Goal: Task Accomplishment & Management: Manage account settings

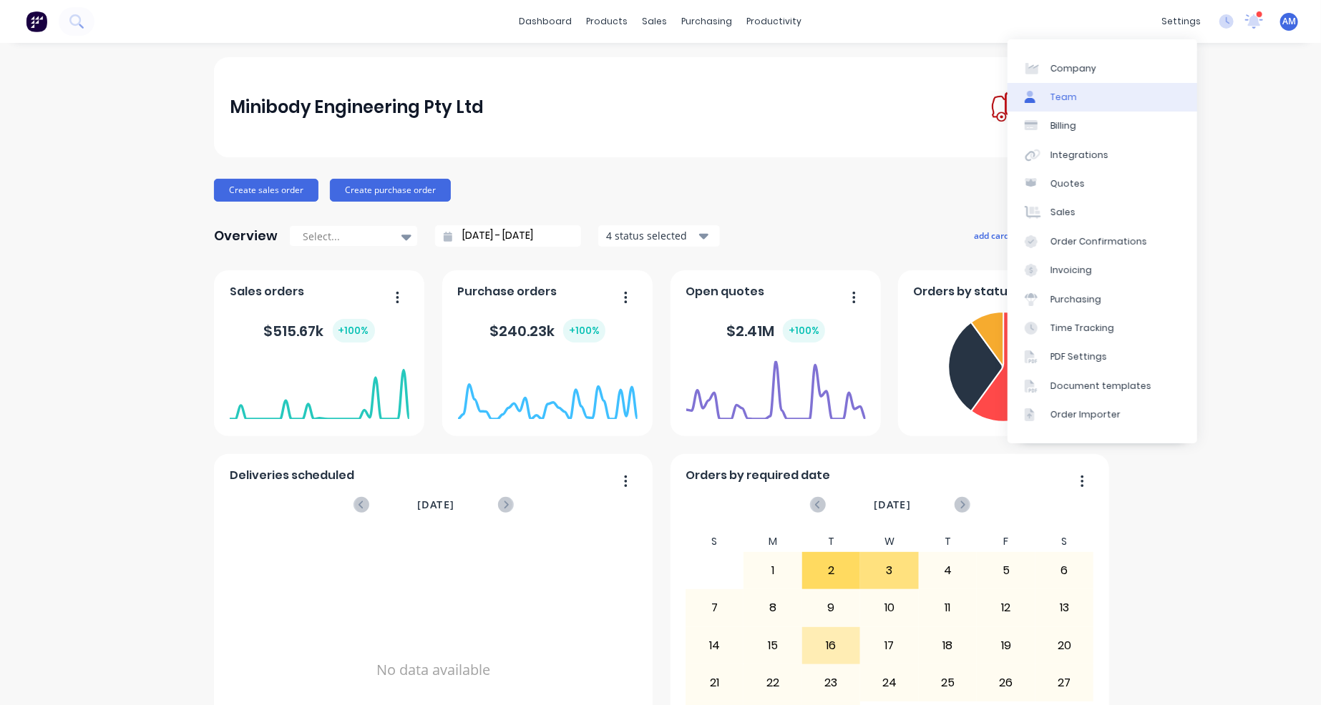
click at [1065, 96] on div "Team" at bounding box center [1063, 97] width 26 height 13
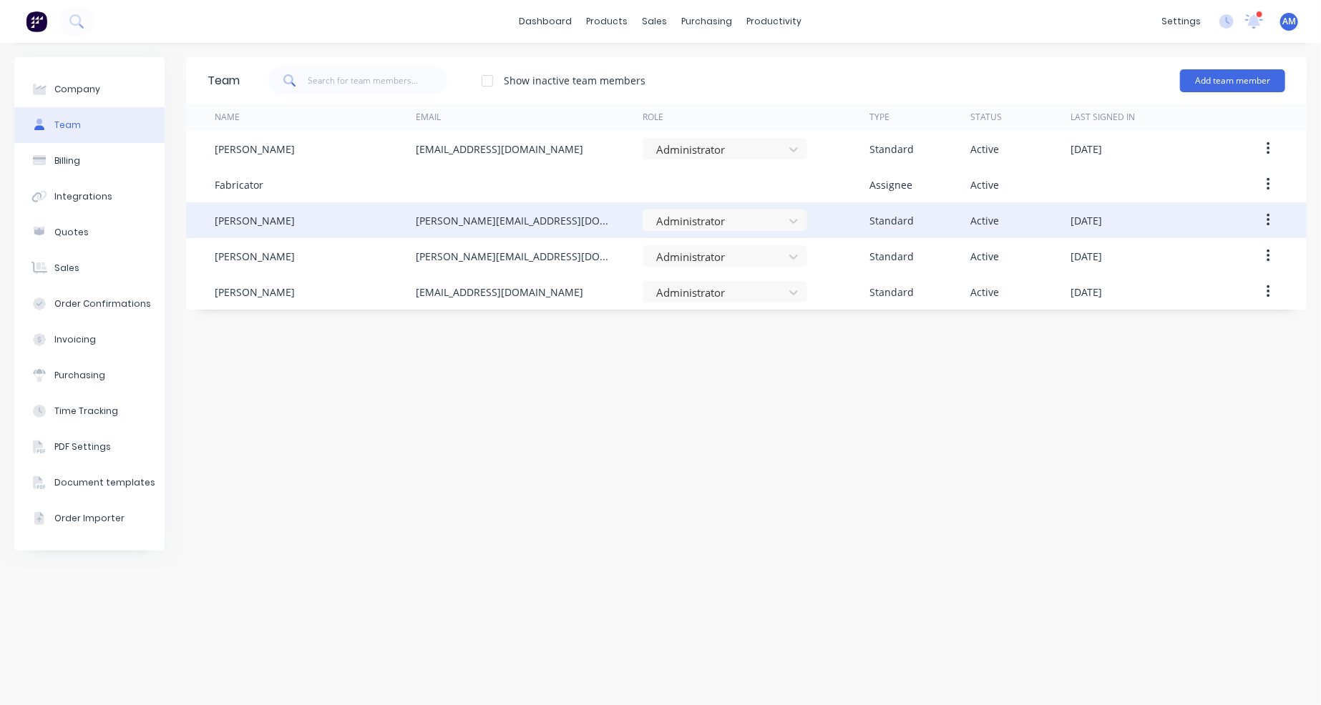
click at [1273, 217] on button "button" at bounding box center [1268, 220] width 34 height 26
click at [1241, 277] on div "Disable" at bounding box center [1217, 286] width 110 height 21
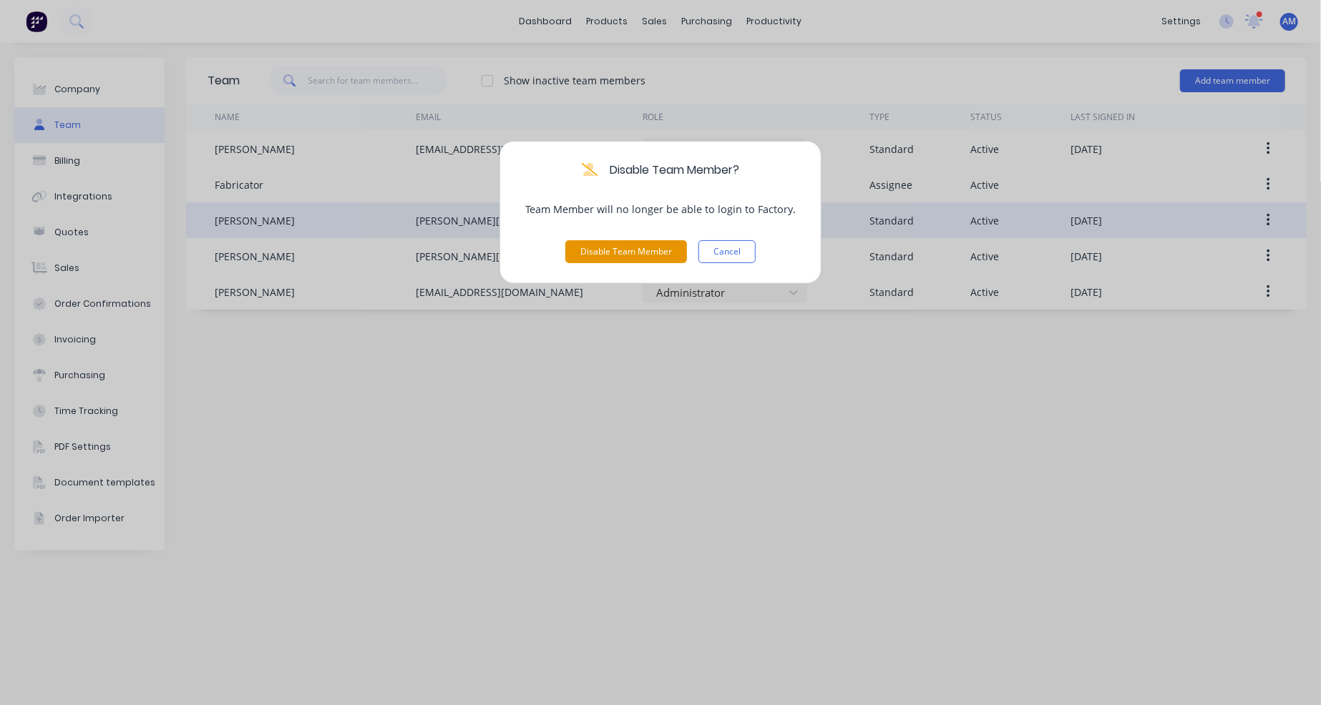
click at [629, 253] on button "Disable Team Member" at bounding box center [626, 251] width 122 height 23
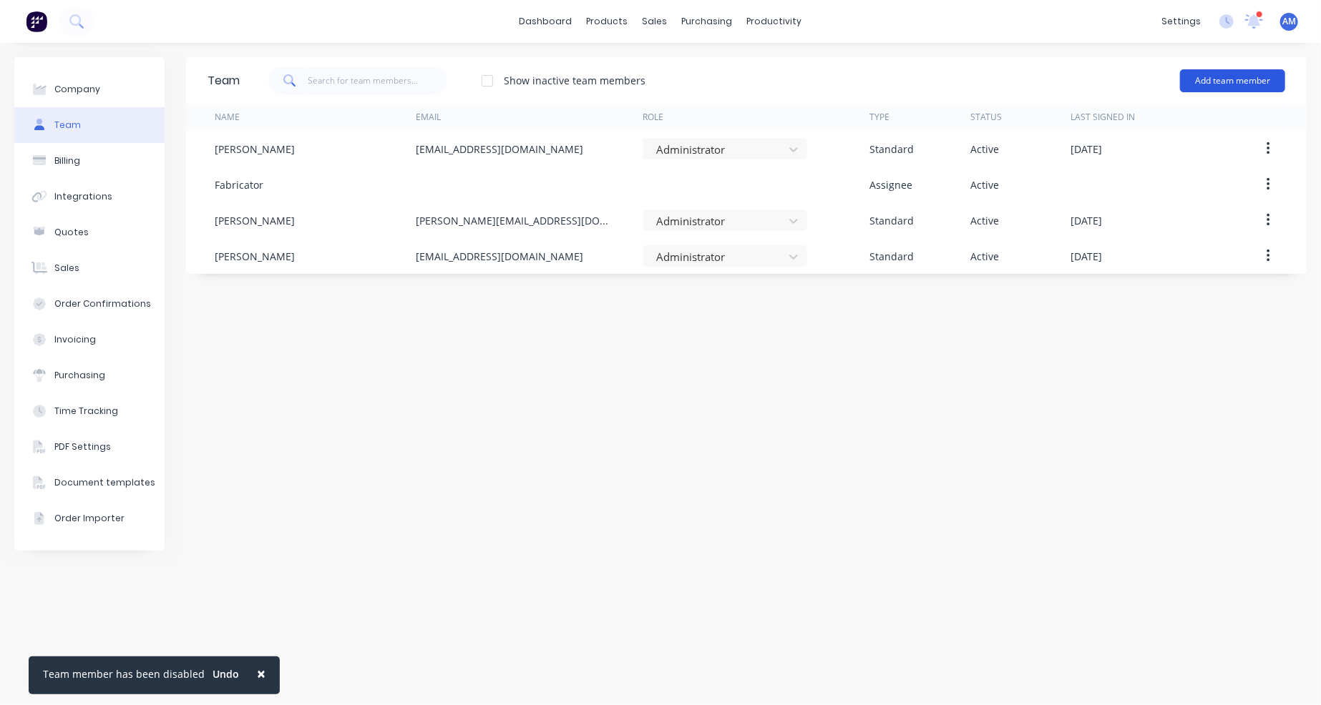
click at [1207, 75] on button "Add team member" at bounding box center [1232, 80] width 105 height 23
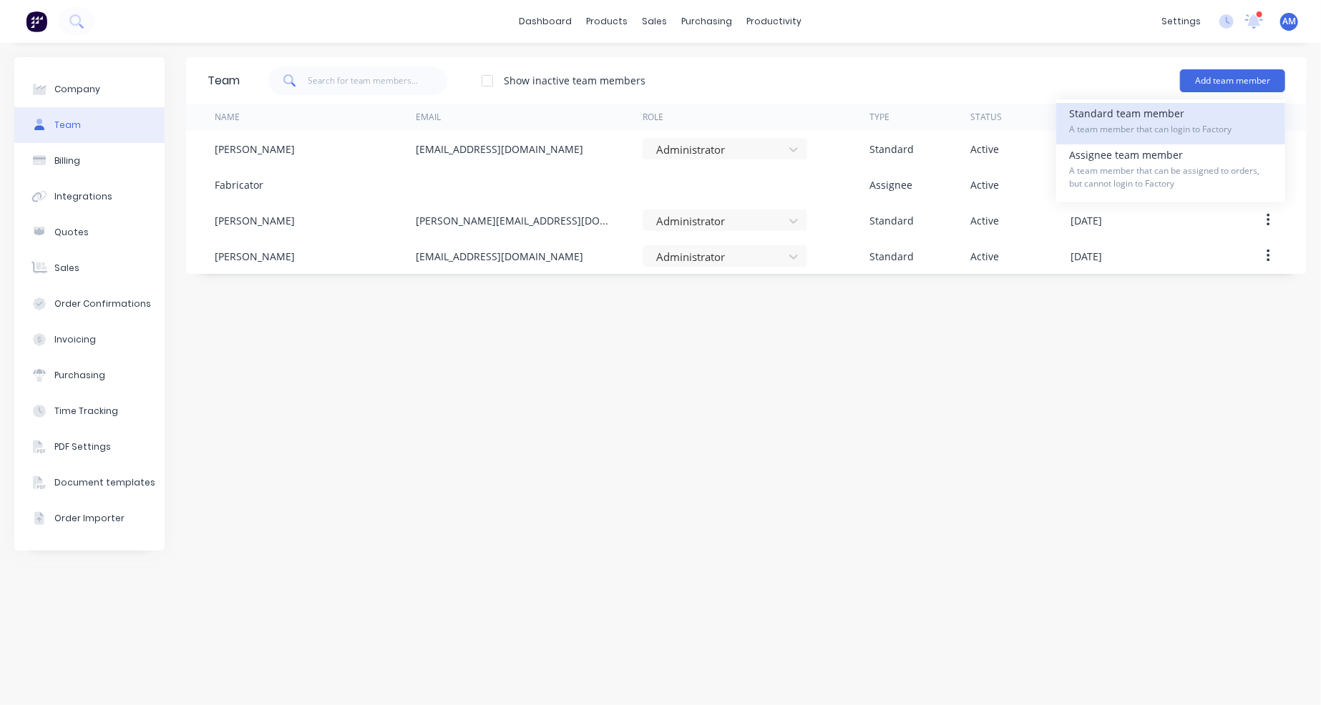
click at [1172, 119] on div "Standard team member A team member that can login to Factory" at bounding box center [1170, 123] width 203 height 41
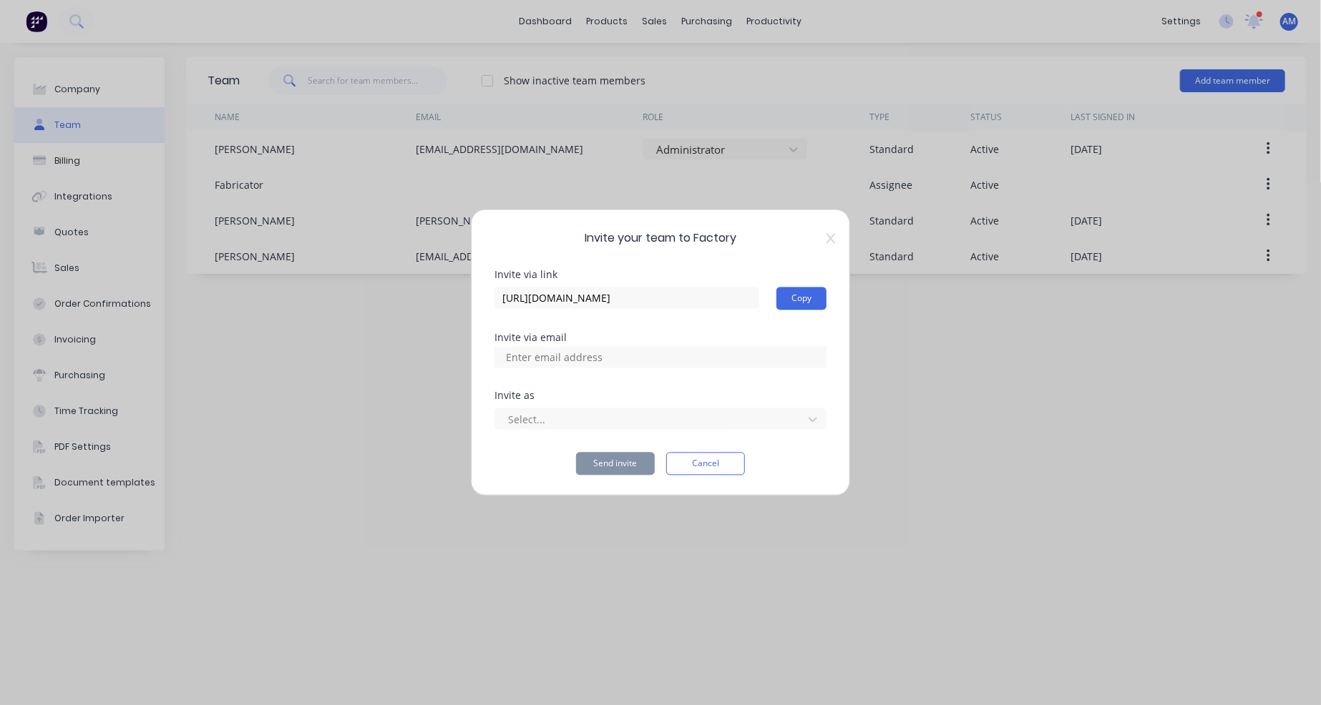
click at [601, 359] on input at bounding box center [569, 357] width 143 height 21
type input "lisa@minibody.com.au"
click at [635, 414] on div at bounding box center [650, 420] width 289 height 18
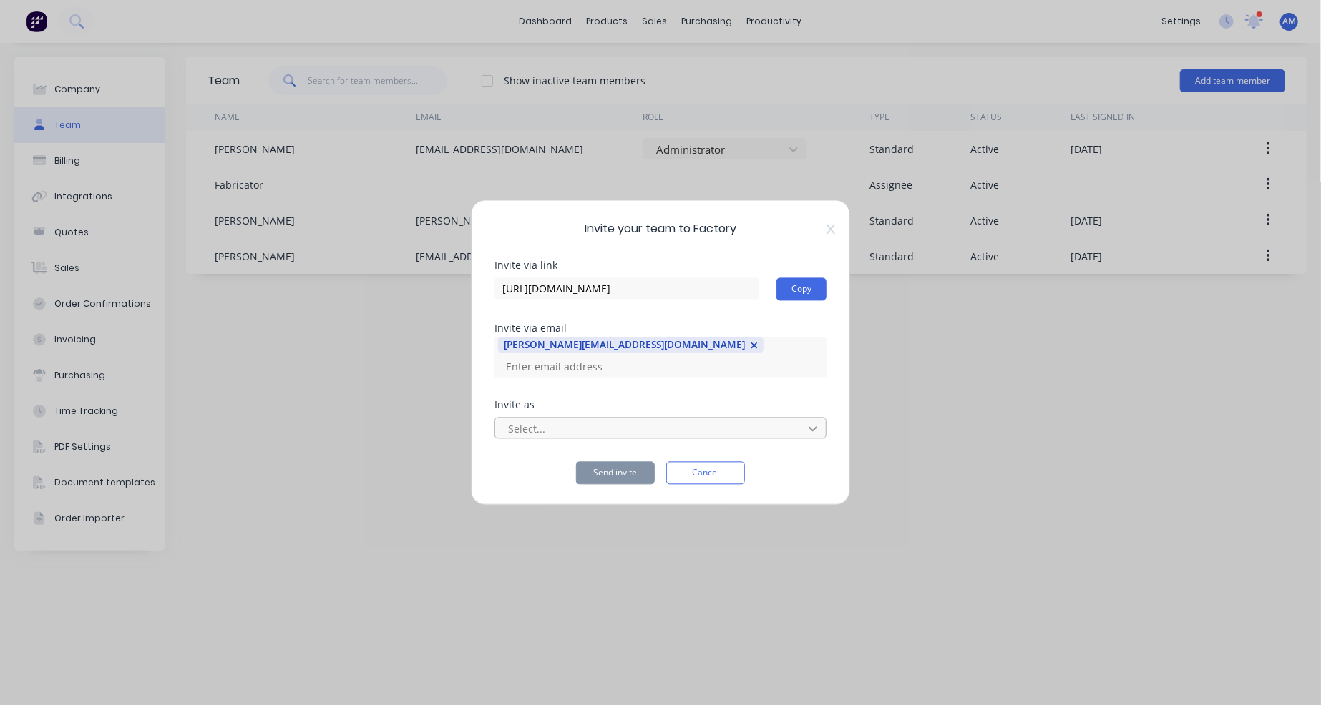
click at [810, 422] on icon at bounding box center [812, 429] width 14 height 14
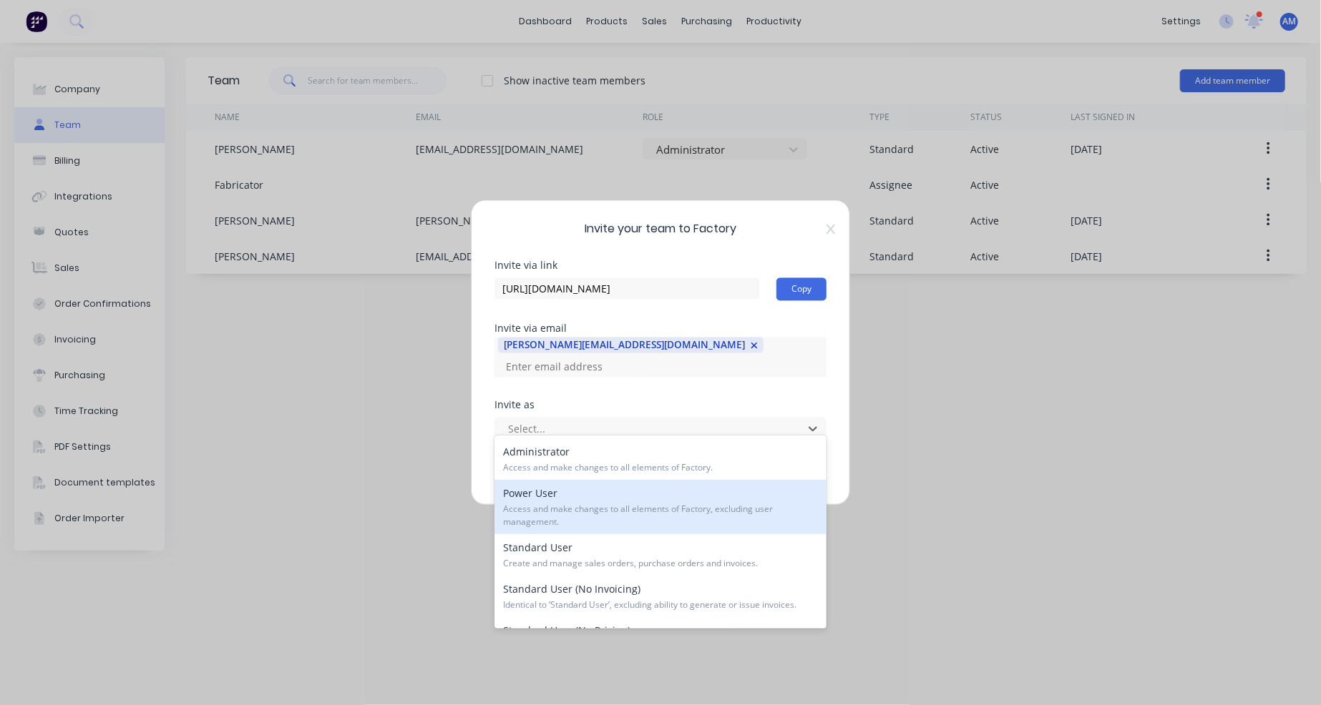
click at [744, 497] on div "Power User Access and make changes to all elements of Factory, excluding user m…" at bounding box center [660, 507] width 332 height 54
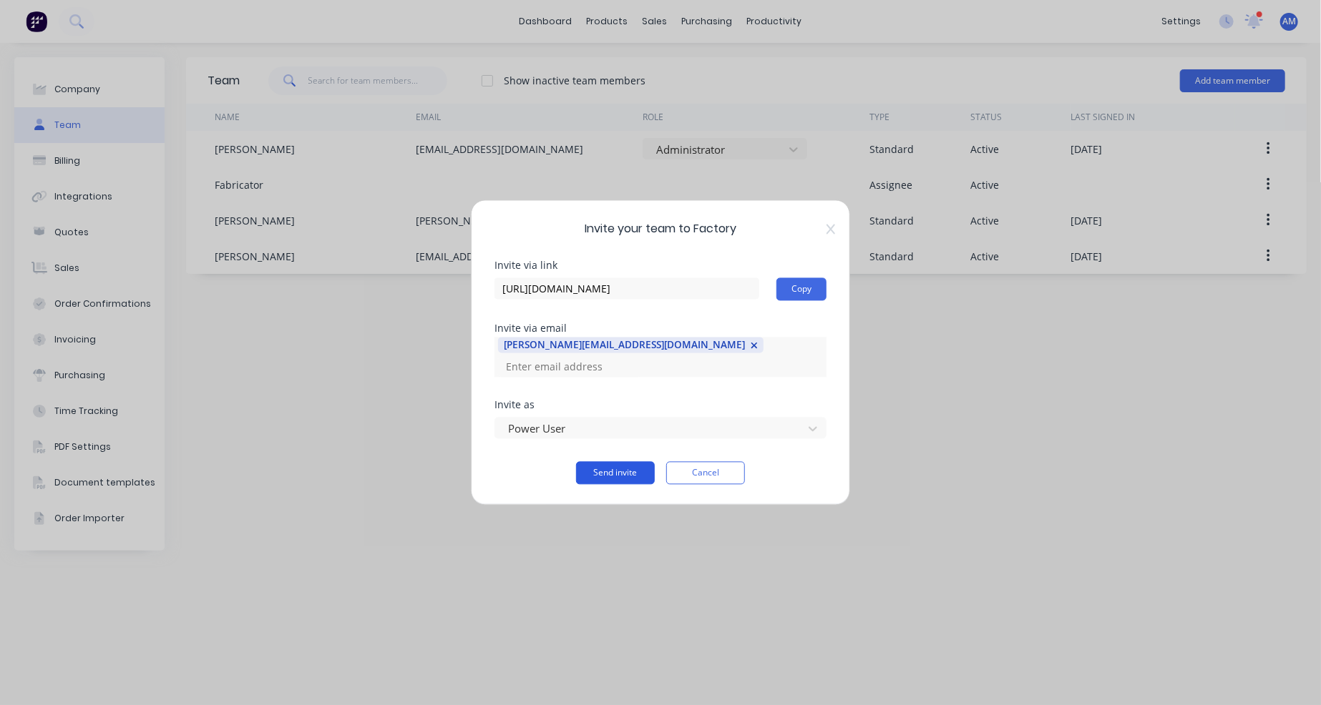
click at [624, 462] on button "Send invite" at bounding box center [615, 473] width 79 height 23
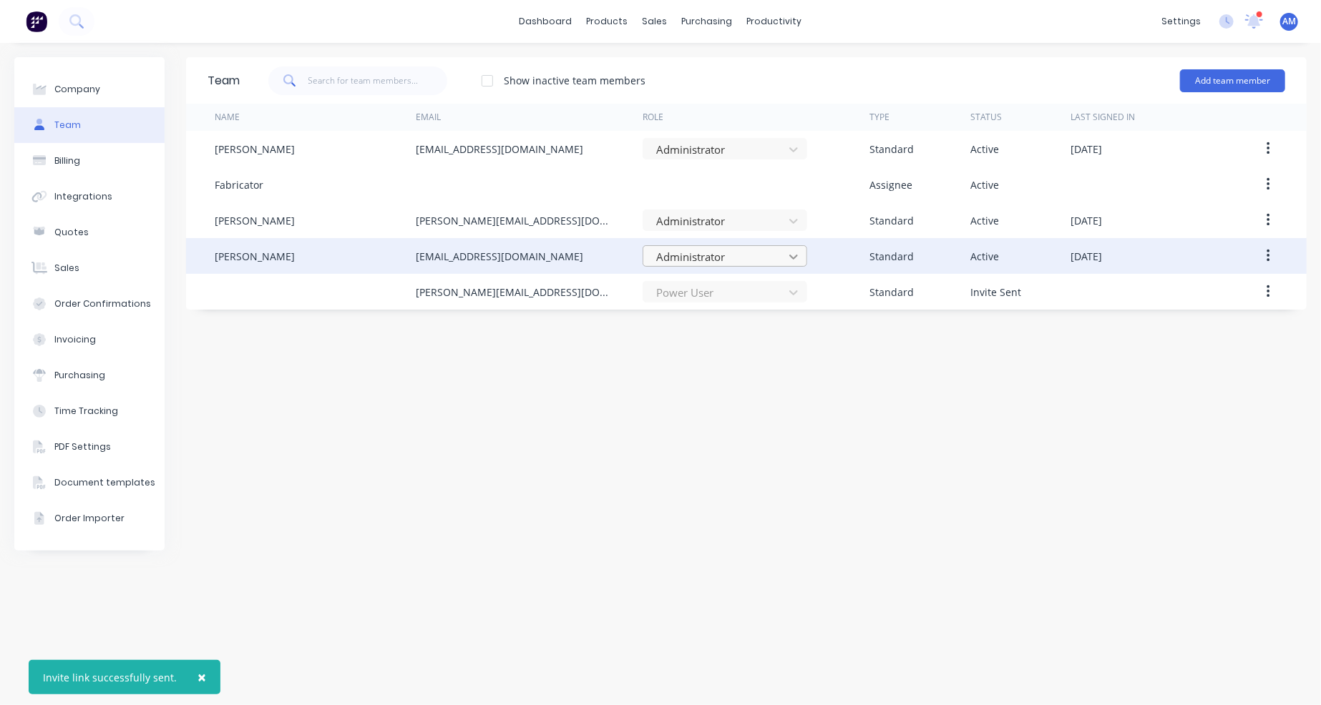
click at [791, 260] on icon at bounding box center [793, 257] width 14 height 14
click at [794, 254] on icon at bounding box center [793, 257] width 14 height 14
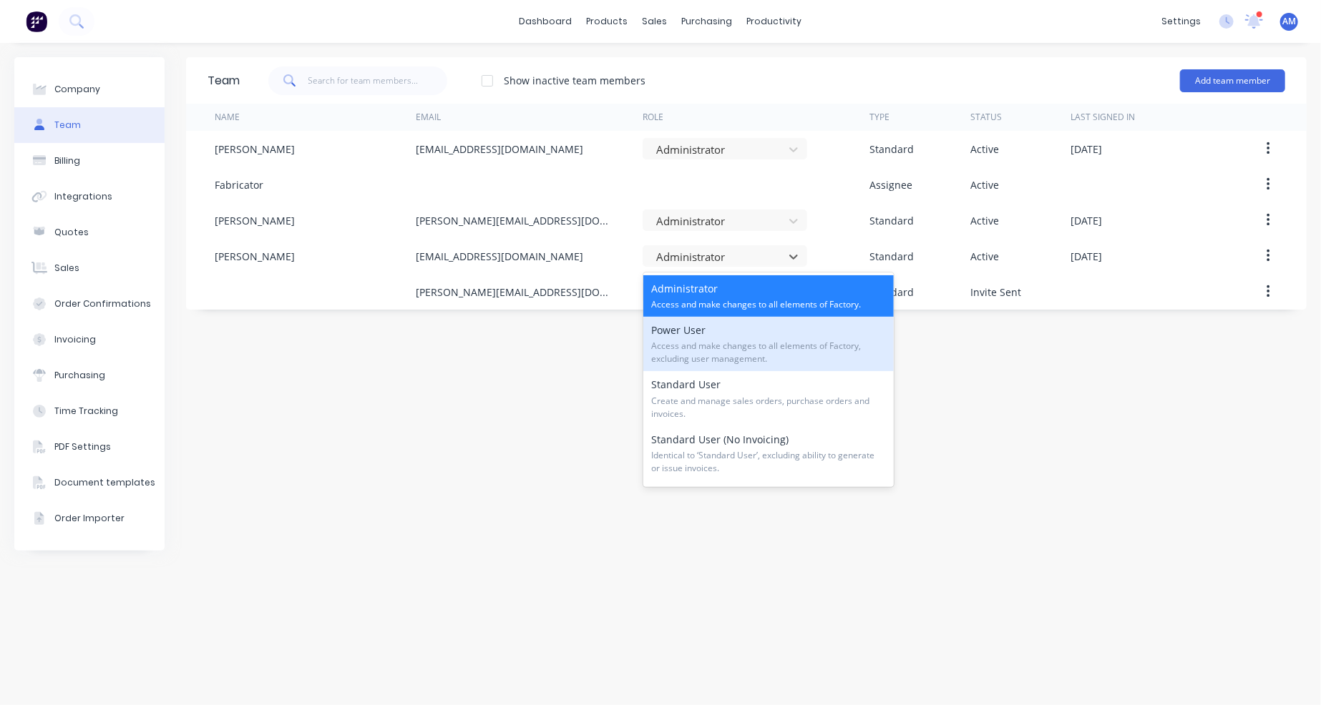
click at [768, 346] on span "Access and make changes to all elements of Factory, excluding user management." at bounding box center [768, 353] width 233 height 26
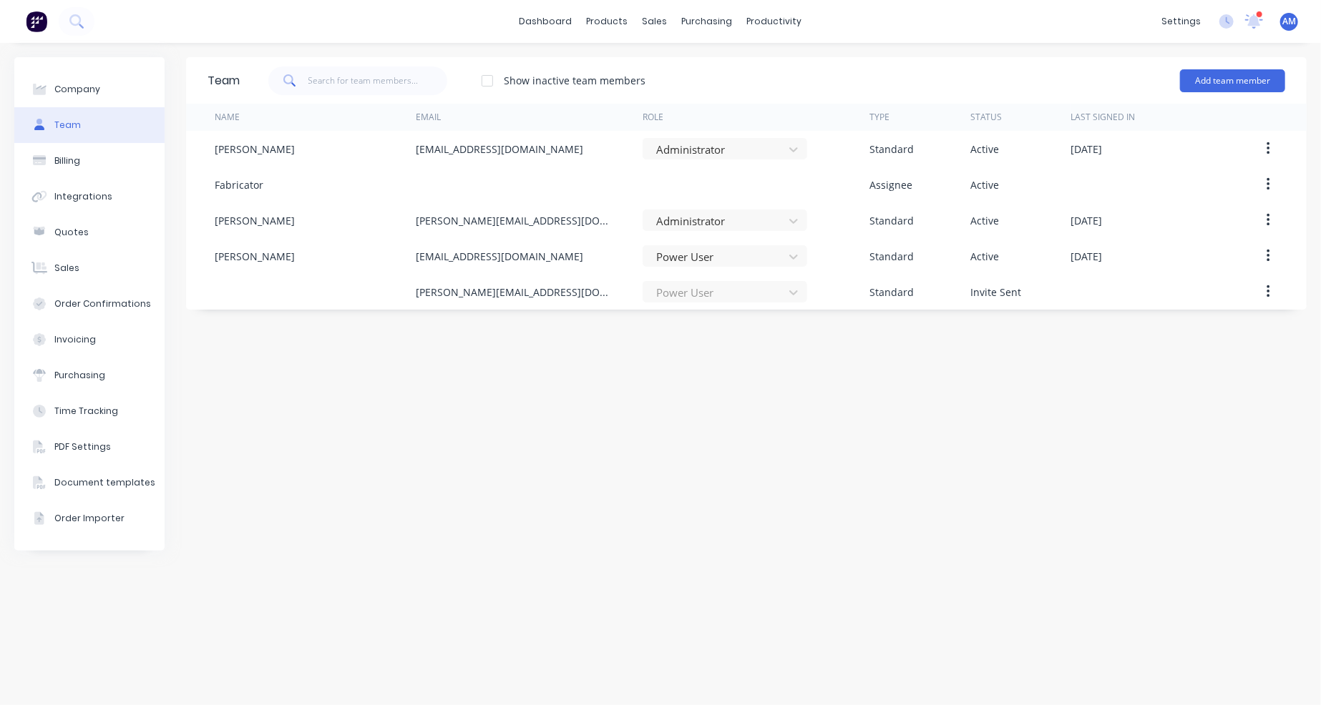
click at [768, 346] on div "Team Show inactive team members Add team member Name Email Role Type Status Las…" at bounding box center [746, 374] width 1120 height 634
click at [482, 77] on div at bounding box center [487, 81] width 29 height 29
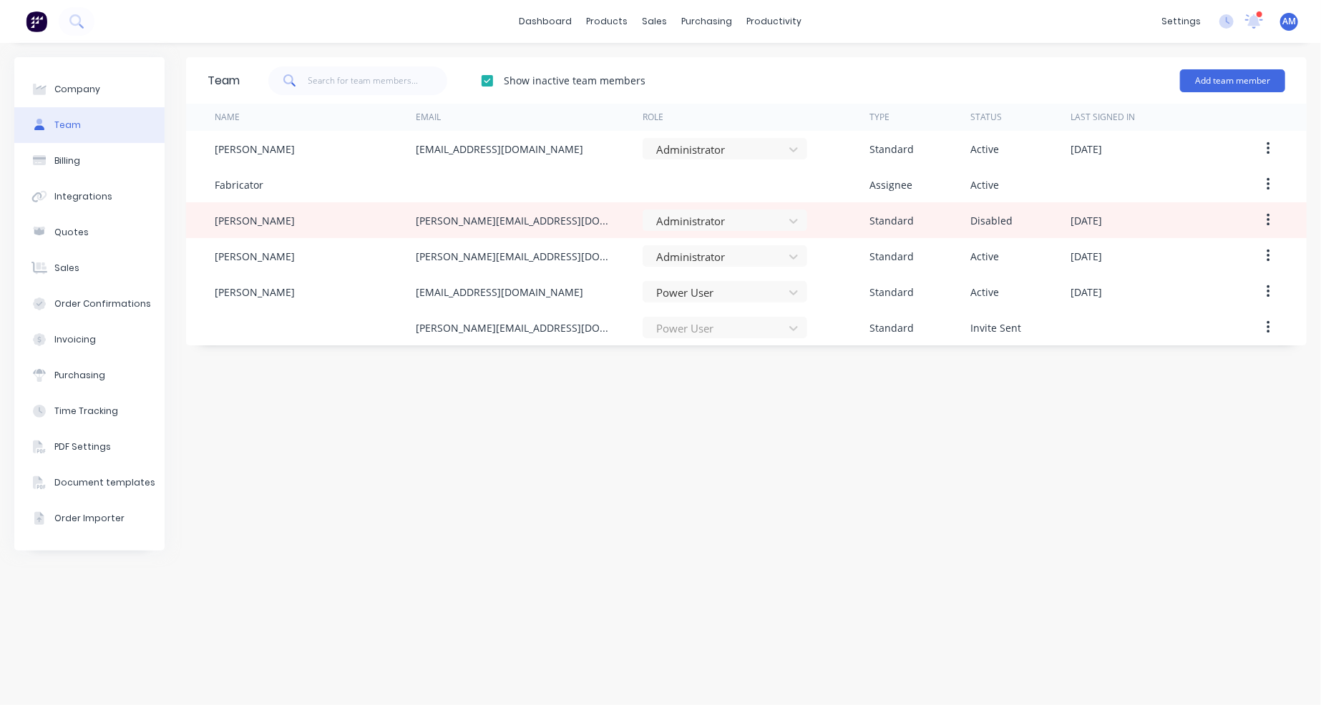
click at [484, 77] on div at bounding box center [487, 81] width 29 height 29
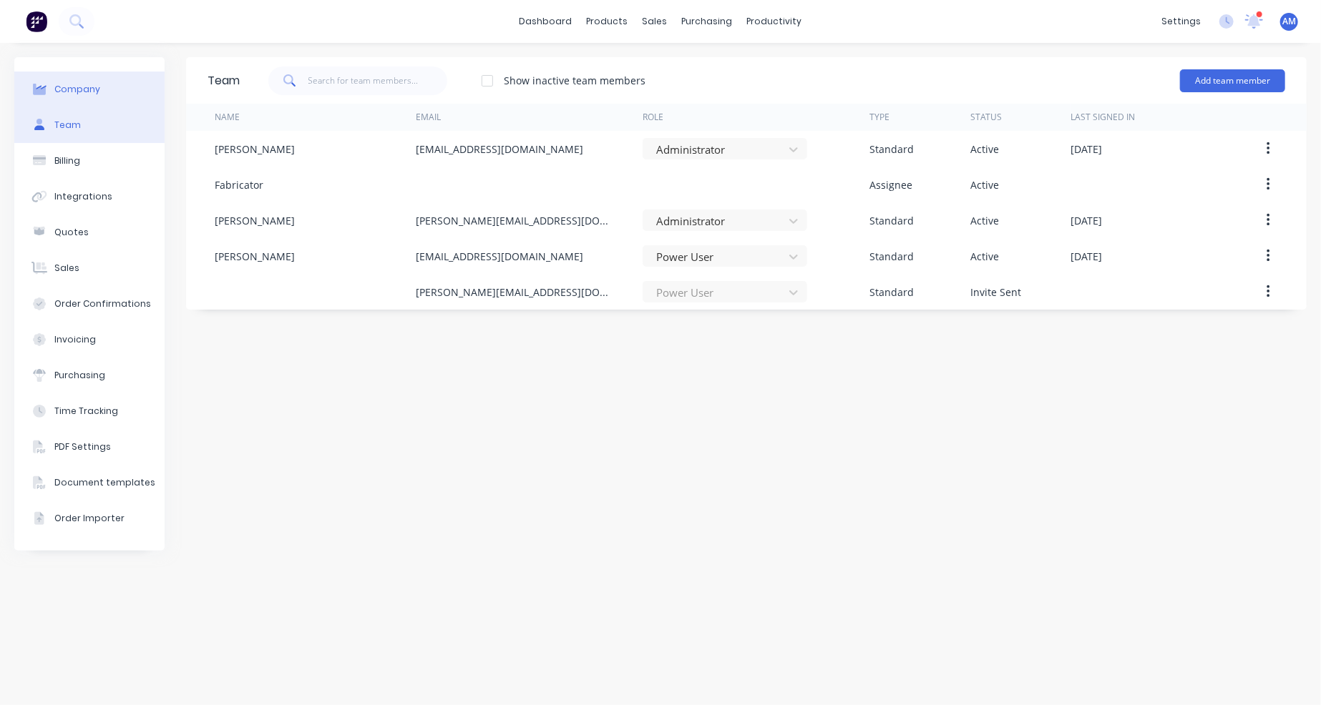
click at [93, 95] on div "Company" at bounding box center [77, 89] width 46 height 13
select select "AU"
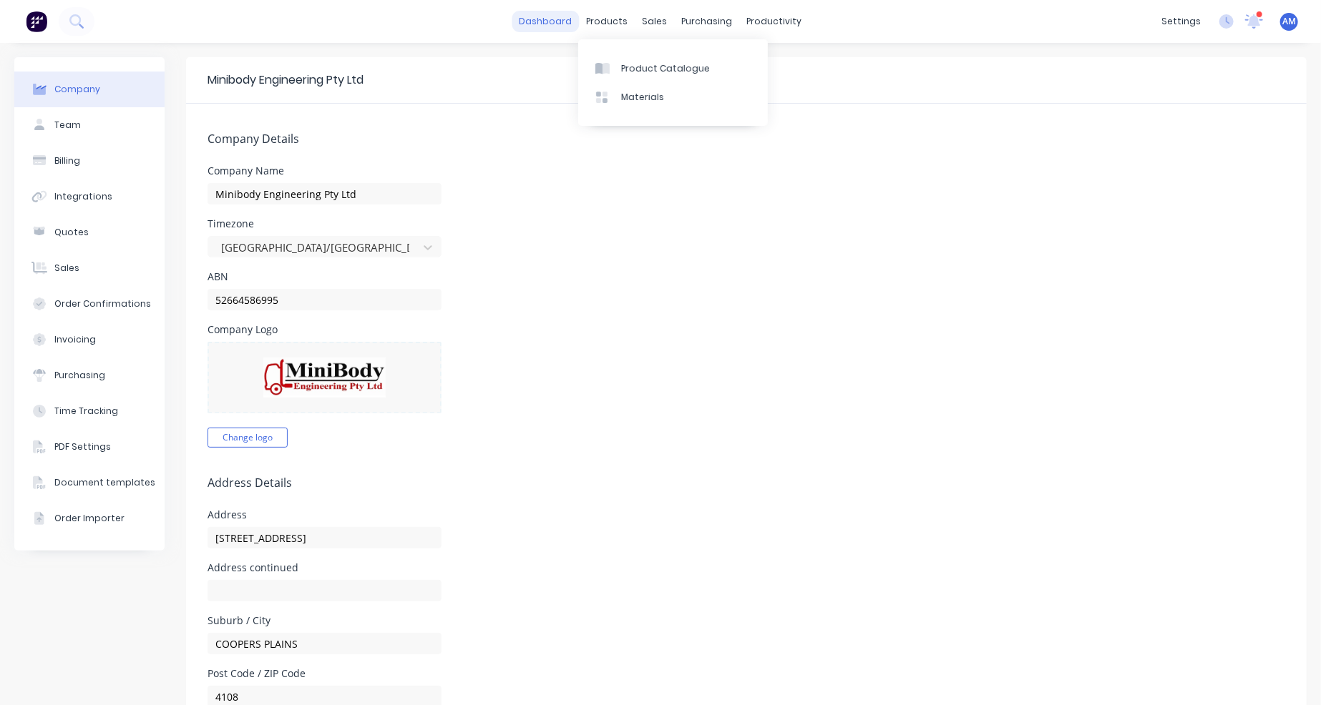
click at [547, 25] on link "dashboard" at bounding box center [545, 21] width 67 height 21
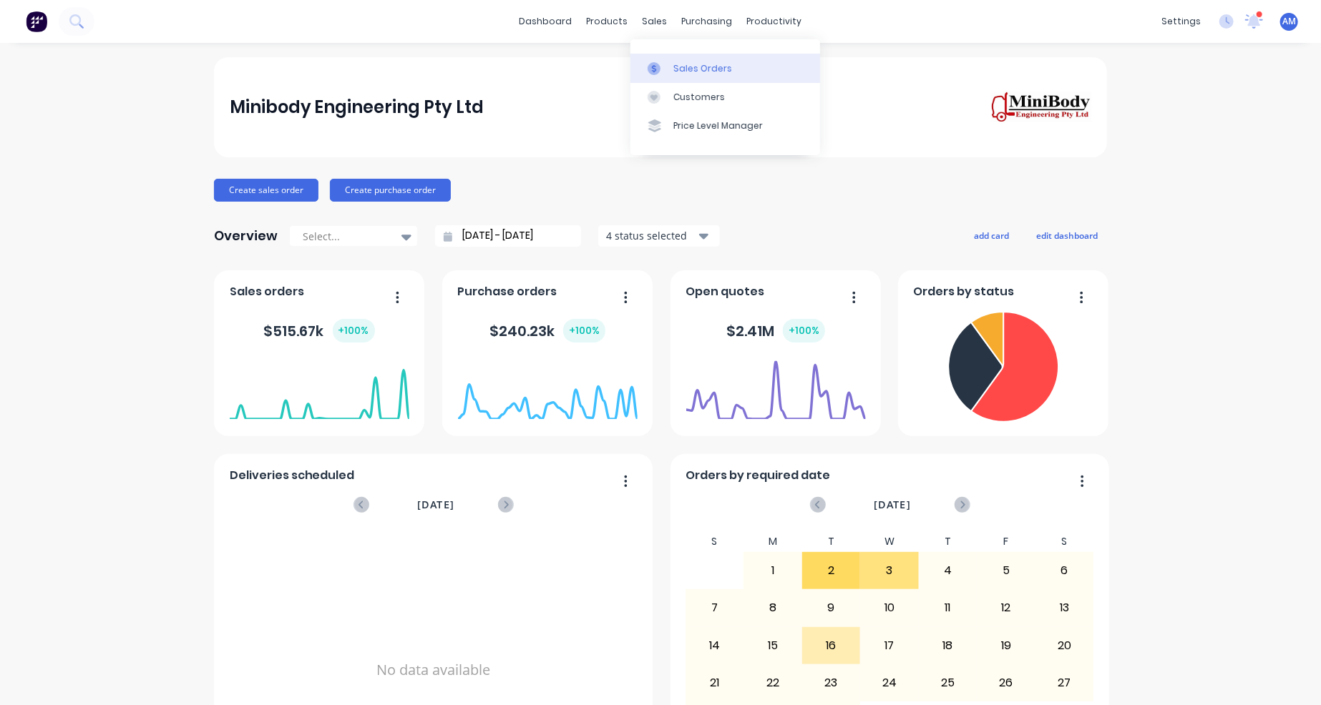
click at [667, 68] on div at bounding box center [657, 68] width 21 height 13
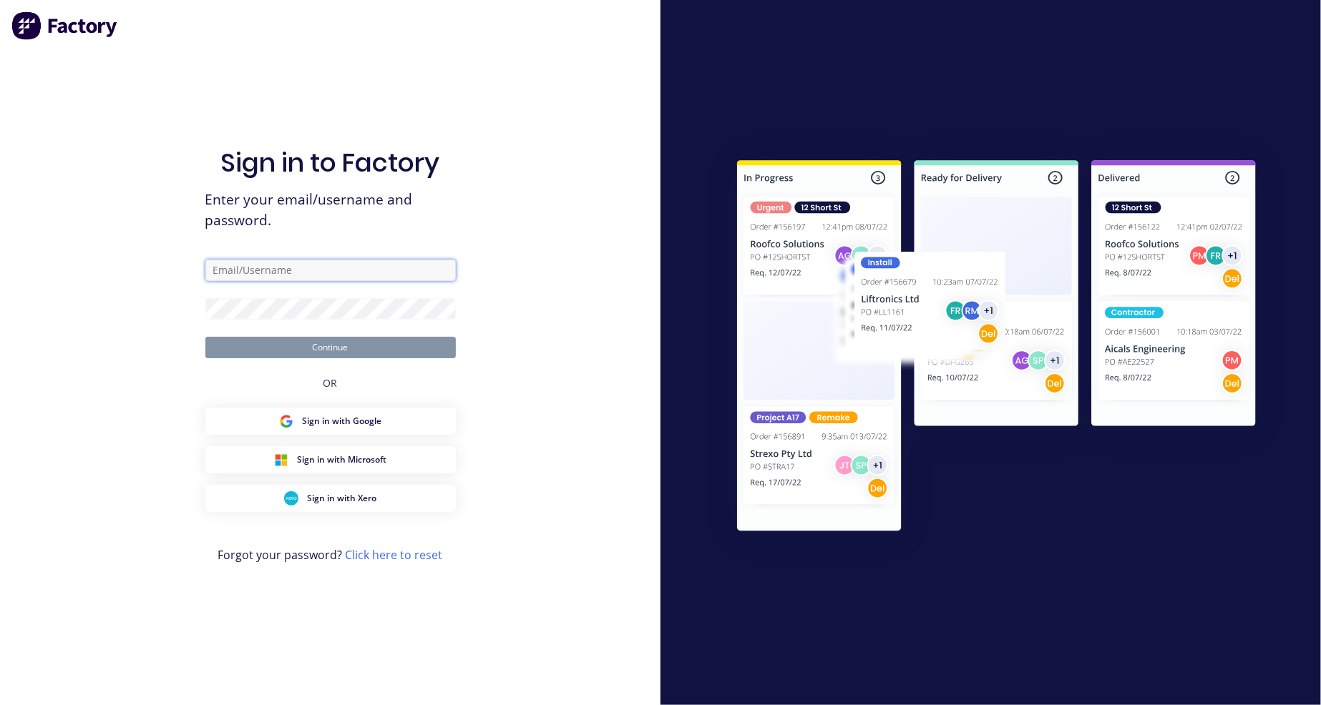
click at [288, 268] on input "text" at bounding box center [330, 270] width 250 height 21
type input "ashleigh@minibody.com.au"
click at [385, 345] on button "Continue" at bounding box center [330, 347] width 250 height 21
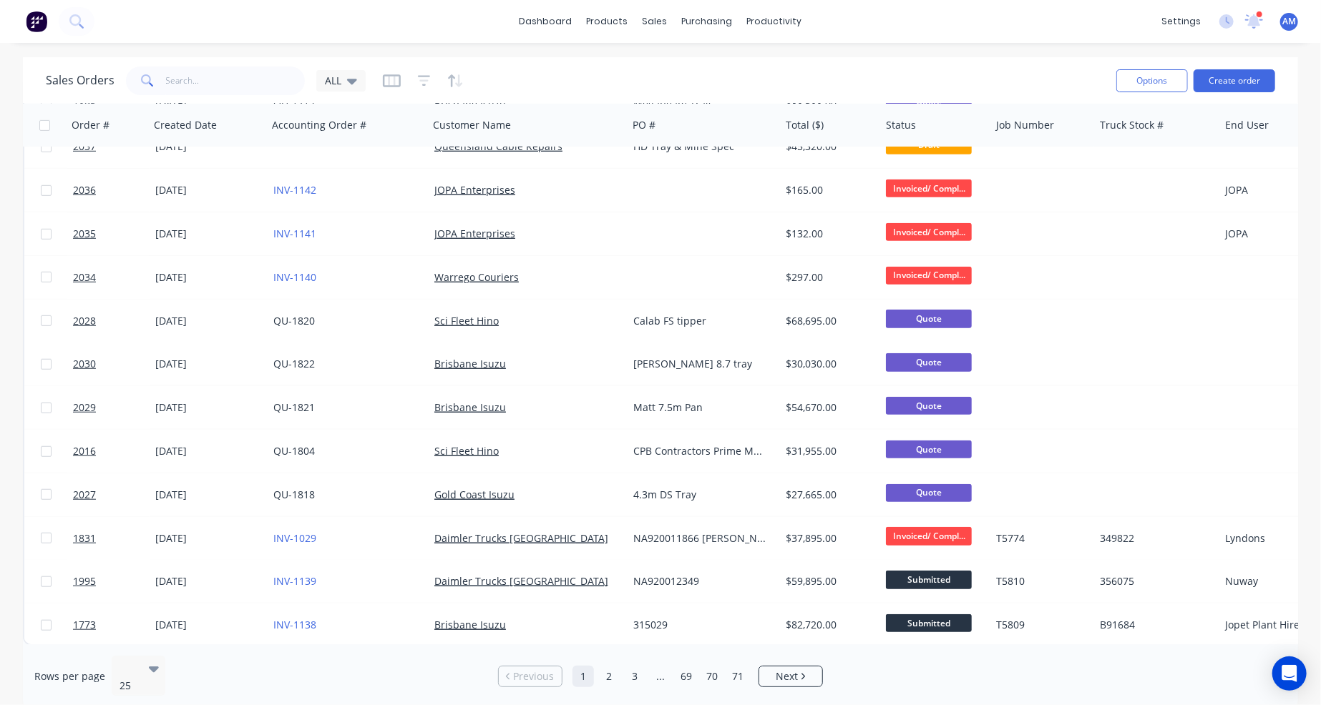
scroll to position [595, 0]
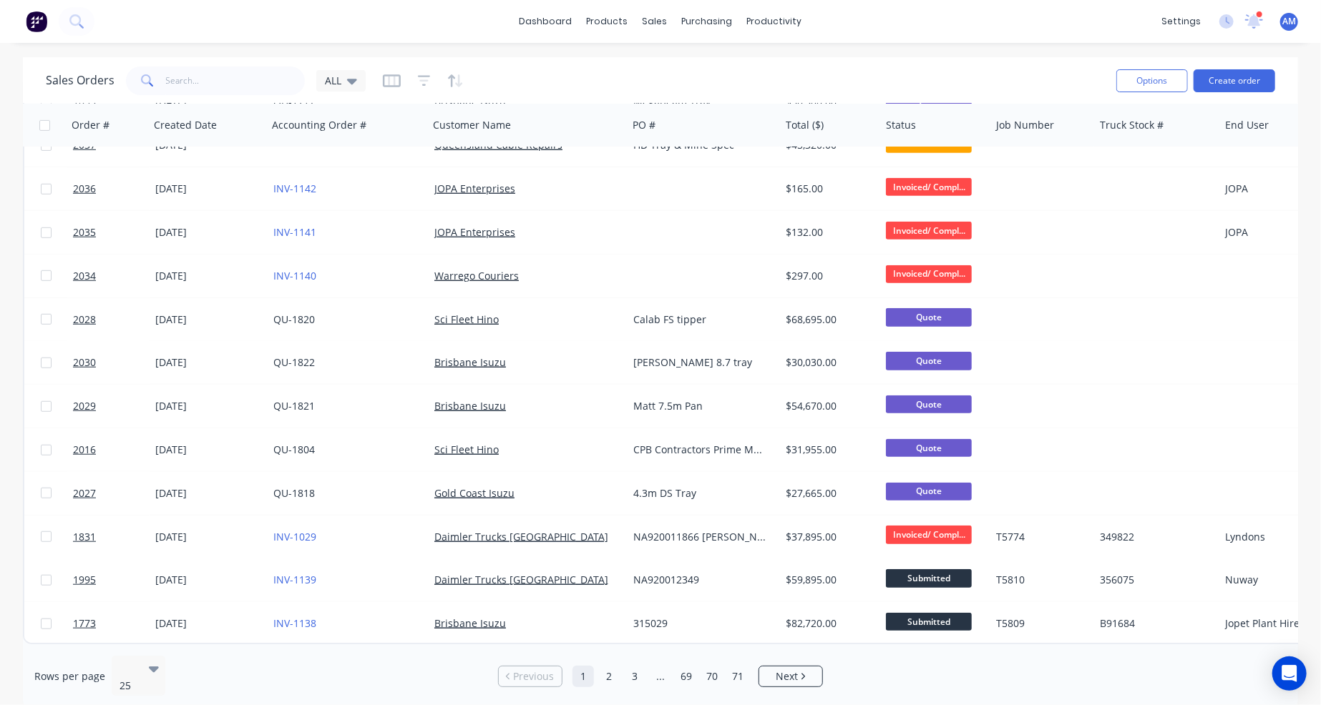
click at [714, 91] on div "Sales Orders ALL" at bounding box center [575, 80] width 1059 height 35
click at [609, 667] on link "2" at bounding box center [608, 676] width 21 height 21
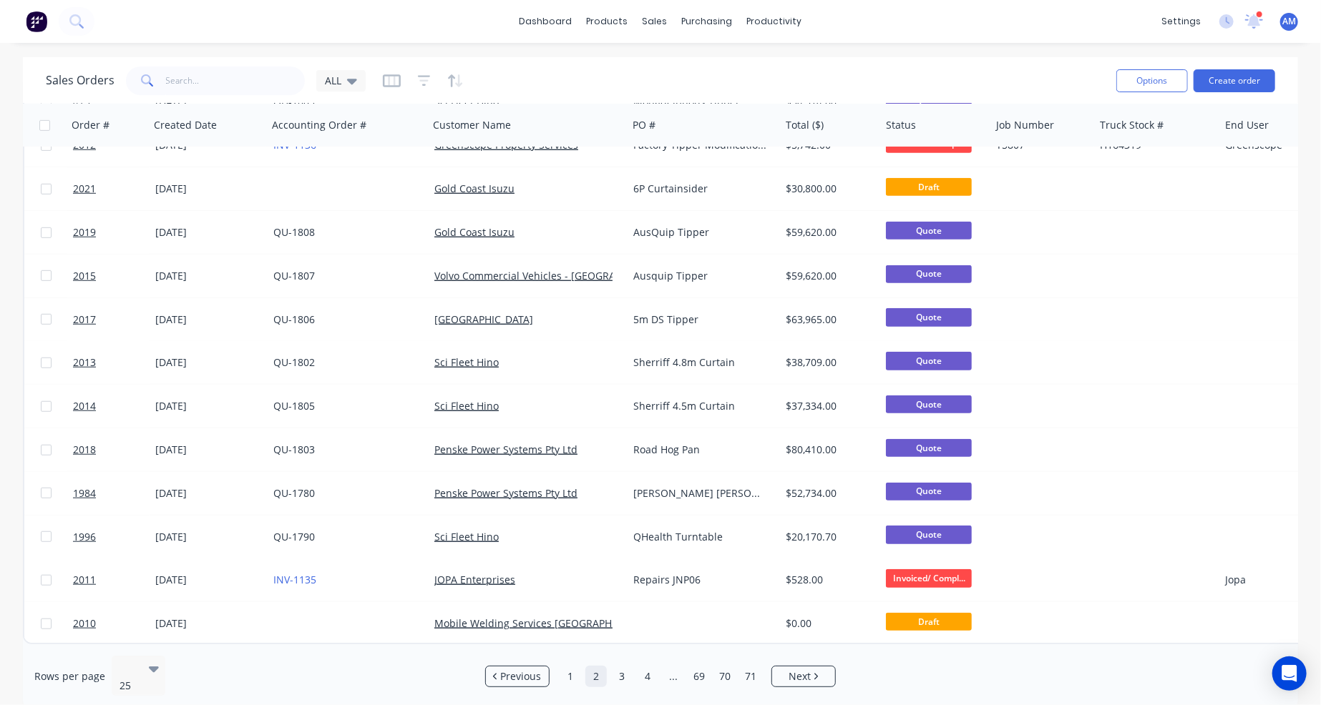
click at [770, 77] on div "Sales Orders ALL" at bounding box center [575, 80] width 1059 height 35
click at [623, 666] on link "3" at bounding box center [621, 676] width 21 height 21
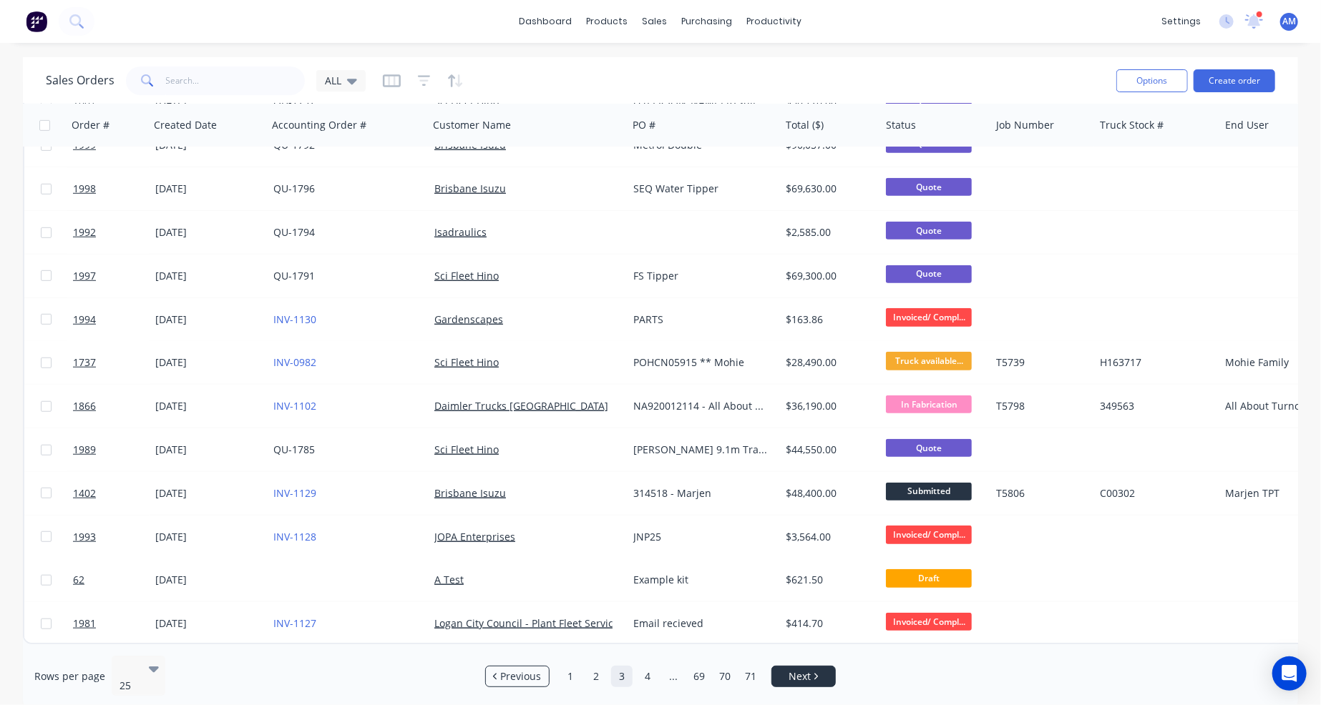
click at [810, 673] on span "Next" at bounding box center [799, 677] width 22 height 14
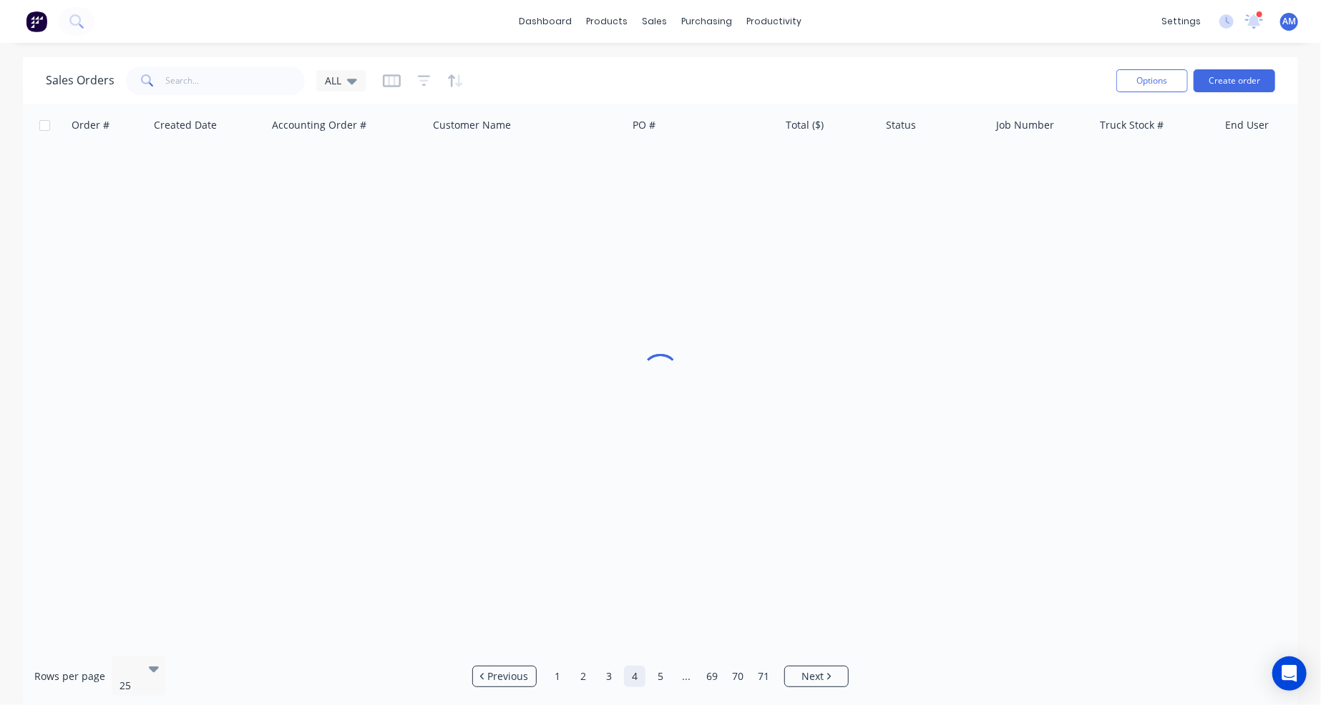
scroll to position [0, 0]
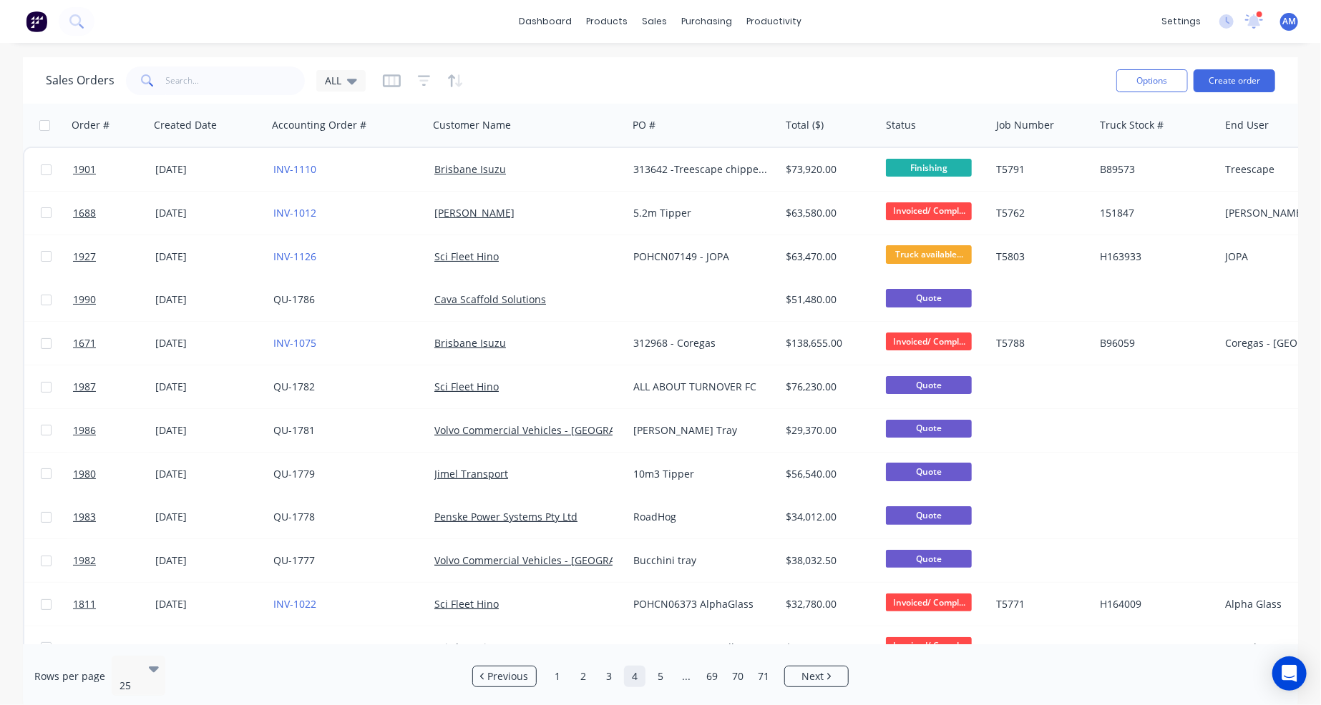
click at [769, 63] on div "Sales Orders ALL" at bounding box center [575, 80] width 1059 height 35
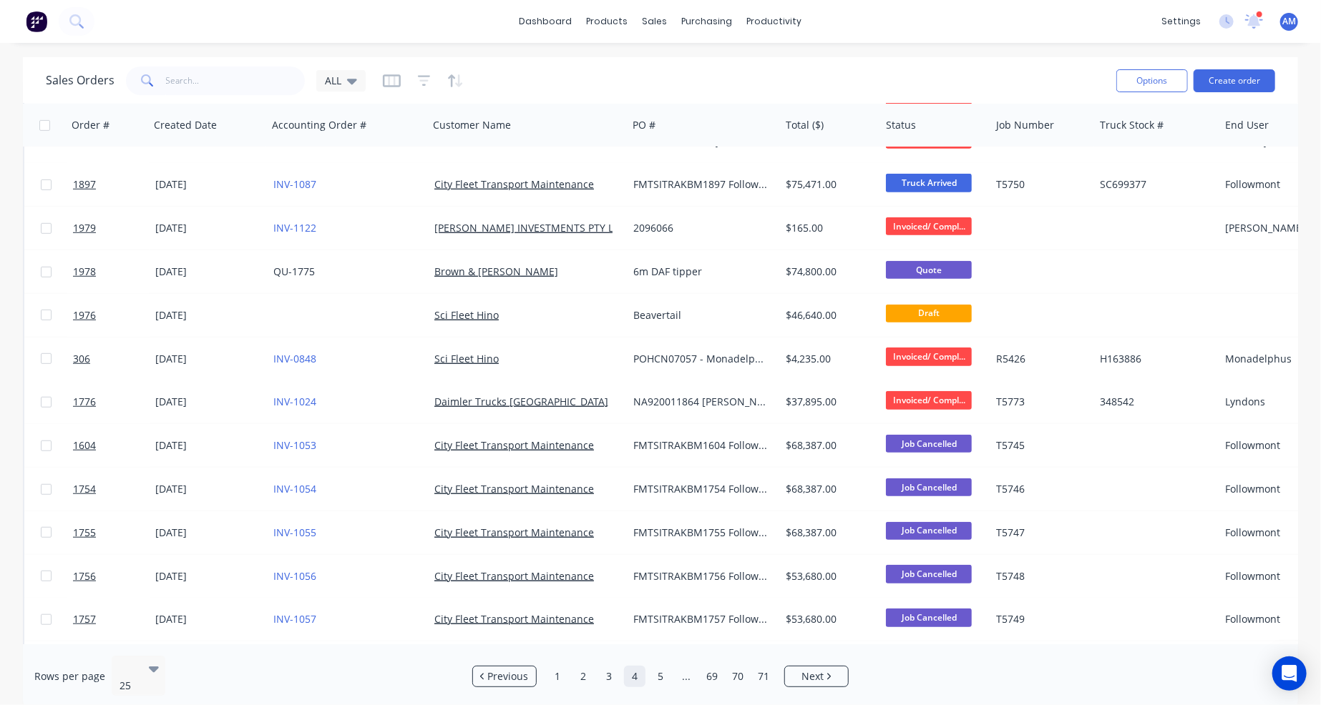
scroll to position [595, 0]
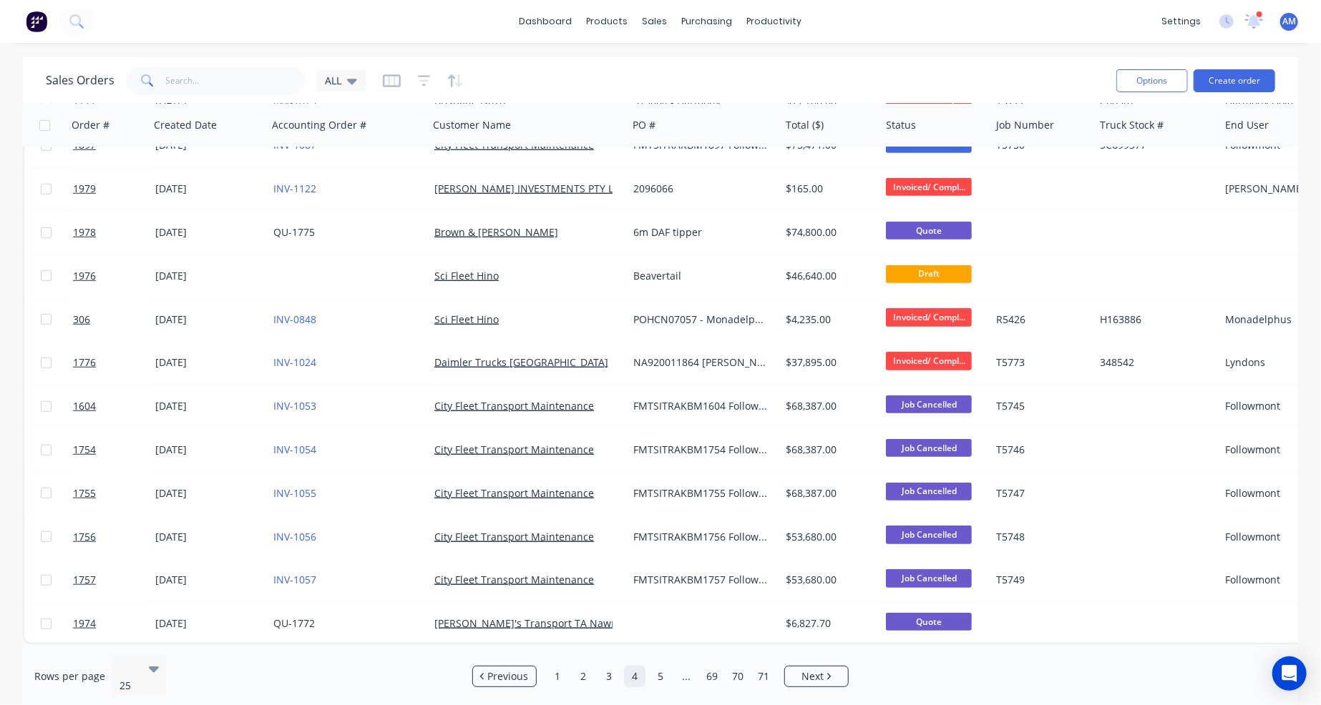
click at [878, 53] on div "dashboard products sales purchasing productivity dashboard products Product Cat…" at bounding box center [660, 352] width 1321 height 705
click at [666, 667] on link "5" at bounding box center [660, 676] width 21 height 21
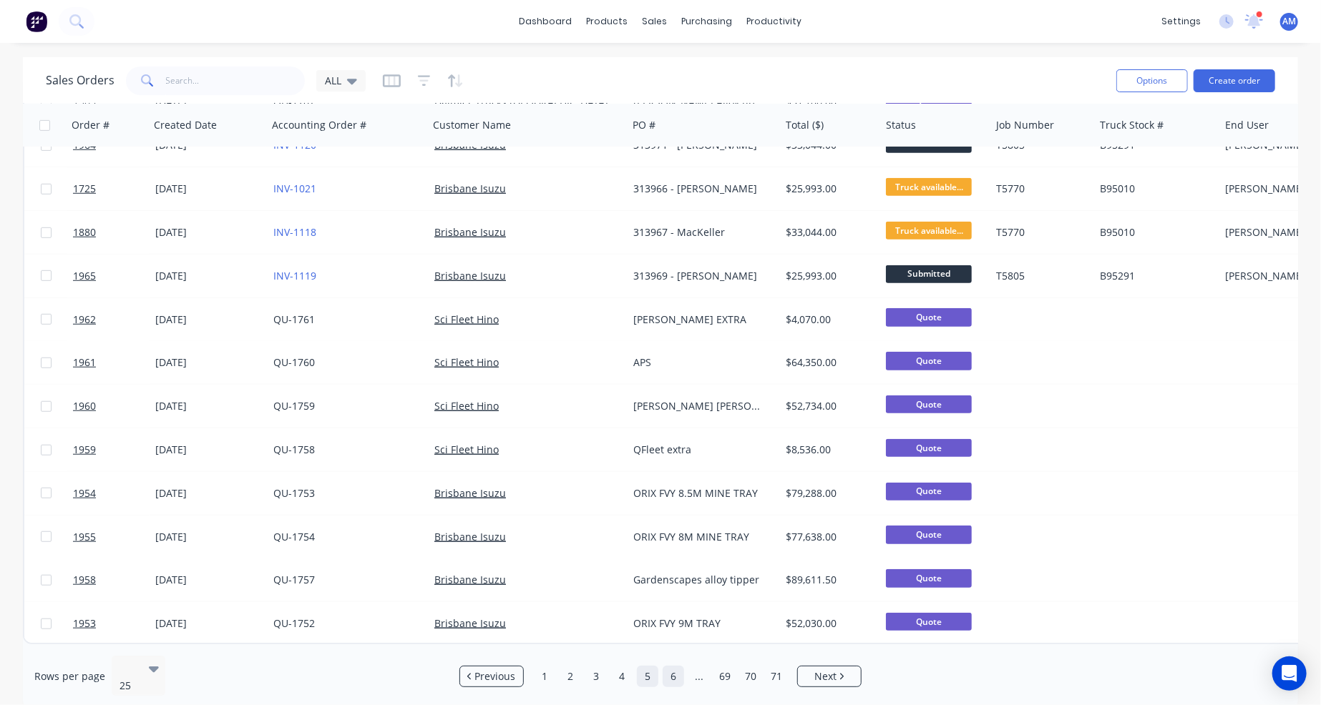
click at [670, 672] on link "6" at bounding box center [672, 676] width 21 height 21
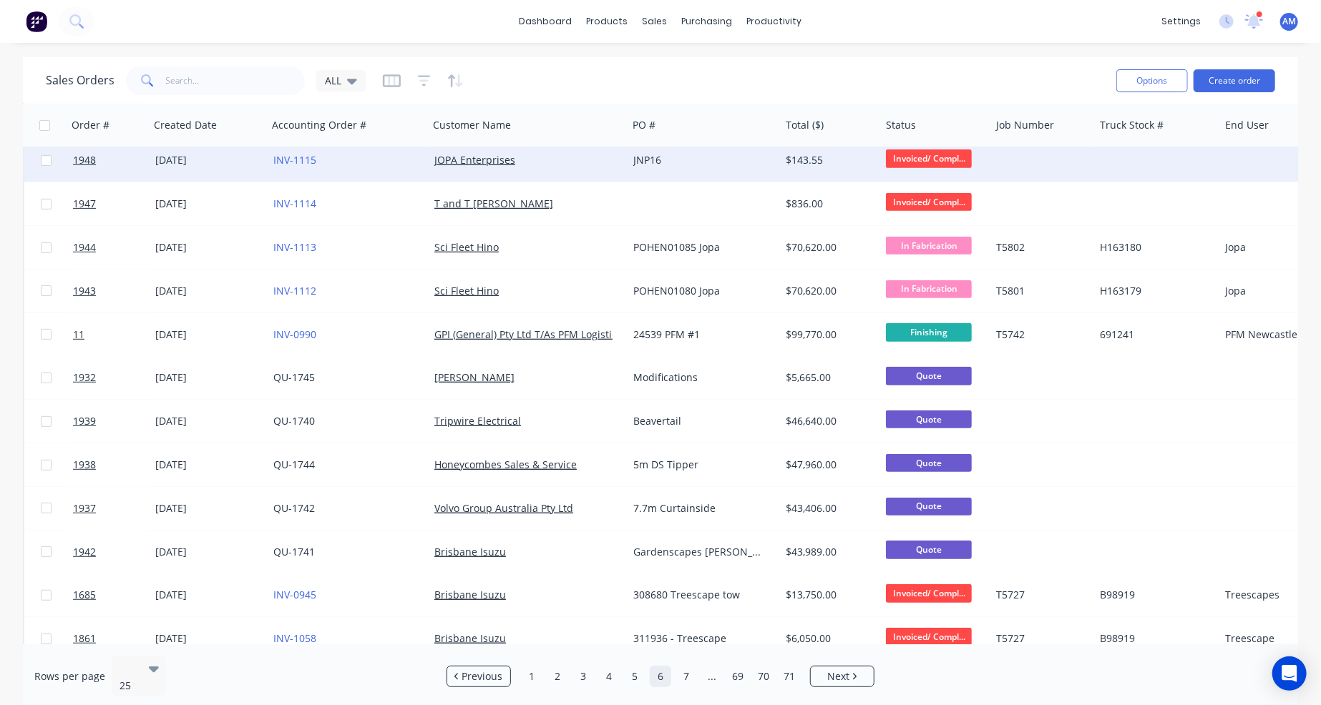
scroll to position [358, 0]
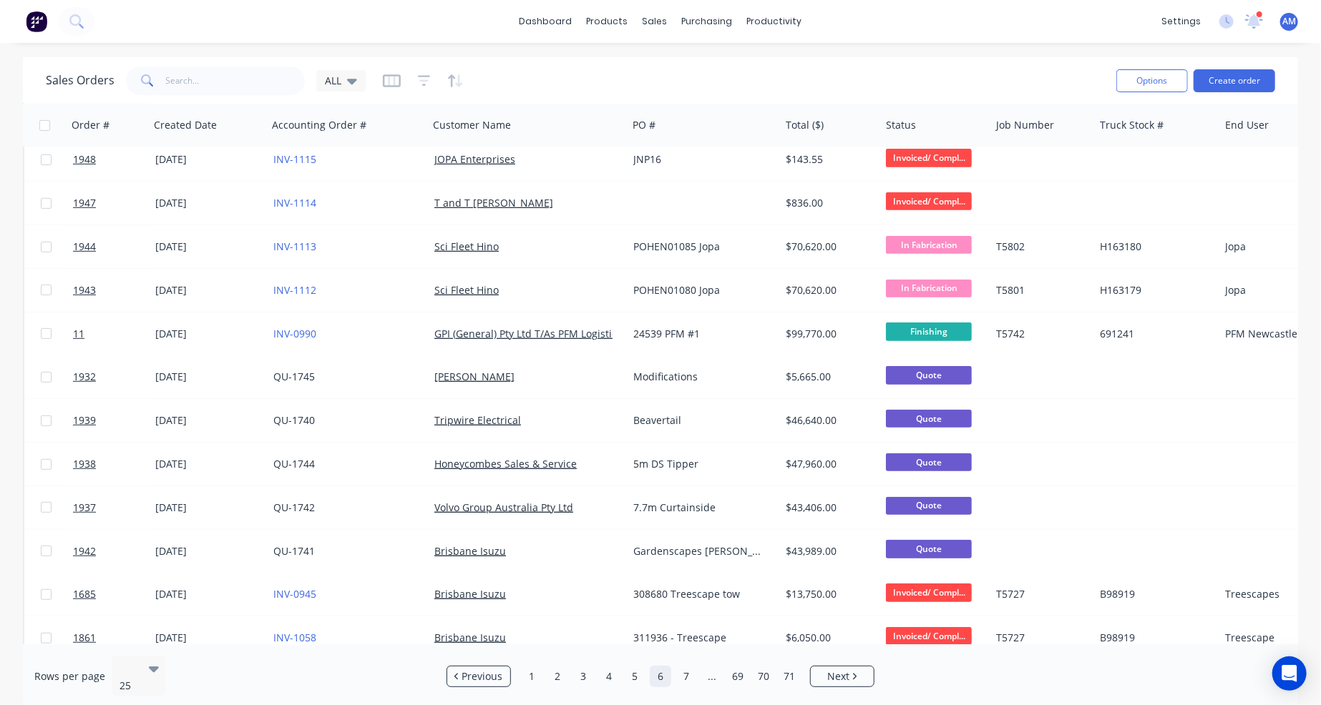
click at [930, 59] on div "Sales Orders ALL Options Create order" at bounding box center [660, 80] width 1275 height 46
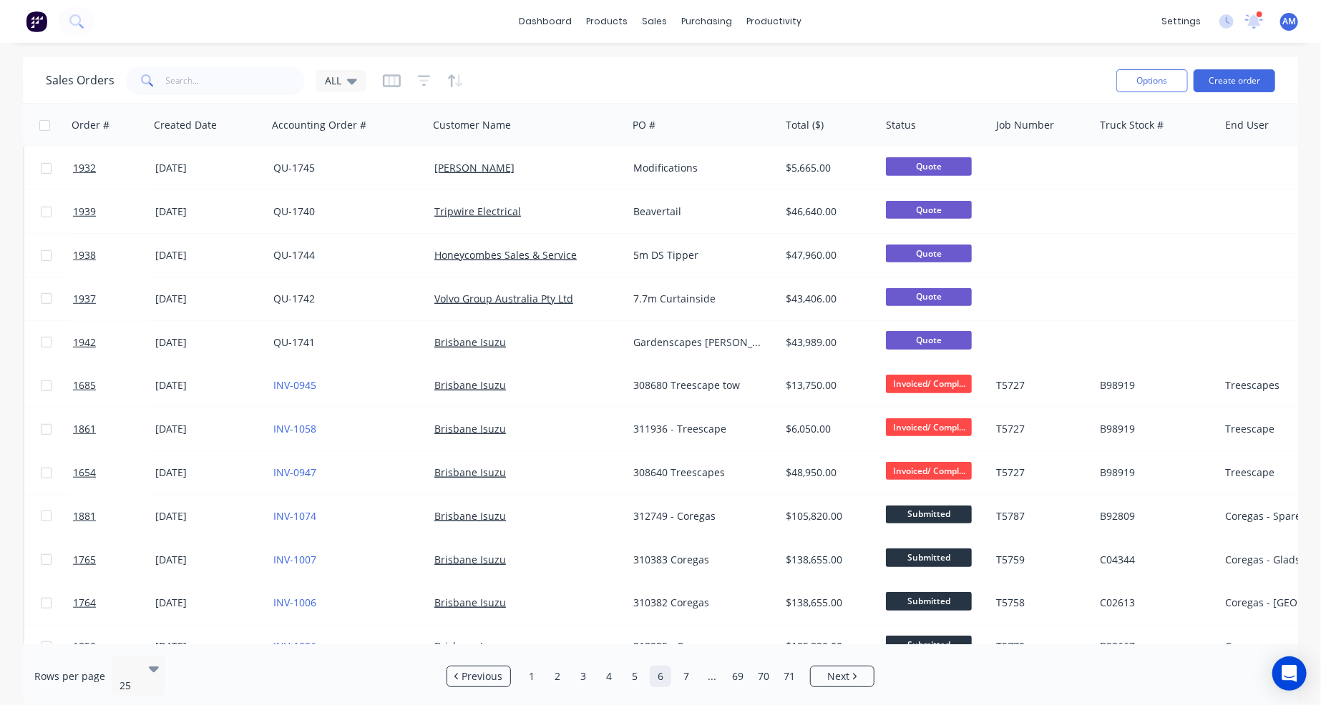
scroll to position [595, 0]
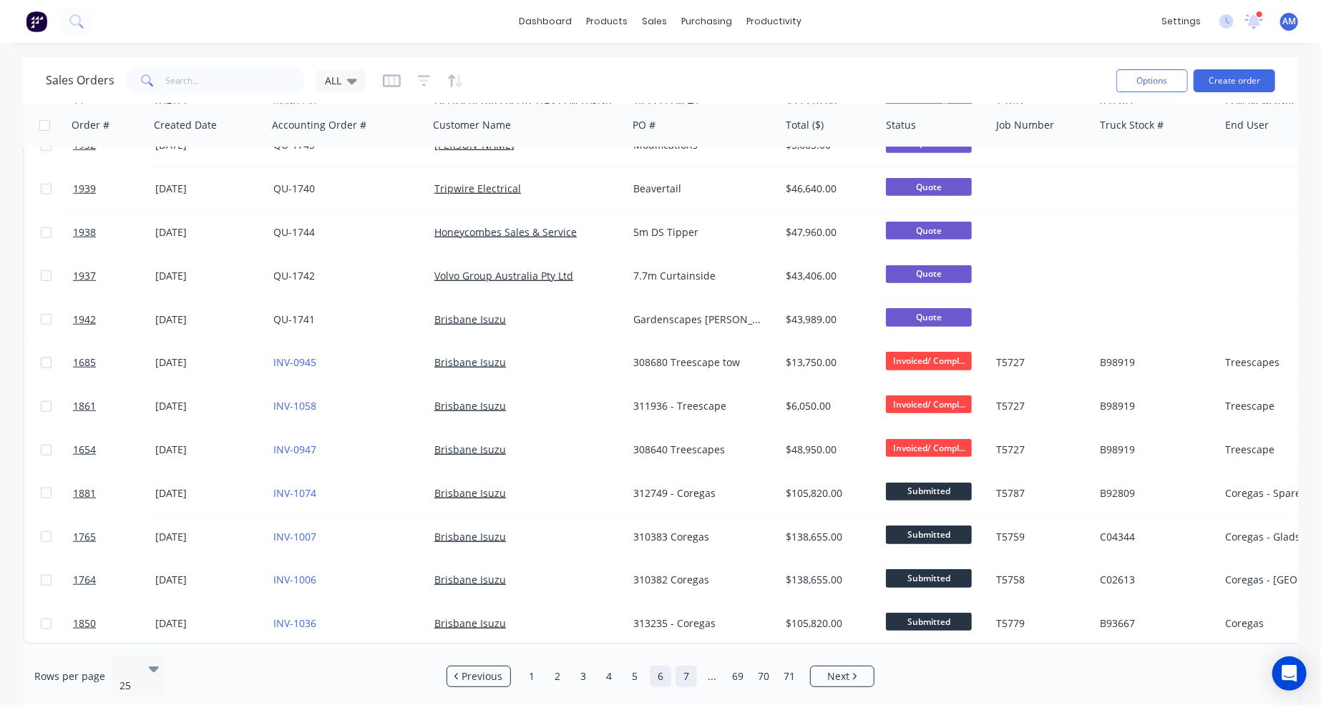
click at [686, 666] on link "7" at bounding box center [685, 676] width 21 height 21
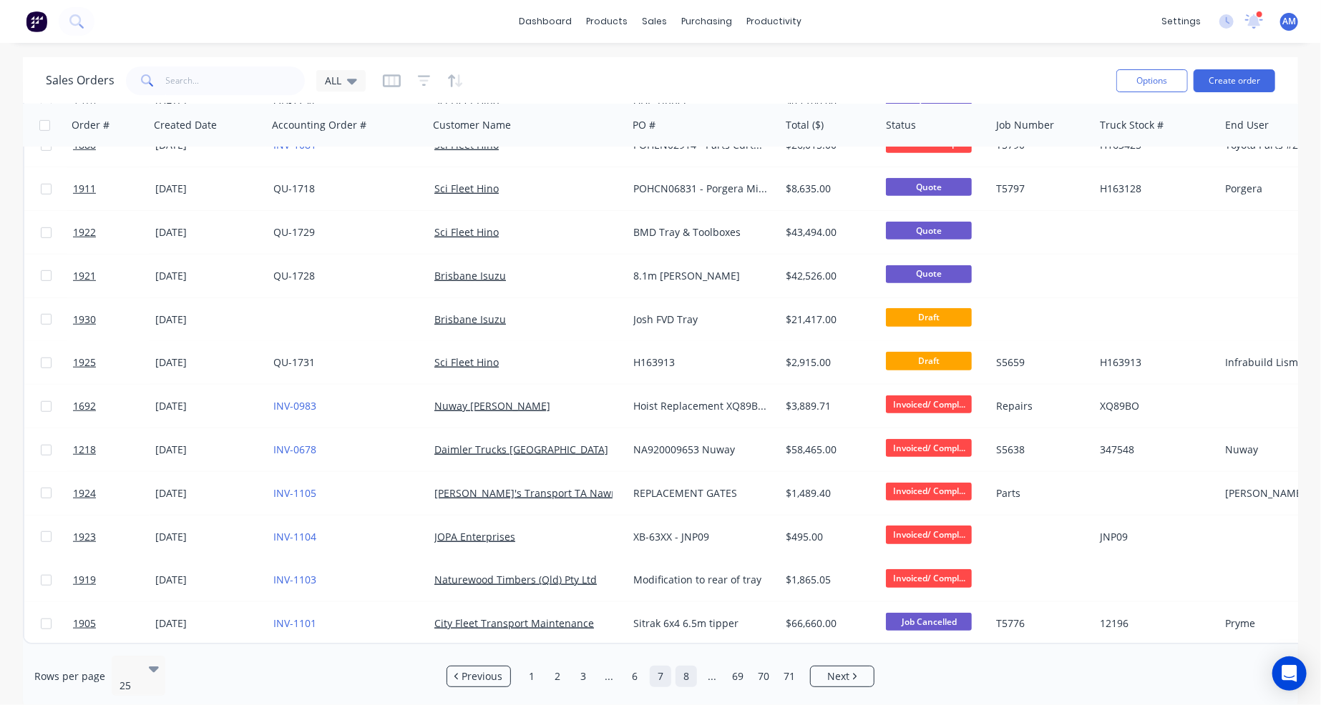
click at [685, 666] on link "8" at bounding box center [685, 676] width 21 height 21
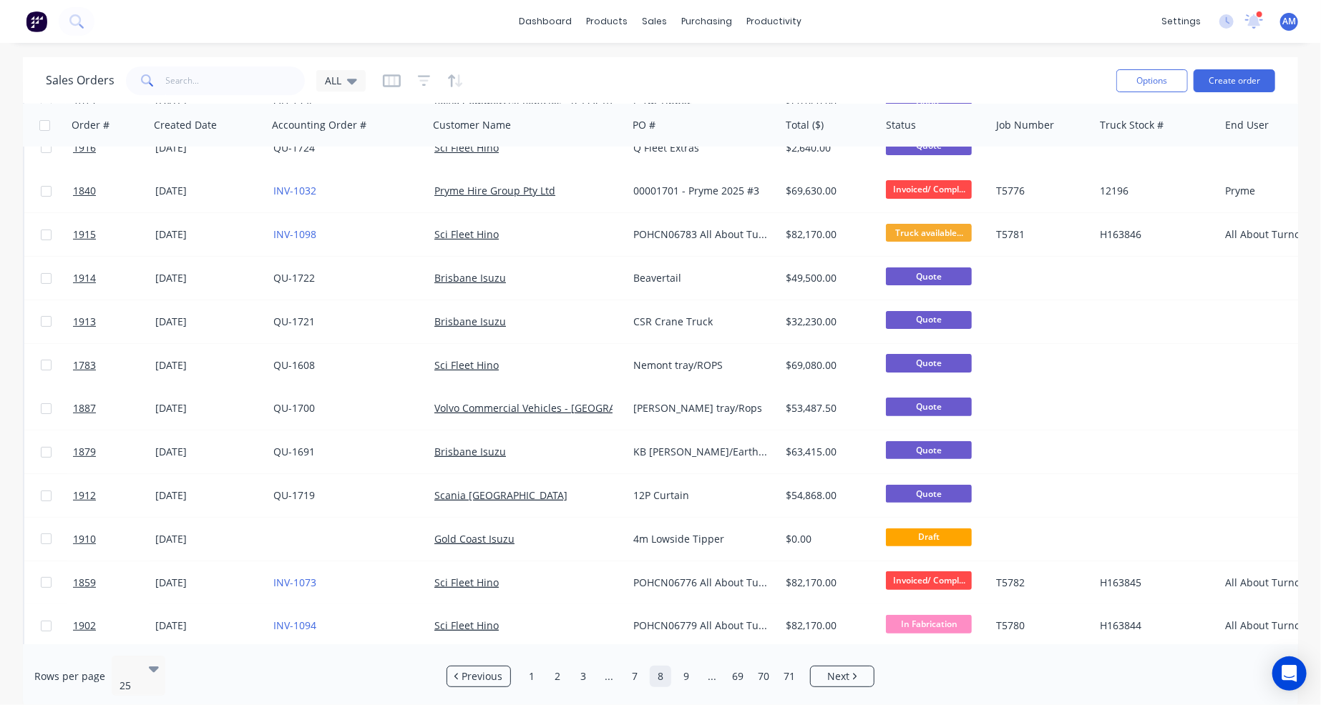
scroll to position [143, 0]
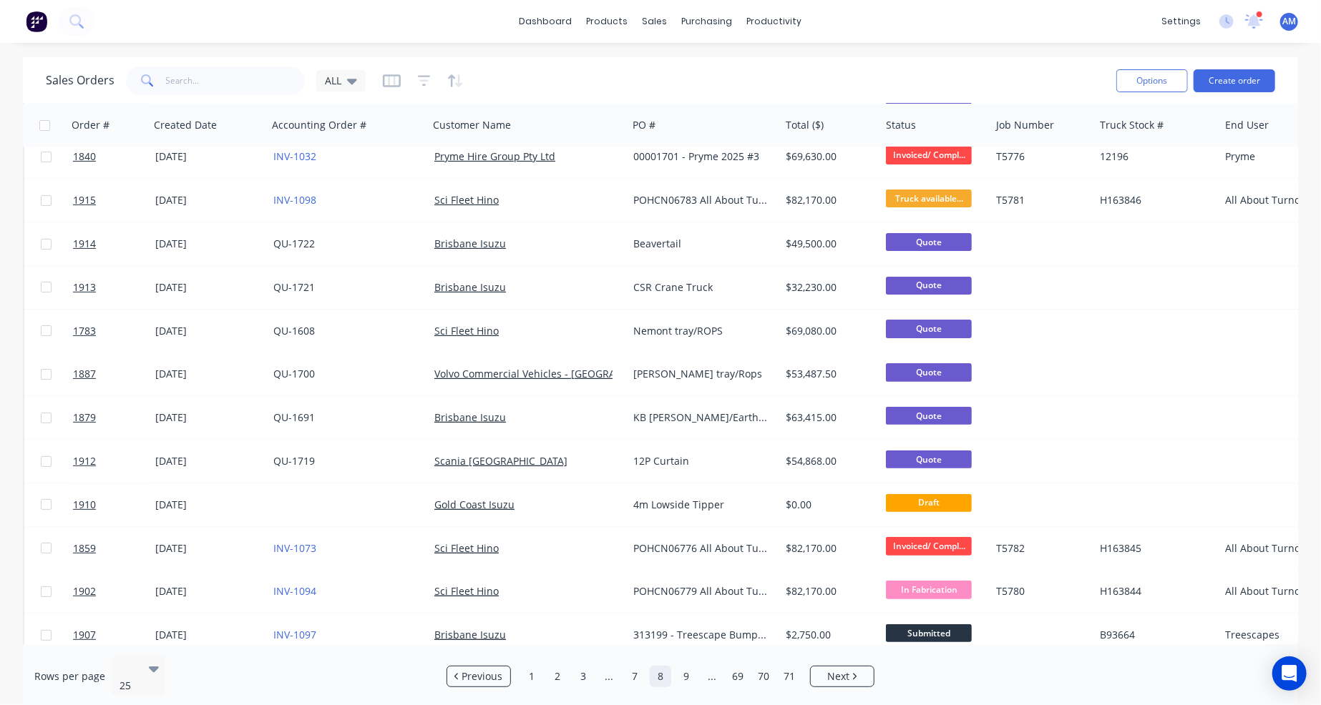
click at [717, 80] on div "Sales Orders ALL" at bounding box center [575, 80] width 1059 height 35
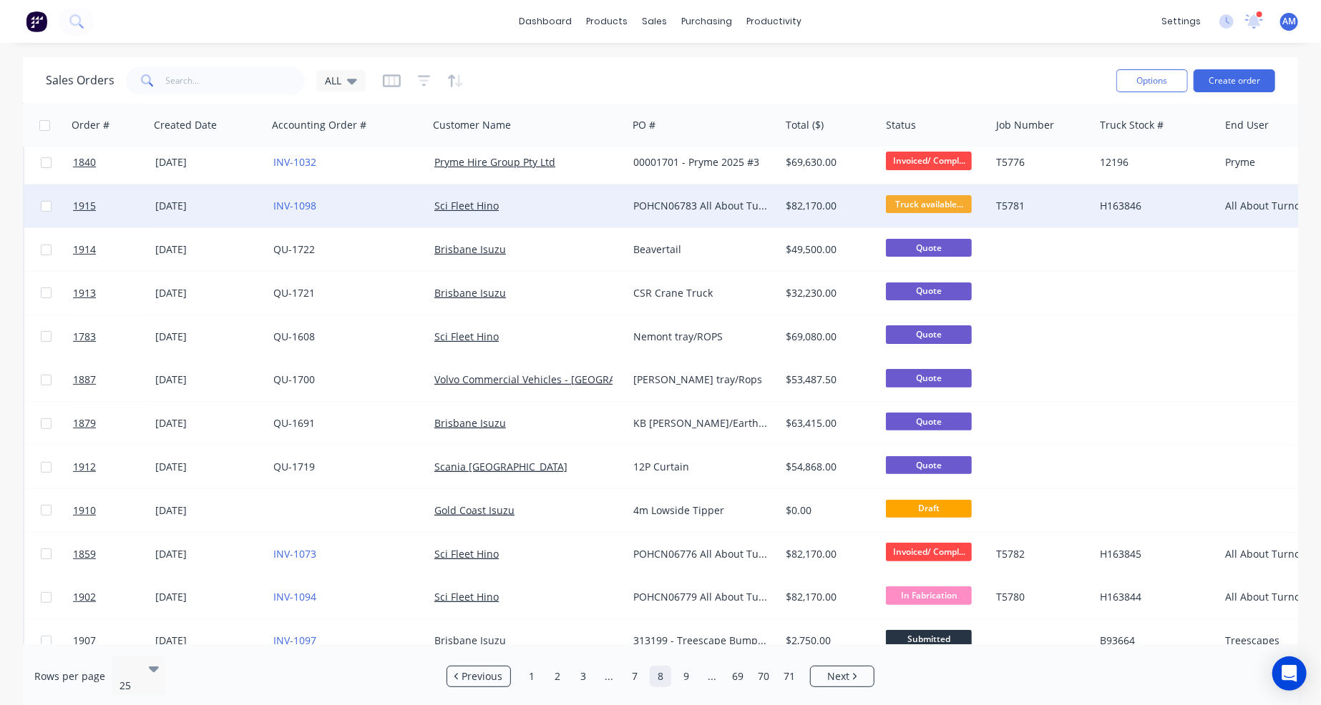
scroll to position [215, 0]
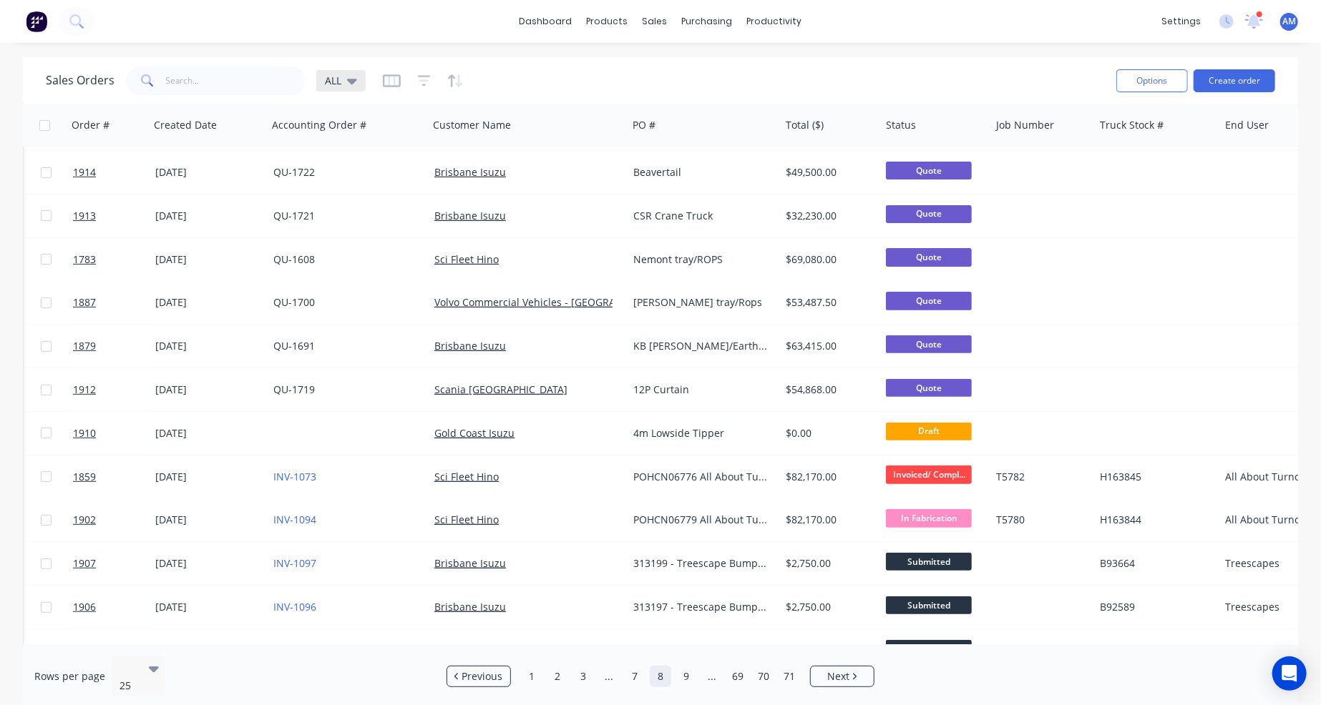
click at [348, 81] on icon at bounding box center [352, 82] width 10 height 6
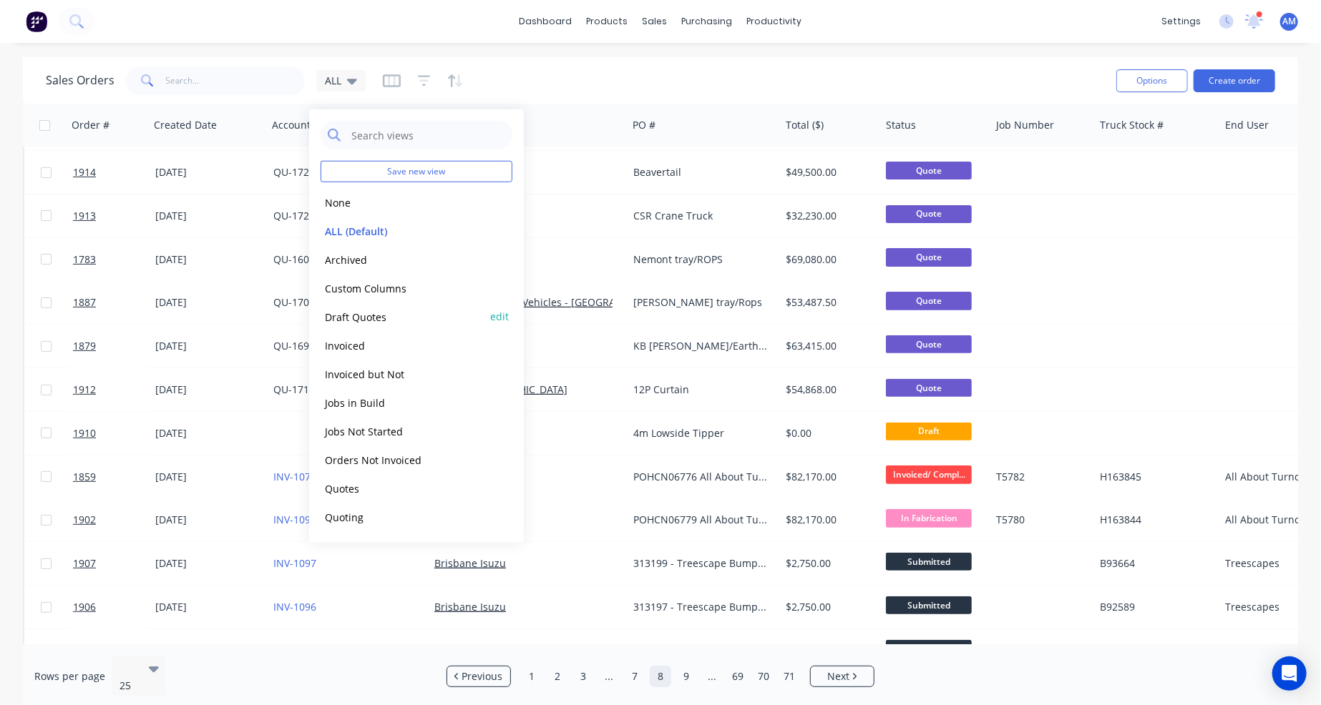
click at [365, 314] on button "Draft Quotes" at bounding box center [401, 316] width 163 height 16
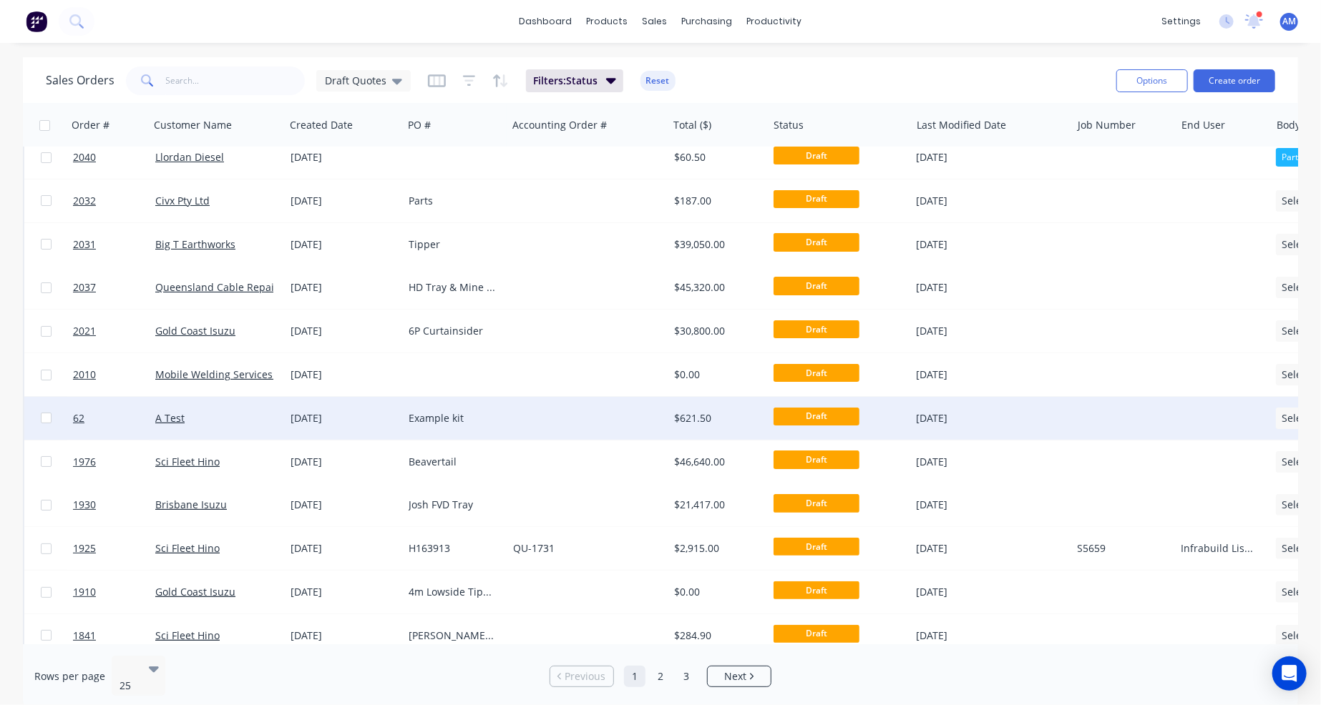
scroll to position [0, 0]
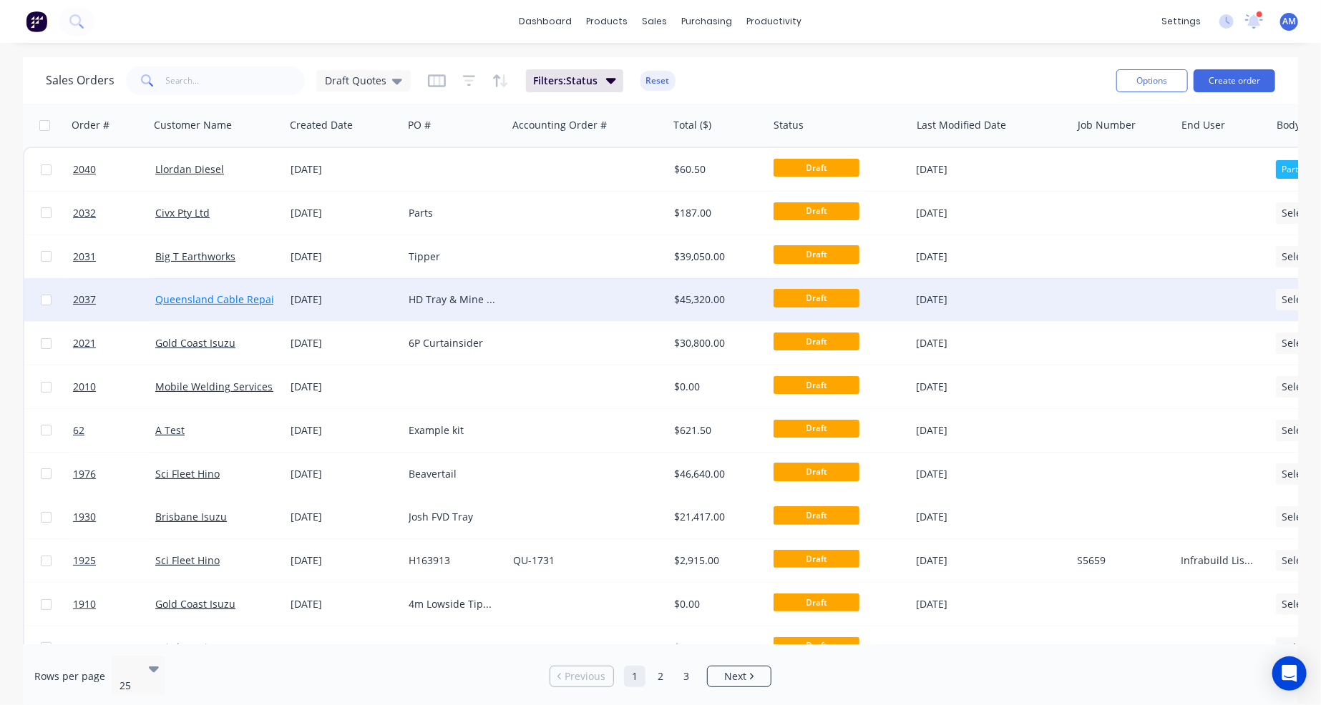
click at [253, 295] on link "Queensland Cable Repairs" at bounding box center [219, 300] width 128 height 14
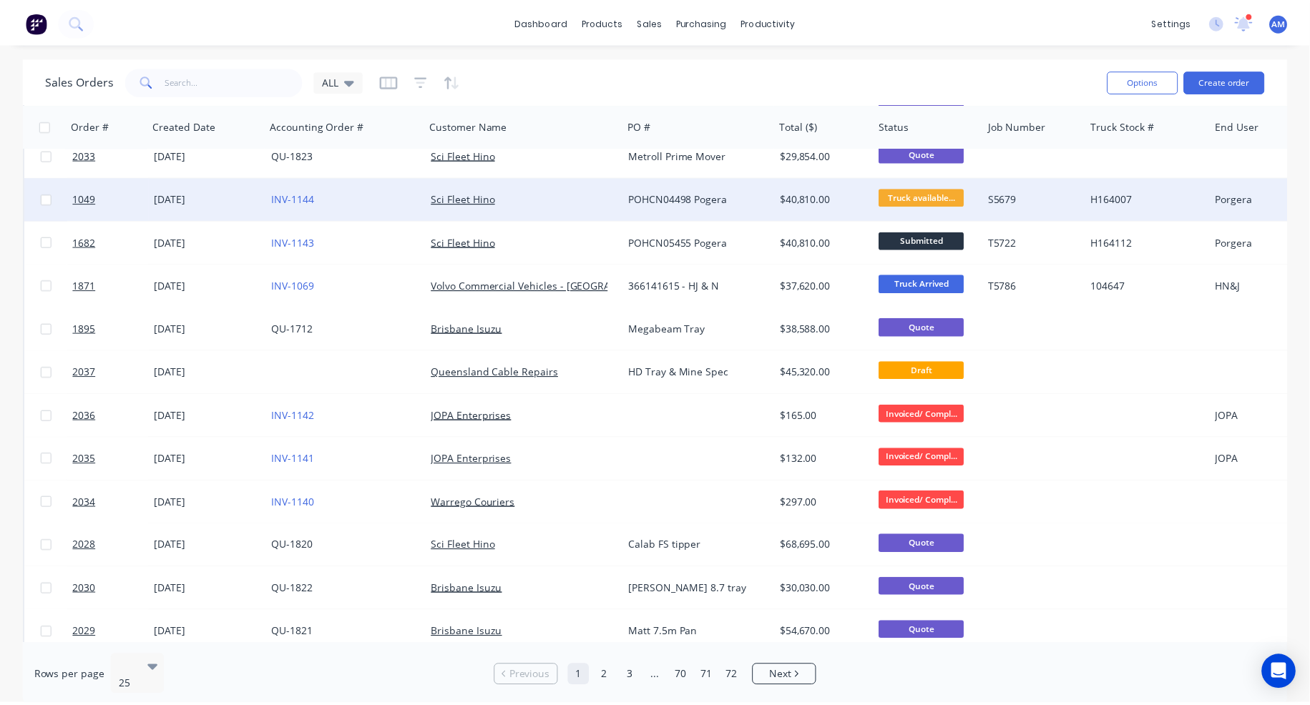
scroll to position [429, 0]
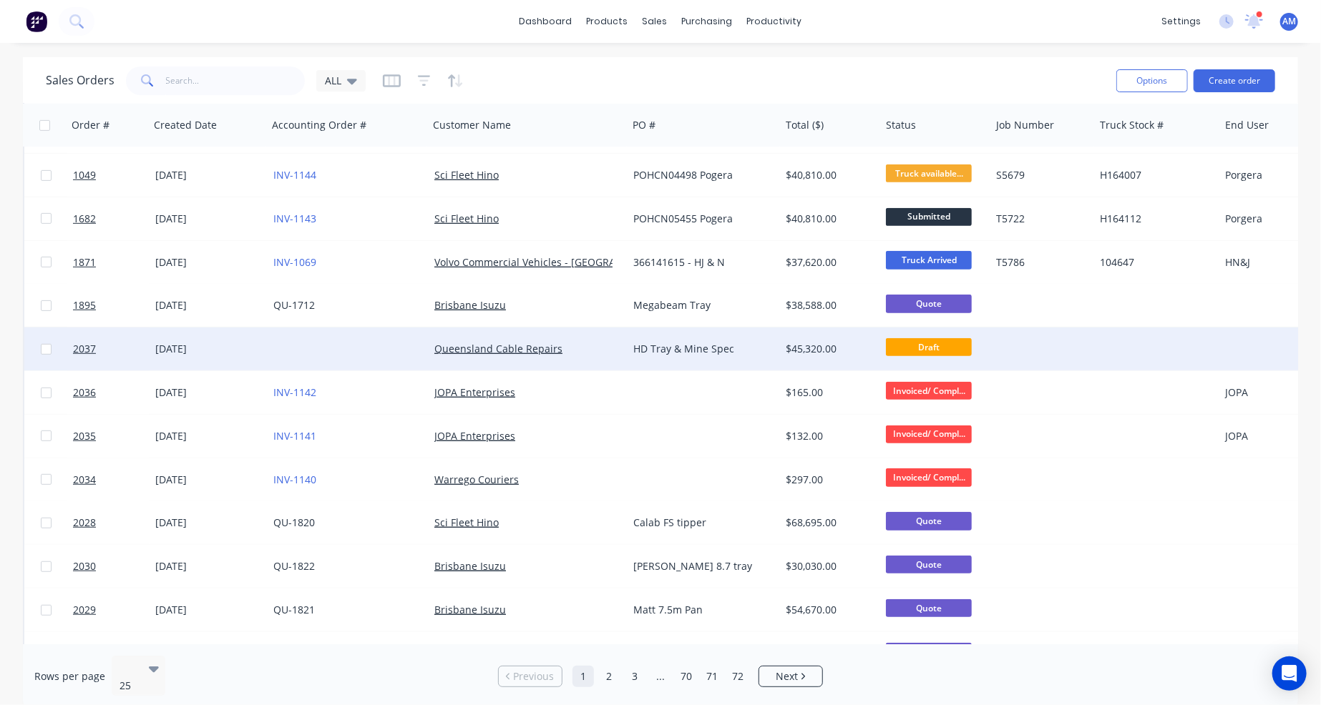
click at [324, 343] on div at bounding box center [348, 349] width 161 height 43
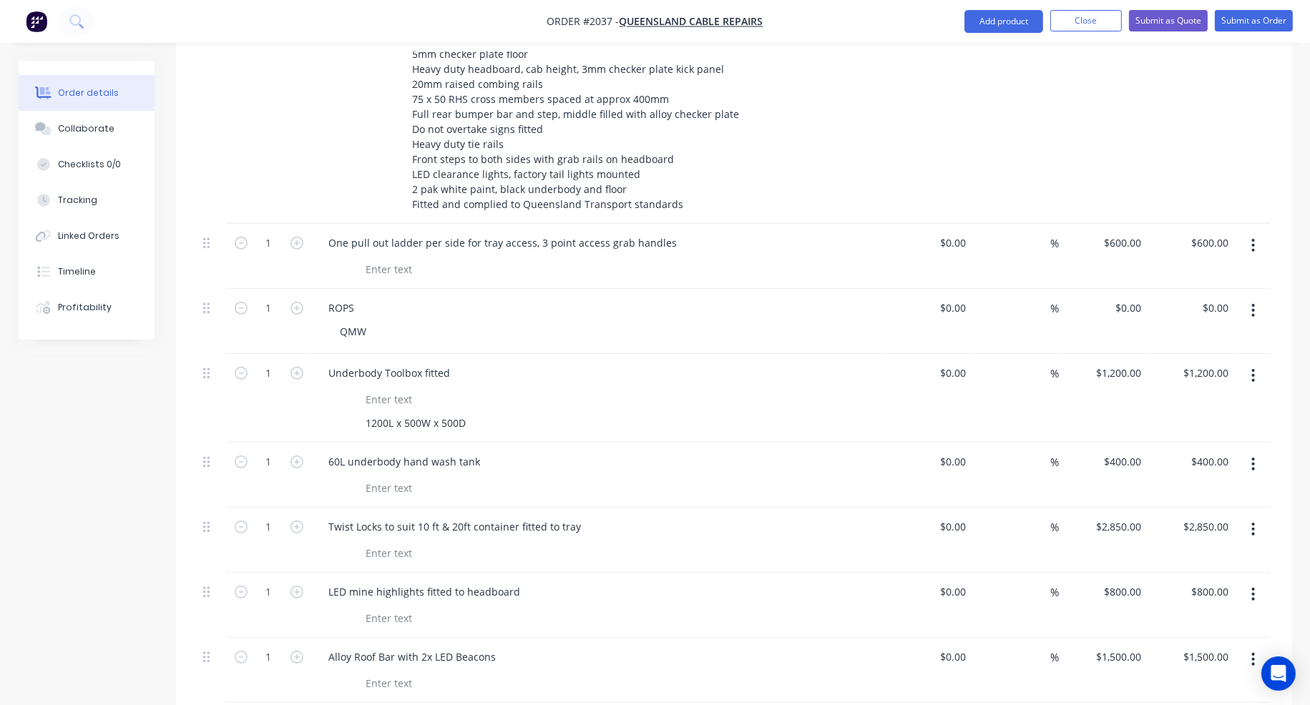
scroll to position [787, 0]
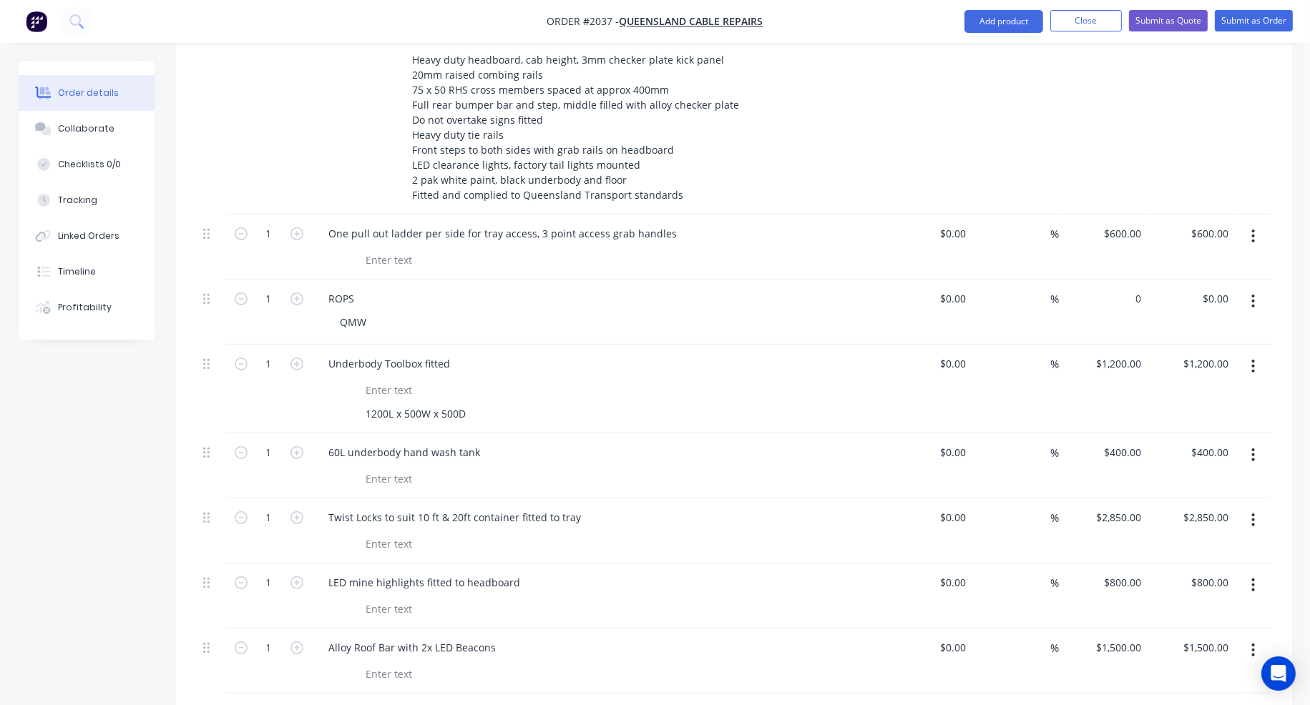
click at [1123, 280] on div "0 $0.00" at bounding box center [1103, 312] width 88 height 65
type input "$15,780.00"
click at [886, 345] on div "$0.00 $0.00" at bounding box center [928, 389] width 88 height 89
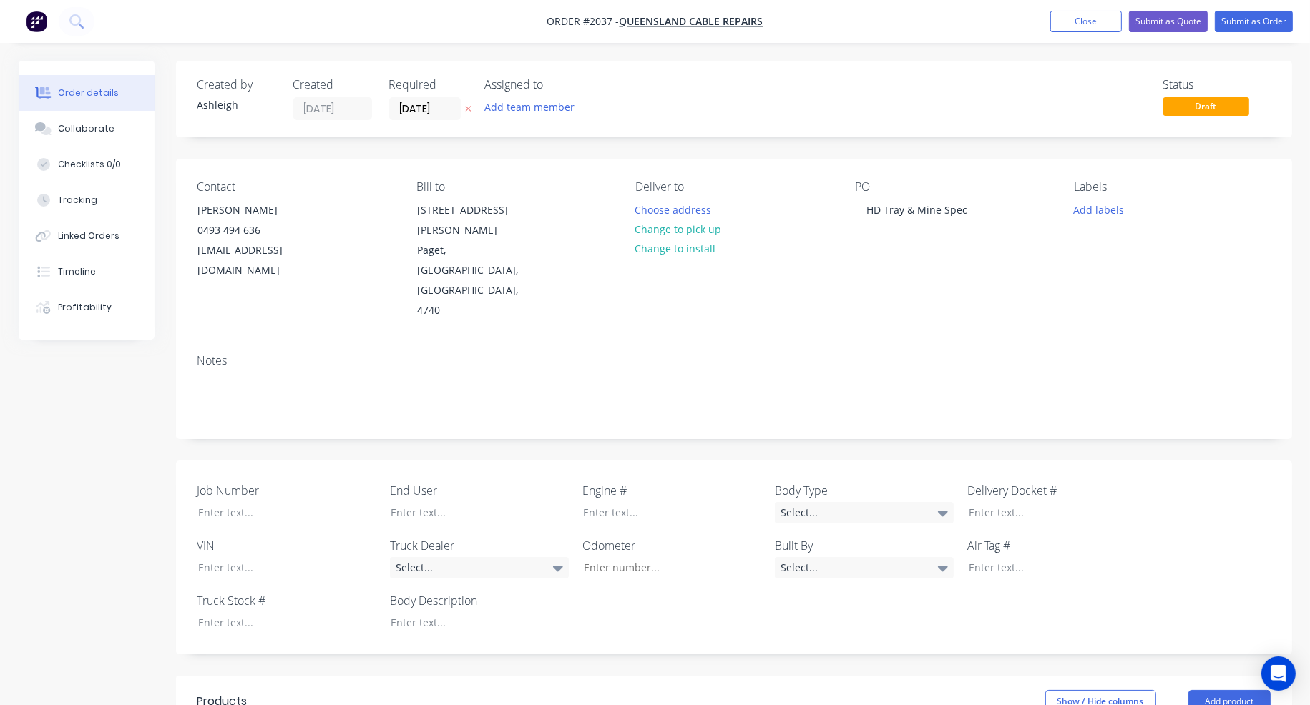
scroll to position [286, 0]
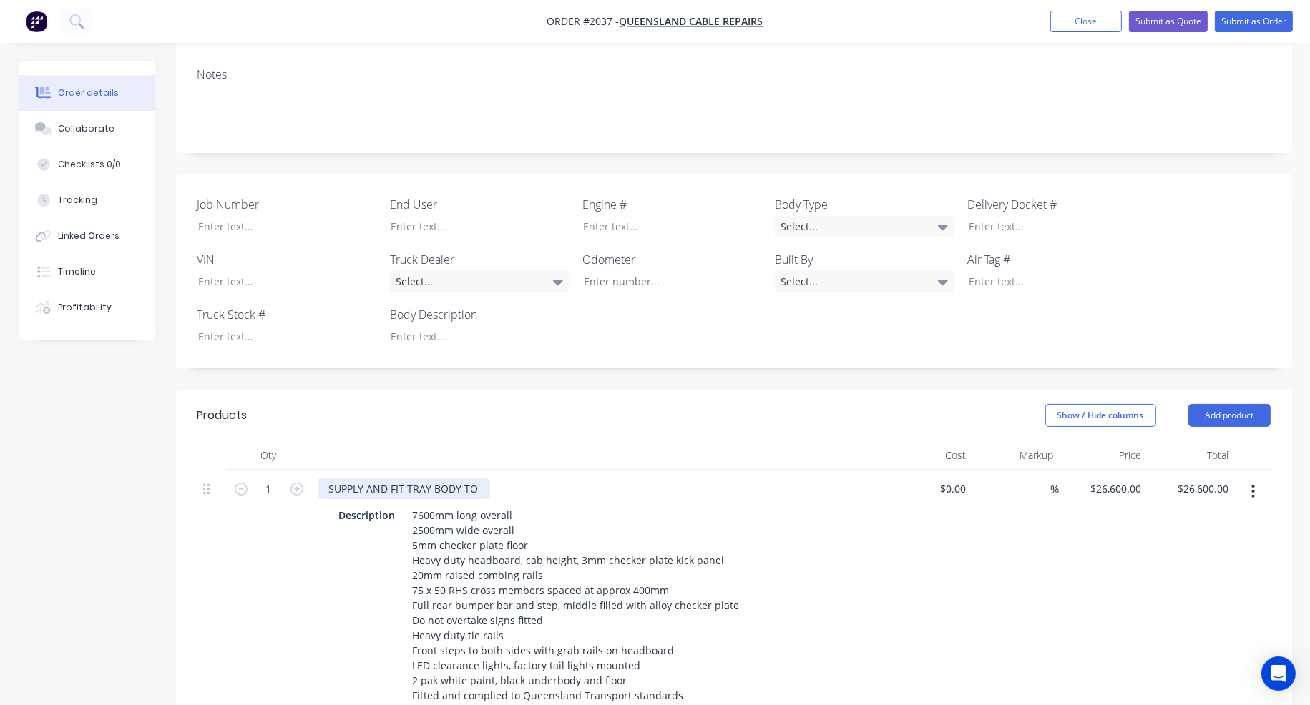
click at [480, 479] on div "SUPPLY AND FIT TRAY BODY TO" at bounding box center [404, 489] width 172 height 21
click at [541, 479] on div "SUPPLY AND FIT TRAY BODY" at bounding box center [598, 489] width 561 height 21
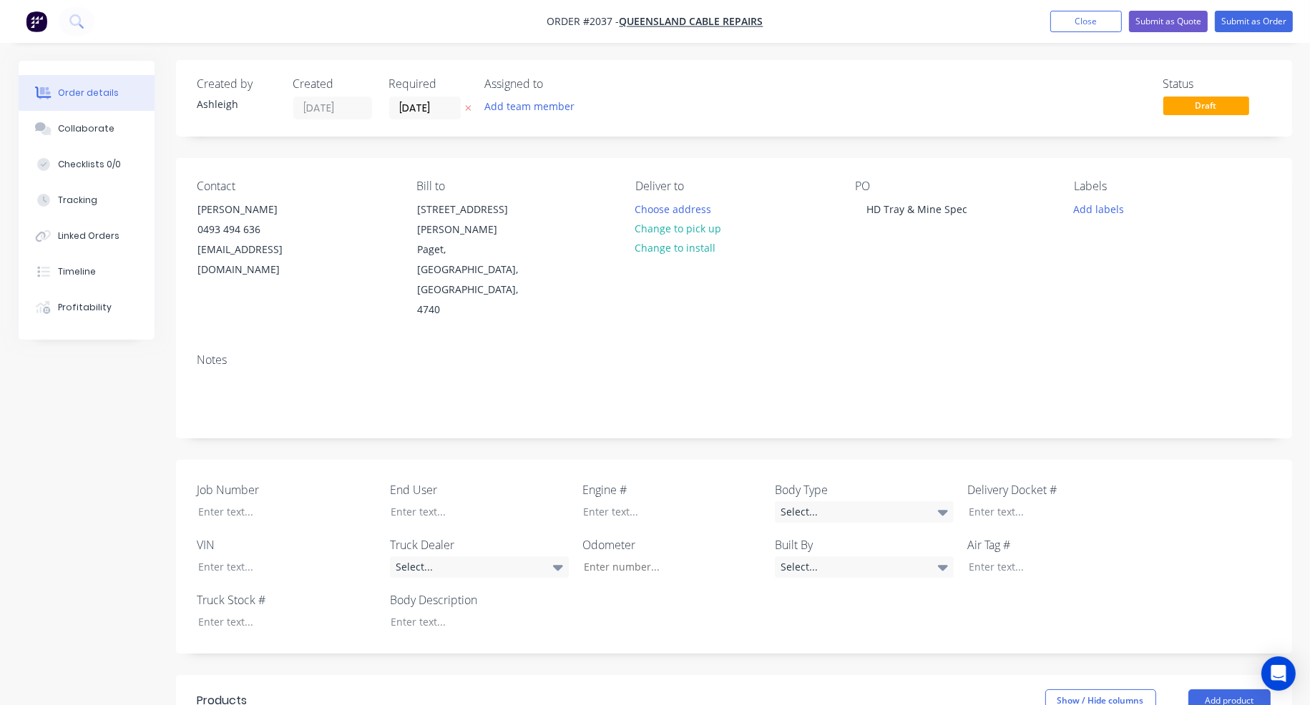
scroll to position [0, 0]
click at [83, 132] on div "Collaborate" at bounding box center [86, 128] width 57 height 13
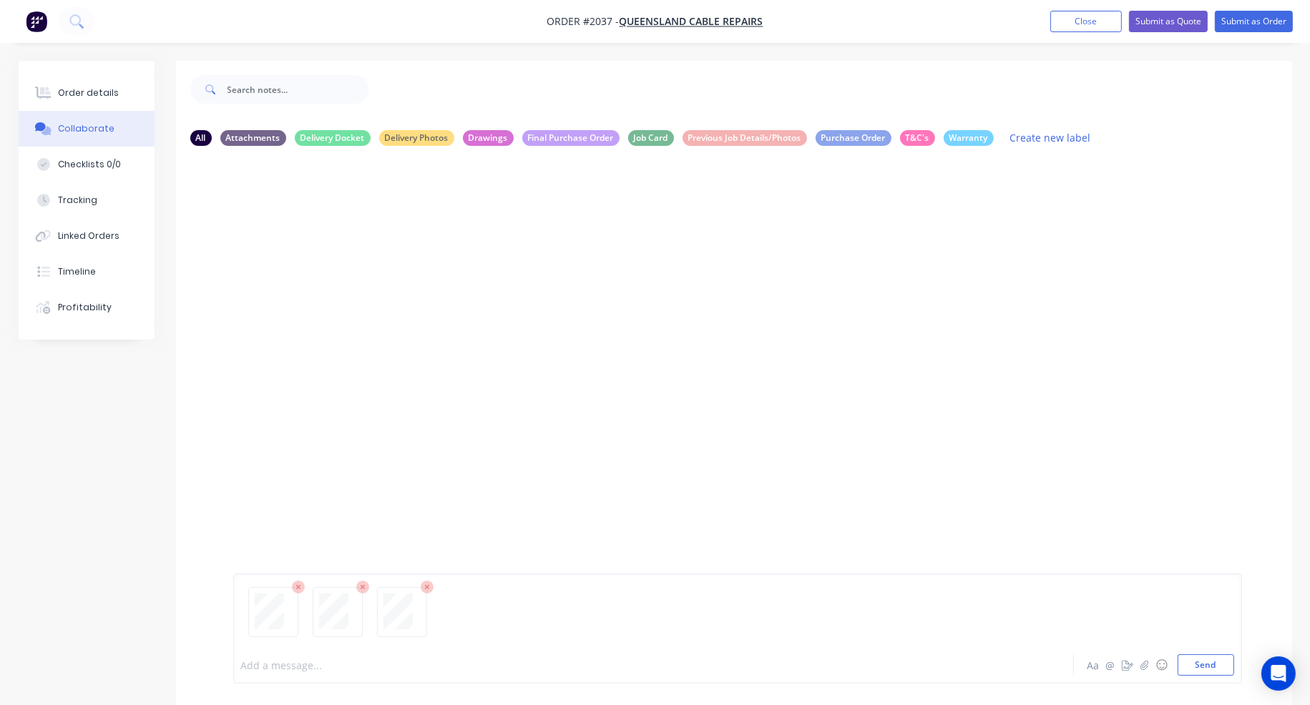
click at [291, 663] on div at bounding box center [614, 665] width 744 height 15
click at [366, 664] on span "Customer undecided what truck to buy, so got ROPS price for each" at bounding box center [401, 666] width 319 height 14
click at [595, 664] on div "Customer undecided whick 8x4 truck to buy, so got ROPS price for each" at bounding box center [614, 665] width 744 height 15
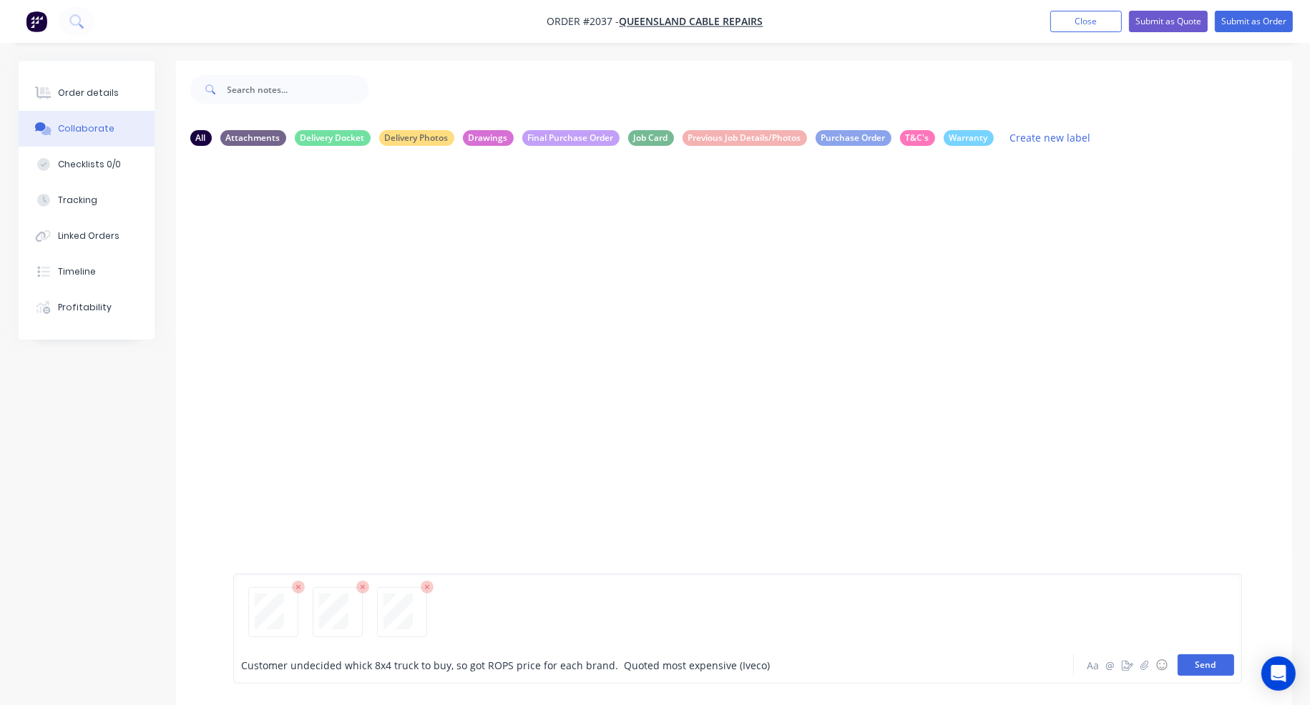
click at [1196, 672] on button "Send" at bounding box center [1205, 665] width 57 height 21
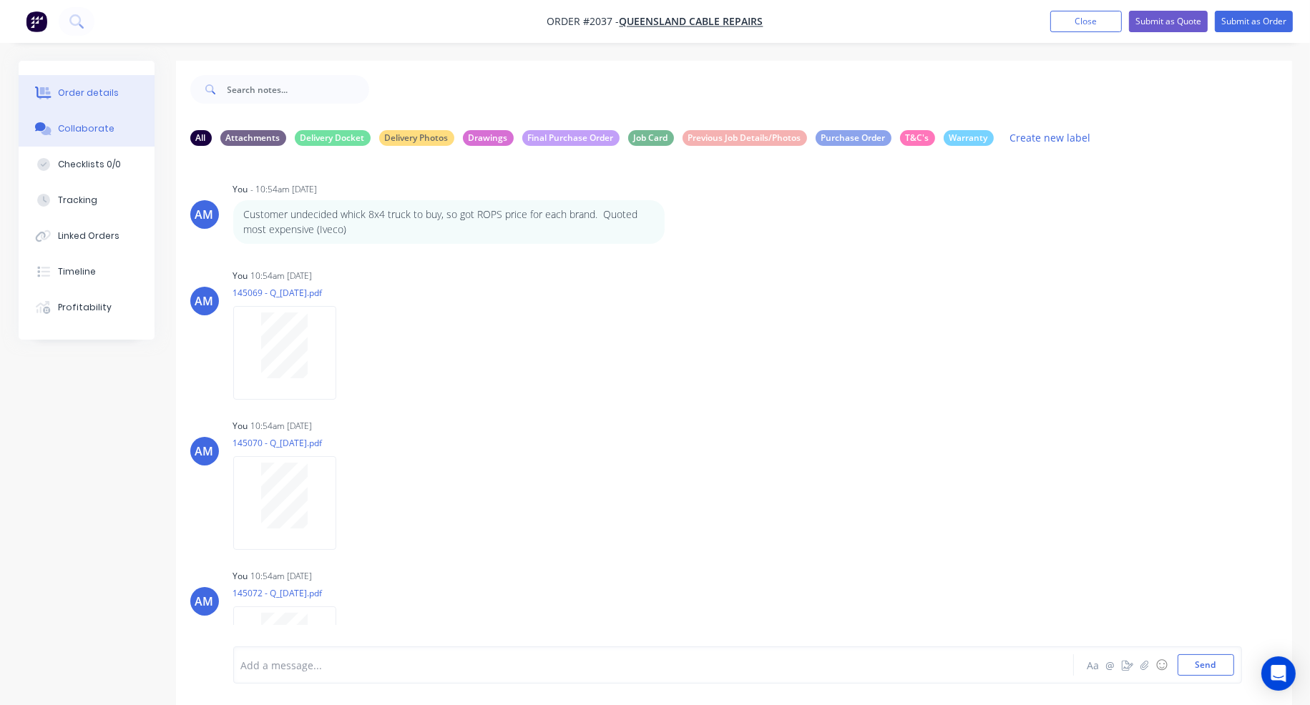
drag, startPoint x: 88, startPoint y: 94, endPoint x: 129, endPoint y: 109, distance: 43.5
click at [88, 94] on div "Order details" at bounding box center [88, 93] width 61 height 13
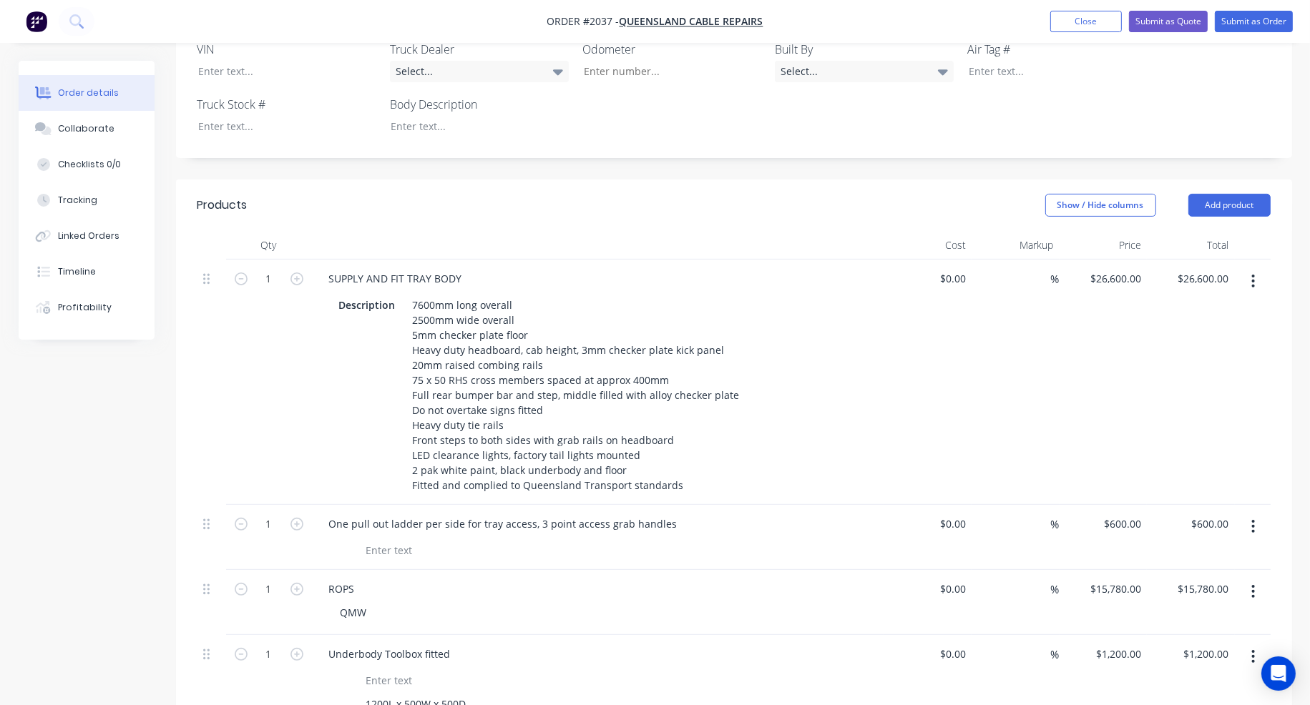
scroll to position [501, 0]
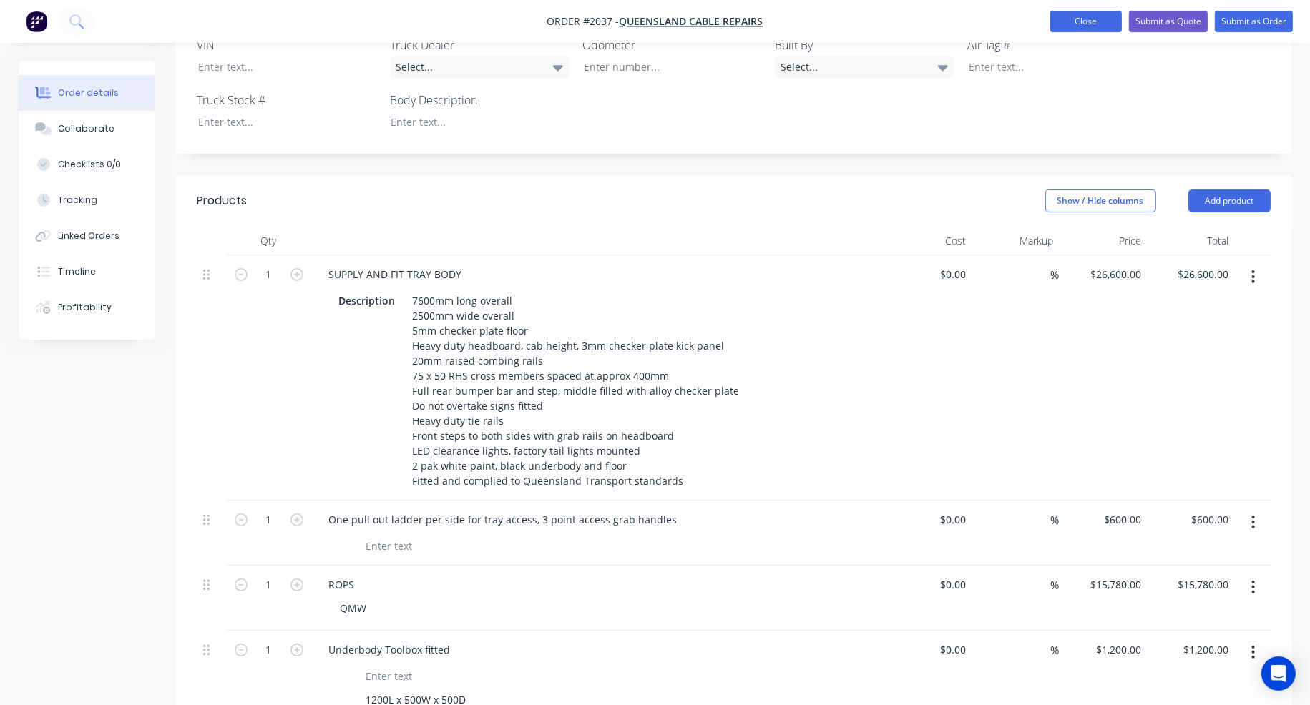
click at [1090, 24] on button "Close" at bounding box center [1086, 21] width 72 height 21
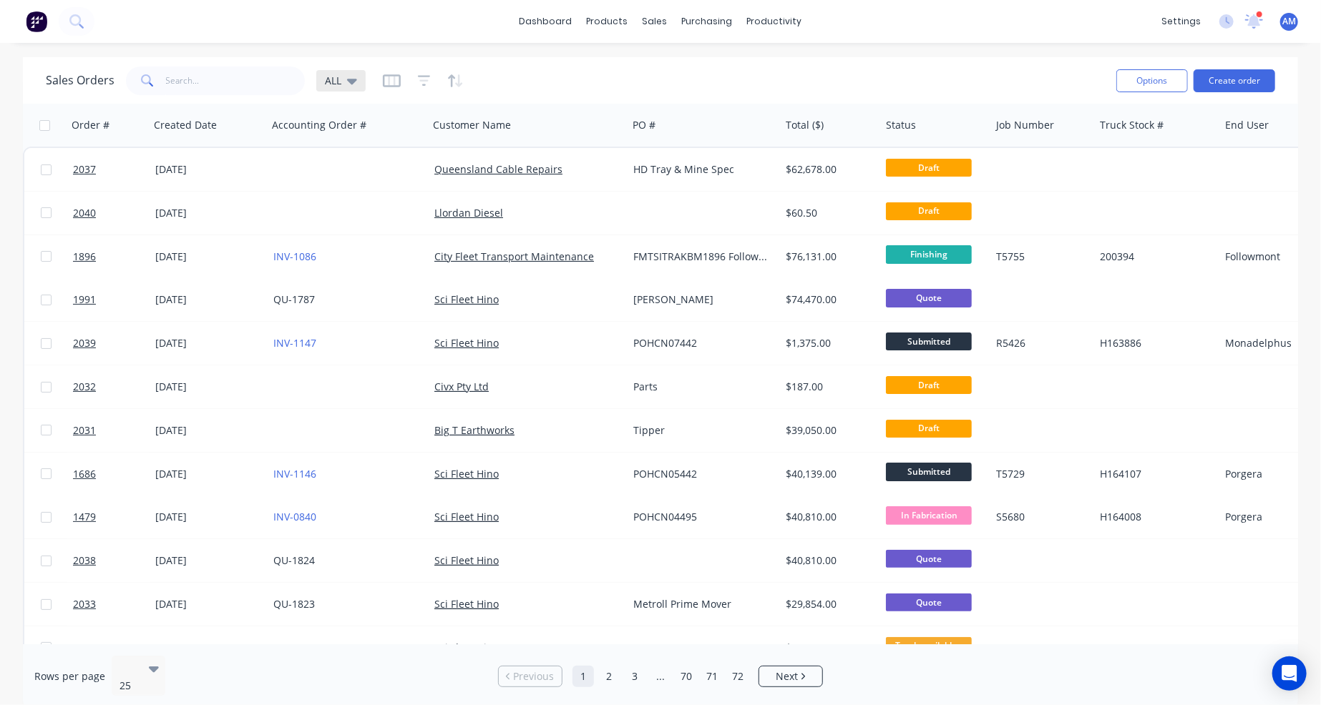
click at [349, 79] on icon at bounding box center [352, 82] width 10 height 6
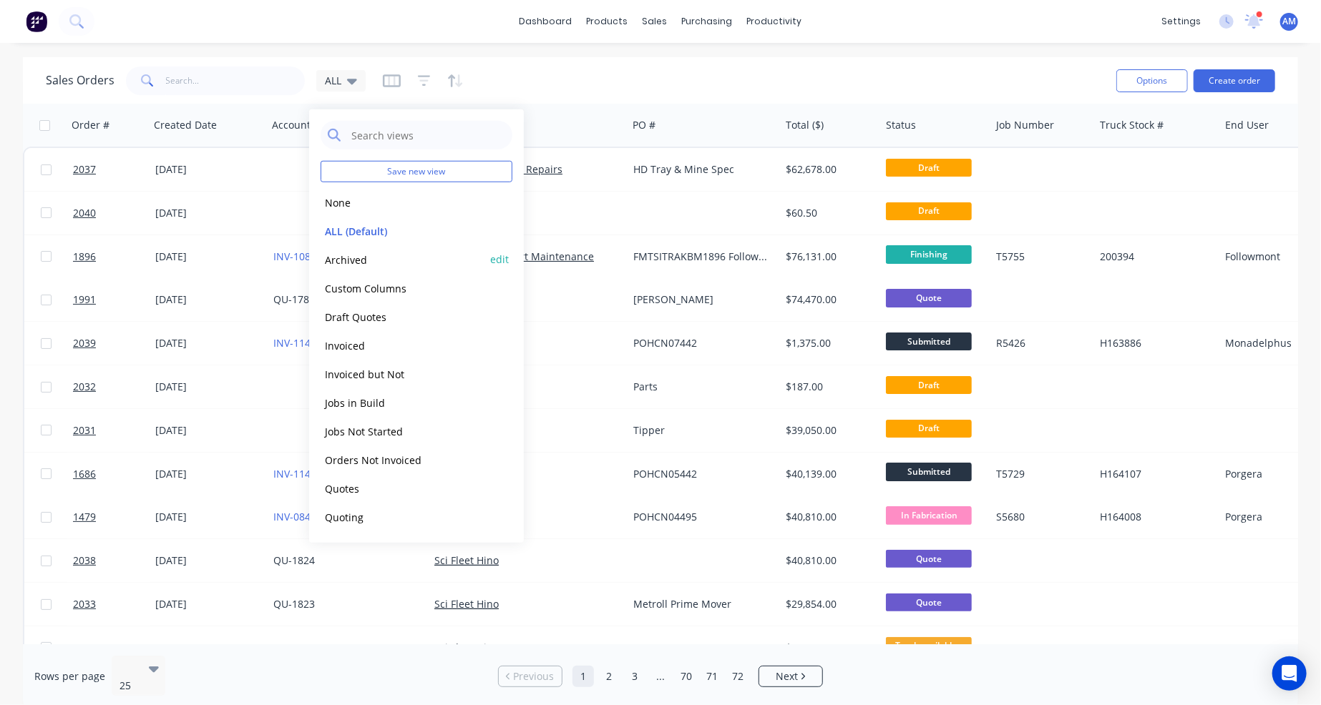
click at [497, 258] on button "edit" at bounding box center [499, 259] width 19 height 15
click at [572, 168] on label "Set as your default view" at bounding box center [629, 169] width 114 height 15
click at [559, 168] on input "Set as your default view" at bounding box center [557, 169] width 11 height 14
checkbox input "true"
click at [590, 194] on button "Update" at bounding box center [600, 198] width 96 height 23
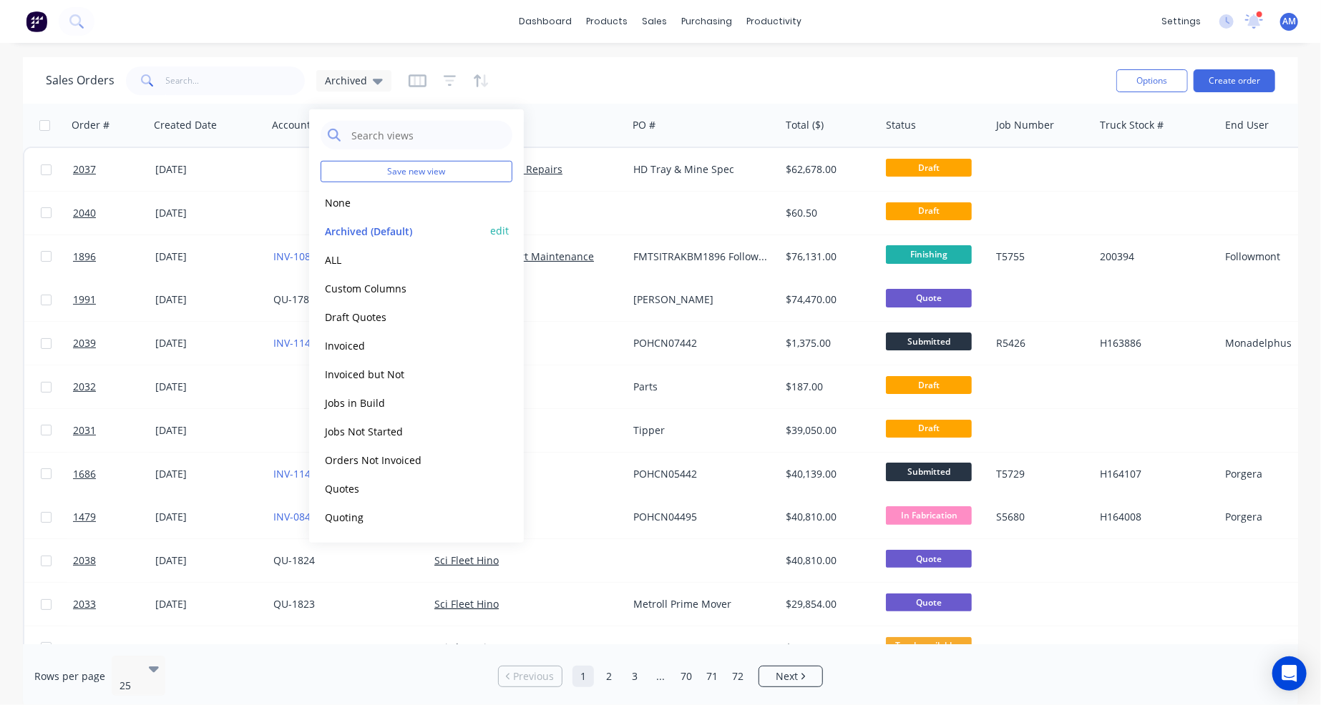
click at [367, 232] on button "Archived (Default)" at bounding box center [401, 230] width 163 height 16
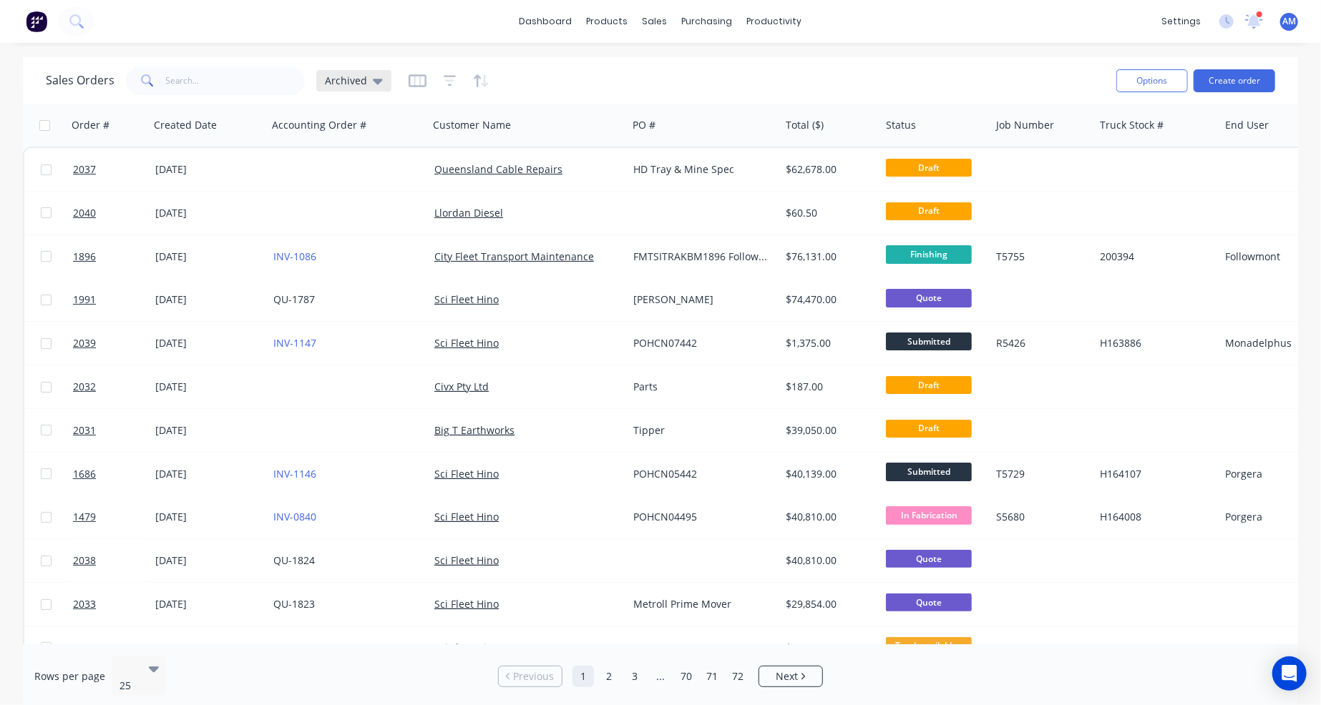
click at [355, 81] on span "Archived" at bounding box center [346, 80] width 42 height 15
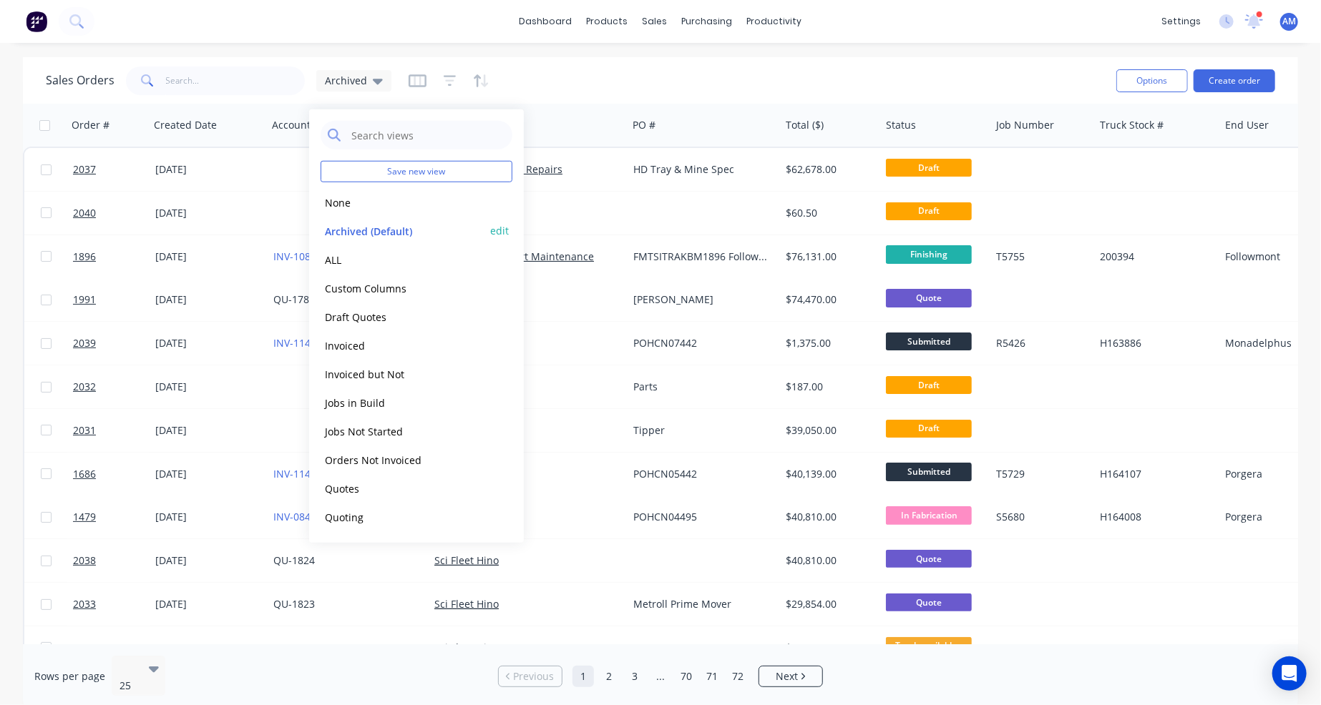
click at [356, 233] on button "Archived (Default)" at bounding box center [401, 230] width 163 height 16
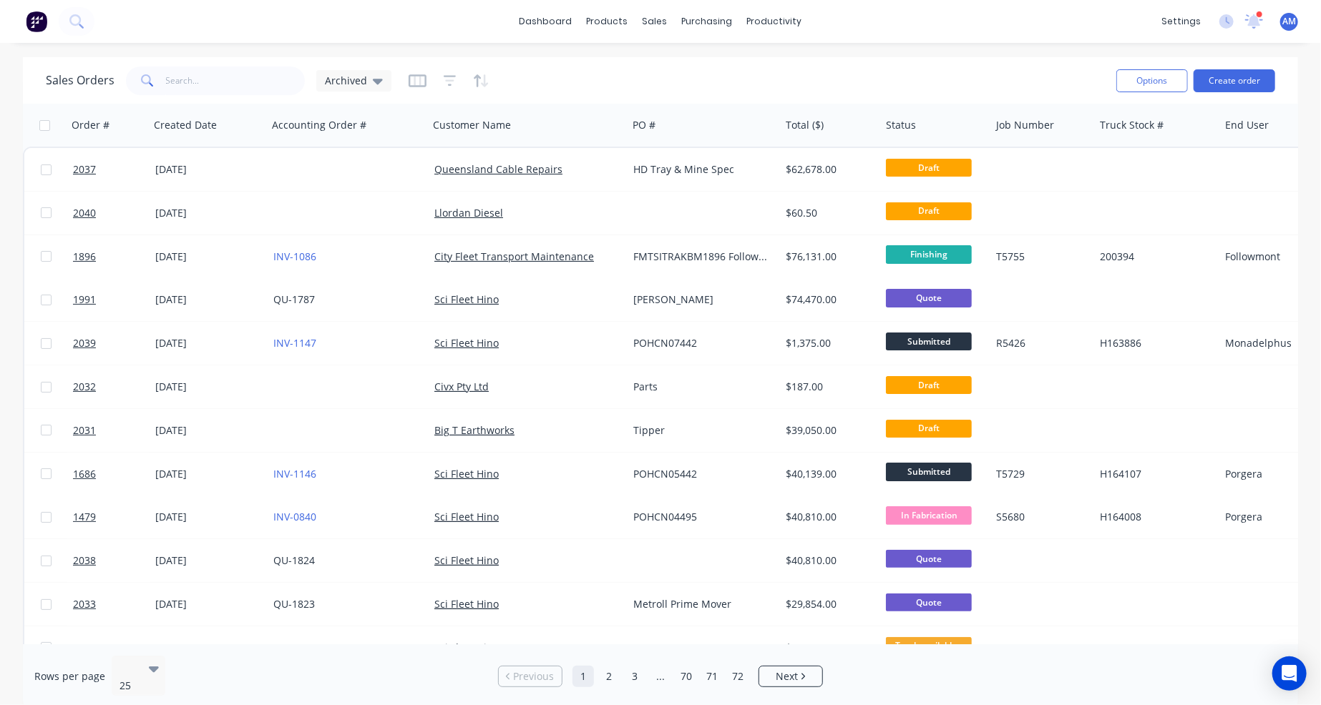
click at [624, 65] on div "Sales Orders Archived" at bounding box center [575, 80] width 1059 height 35
click at [675, 62] on link "Sales Orders" at bounding box center [731, 68] width 190 height 29
click at [692, 65] on div "Sales Orders" at bounding box center [708, 68] width 59 height 13
click at [549, 21] on link "dashboard" at bounding box center [545, 21] width 67 height 21
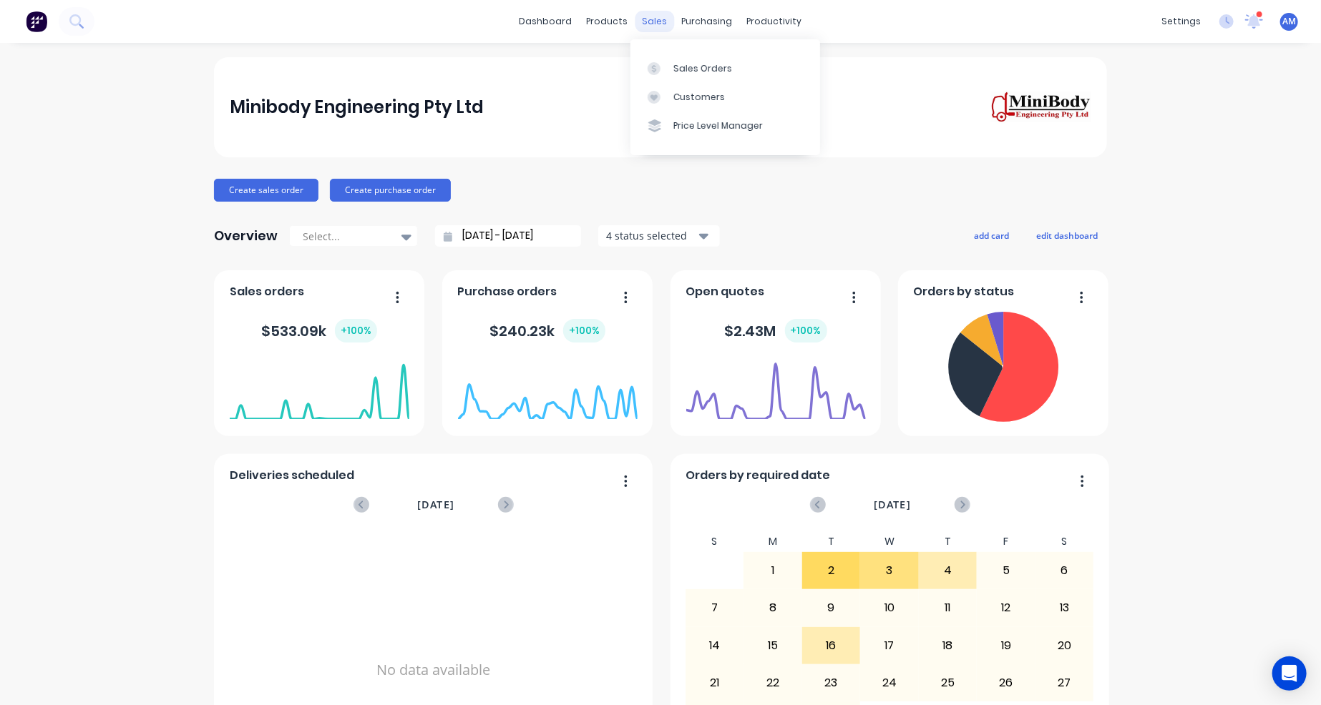
click at [661, 19] on div "sales" at bounding box center [654, 21] width 39 height 21
click at [680, 66] on div "Sales Orders" at bounding box center [702, 68] width 59 height 13
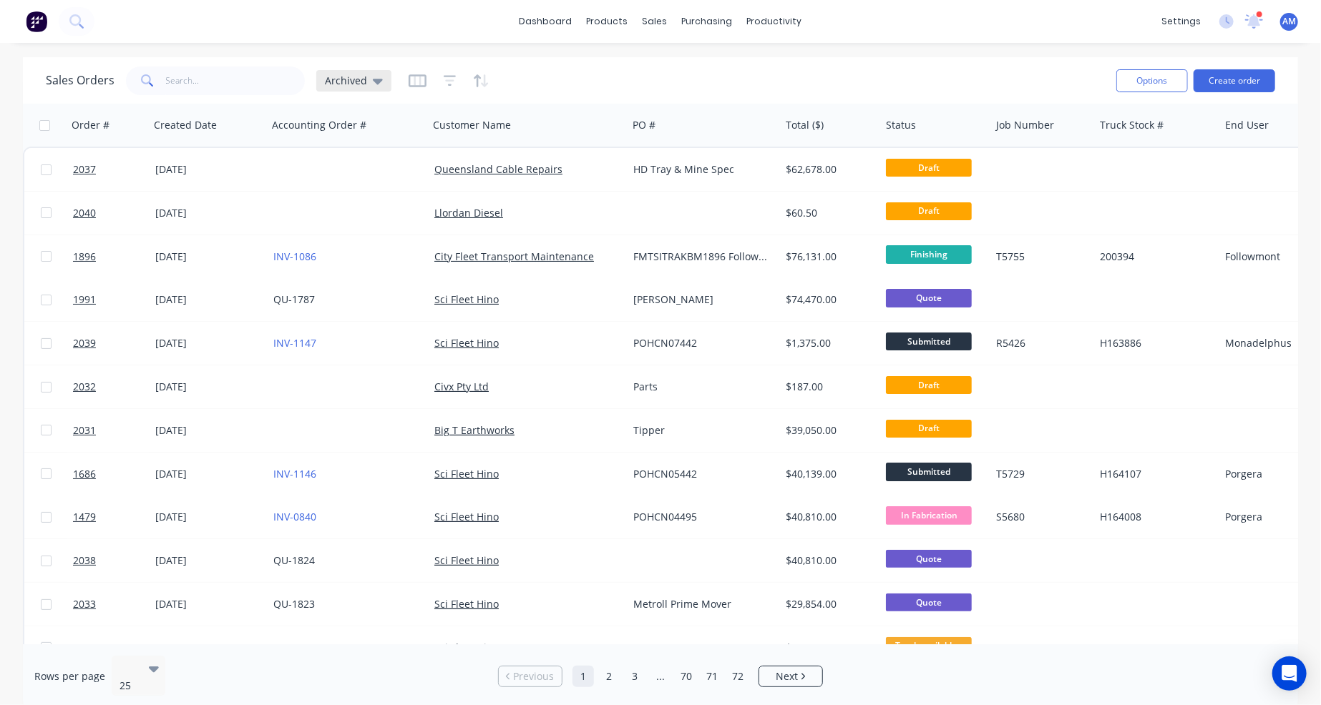
click at [375, 80] on icon at bounding box center [378, 82] width 10 height 6
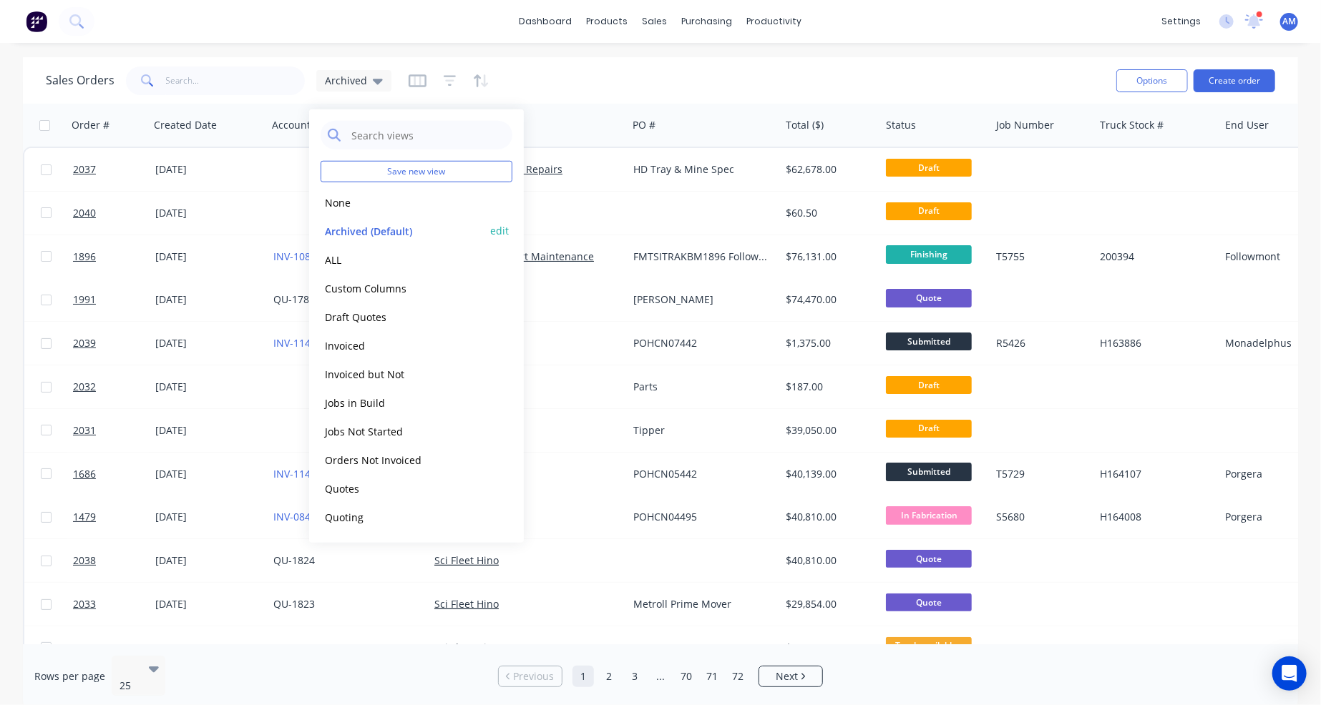
click at [491, 230] on button "edit" at bounding box center [499, 230] width 19 height 15
click at [532, 85] on div "Sales Orders Archived" at bounding box center [575, 80] width 1059 height 35
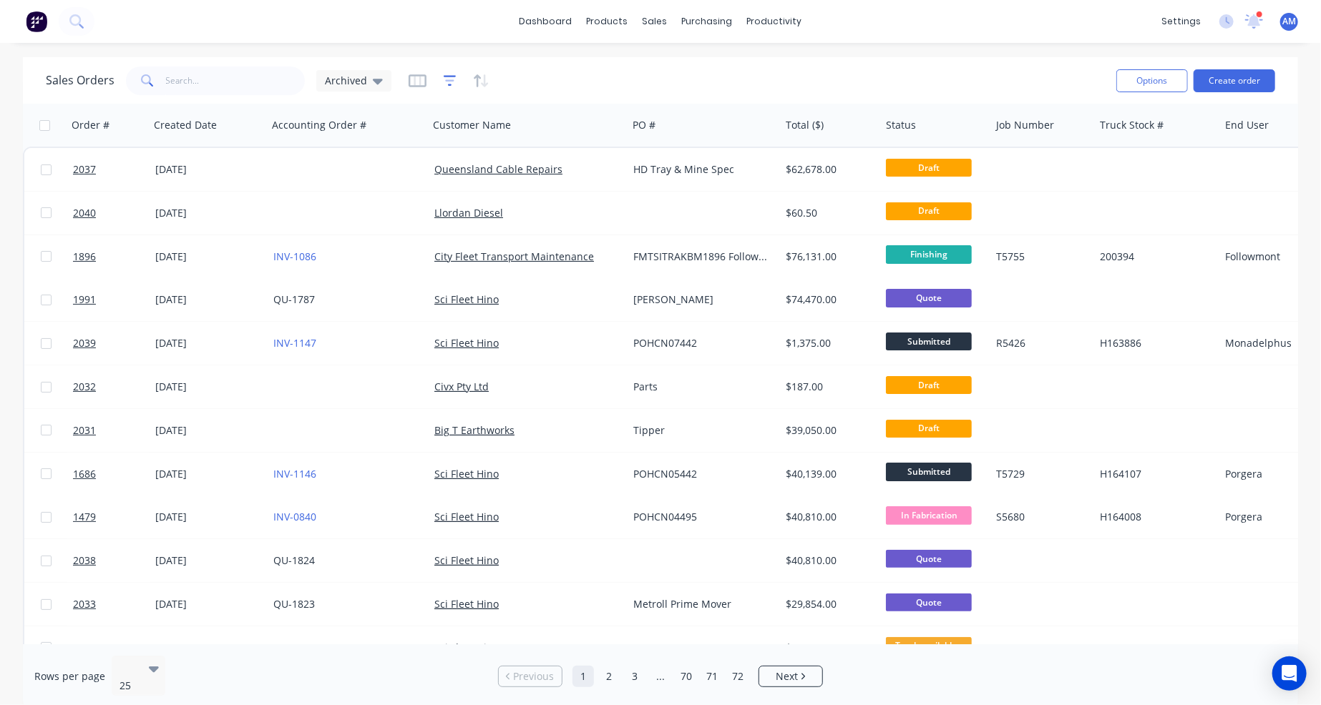
click at [452, 79] on icon "button" at bounding box center [450, 81] width 13 height 14
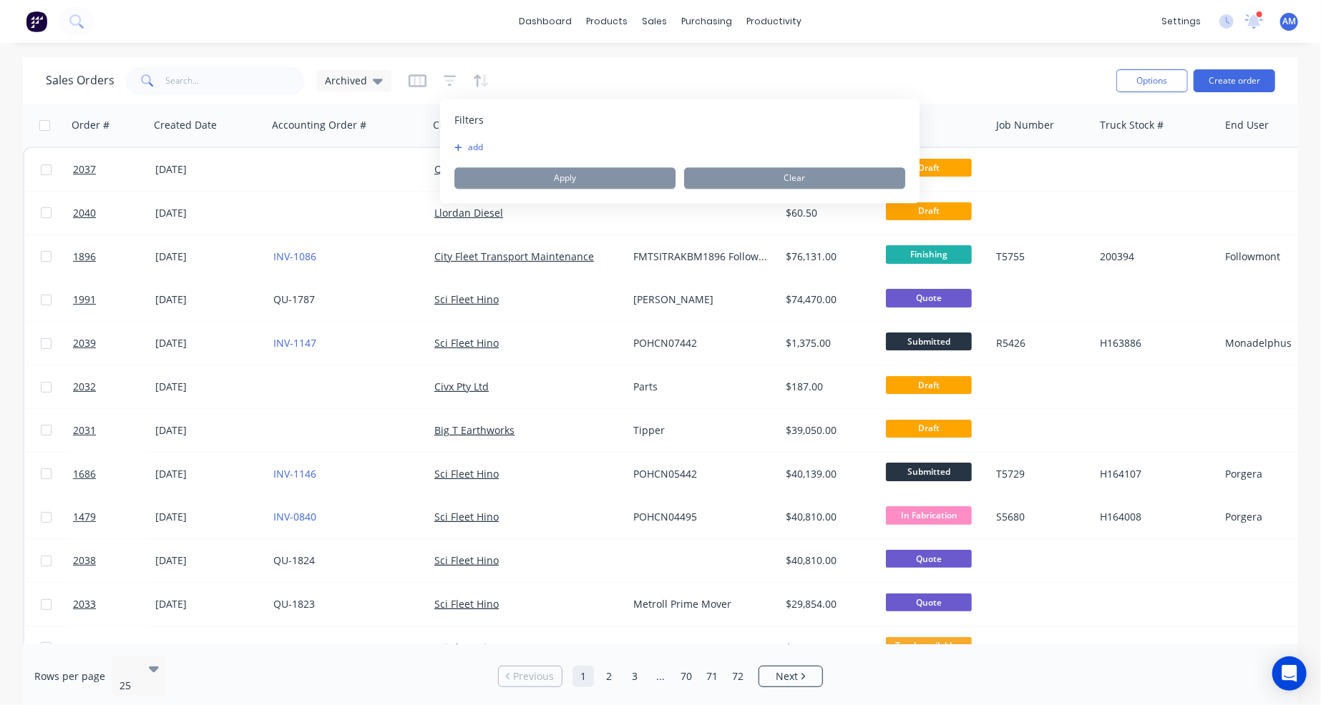
click at [471, 150] on button "add" at bounding box center [472, 147] width 36 height 11
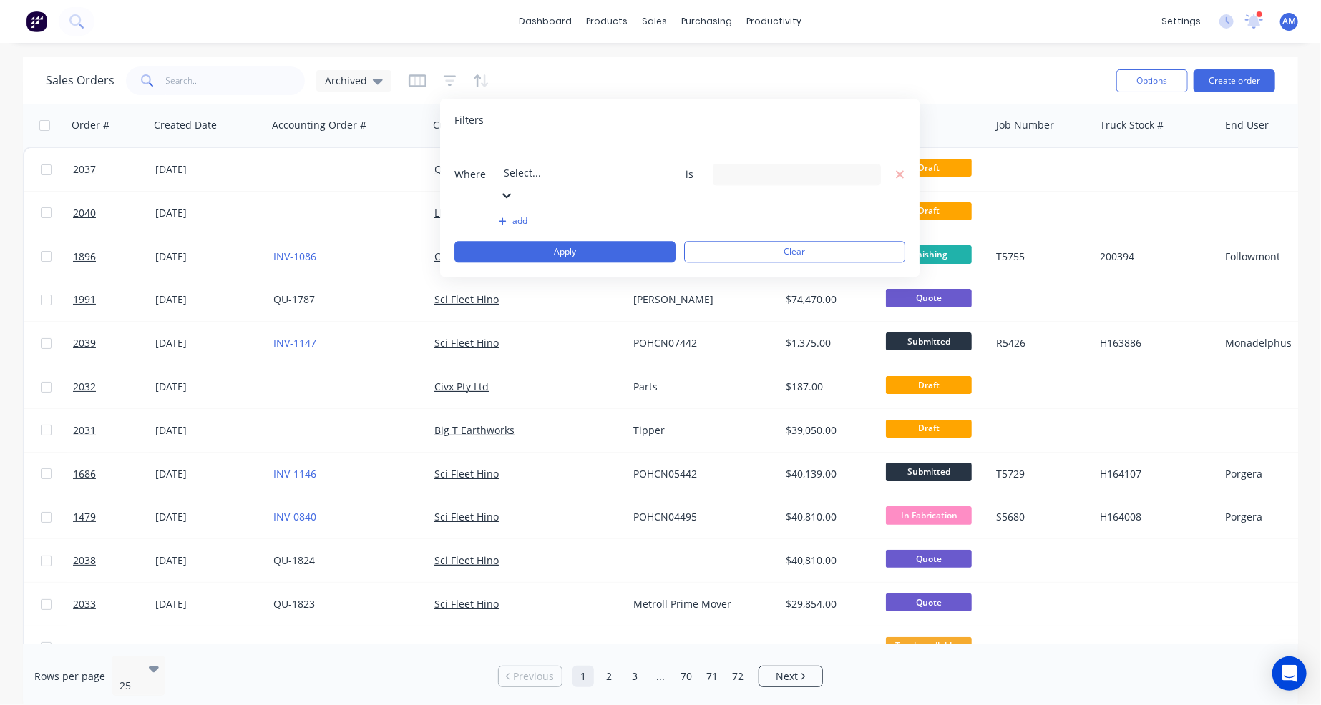
click at [531, 152] on div at bounding box center [607, 153] width 206 height 18
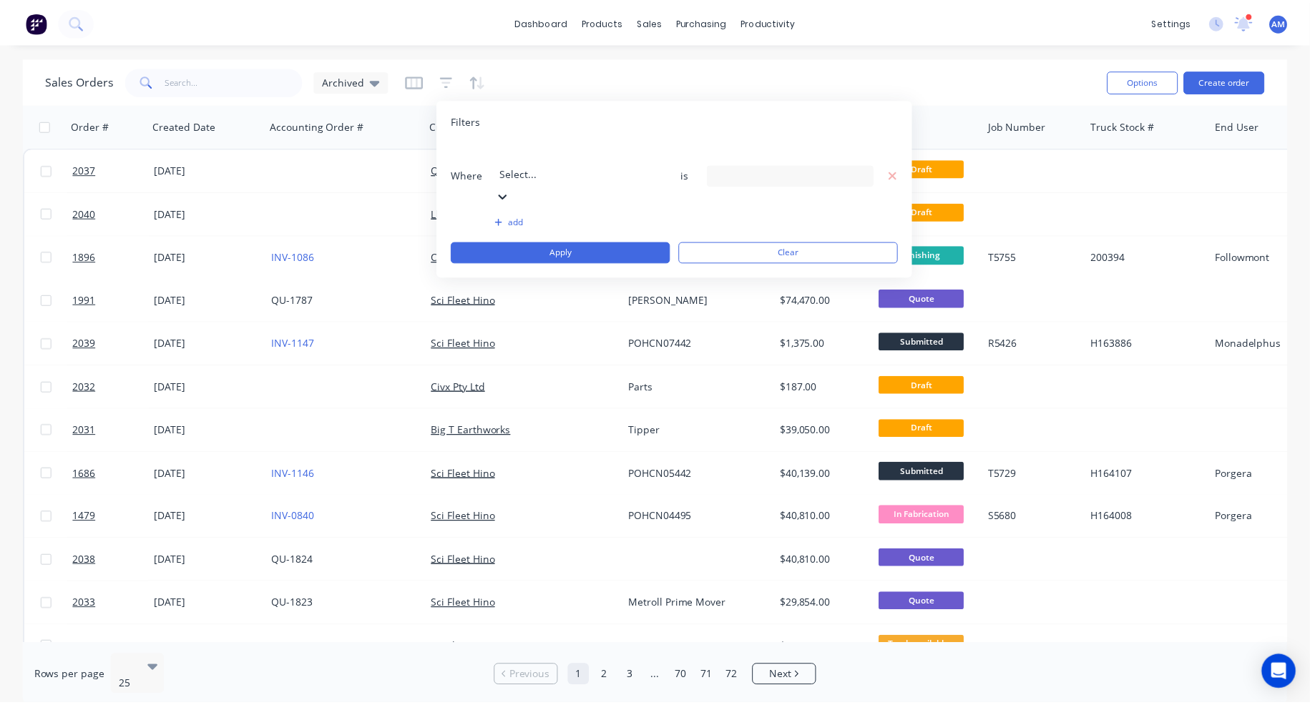
scroll to position [638, 0]
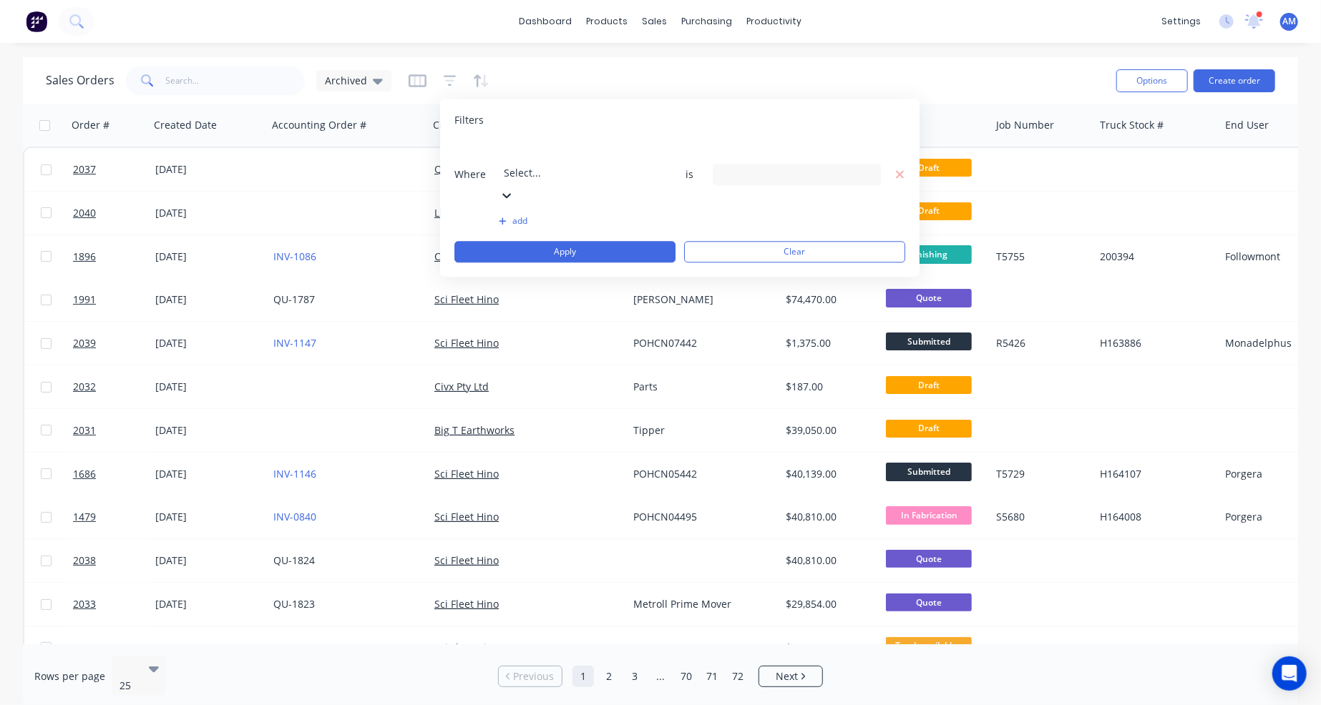
click at [861, 164] on div "13 Status selected" at bounding box center [796, 174] width 168 height 21
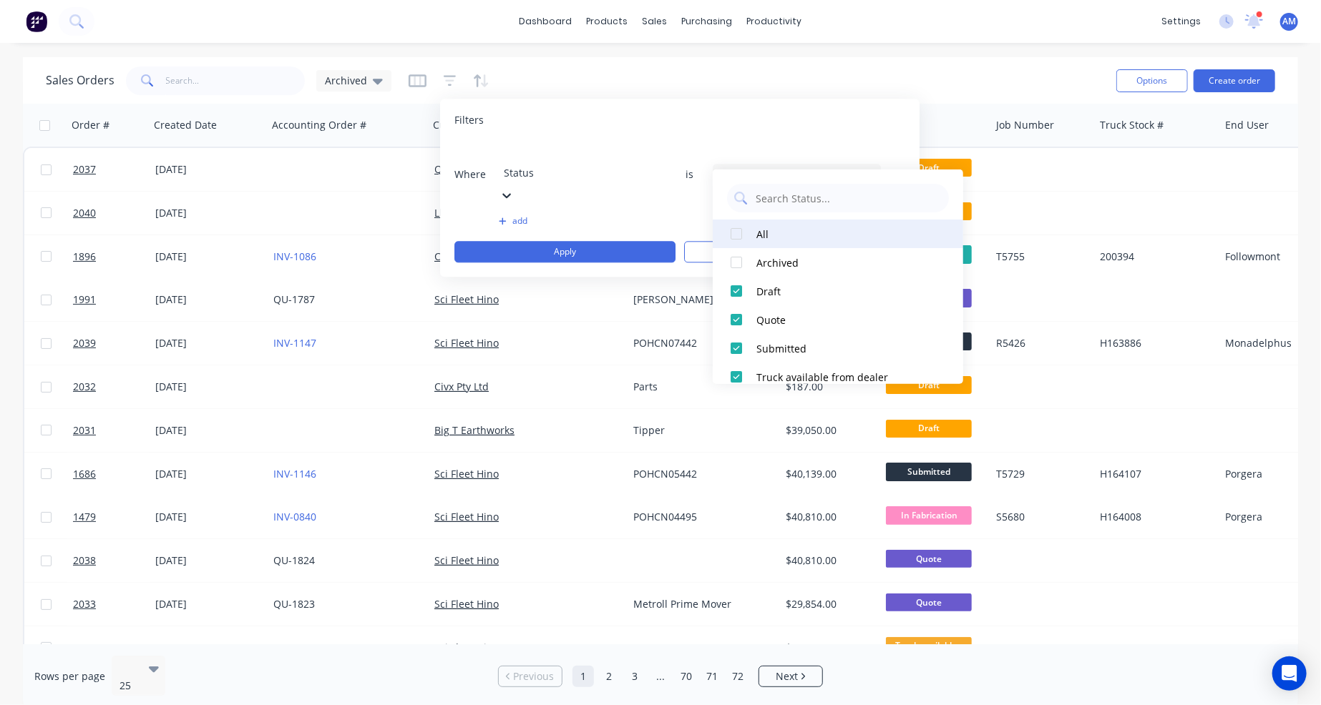
click at [736, 234] on div at bounding box center [736, 234] width 29 height 29
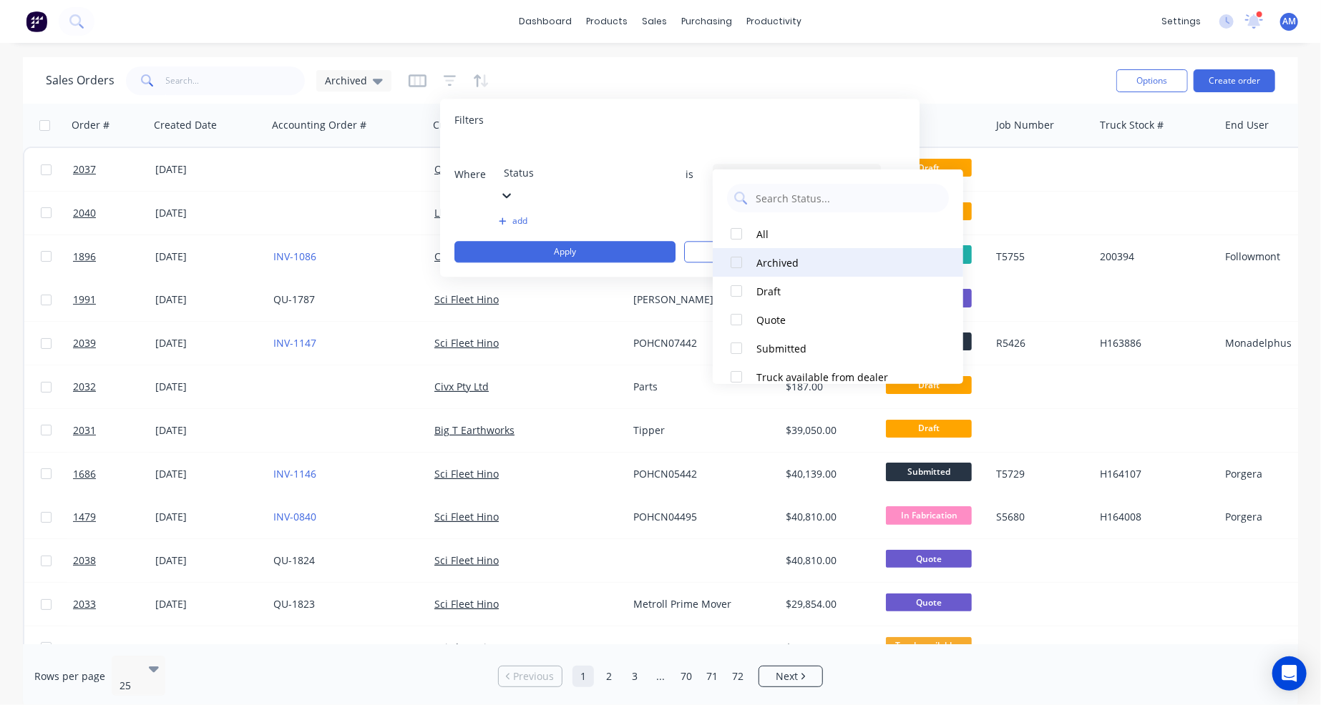
click at [736, 258] on div at bounding box center [736, 262] width 29 height 29
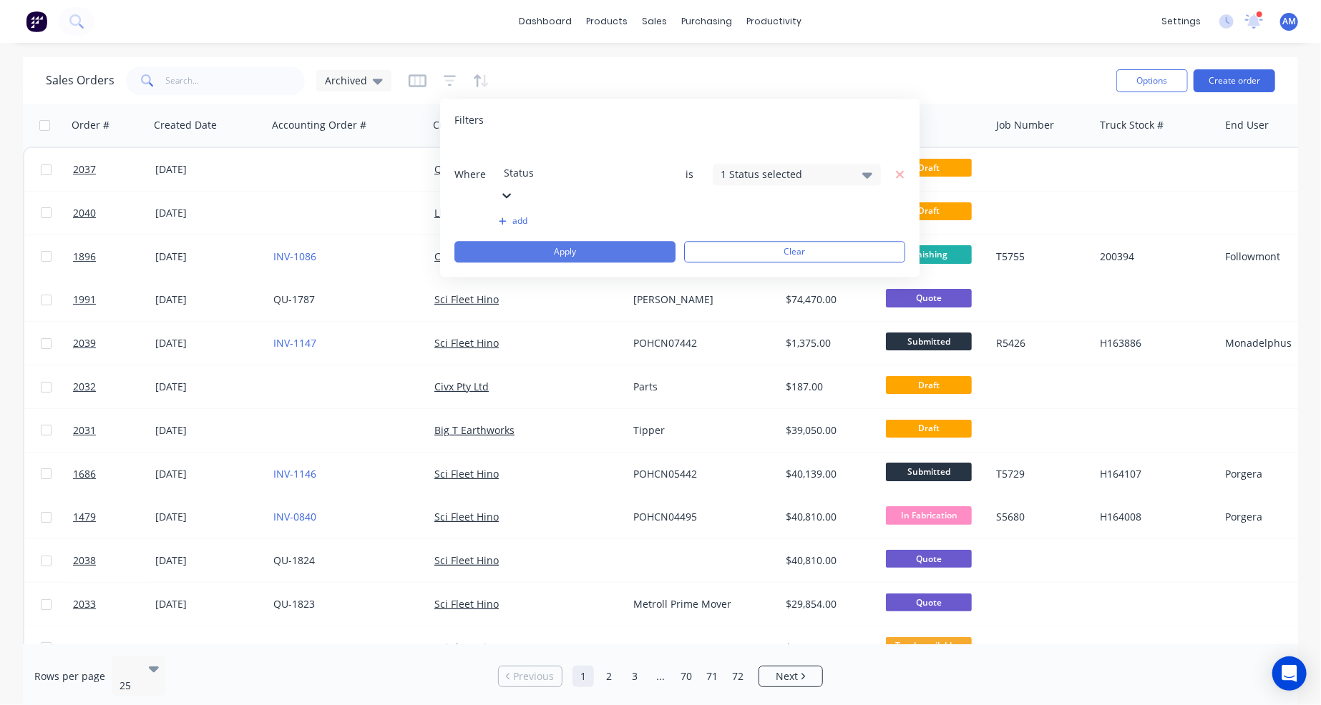
click at [635, 241] on button "Apply" at bounding box center [564, 251] width 221 height 21
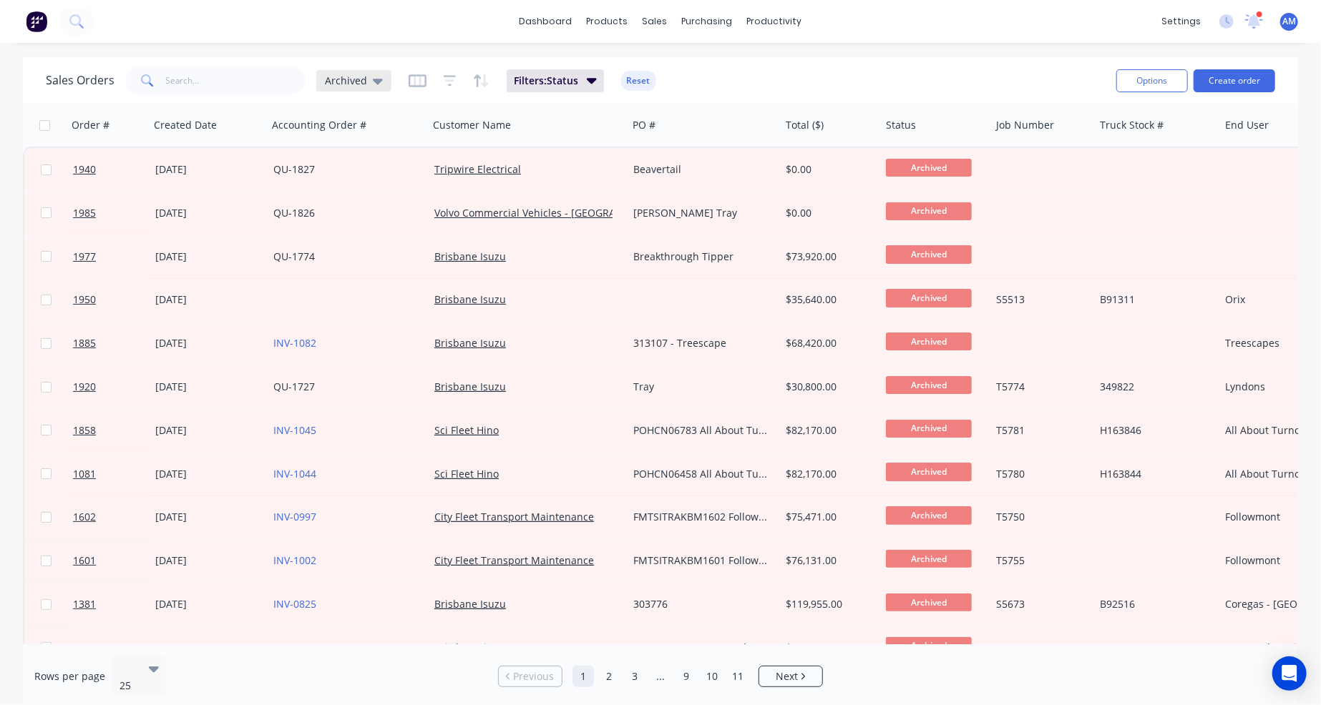
click at [373, 77] on icon at bounding box center [378, 81] width 10 height 16
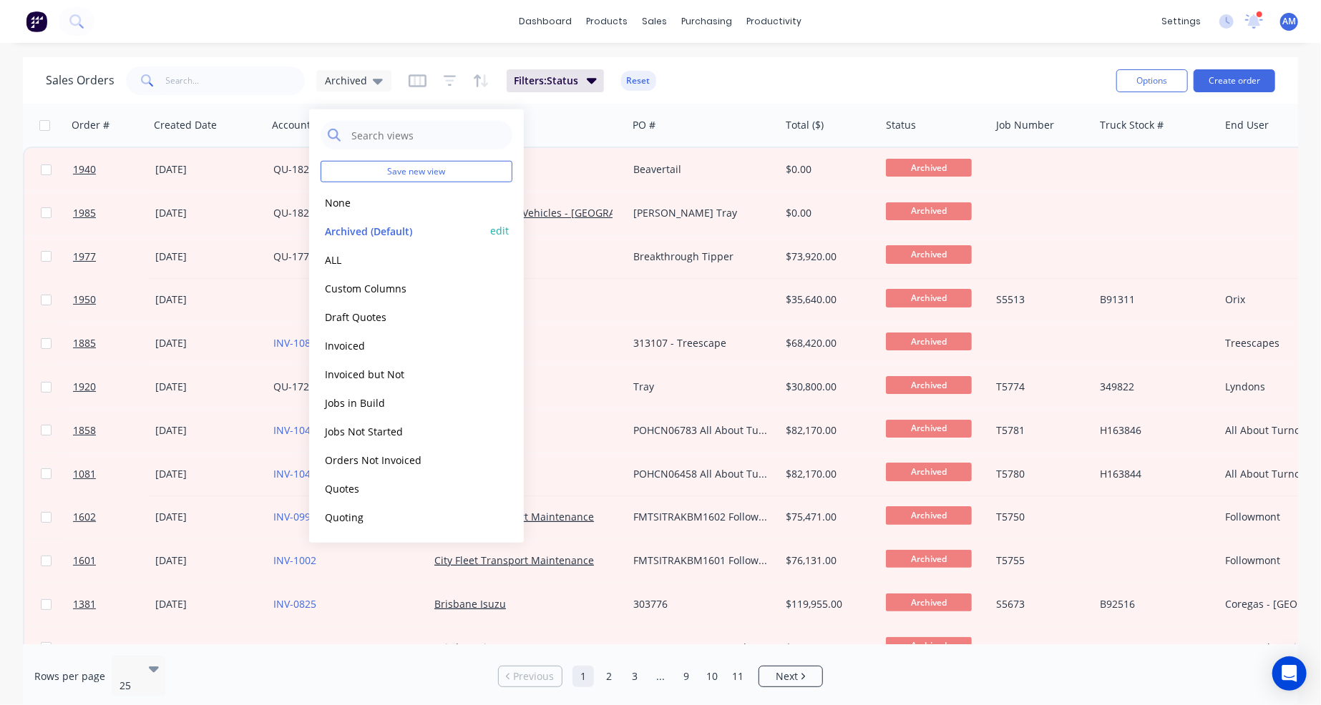
click at [498, 229] on button "edit" at bounding box center [499, 230] width 19 height 15
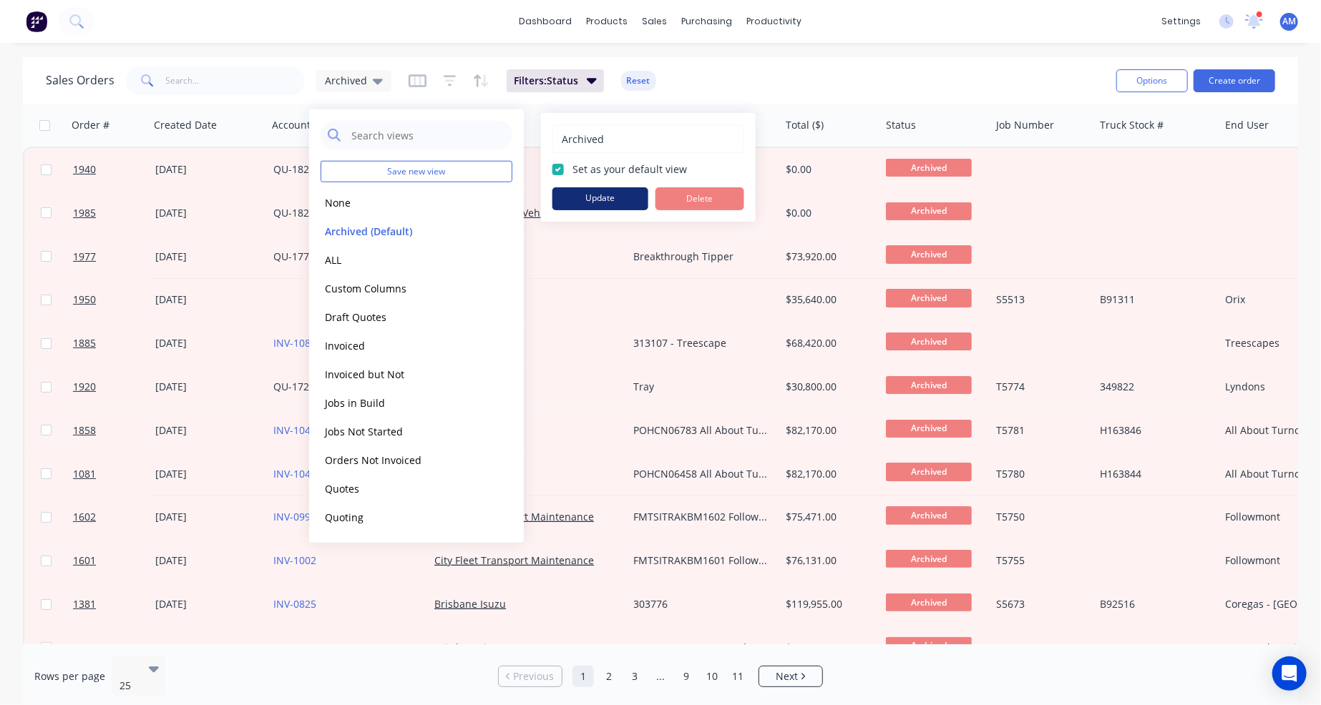
click at [590, 198] on button "Update" at bounding box center [600, 198] width 96 height 23
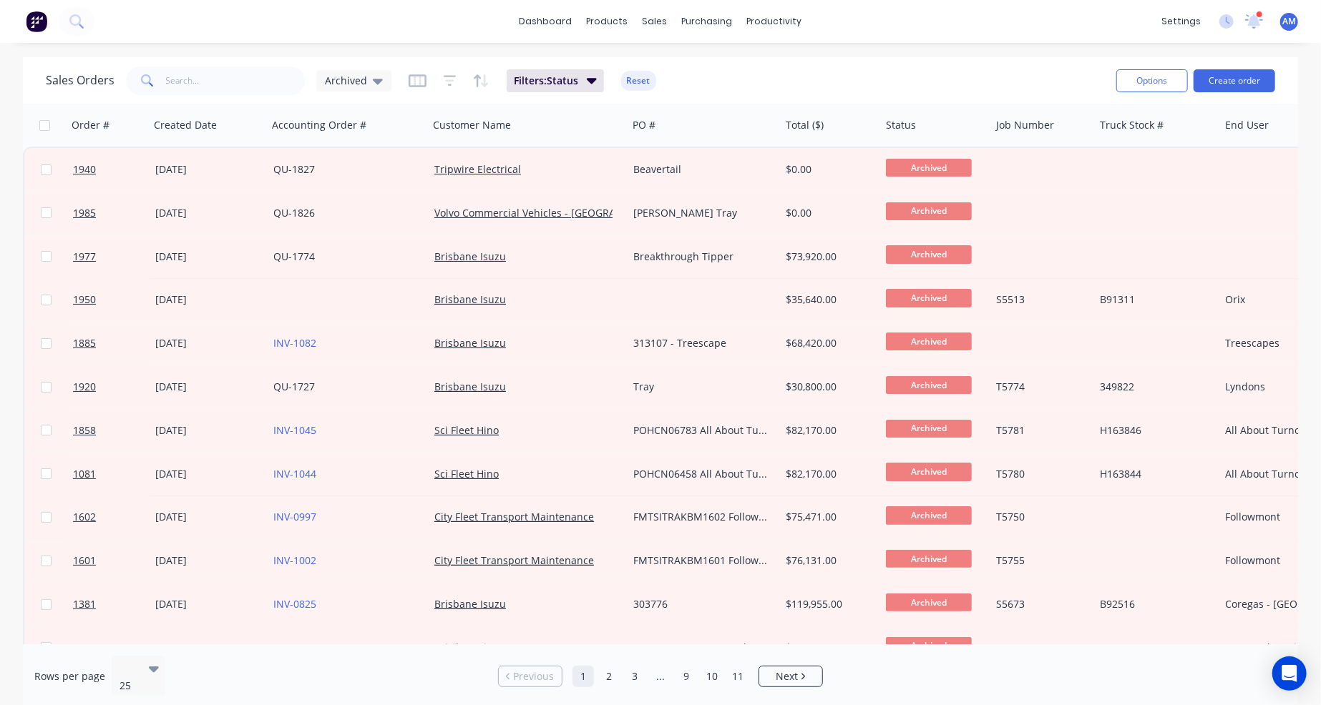
click at [701, 80] on div "Sales Orders Archived Filters: Status Reset" at bounding box center [575, 80] width 1059 height 35
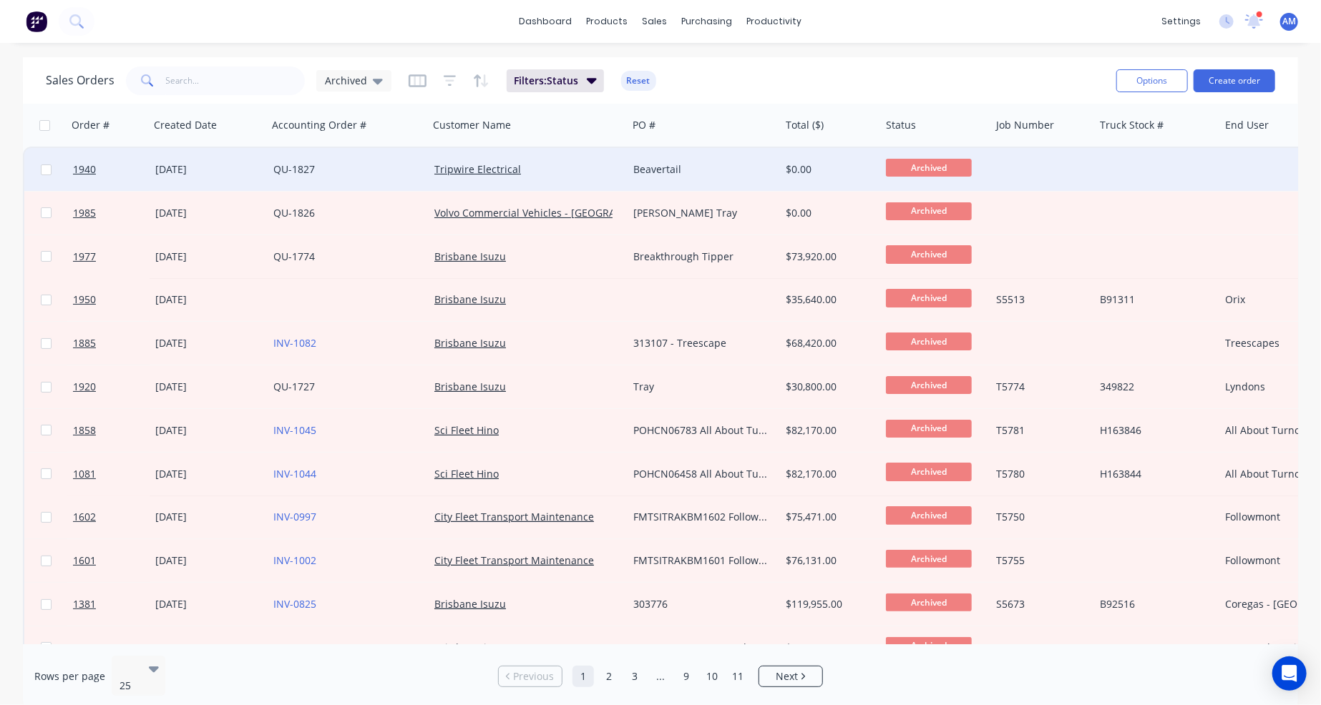
click at [249, 166] on div "[DATE]" at bounding box center [208, 169] width 107 height 14
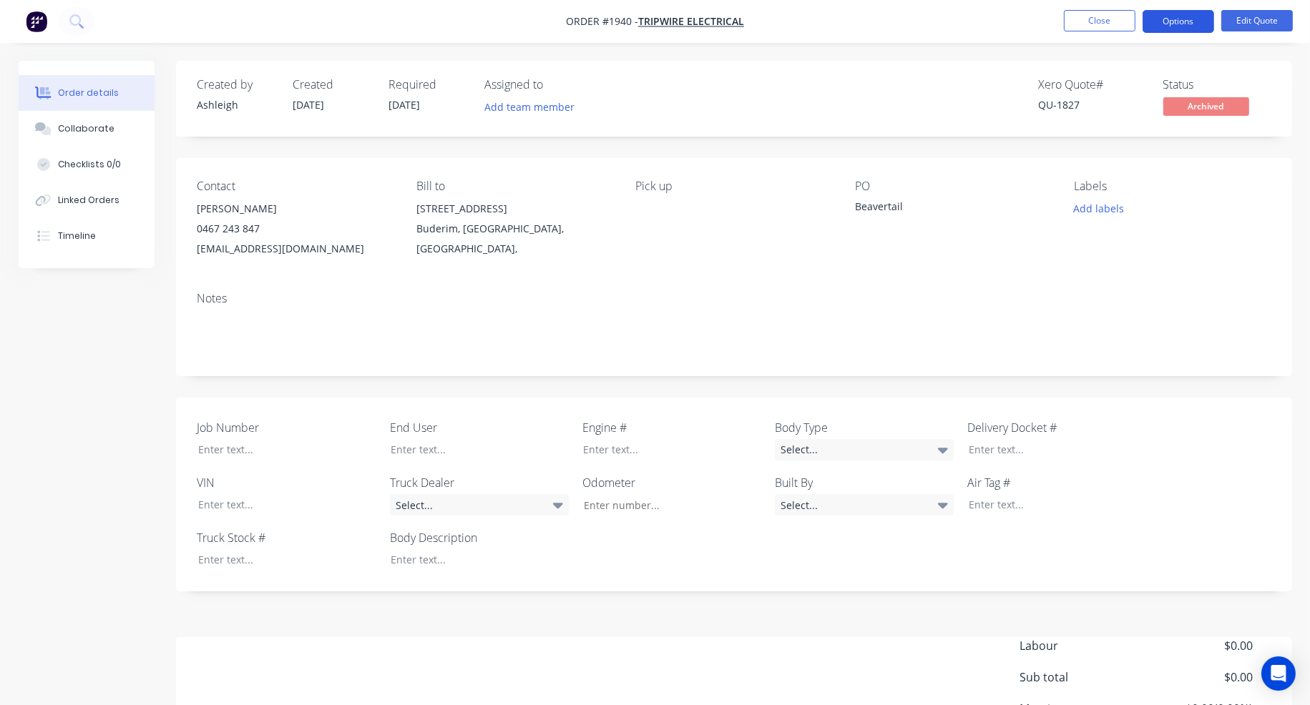
click at [1189, 19] on button "Options" at bounding box center [1178, 21] width 72 height 23
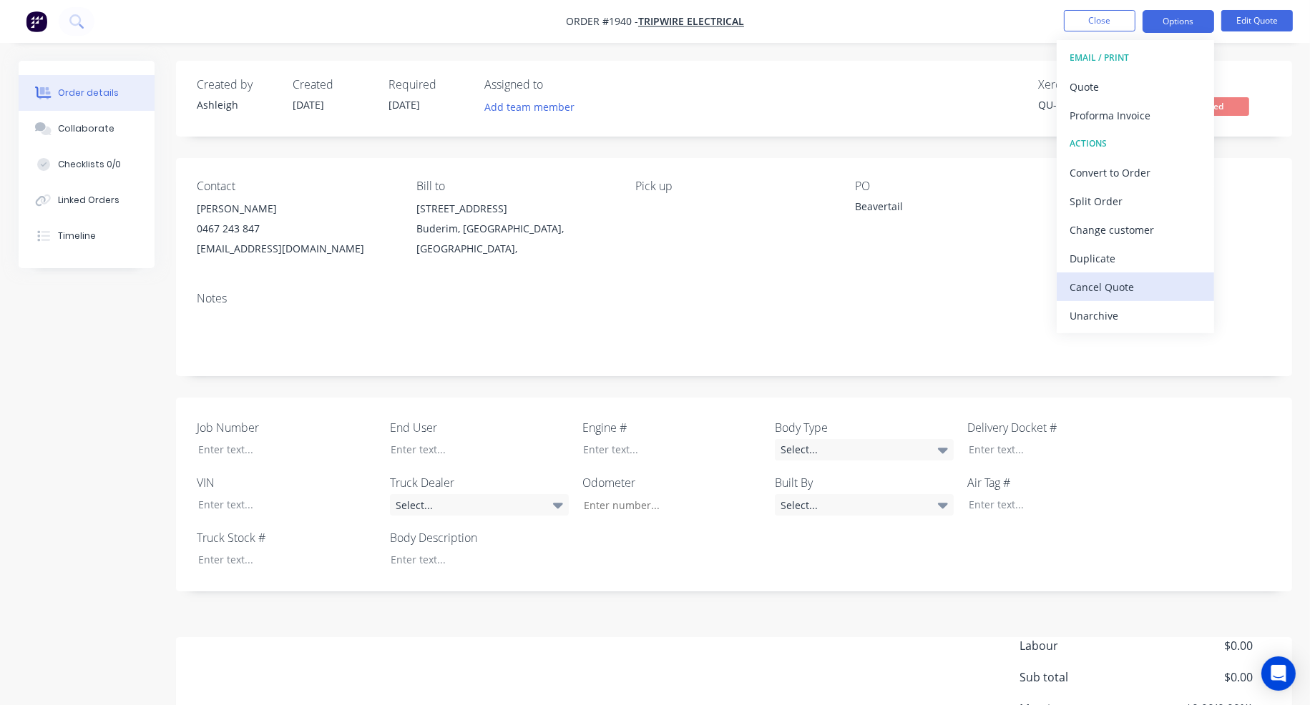
click at [1110, 285] on div "Cancel Quote" at bounding box center [1135, 287] width 132 height 21
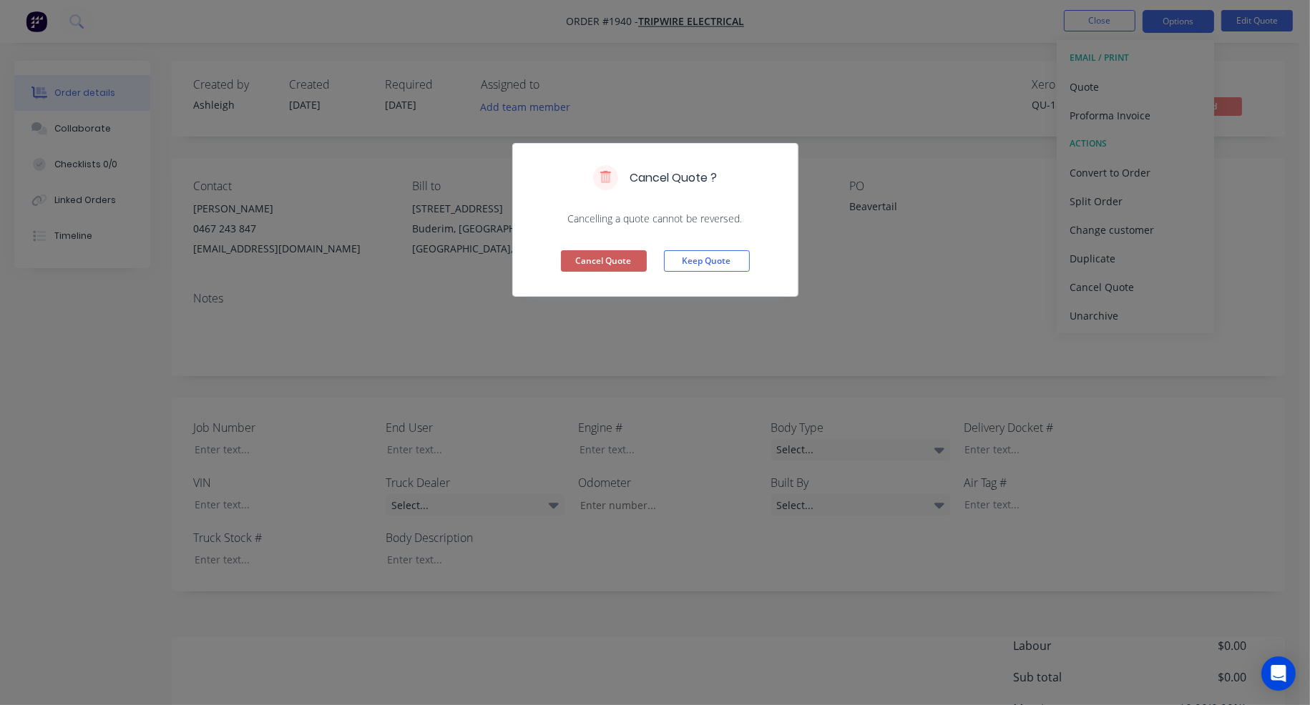
click at [619, 255] on button "Cancel Quote" at bounding box center [604, 260] width 86 height 21
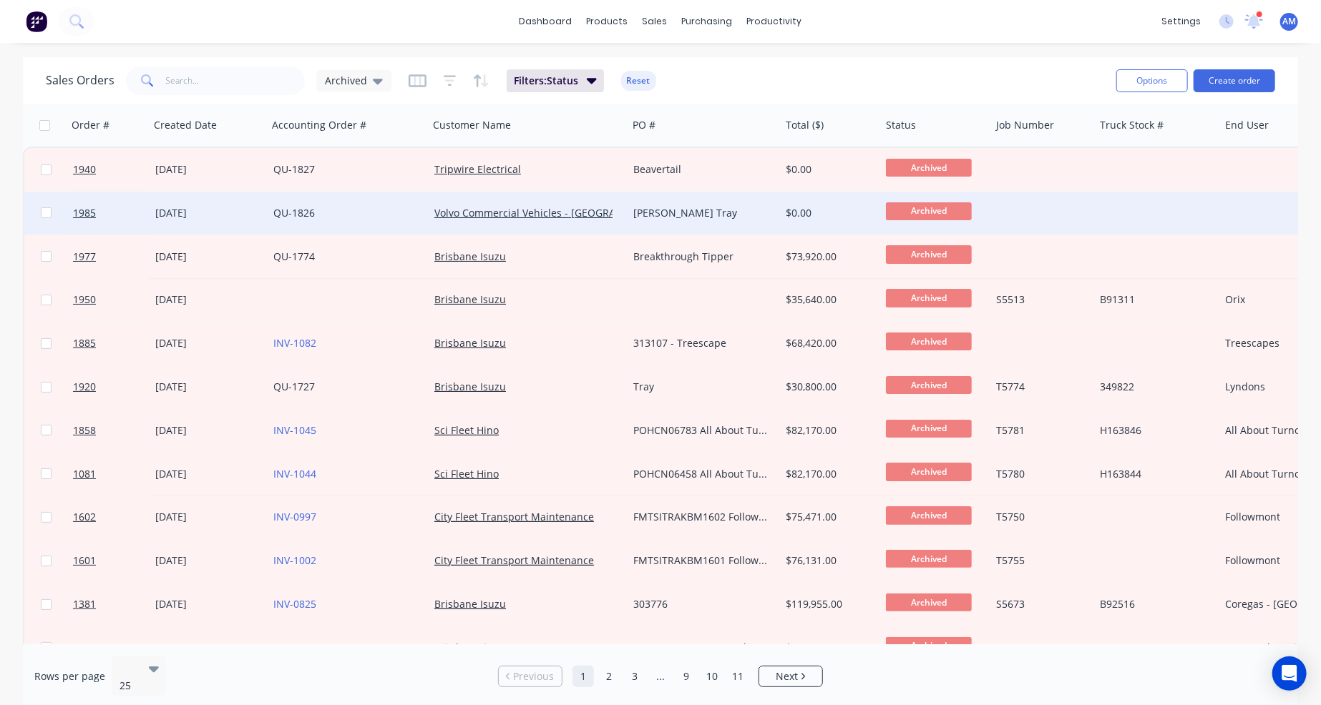
click at [299, 216] on link "QU-1826" at bounding box center [293, 213] width 41 height 14
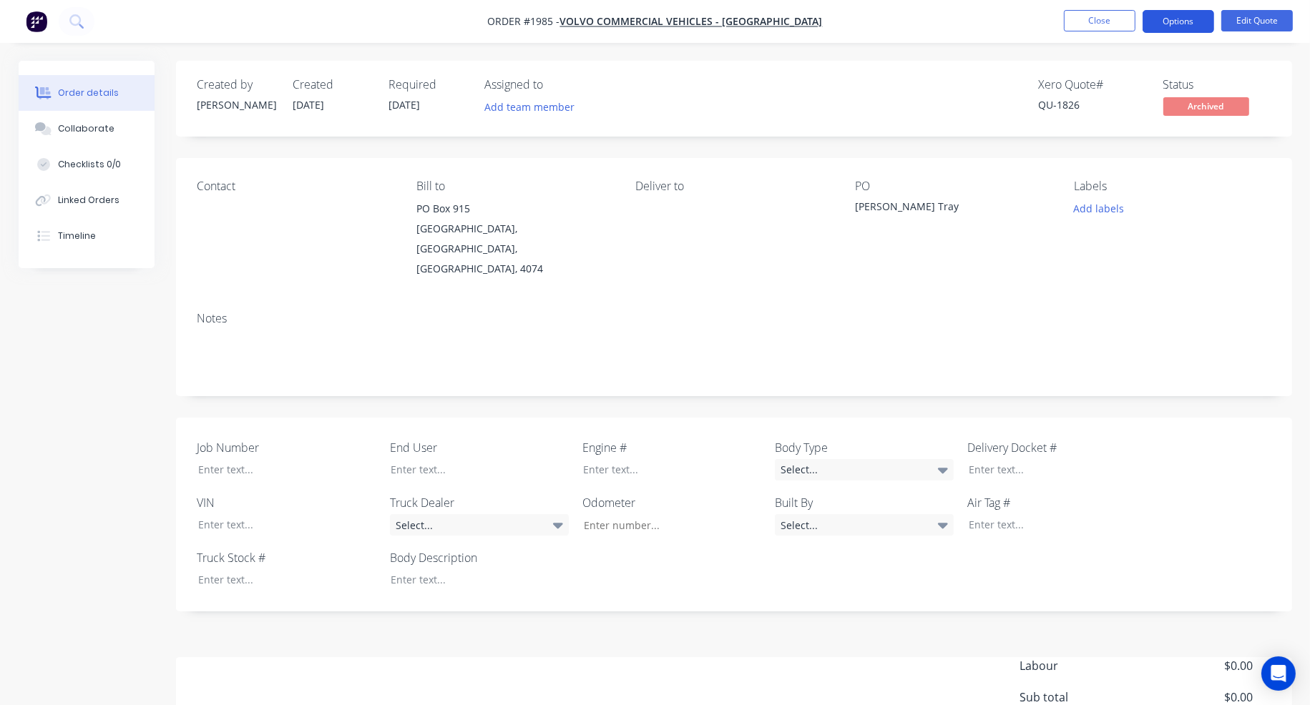
click at [1182, 22] on button "Options" at bounding box center [1178, 21] width 72 height 23
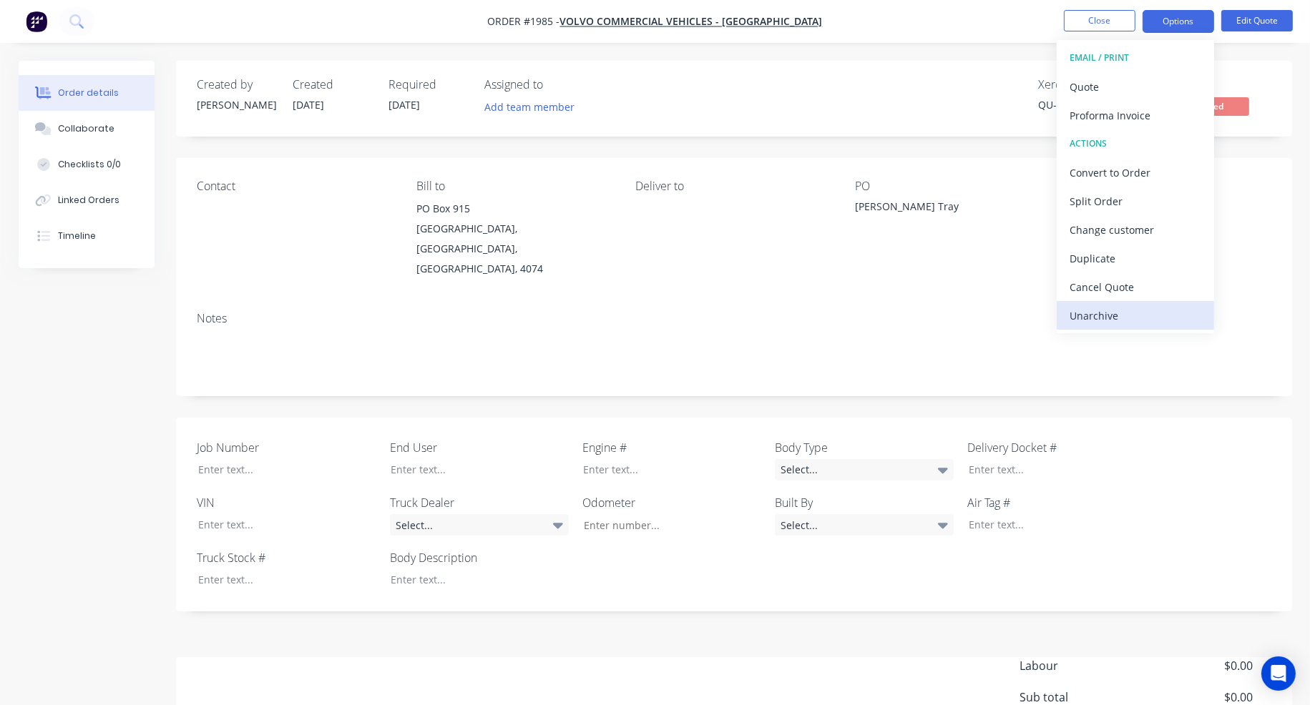
click at [1082, 317] on div "Unarchive" at bounding box center [1135, 315] width 132 height 21
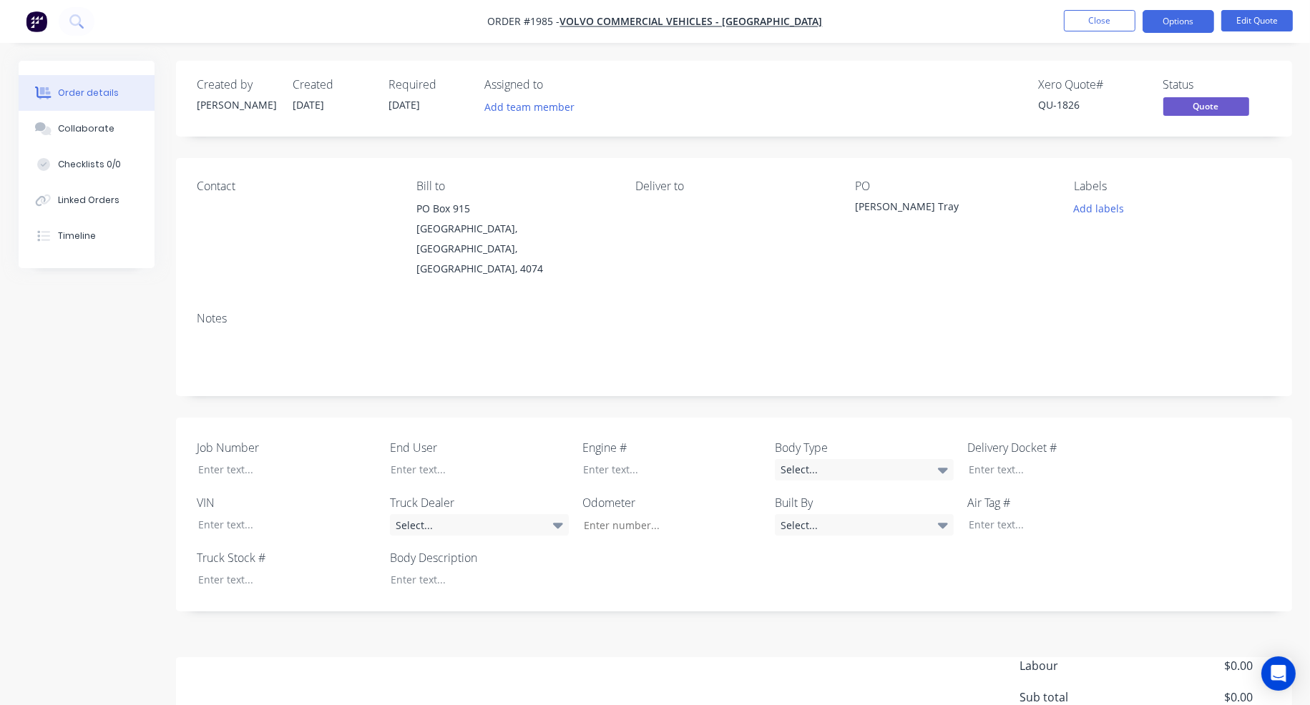
click at [1263, 76] on div "Created by Stephen Created 08/08/25 Required 08/08/25 Assigned to Add team memb…" at bounding box center [734, 99] width 1116 height 76
click at [1185, 16] on button "Options" at bounding box center [1178, 21] width 72 height 23
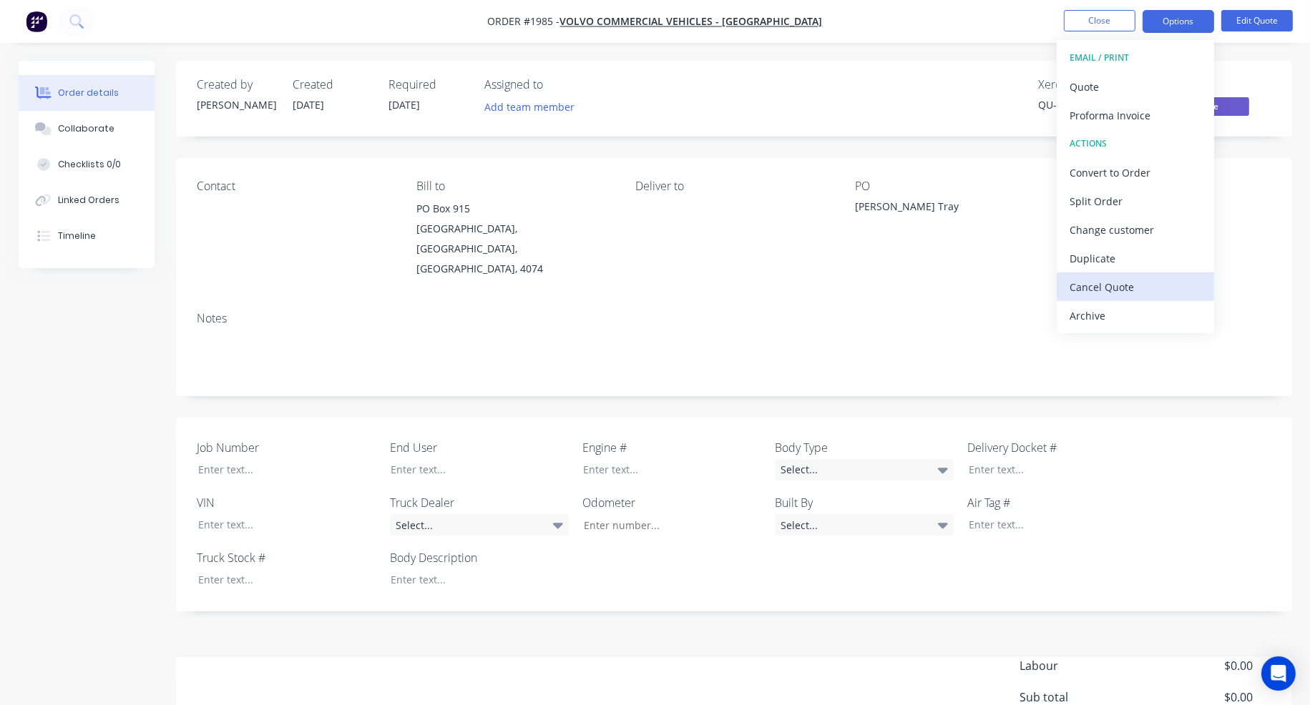
click at [1118, 282] on div "Cancel Quote" at bounding box center [1135, 287] width 132 height 21
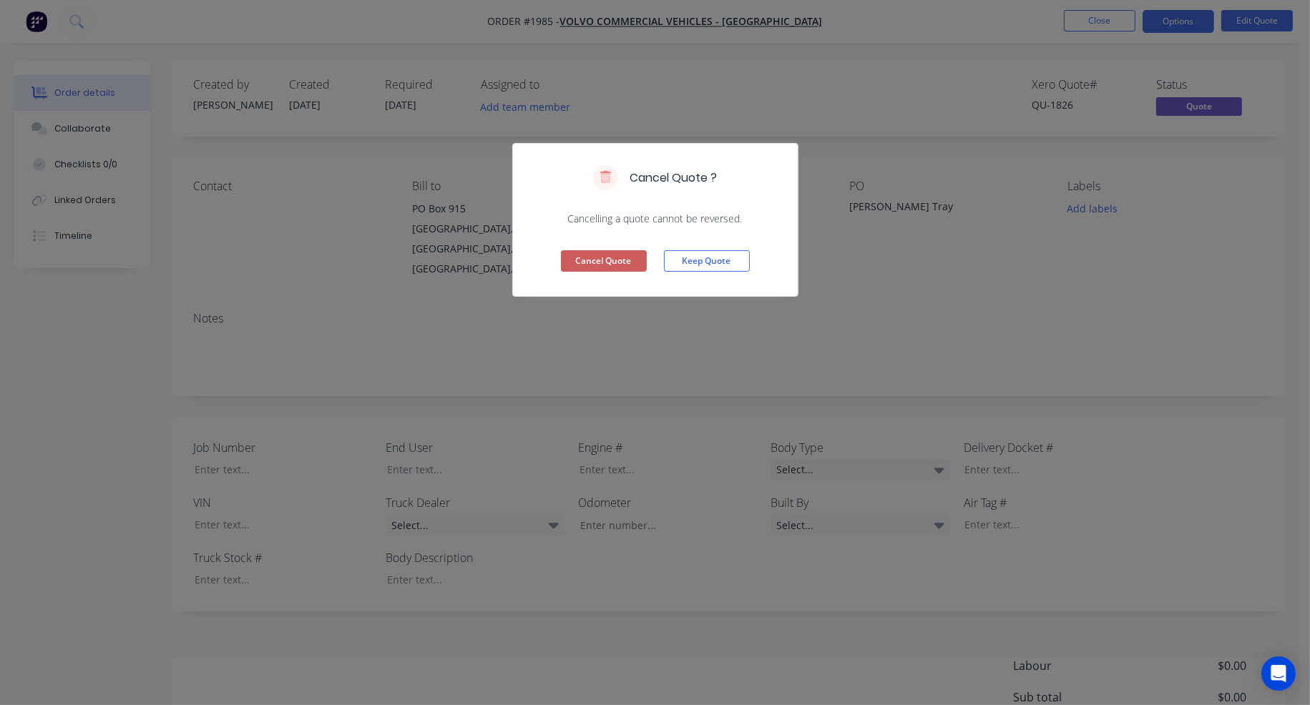
click at [622, 263] on button "Cancel Quote" at bounding box center [604, 260] width 86 height 21
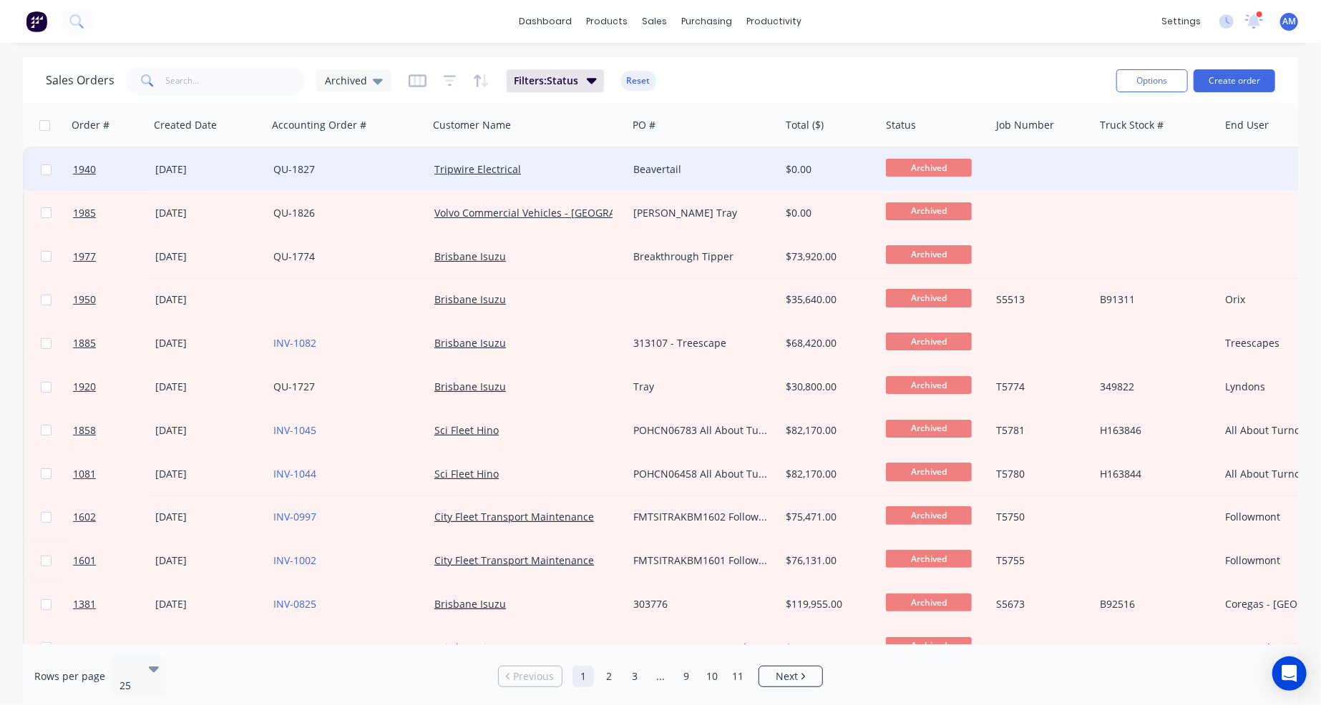
click at [284, 167] on link "QU-1827" at bounding box center [293, 169] width 41 height 14
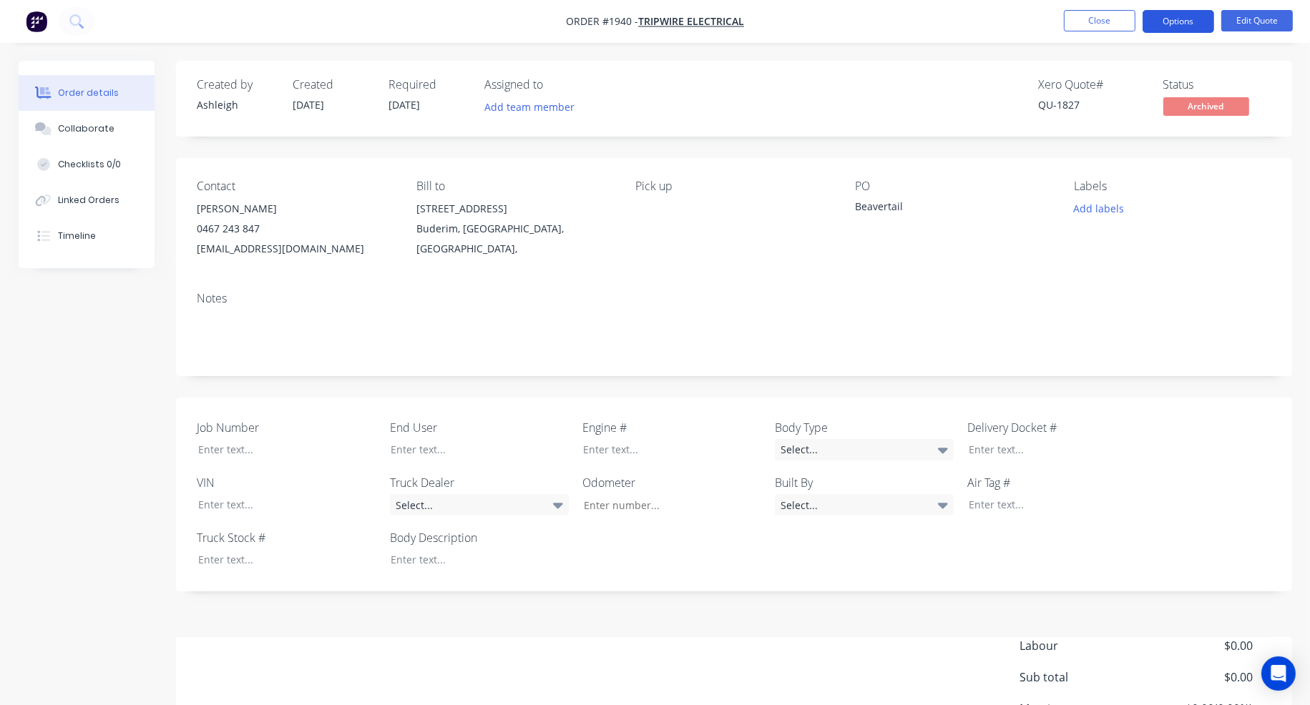
click at [1181, 23] on button "Options" at bounding box center [1178, 21] width 72 height 23
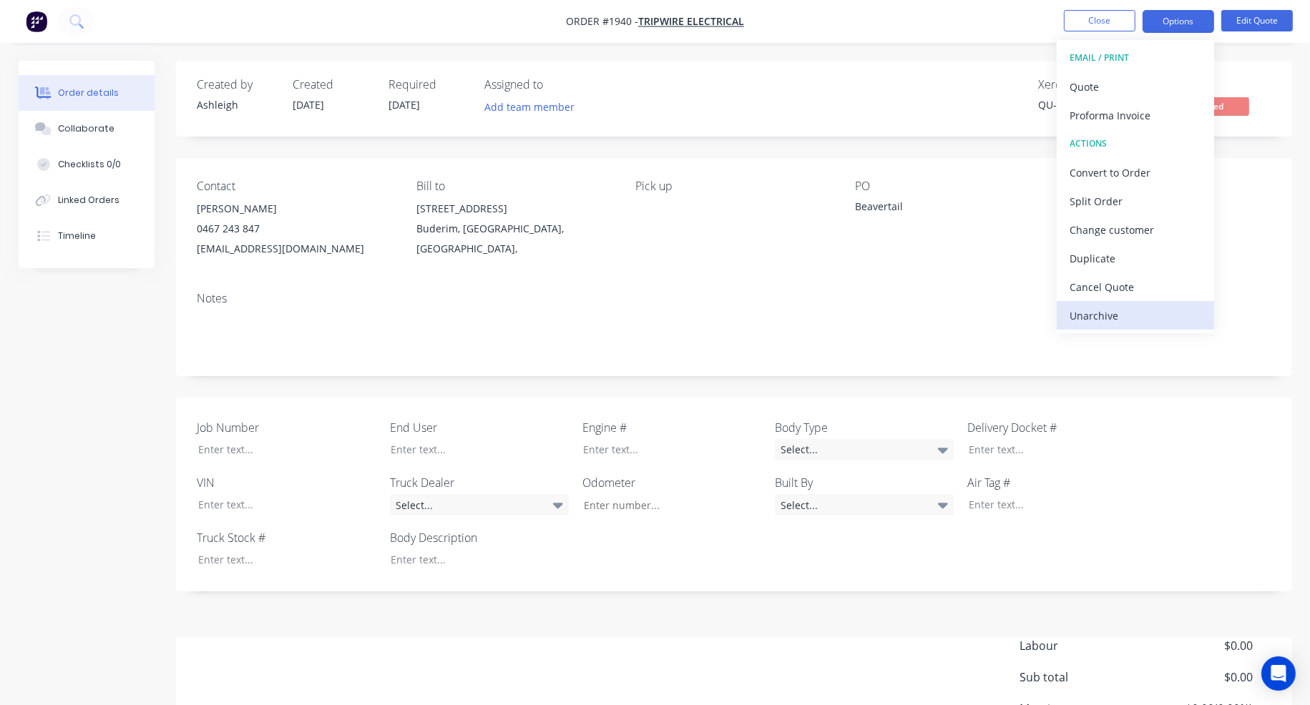
click at [1132, 306] on div "Unarchive" at bounding box center [1135, 315] width 132 height 21
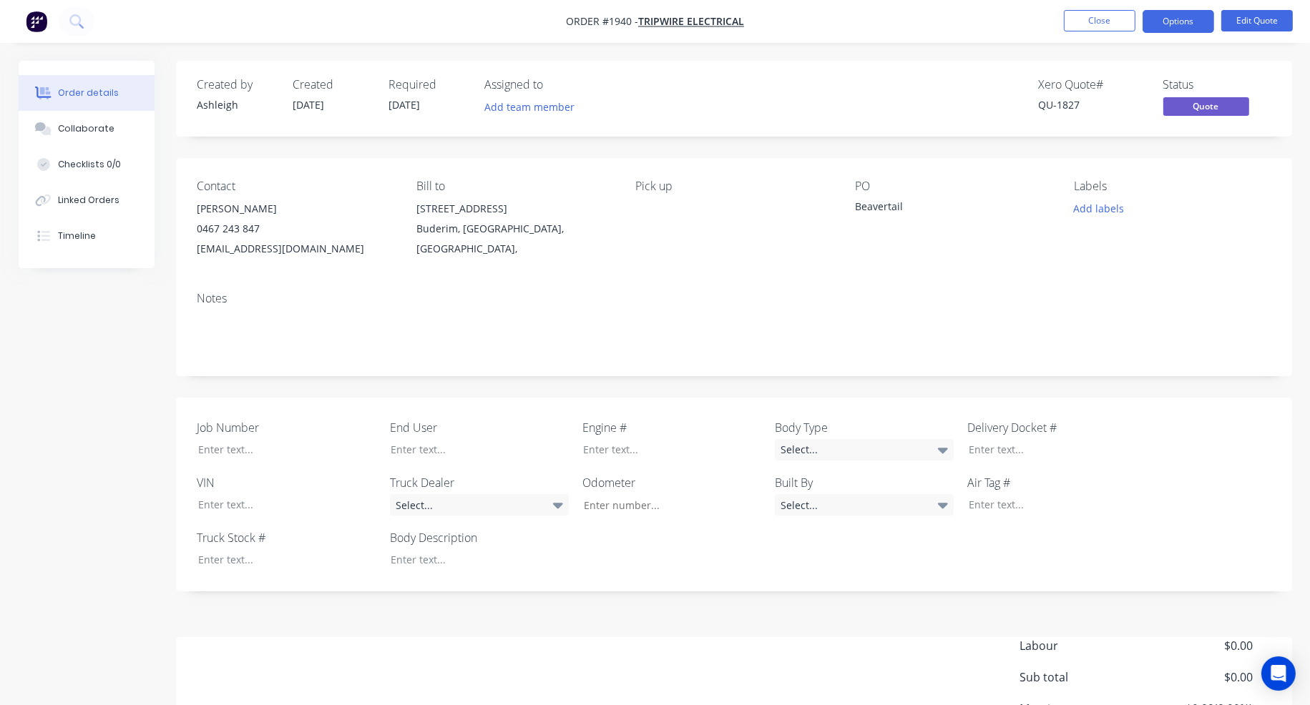
click at [838, 75] on div "Created by Ashleigh Created 29/07/25 Required 29/07/25 Assigned to Add team mem…" at bounding box center [734, 99] width 1116 height 76
click at [1192, 24] on button "Options" at bounding box center [1178, 21] width 72 height 23
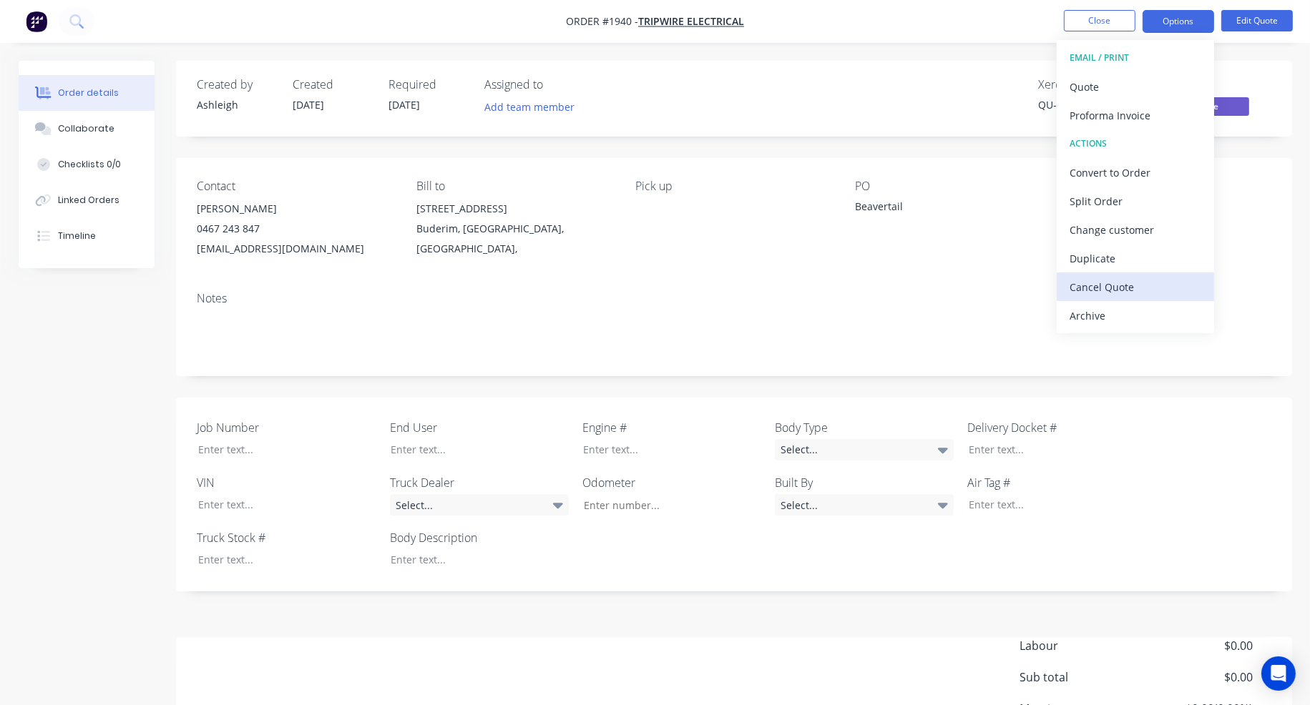
click at [1128, 279] on div "Cancel Quote" at bounding box center [1135, 287] width 132 height 21
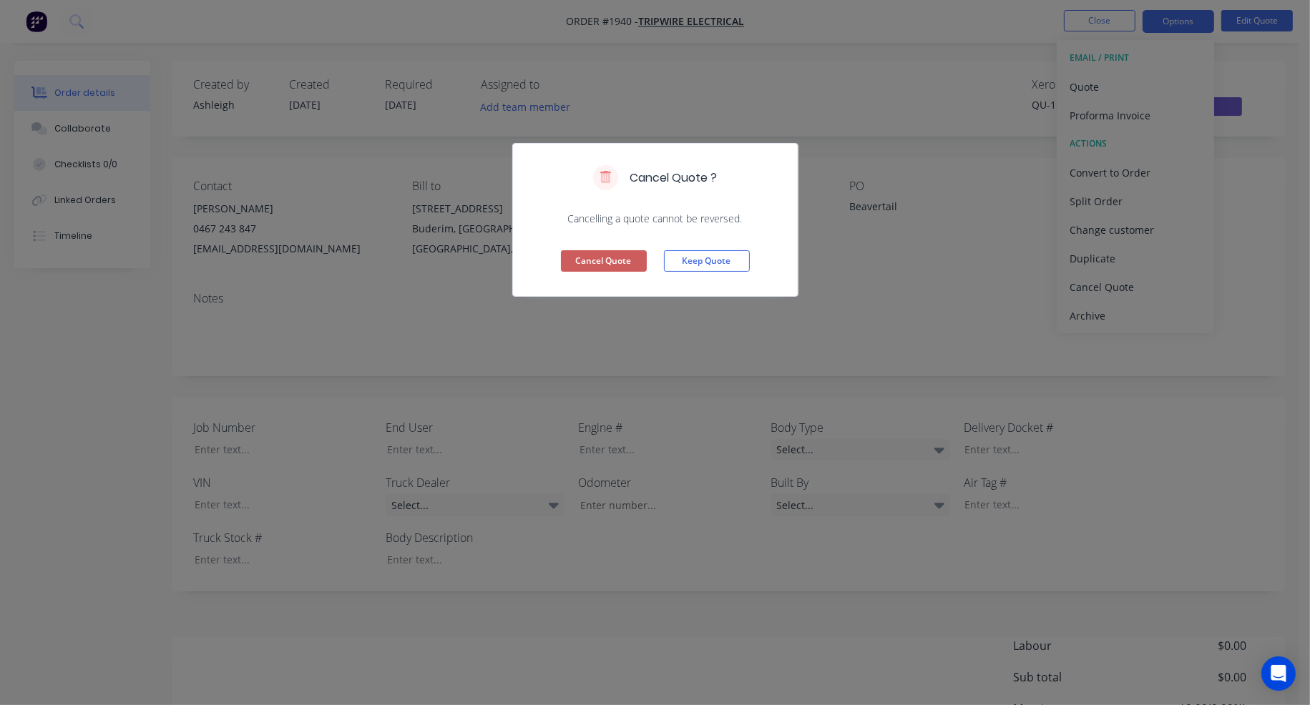
click at [604, 260] on button "Cancel Quote" at bounding box center [604, 260] width 86 height 21
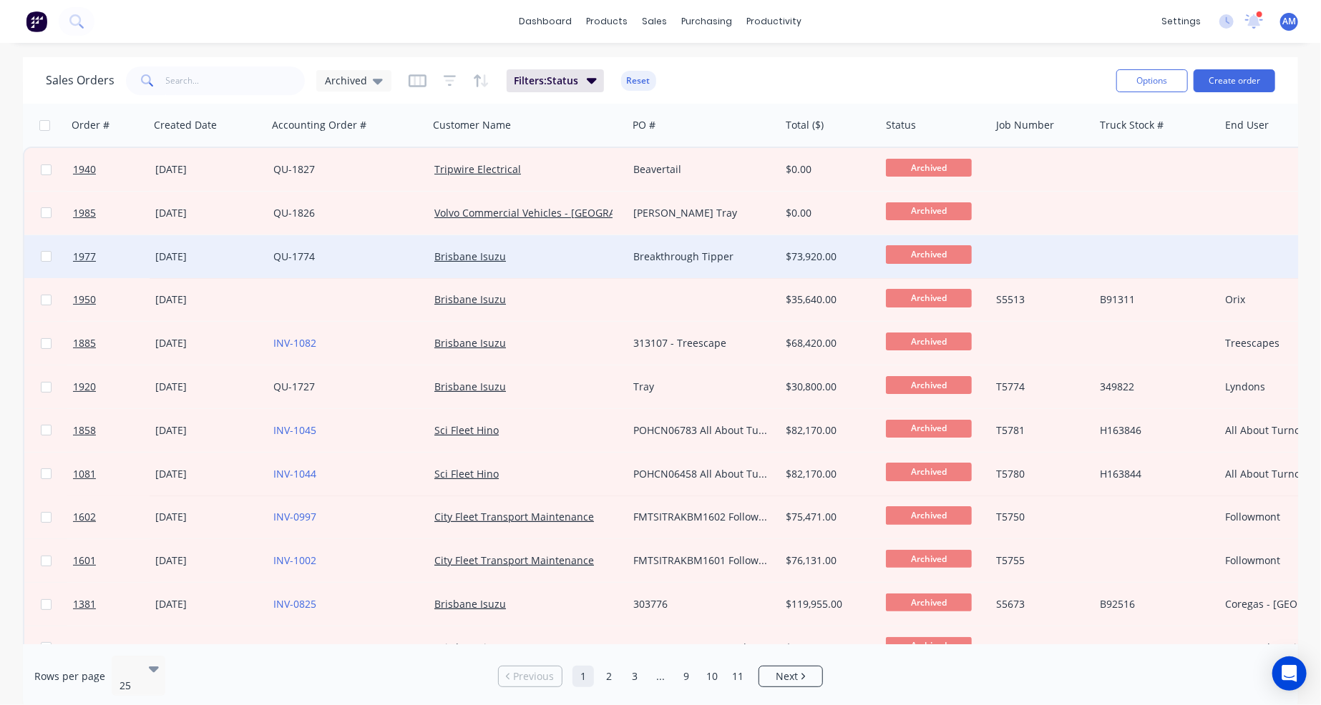
click at [300, 255] on link "QU-1774" at bounding box center [293, 257] width 41 height 14
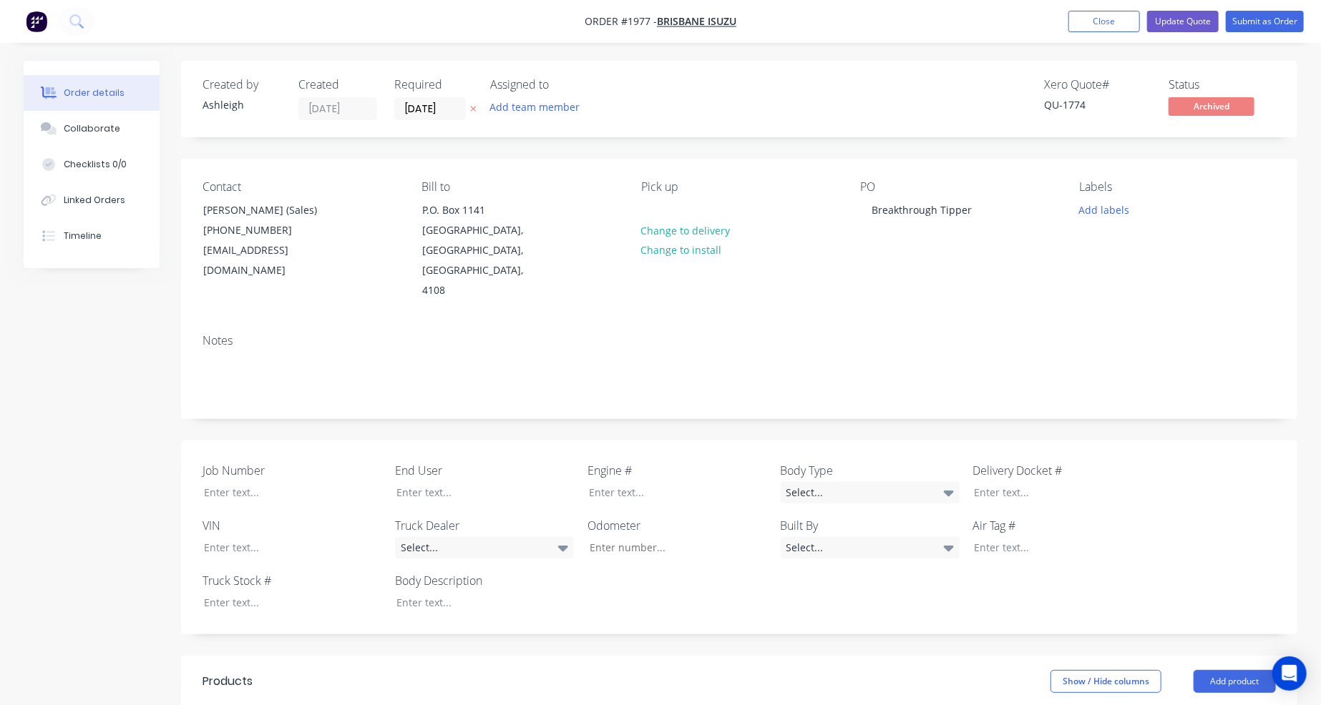
type input "$61,500.00"
type input "$4,500.00"
type input "$1,200.00"
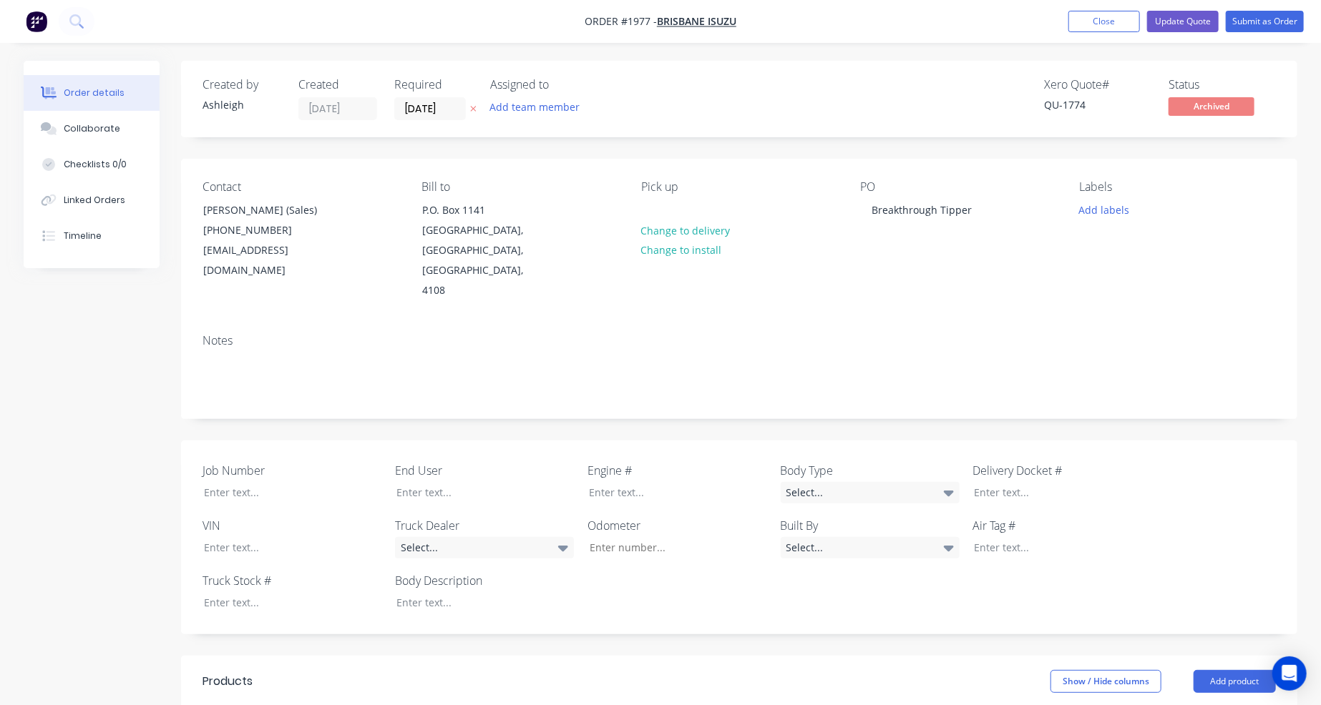
type input "$1,200.00"
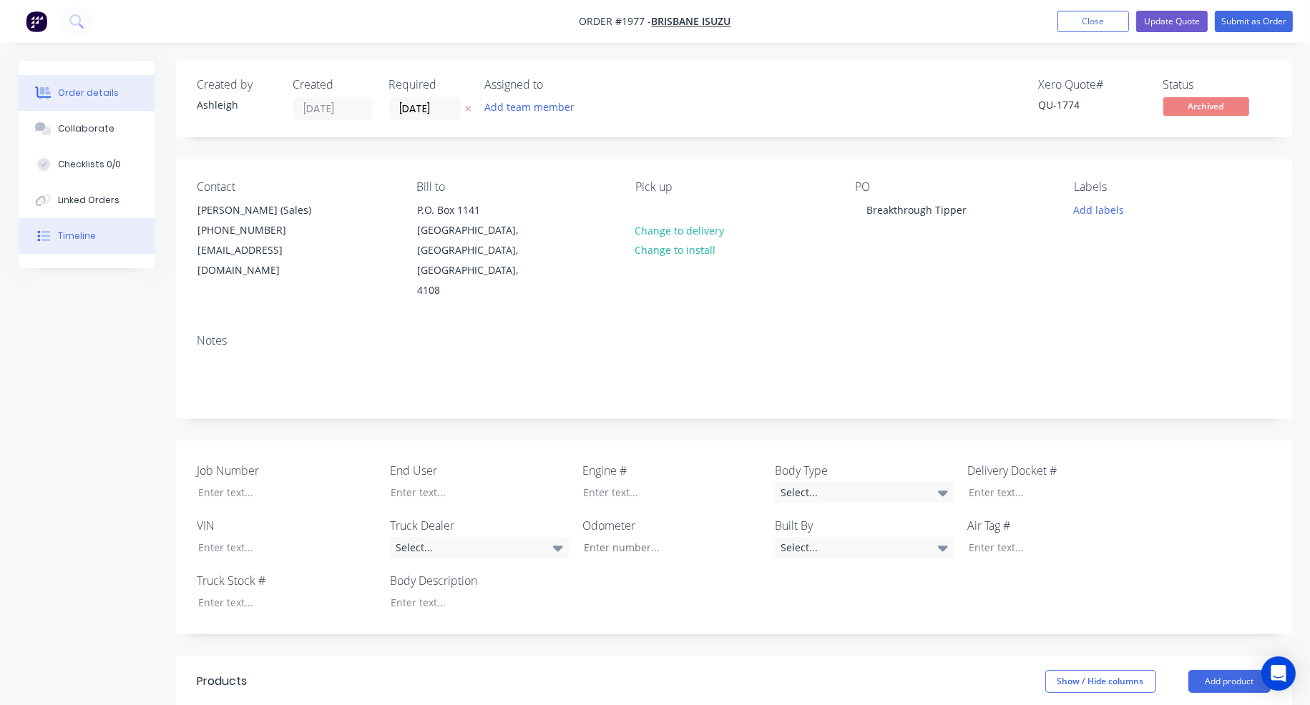
click at [85, 238] on div "Timeline" at bounding box center [77, 236] width 38 height 13
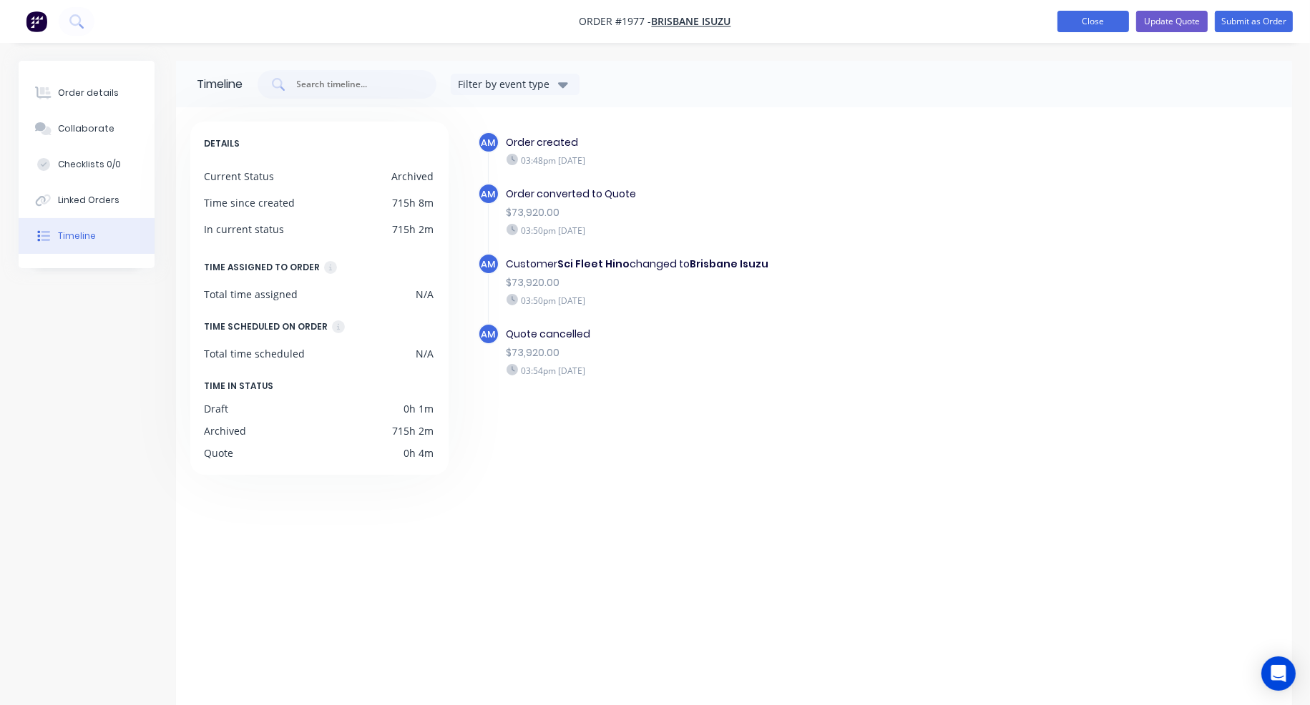
click at [1095, 30] on button "Close" at bounding box center [1093, 21] width 72 height 21
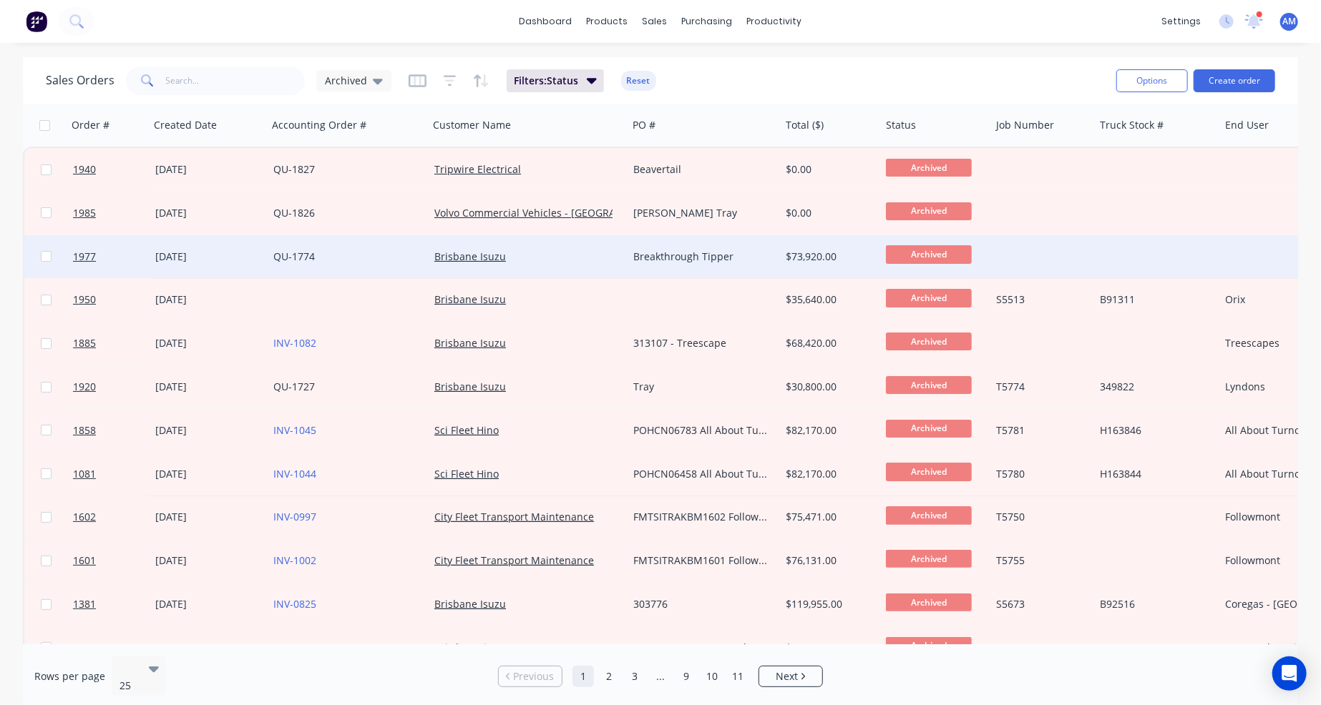
click at [289, 255] on link "QU-1774" at bounding box center [293, 257] width 41 height 14
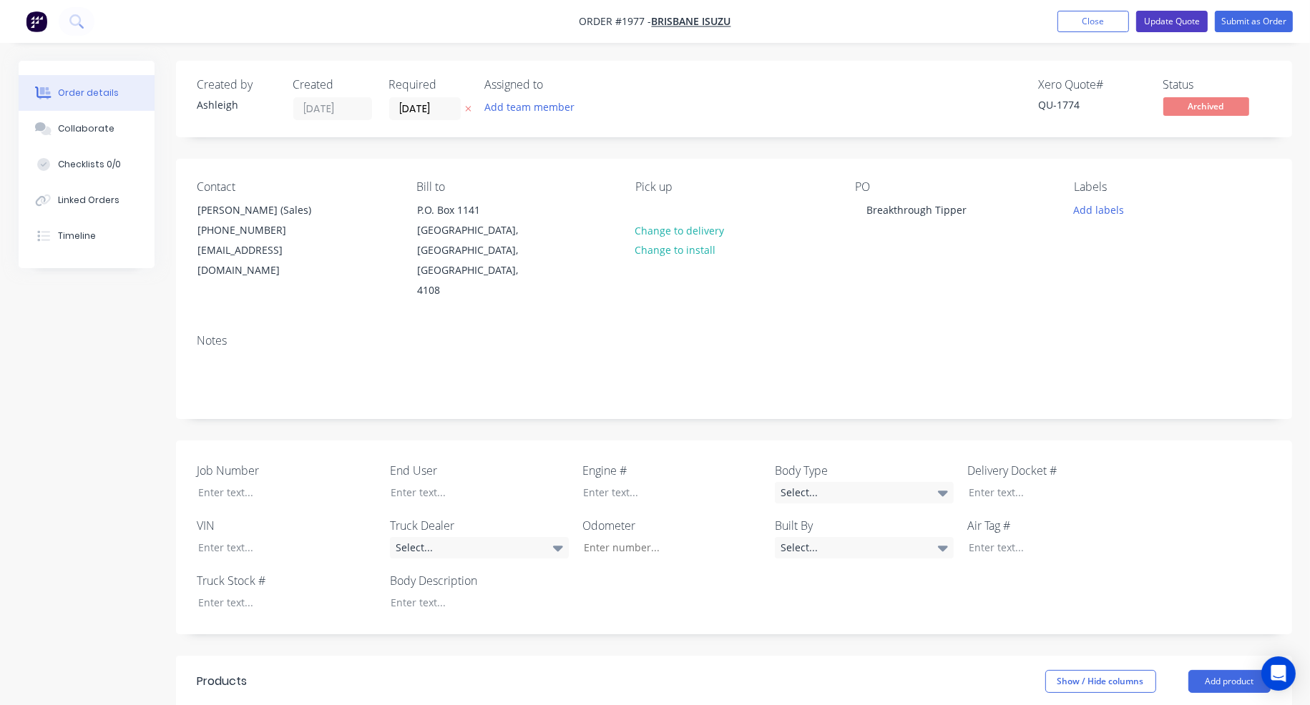
click at [1183, 17] on button "Update Quote" at bounding box center [1172, 21] width 72 height 21
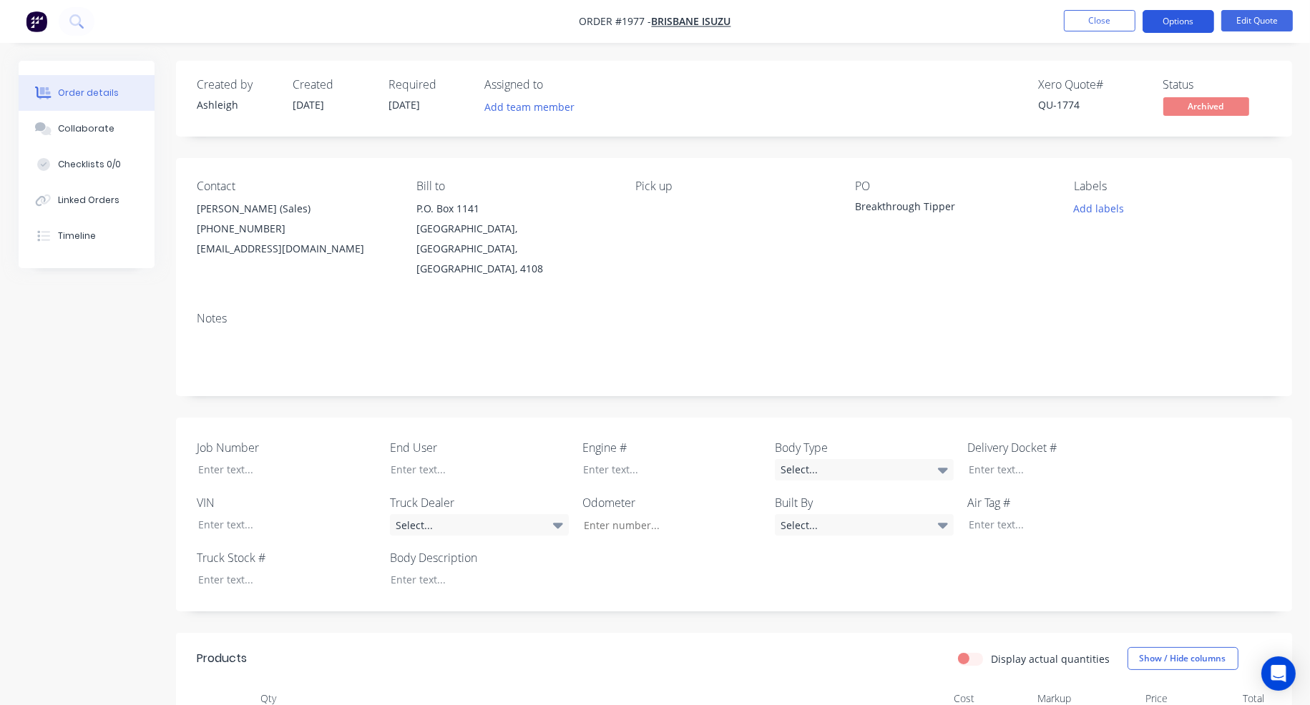
click at [1190, 19] on button "Options" at bounding box center [1178, 21] width 72 height 23
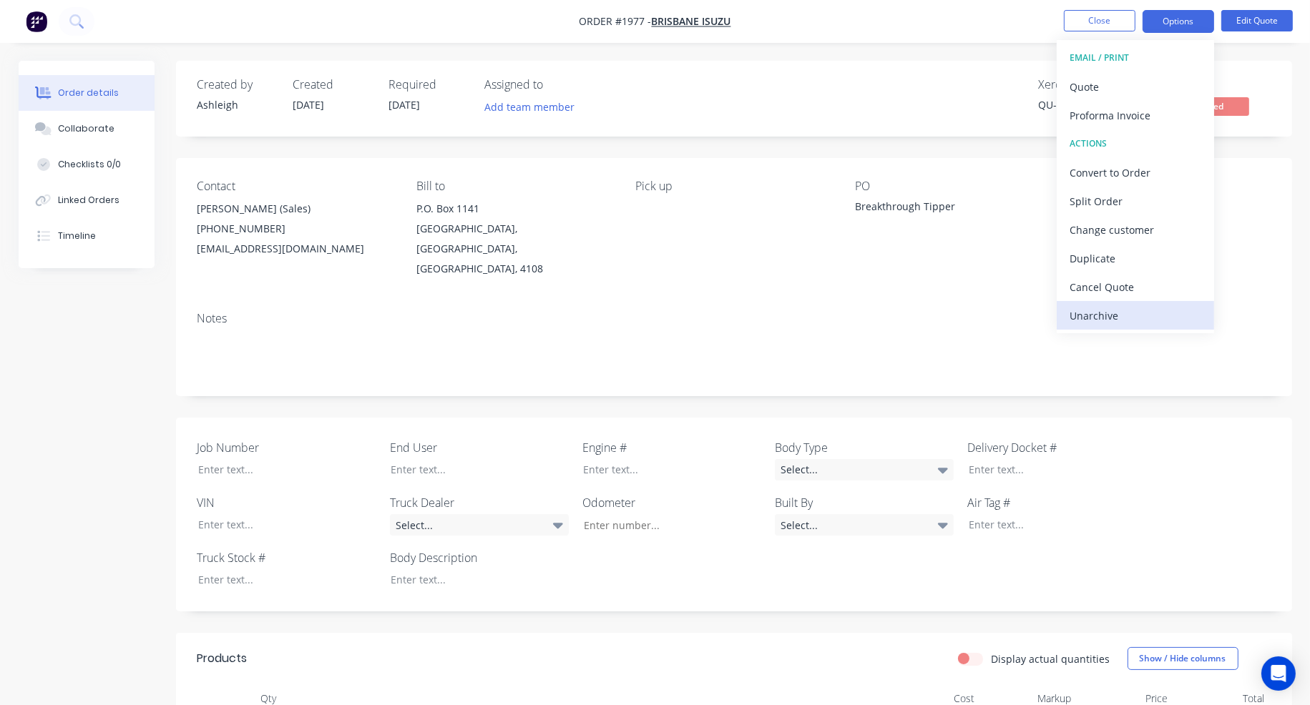
click at [1127, 308] on div "Unarchive" at bounding box center [1135, 315] width 132 height 21
click at [878, 49] on div "Order details Collaborate Checklists 0/0 Linked Orders Timeline Order details C…" at bounding box center [655, 691] width 1310 height 1383
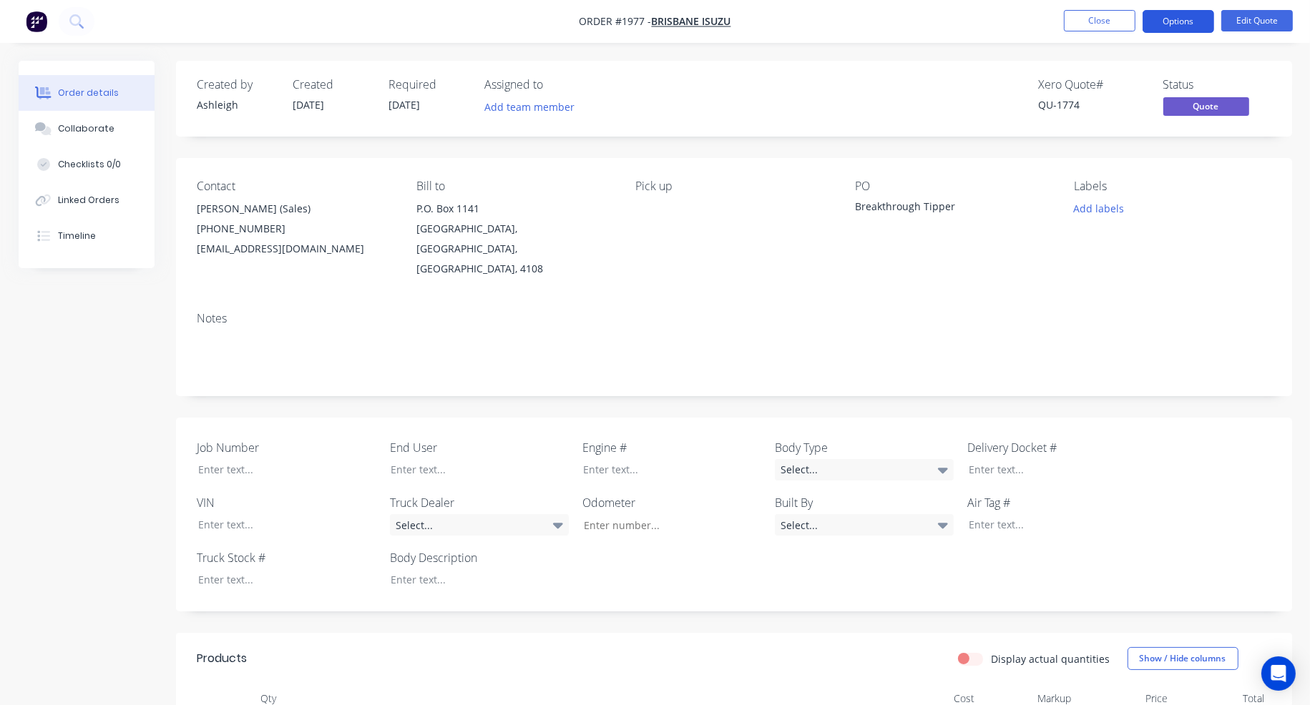
click at [1175, 19] on button "Options" at bounding box center [1178, 21] width 72 height 23
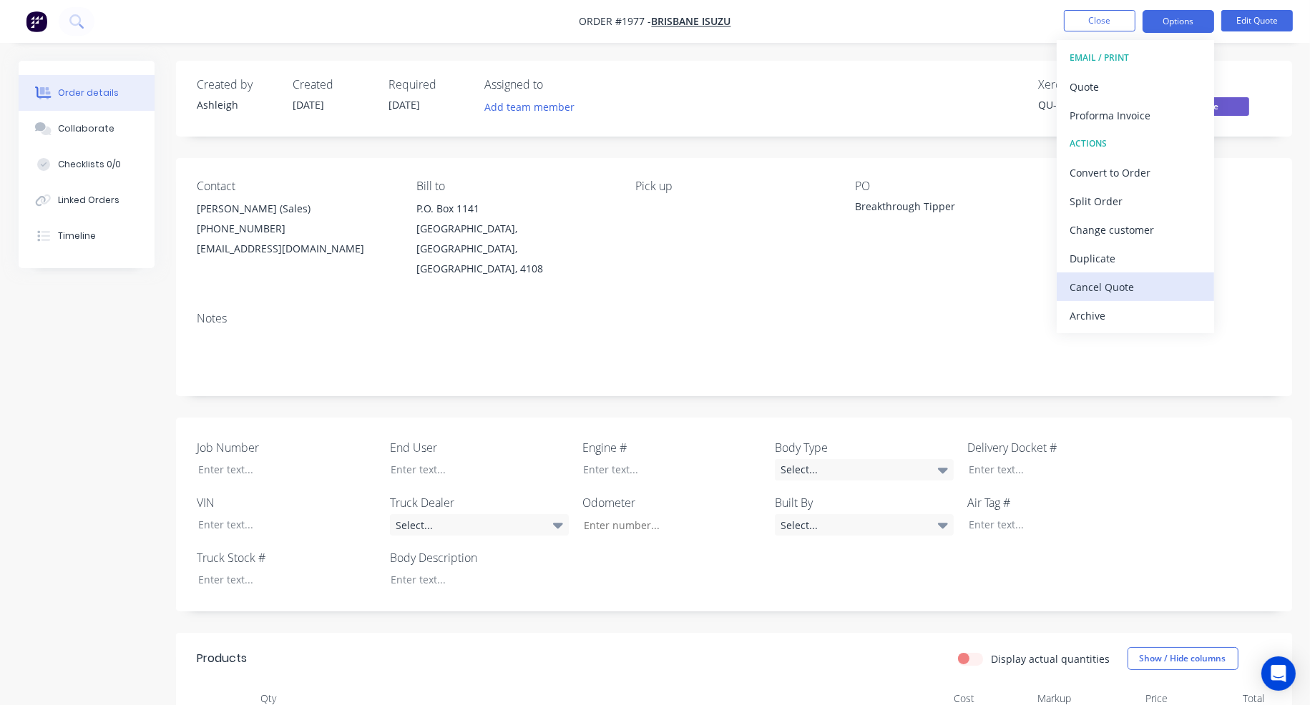
click at [1119, 284] on div "Cancel Quote" at bounding box center [1135, 287] width 132 height 21
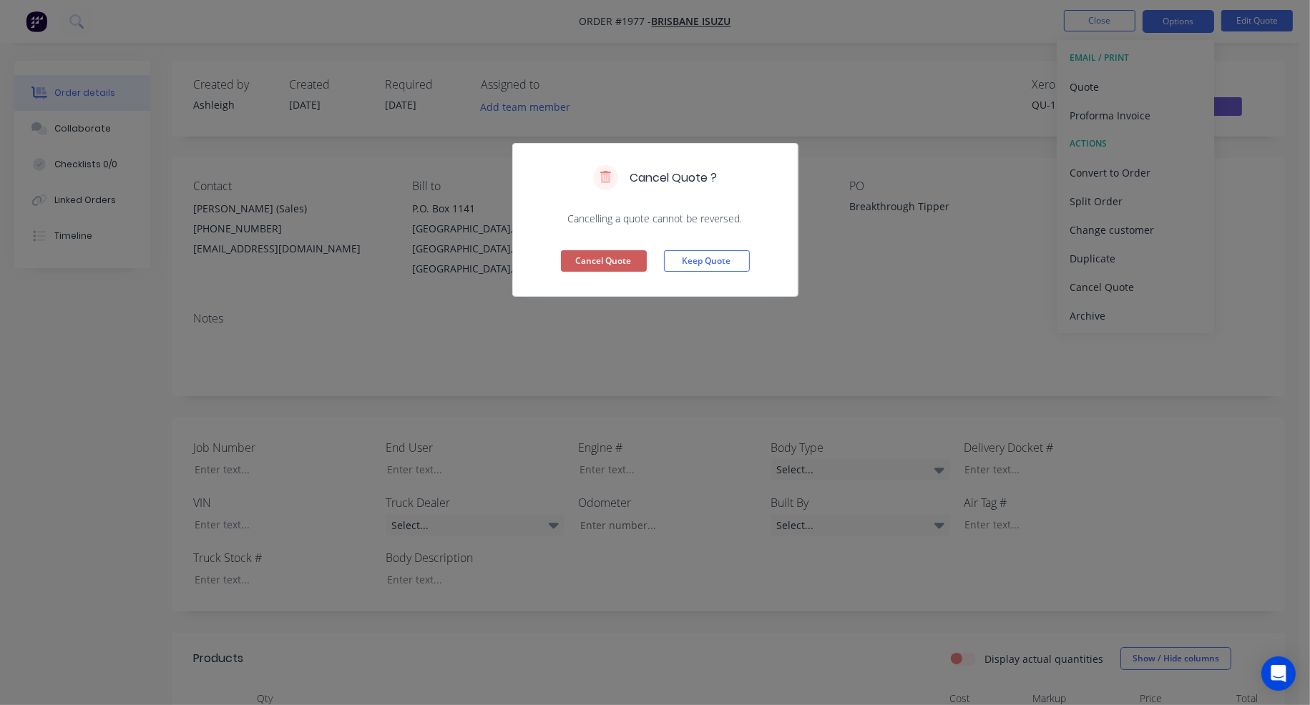
click at [622, 258] on button "Cancel Quote" at bounding box center [604, 260] width 86 height 21
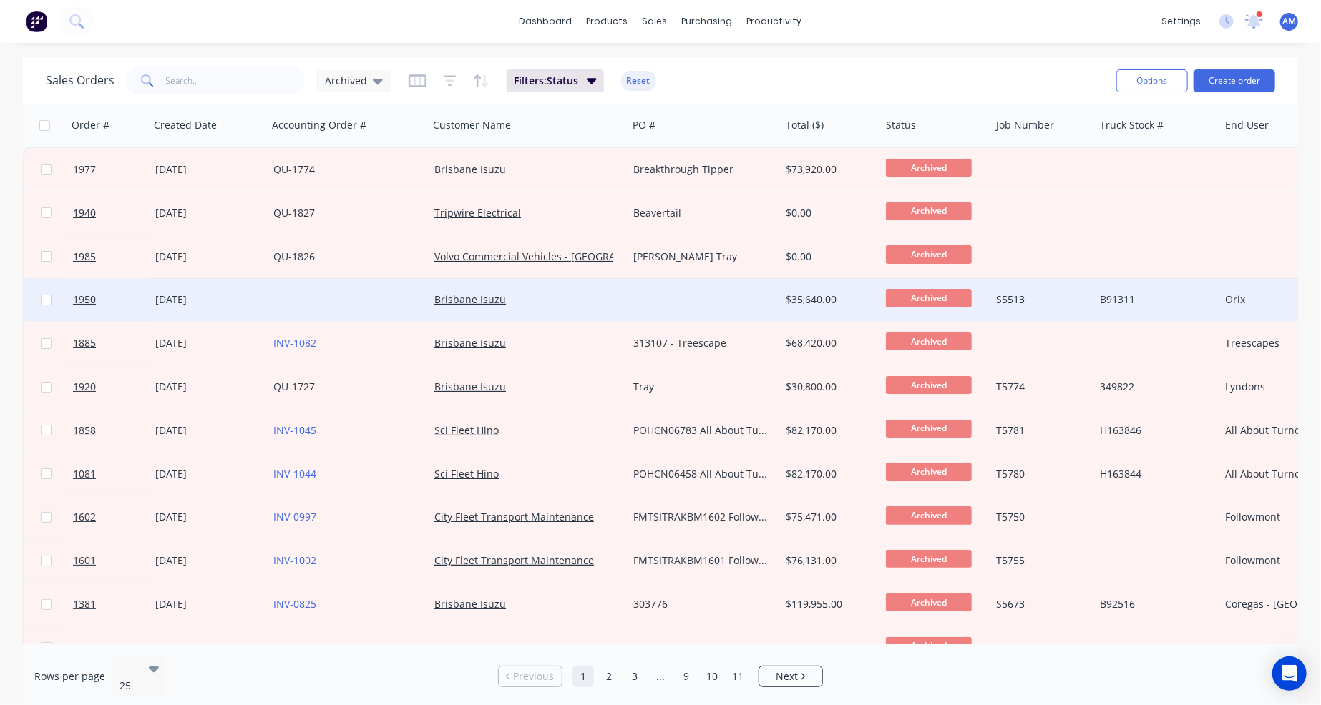
click at [567, 303] on div "Brisbane Isuzu" at bounding box center [523, 300] width 178 height 14
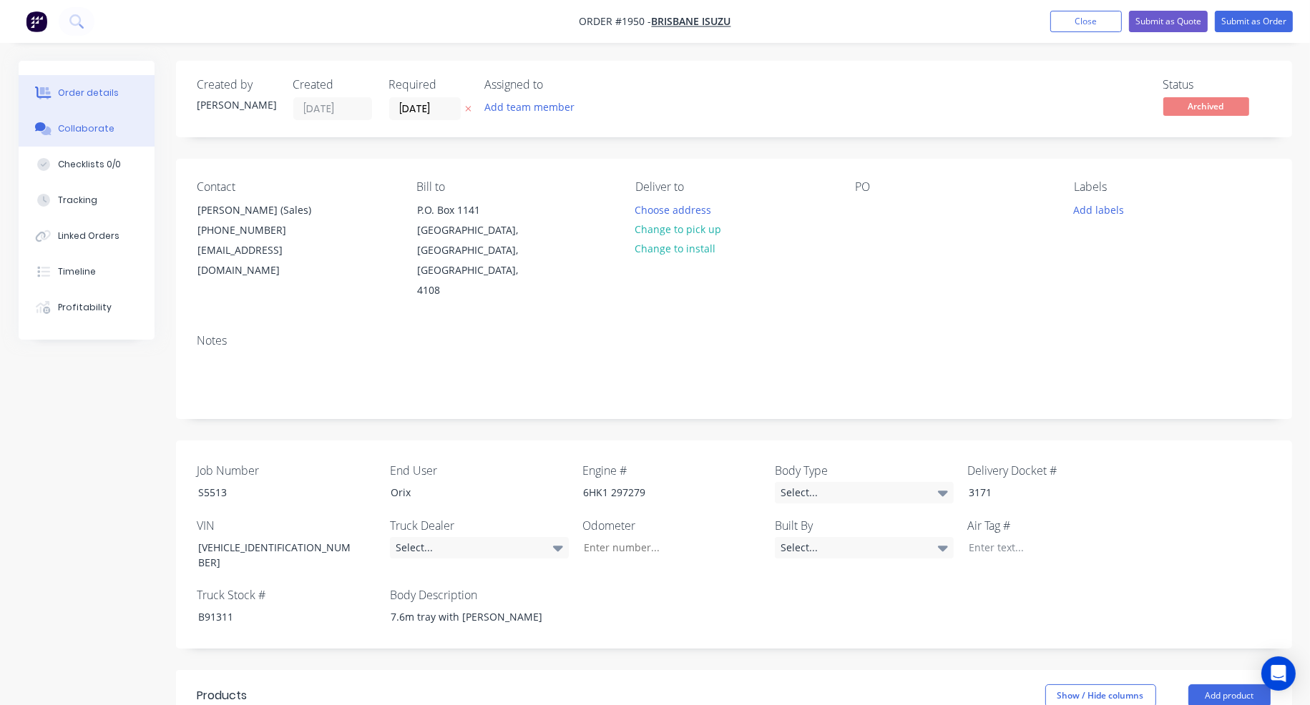
click at [97, 128] on div "Collaborate" at bounding box center [86, 128] width 57 height 13
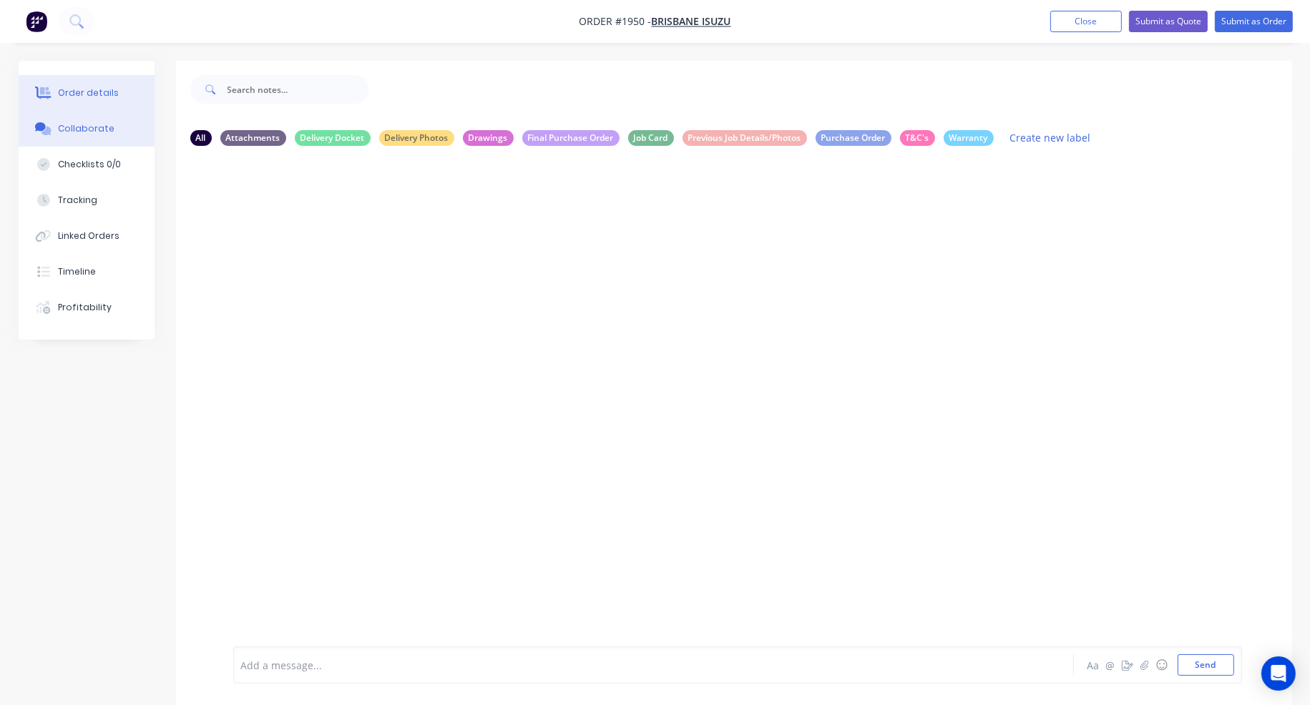
click at [99, 92] on div "Order details" at bounding box center [88, 93] width 61 height 13
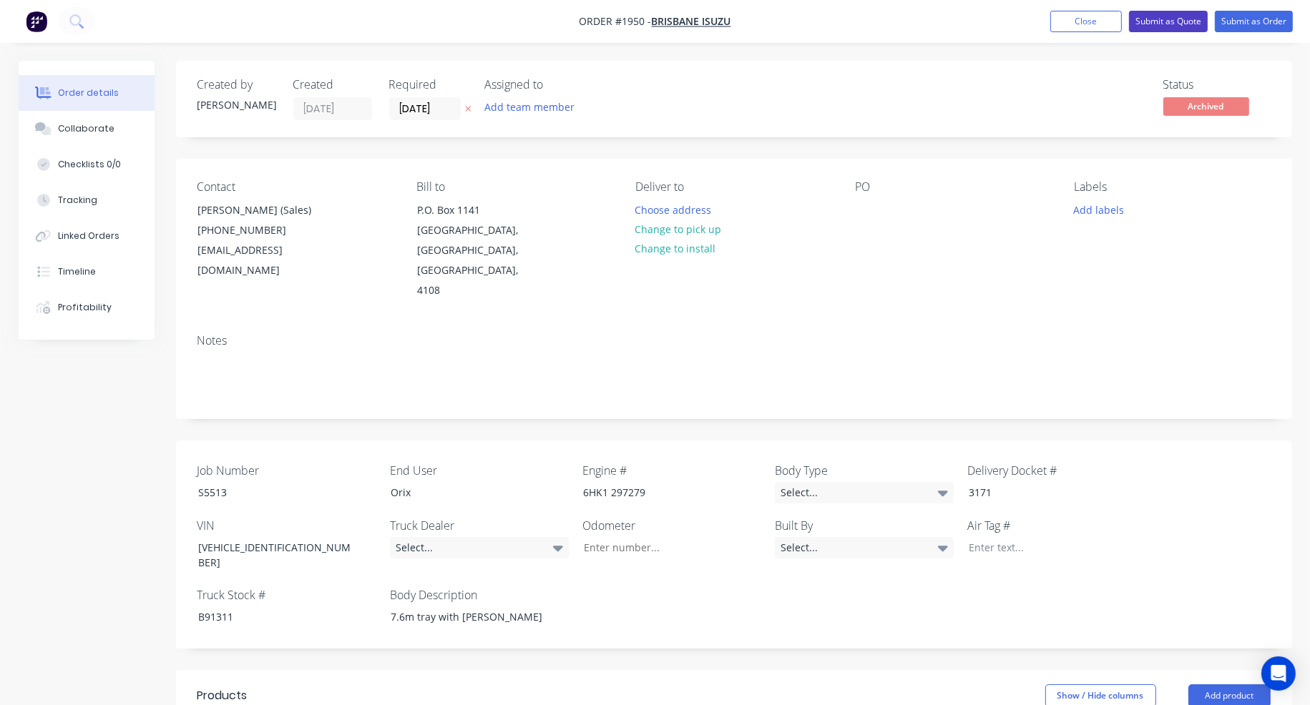
click at [1172, 22] on button "Submit as Quote" at bounding box center [1168, 21] width 79 height 21
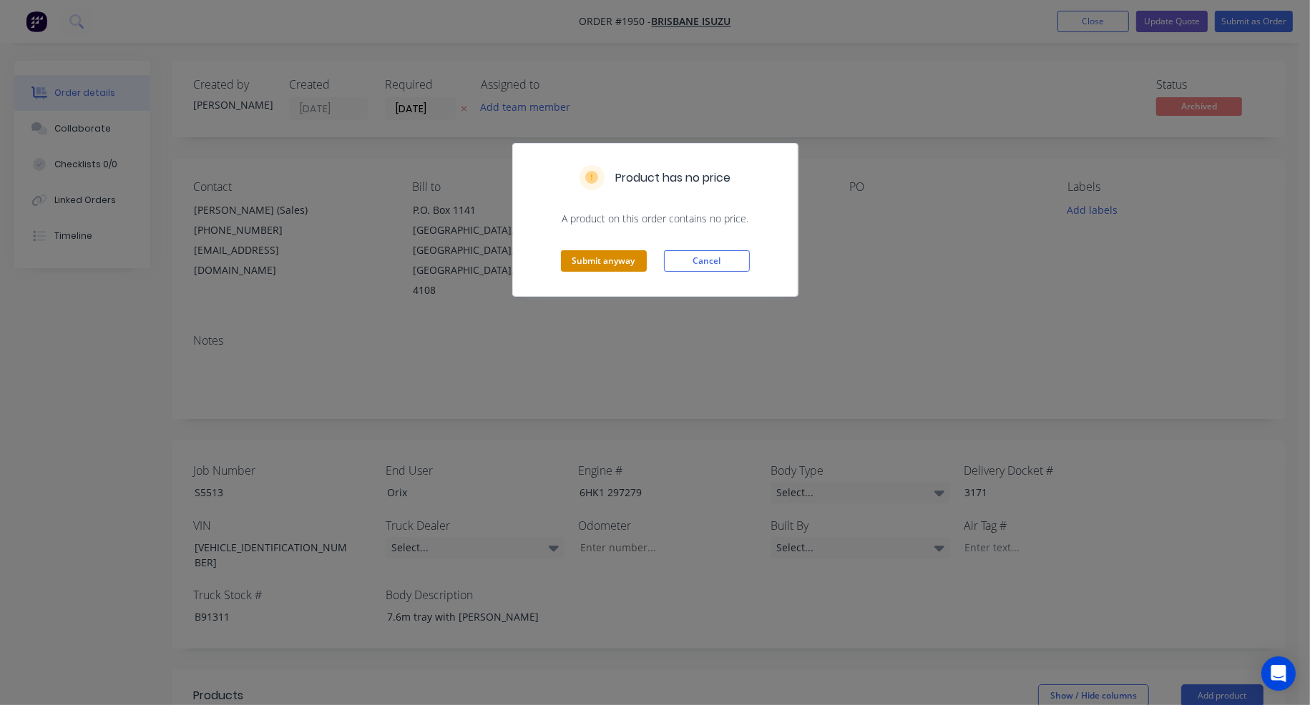
click at [628, 257] on button "Submit anyway" at bounding box center [604, 260] width 86 height 21
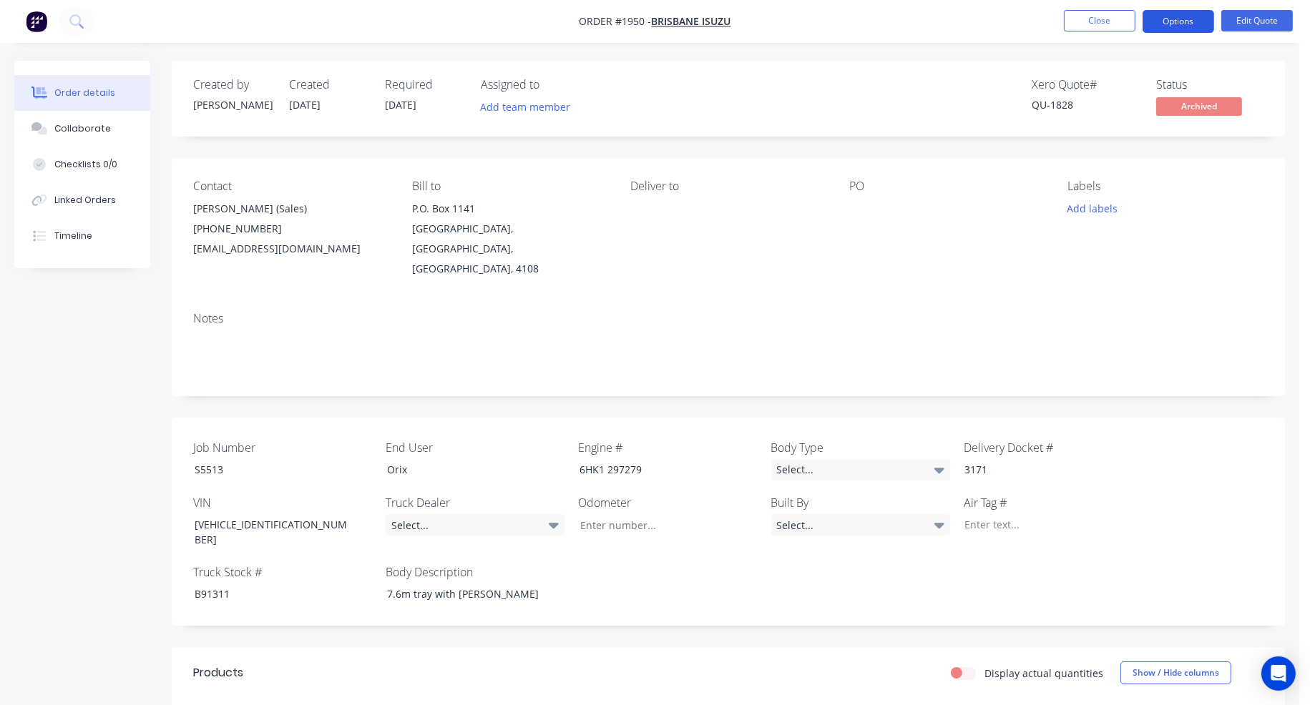
click at [1188, 24] on button "Options" at bounding box center [1178, 21] width 72 height 23
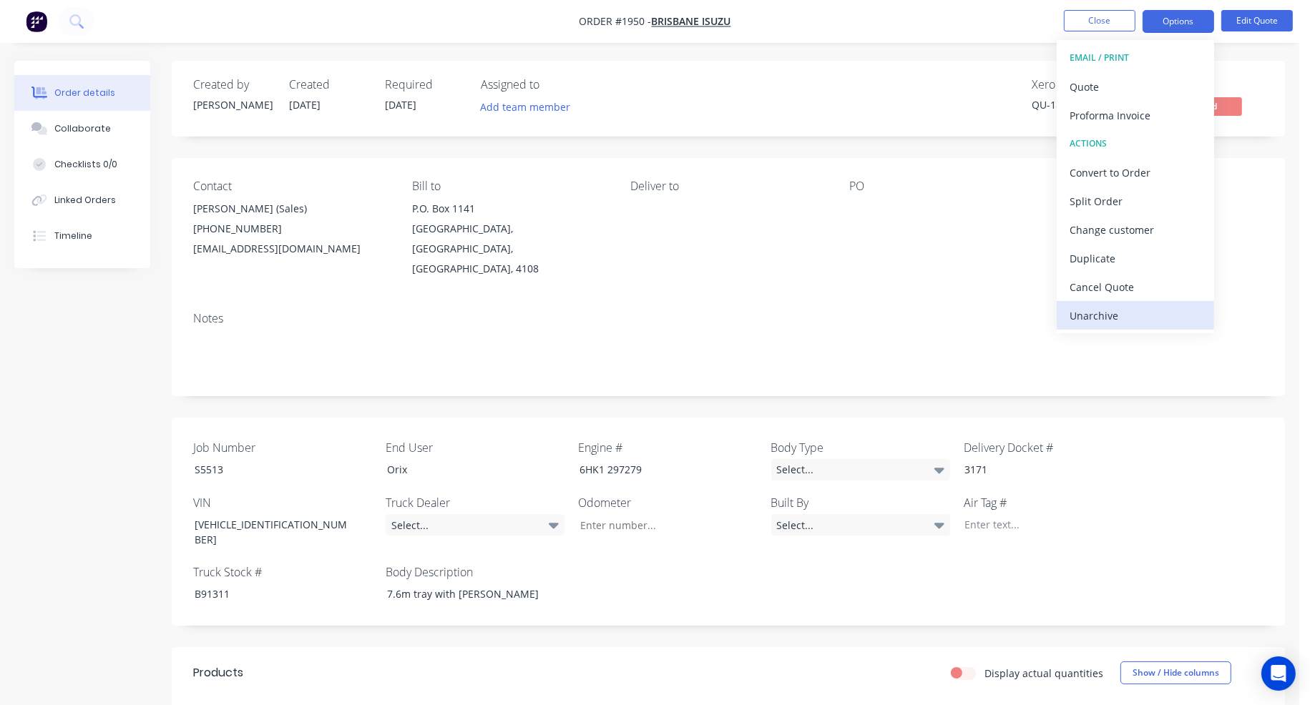
click at [1153, 304] on button "Unarchive" at bounding box center [1135, 315] width 157 height 29
click at [1254, 200] on div "Add labels" at bounding box center [1165, 208] width 196 height 19
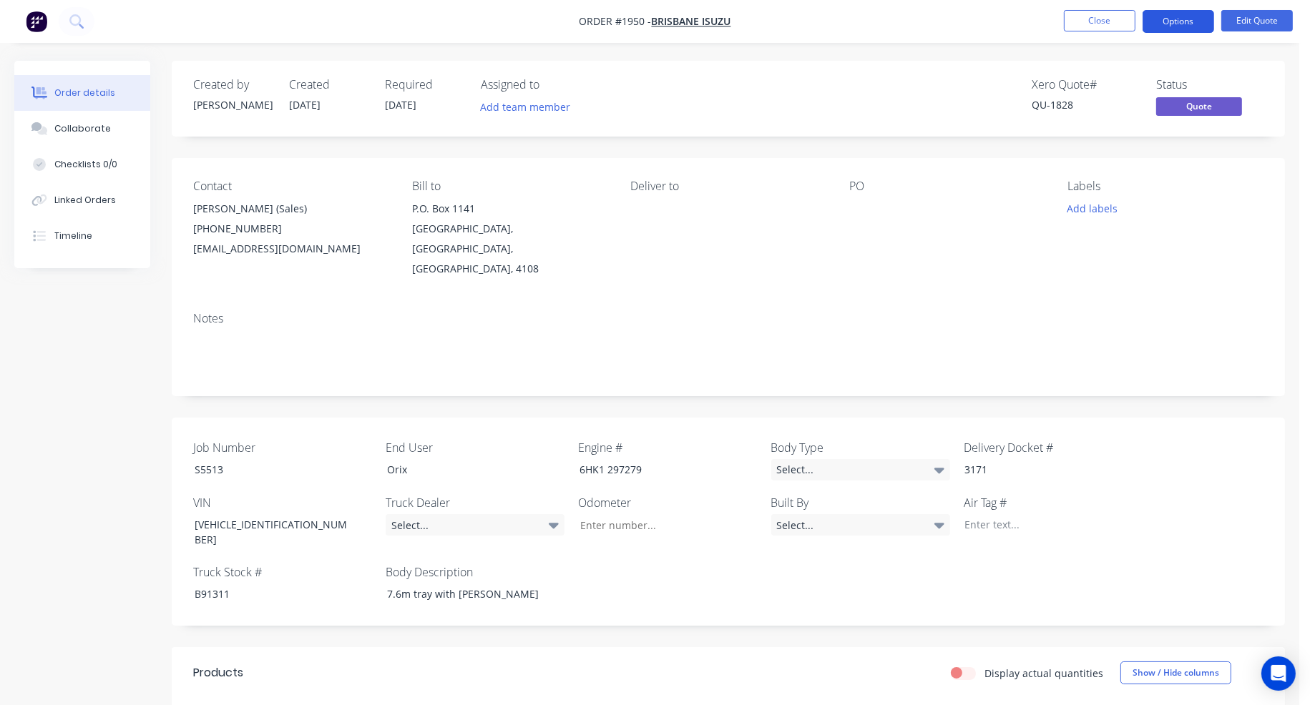
click at [1190, 22] on button "Options" at bounding box center [1178, 21] width 72 height 23
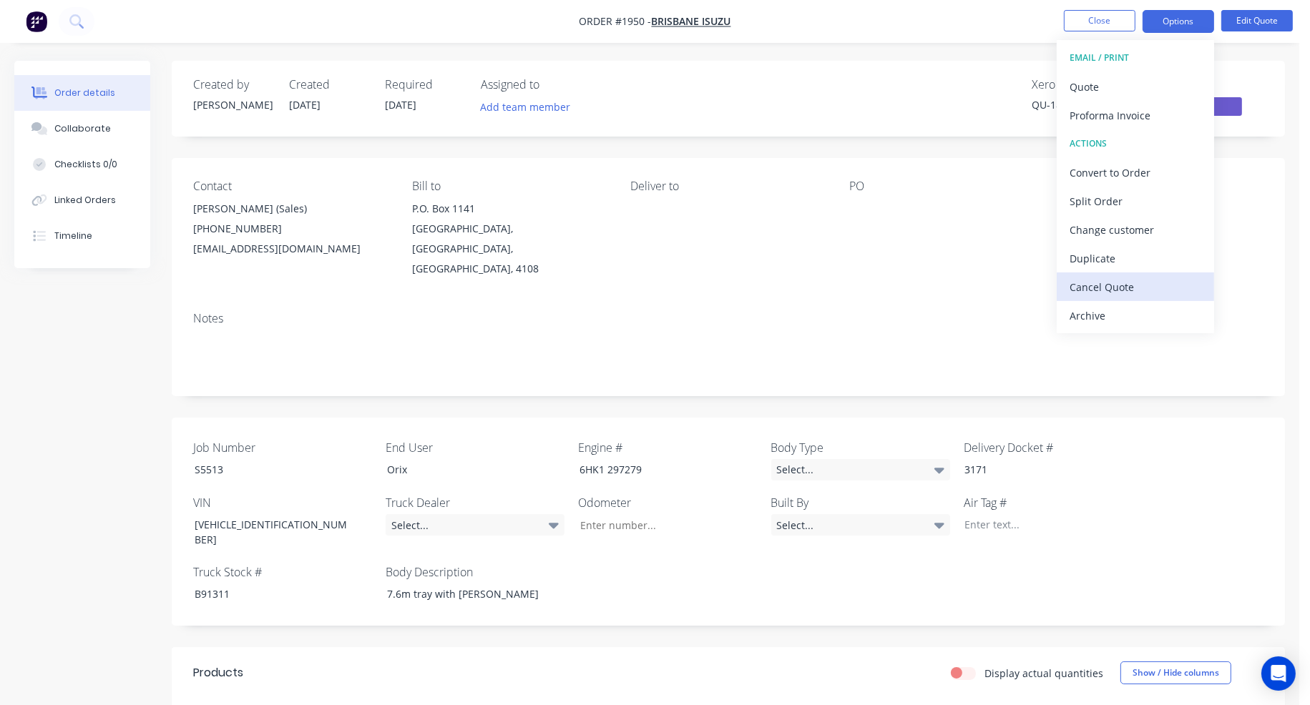
click at [1132, 280] on div "Cancel Quote" at bounding box center [1135, 287] width 132 height 21
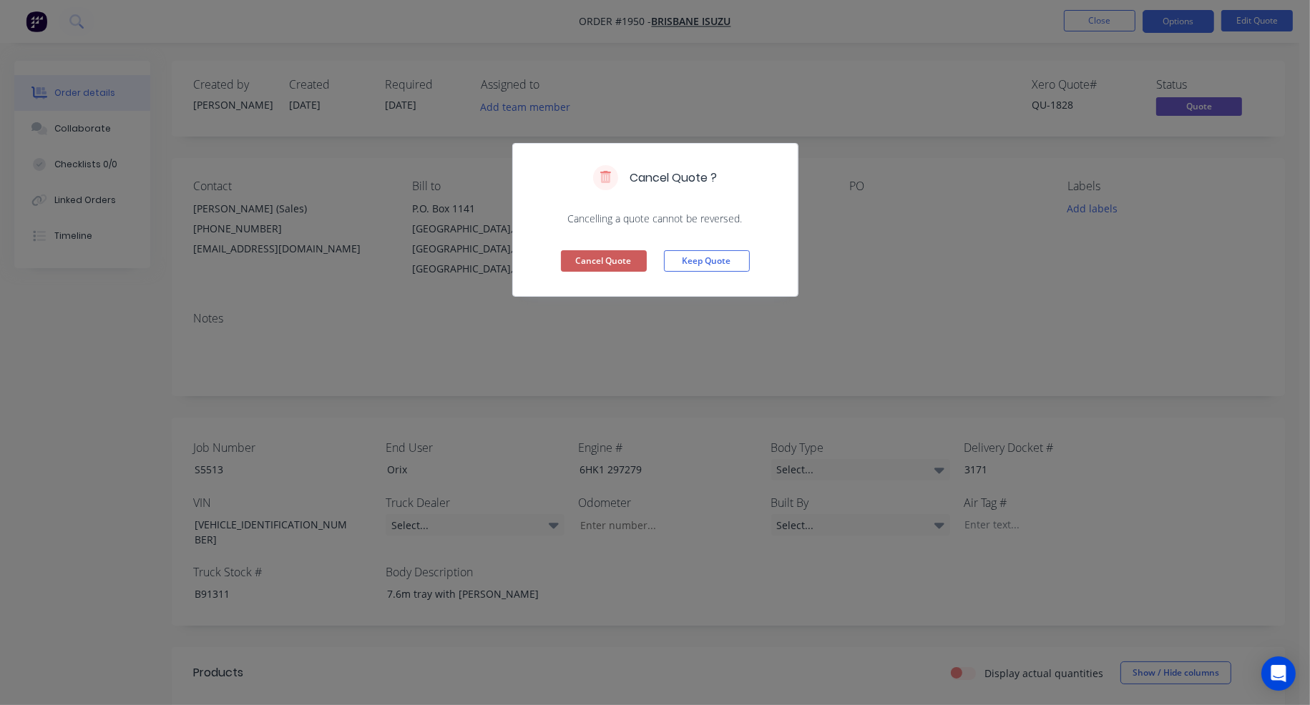
click at [608, 260] on button "Cancel Quote" at bounding box center [604, 260] width 86 height 21
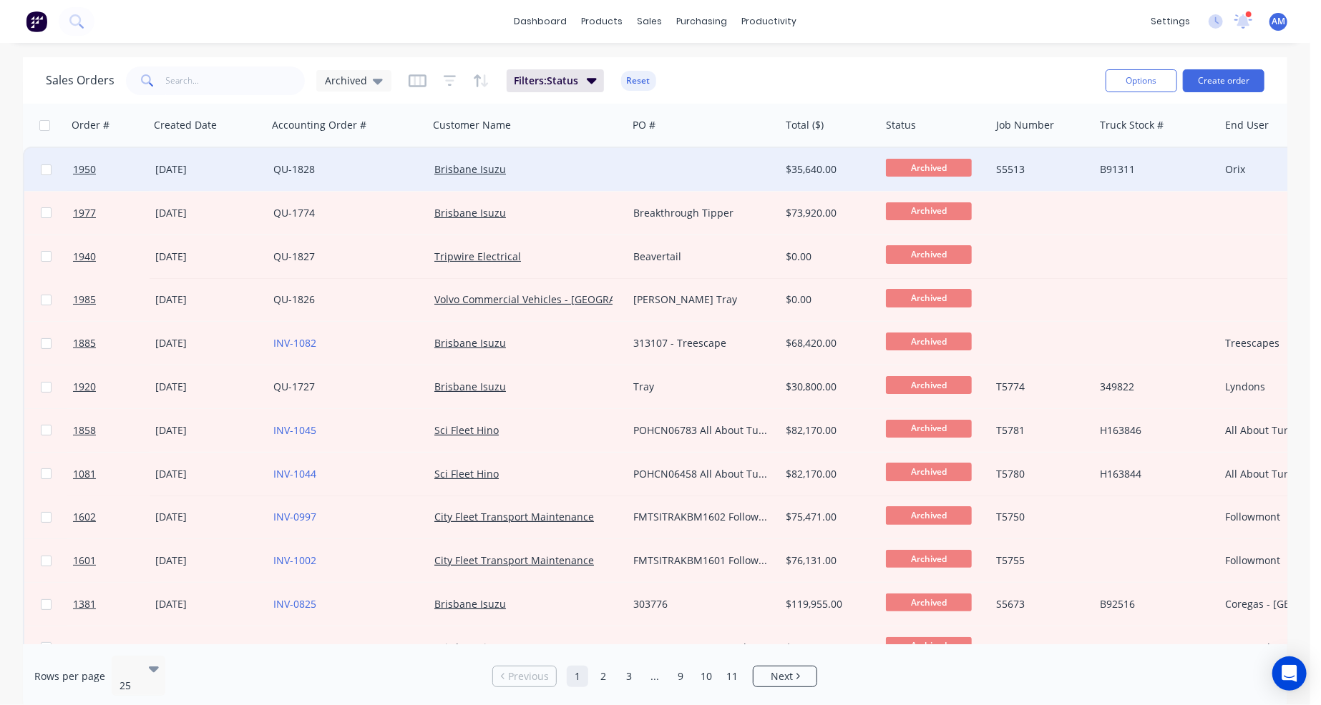
click at [667, 167] on div at bounding box center [703, 169] width 152 height 43
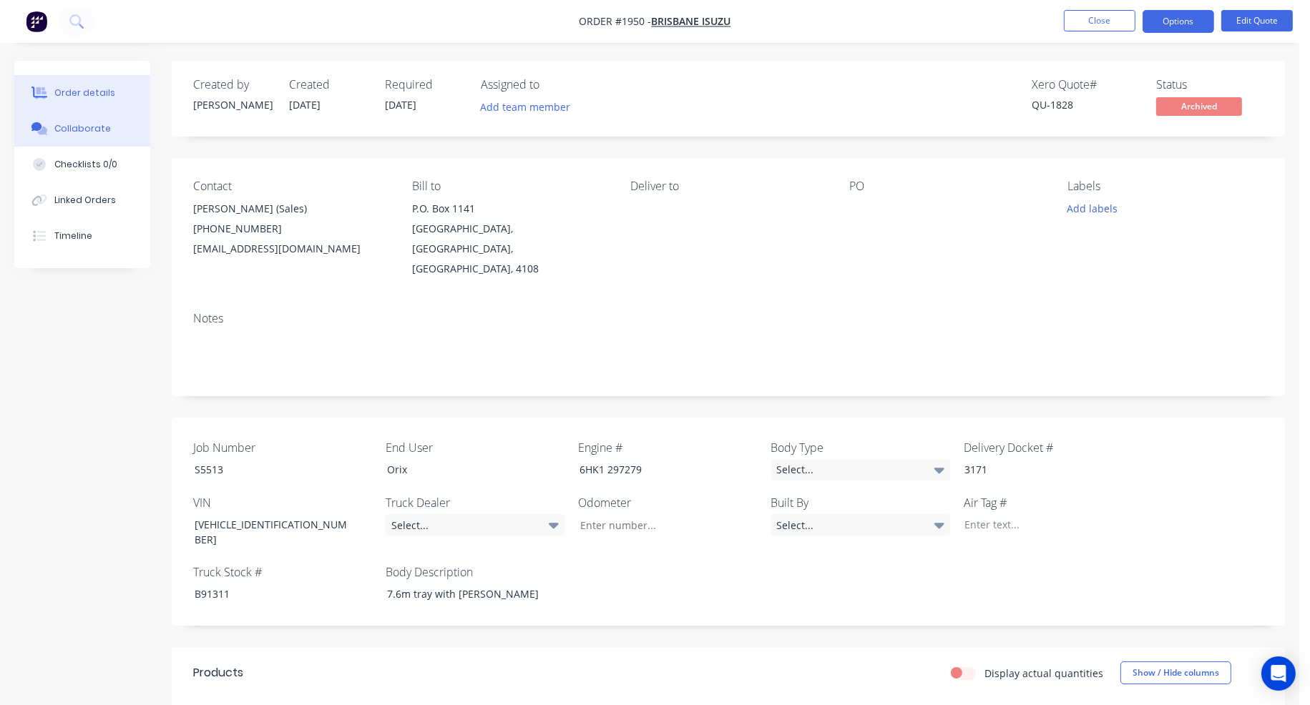
click at [100, 136] on button "Collaborate" at bounding box center [82, 129] width 136 height 36
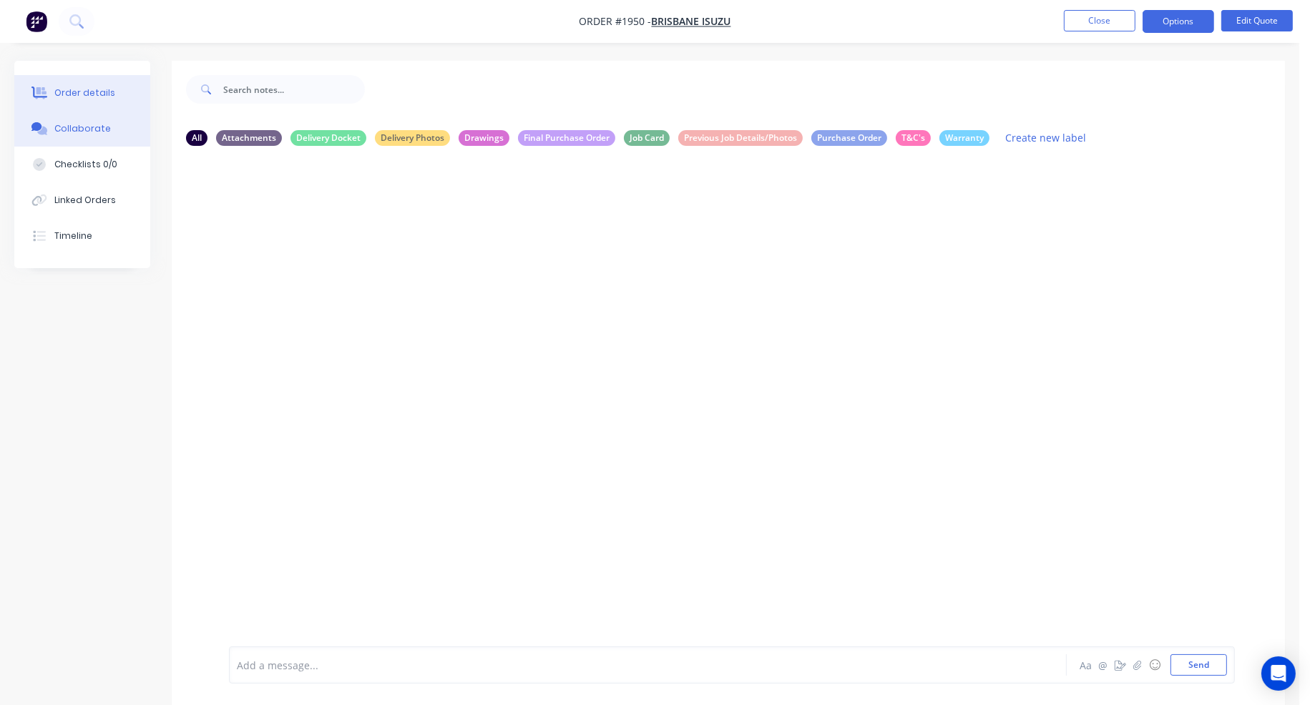
click at [101, 83] on button "Order details" at bounding box center [82, 93] width 136 height 36
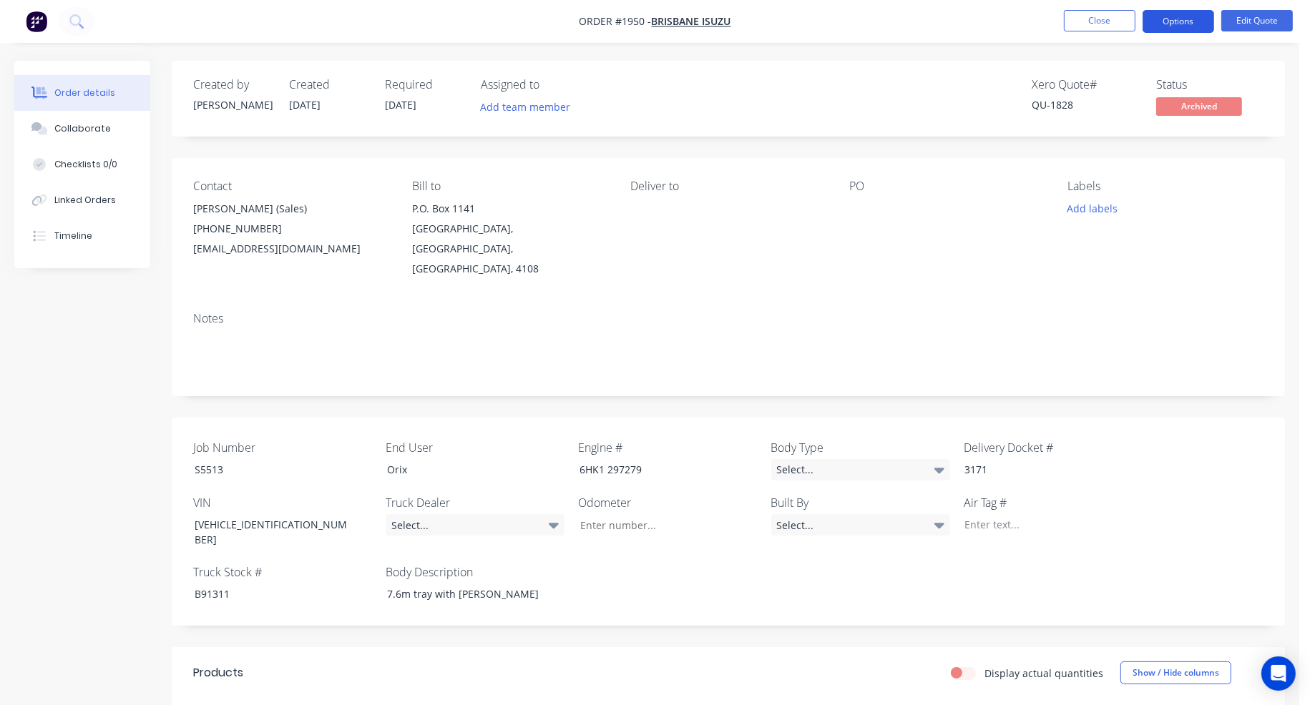
click at [1180, 22] on button "Options" at bounding box center [1178, 21] width 72 height 23
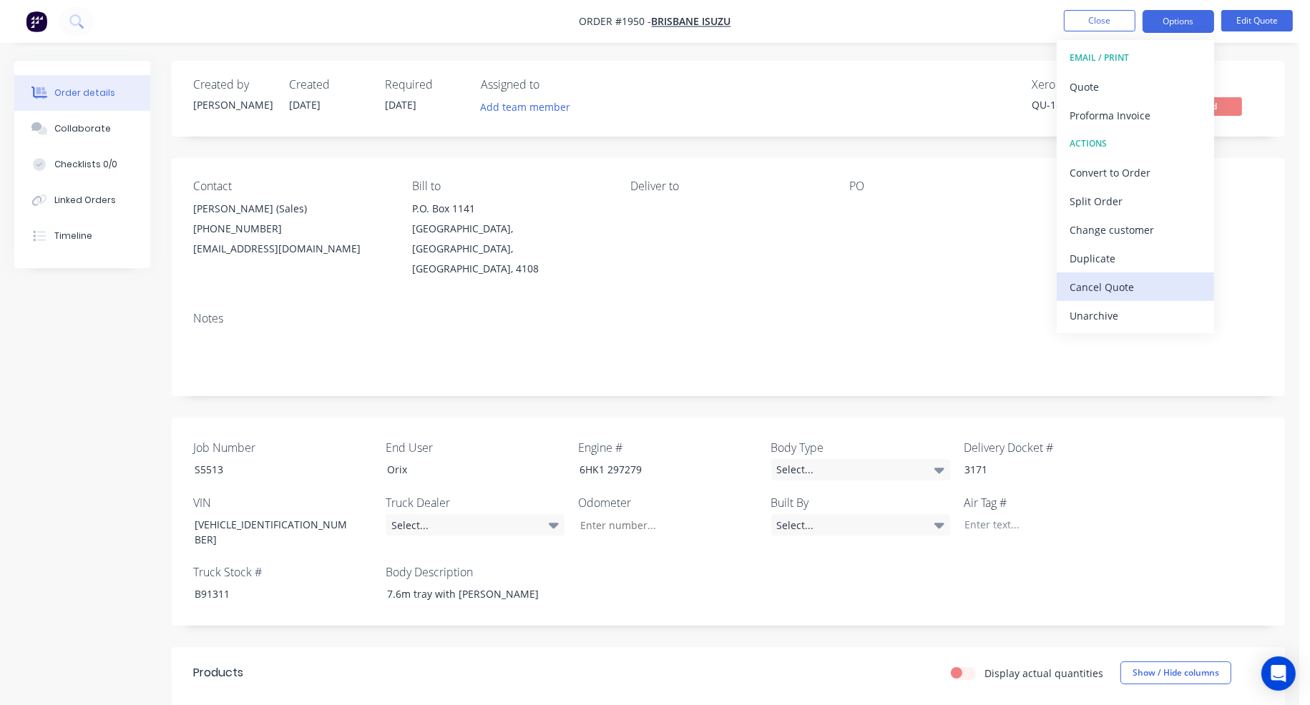
click at [1145, 283] on div "Cancel Quote" at bounding box center [1135, 287] width 132 height 21
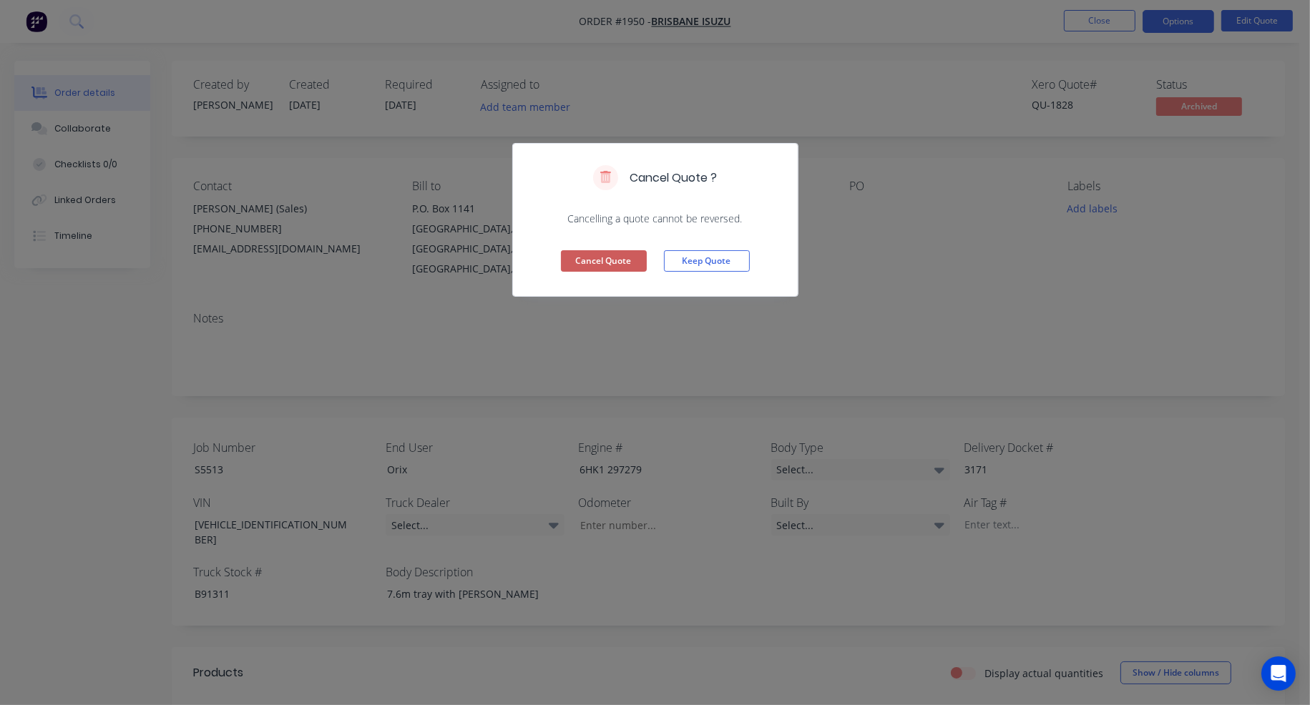
click at [629, 260] on button "Cancel Quote" at bounding box center [604, 260] width 86 height 21
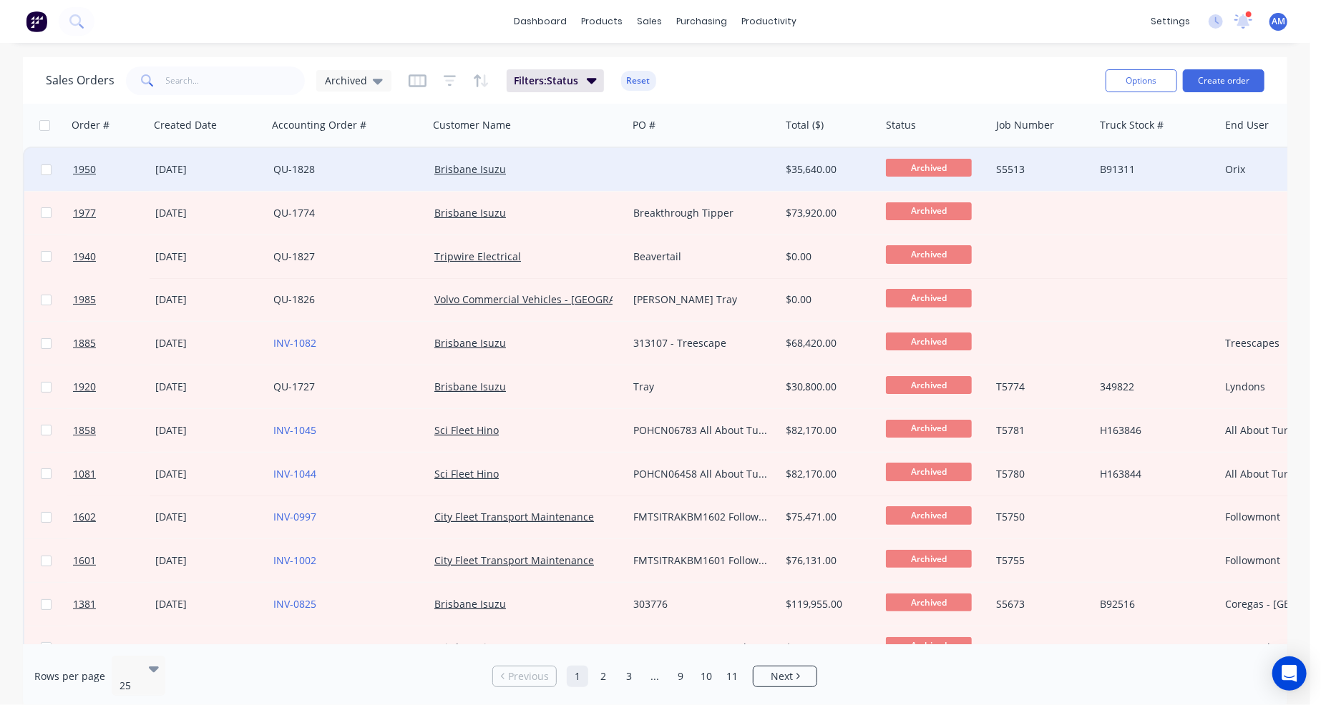
click at [651, 175] on div at bounding box center [703, 169] width 152 height 43
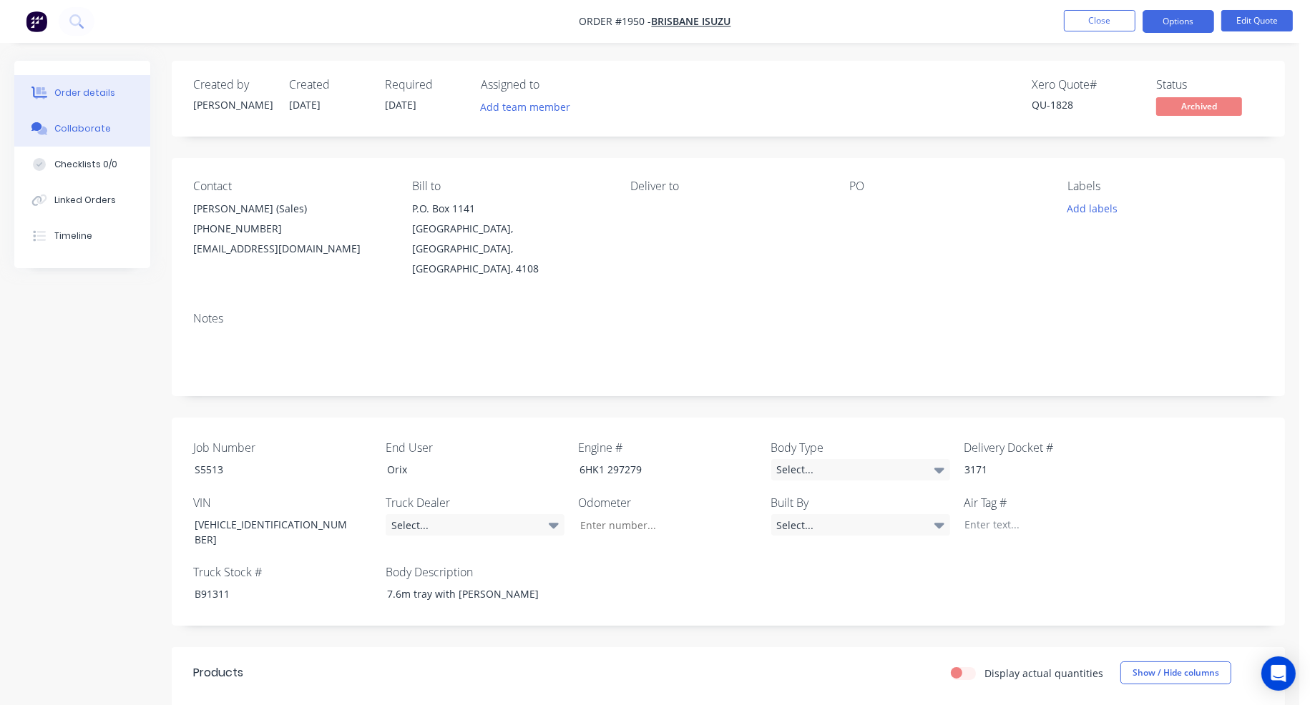
click at [114, 131] on button "Collaborate" at bounding box center [82, 129] width 136 height 36
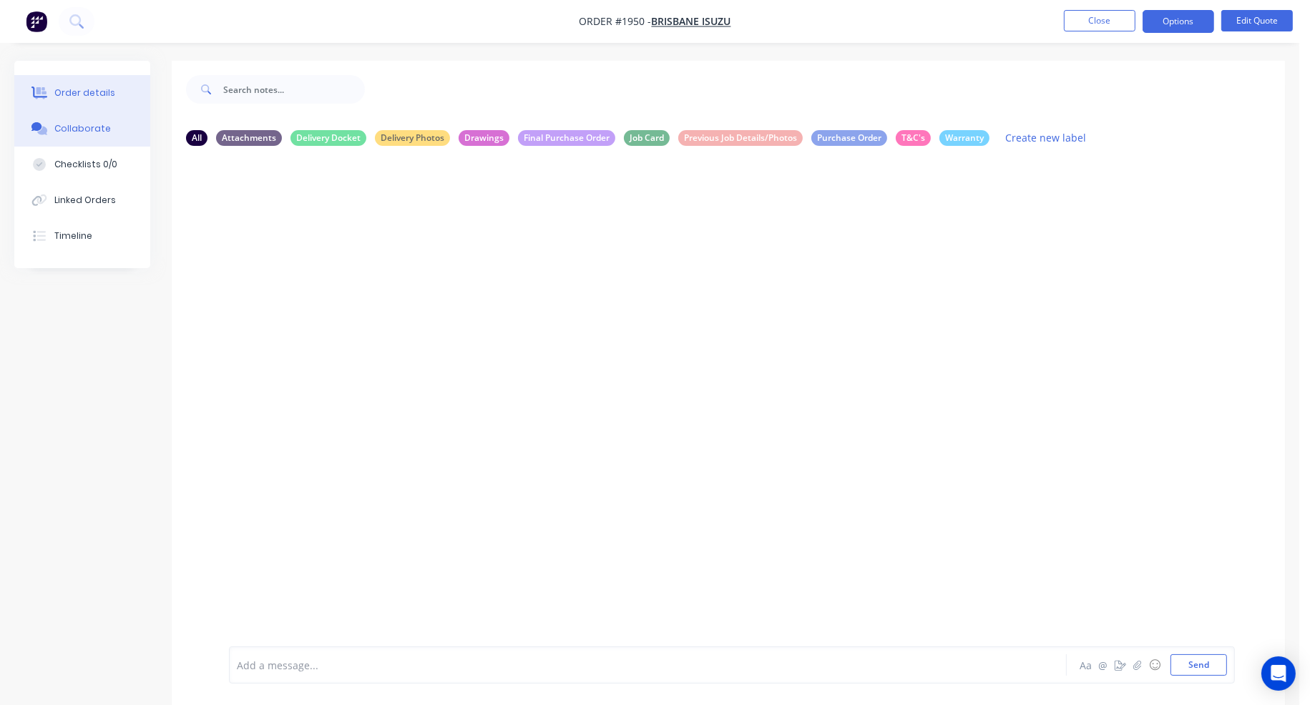
click at [103, 90] on div "Order details" at bounding box center [84, 93] width 61 height 13
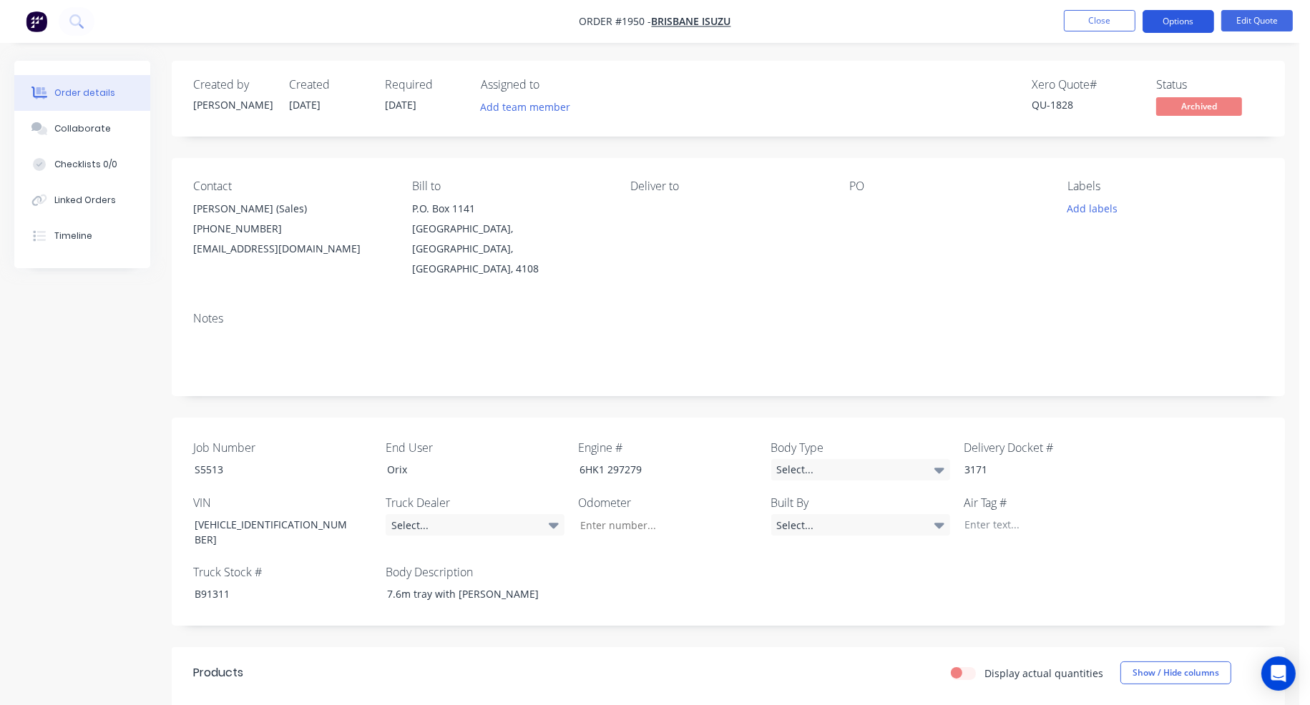
click at [1168, 23] on button "Options" at bounding box center [1178, 21] width 72 height 23
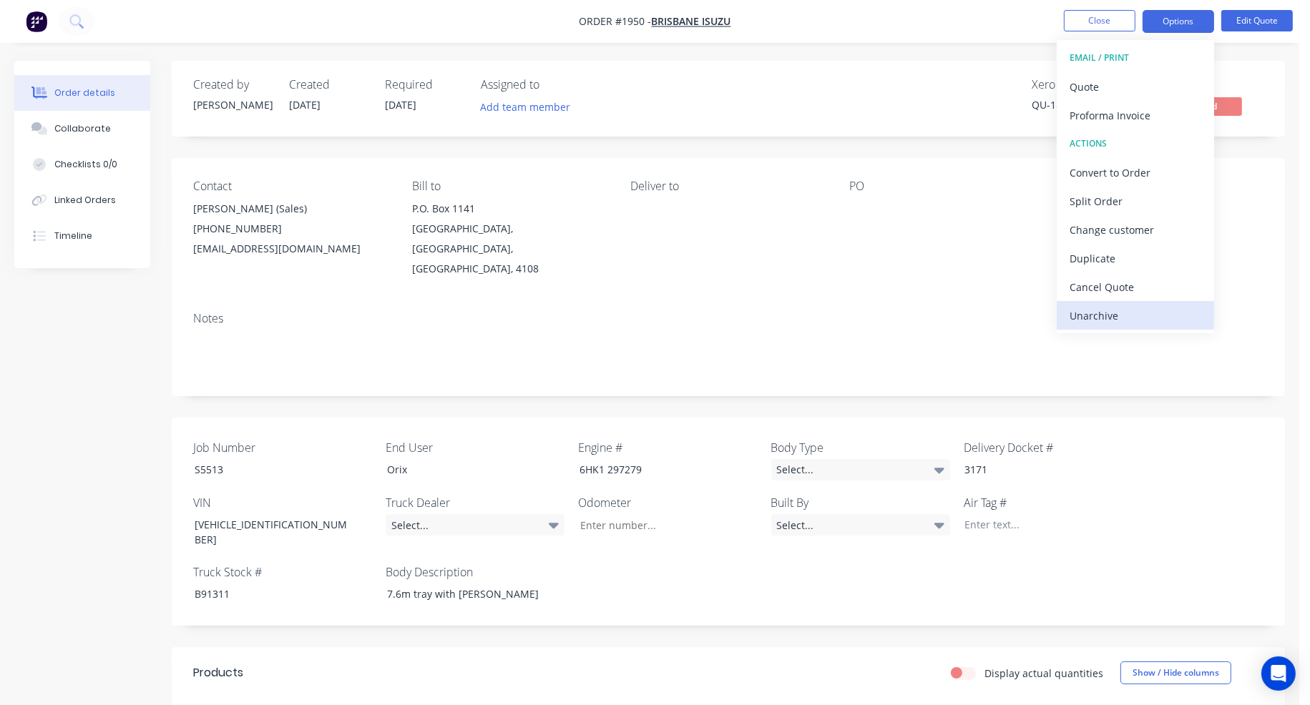
click at [1102, 317] on div "Unarchive" at bounding box center [1135, 315] width 132 height 21
click at [1113, 286] on div "Cancel Quote" at bounding box center [1135, 287] width 132 height 21
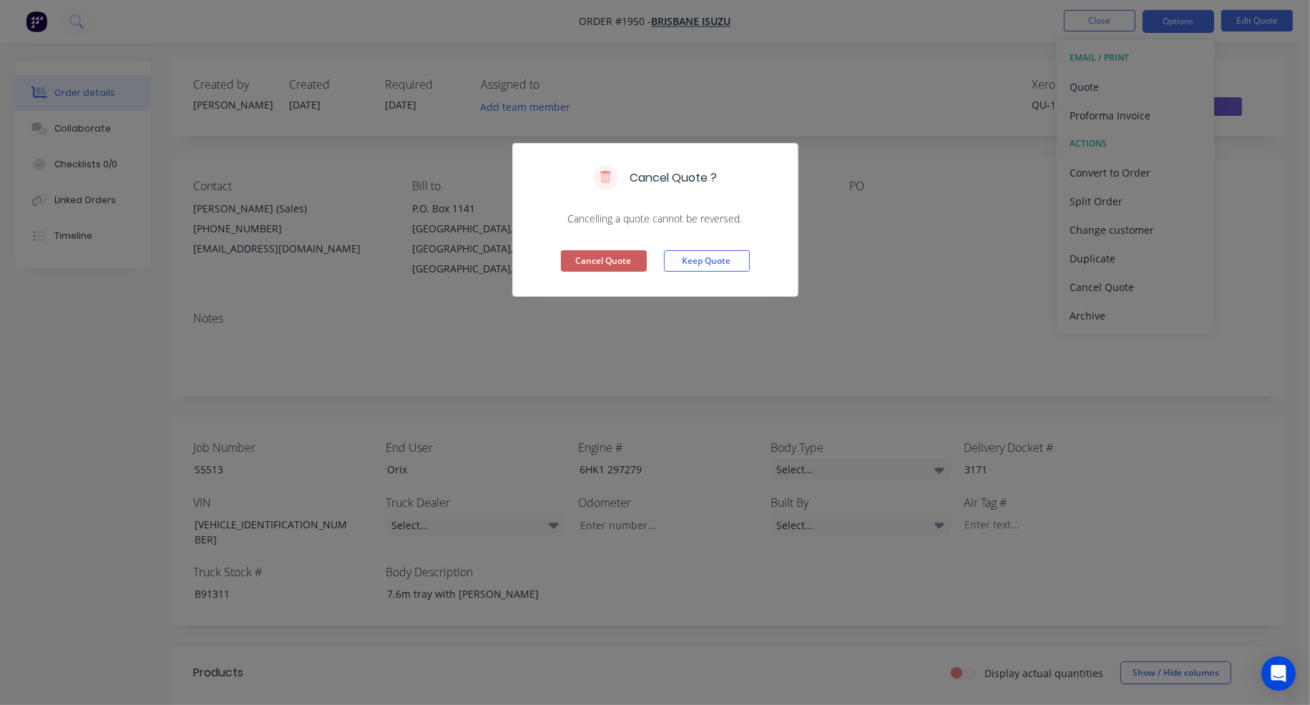
click at [612, 260] on button "Cancel Quote" at bounding box center [604, 260] width 86 height 21
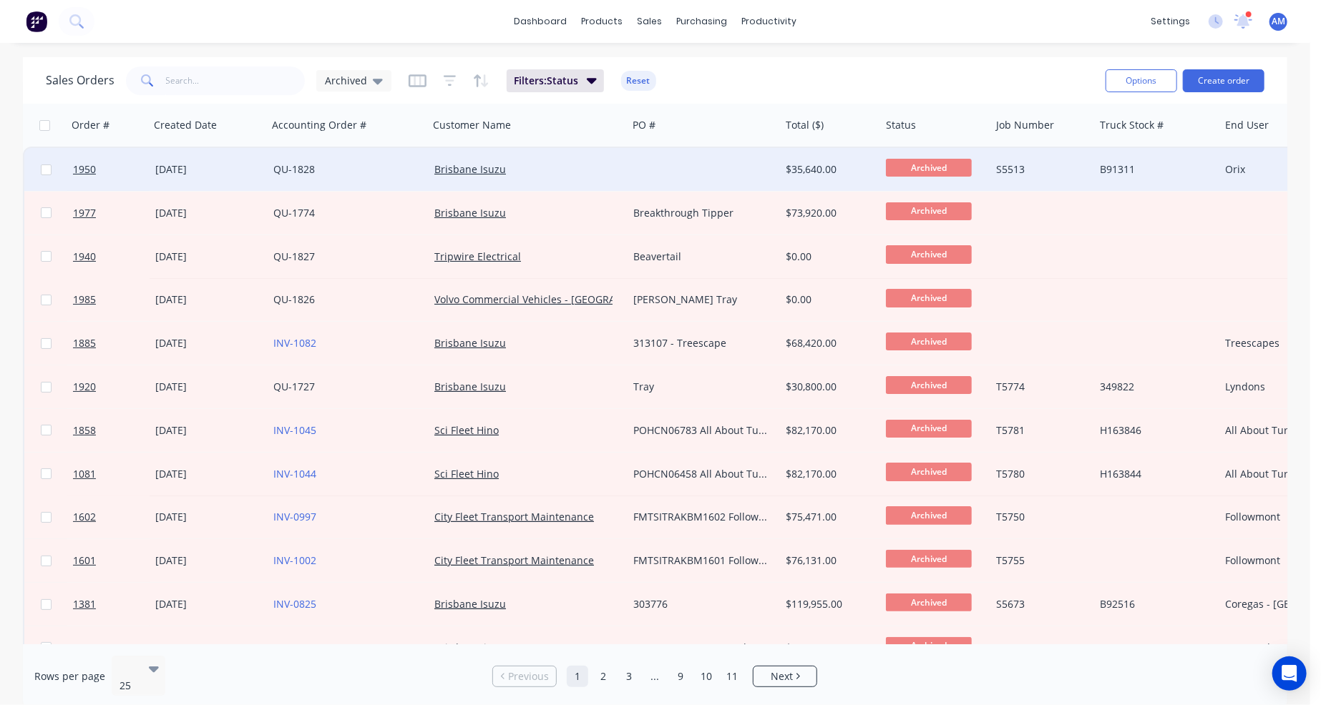
click at [661, 170] on div at bounding box center [703, 169] width 152 height 43
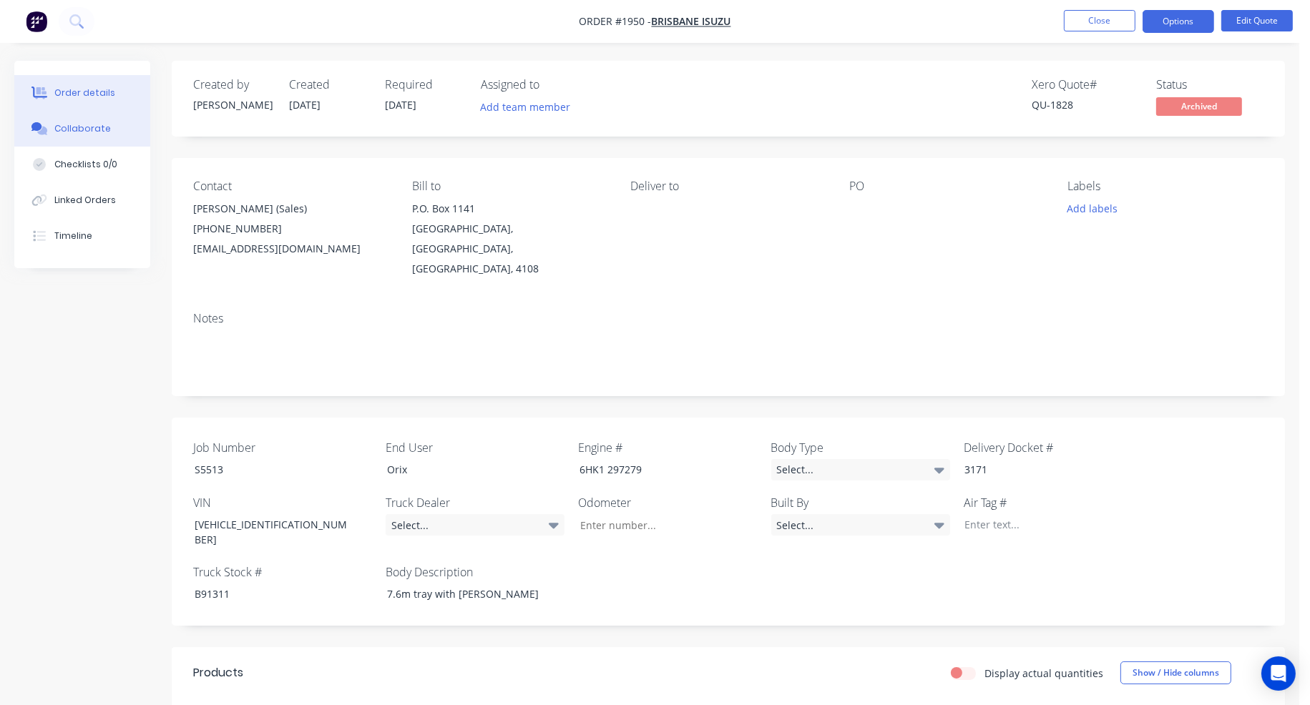
click at [84, 126] on div "Collaborate" at bounding box center [82, 128] width 57 height 13
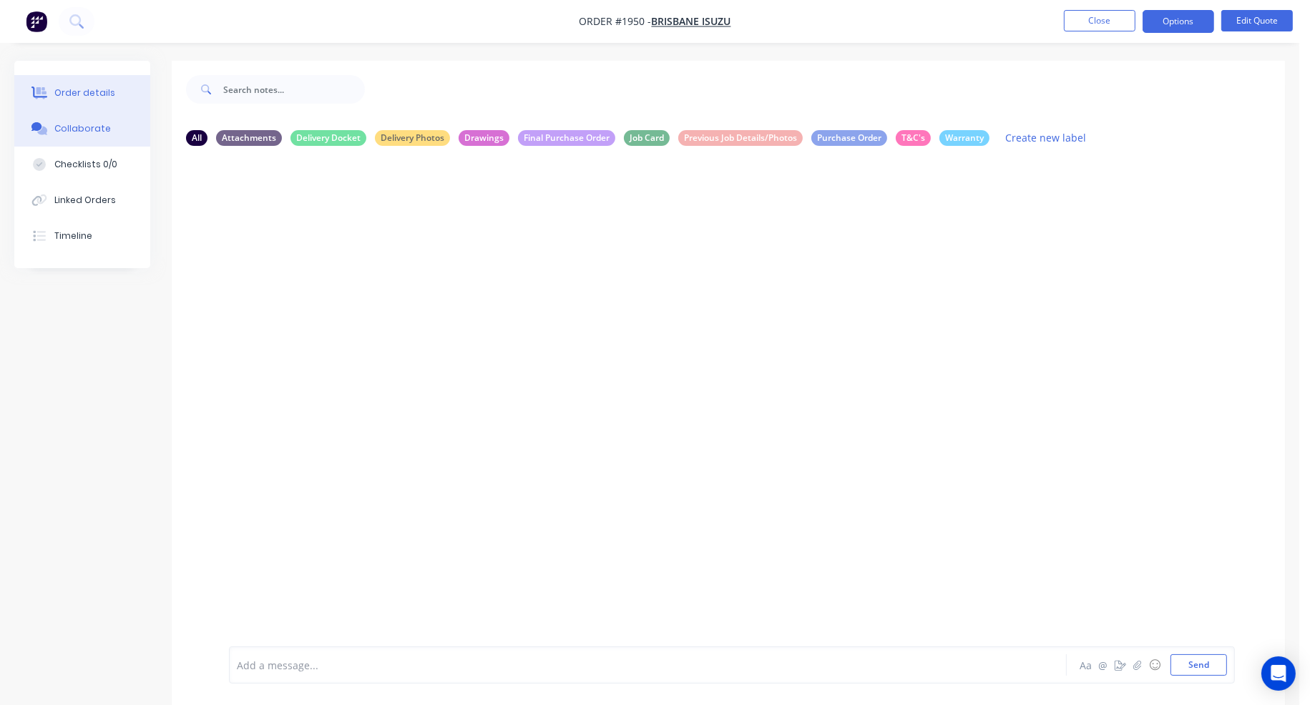
click at [90, 93] on div "Order details" at bounding box center [84, 93] width 61 height 13
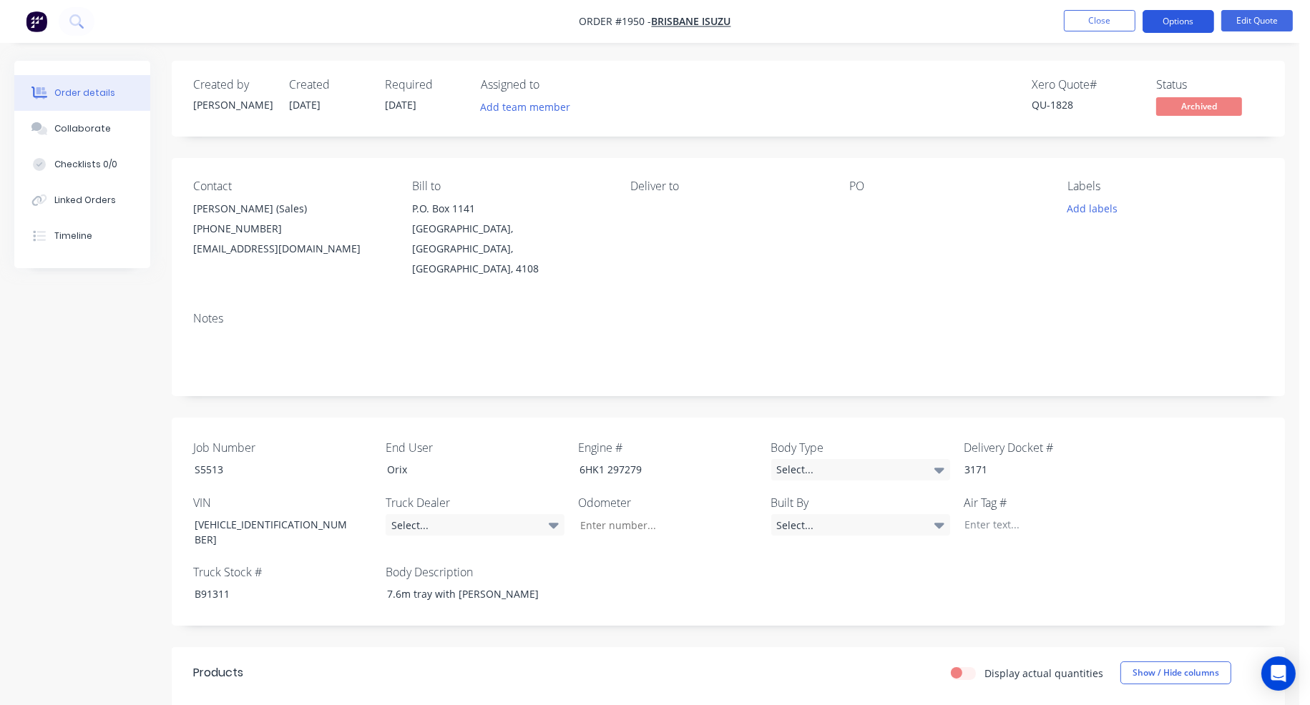
click at [1187, 22] on button "Options" at bounding box center [1178, 21] width 72 height 23
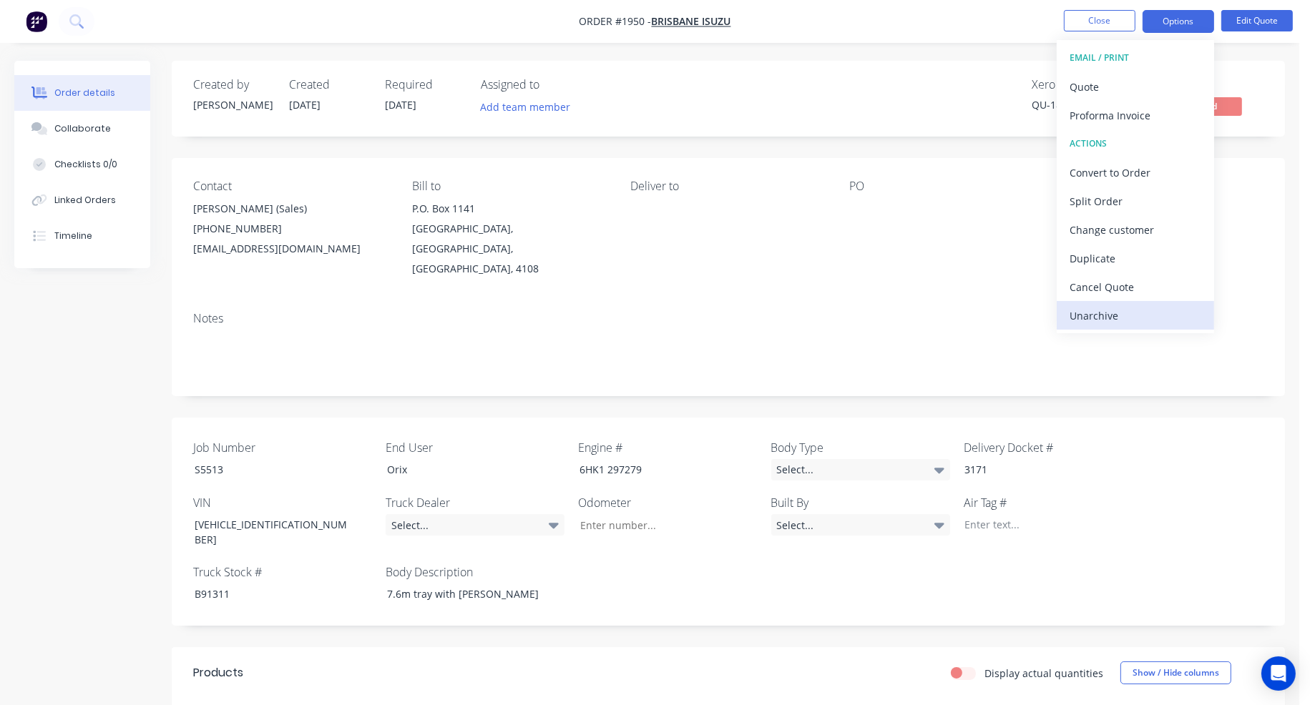
click at [1142, 315] on div "Unarchive" at bounding box center [1135, 315] width 132 height 21
click at [1166, 288] on div "Cancel Quote" at bounding box center [1135, 287] width 132 height 21
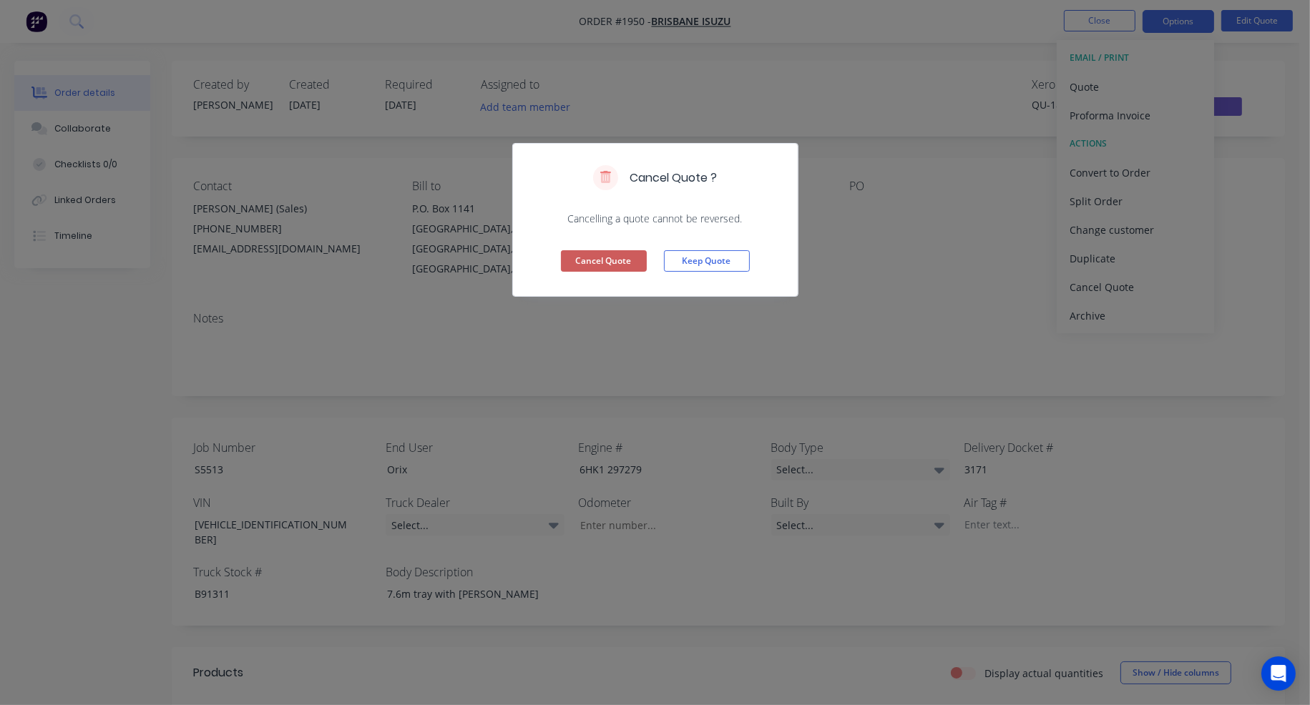
click at [589, 252] on button "Cancel Quote" at bounding box center [604, 260] width 86 height 21
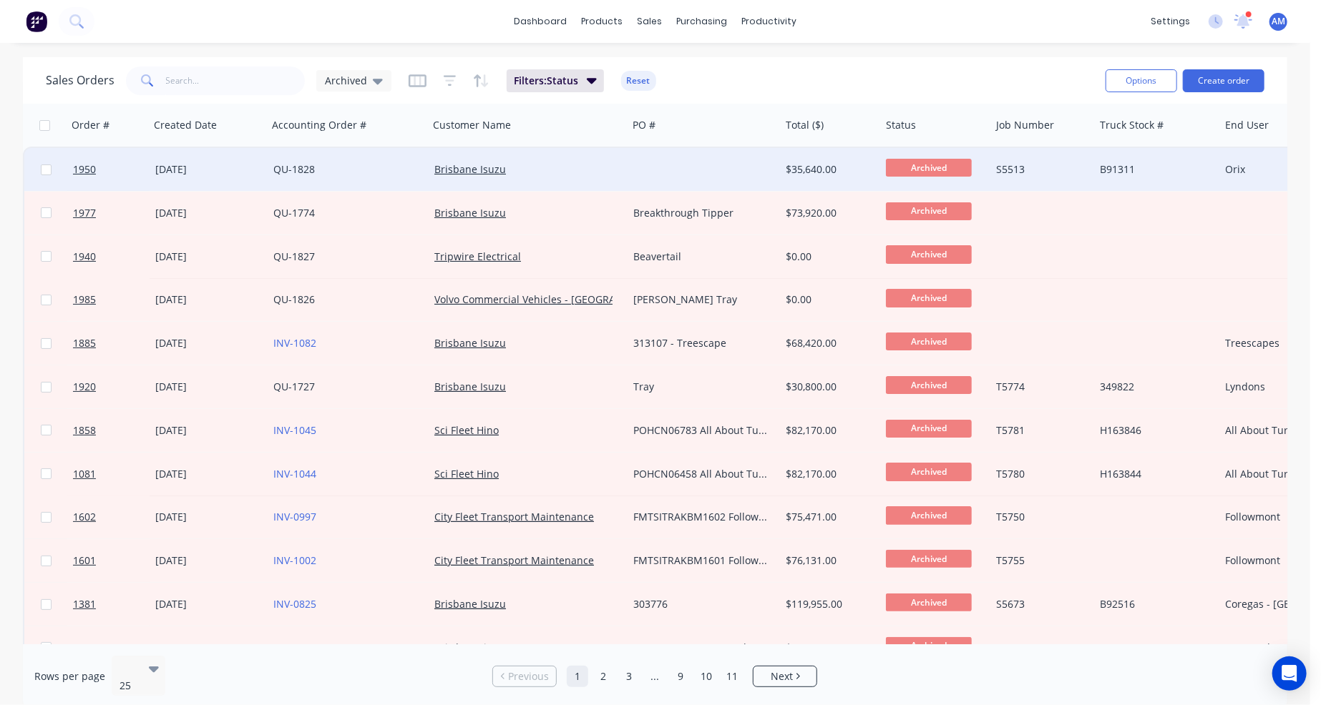
click at [323, 165] on div "QU-1828" at bounding box center [344, 169] width 142 height 14
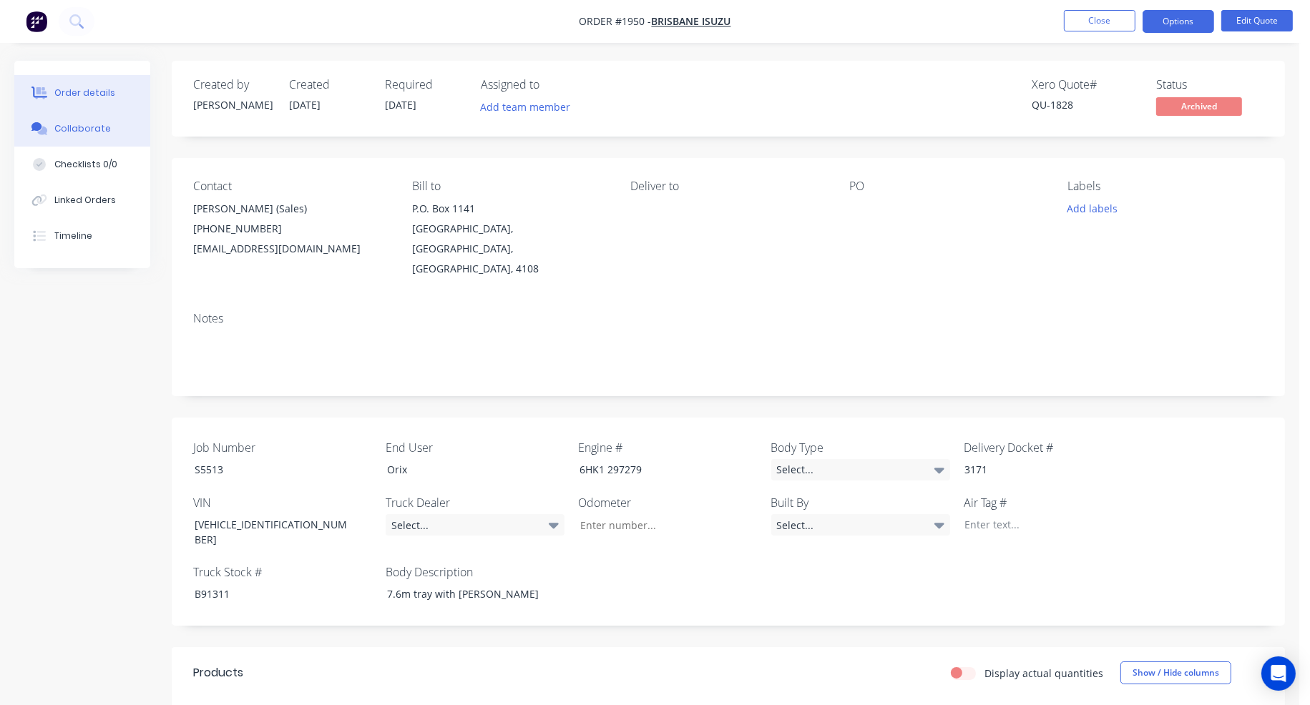
click at [100, 137] on button "Collaborate" at bounding box center [82, 129] width 136 height 36
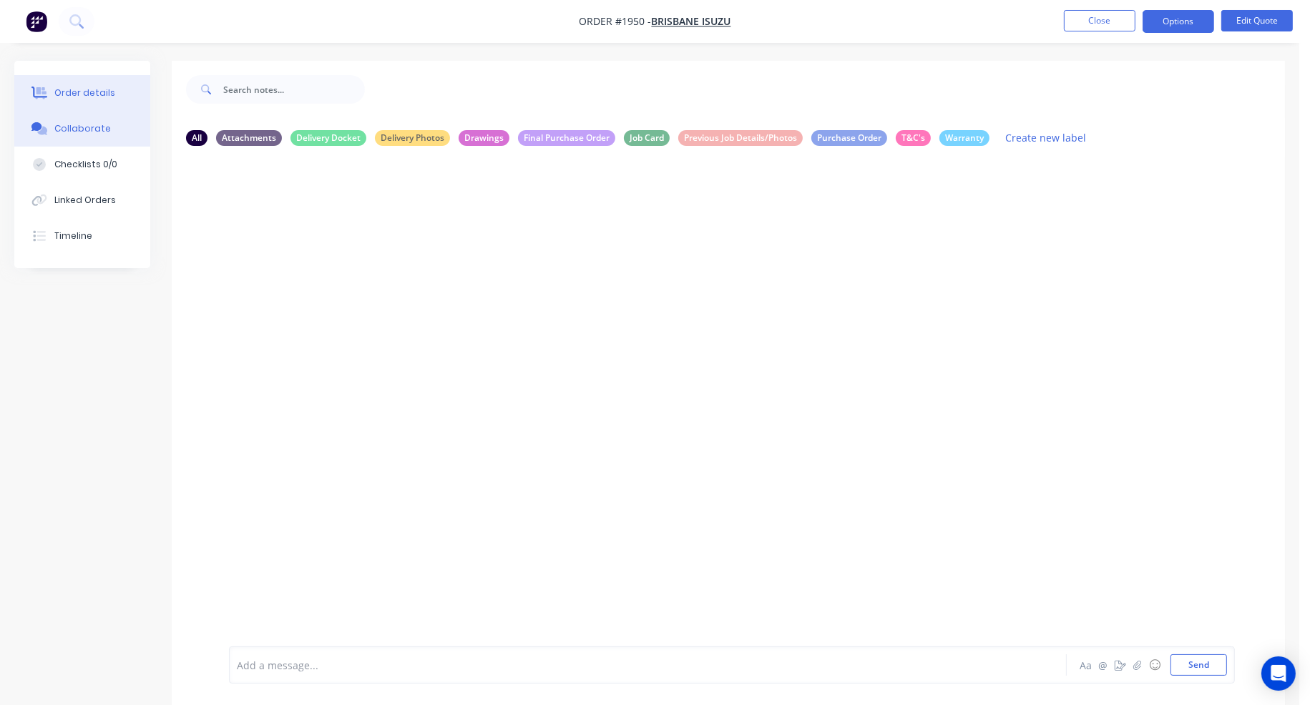
click at [84, 80] on button "Order details" at bounding box center [82, 93] width 136 height 36
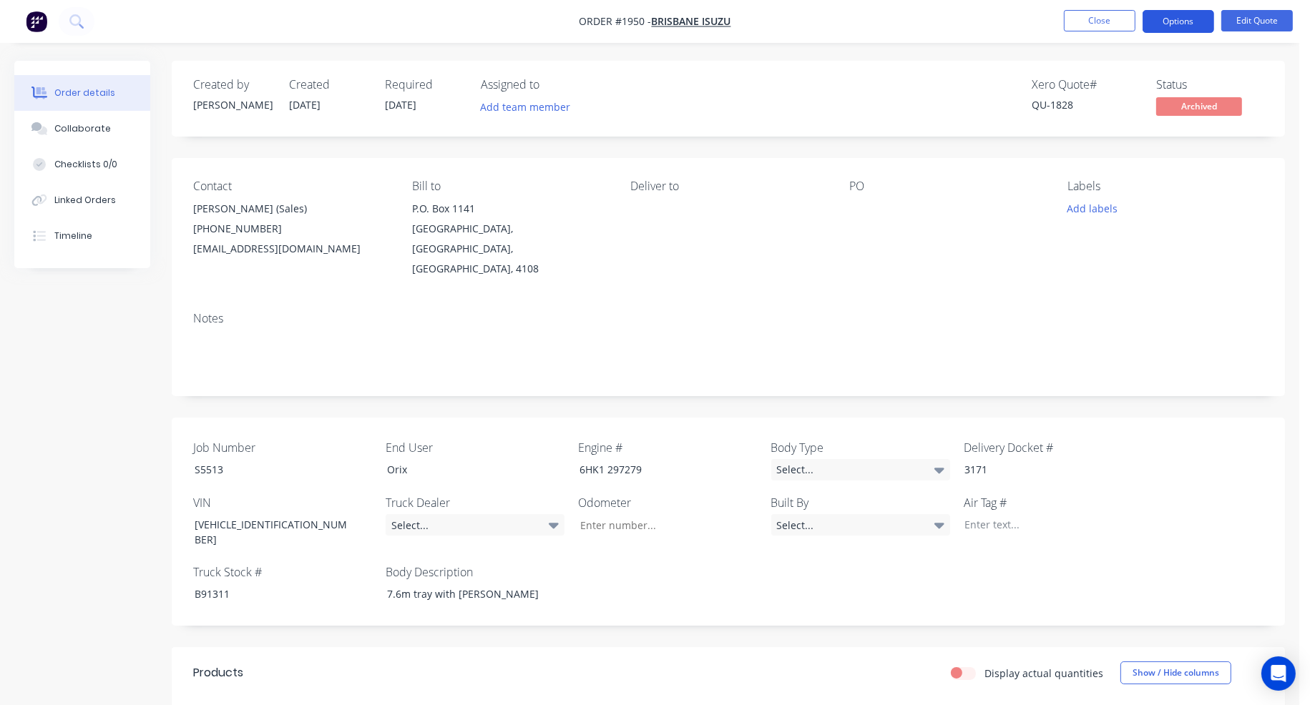
click at [1182, 16] on button "Options" at bounding box center [1178, 21] width 72 height 23
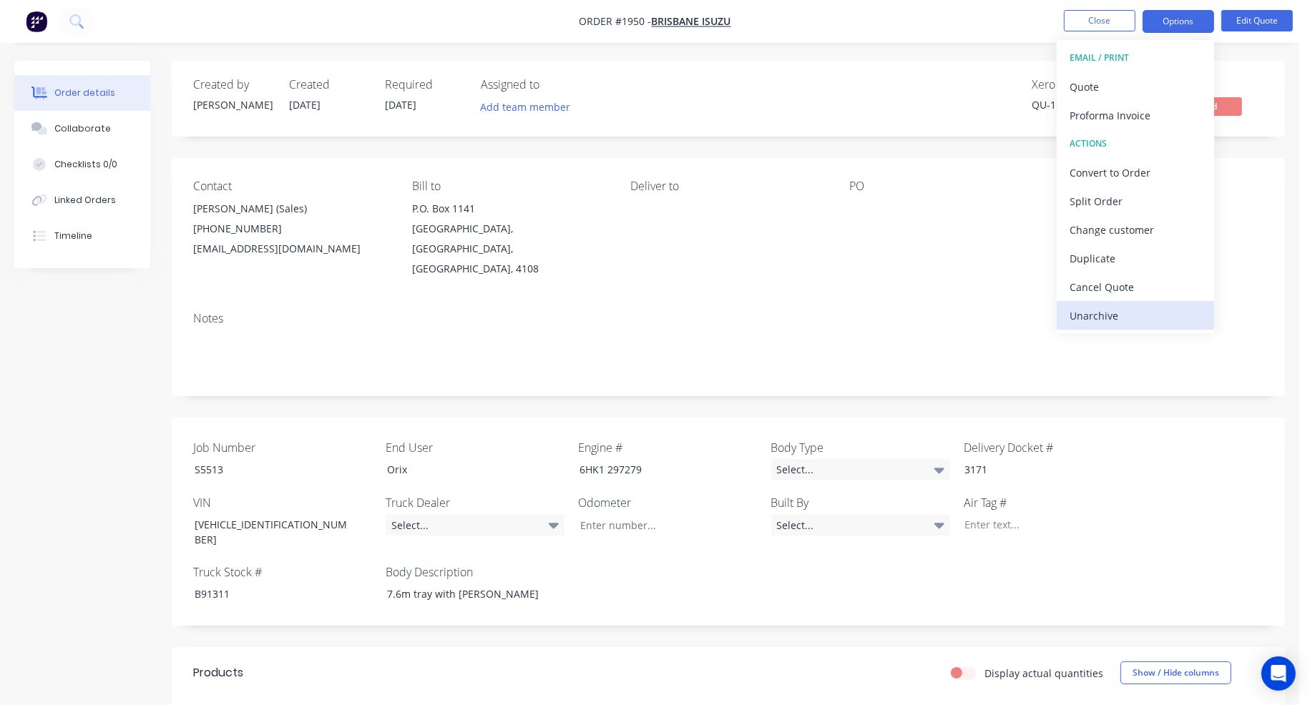
click at [1139, 319] on div "Unarchive" at bounding box center [1135, 315] width 132 height 21
click at [1105, 280] on div "Cancel Quote" at bounding box center [1135, 287] width 132 height 21
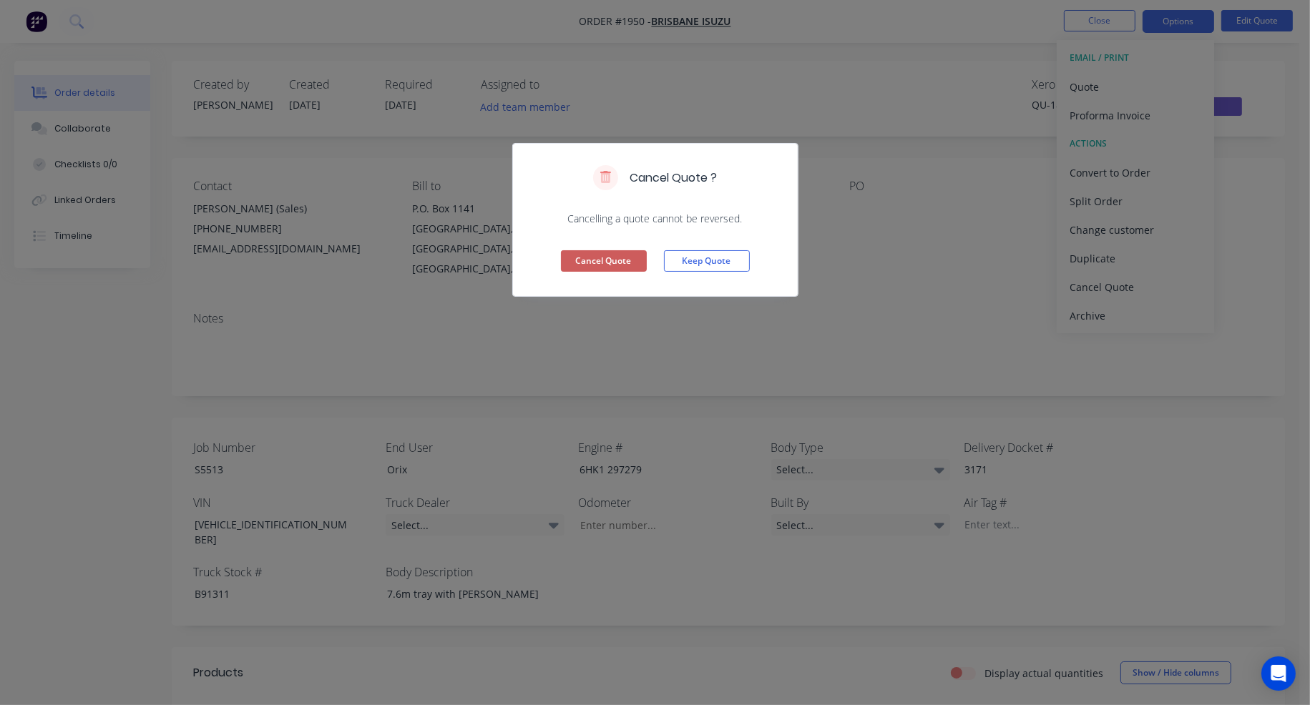
click at [617, 260] on button "Cancel Quote" at bounding box center [604, 260] width 86 height 21
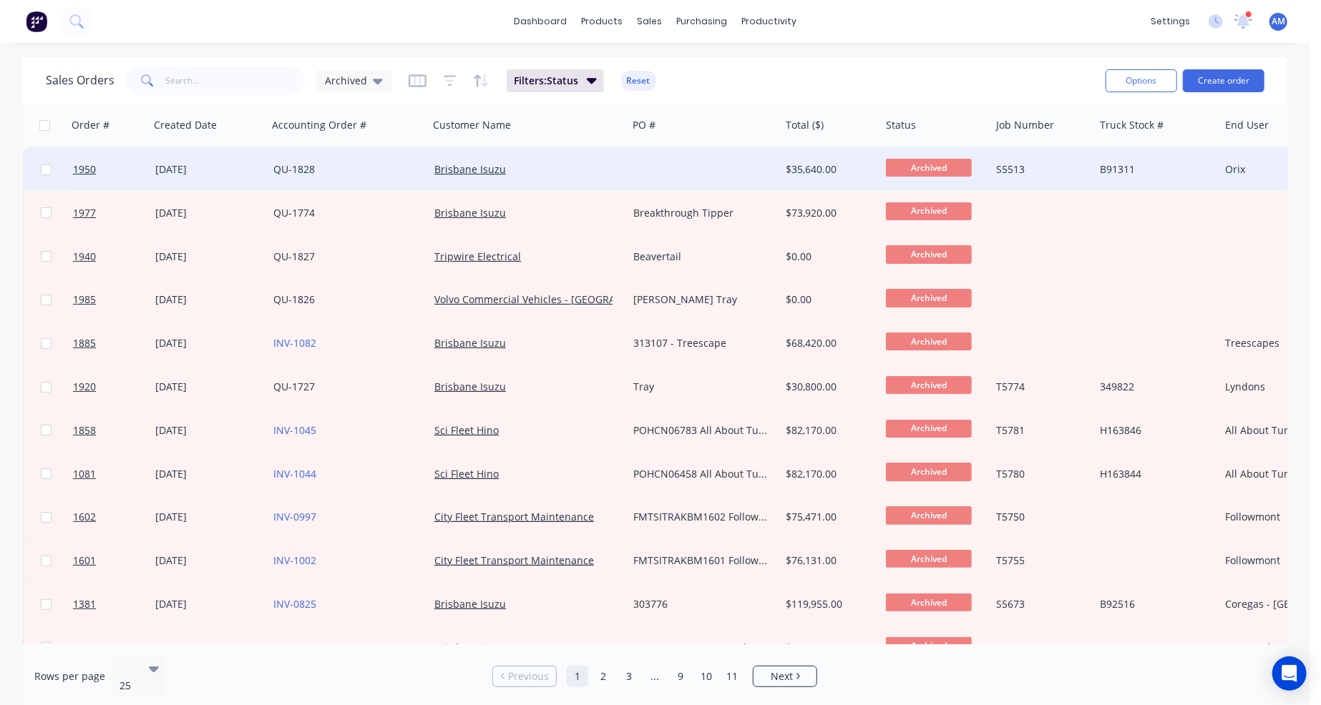
click at [584, 170] on div "Brisbane Isuzu" at bounding box center [523, 169] width 178 height 14
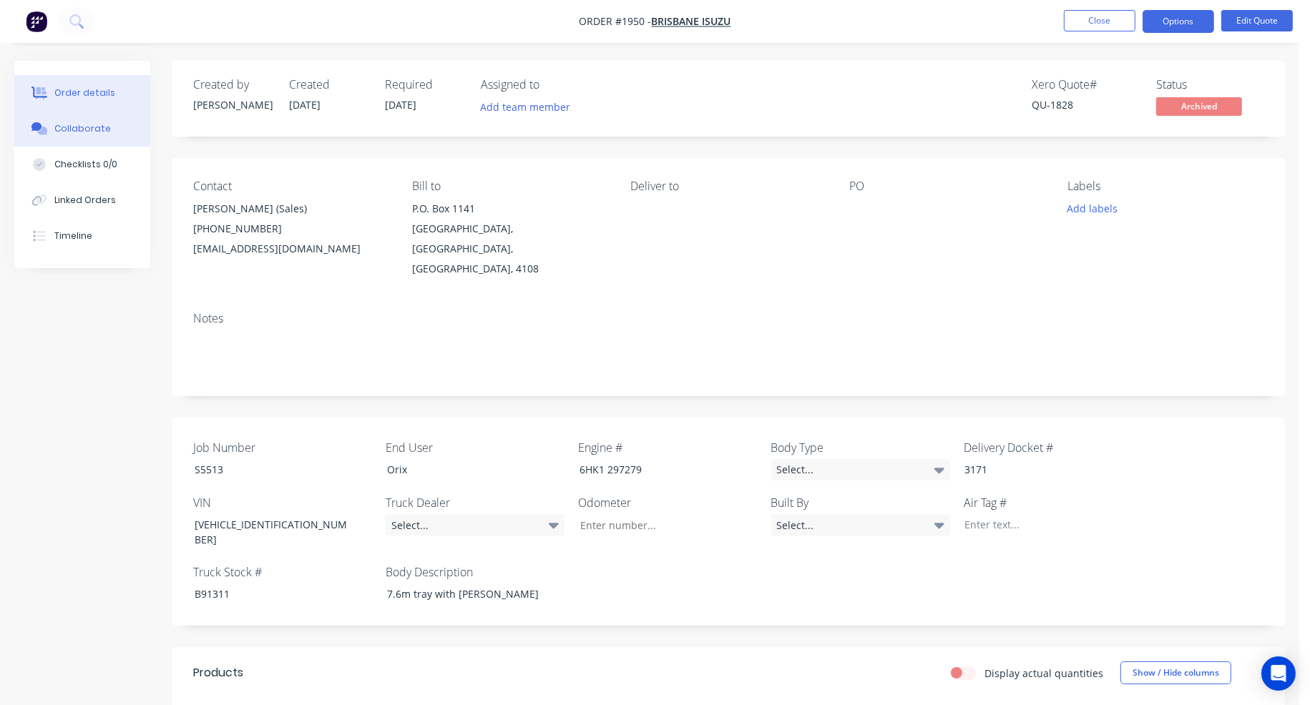
click at [58, 132] on div "Collaborate" at bounding box center [82, 128] width 57 height 13
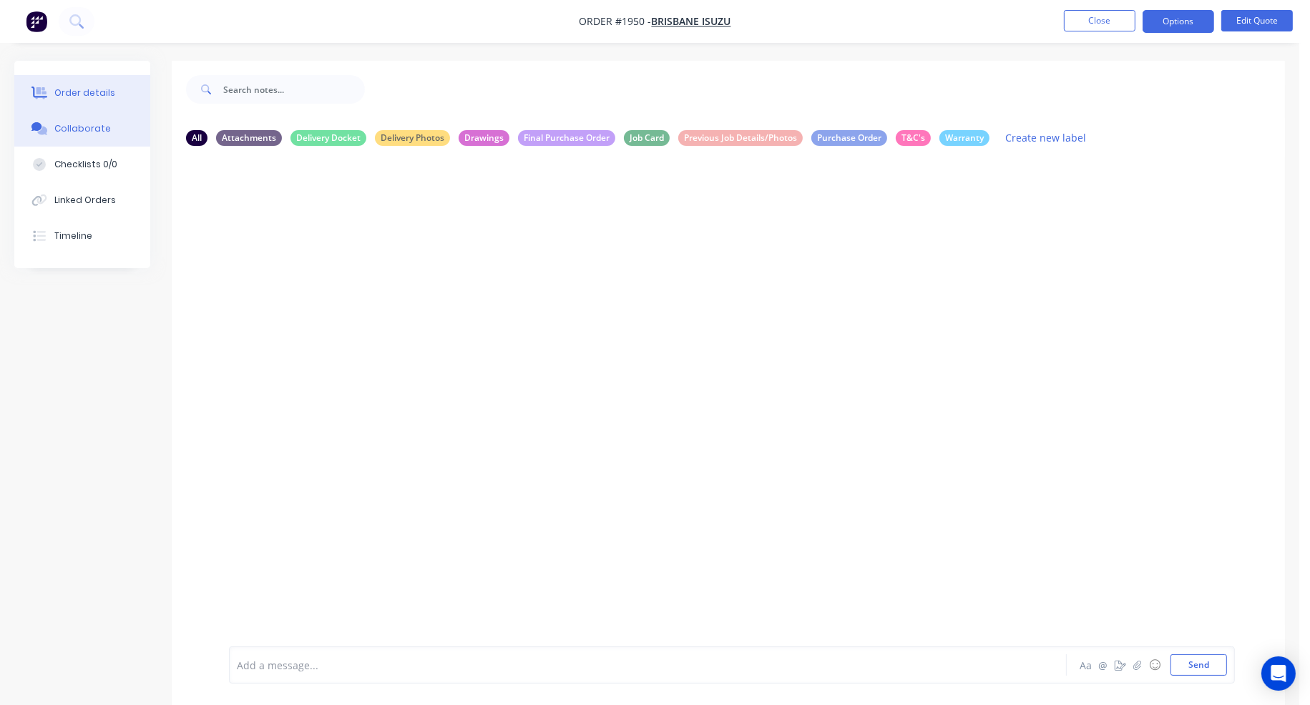
click at [109, 98] on div "Order details" at bounding box center [84, 93] width 61 height 13
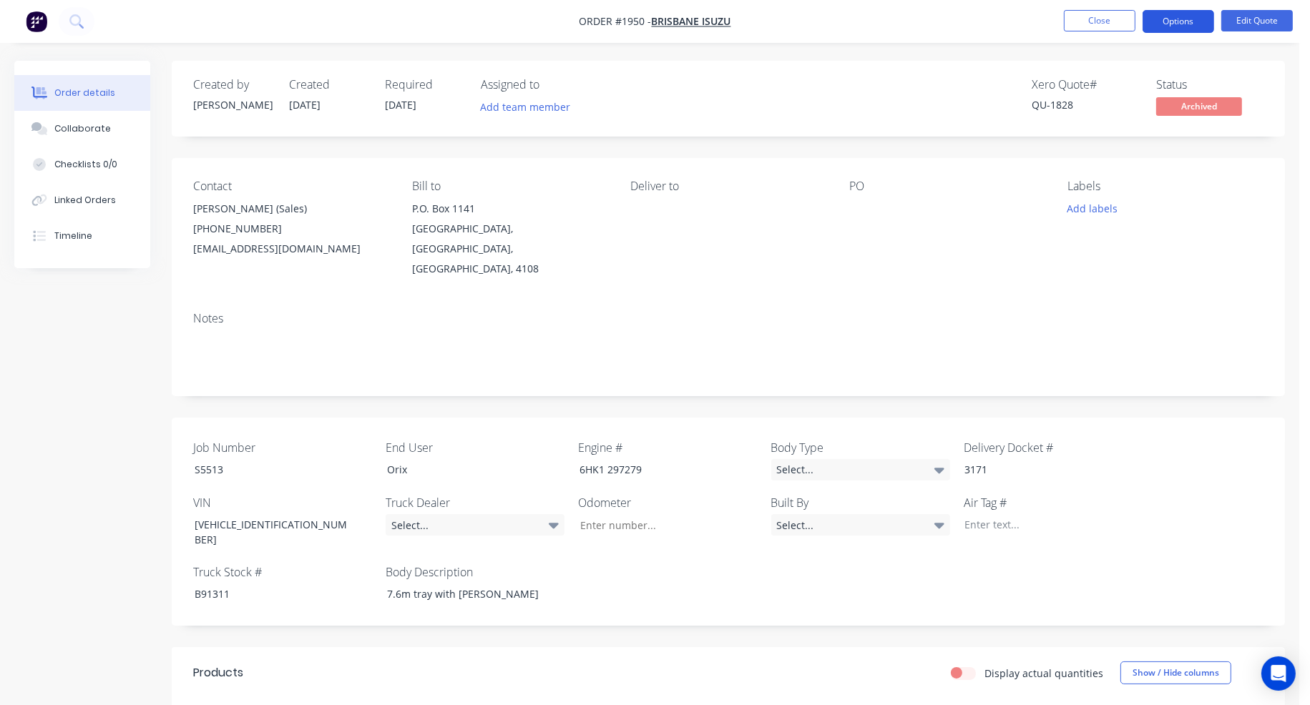
click at [1182, 16] on button "Options" at bounding box center [1178, 21] width 72 height 23
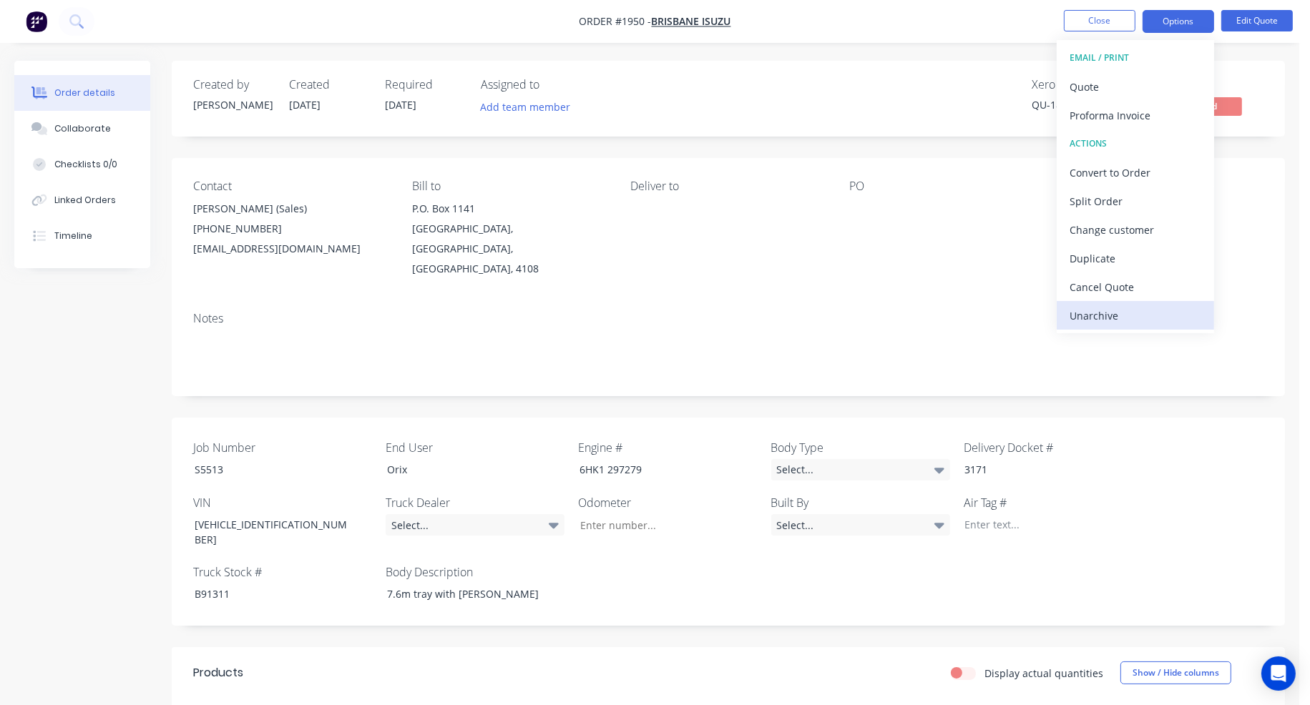
click at [1120, 308] on div "Unarchive" at bounding box center [1135, 315] width 132 height 21
click at [1132, 282] on div "Cancel Quote" at bounding box center [1135, 287] width 132 height 21
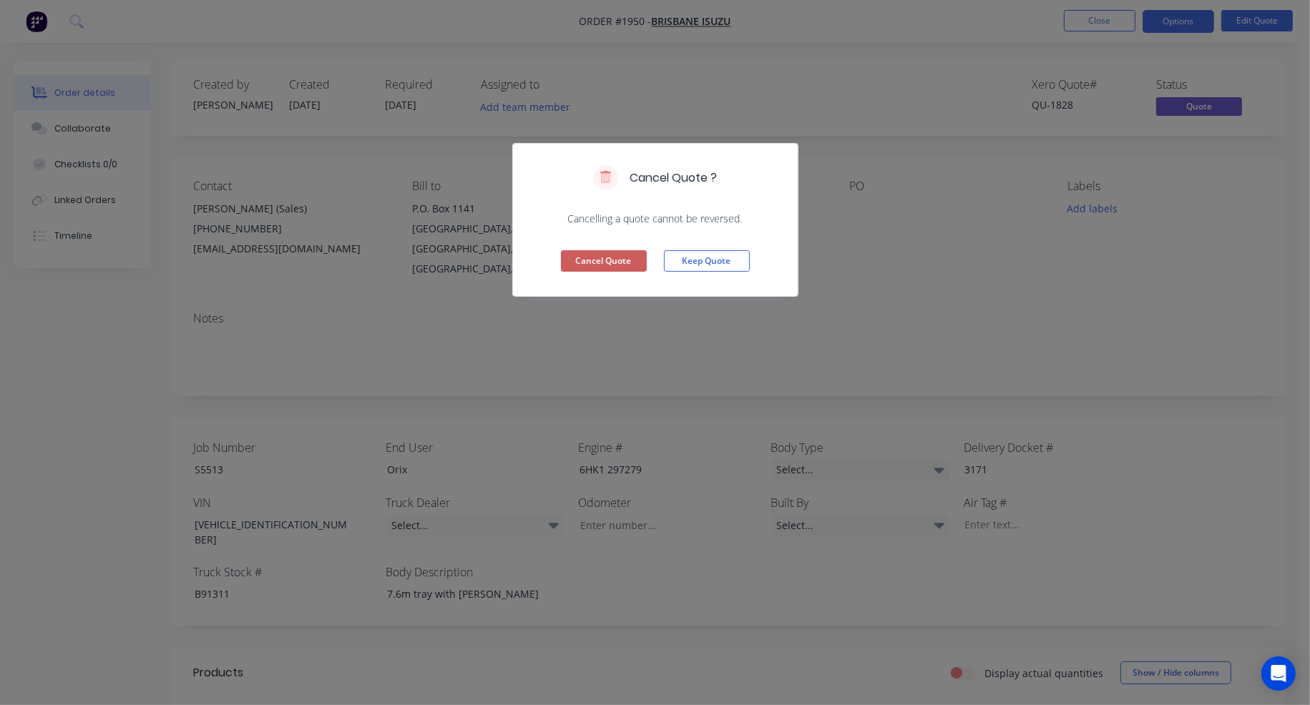
click at [606, 255] on button "Cancel Quote" at bounding box center [604, 260] width 86 height 21
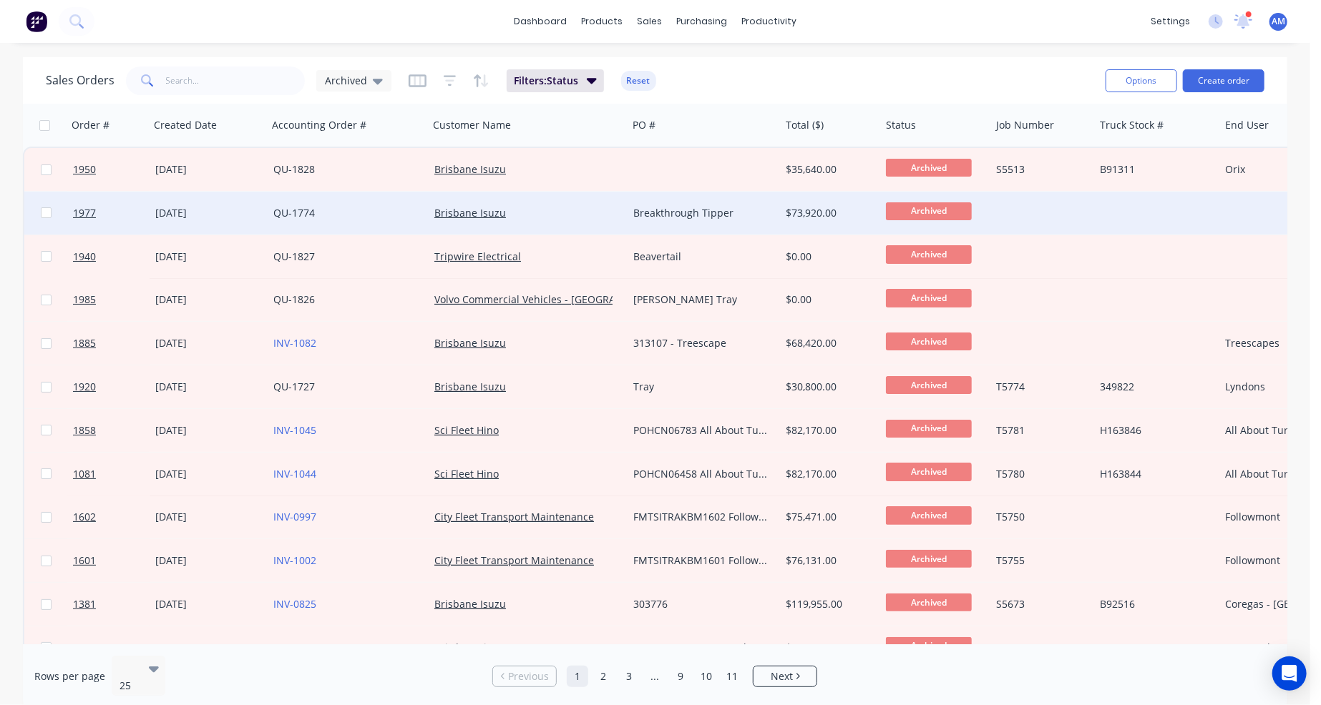
click at [555, 204] on div "Brisbane Isuzu" at bounding box center [527, 213] width 199 height 43
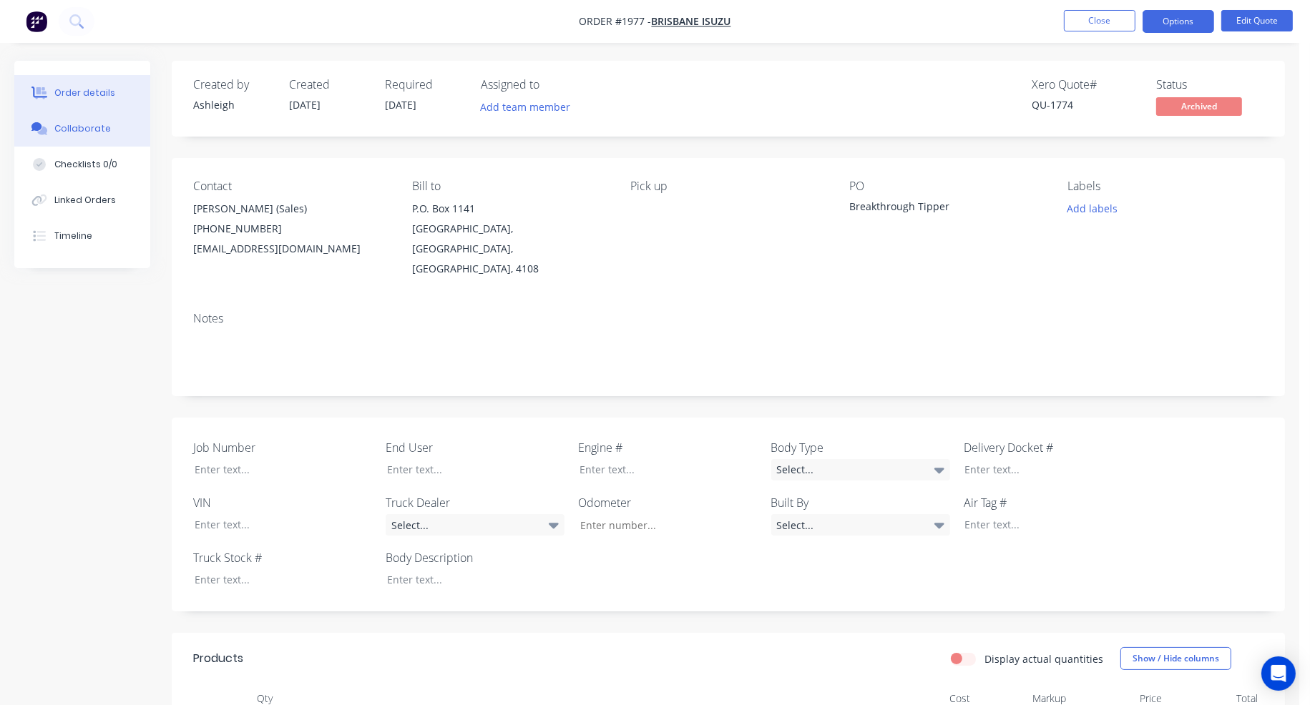
click at [102, 121] on button "Collaborate" at bounding box center [82, 129] width 136 height 36
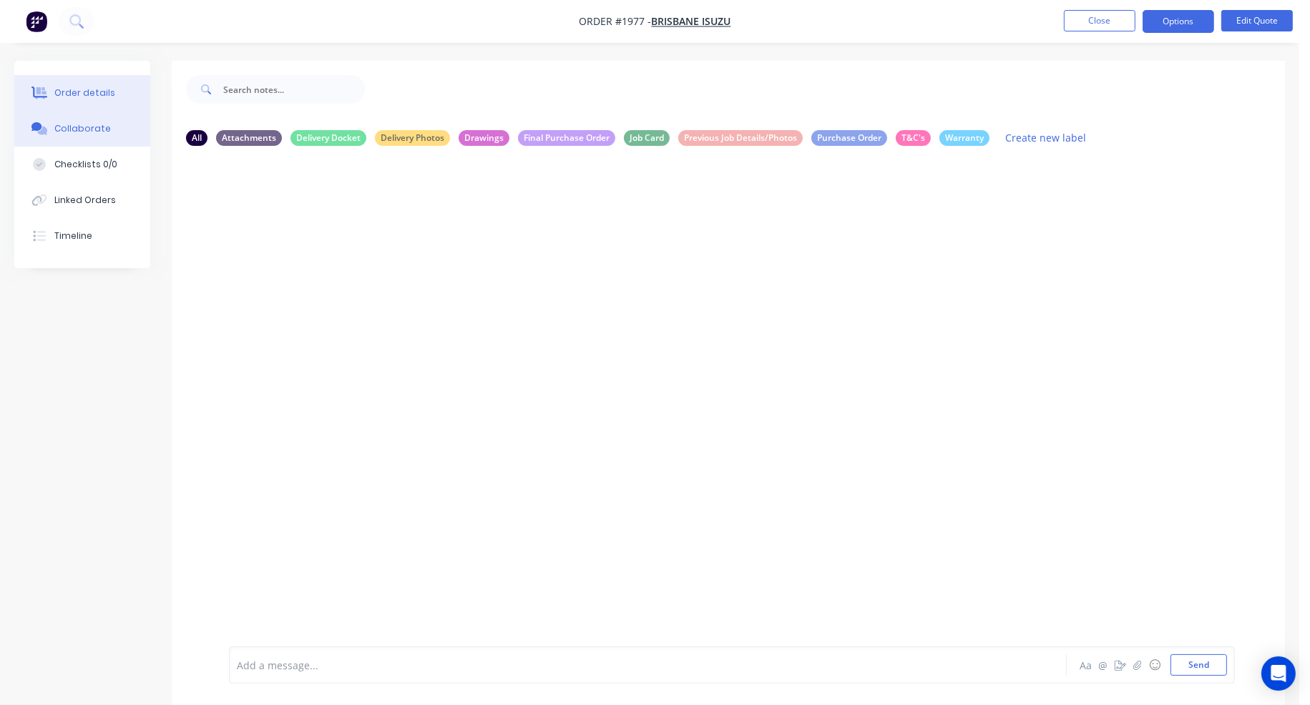
click at [106, 92] on div "Order details" at bounding box center [84, 93] width 61 height 13
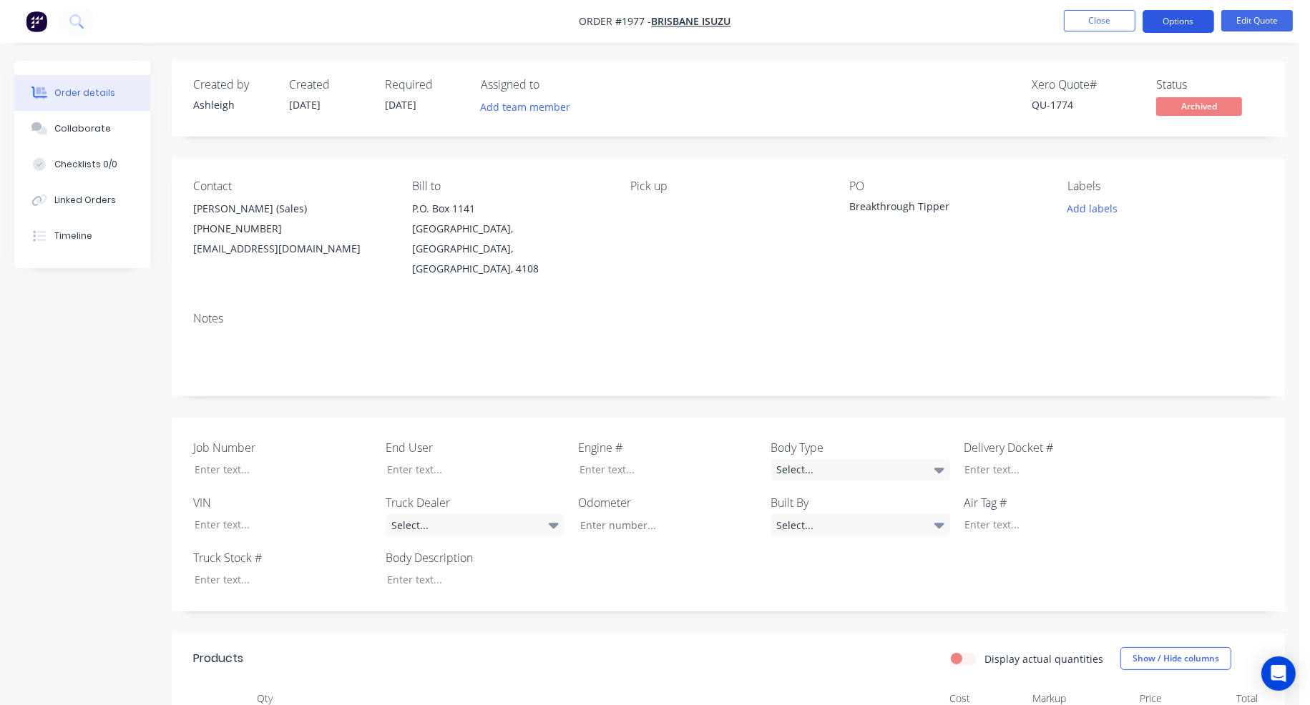
click at [1187, 19] on button "Options" at bounding box center [1178, 21] width 72 height 23
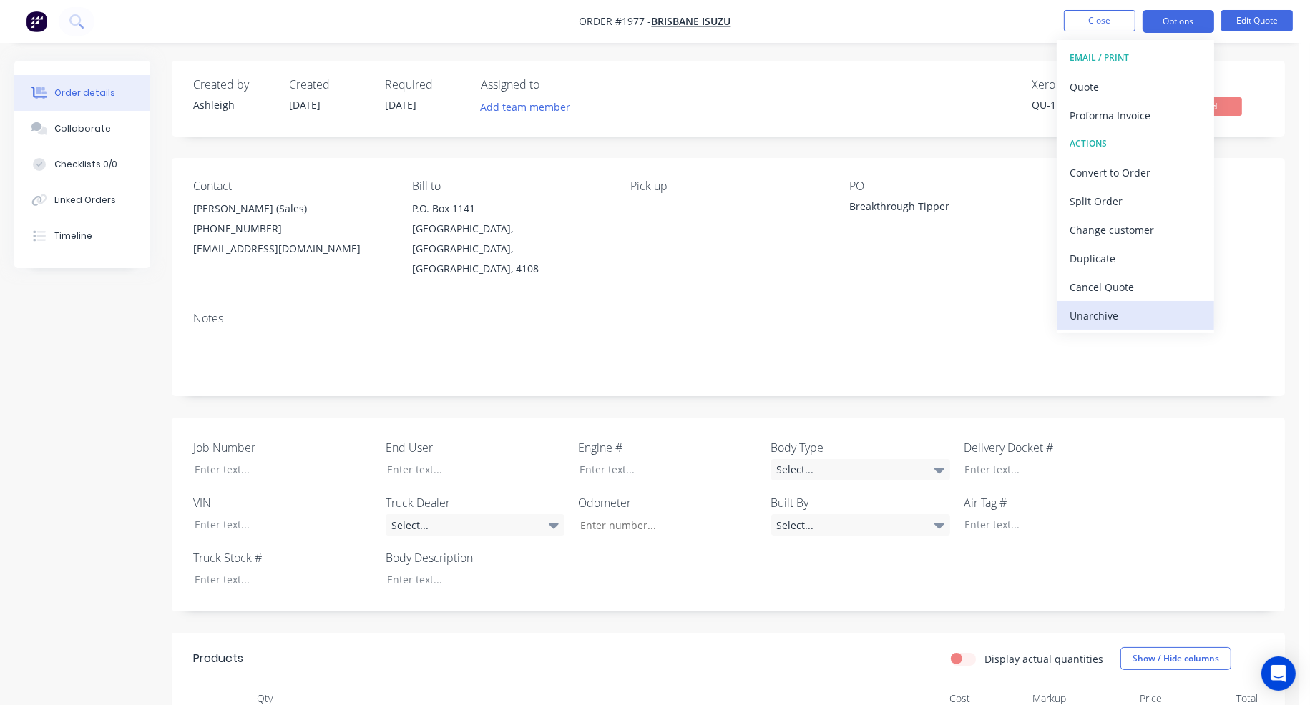
click at [1122, 315] on div "Unarchive" at bounding box center [1135, 315] width 132 height 21
click at [1112, 288] on div "Cancel Quote" at bounding box center [1135, 287] width 132 height 21
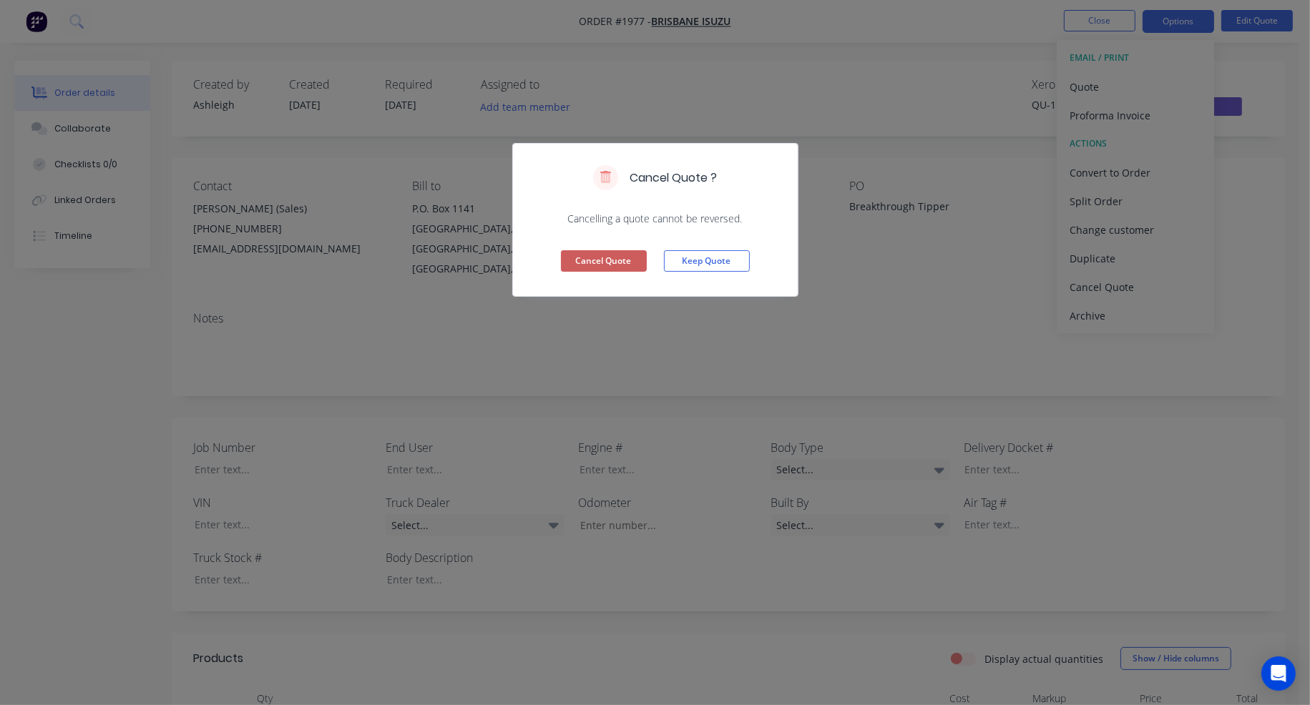
click at [624, 257] on button "Cancel Quote" at bounding box center [604, 260] width 86 height 21
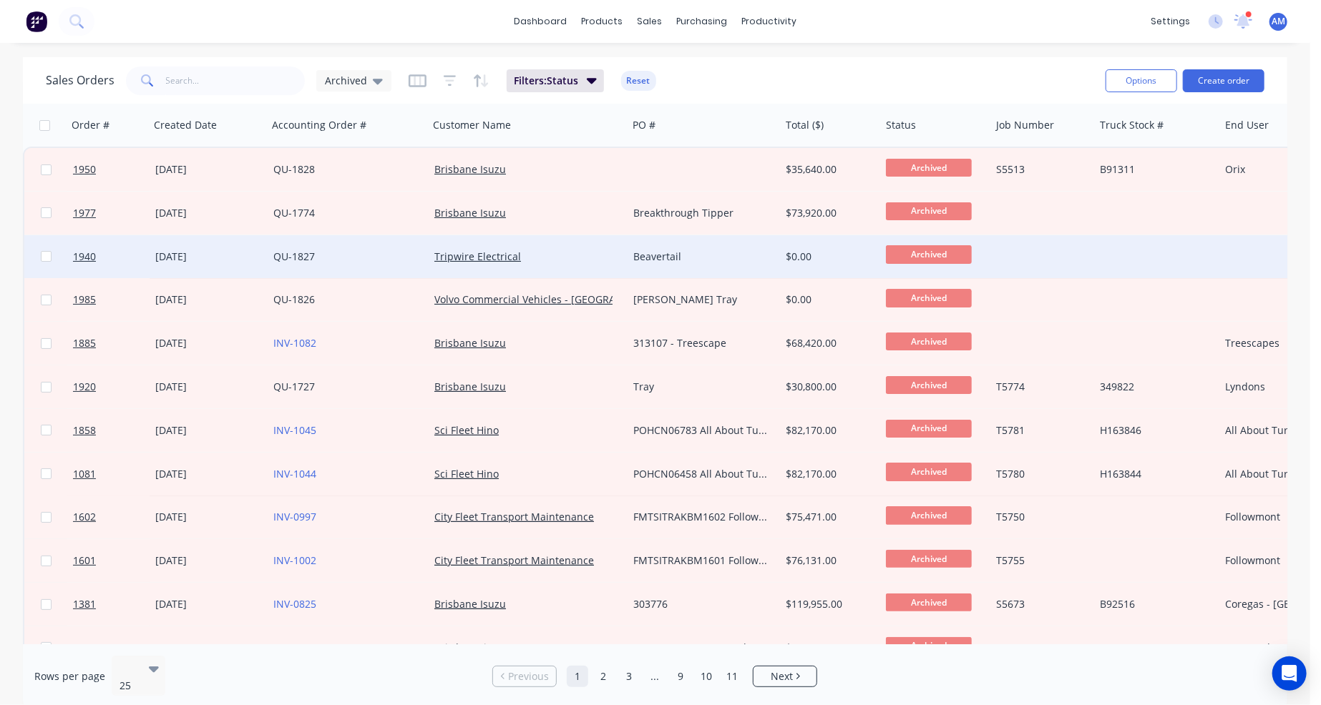
click at [607, 254] on div "Tripwire Electrical" at bounding box center [523, 257] width 178 height 14
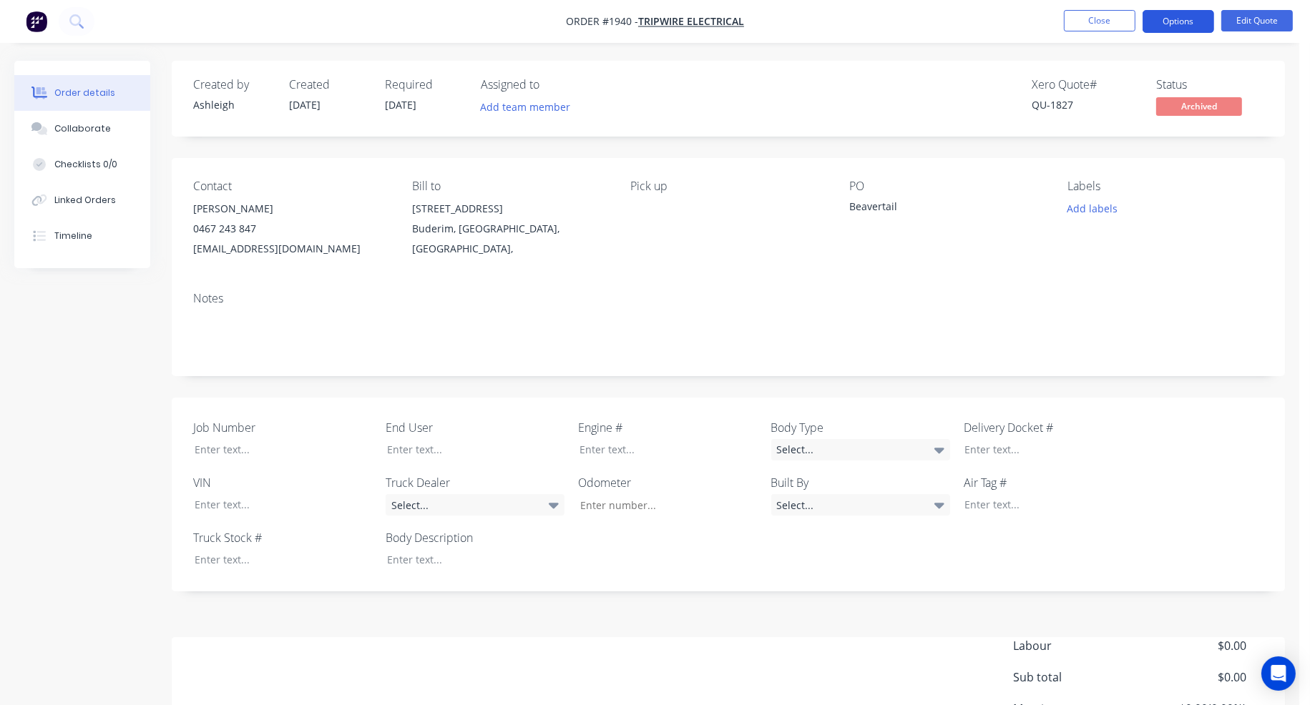
click at [1182, 19] on button "Options" at bounding box center [1178, 21] width 72 height 23
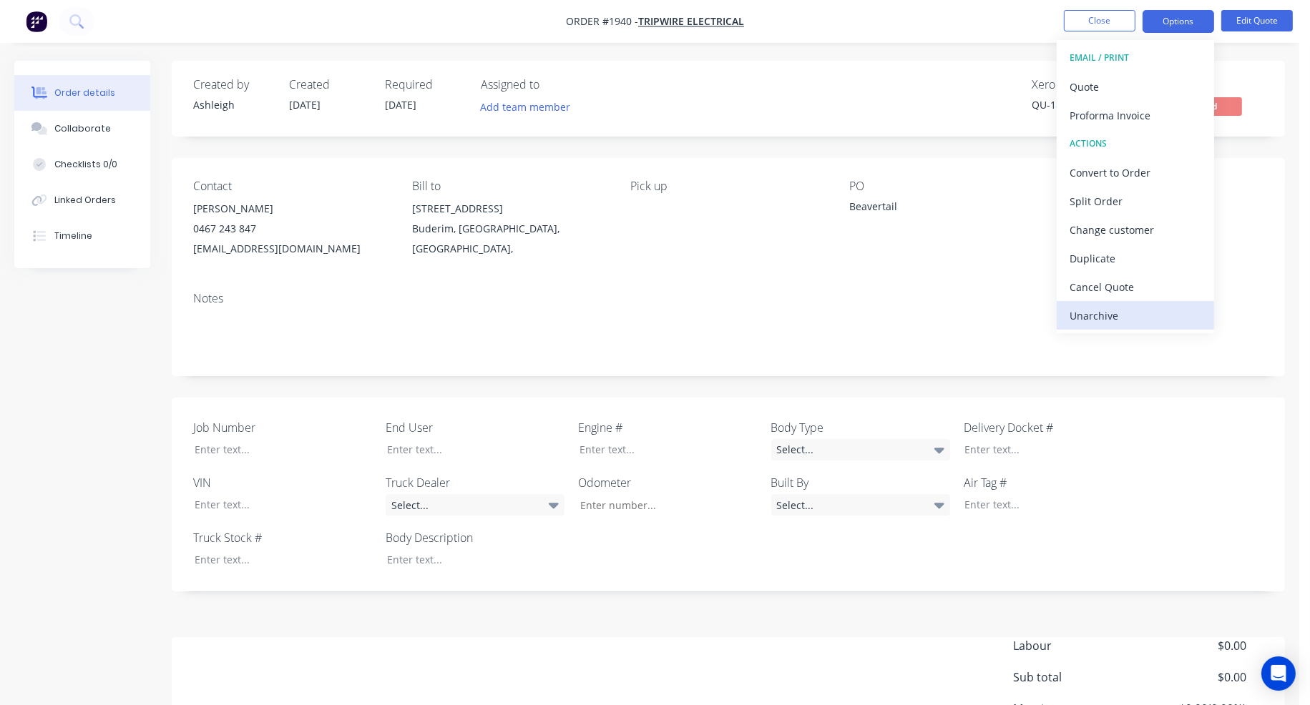
click at [1114, 304] on button "Unarchive" at bounding box center [1135, 315] width 157 height 29
click at [1094, 19] on button "Close" at bounding box center [1100, 20] width 72 height 21
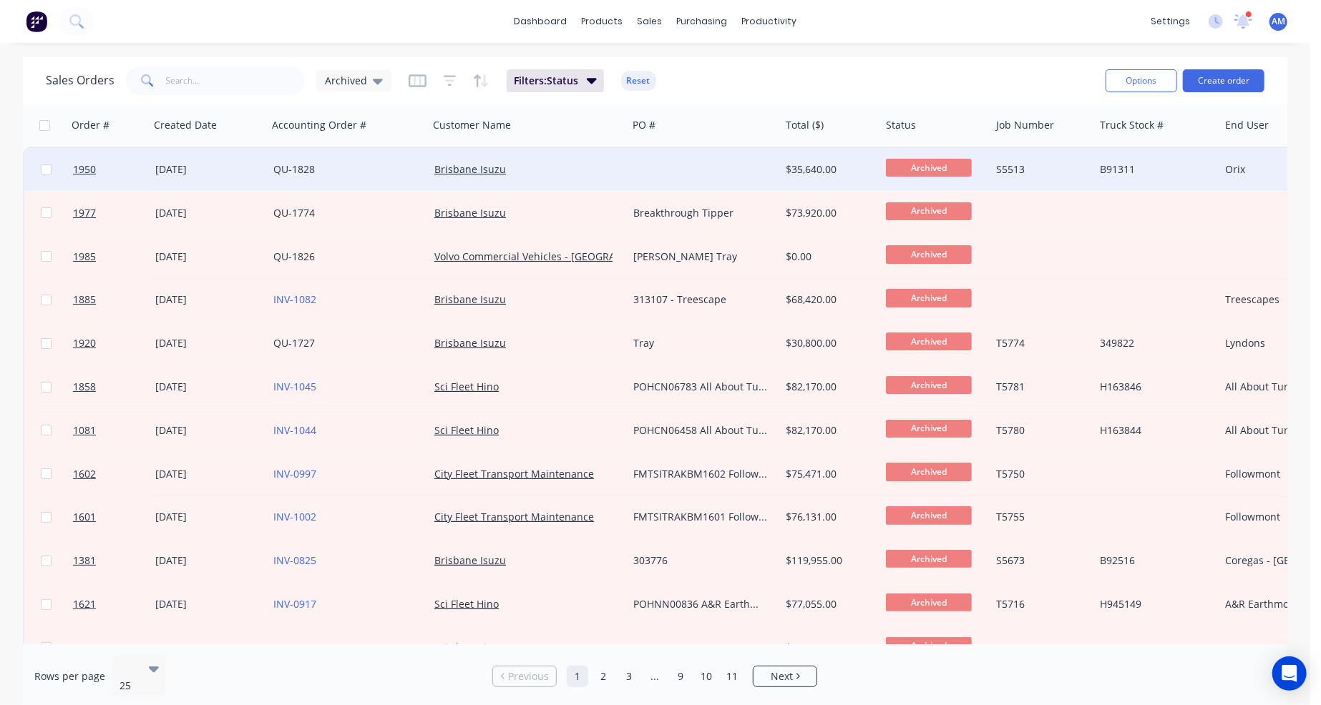
click at [732, 175] on div at bounding box center [703, 169] width 152 height 43
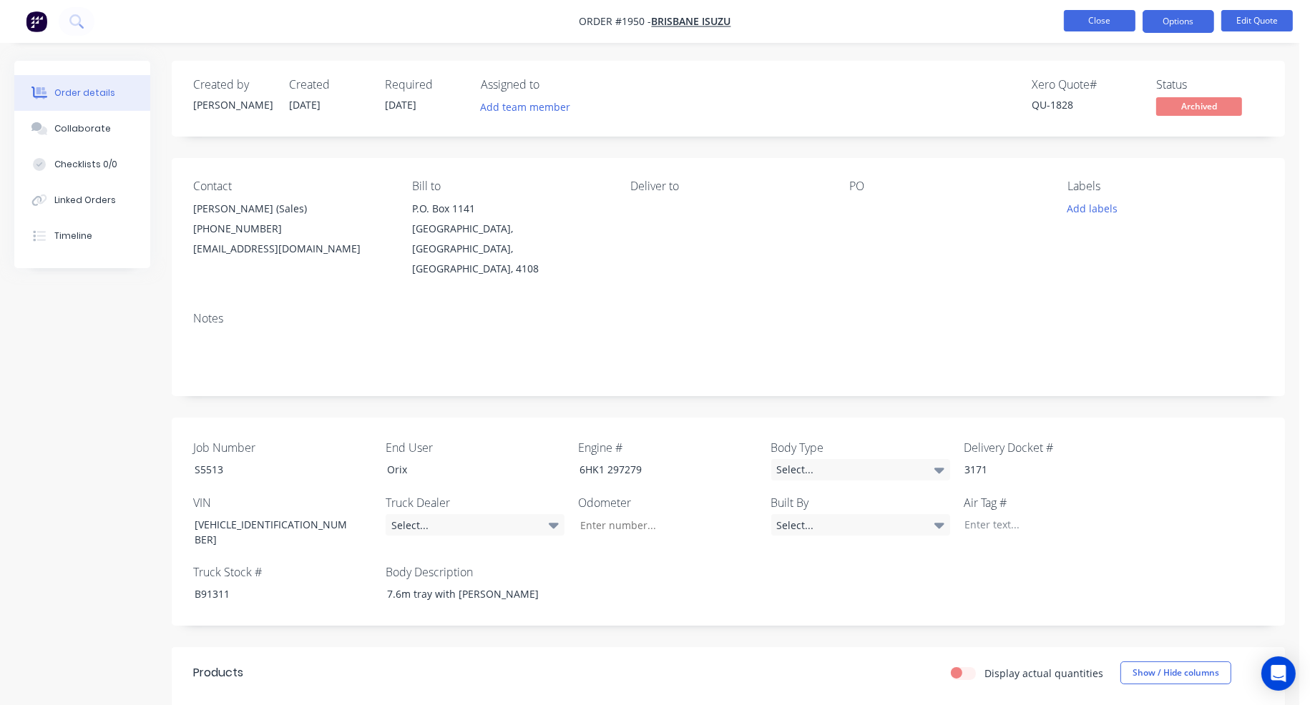
click at [1084, 22] on button "Close" at bounding box center [1100, 20] width 72 height 21
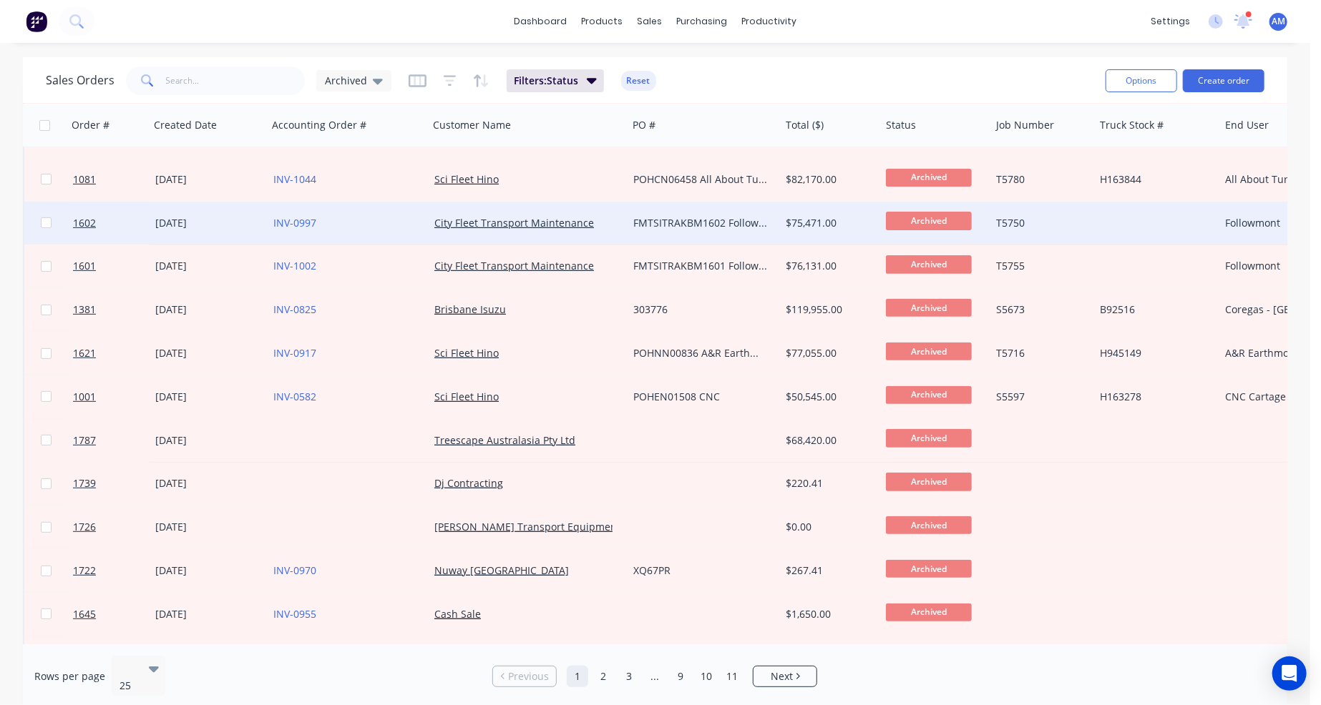
scroll to position [358, 0]
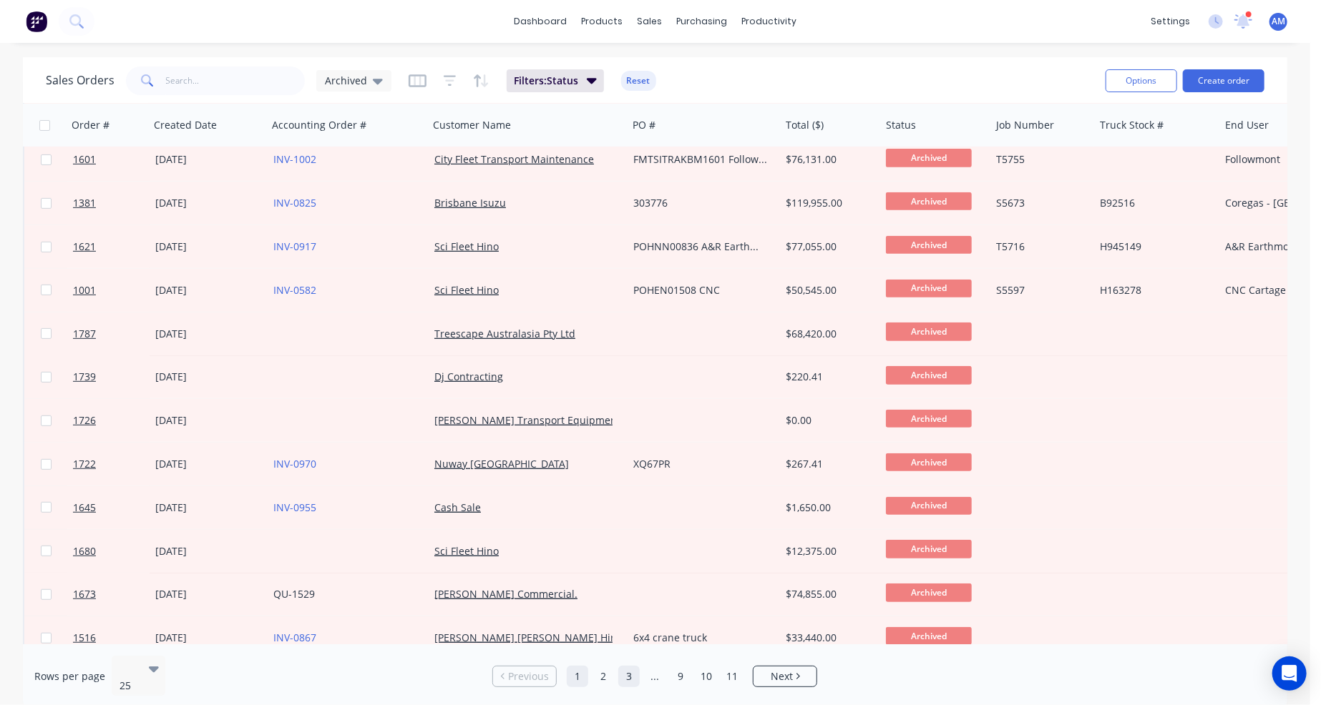
click at [631, 669] on link "3" at bounding box center [628, 676] width 21 height 21
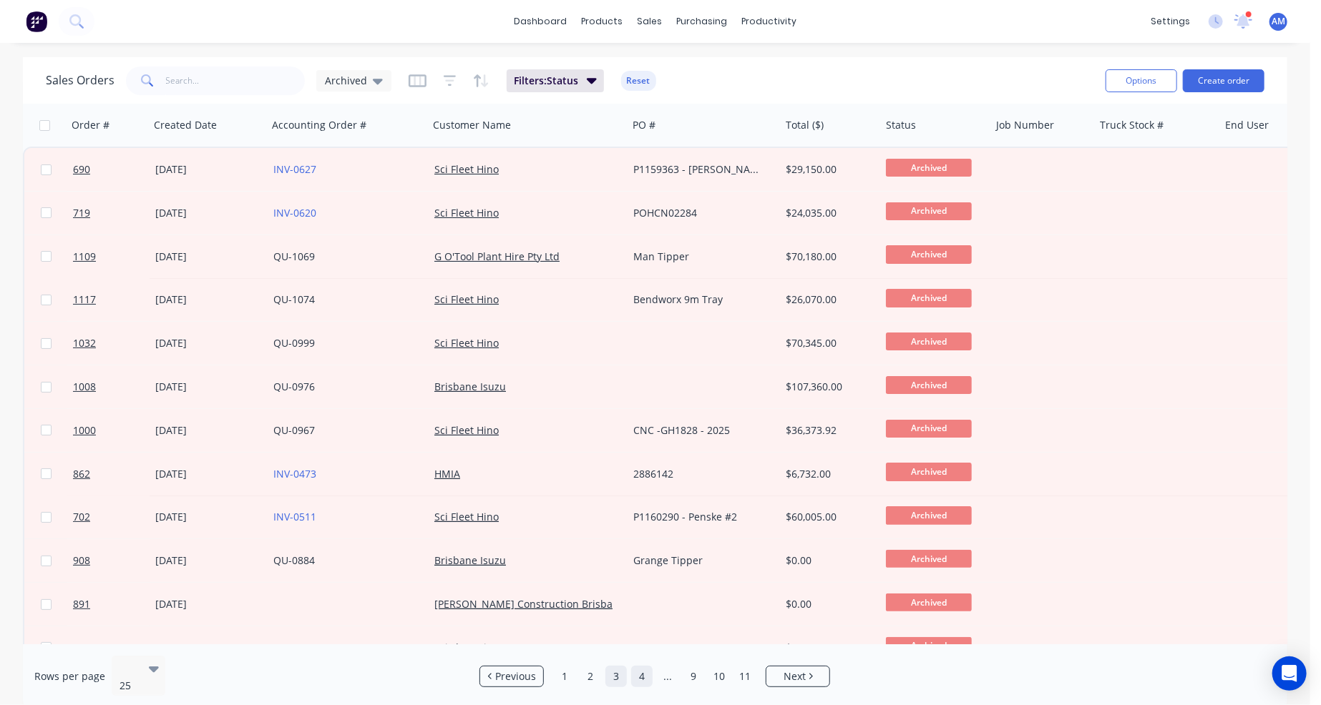
scroll to position [0, 0]
click at [663, 672] on link "..." at bounding box center [667, 676] width 21 height 21
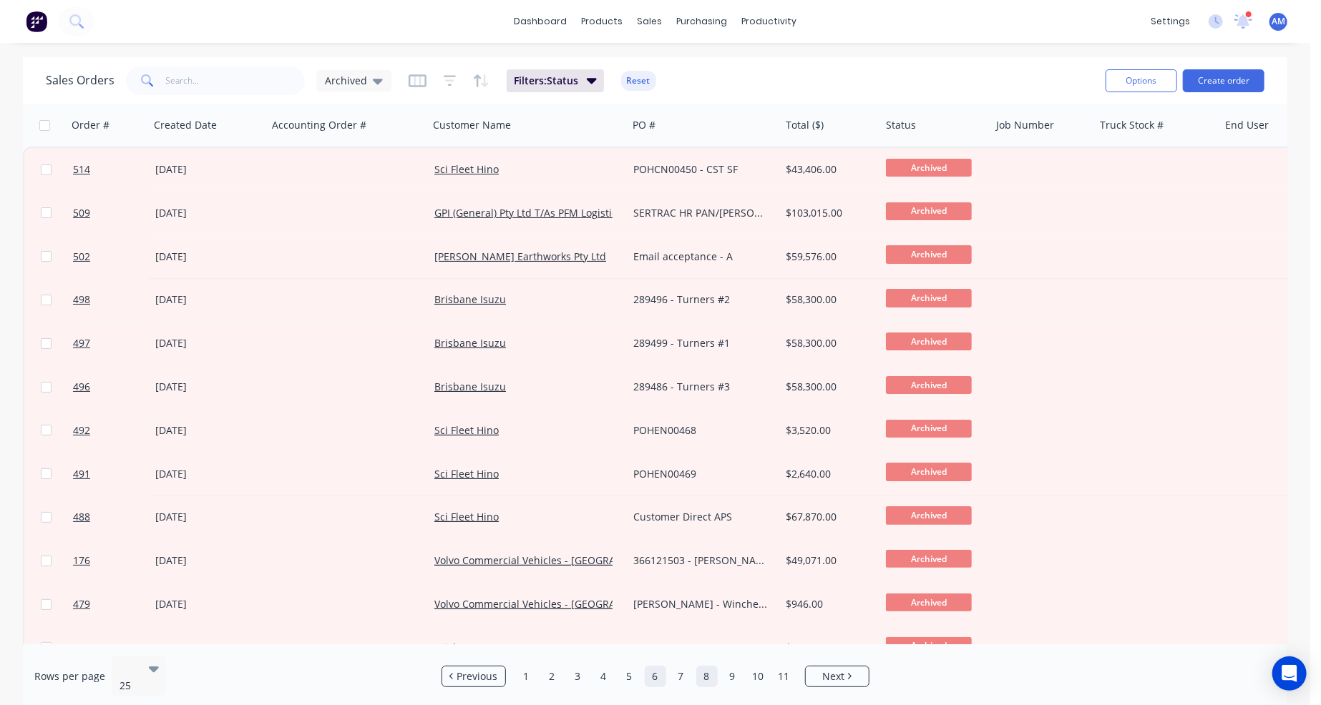
click at [698, 673] on link "8" at bounding box center [706, 676] width 21 height 21
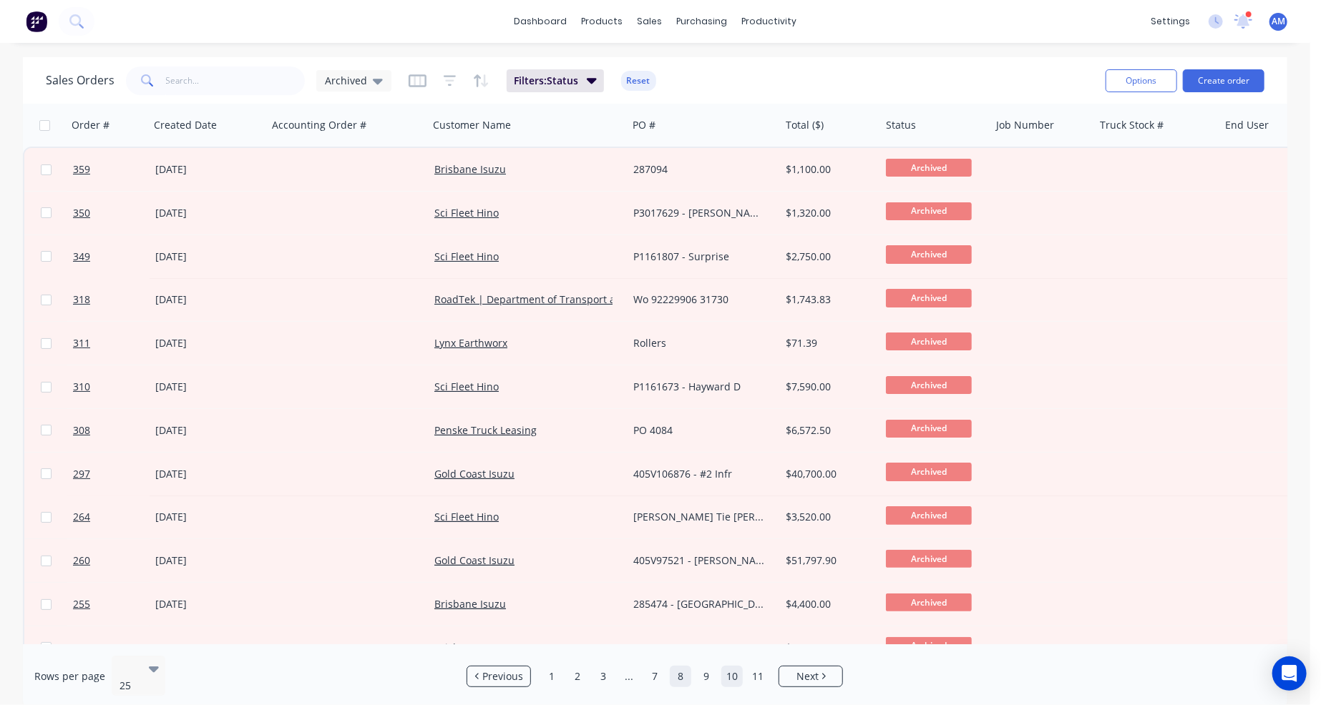
click at [723, 674] on link "10" at bounding box center [731, 676] width 21 height 21
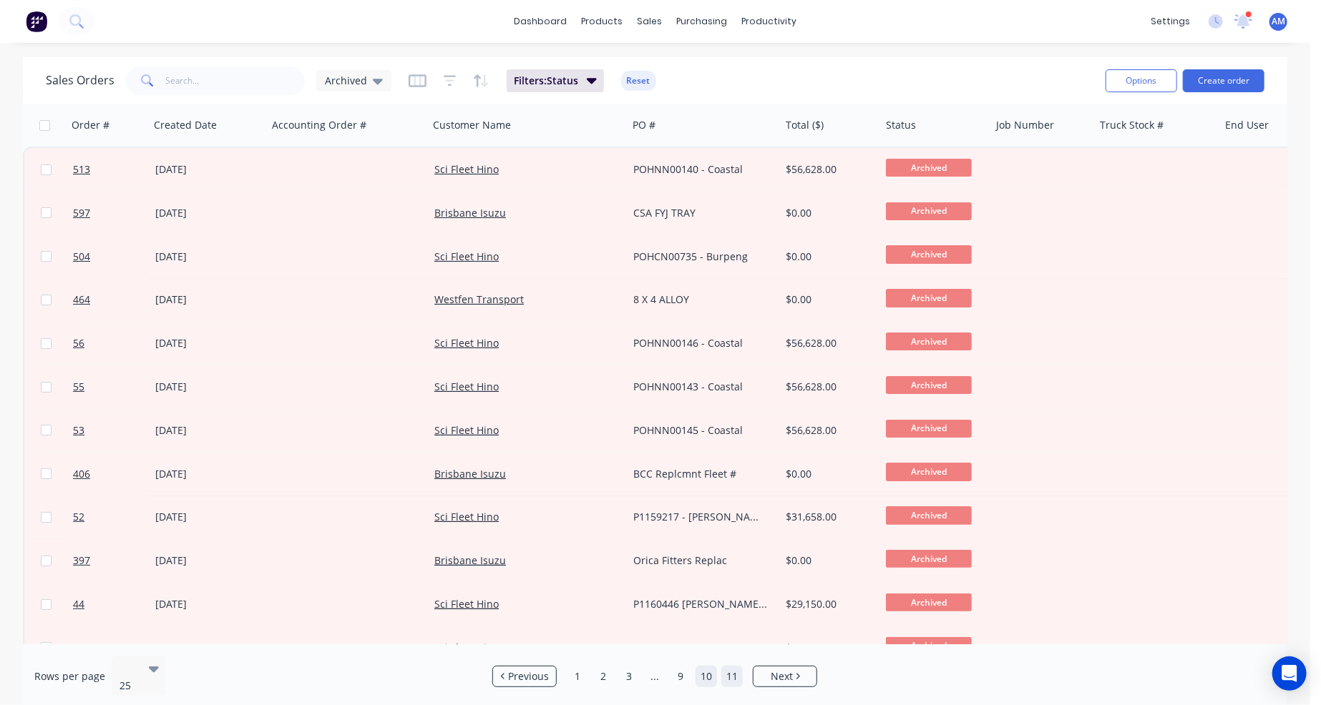
click at [735, 672] on link "11" at bounding box center [731, 676] width 21 height 21
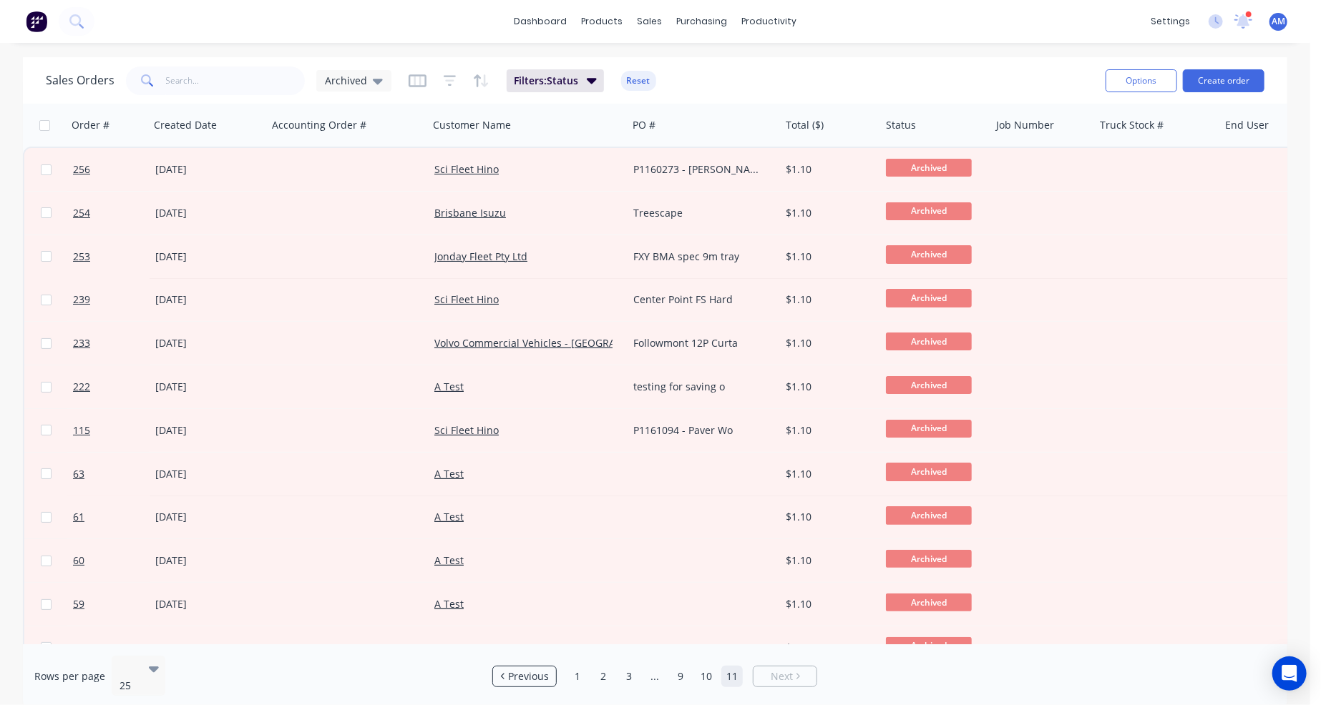
click at [733, 673] on link "11" at bounding box center [731, 676] width 21 height 21
click at [1152, 89] on button "Options" at bounding box center [1141, 80] width 72 height 23
click at [1102, 172] on div "Export" at bounding box center [1098, 174] width 132 height 21
click at [1130, 77] on button "Options" at bounding box center [1141, 80] width 72 height 23
click at [1094, 175] on div "Export" at bounding box center [1098, 174] width 132 height 21
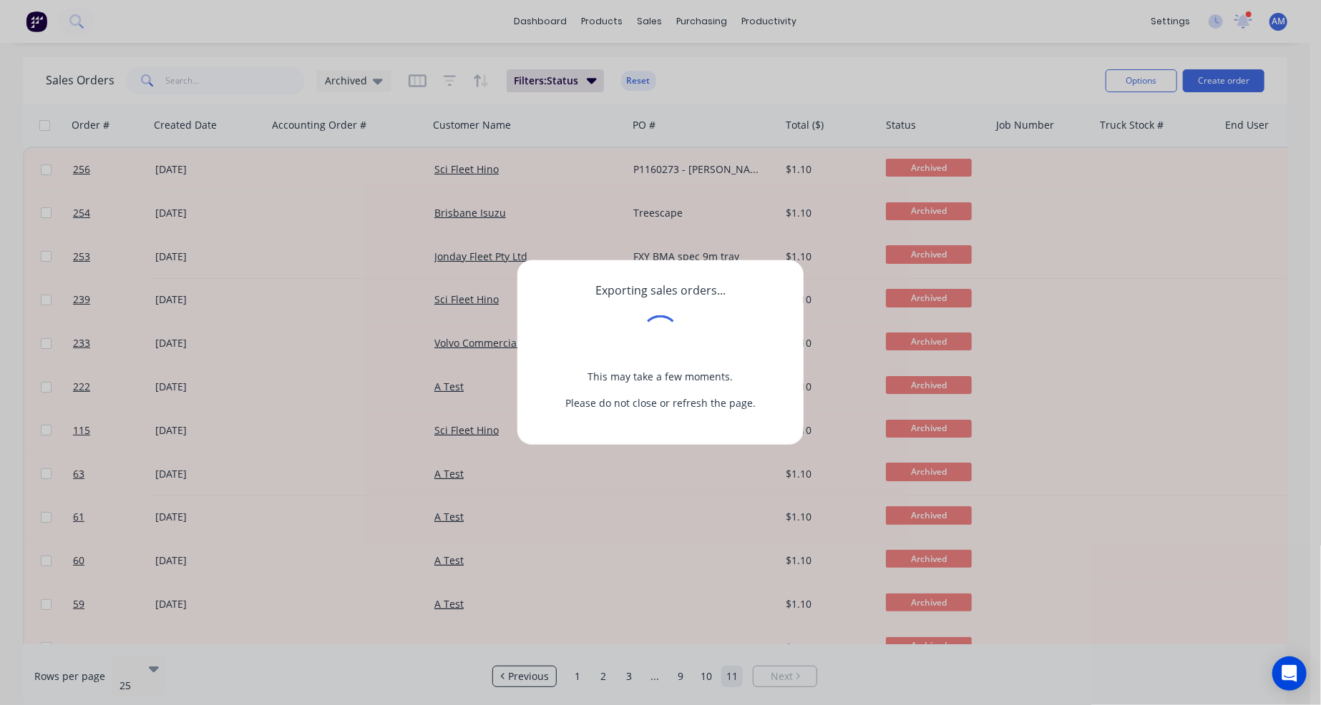
click at [867, 74] on div "Exporting sales orders... This may take a few moments. Please do not close or r…" at bounding box center [660, 352] width 1321 height 705
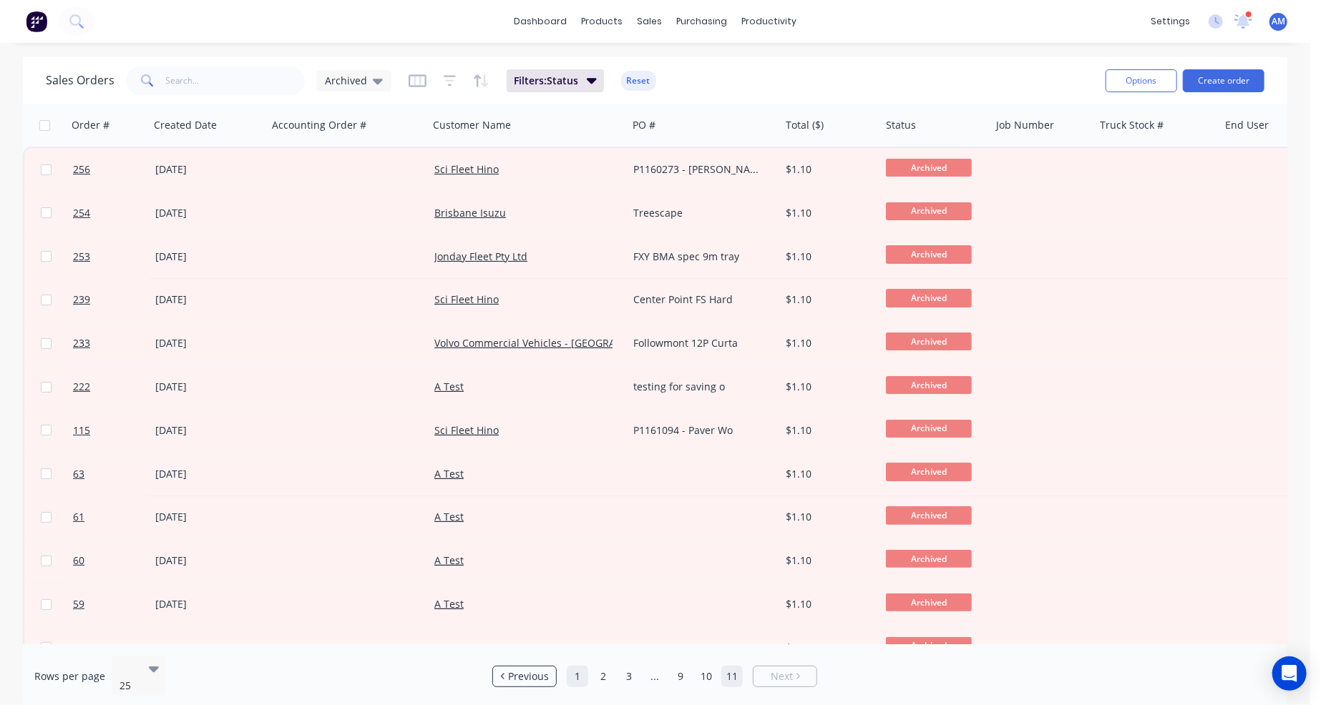
click at [581, 673] on link "1" at bounding box center [577, 676] width 21 height 21
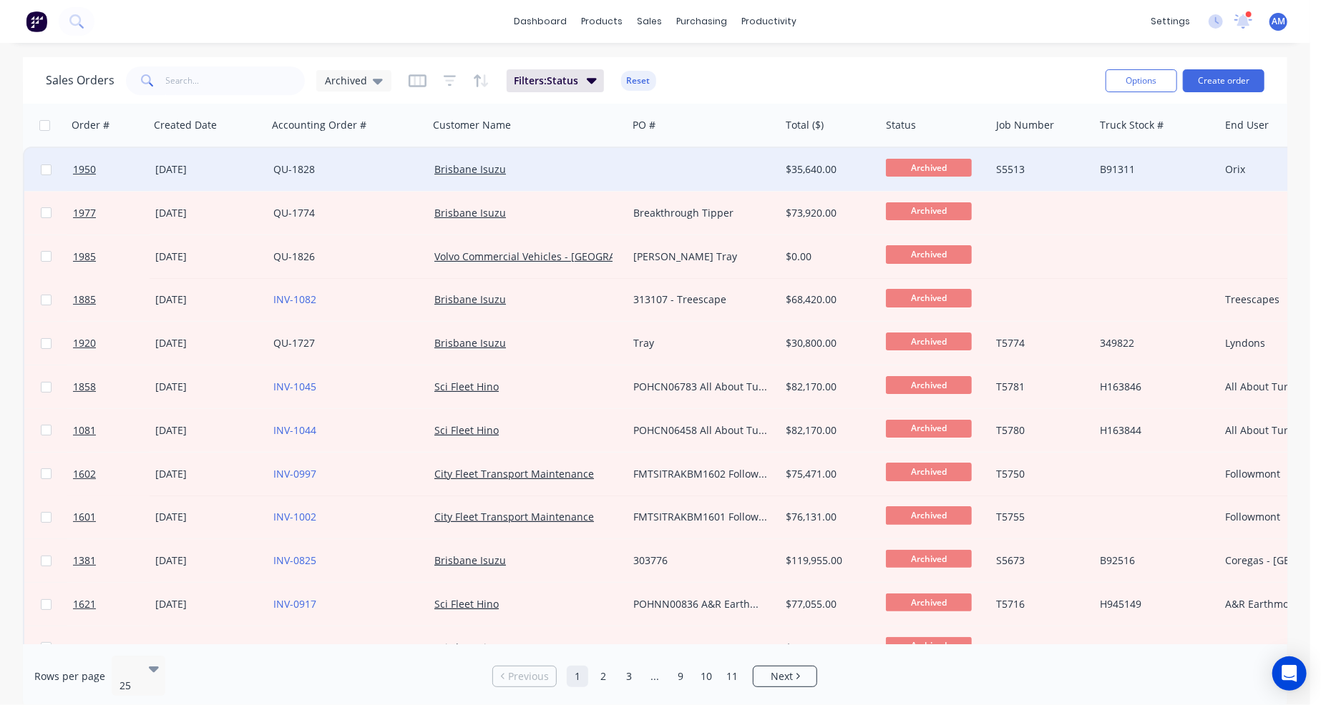
click at [730, 167] on div at bounding box center [703, 169] width 152 height 43
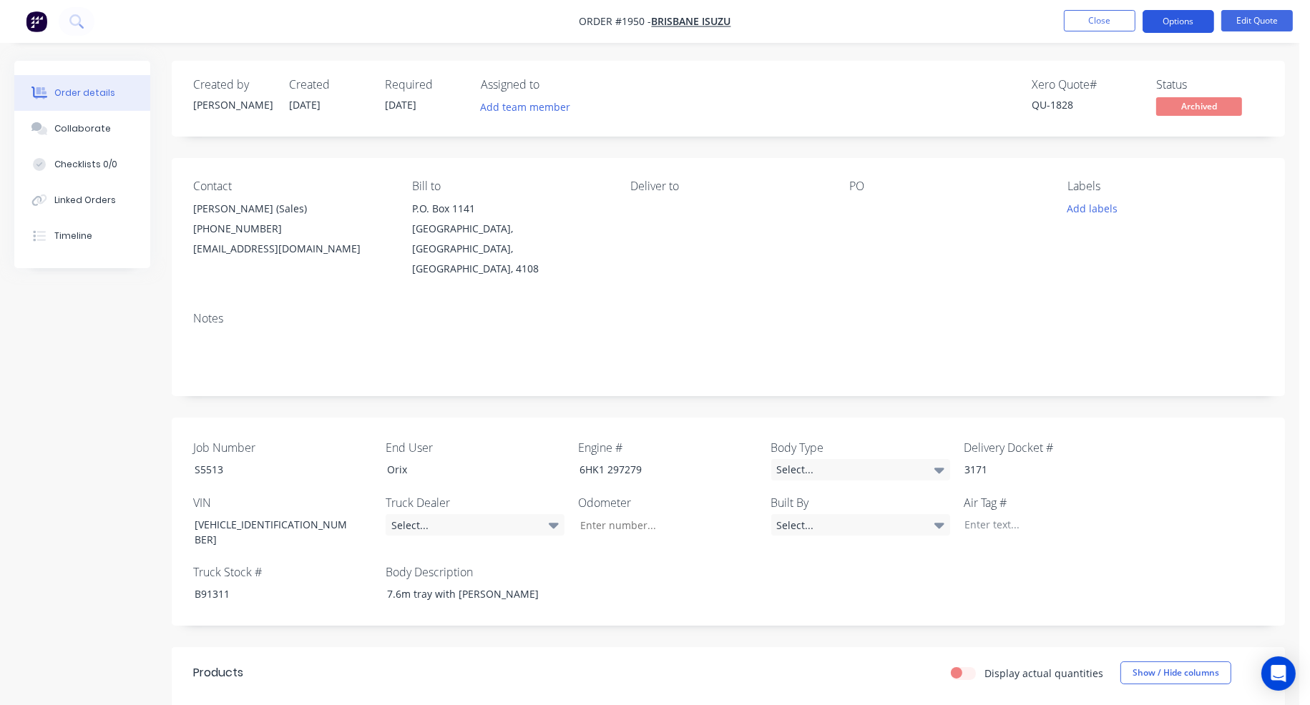
click at [1180, 22] on button "Options" at bounding box center [1178, 21] width 72 height 23
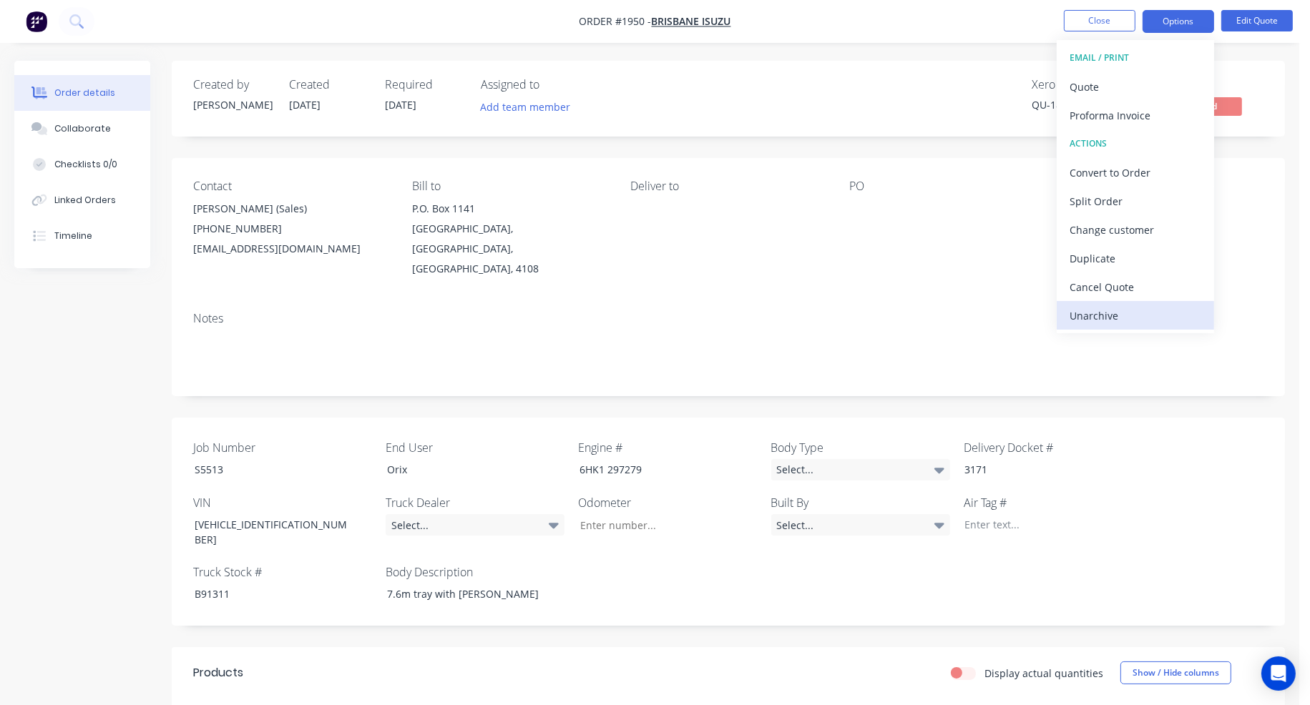
click at [1116, 305] on div "Unarchive" at bounding box center [1135, 315] width 132 height 21
click at [1110, 22] on button "Close" at bounding box center [1100, 20] width 72 height 21
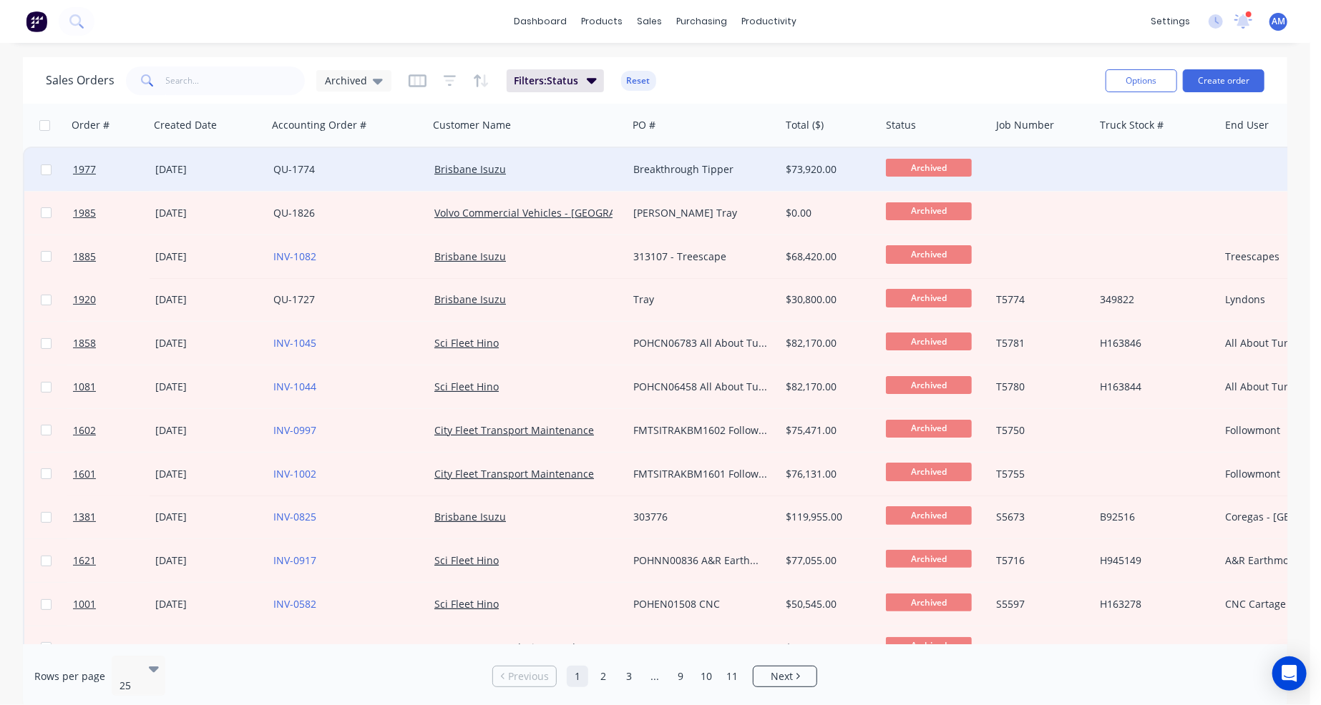
click at [679, 174] on div "Breakthrough Tipper" at bounding box center [700, 169] width 134 height 14
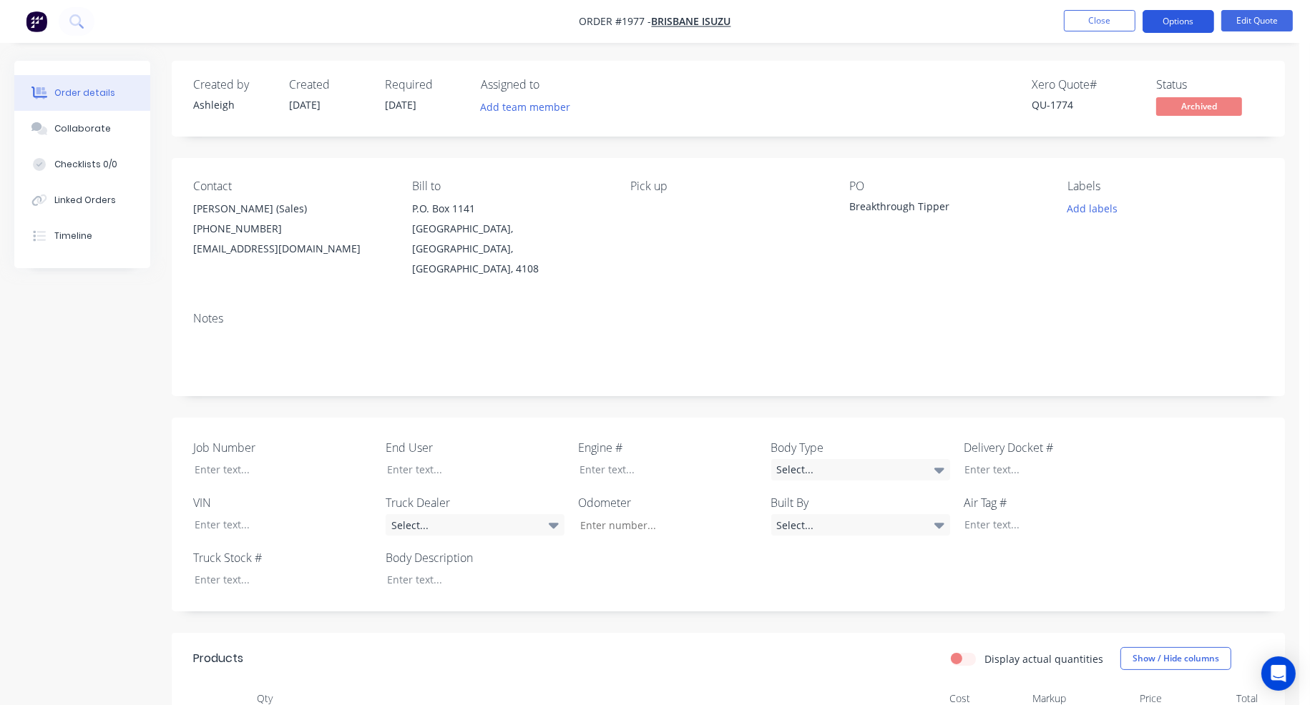
click at [1165, 20] on button "Options" at bounding box center [1178, 21] width 72 height 23
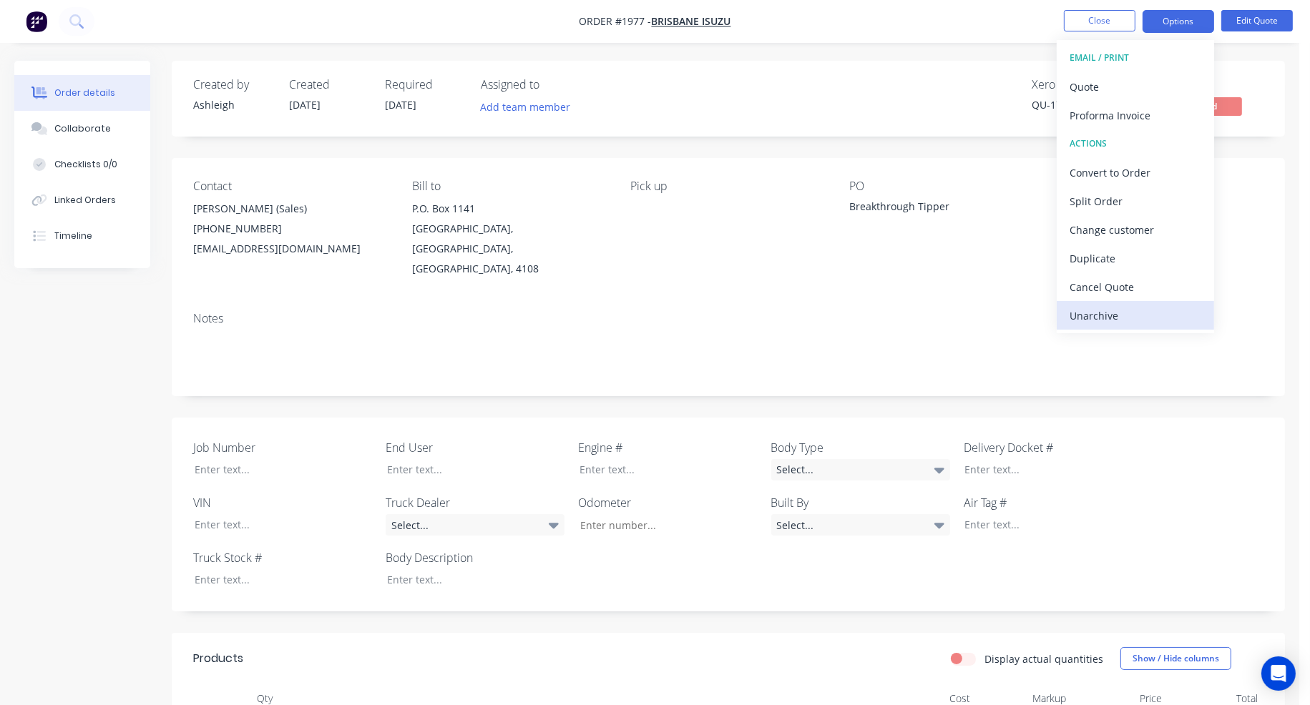
click at [1099, 311] on div "Unarchive" at bounding box center [1135, 315] width 132 height 21
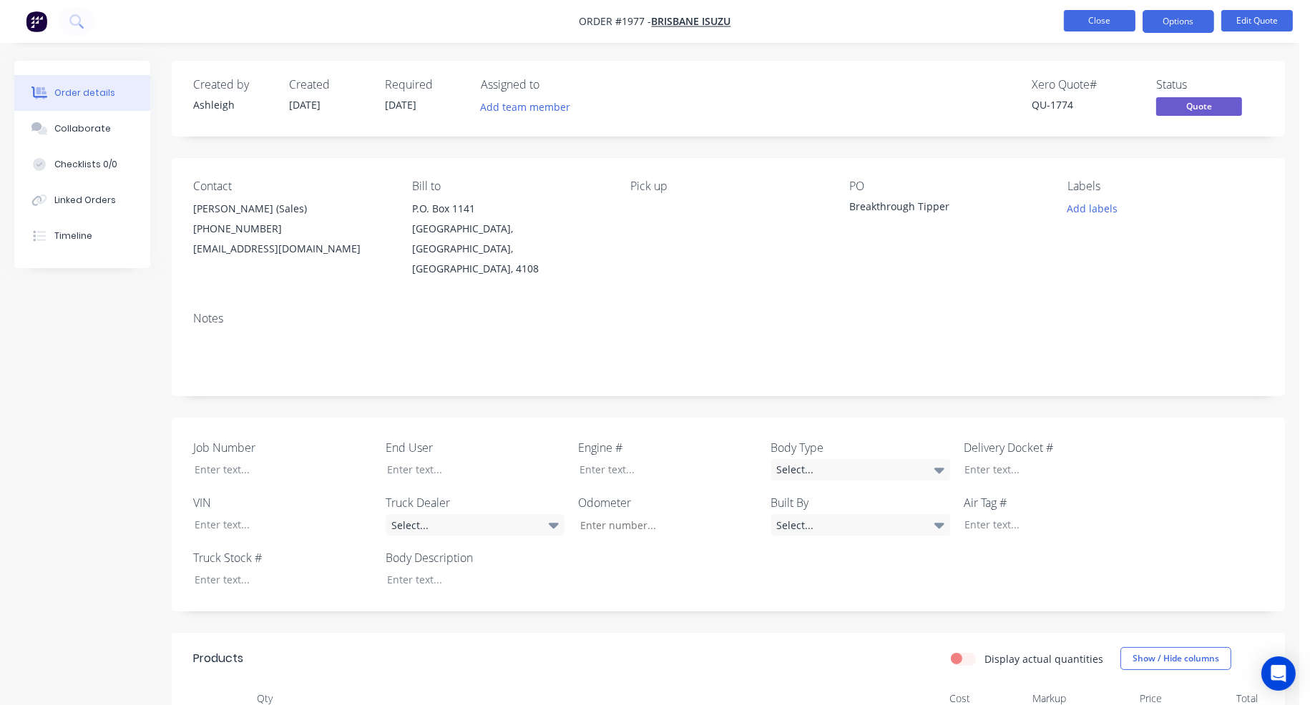
click at [1109, 19] on button "Close" at bounding box center [1100, 20] width 72 height 21
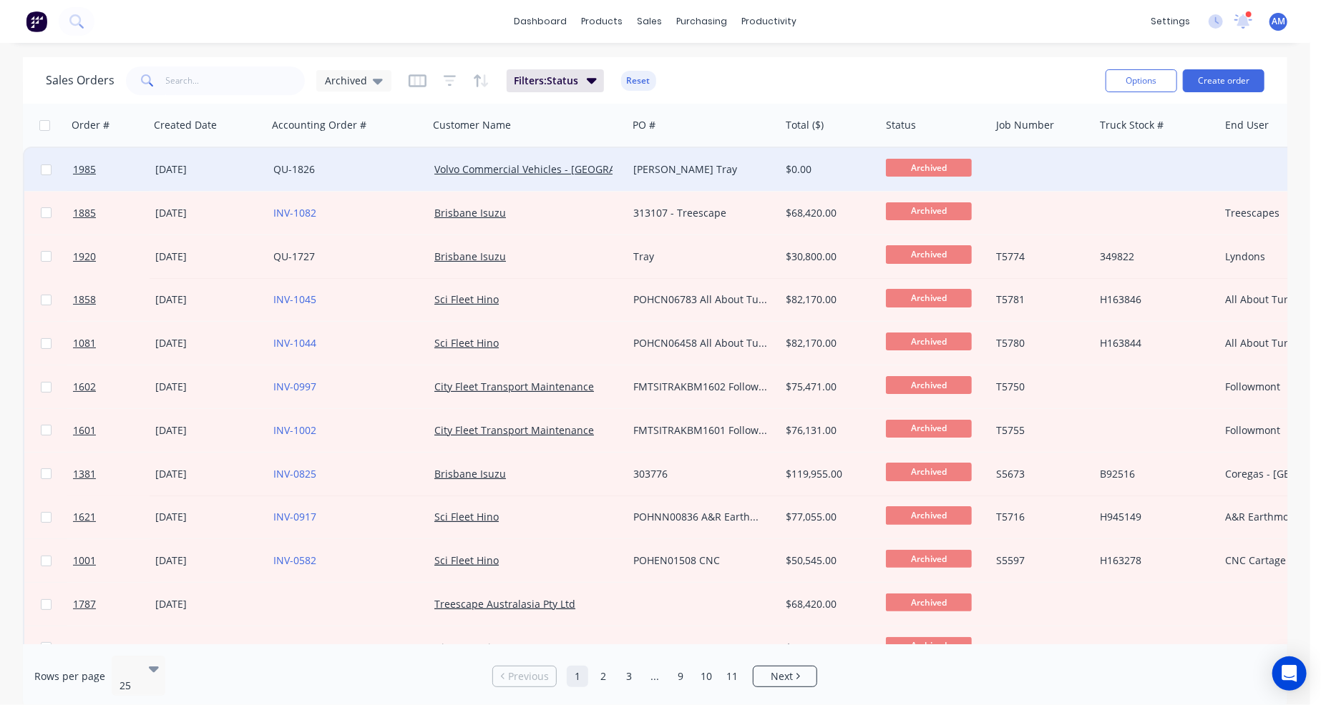
click at [710, 168] on div "[PERSON_NAME] Tray" at bounding box center [700, 169] width 134 height 14
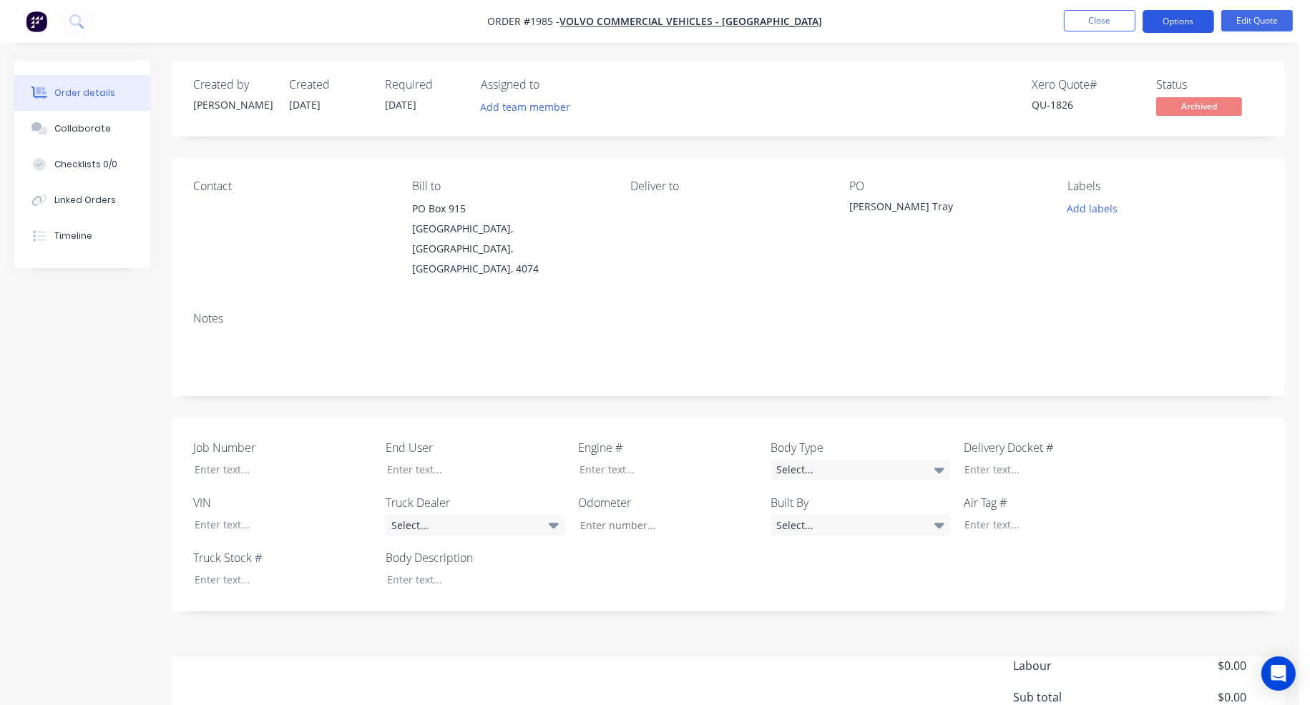
click at [1180, 24] on button "Options" at bounding box center [1178, 21] width 72 height 23
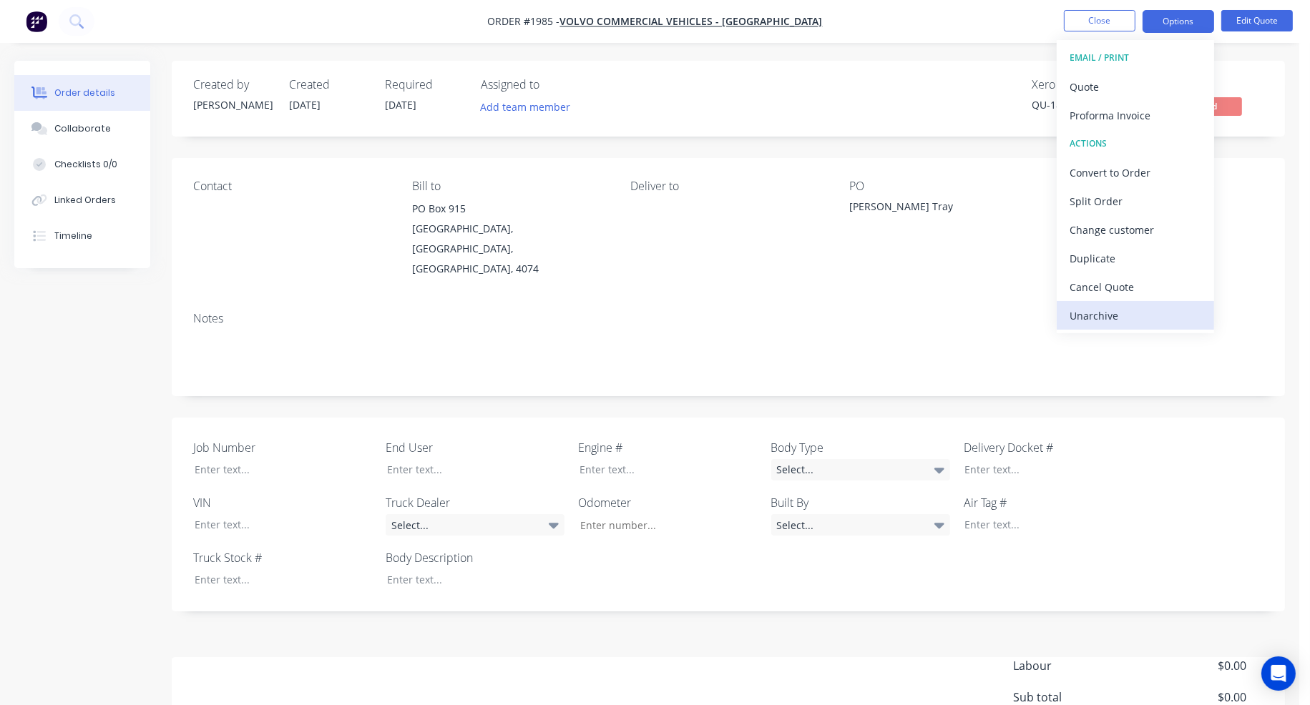
click at [1126, 311] on div "Unarchive" at bounding box center [1135, 315] width 132 height 21
click at [1084, 22] on button "Close" at bounding box center [1100, 20] width 72 height 21
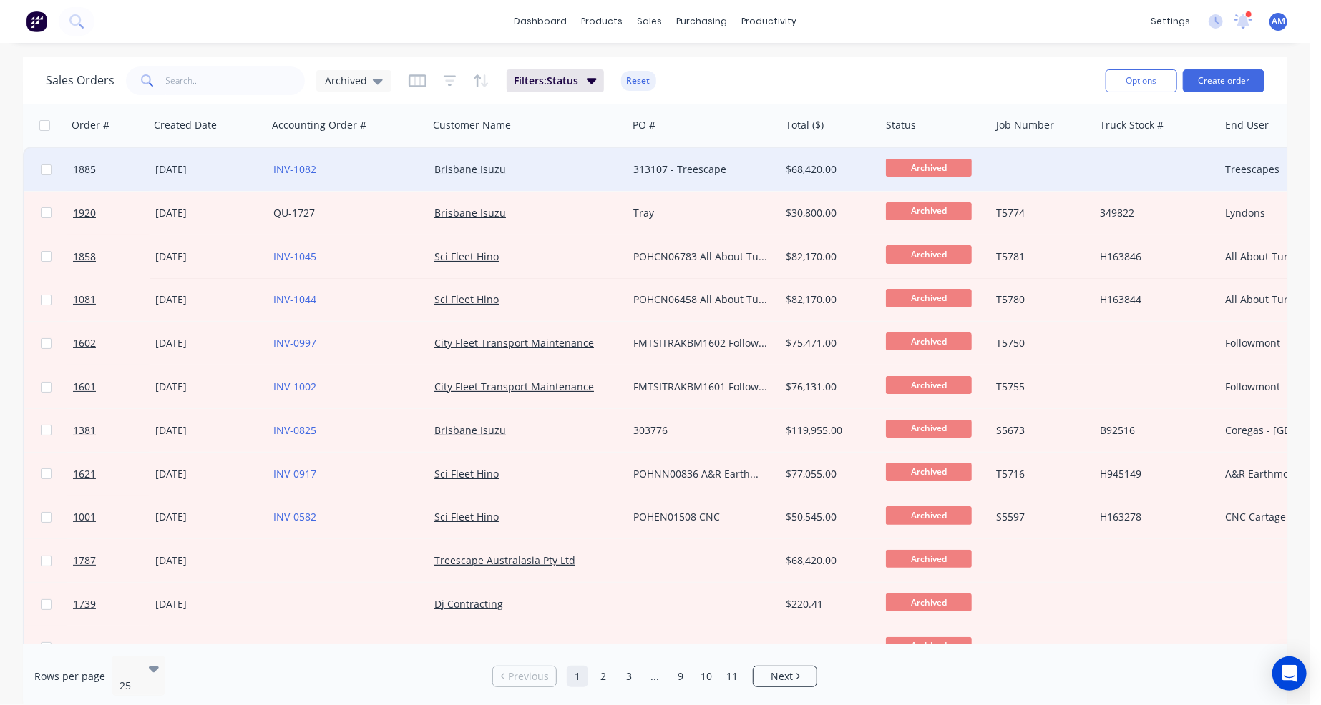
click at [736, 170] on div "313107 - Treescape" at bounding box center [700, 169] width 134 height 14
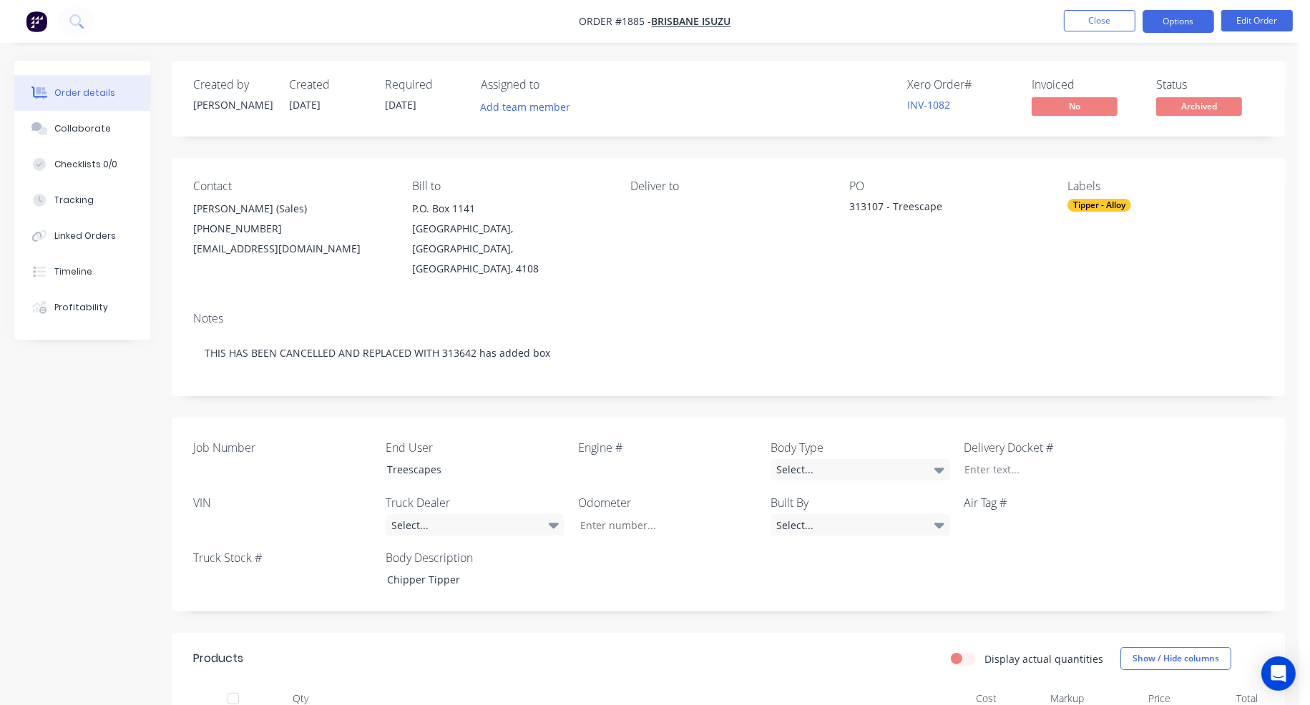
click at [1179, 19] on button "Options" at bounding box center [1178, 21] width 72 height 23
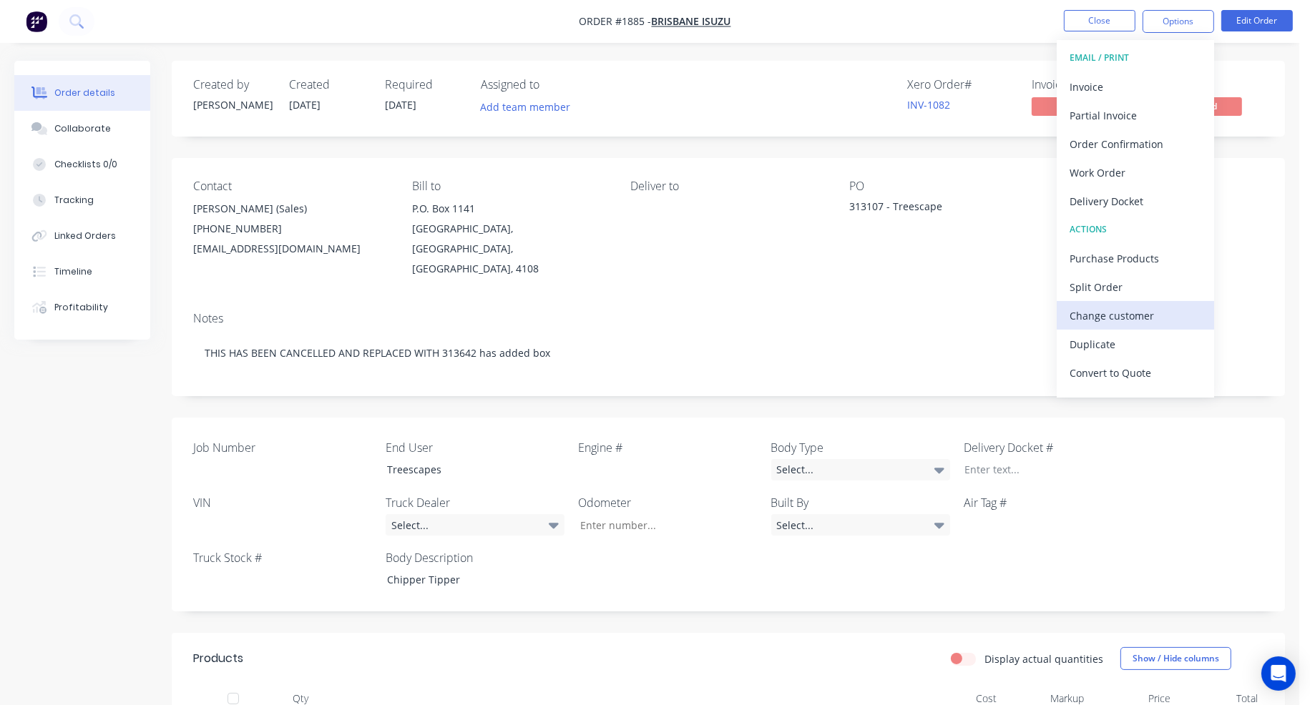
scroll to position [21, 0]
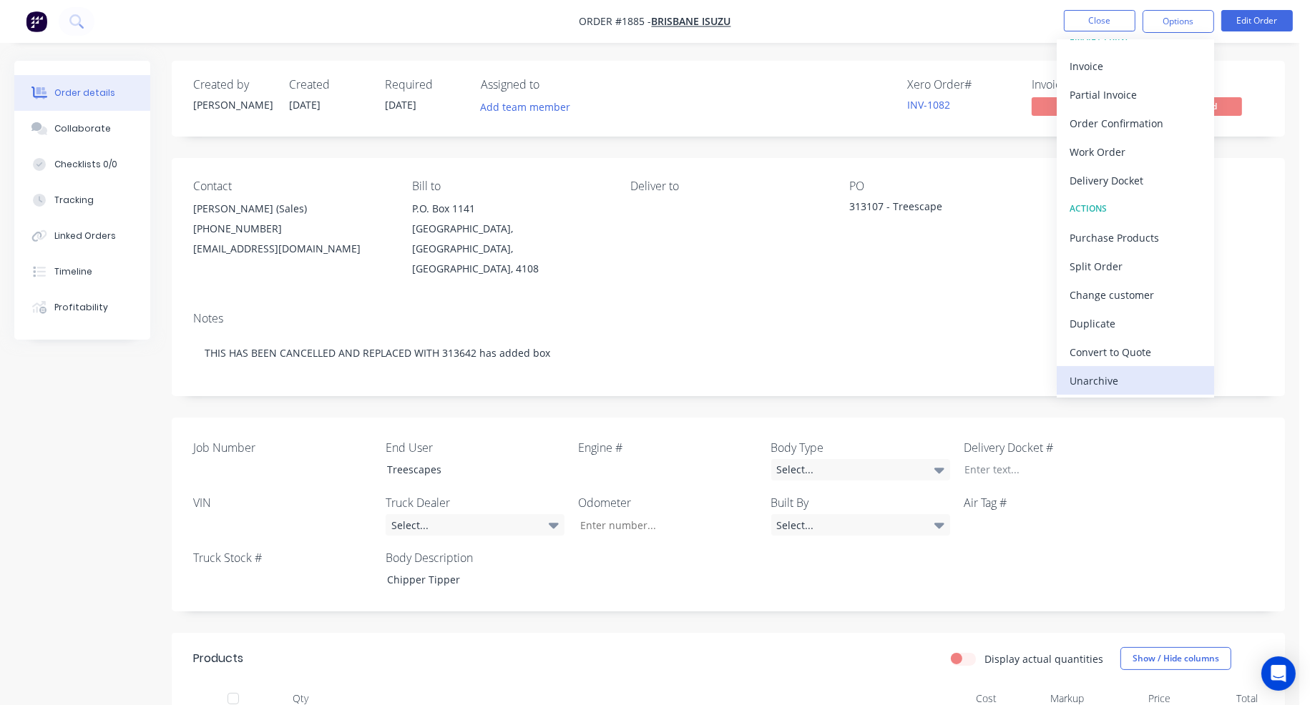
click at [1119, 380] on div "Unarchive" at bounding box center [1135, 381] width 132 height 21
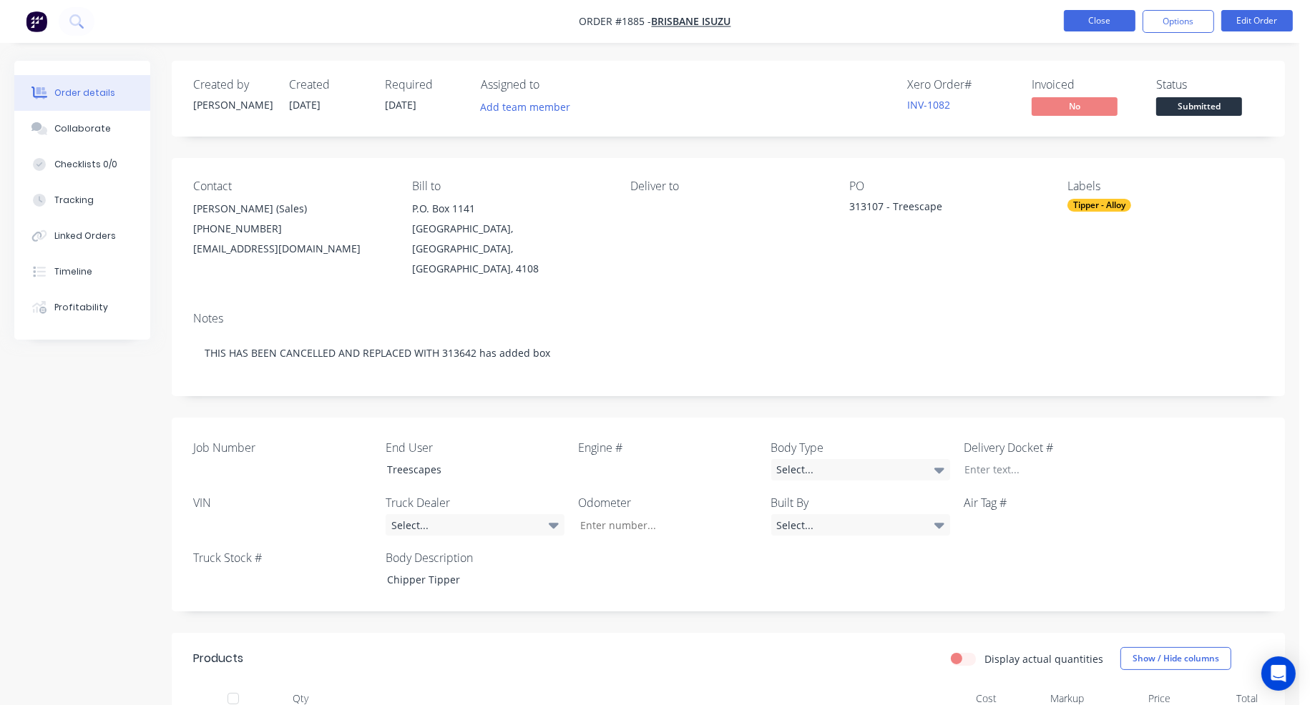
click at [1109, 19] on button "Close" at bounding box center [1100, 20] width 72 height 21
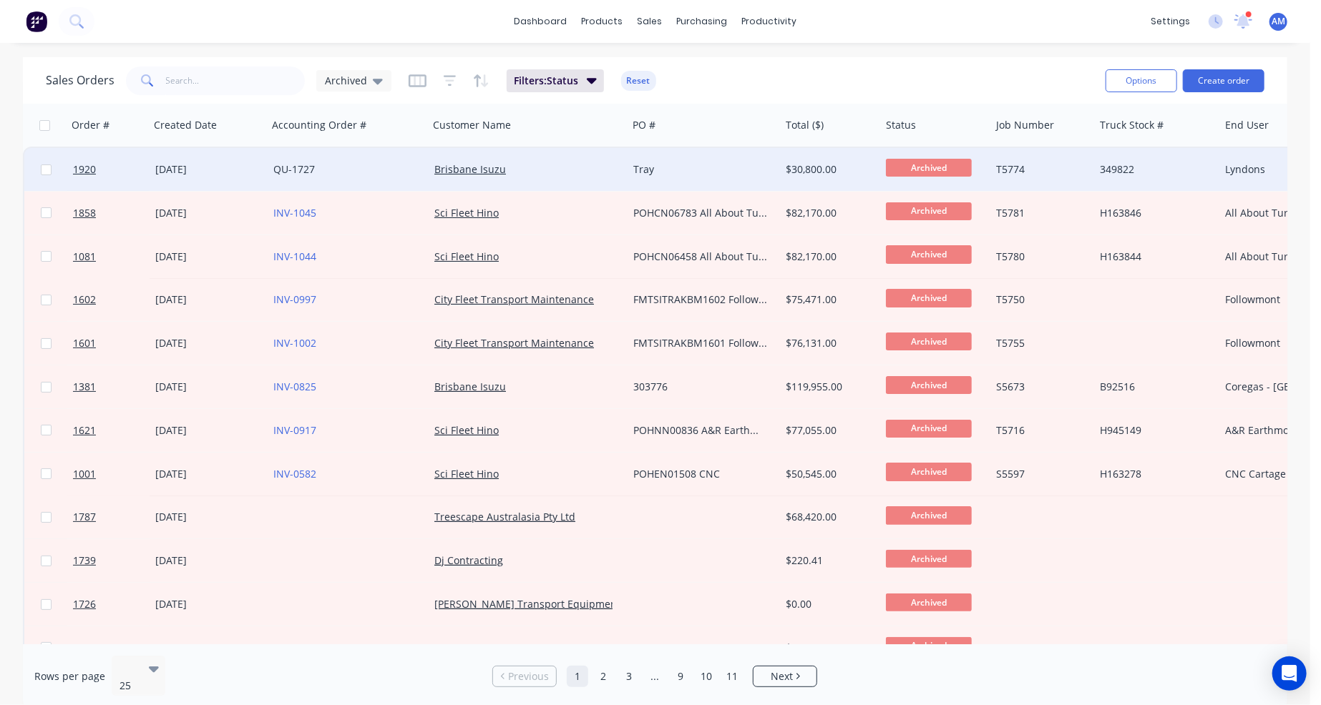
click at [753, 162] on div "Tray" at bounding box center [700, 169] width 134 height 14
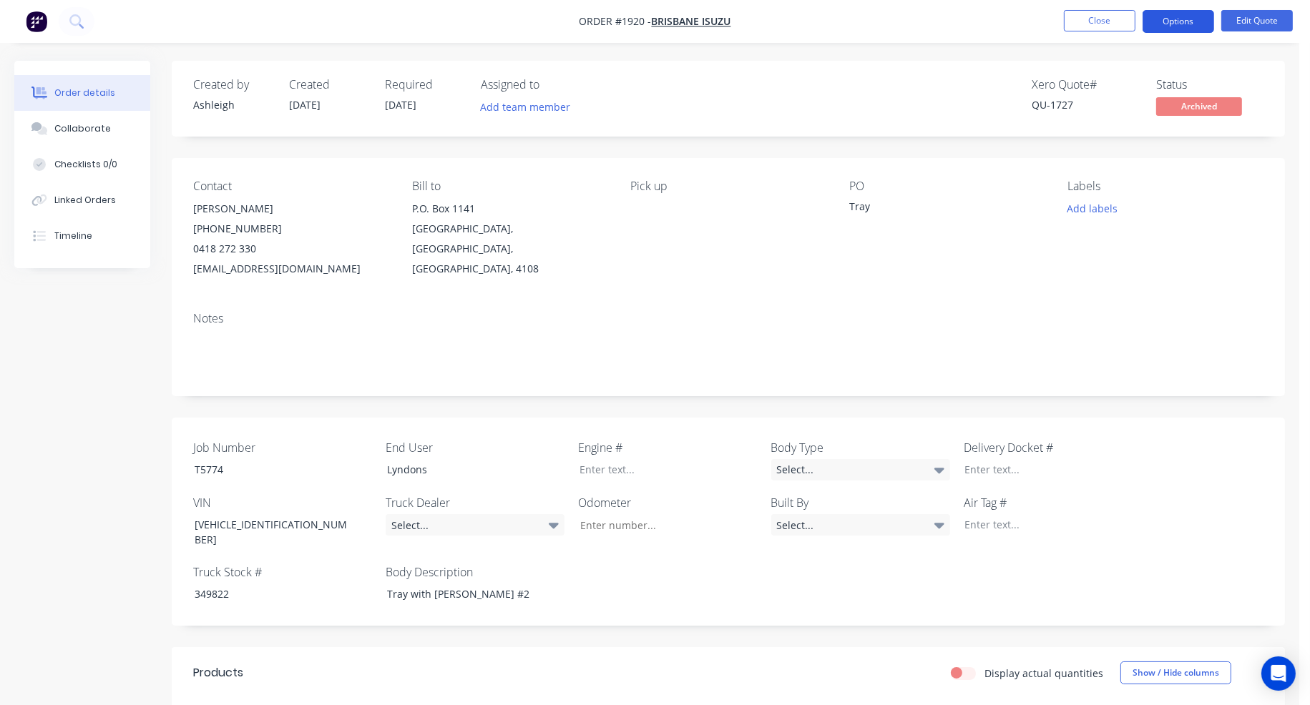
click at [1187, 20] on button "Options" at bounding box center [1178, 21] width 72 height 23
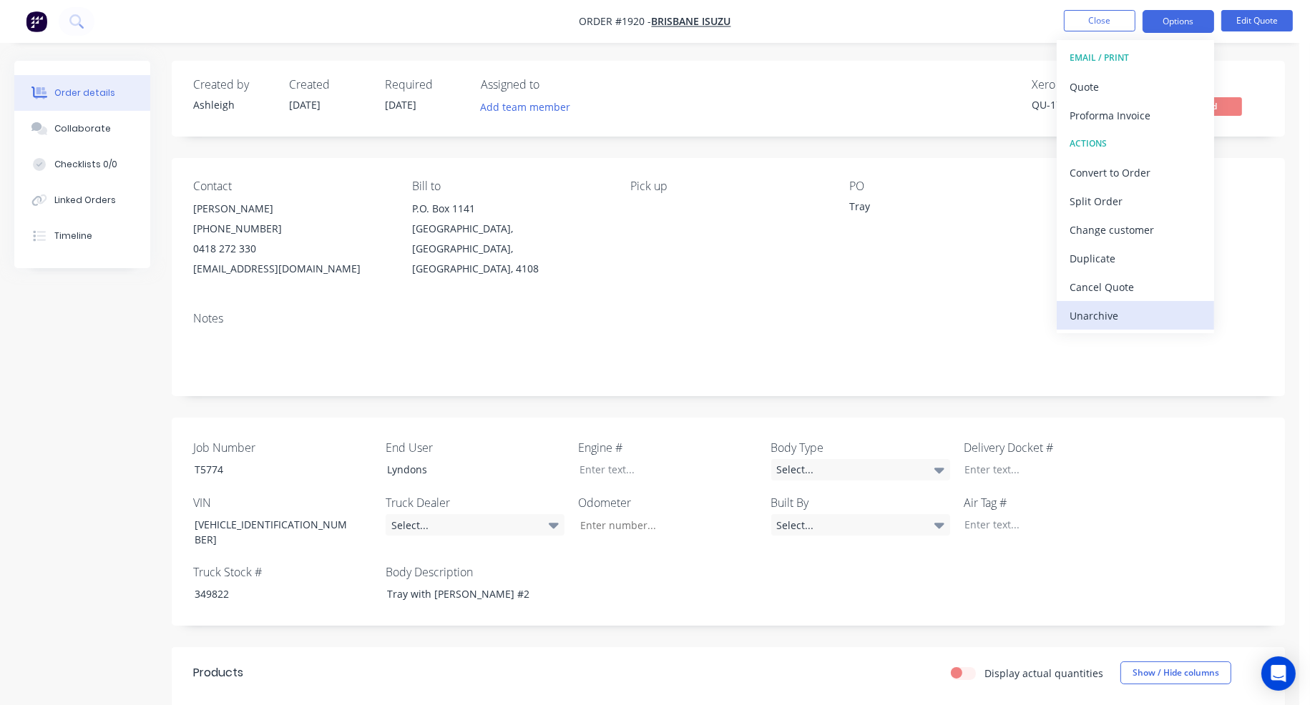
click at [1114, 310] on div "Unarchive" at bounding box center [1135, 315] width 132 height 21
click at [1099, 17] on button "Close" at bounding box center [1100, 20] width 72 height 21
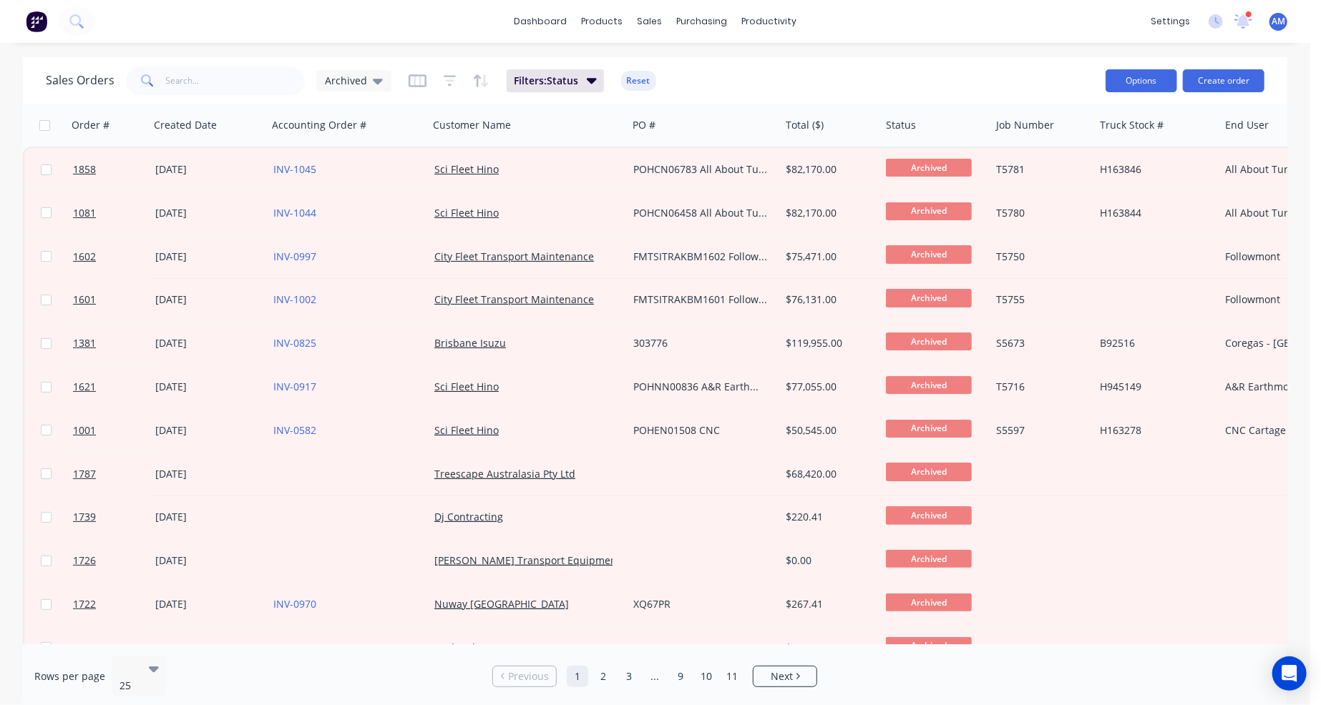
click at [1143, 82] on button "Options" at bounding box center [1141, 80] width 72 height 23
click at [1130, 57] on div "dashboard products sales purchasing productivity dashboard products Product Cat…" at bounding box center [655, 352] width 1310 height 705
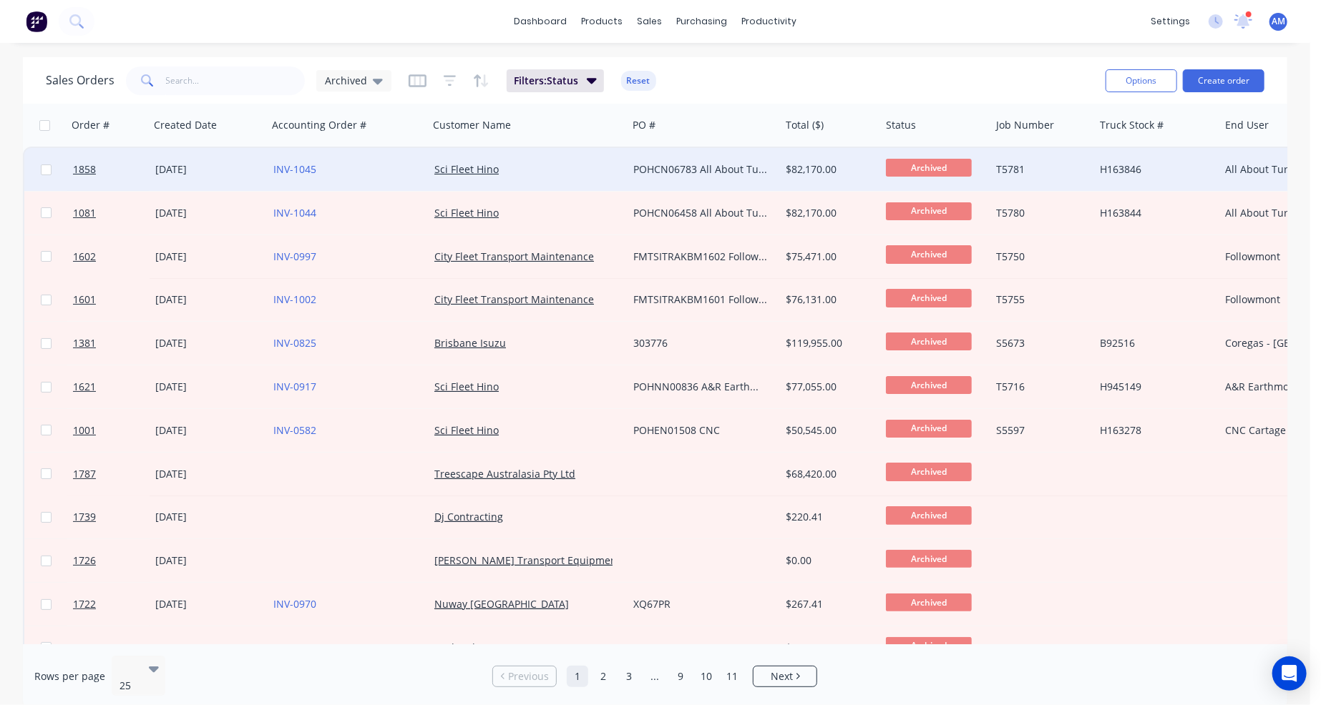
click at [574, 165] on div "Sci Fleet Hino" at bounding box center [523, 169] width 178 height 14
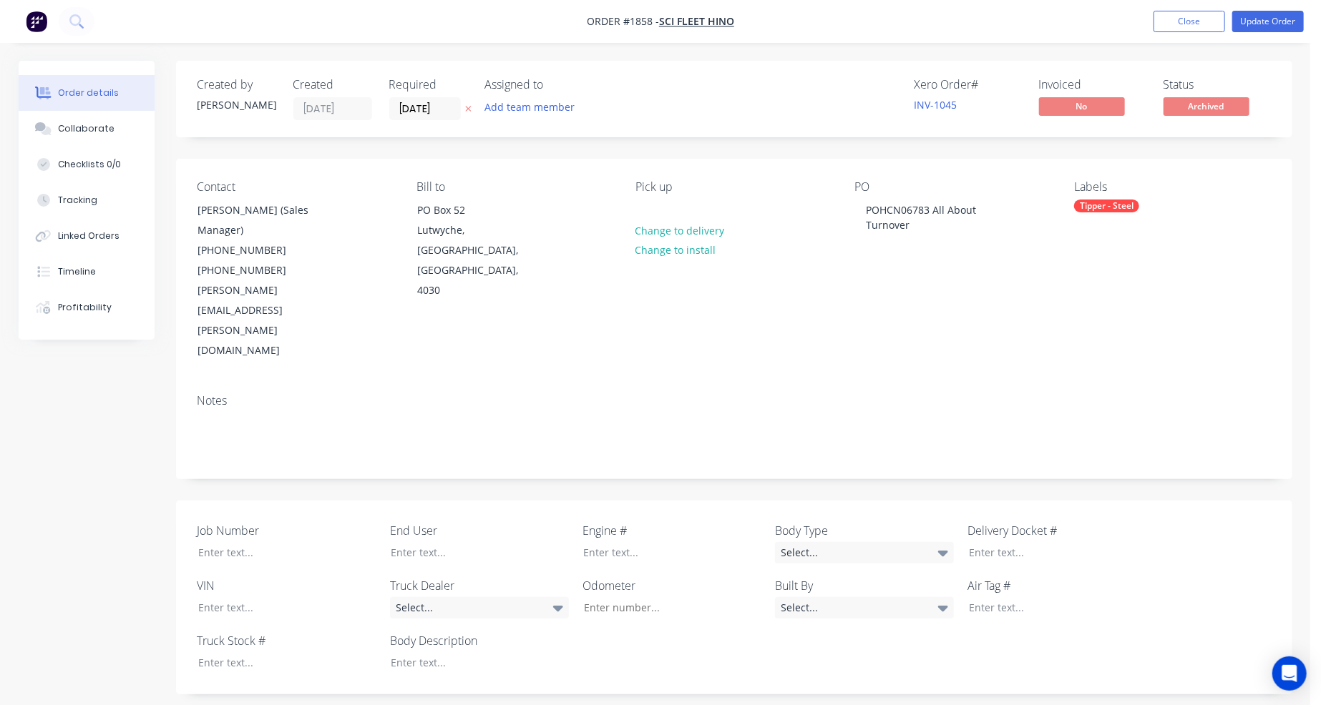
type input "$48,000.00"
type input "$1,200.00"
type input "$3,600.00"
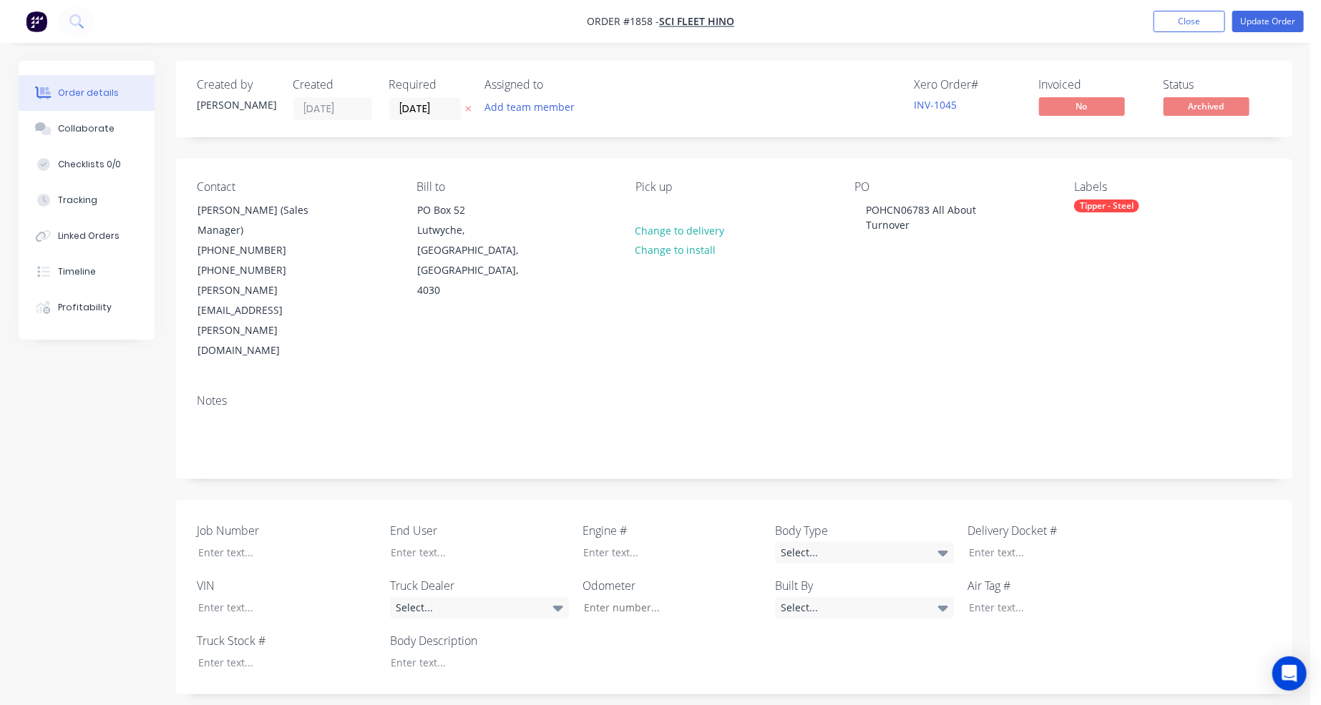
type input "$3,600.00"
type input "$7,500.00"
type input "$750.00"
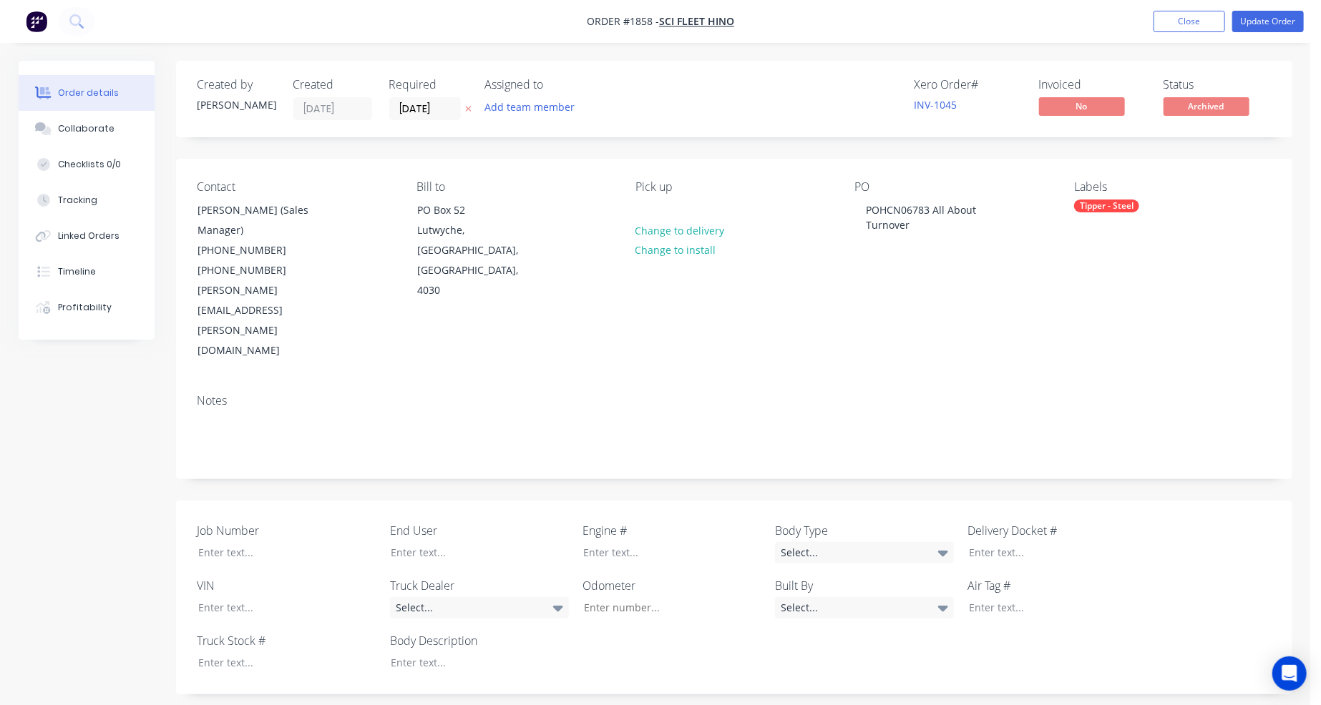
type input "$400.00"
type input "$4,200.00"
type input "$1,200.00"
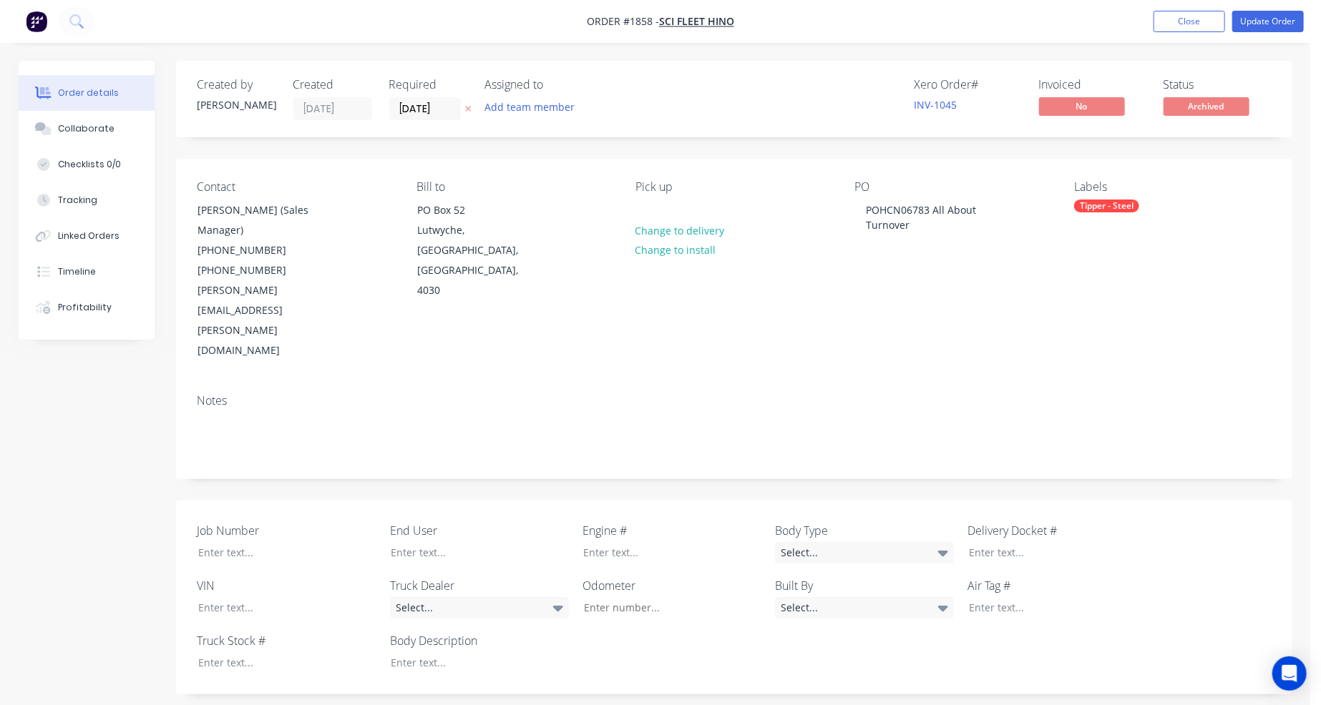
type input "$1,200.00"
type input "$500.00"
type input "$400.00"
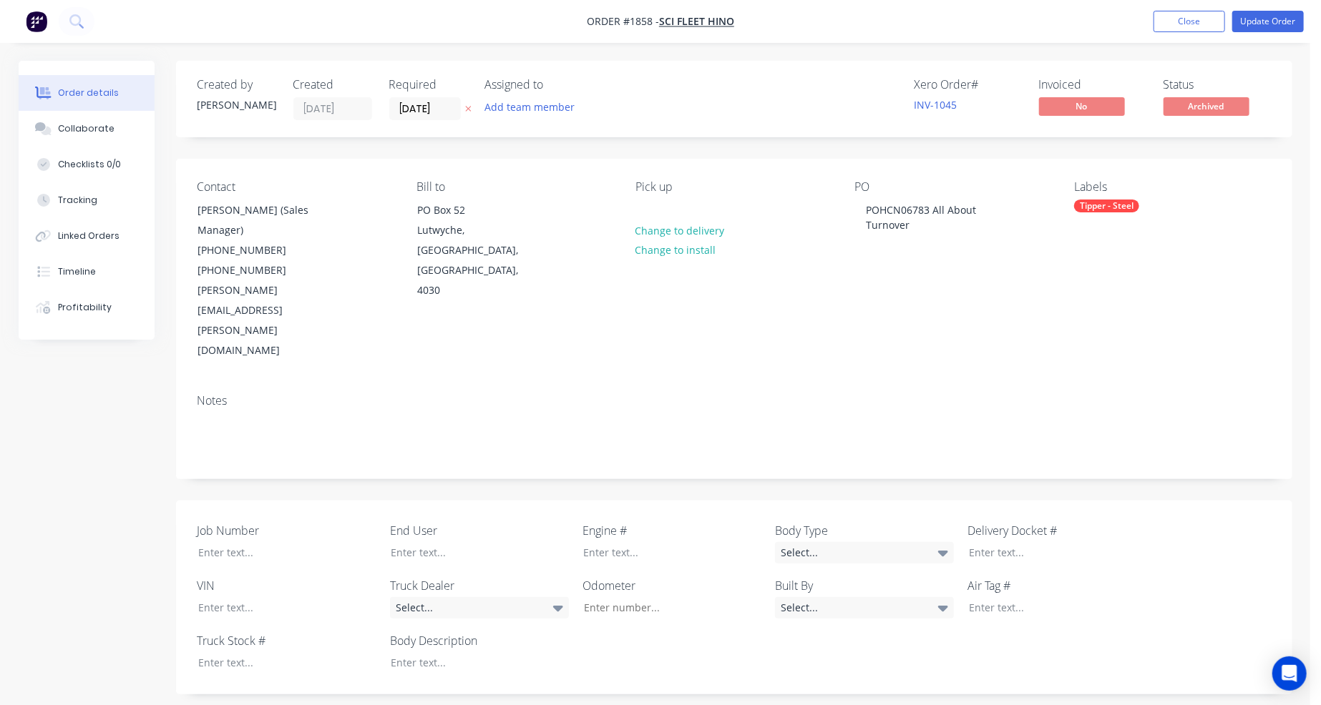
type input "$3,500.00"
type input "$3,000.00"
type input "$450.00"
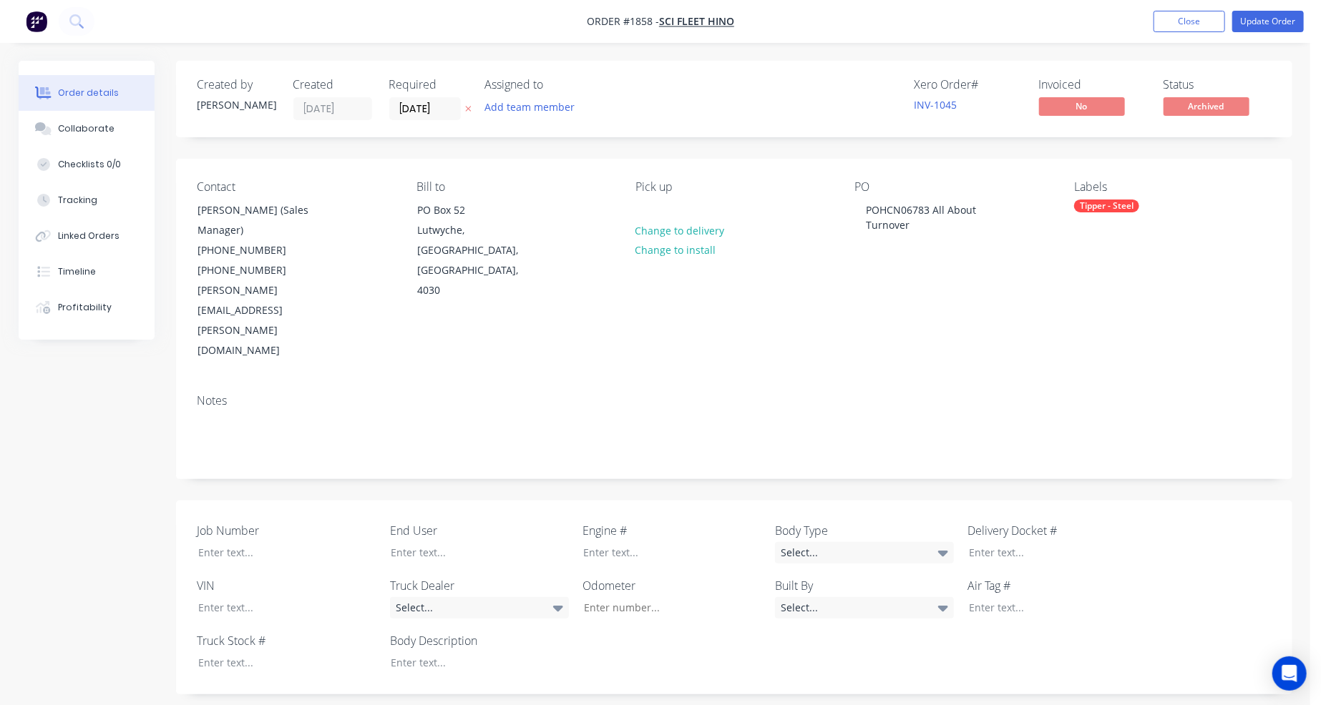
type input "$450.00"
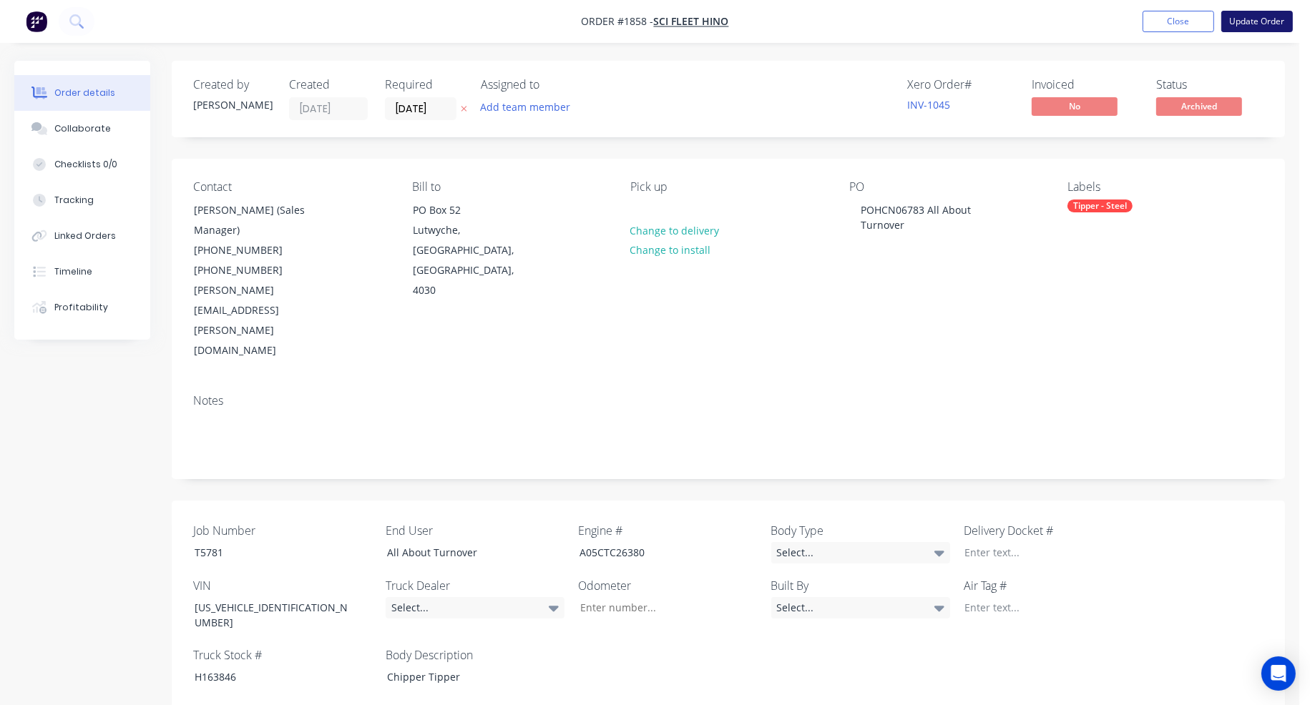
click at [1242, 21] on button "Update Order" at bounding box center [1257, 21] width 72 height 21
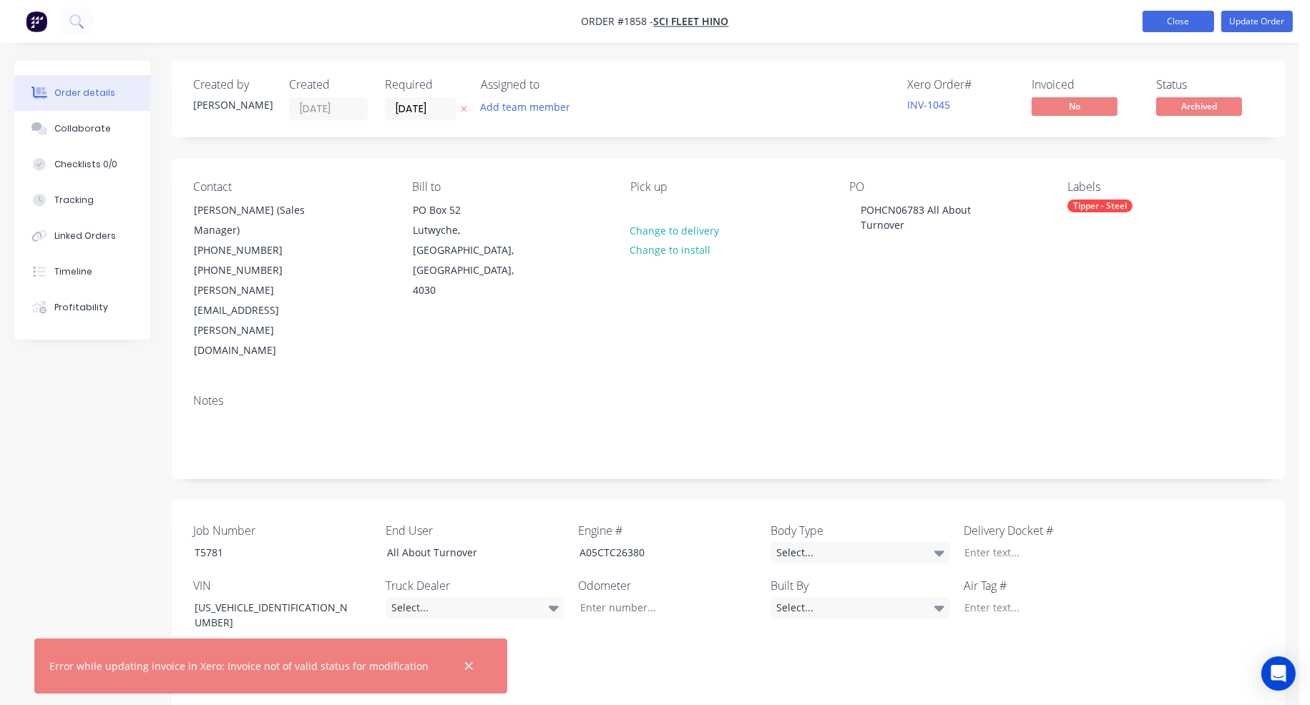
click at [1179, 25] on button "Close" at bounding box center [1178, 21] width 72 height 21
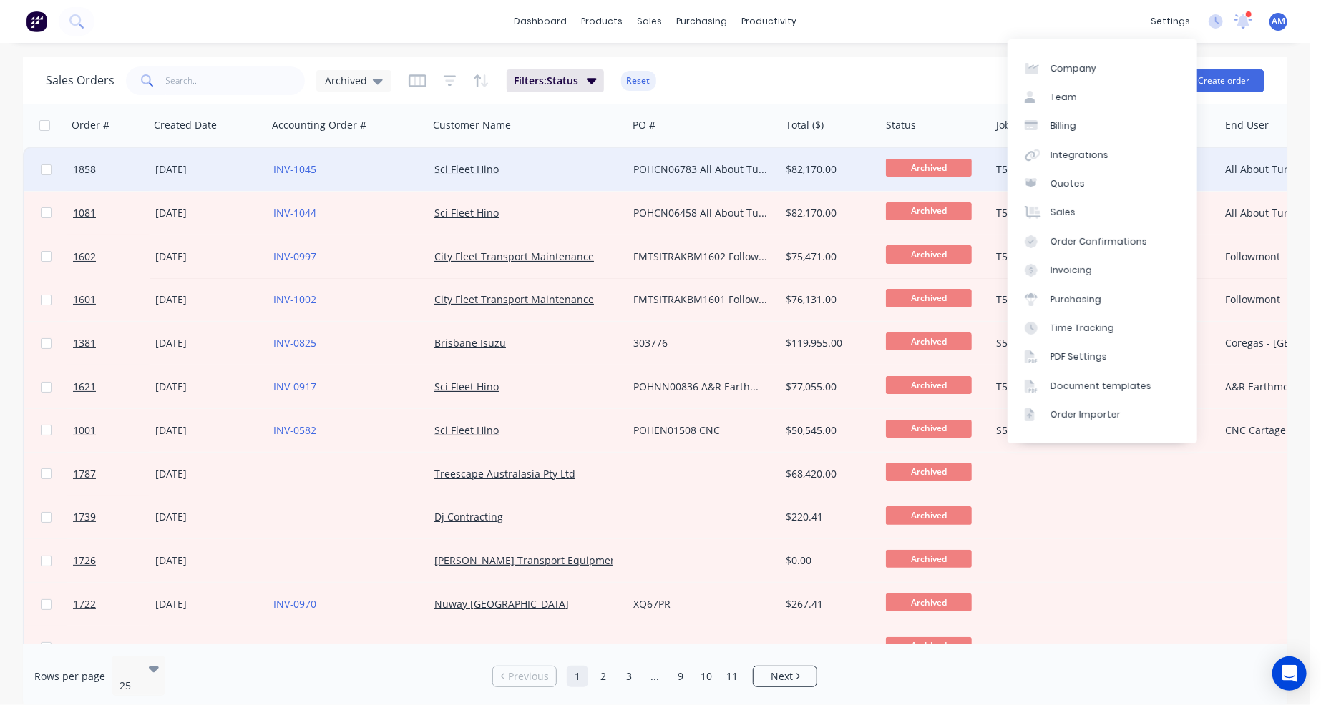
click at [707, 173] on div "POHCN06783 All About Turnover" at bounding box center [700, 169] width 134 height 14
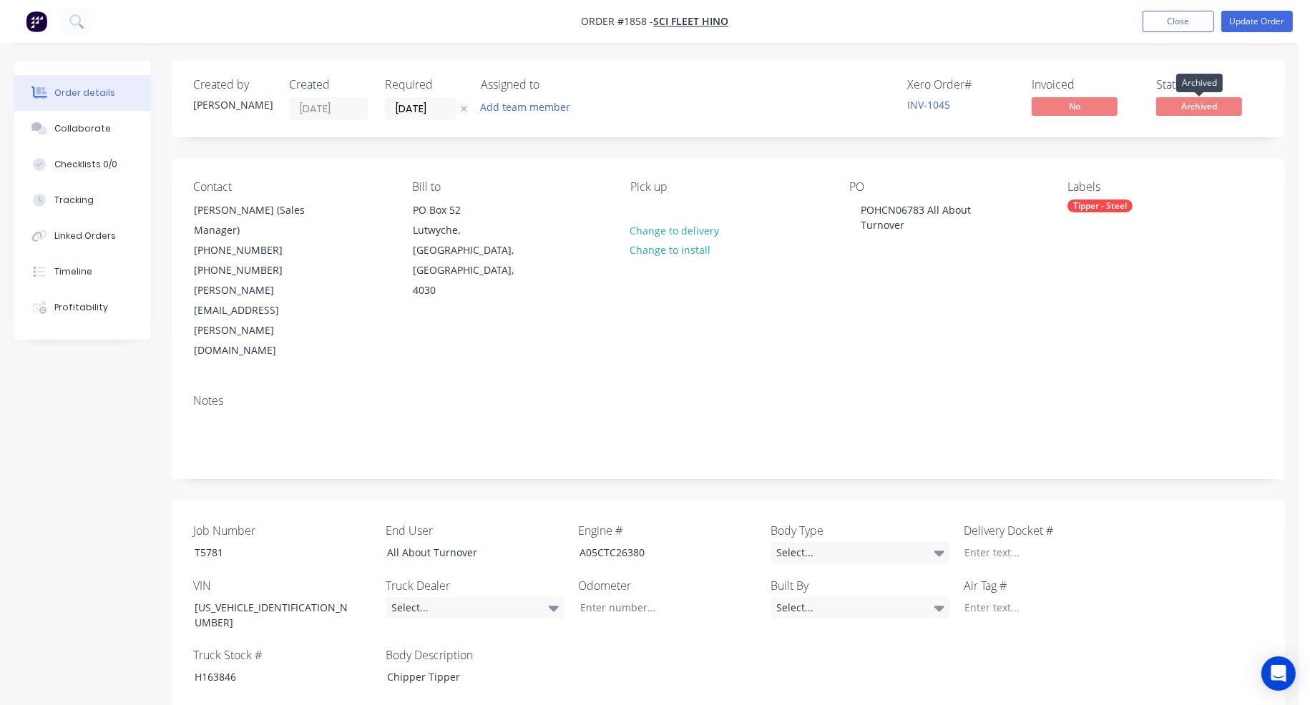
click at [1197, 108] on span "Archived" at bounding box center [1199, 106] width 86 height 18
click at [1197, 21] on button "Close" at bounding box center [1178, 21] width 72 height 21
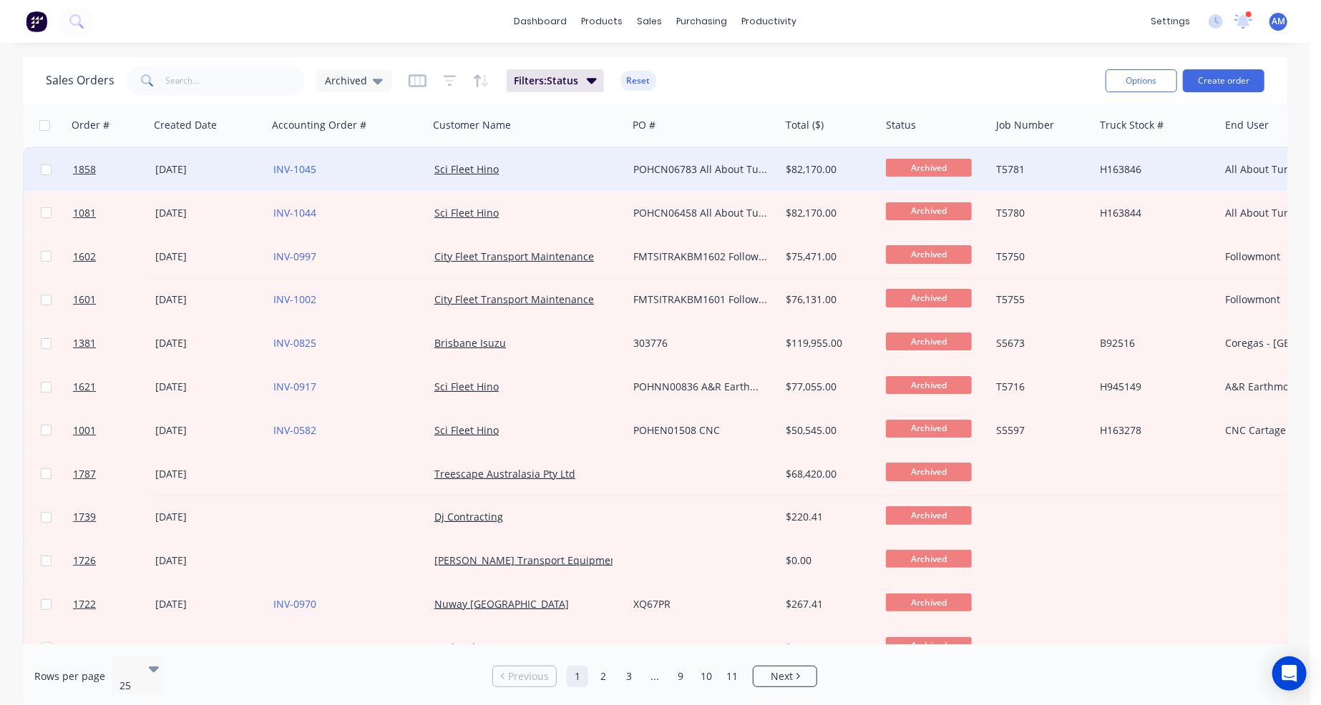
click at [650, 166] on div "POHCN06783 All About Turnover" at bounding box center [700, 169] width 134 height 14
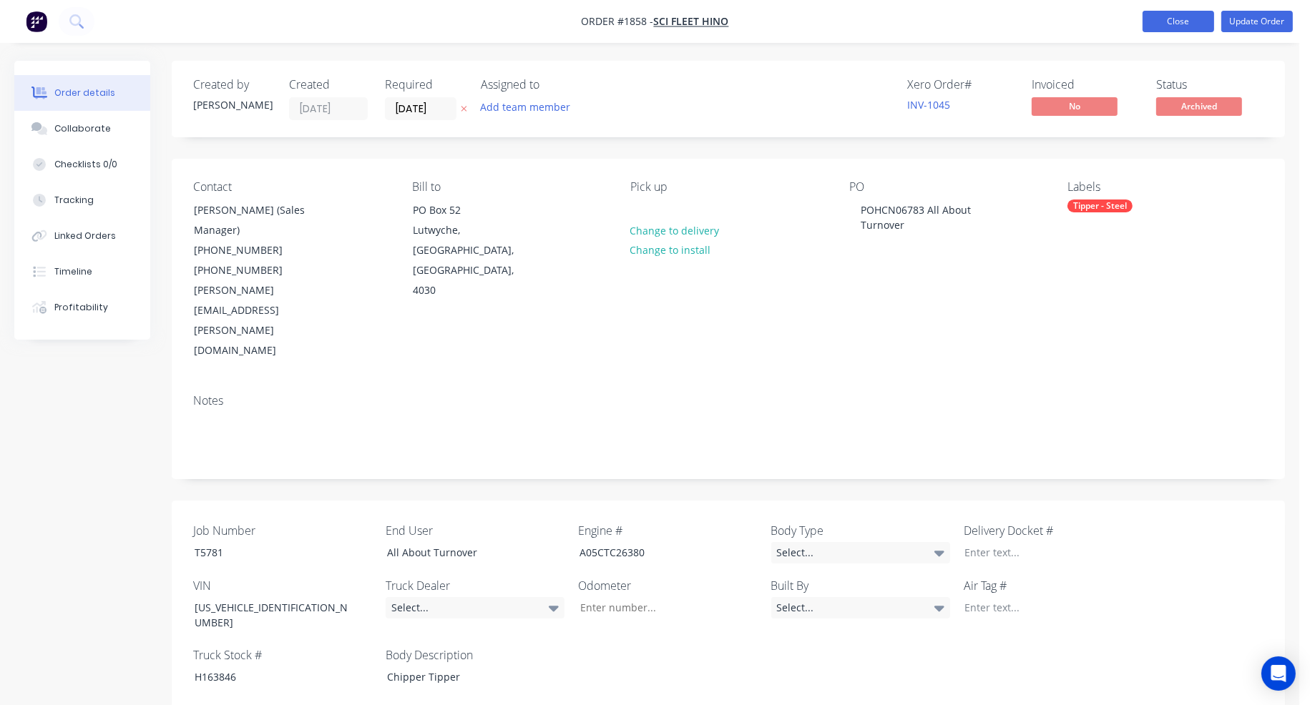
click at [1197, 23] on button "Close" at bounding box center [1178, 21] width 72 height 21
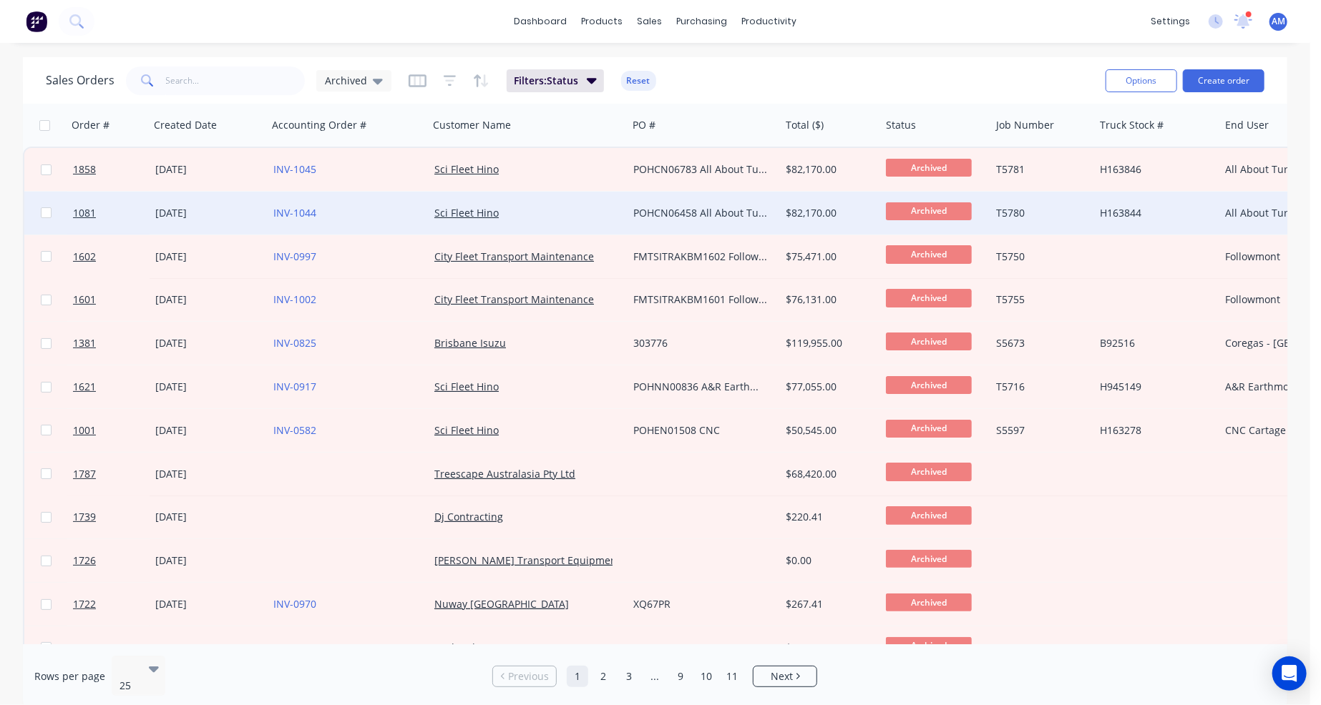
click at [528, 203] on div "Sci Fleet Hino" at bounding box center [527, 213] width 199 height 43
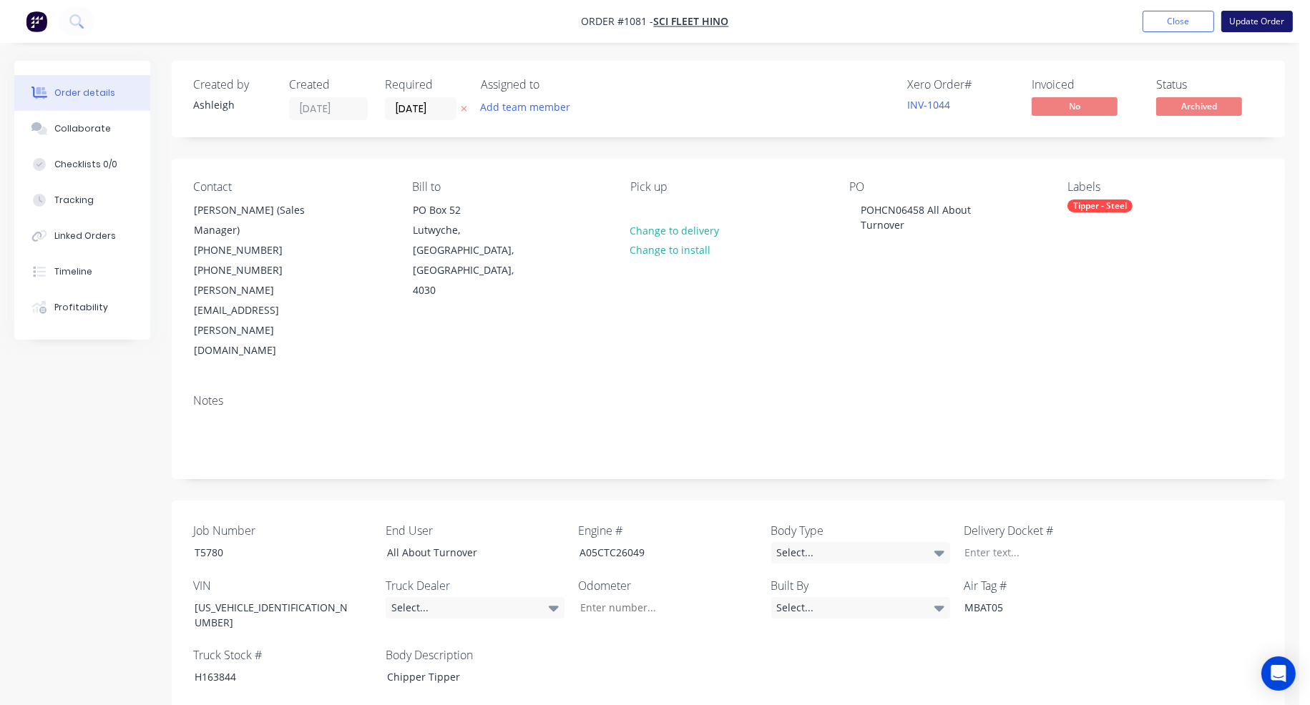
click at [1260, 22] on button "Update Order" at bounding box center [1257, 21] width 72 height 21
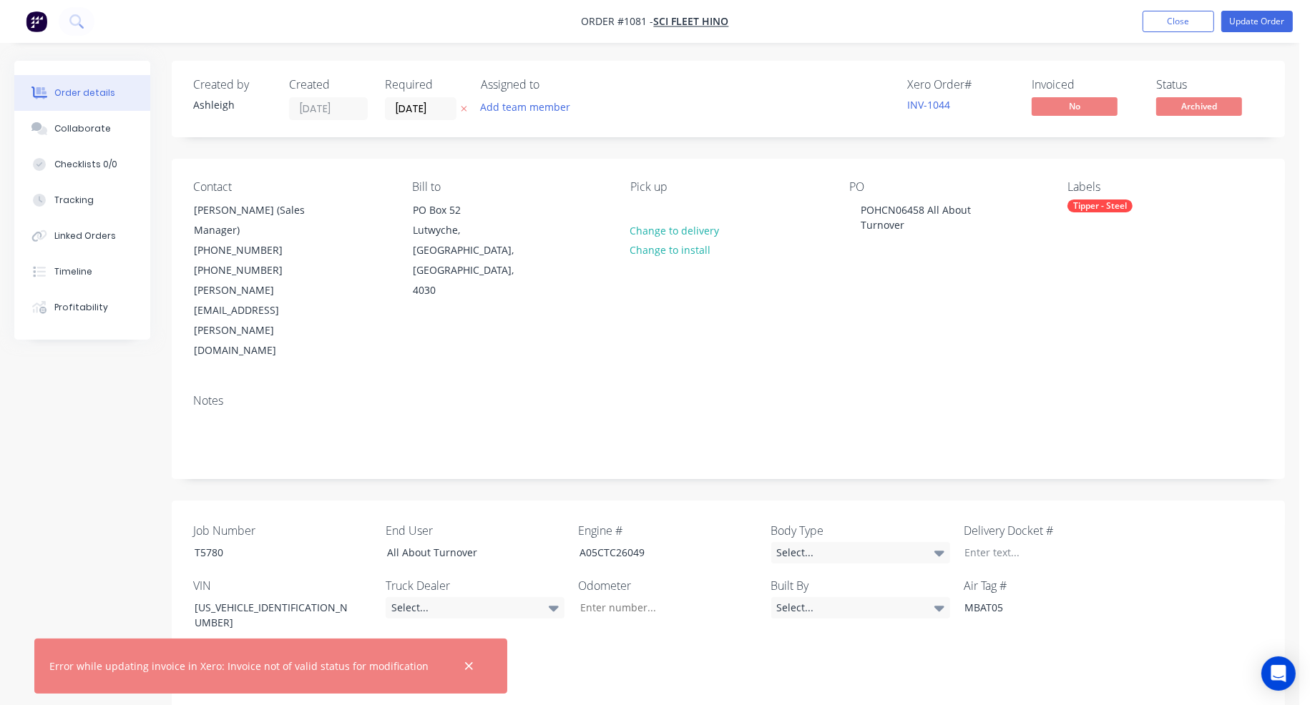
click at [464, 667] on icon "button" at bounding box center [468, 666] width 9 height 13
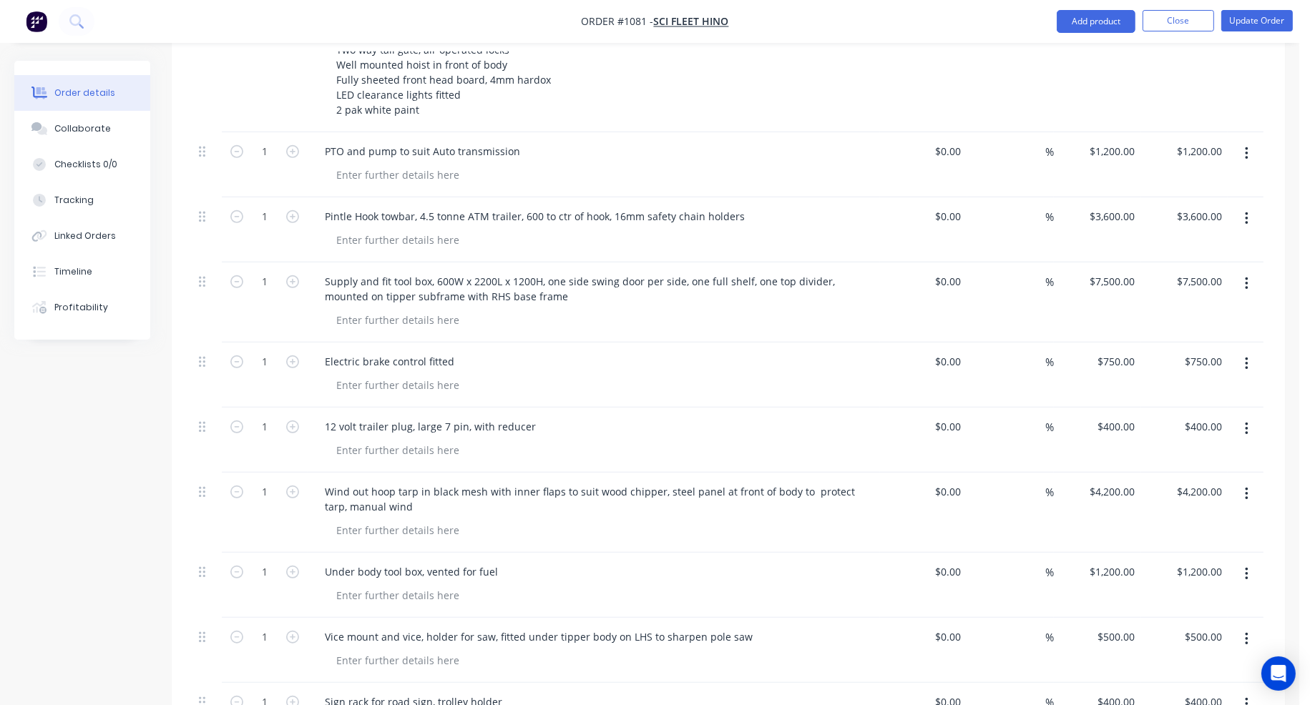
scroll to position [381, 0]
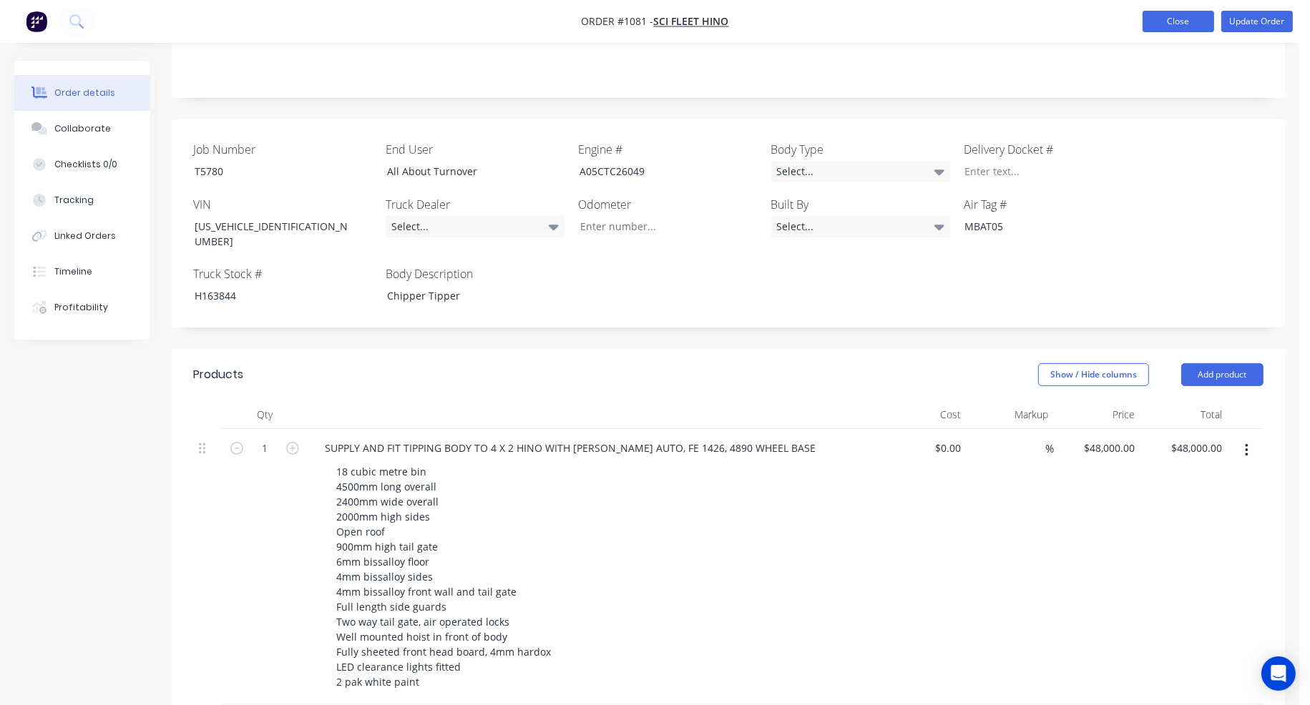
click at [1193, 19] on button "Close" at bounding box center [1178, 21] width 72 height 21
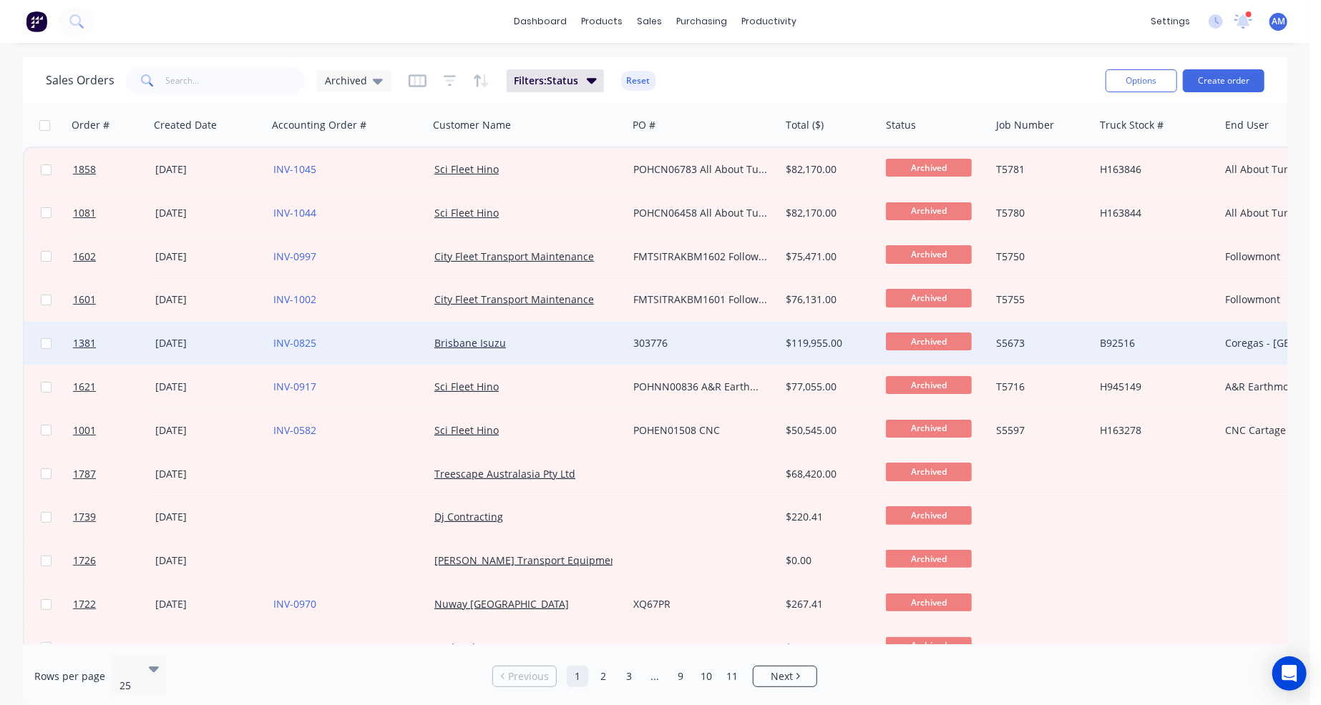
click at [668, 344] on div "303776" at bounding box center [700, 343] width 134 height 14
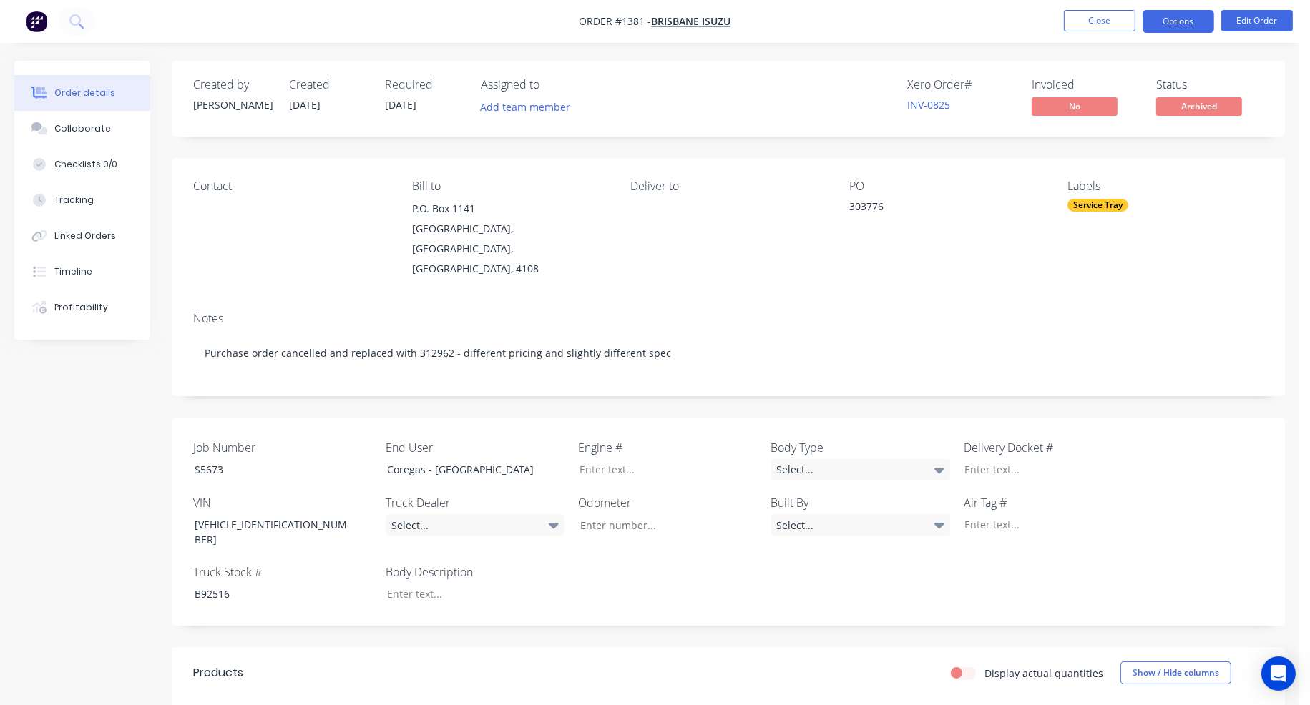
click at [1195, 14] on button "Options" at bounding box center [1178, 21] width 72 height 23
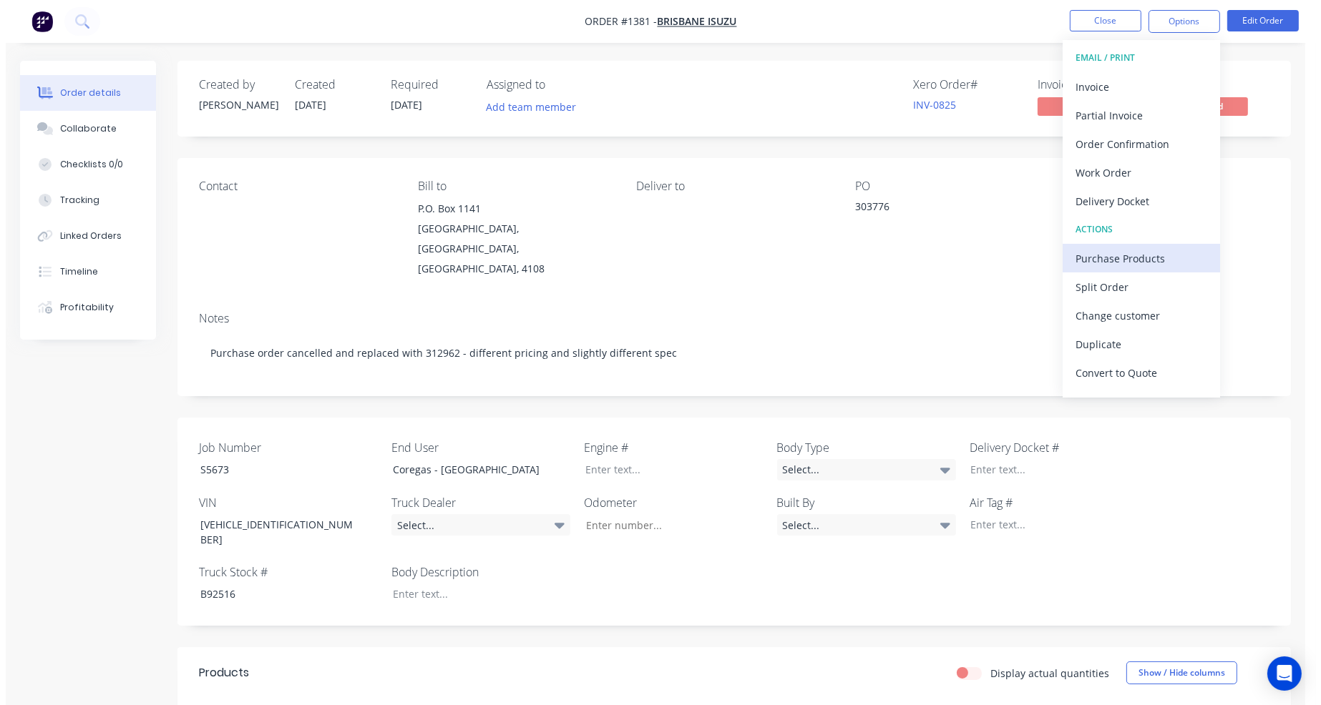
scroll to position [21, 0]
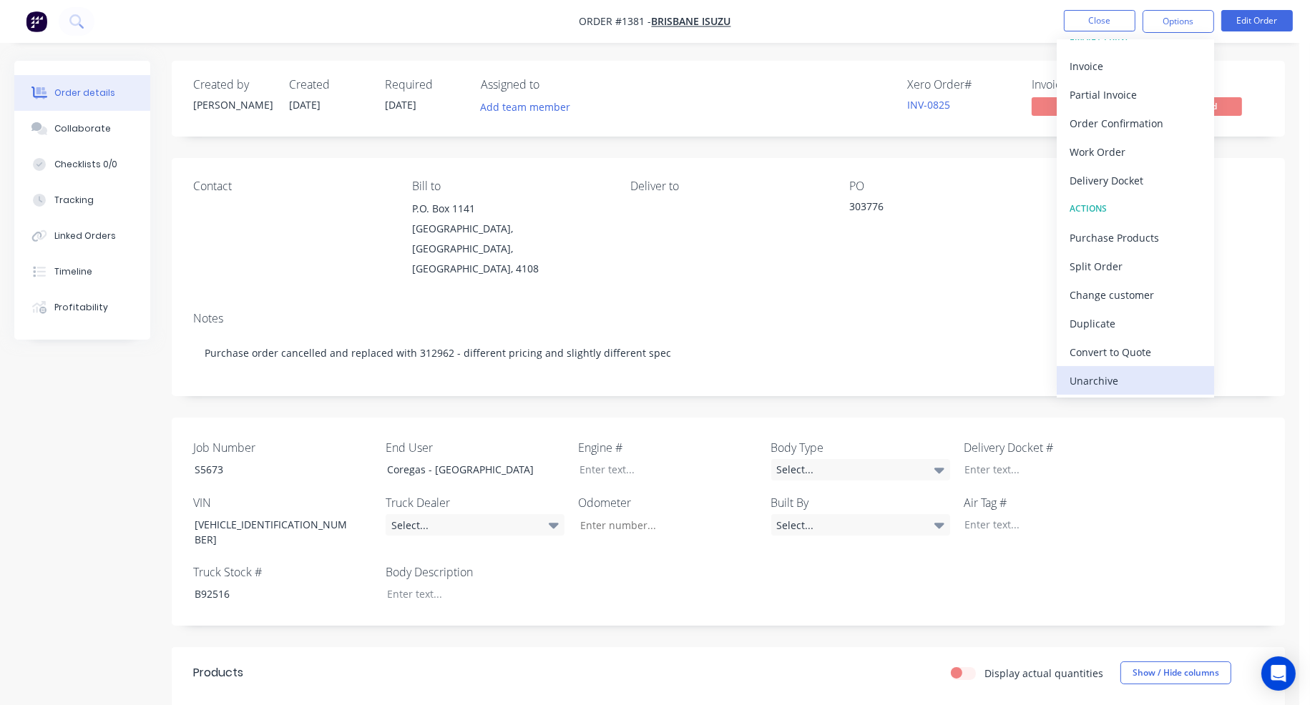
click at [1107, 381] on div "Unarchive" at bounding box center [1135, 381] width 132 height 21
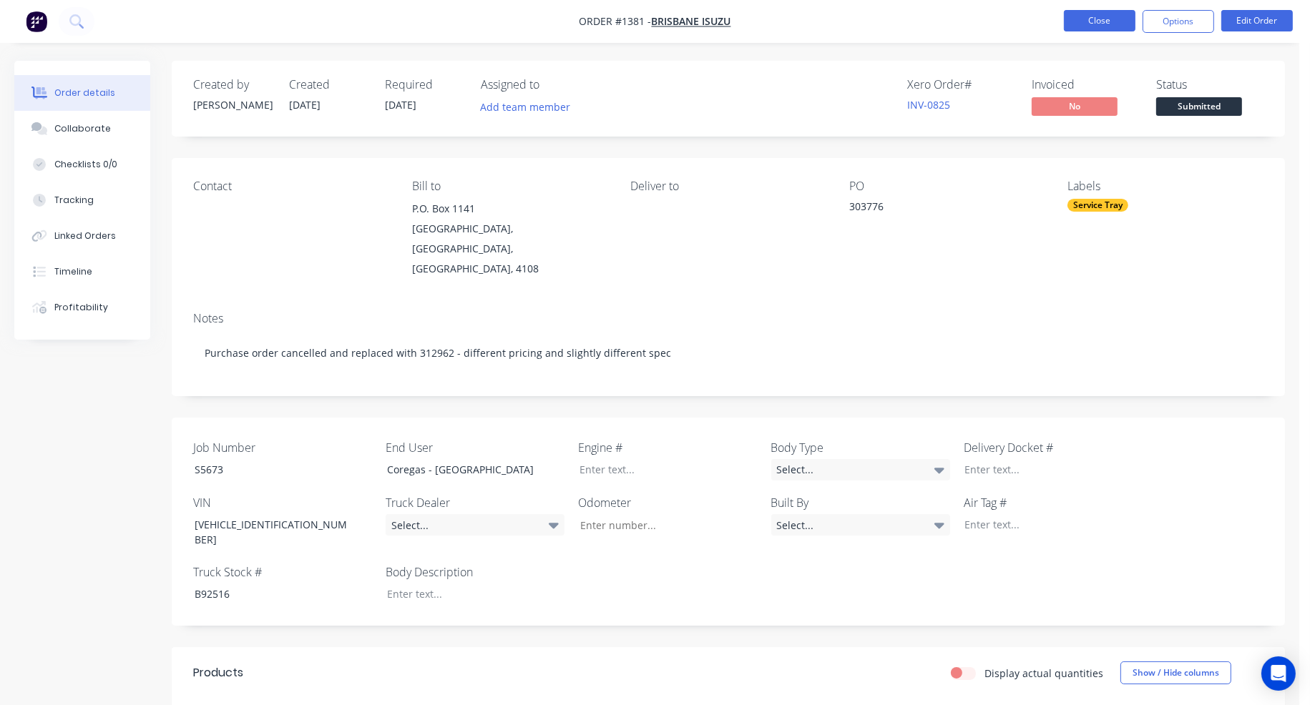
click at [1107, 22] on button "Close" at bounding box center [1100, 20] width 72 height 21
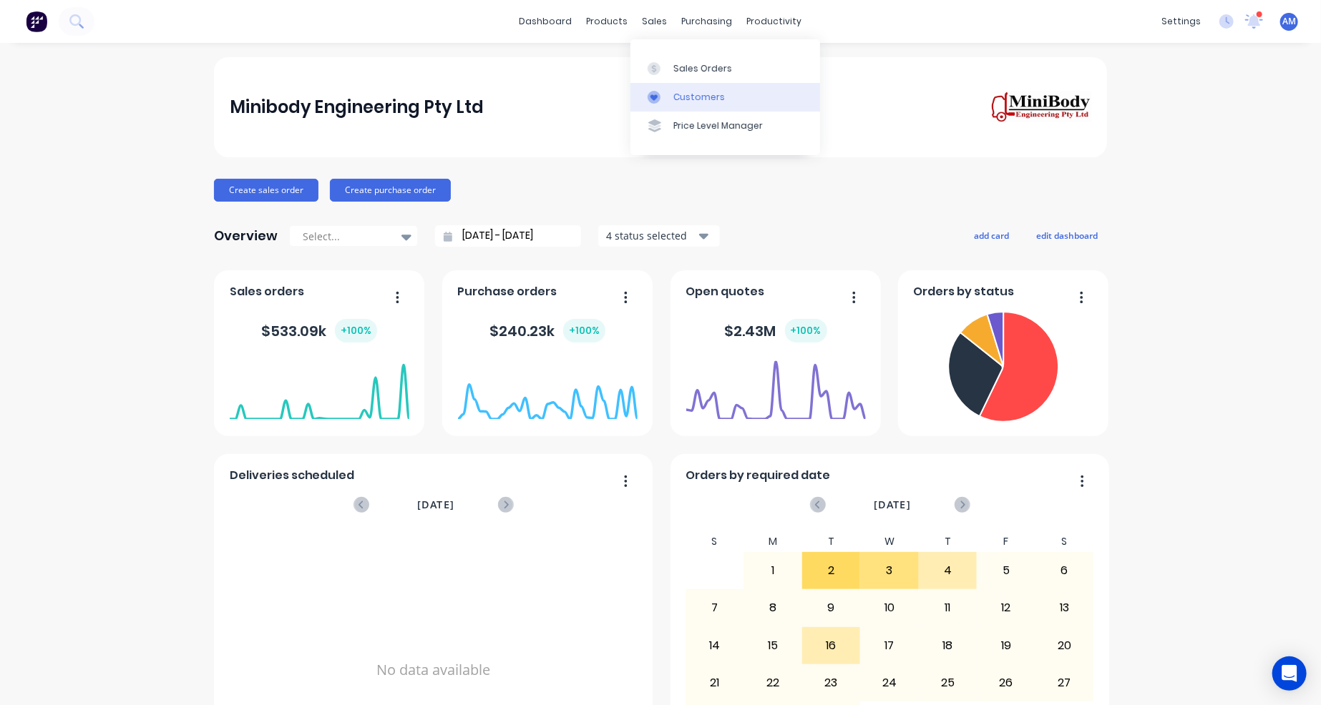
click at [695, 90] on link "Customers" at bounding box center [725, 97] width 190 height 29
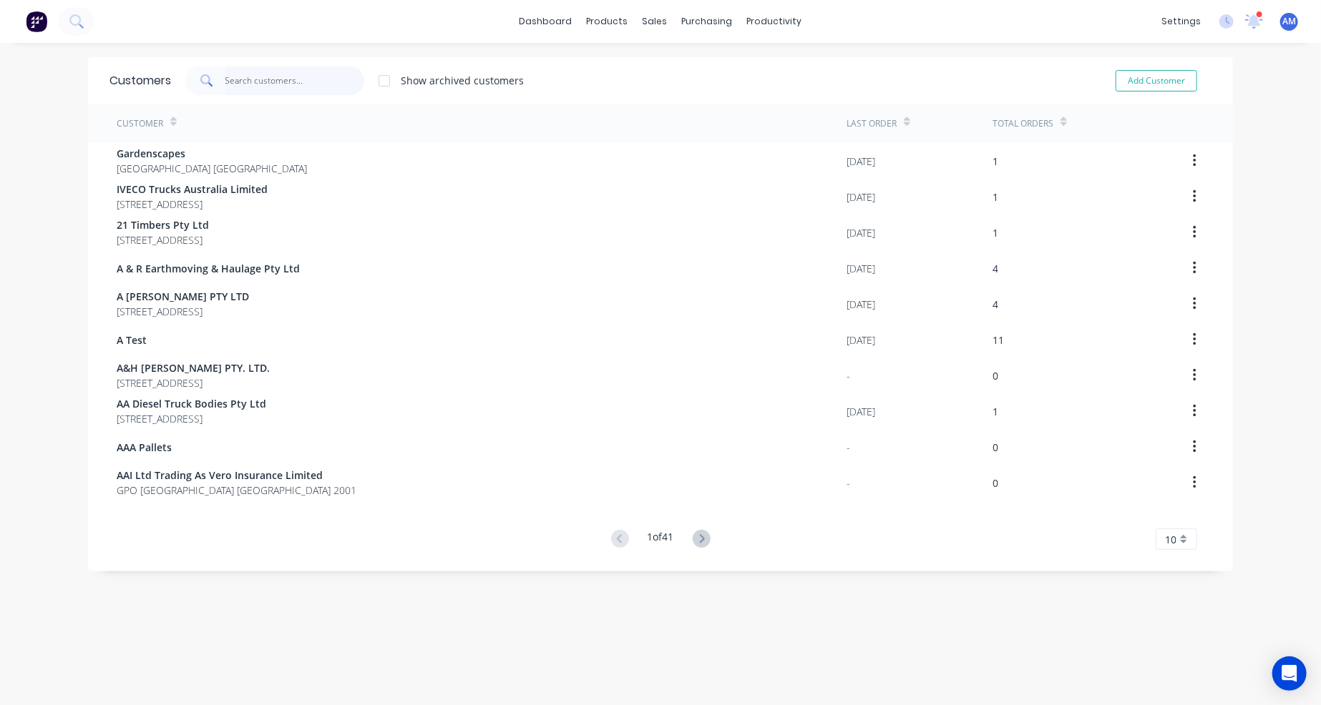
click at [263, 76] on input "text" at bounding box center [294, 81] width 139 height 29
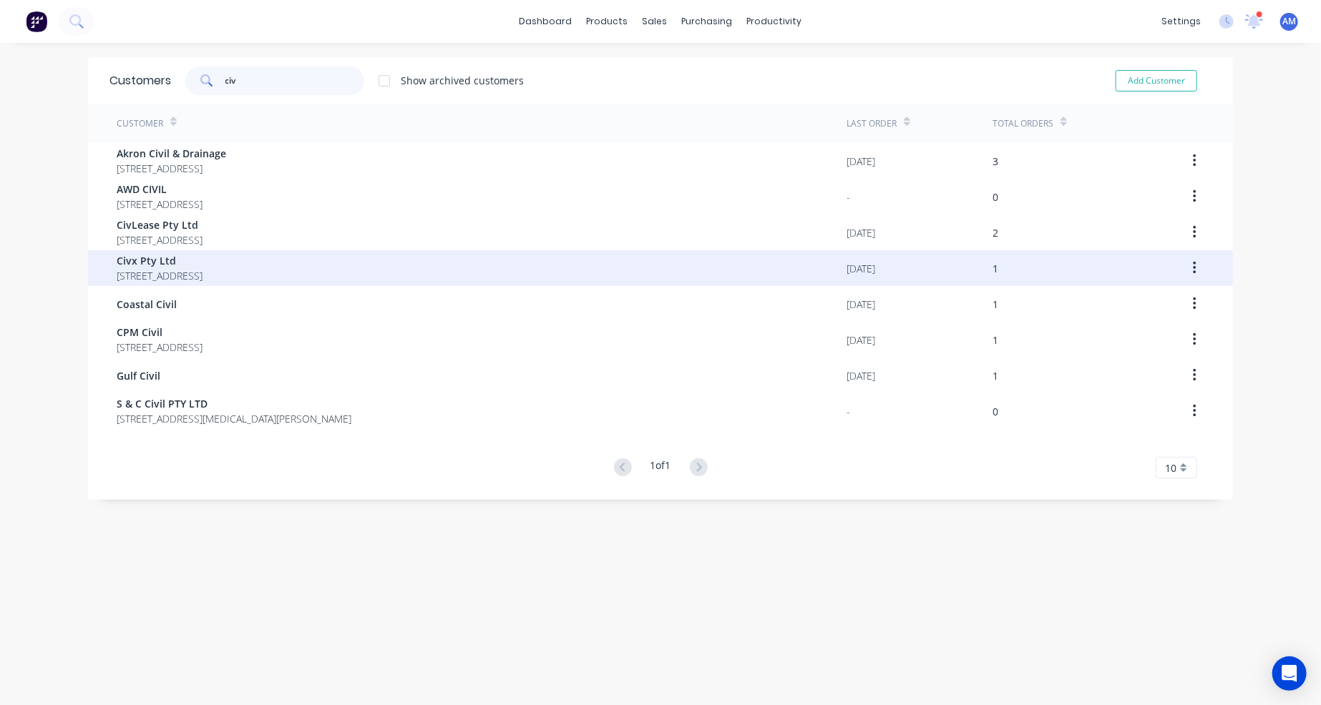
type input "civ"
click at [153, 263] on span "Civx Pty Ltd" at bounding box center [160, 260] width 86 height 15
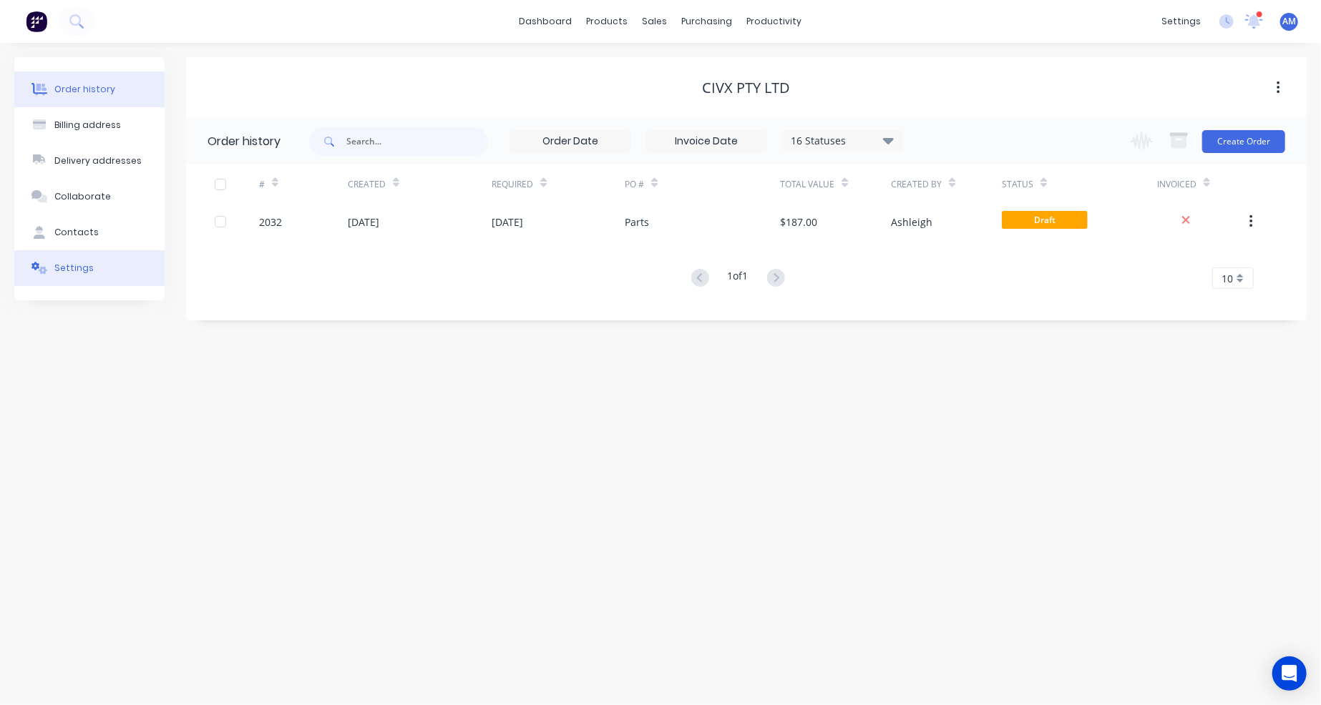
click at [102, 261] on button "Settings" at bounding box center [89, 268] width 150 height 36
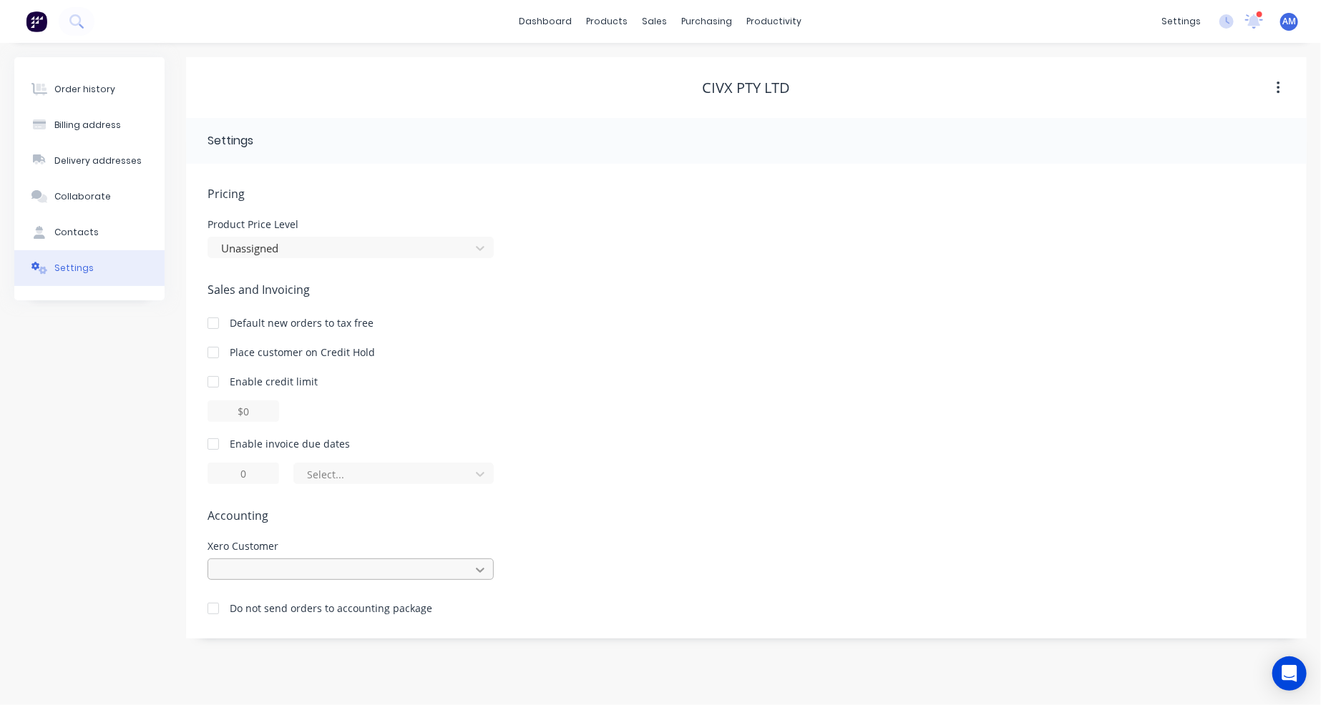
click at [481, 567] on icon at bounding box center [480, 570] width 14 height 14
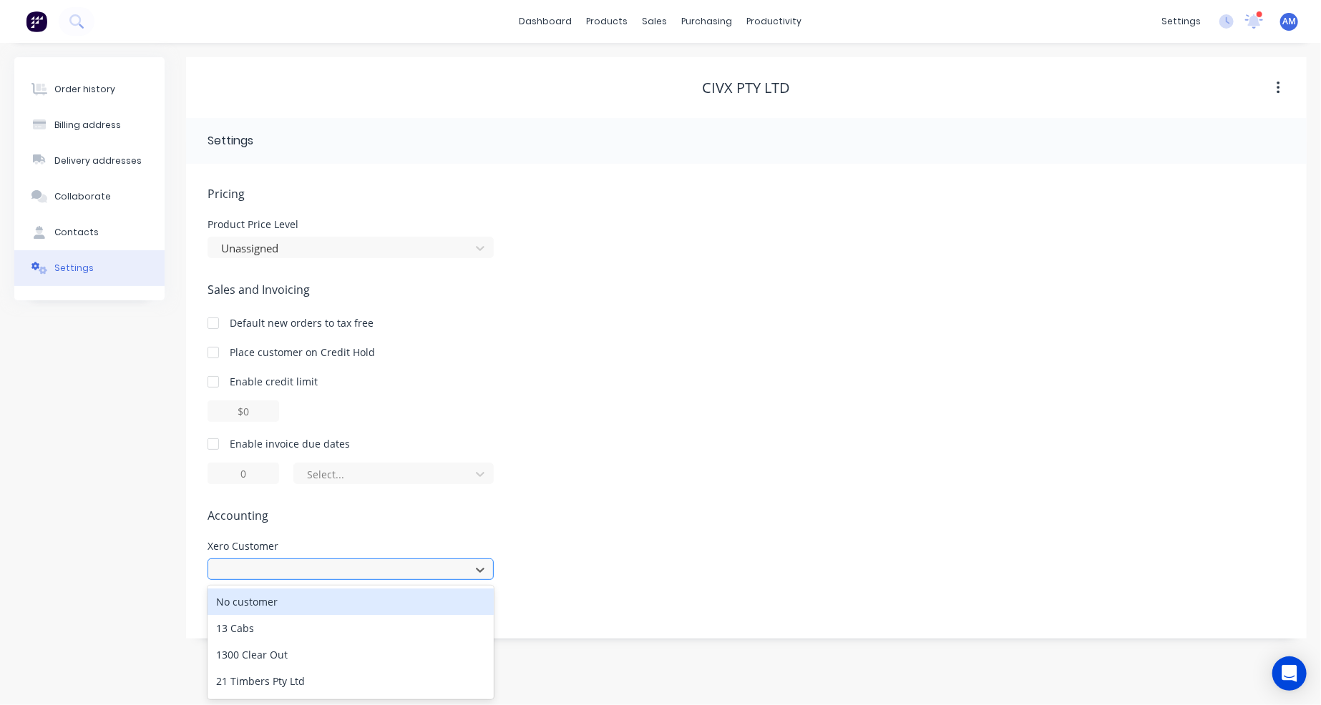
click at [361, 574] on div at bounding box center [341, 571] width 243 height 18
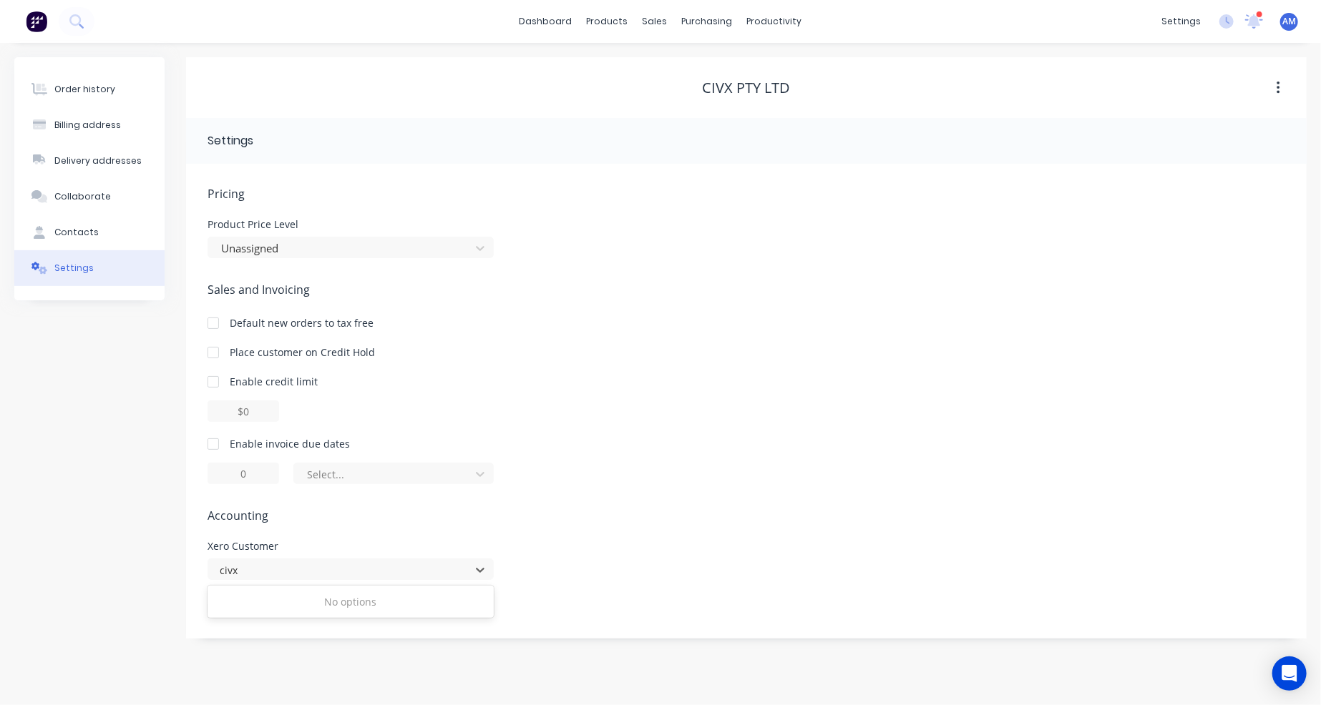
type input "civx"
click at [260, 566] on div at bounding box center [341, 571] width 243 height 18
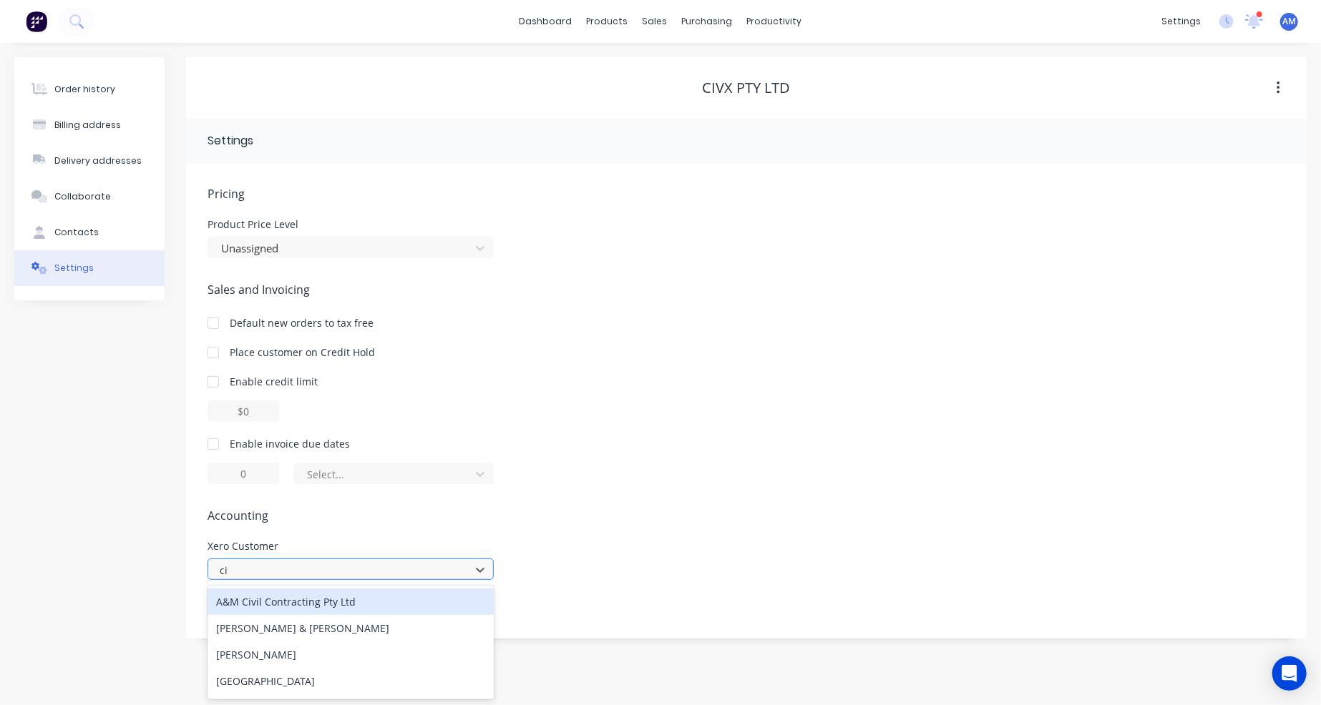
type input "c"
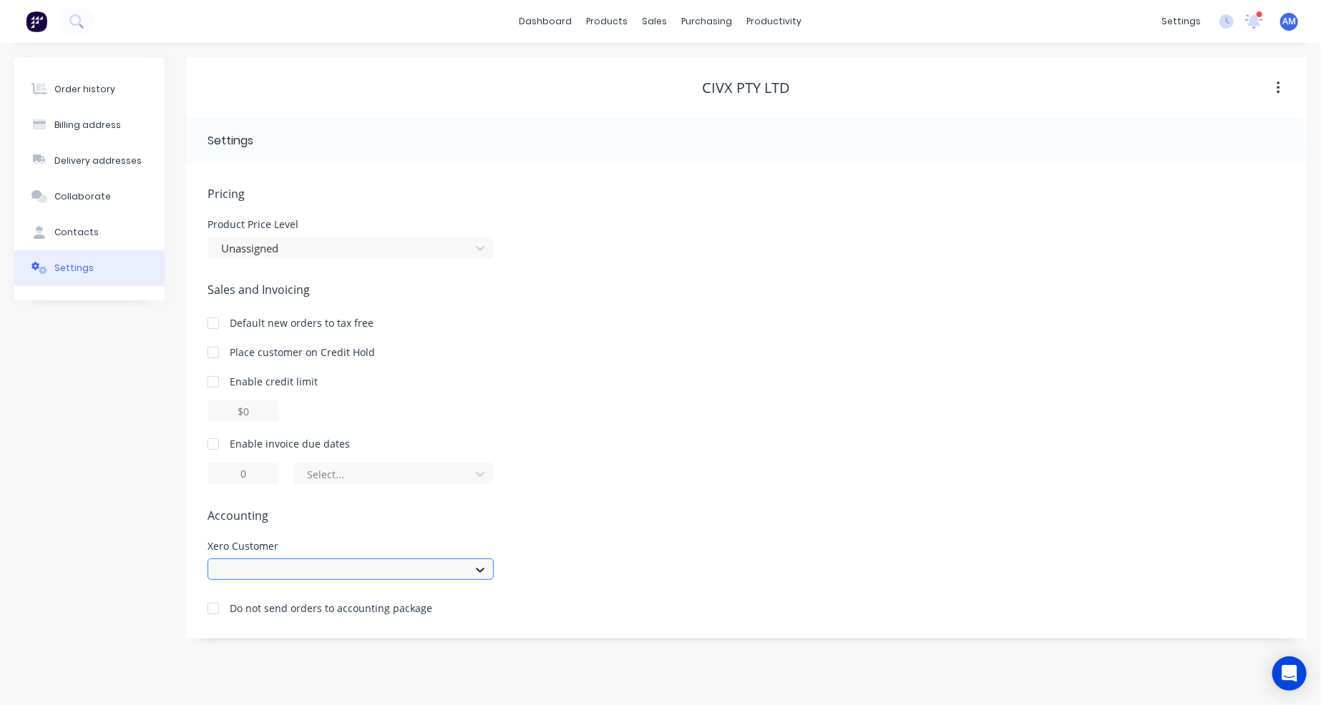
click at [483, 568] on icon at bounding box center [480, 570] width 14 height 14
type input "civx"
click at [651, 482] on div "Select..." at bounding box center [745, 473] width 1077 height 21
click at [564, 18] on link "dashboard" at bounding box center [545, 21] width 67 height 21
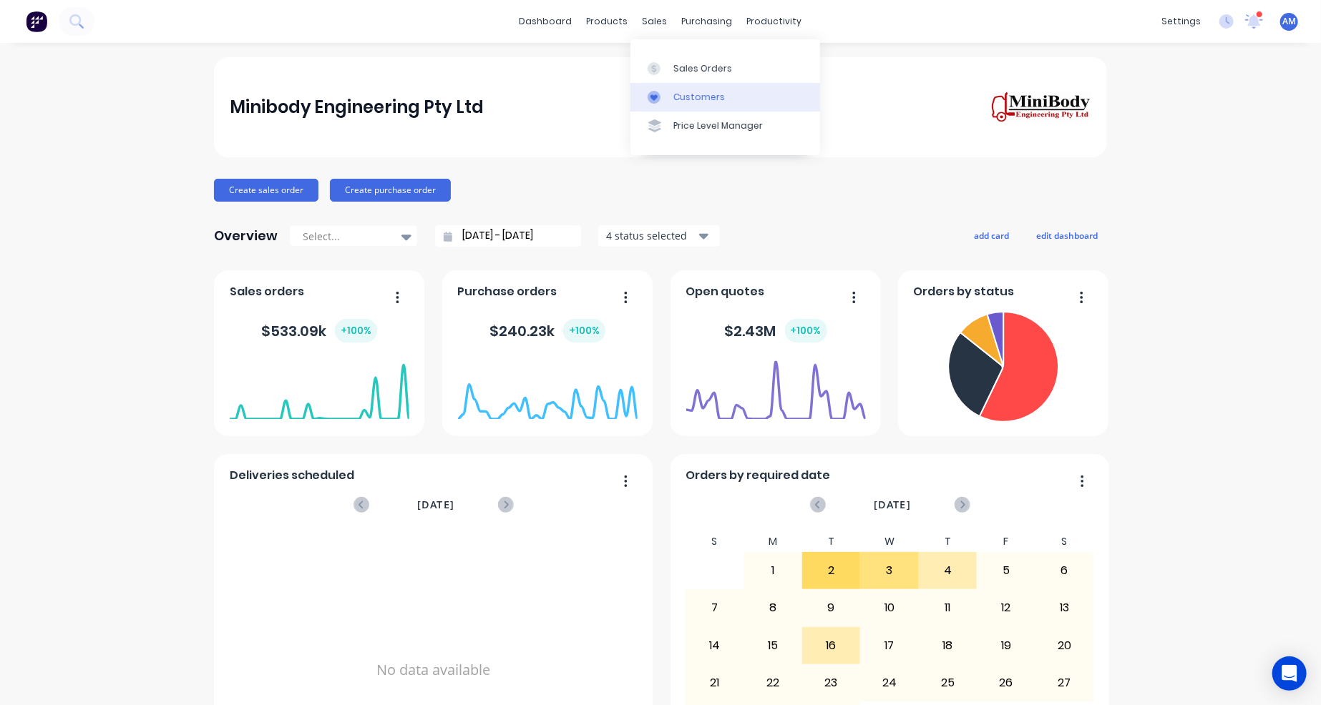
click at [680, 90] on link "Customers" at bounding box center [725, 97] width 190 height 29
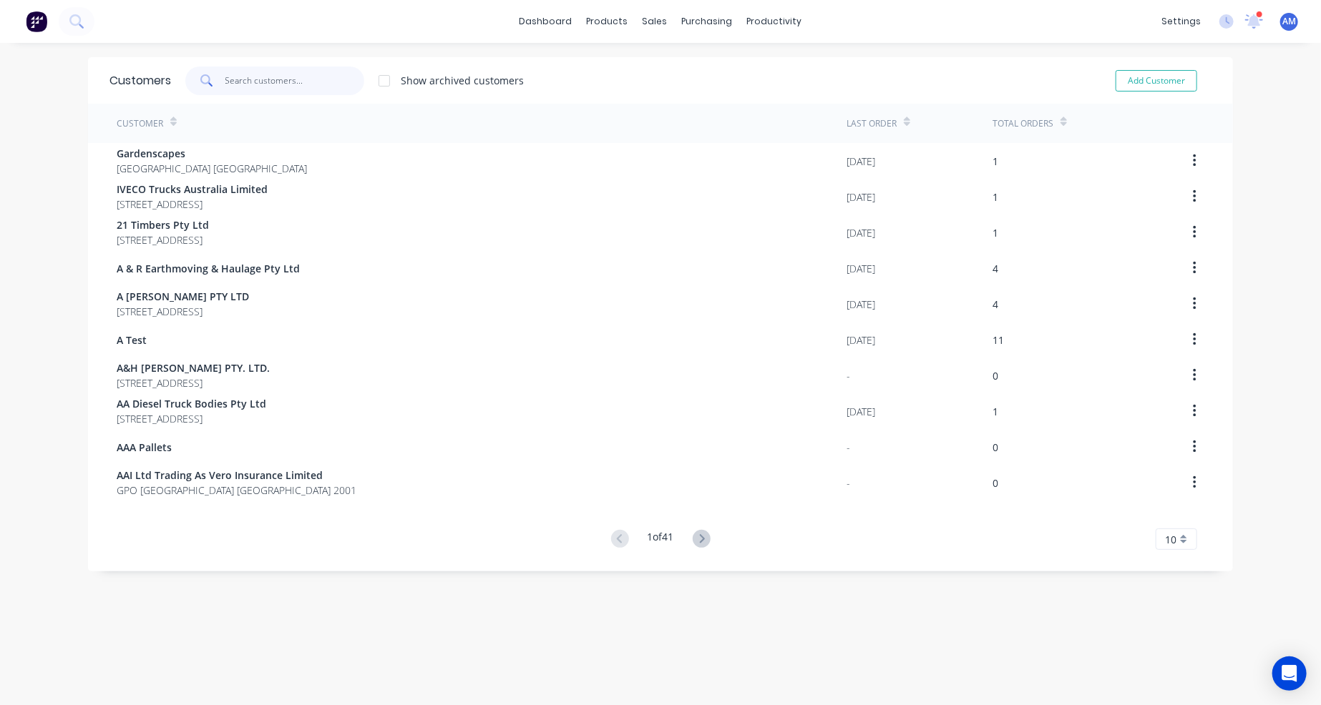
click at [272, 93] on input "text" at bounding box center [294, 81] width 139 height 29
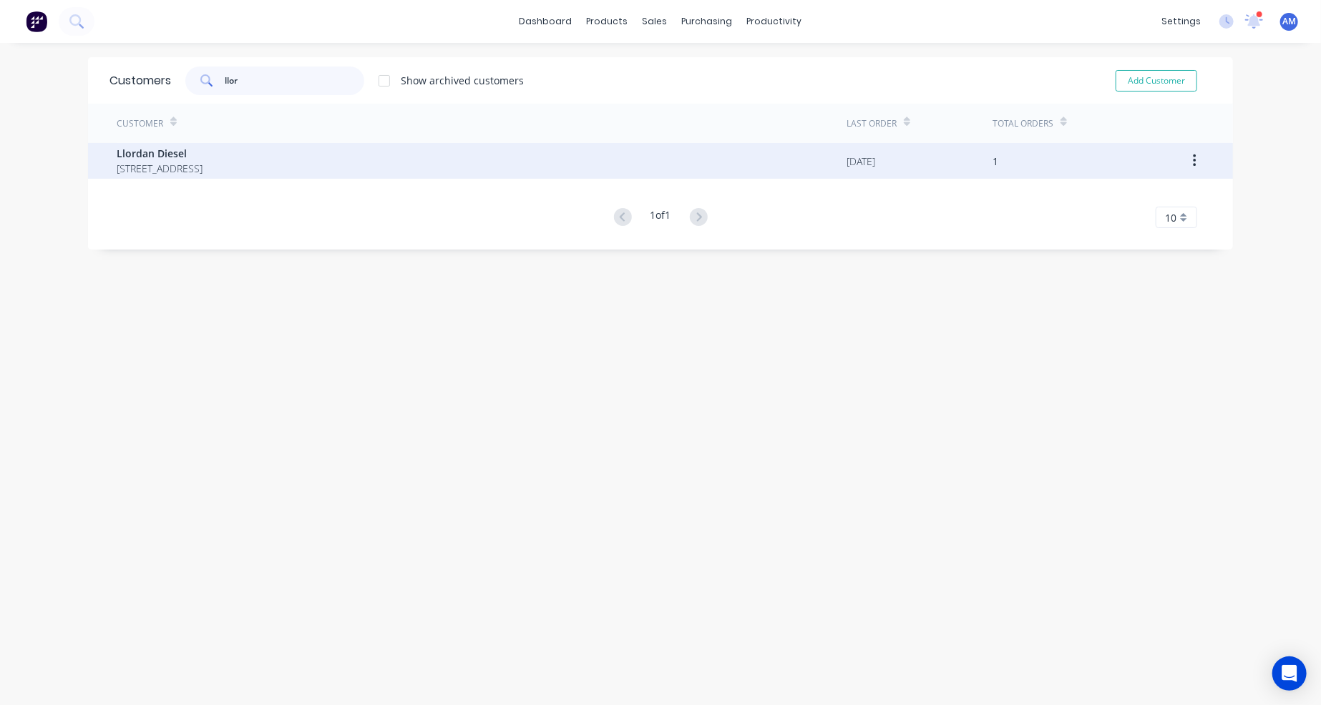
type input "llor"
click at [202, 154] on span "Llordan Diesel" at bounding box center [160, 153] width 86 height 15
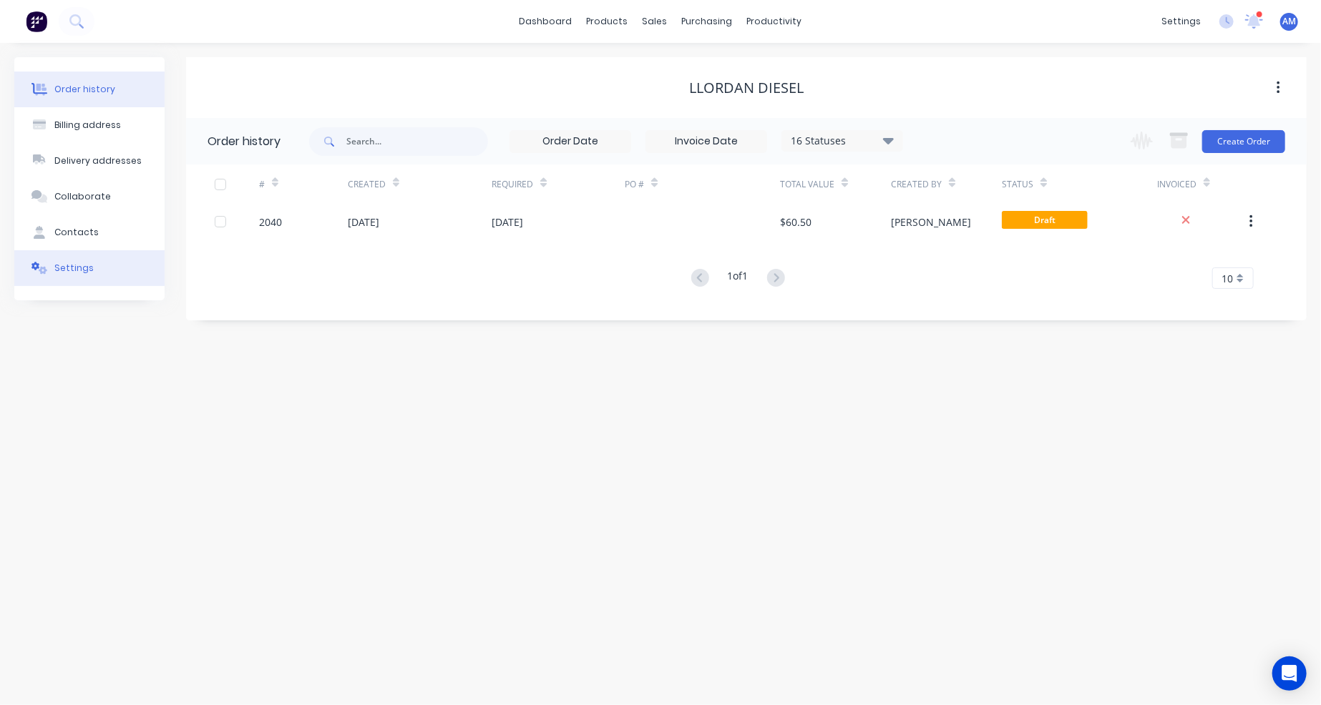
click at [68, 272] on div "Settings" at bounding box center [73, 268] width 39 height 13
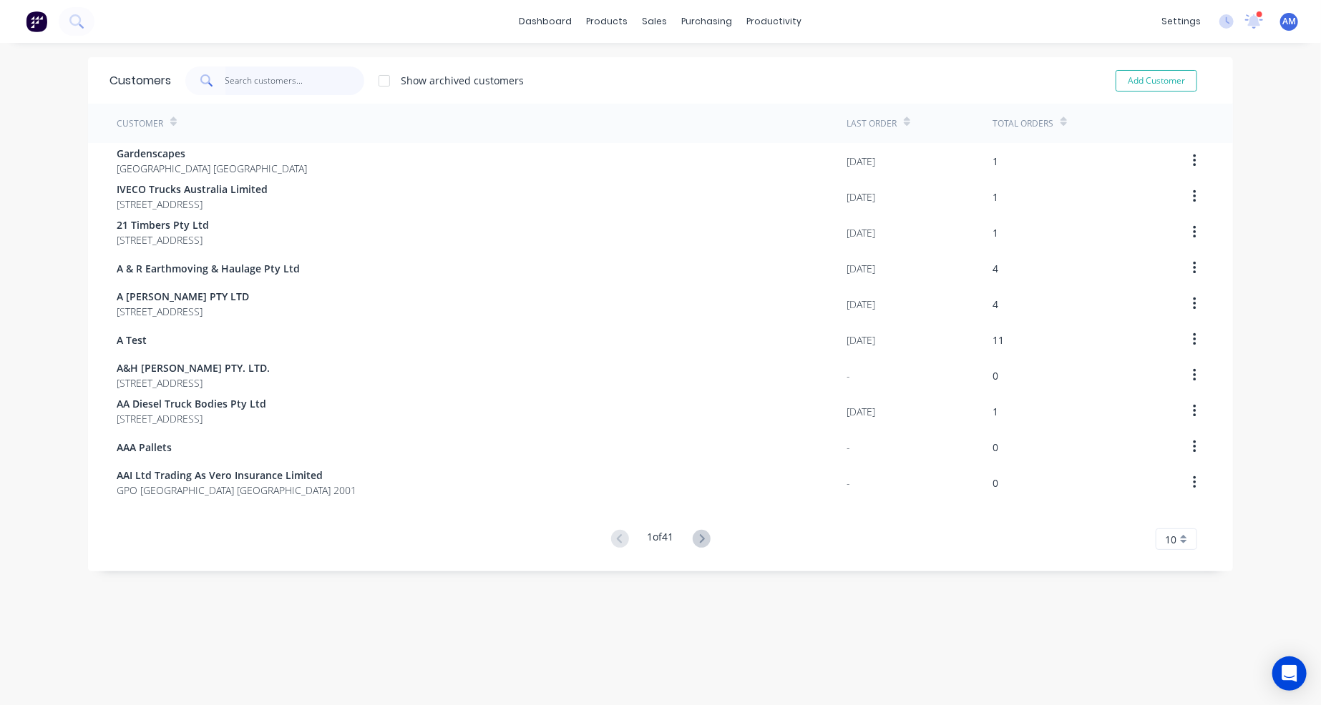
click at [253, 87] on input "text" at bounding box center [294, 81] width 139 height 29
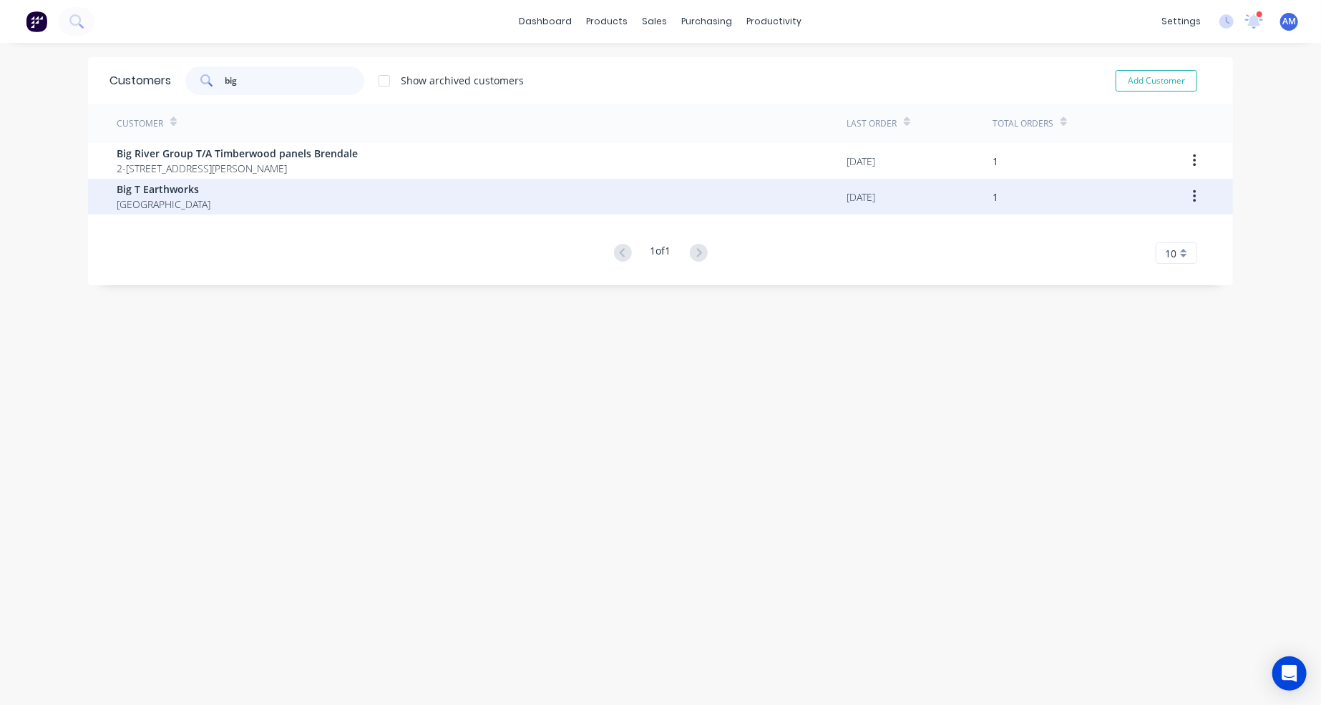
type input "big"
click at [200, 194] on div "Big T Earthworks Australia" at bounding box center [482, 197] width 730 height 36
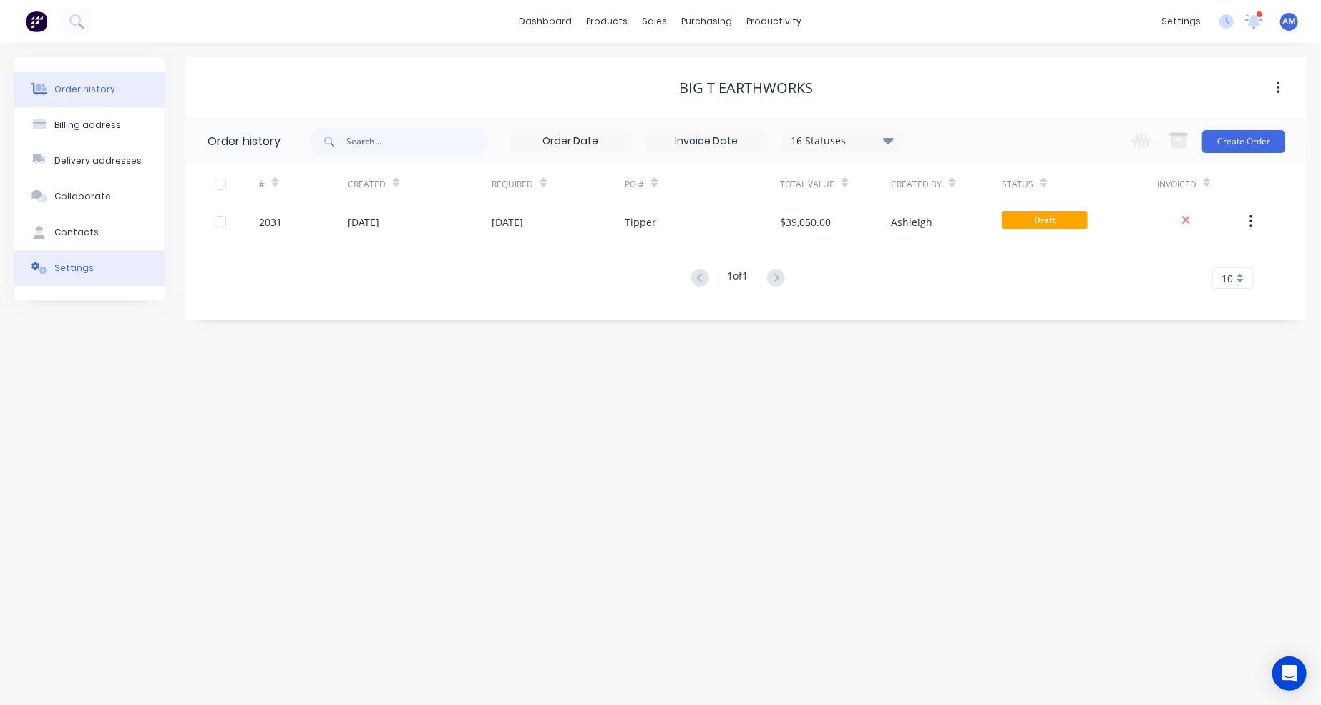
click at [77, 265] on div "Settings" at bounding box center [73, 268] width 39 height 13
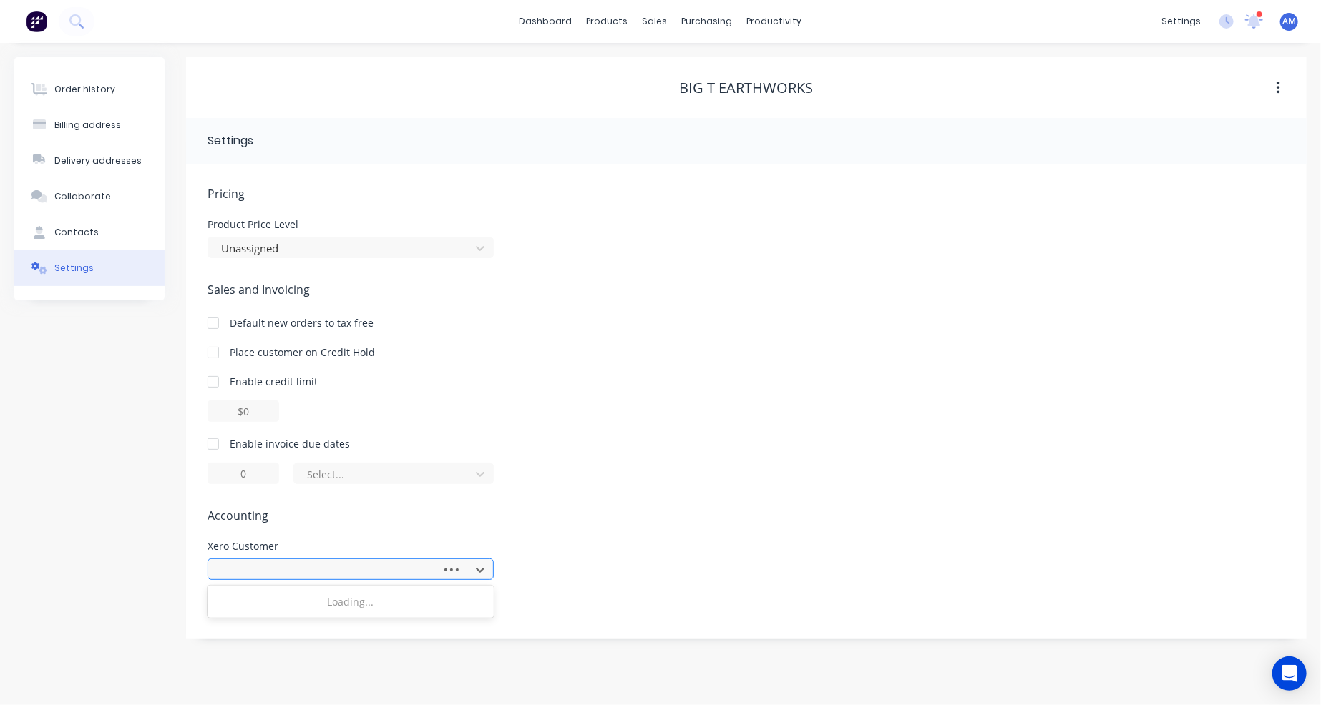
click at [381, 565] on div at bounding box center [327, 571] width 215 height 18
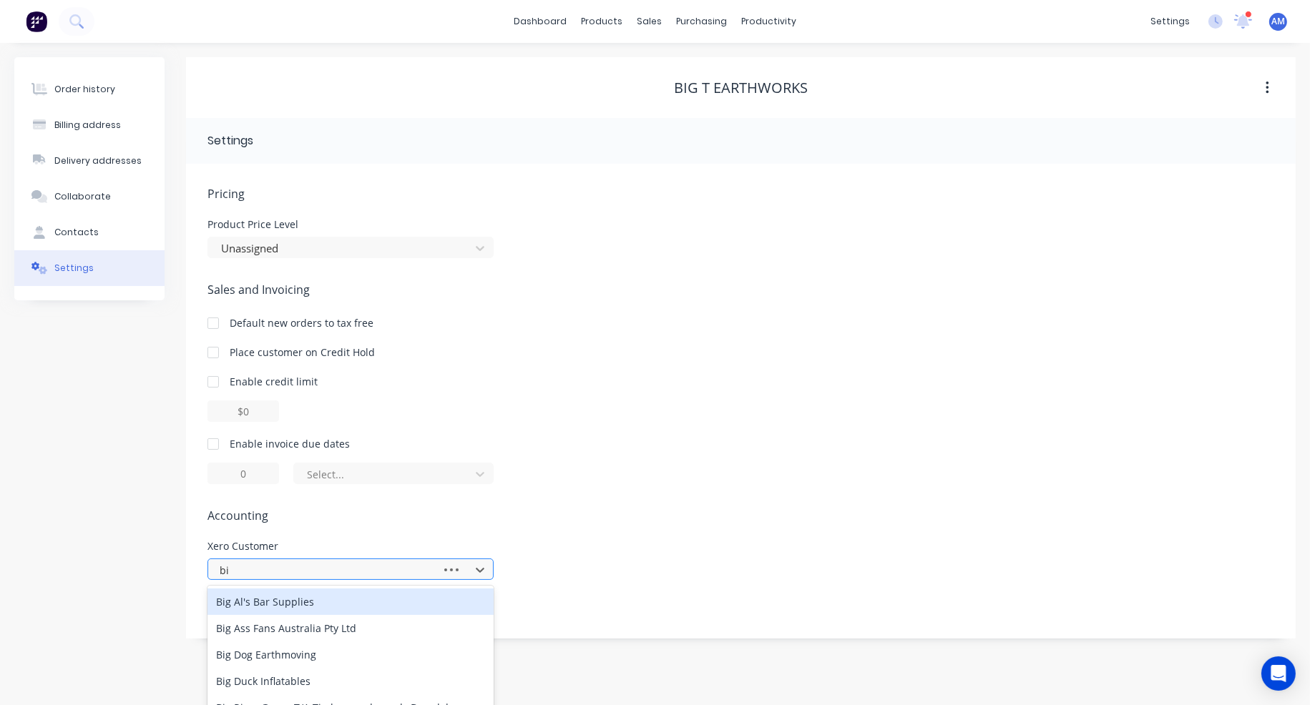
type input "b"
click at [704, 464] on div "Select..." at bounding box center [740, 473] width 1067 height 21
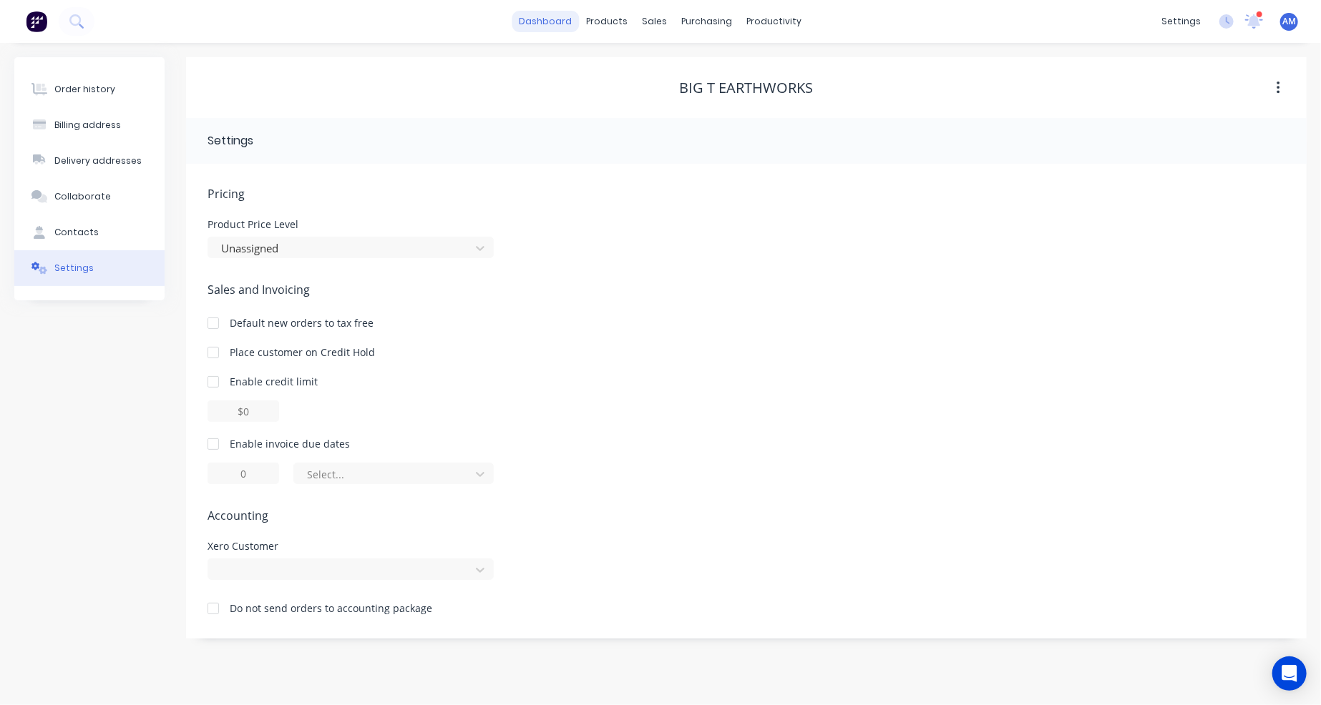
click at [557, 22] on link "dashboard" at bounding box center [545, 21] width 67 height 21
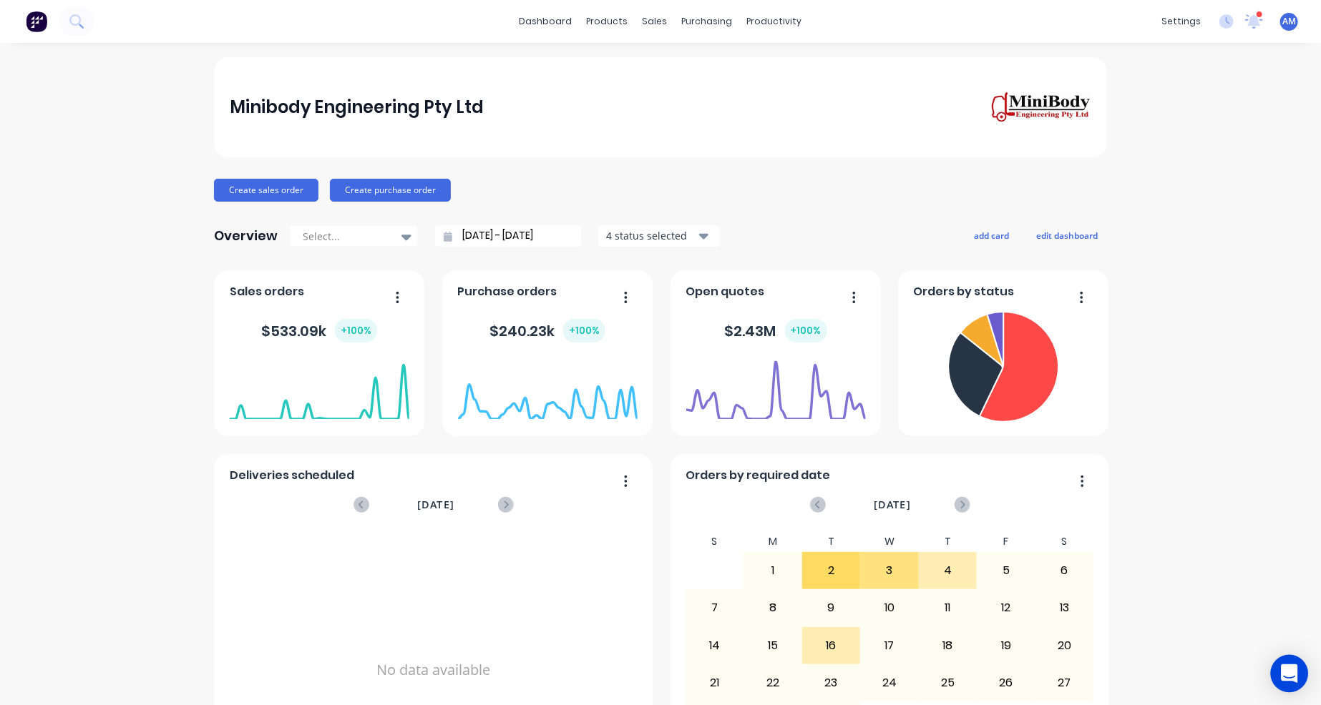
click at [1286, 675] on icon "Open Intercom Messenger" at bounding box center [1288, 674] width 16 height 19
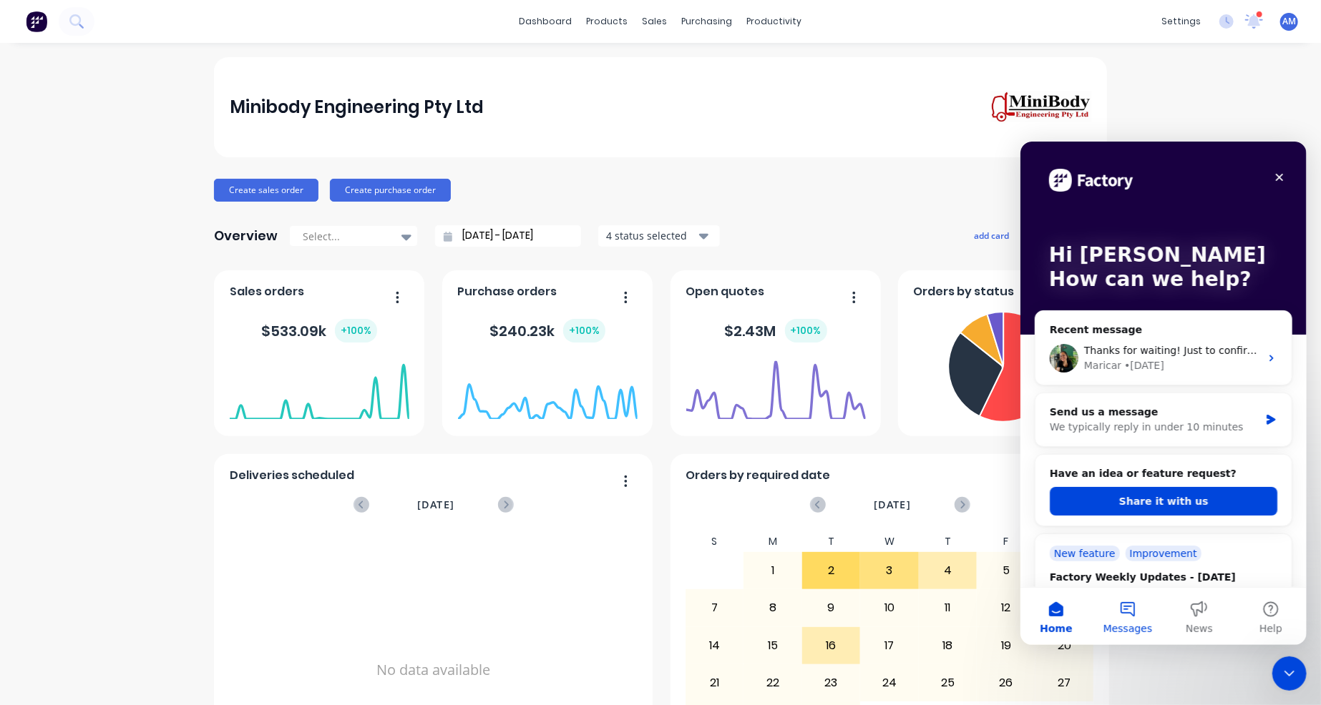
click at [1128, 613] on button "Messages" at bounding box center [1127, 615] width 72 height 57
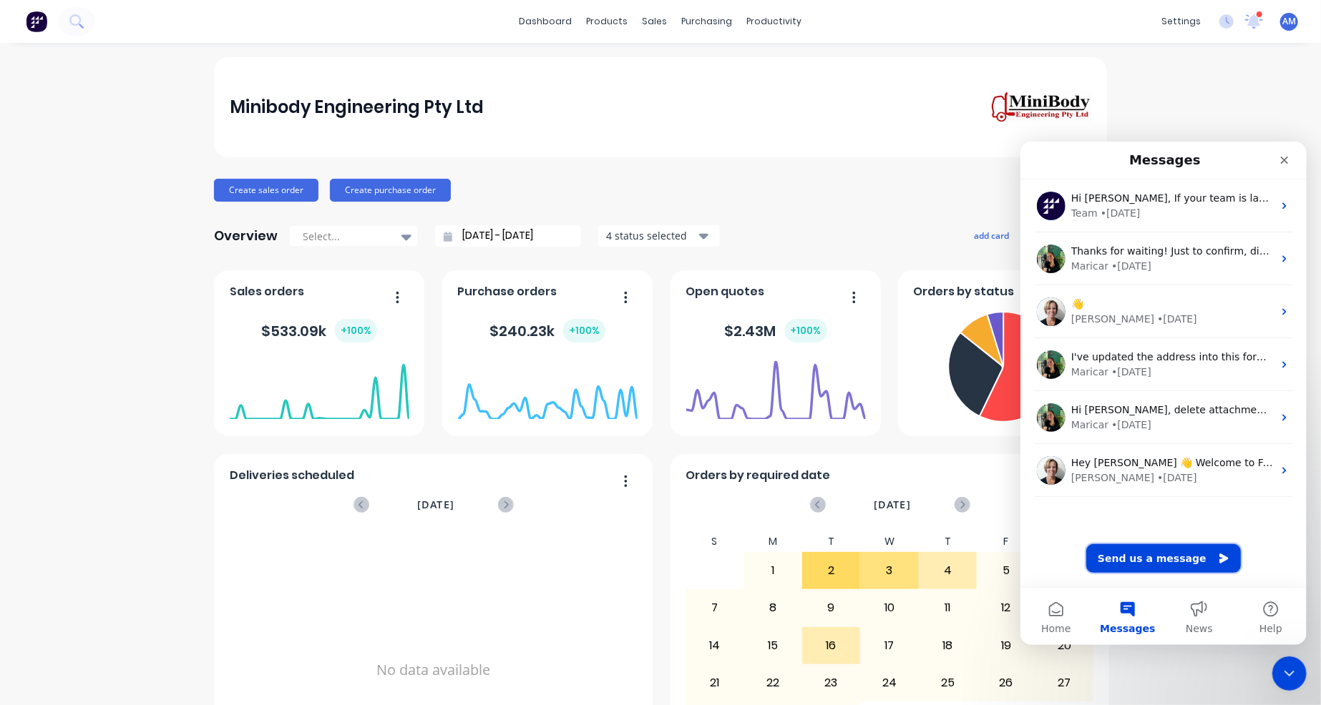
click at [1140, 560] on button "Send us a message" at bounding box center [1162, 558] width 155 height 29
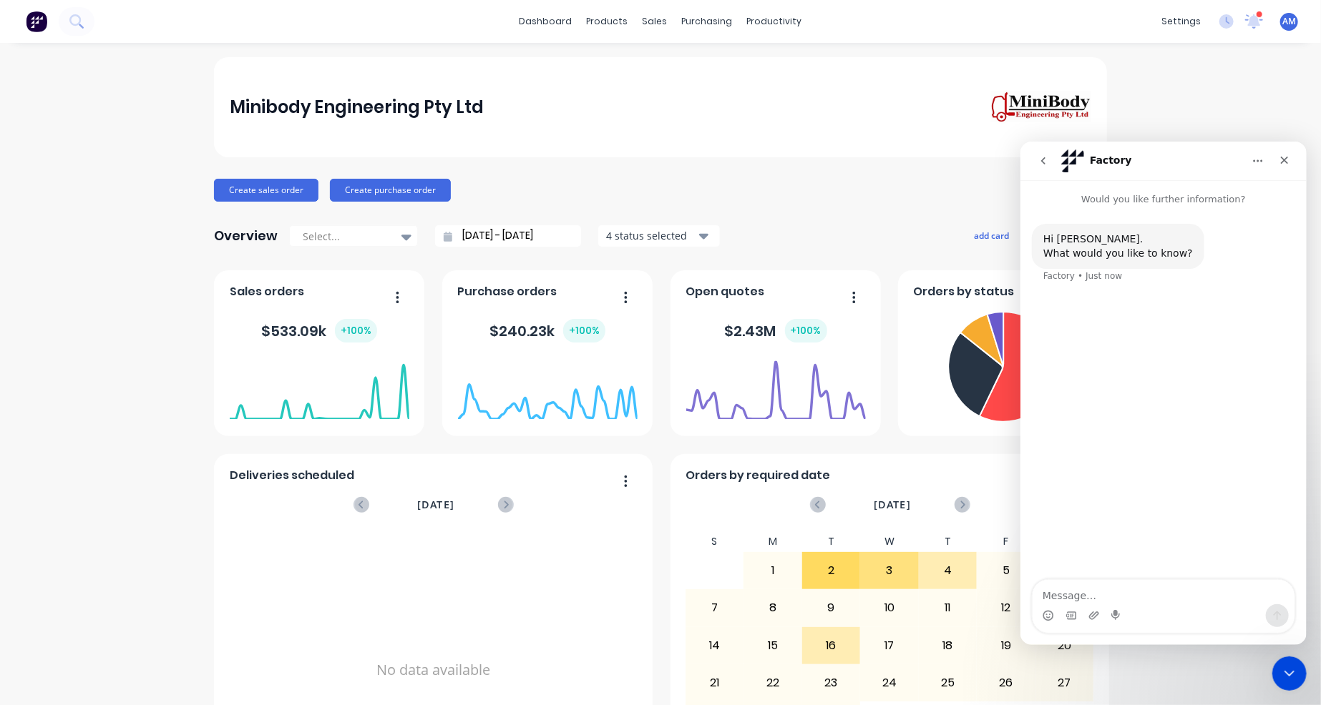
click at [1122, 592] on textarea "Message…" at bounding box center [1163, 591] width 262 height 24
type textarea "Hi, I created 2 customers in Factory when it was not conne"
drag, startPoint x: 1089, startPoint y: 601, endPoint x: 1032, endPoint y: 582, distance: 60.4
click at [1032, 582] on textarea "Hi, I created 2 customers in Factory when it was not conne" at bounding box center [1163, 584] width 262 height 39
click at [1280, 159] on icon "Close" at bounding box center [1283, 159] width 11 height 11
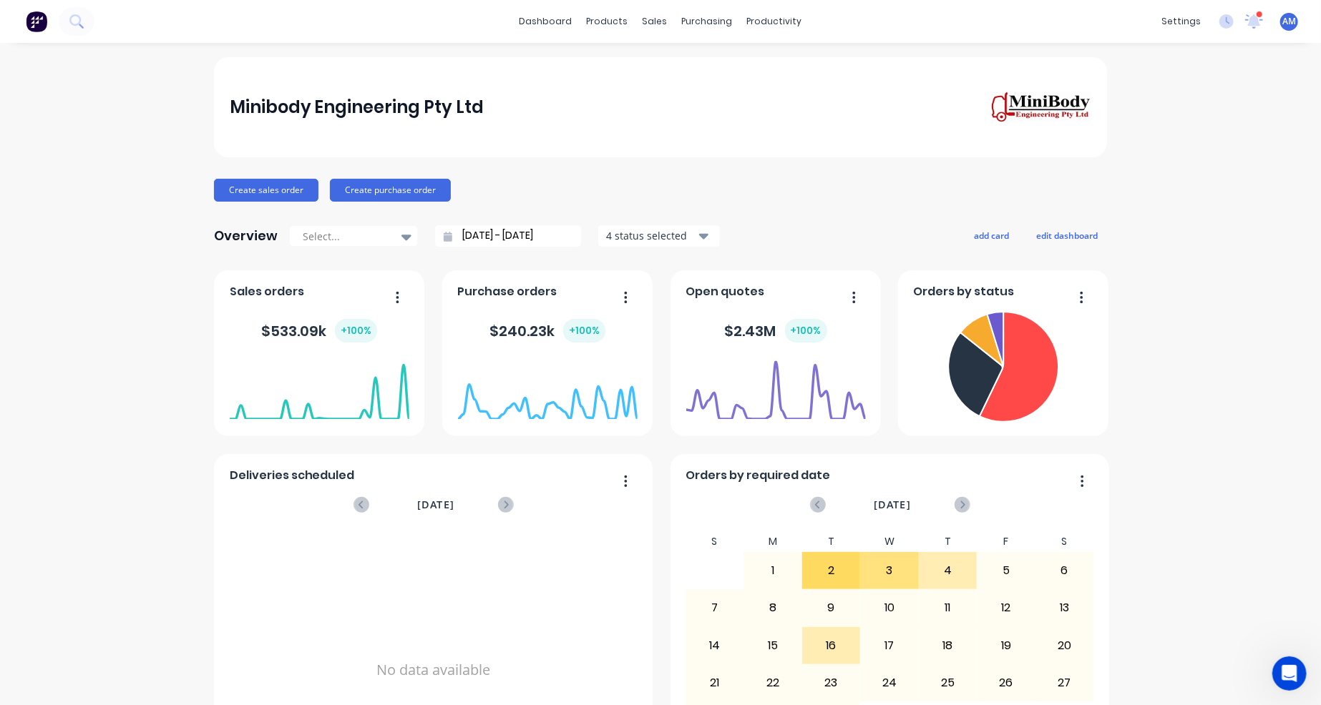
click at [1248, 224] on div "Minibody Engineering Pty Ltd Create sales order Create purchase order Overview …" at bounding box center [660, 430] width 1321 height 747
click at [676, 66] on div "Sales Orders" at bounding box center [702, 68] width 59 height 13
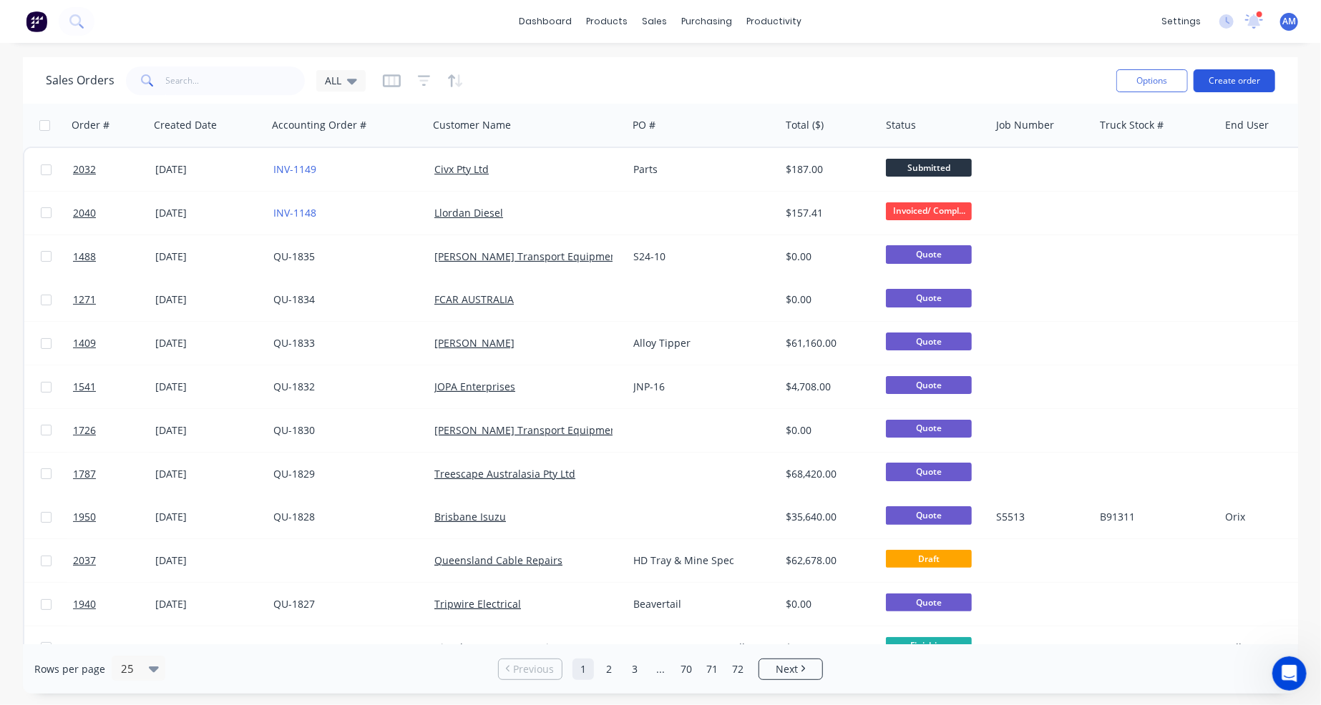
click at [1228, 77] on button "Create order" at bounding box center [1234, 80] width 82 height 23
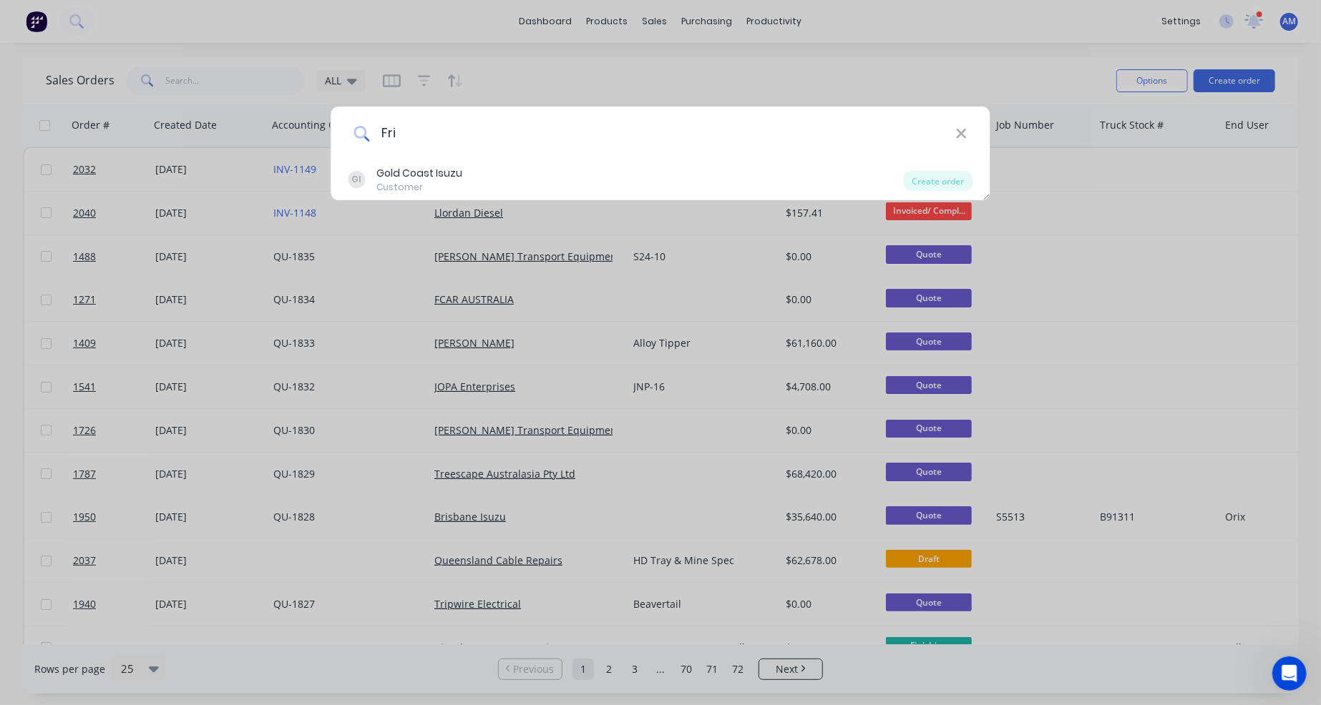
click at [418, 129] on input "Fri" at bounding box center [662, 134] width 586 height 54
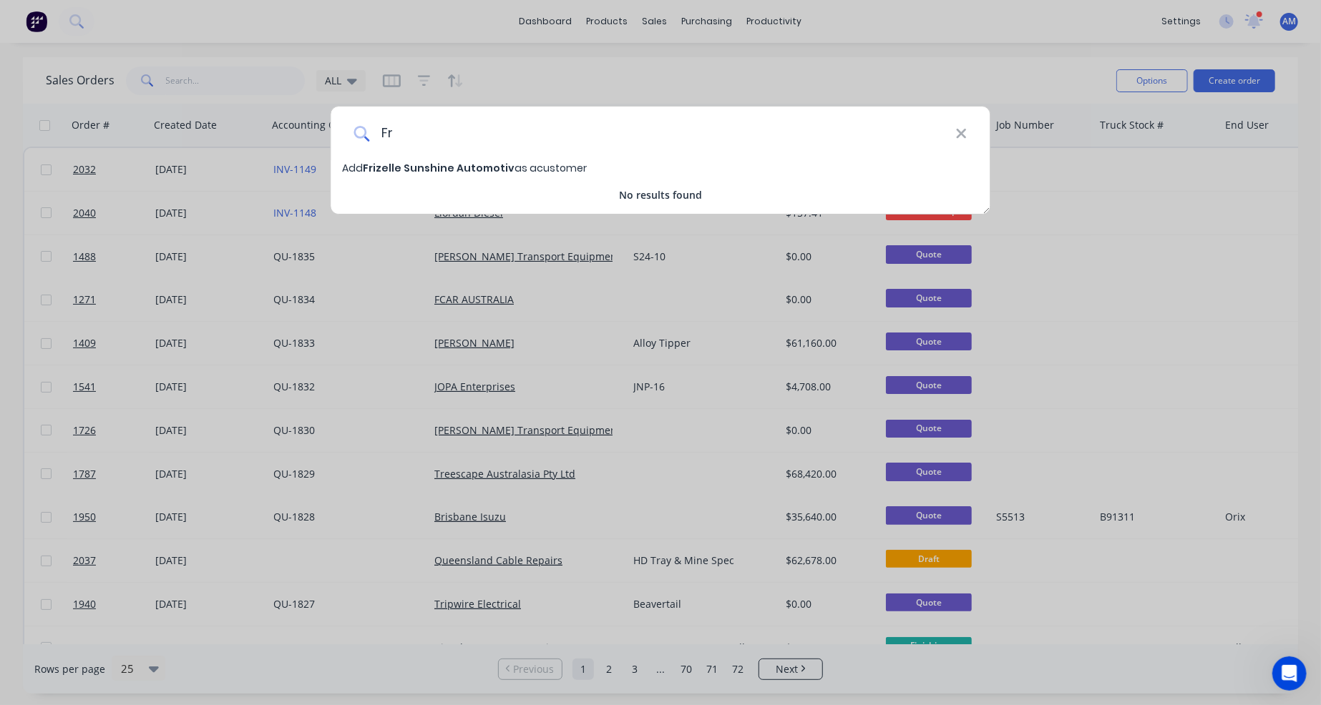
type input "F"
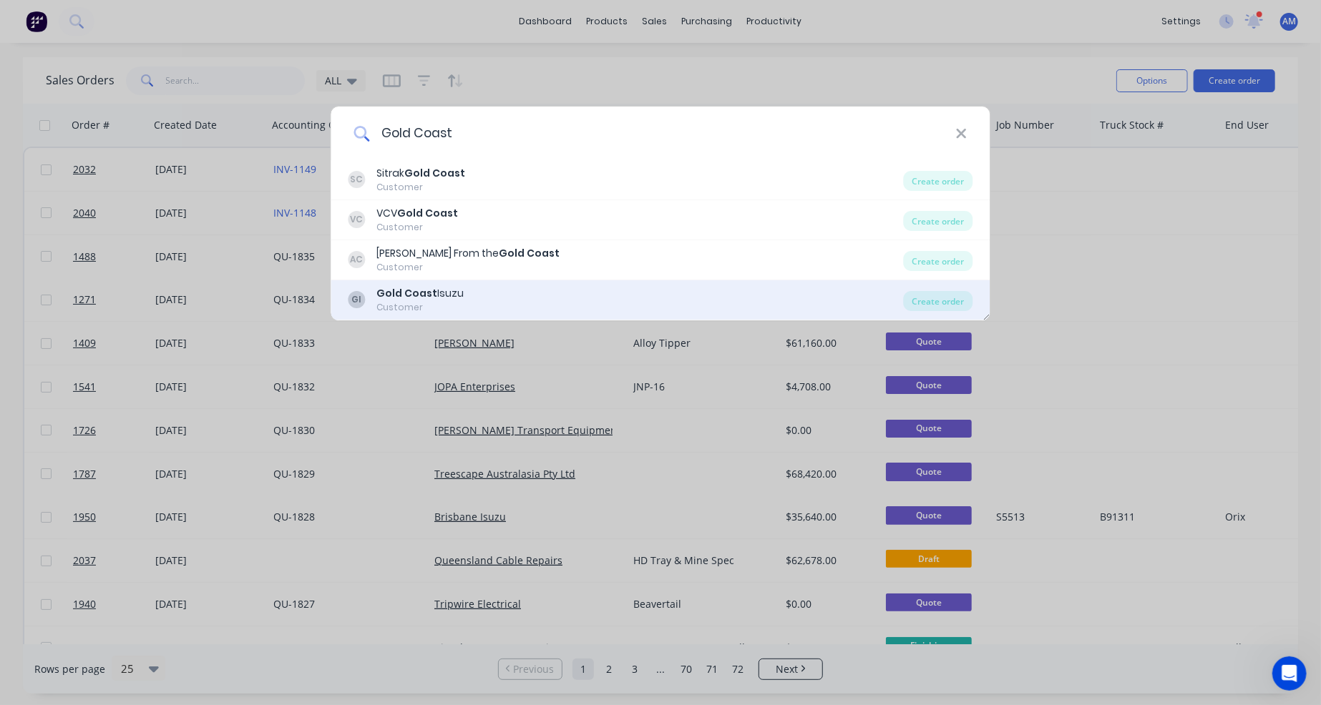
type input "Gold Coast"
click at [438, 291] on div "Gold Coast Isuzu" at bounding box center [420, 293] width 87 height 15
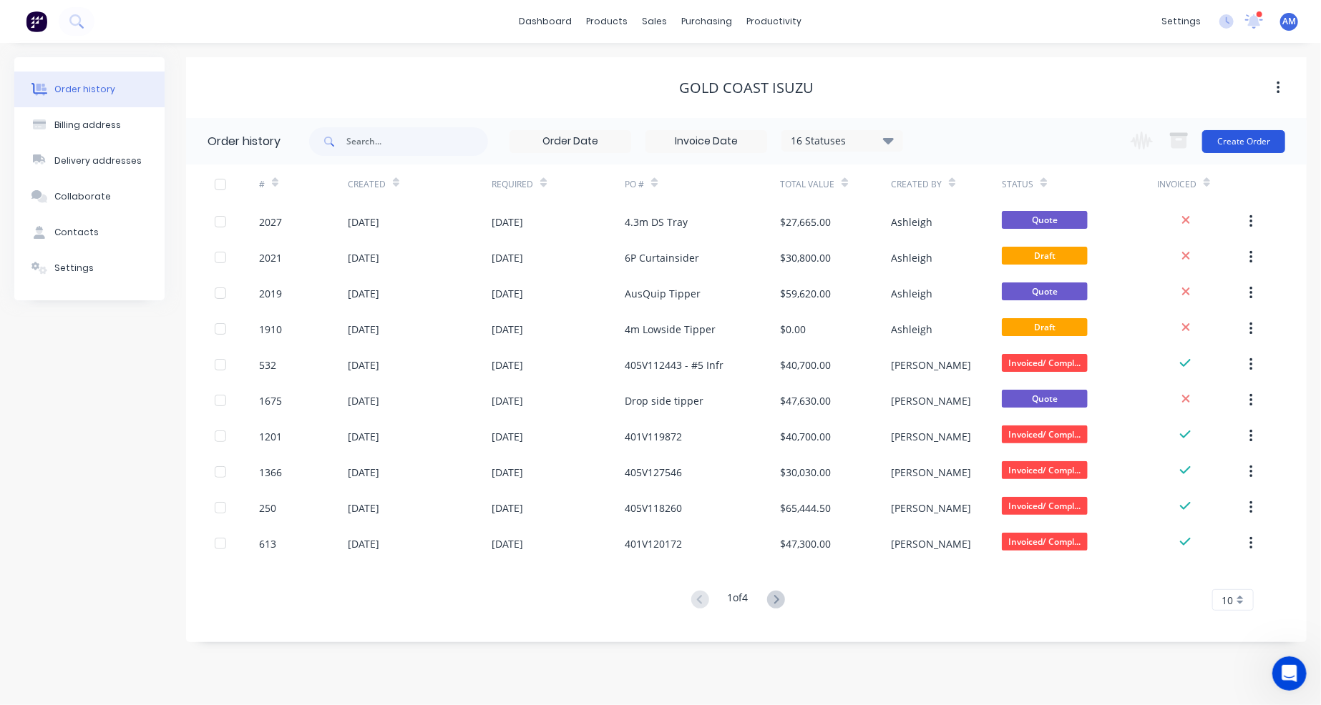
click at [1250, 144] on button "Create Order" at bounding box center [1243, 141] width 83 height 23
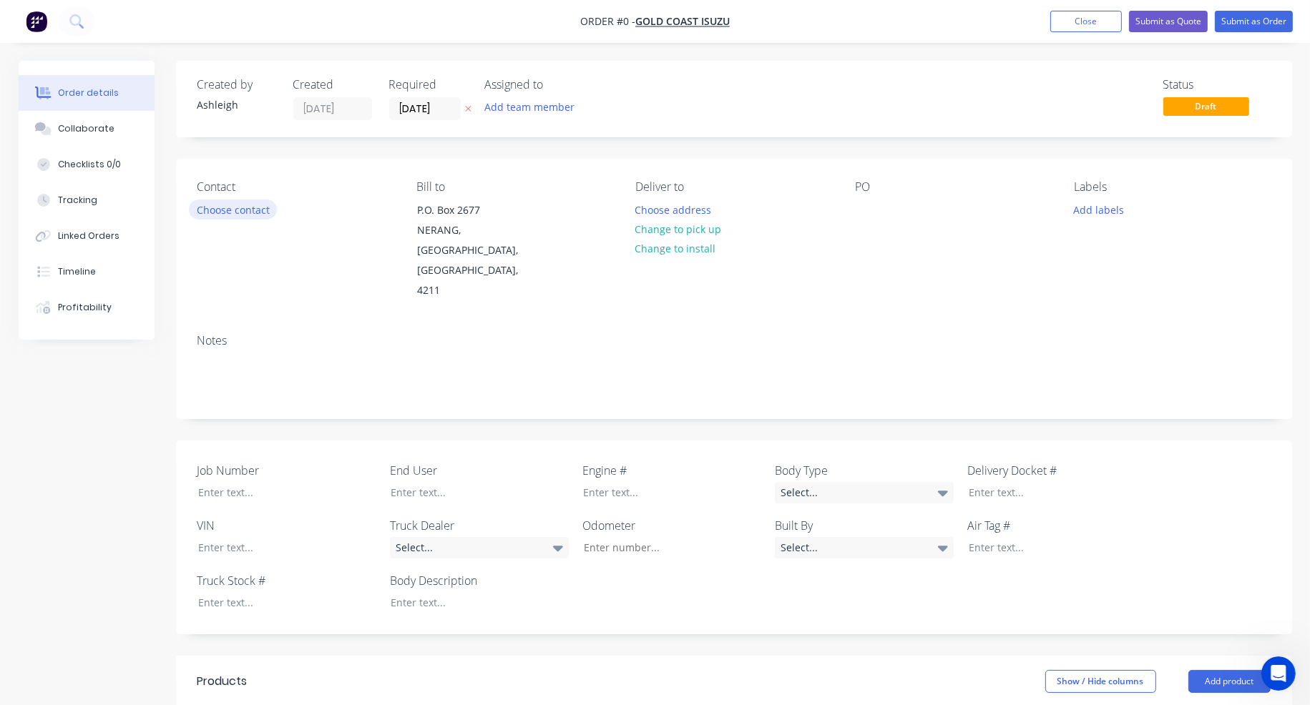
click at [252, 205] on button "Choose contact" at bounding box center [233, 209] width 88 height 19
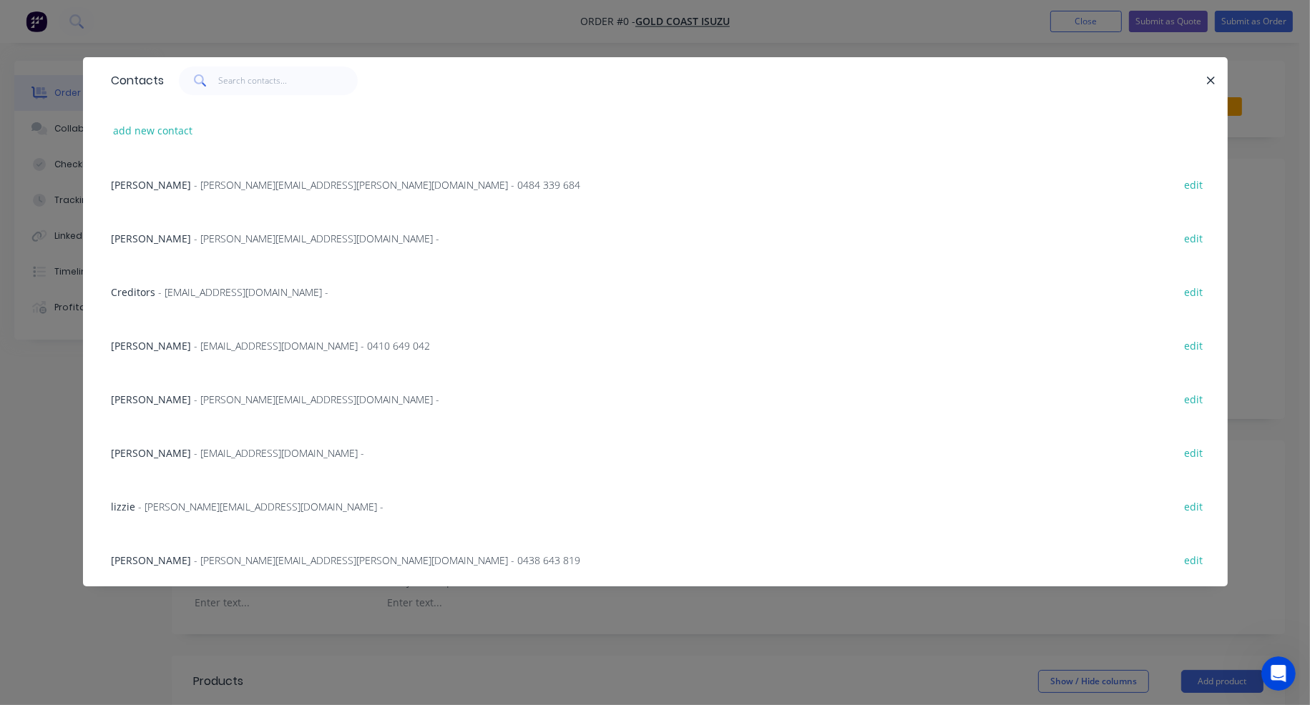
click at [230, 343] on span "- dougm@frizellesunshine.com.au - 0410 649 042" at bounding box center [313, 346] width 236 height 14
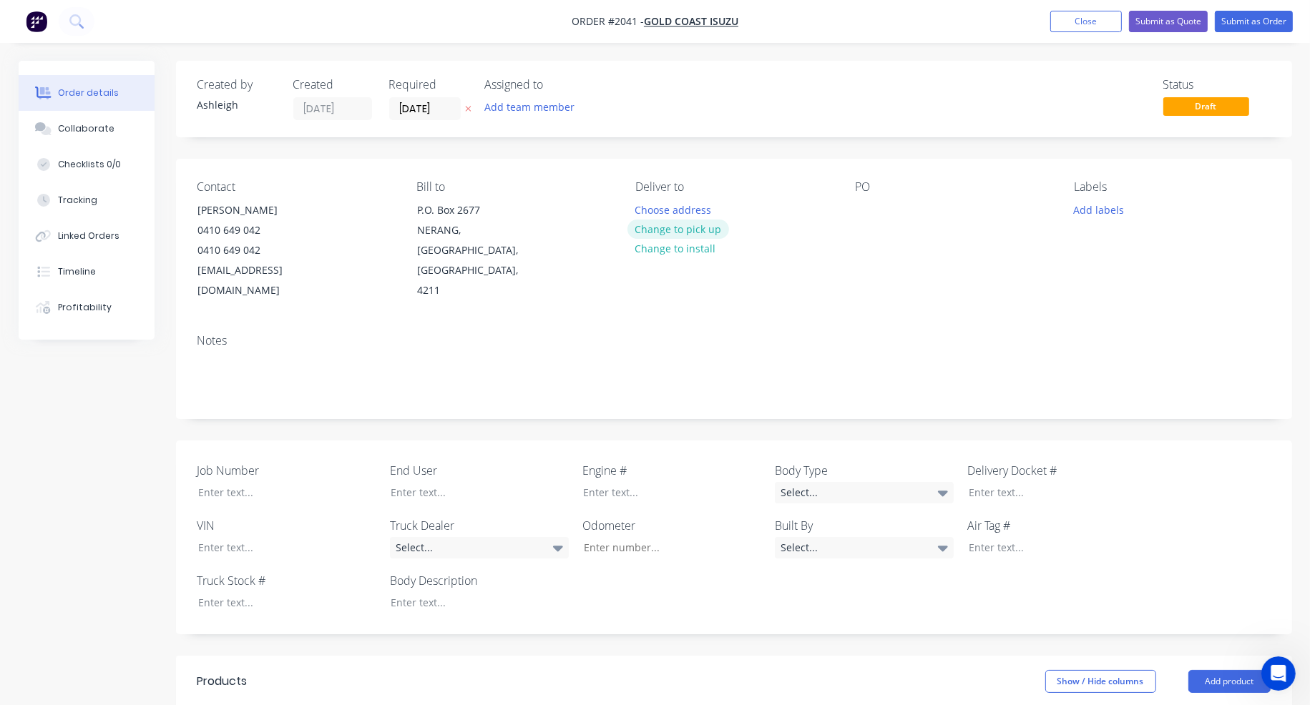
click at [698, 228] on button "Change to pick up" at bounding box center [678, 229] width 102 height 19
click at [855, 212] on div at bounding box center [866, 210] width 23 height 21
click at [873, 215] on div at bounding box center [866, 210] width 23 height 21
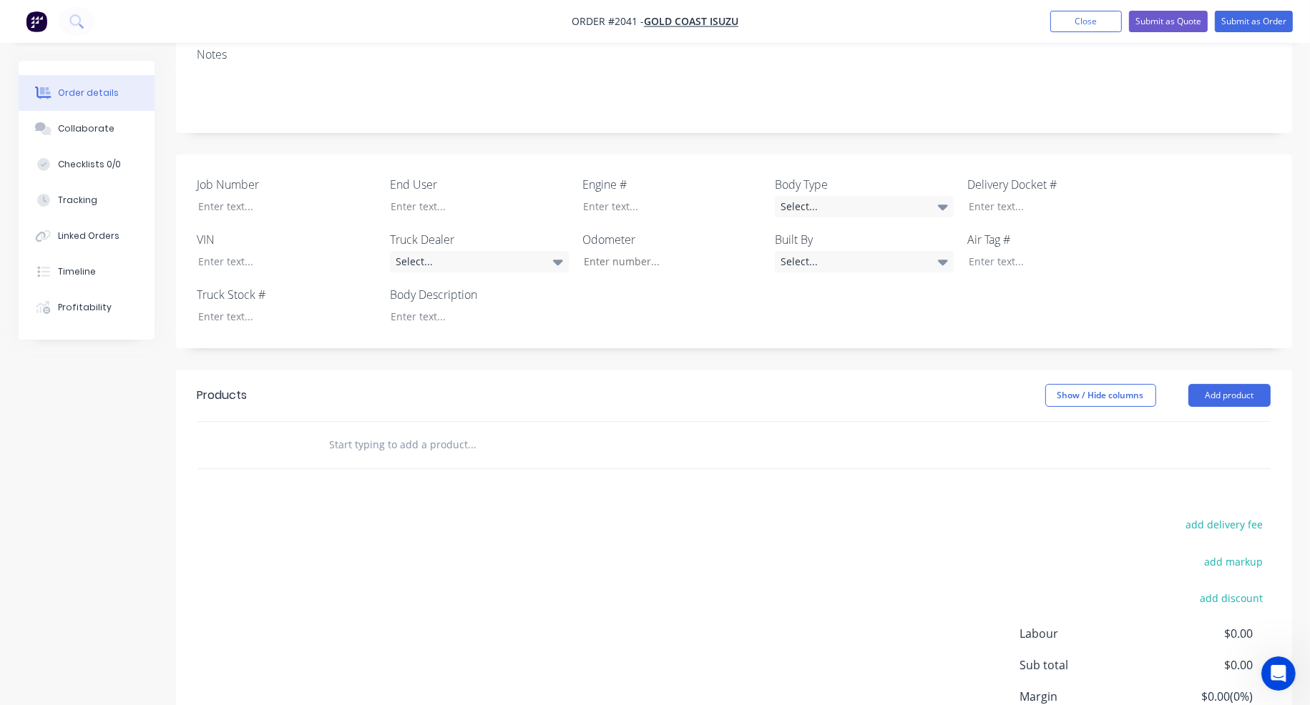
scroll to position [393, 0]
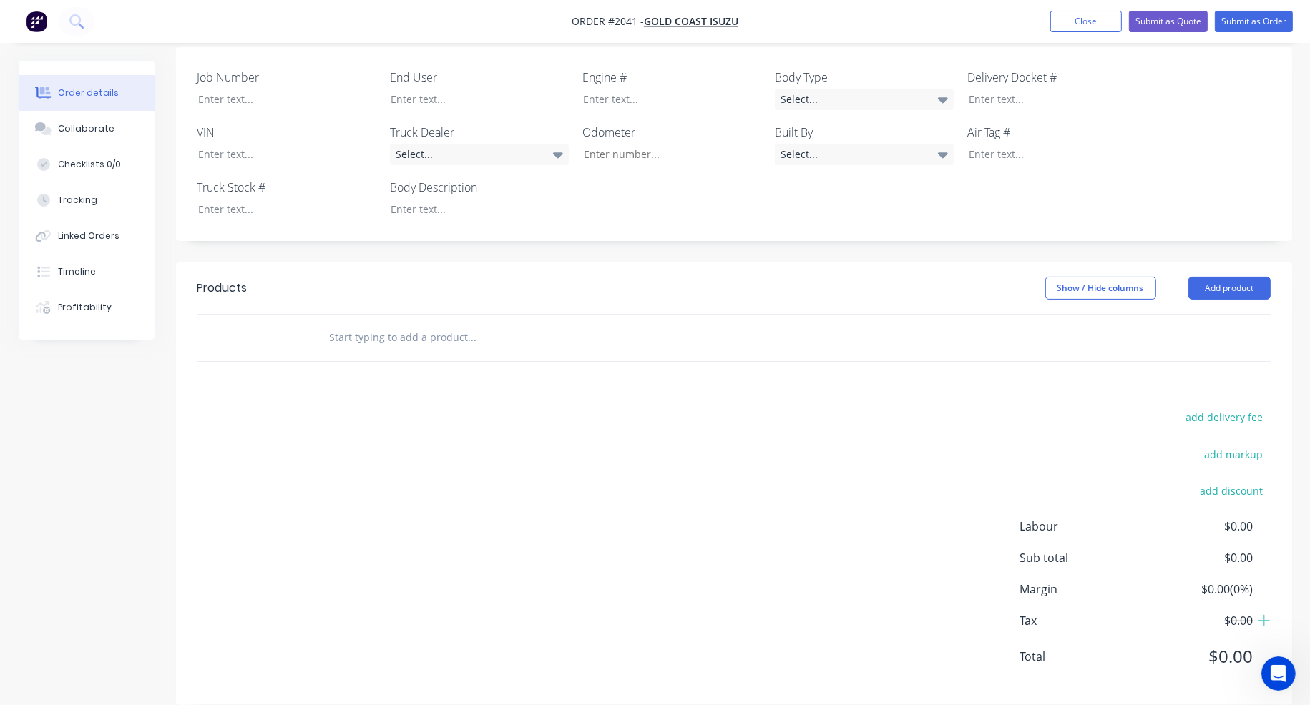
click at [390, 323] on input "text" at bounding box center [472, 337] width 286 height 29
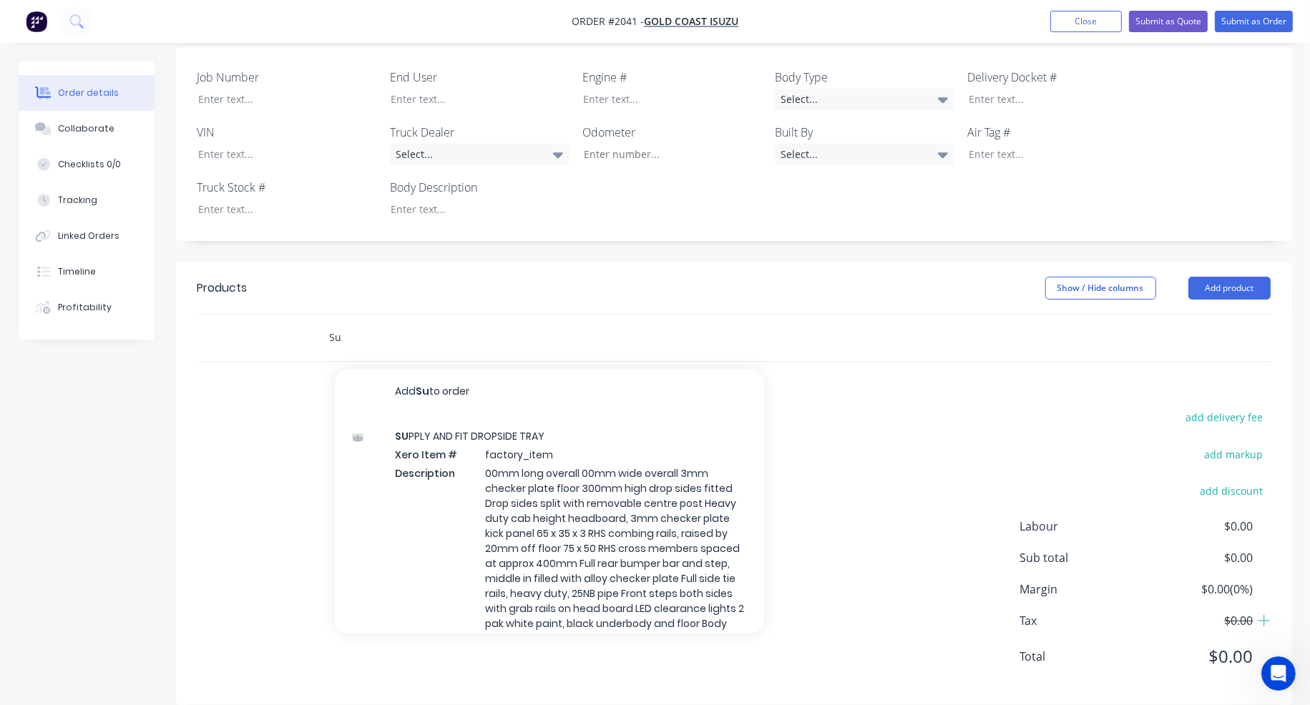
type input "S"
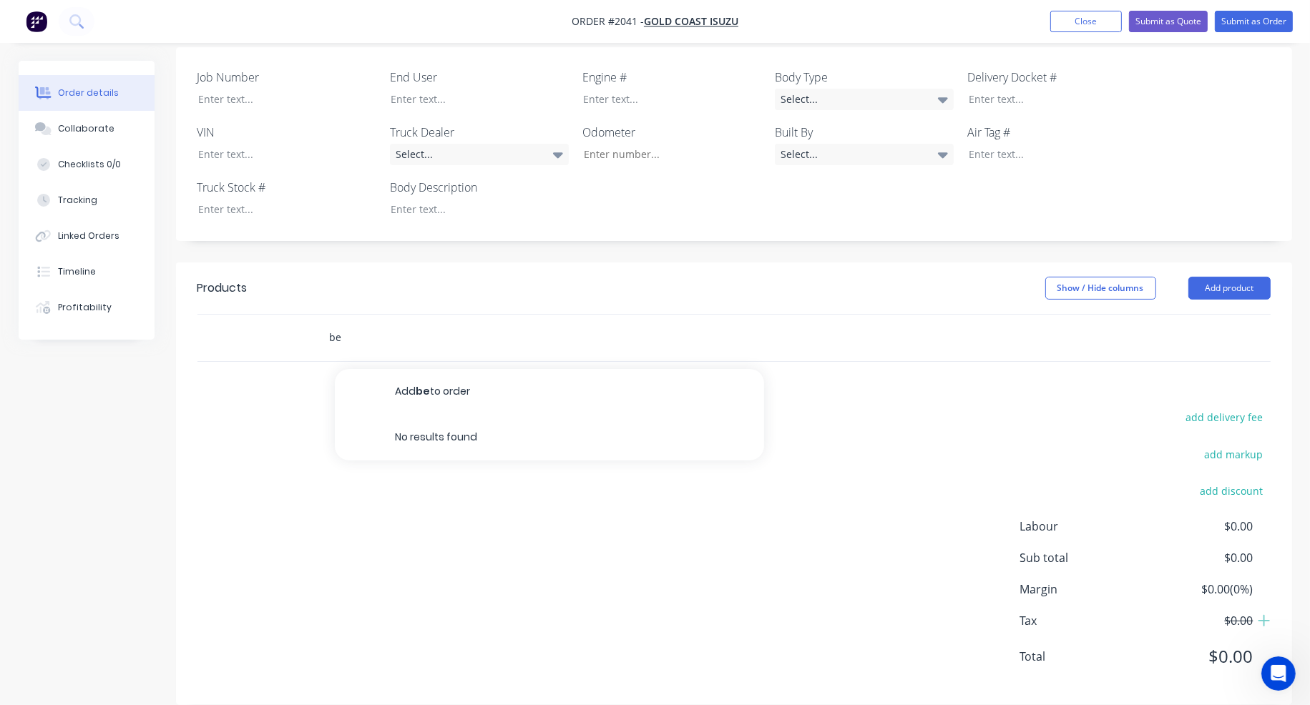
type input "b"
type input "S"
click at [534, 323] on input "SUPPLY AND FIT BEAVERTAIL BODY TO" at bounding box center [472, 337] width 286 height 29
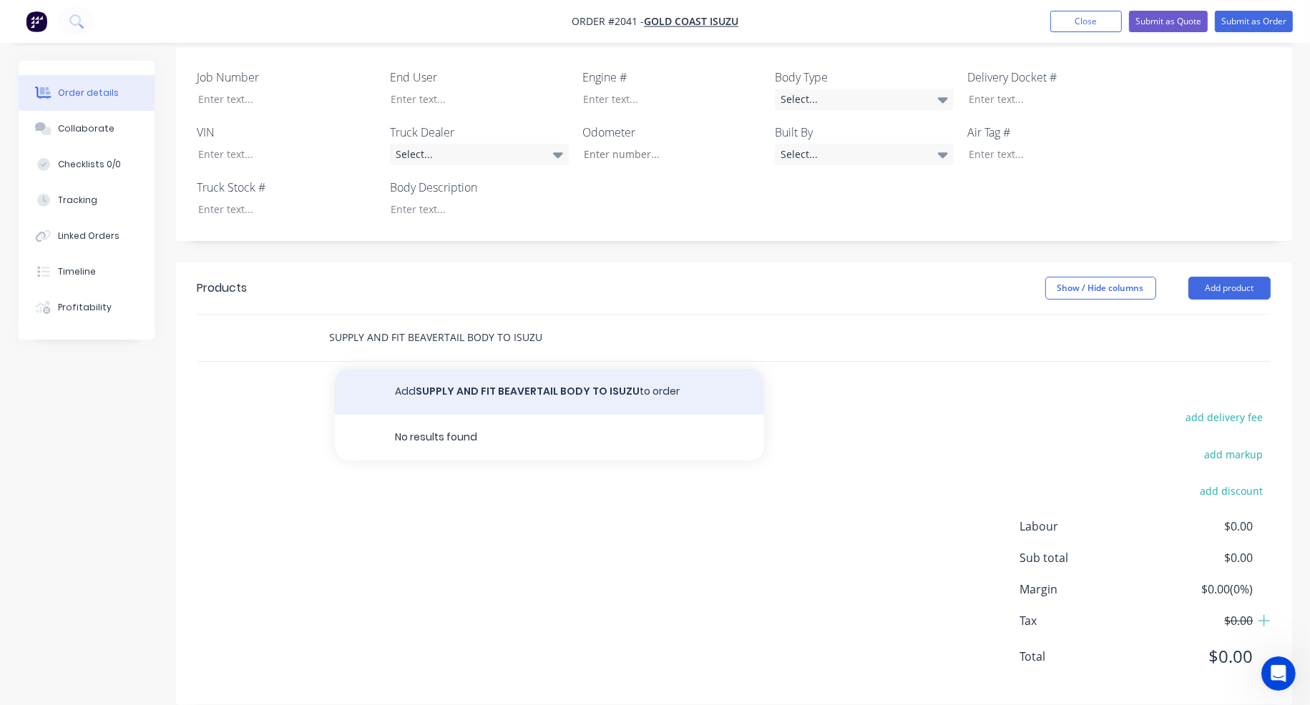
type input "SUPPLY AND FIT BEAVERTAIL BODY TO ISUZU"
click at [541, 369] on button "Add SUPPLY AND FIT BEAVERTAIL BODY TO ISUZU to order" at bounding box center [549, 392] width 429 height 46
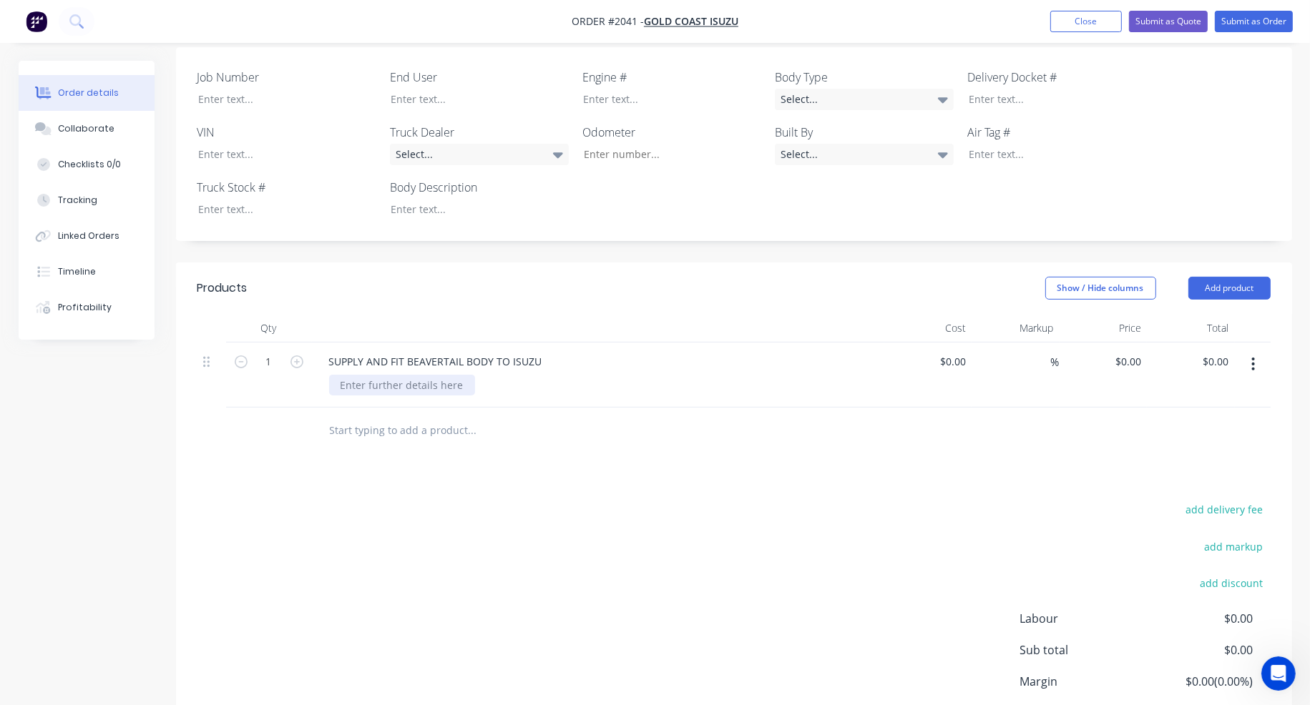
click at [386, 375] on div at bounding box center [402, 385] width 146 height 21
click at [388, 375] on div at bounding box center [402, 385] width 146 height 21
paste div
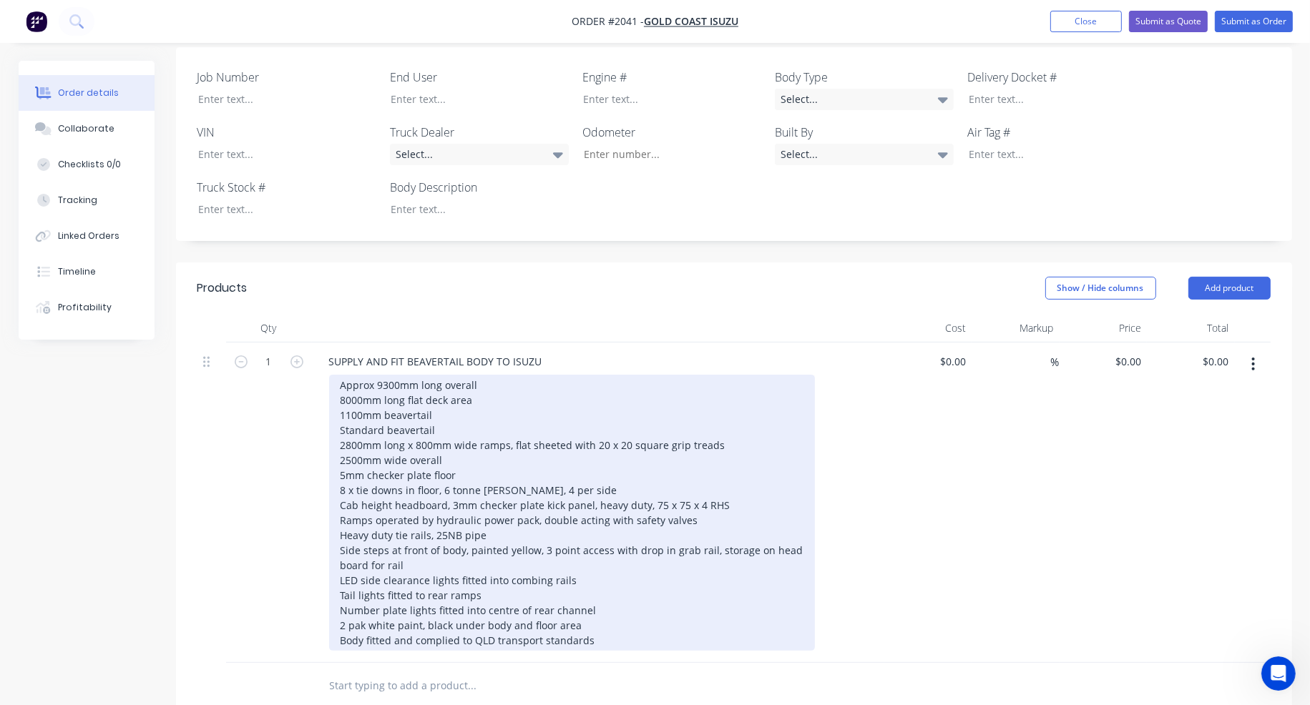
click at [484, 422] on div "Approx 9300mm long overall 8000mm long flat deck area 1100mm beavertail Standar…" at bounding box center [572, 513] width 486 height 276
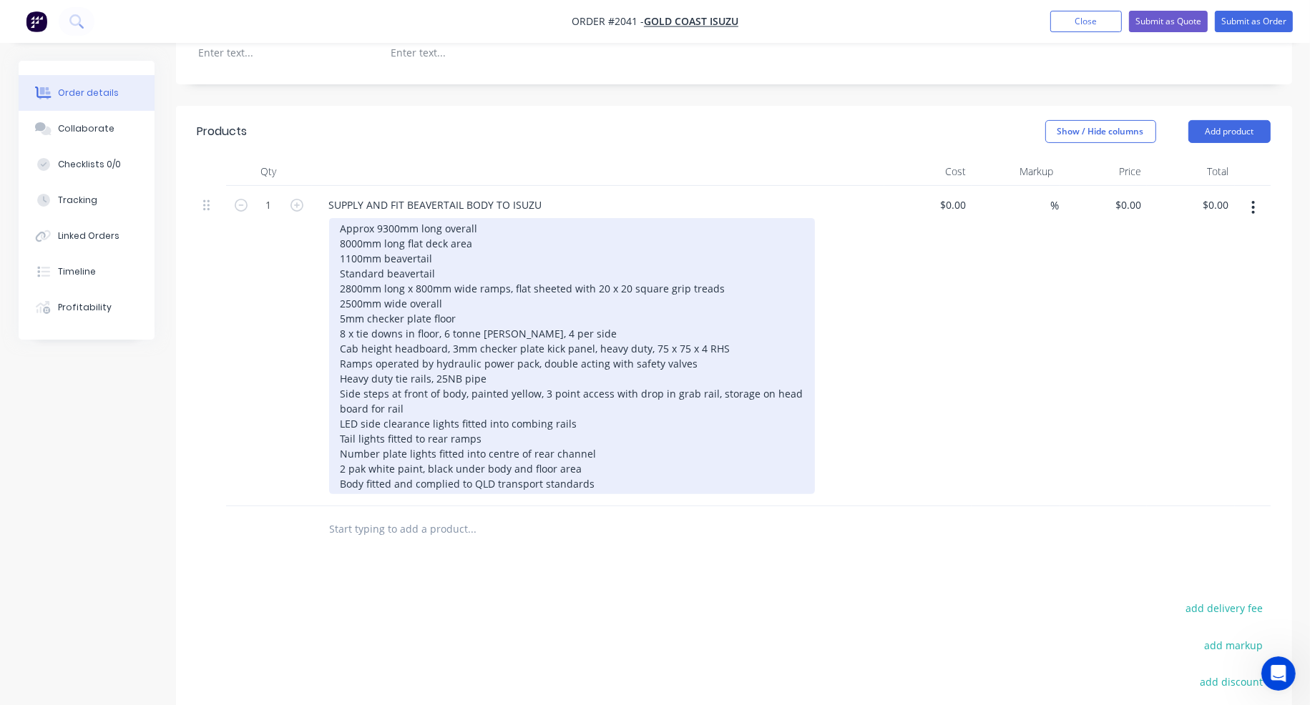
scroll to position [608, 0]
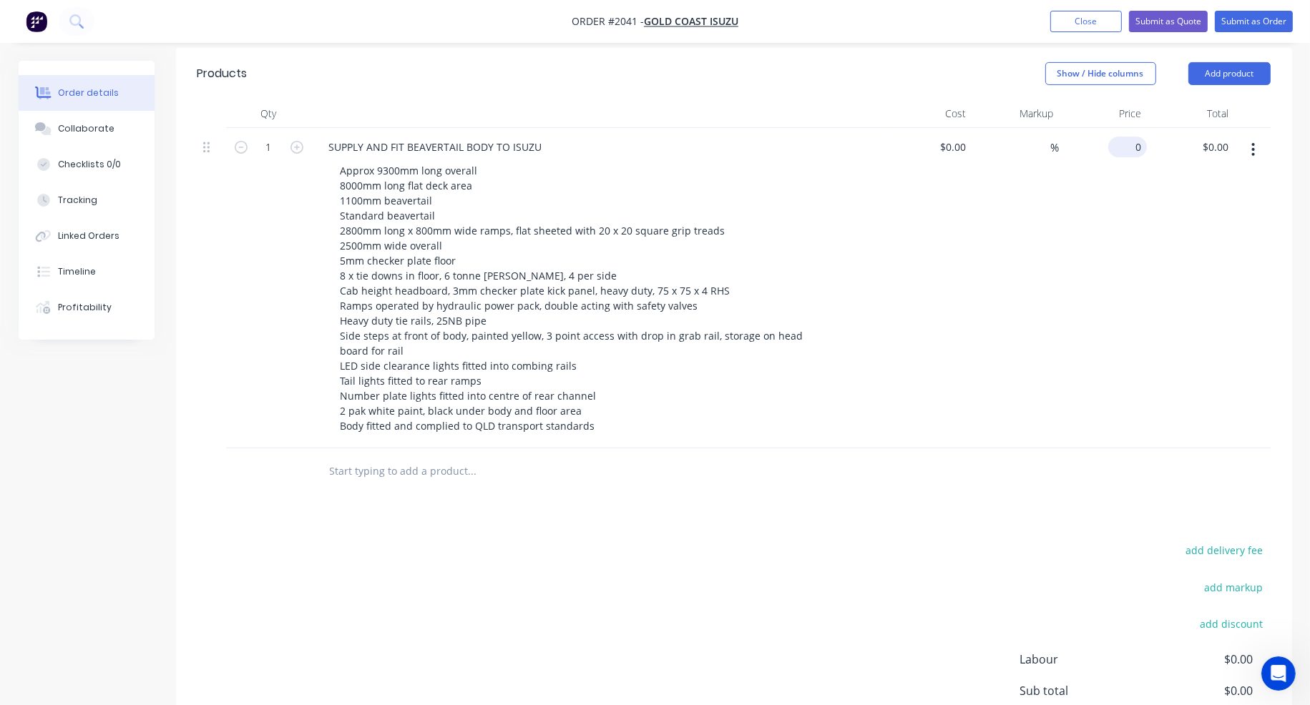
click at [1130, 137] on input "0" at bounding box center [1130, 147] width 33 height 21
type input "$0.00"
click at [414, 457] on input "text" at bounding box center [472, 471] width 286 height 29
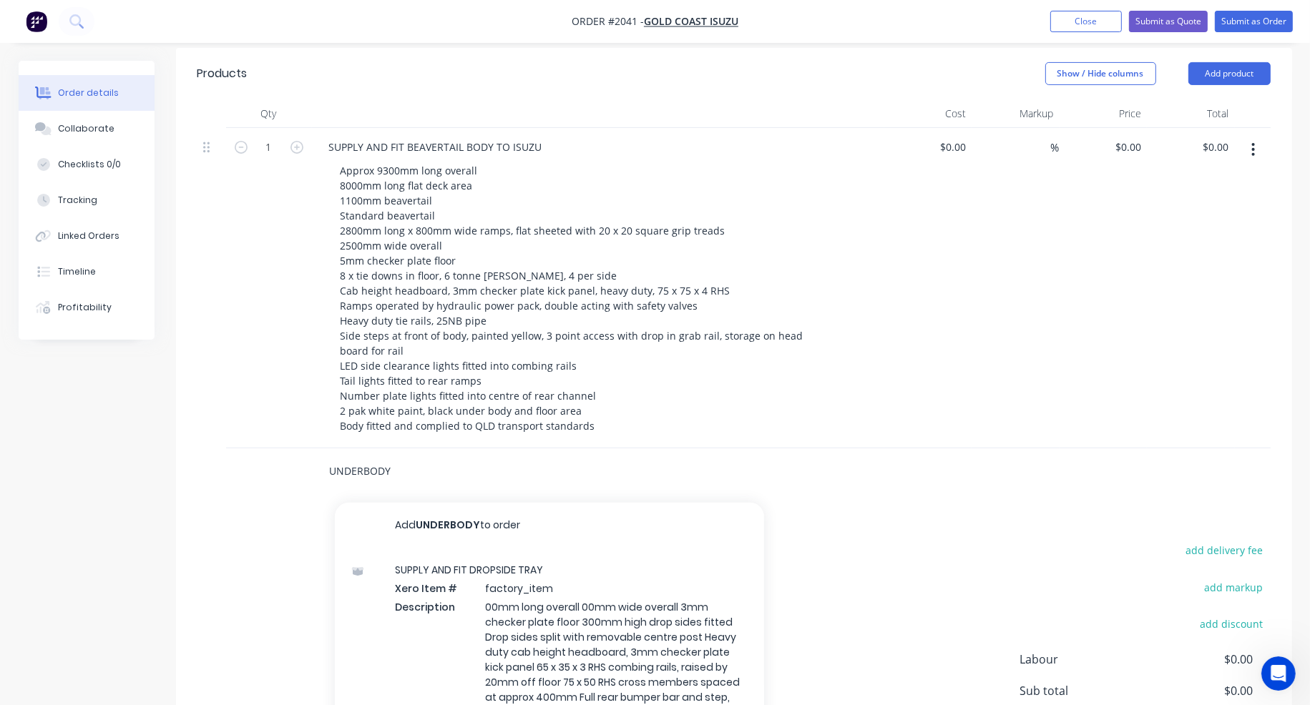
drag, startPoint x: 414, startPoint y: 451, endPoint x: 326, endPoint y: 446, distance: 88.2
click at [326, 457] on div "UNDERBODY Add UNDERBODY to order SUPPLY AND FIT DROPSIDE TRAY Xero Item # facto…" at bounding box center [532, 471] width 429 height 29
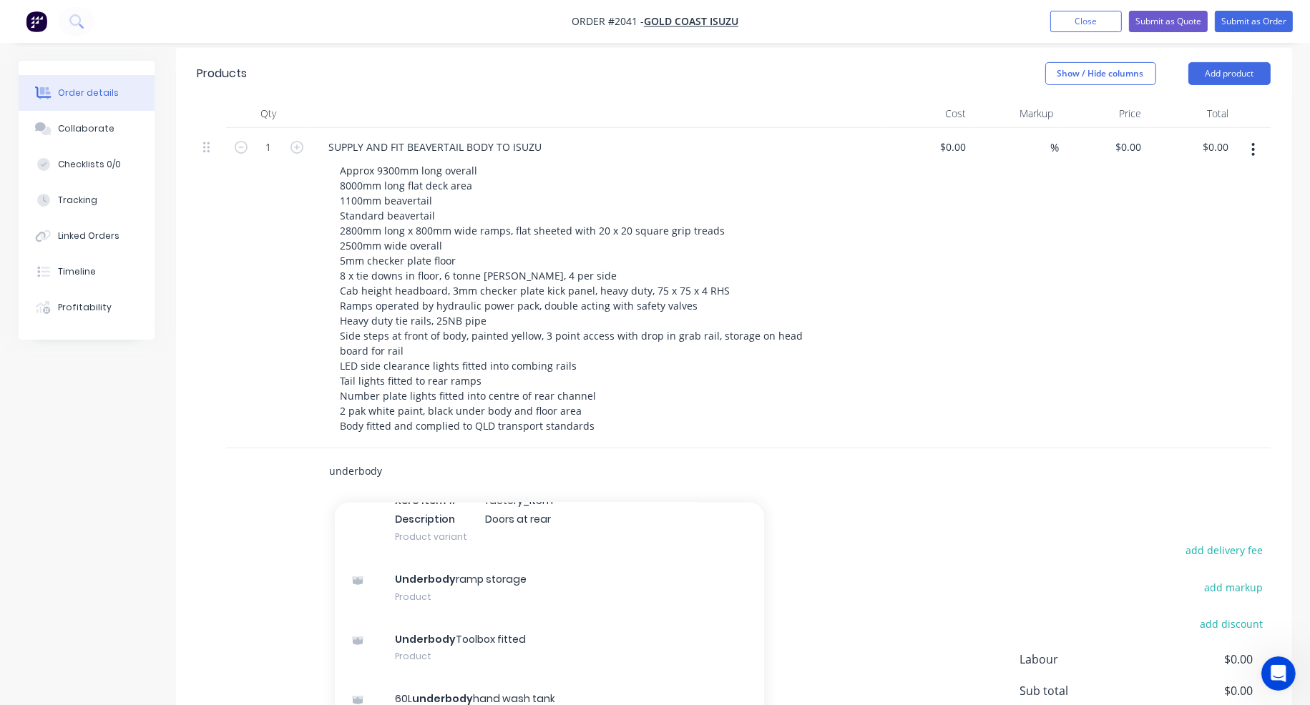
scroll to position [1073, 0]
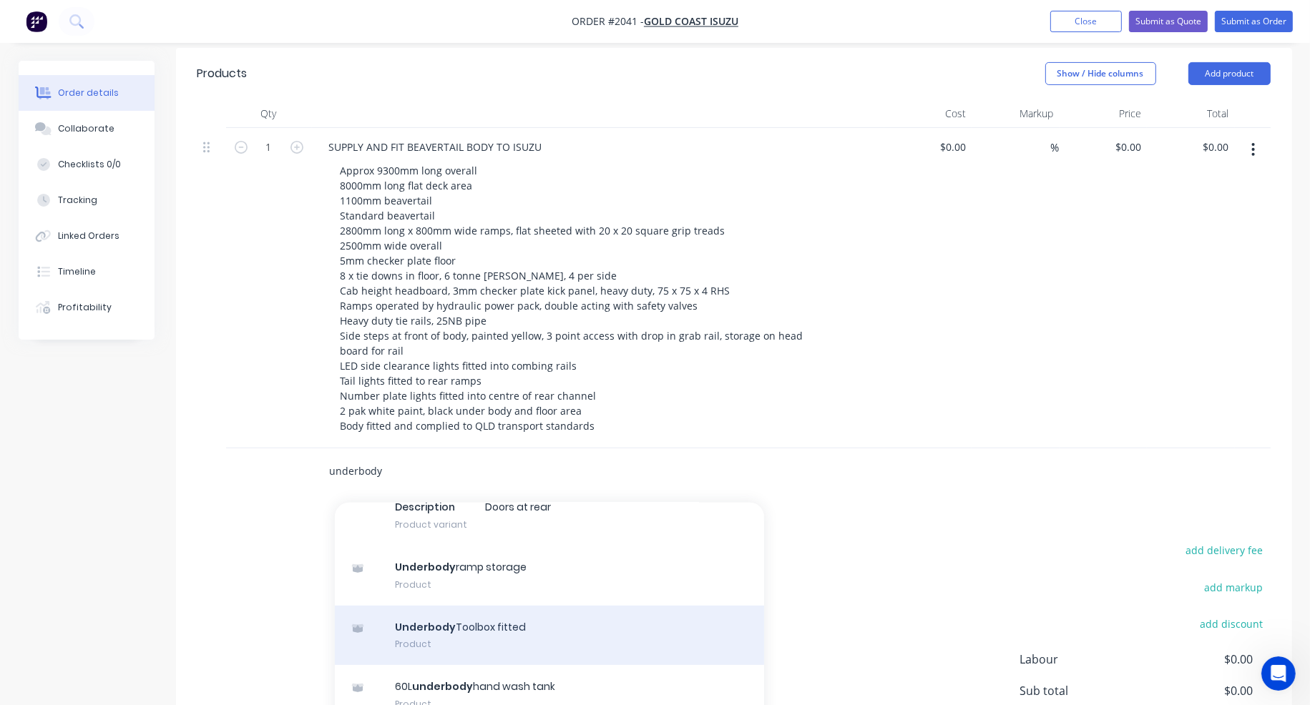
type input "underbody"
click at [466, 606] on div "Underbody Toolbox fitted Product" at bounding box center [549, 636] width 429 height 60
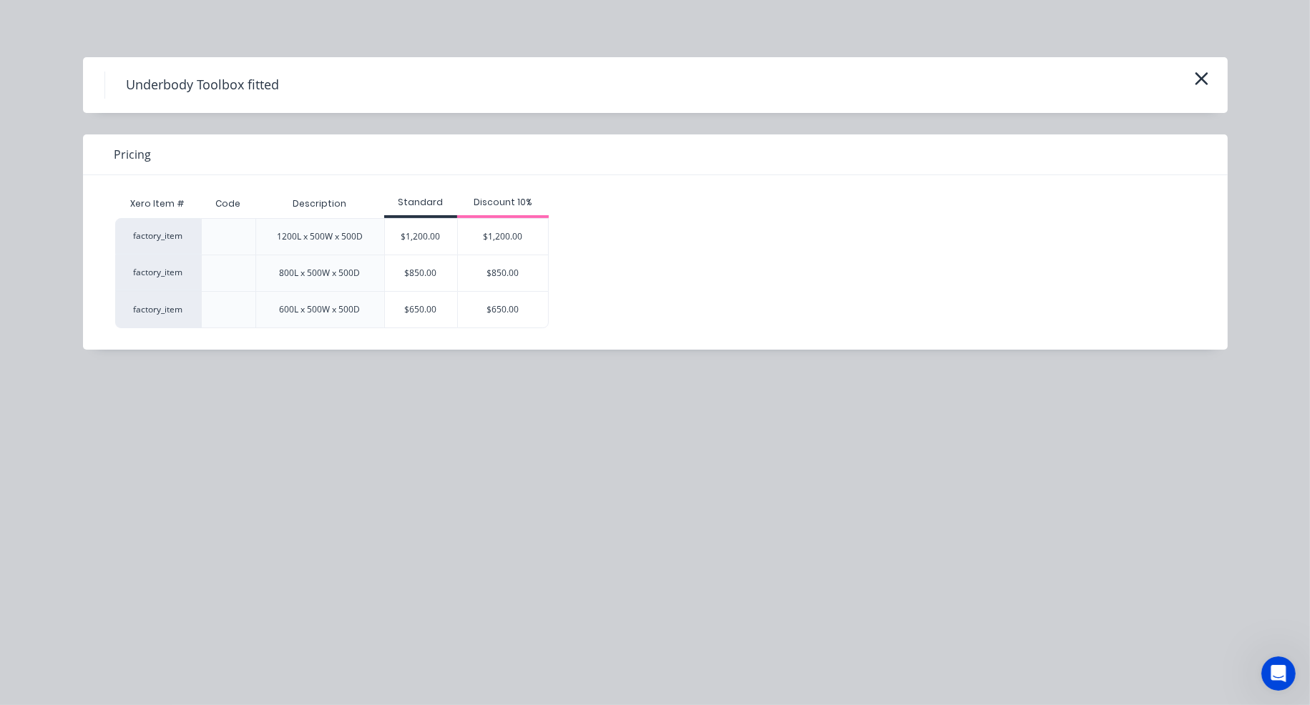
click at [353, 230] on div "1200L x 500W x 500D" at bounding box center [320, 236] width 86 height 13
click at [422, 237] on div "$1,200.00" at bounding box center [421, 237] width 72 height 36
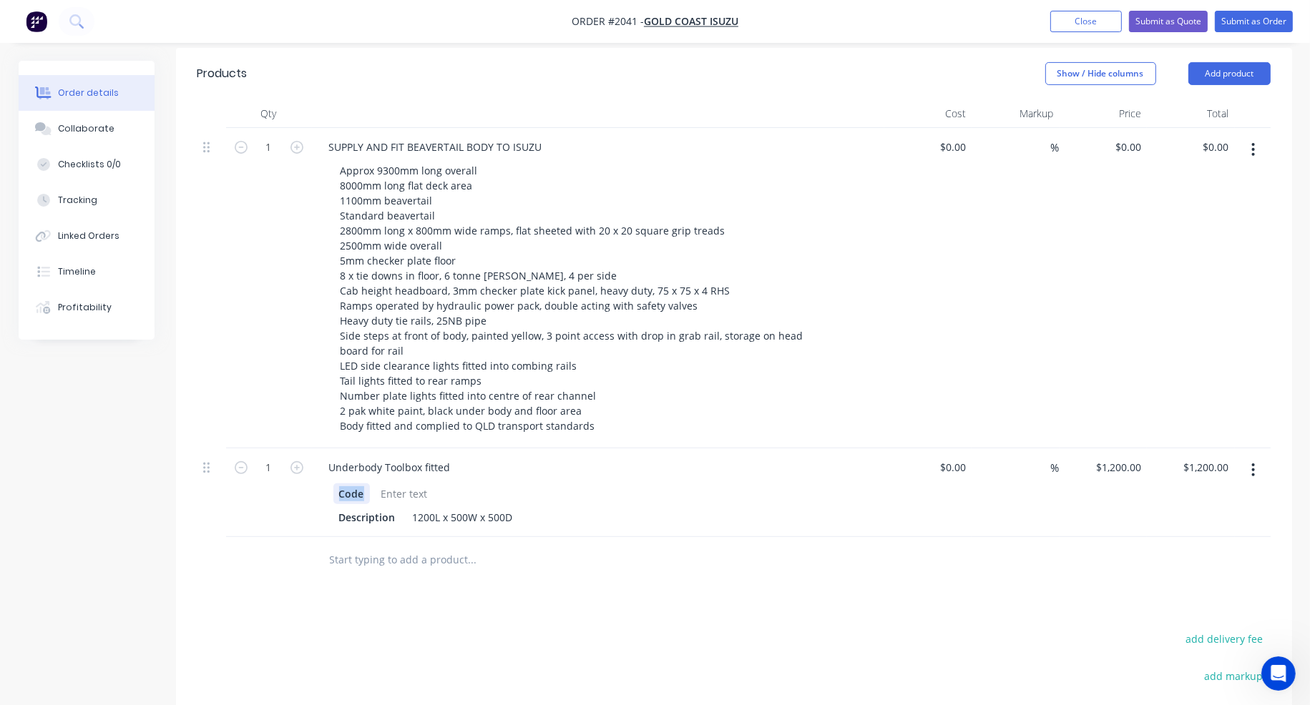
drag, startPoint x: 364, startPoint y: 472, endPoint x: 321, endPoint y: 472, distance: 42.9
click at [321, 481] on div "Code Description 1200L x 500W x 500D" at bounding box center [598, 504] width 561 height 47
drag, startPoint x: 396, startPoint y: 500, endPoint x: 317, endPoint y: 500, distance: 78.7
click at [318, 500] on div "Description 1200L x 500W x 500D" at bounding box center [598, 504] width 561 height 47
click at [365, 546] on input "text" at bounding box center [472, 560] width 286 height 29
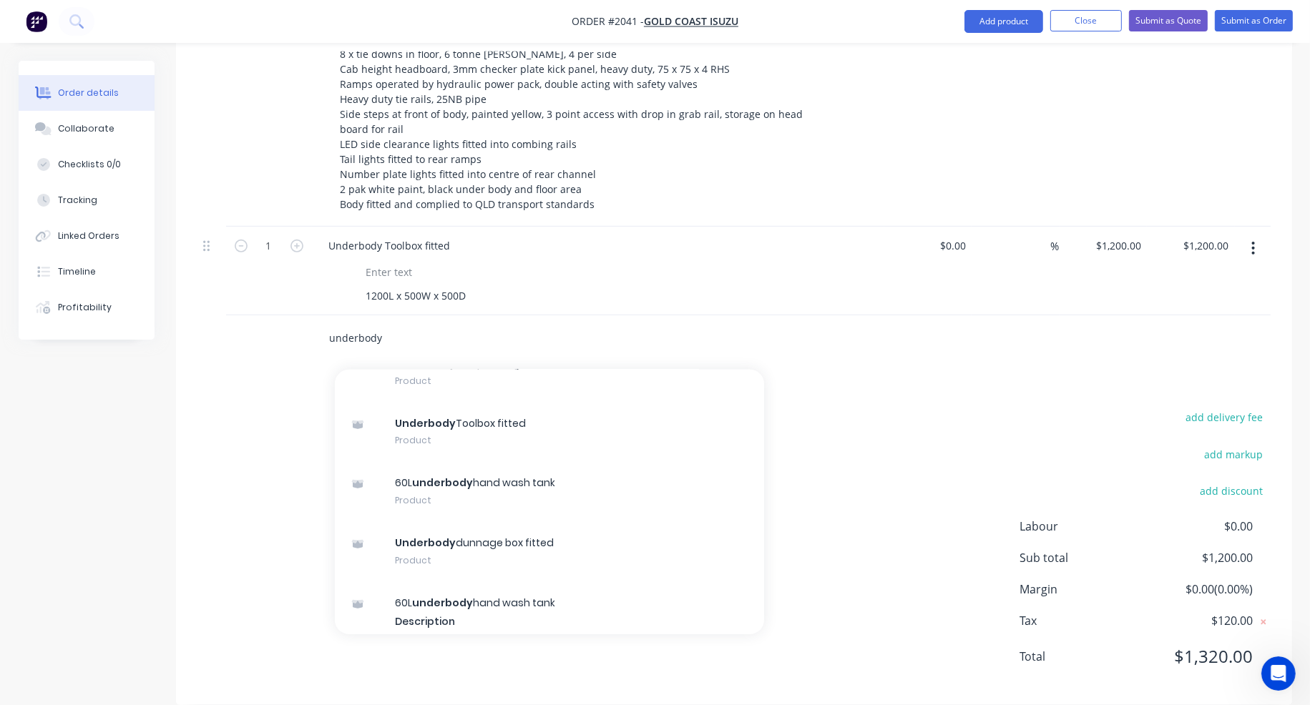
scroll to position [1145, 0]
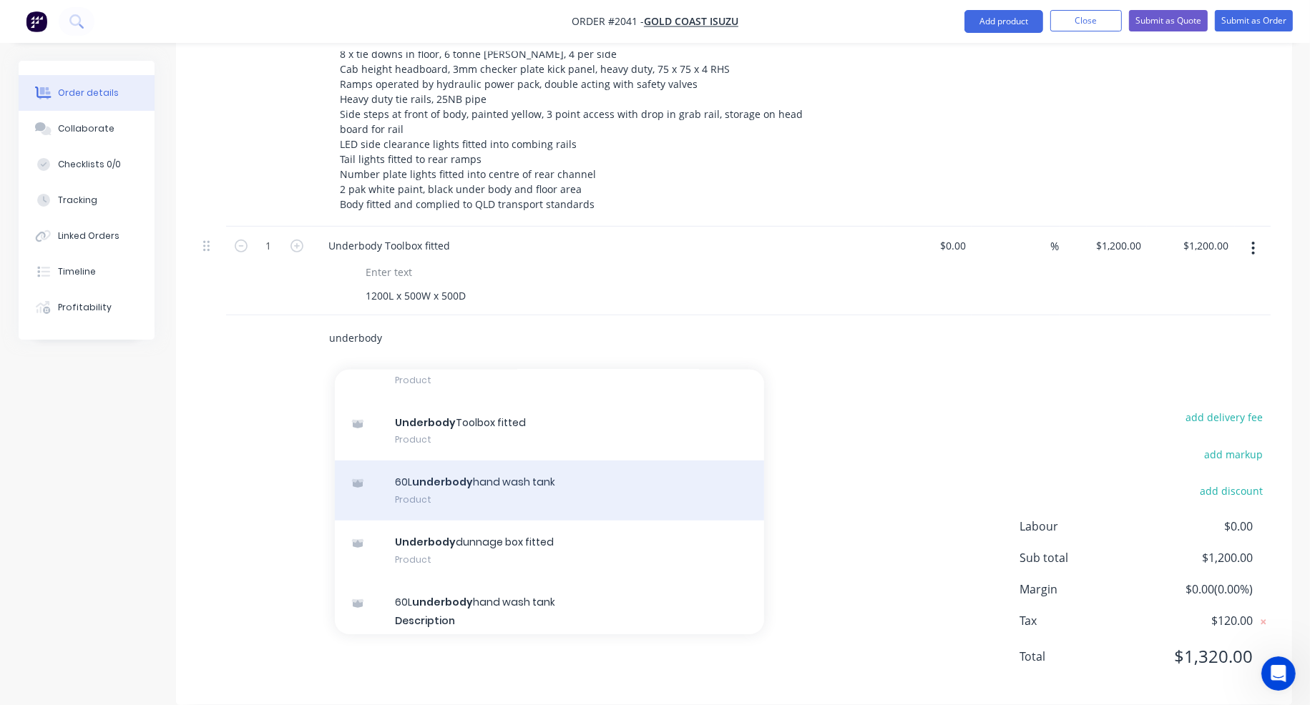
type input "underbody"
click at [513, 463] on div "60L underbody hand wash tank Product" at bounding box center [549, 491] width 429 height 60
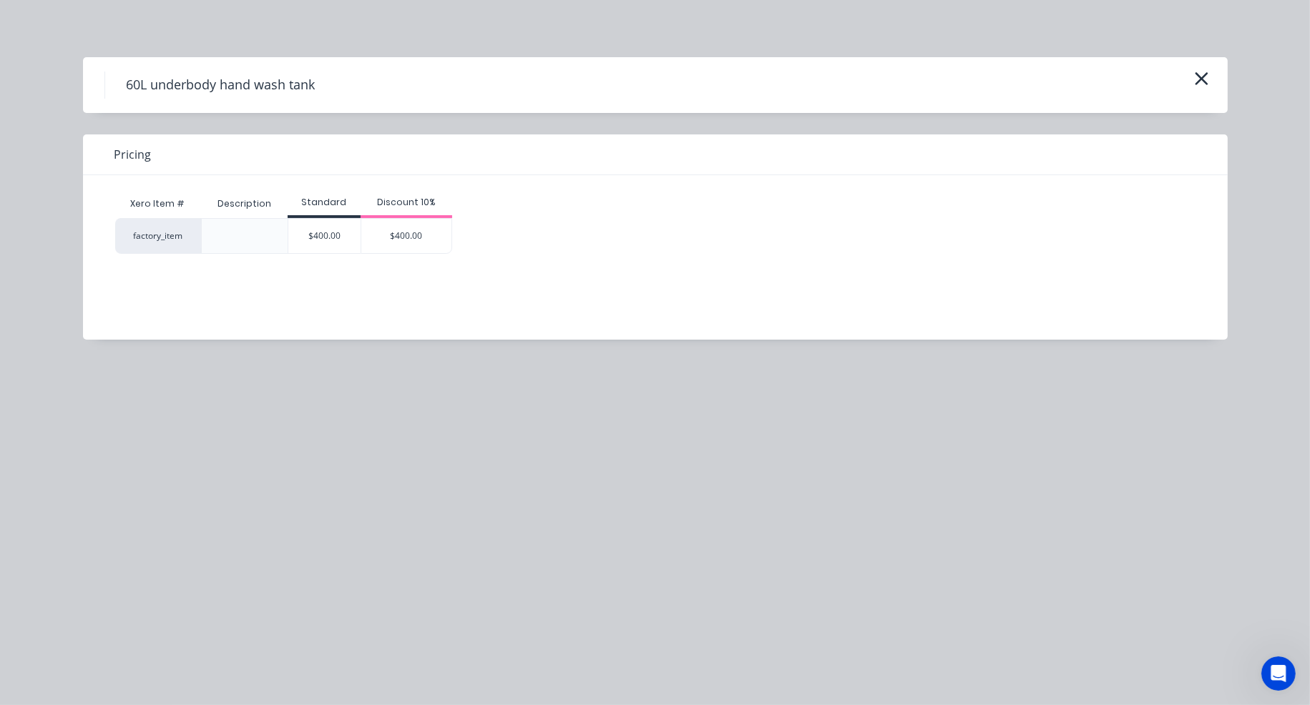
click at [318, 235] on div "$400.00" at bounding box center [324, 236] width 72 height 34
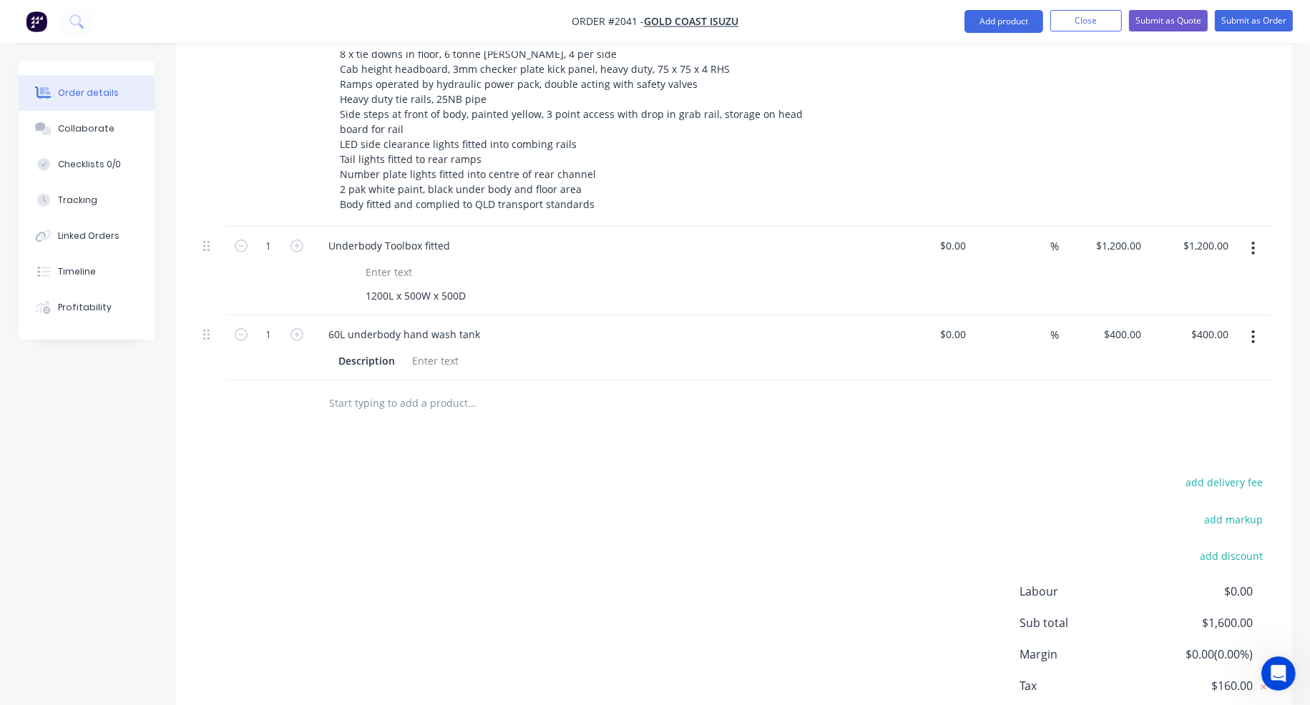
click at [373, 389] on input "text" at bounding box center [472, 403] width 286 height 29
click at [856, 75] on div "Approx 9300mm long overall 8000mm long flat deck area 1100mm beavertail Standar…" at bounding box center [603, 76] width 549 height 276
click at [363, 389] on input "text" at bounding box center [472, 403] width 286 height 29
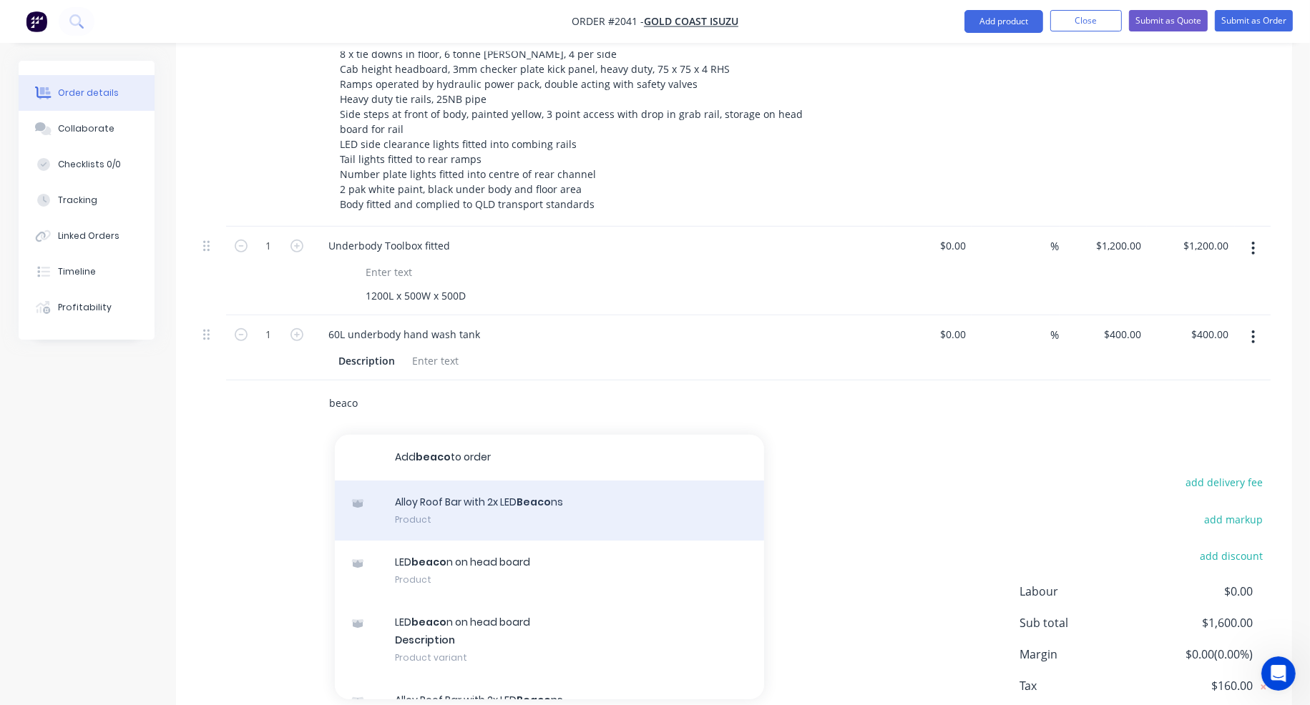
type input "beaco"
click at [414, 481] on div "Alloy Roof Bar with 2x LED Beaco ns Product" at bounding box center [549, 511] width 429 height 60
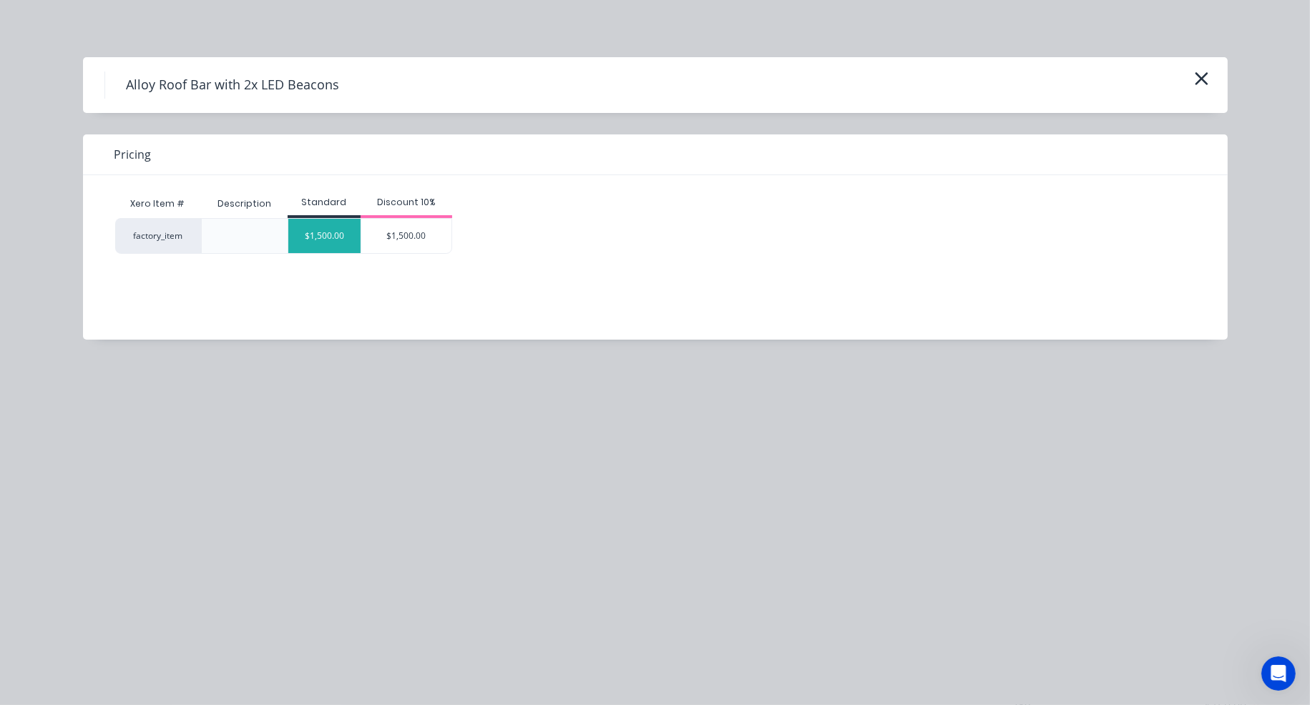
click at [336, 240] on div "$1,500.00" at bounding box center [324, 236] width 72 height 34
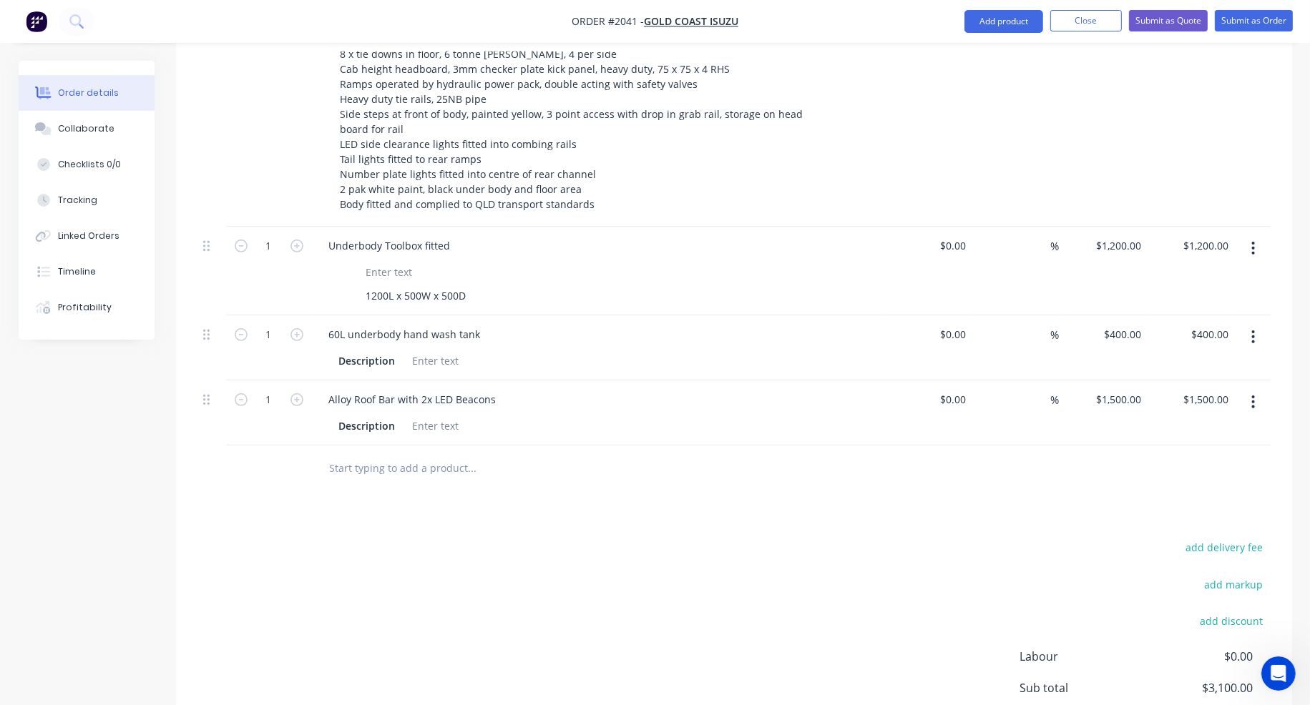
click at [395, 454] on input "text" at bounding box center [472, 468] width 286 height 29
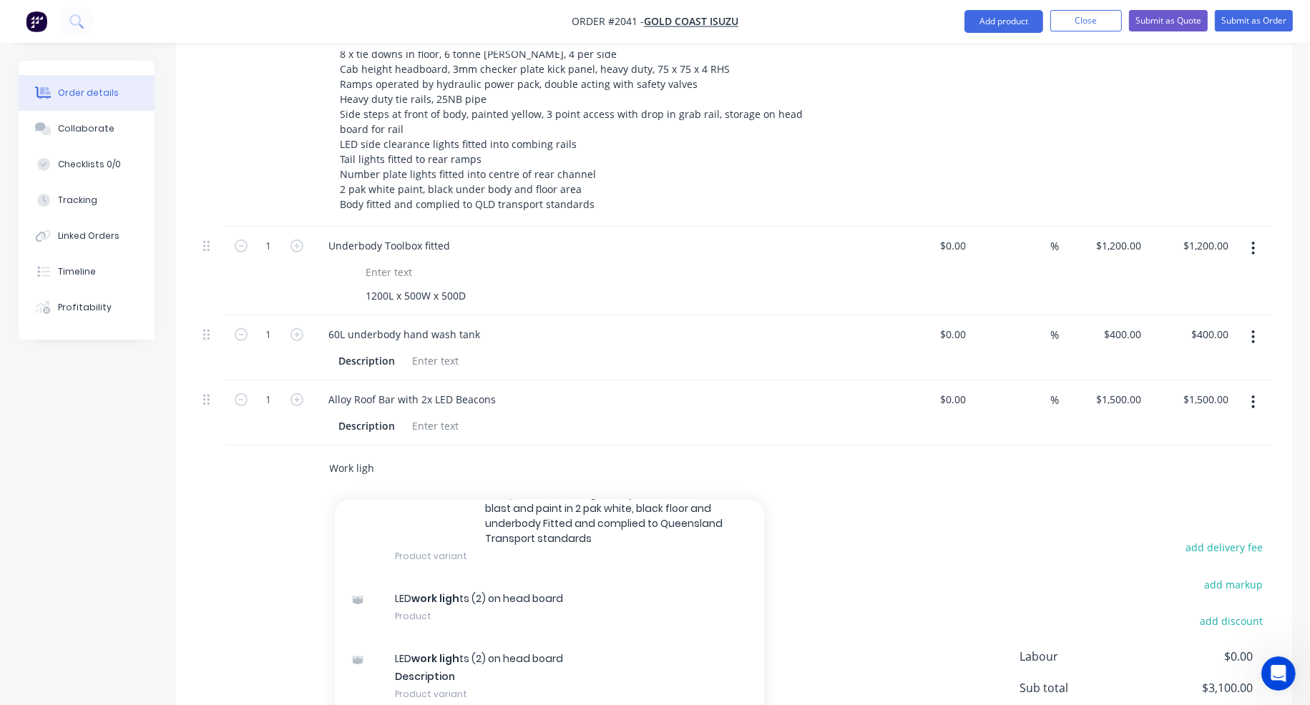
scroll to position [582, 0]
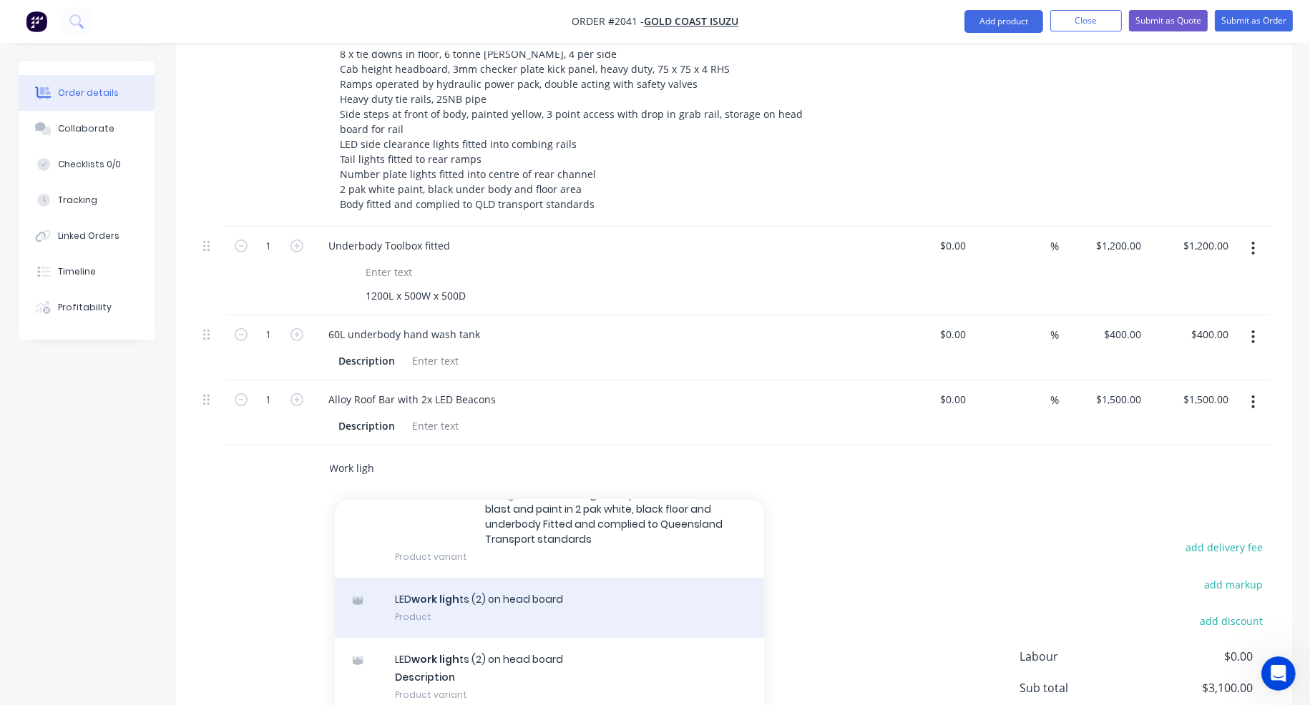
type input "Work ligh"
click at [498, 578] on div "LED work ligh ts (2) on head board Product" at bounding box center [549, 608] width 429 height 60
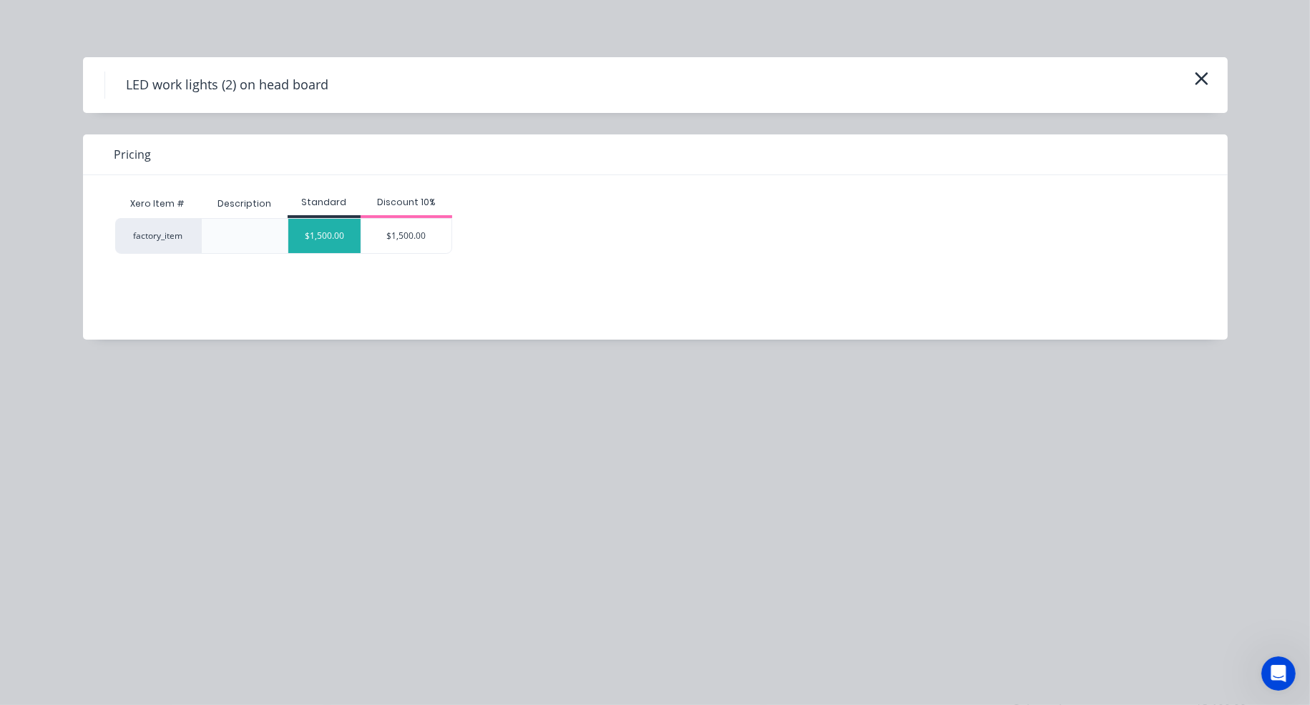
click at [325, 238] on div "$1,500.00" at bounding box center [324, 236] width 72 height 34
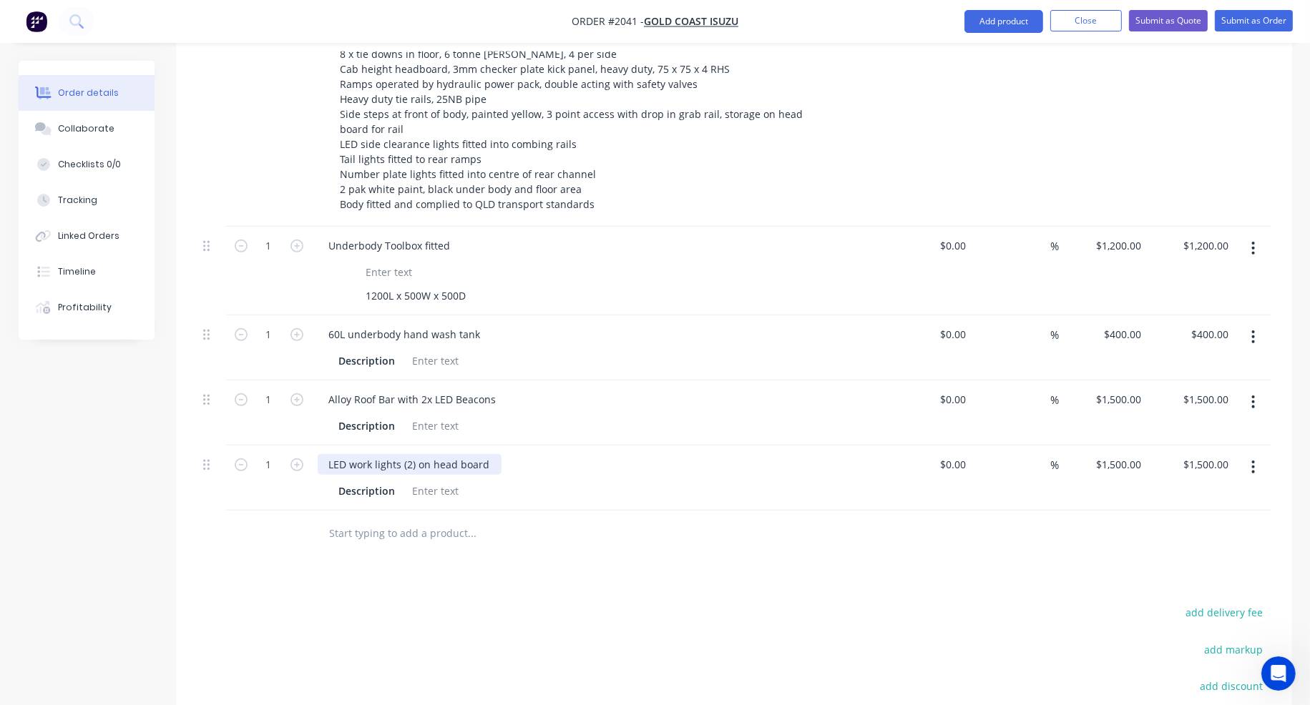
click at [412, 454] on div "LED work lights (2) on head board" at bounding box center [410, 464] width 184 height 21
click at [418, 454] on div "LED work lights (1) on head board" at bounding box center [410, 464] width 184 height 21
click at [435, 481] on div at bounding box center [436, 491] width 58 height 21
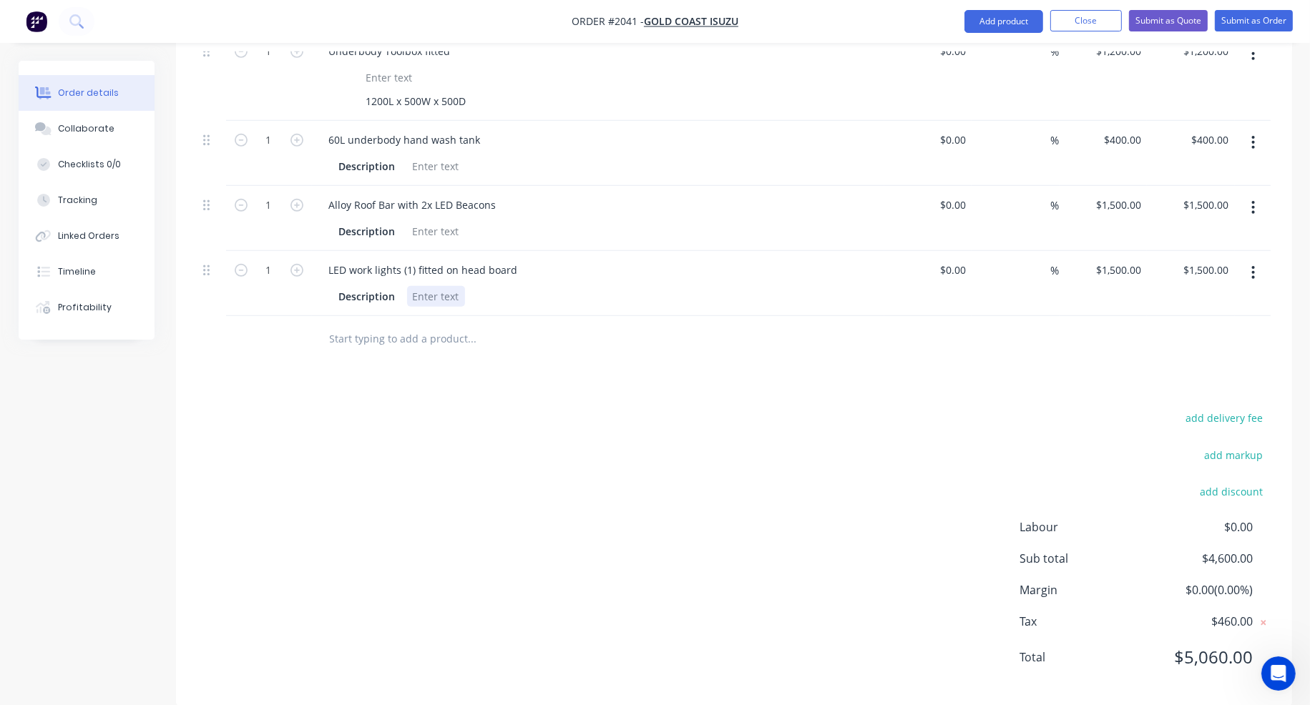
scroll to position [1024, 0]
click at [422, 286] on div at bounding box center [436, 296] width 58 height 21
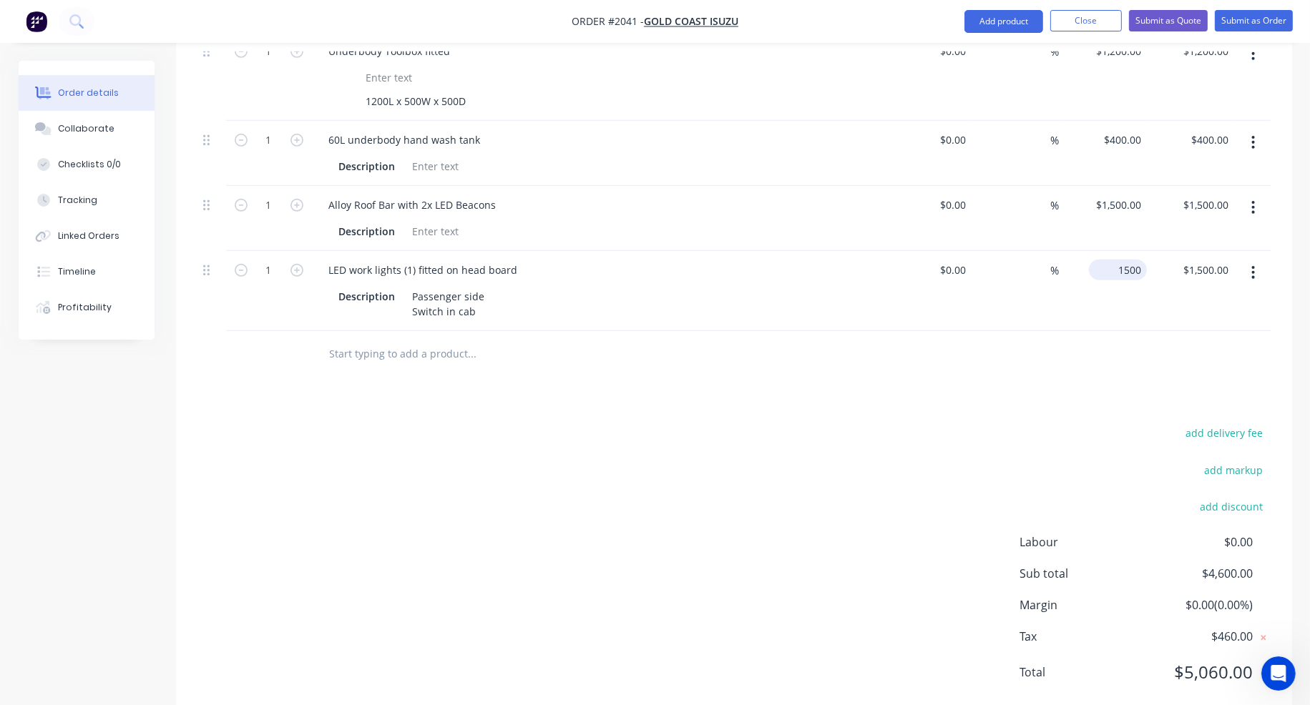
click at [1131, 260] on input "1500" at bounding box center [1120, 270] width 52 height 21
type input "$750.00"
click at [419, 340] on input "text" at bounding box center [472, 354] width 286 height 29
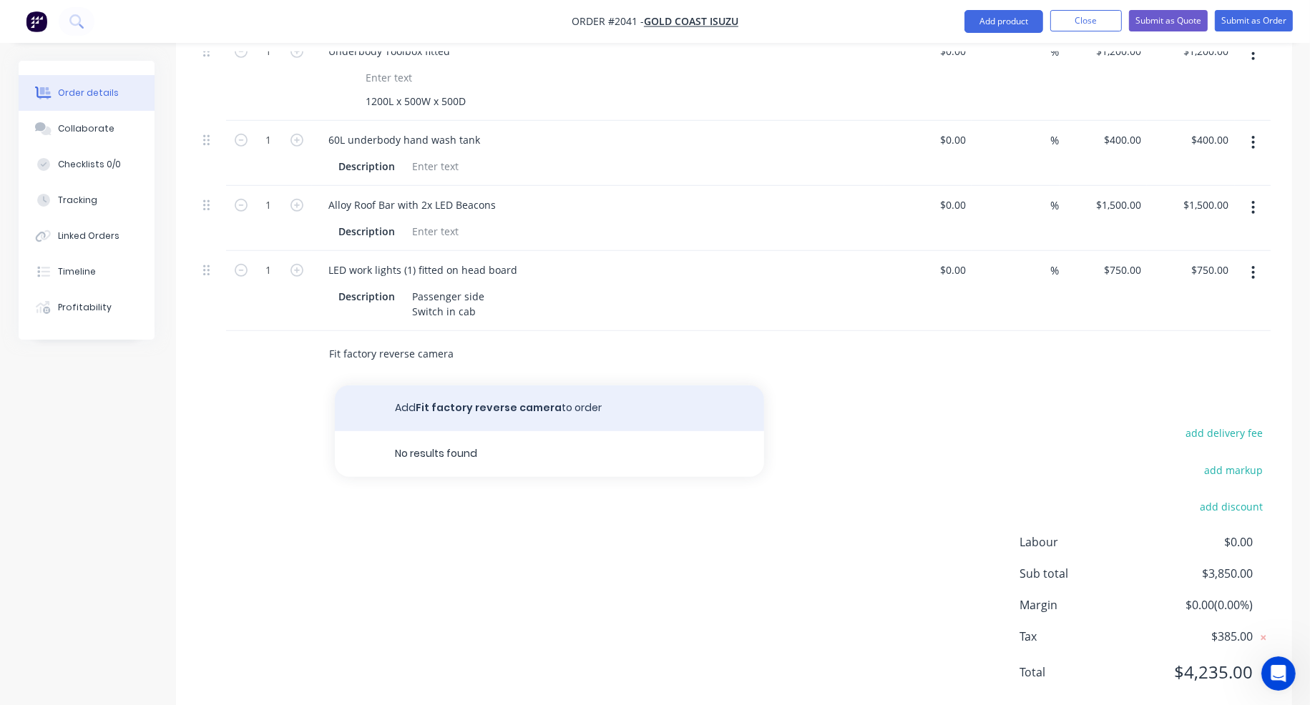
type input "Fit factory reverse camera"
click at [472, 386] on button "Add Fit factory reverse camera to order" at bounding box center [549, 409] width 429 height 46
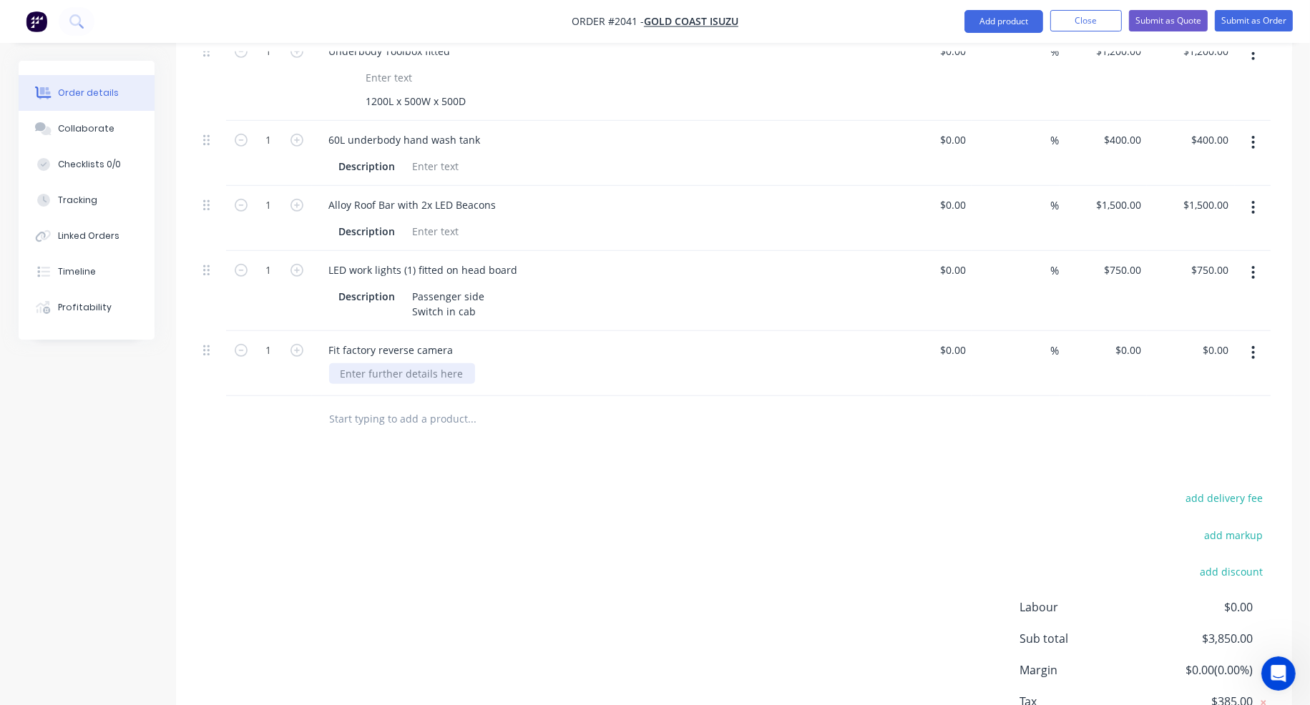
click at [389, 363] on div at bounding box center [402, 373] width 146 height 21
click at [1136, 340] on input "0" at bounding box center [1130, 350] width 33 height 21
type input "$75.00"
click at [638, 528] on div "add delivery fee add markup add discount Labour $0.00 Sub total $3,925.00 Margi…" at bounding box center [733, 627] width 1073 height 276
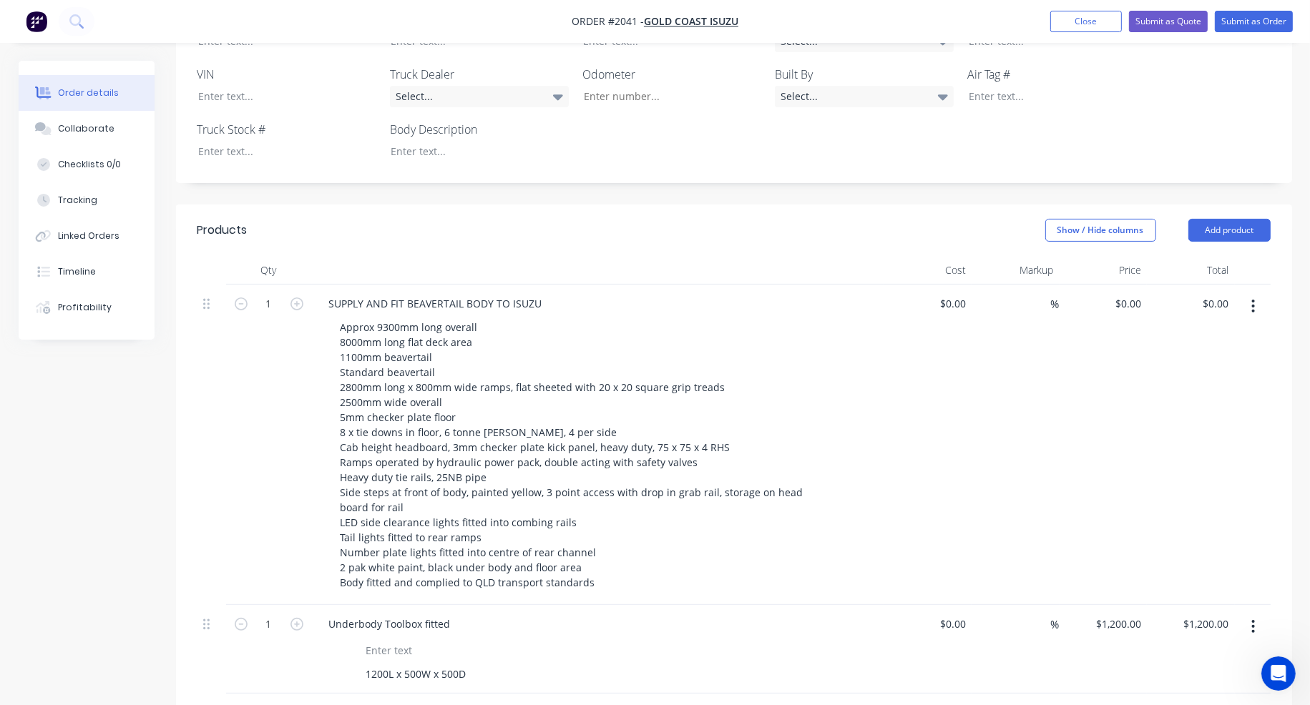
scroll to position [381, 0]
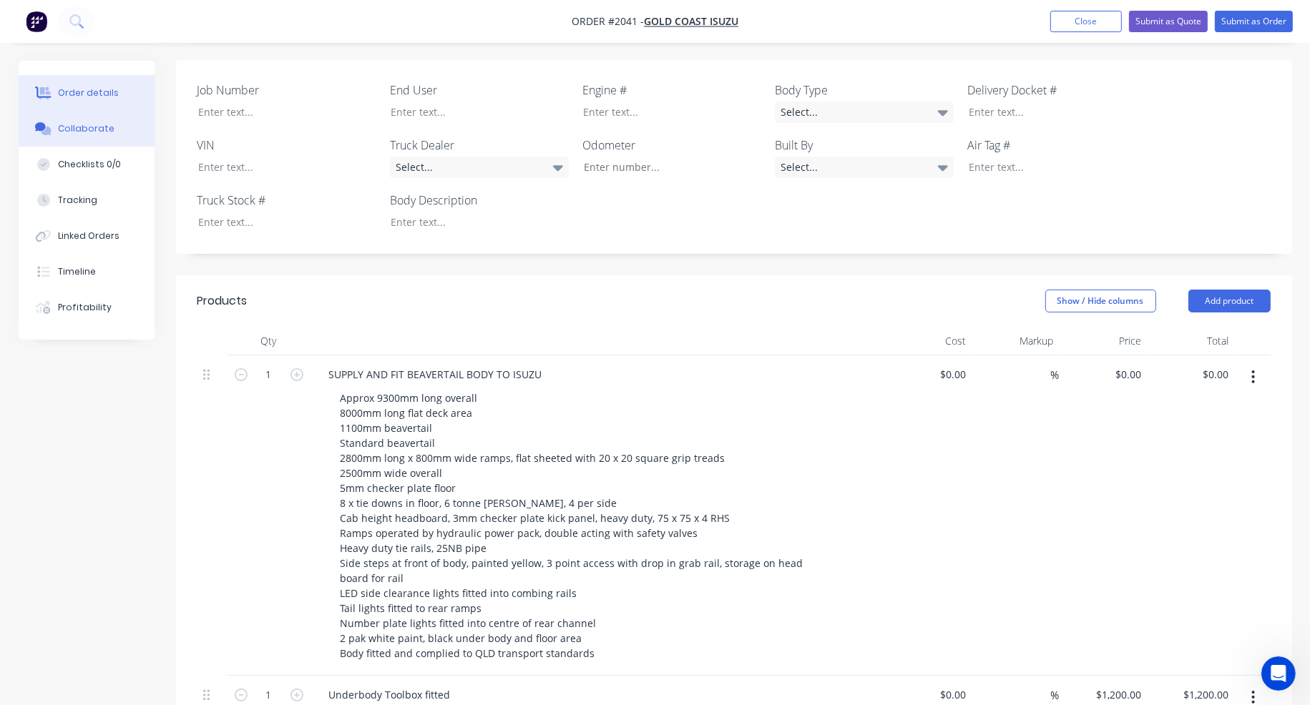
click at [87, 128] on div "Collaborate" at bounding box center [86, 128] width 57 height 13
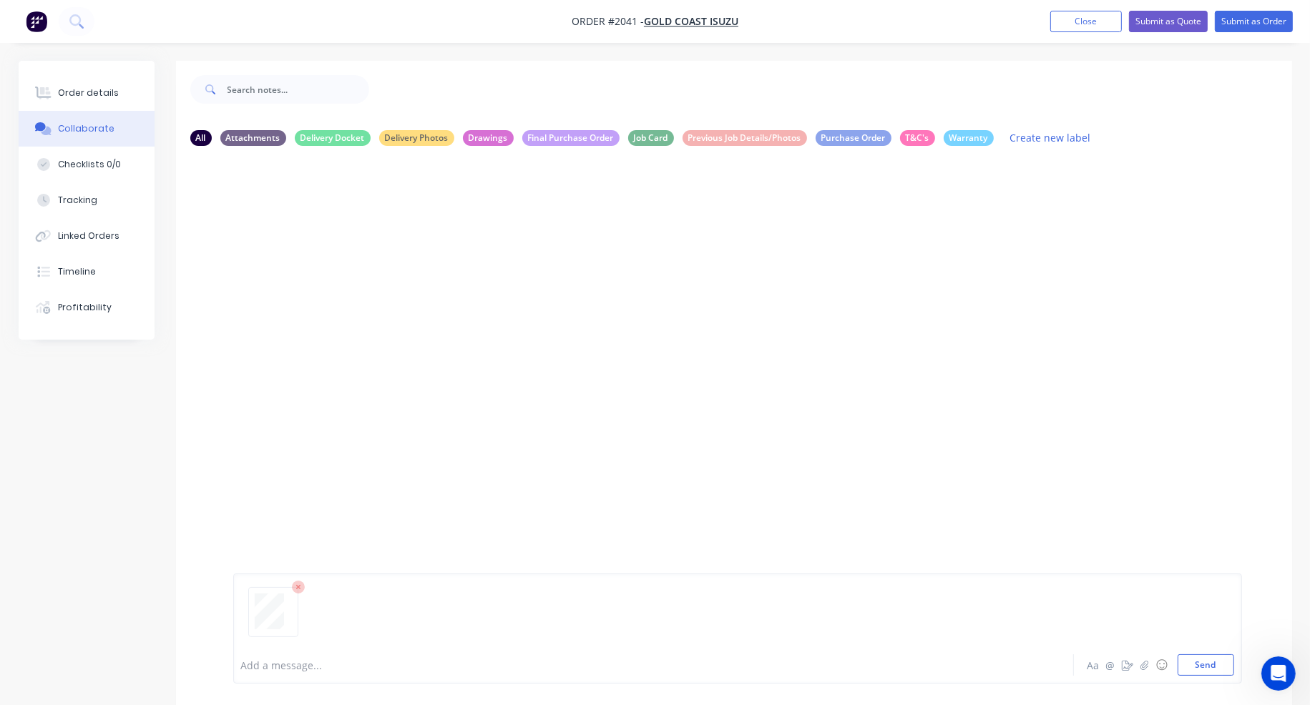
click at [269, 673] on div "Add a message..." at bounding box center [613, 665] width 745 height 21
click at [307, 670] on div "2020 Quote" at bounding box center [614, 665] width 744 height 15
click at [1210, 669] on button "Send" at bounding box center [1205, 665] width 57 height 21
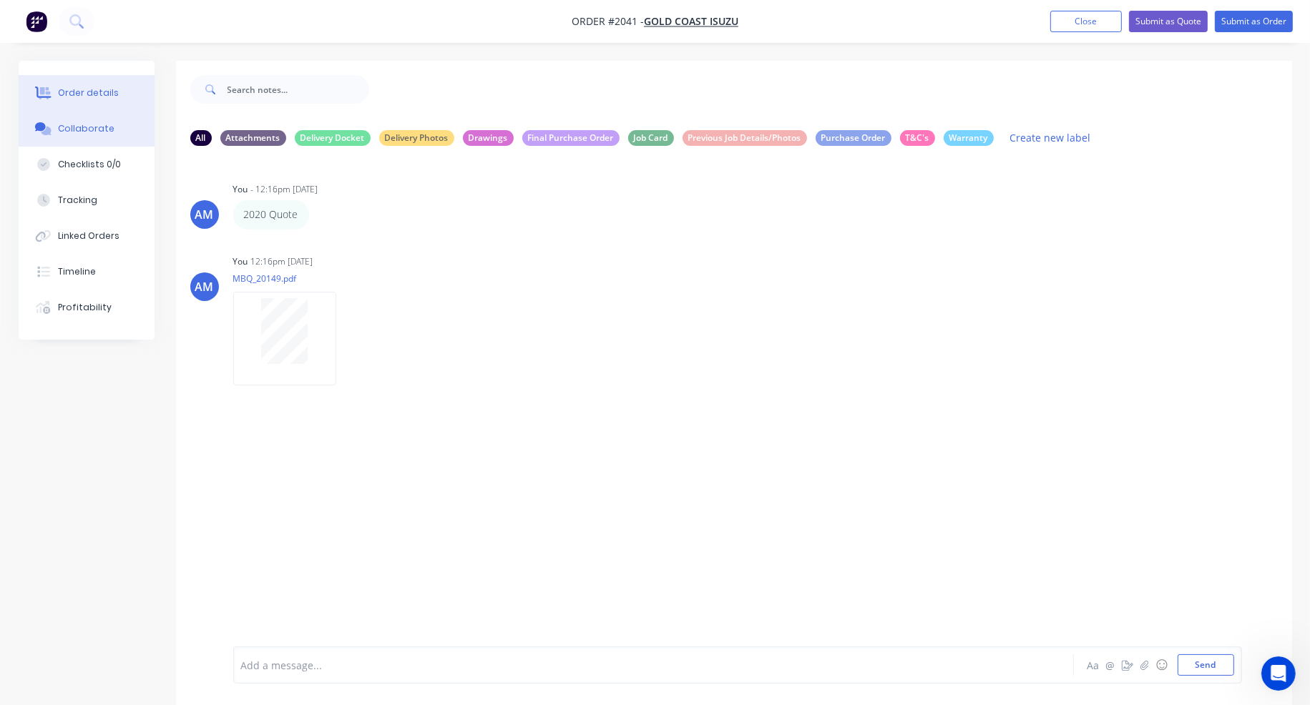
click at [103, 94] on div "Order details" at bounding box center [88, 93] width 61 height 13
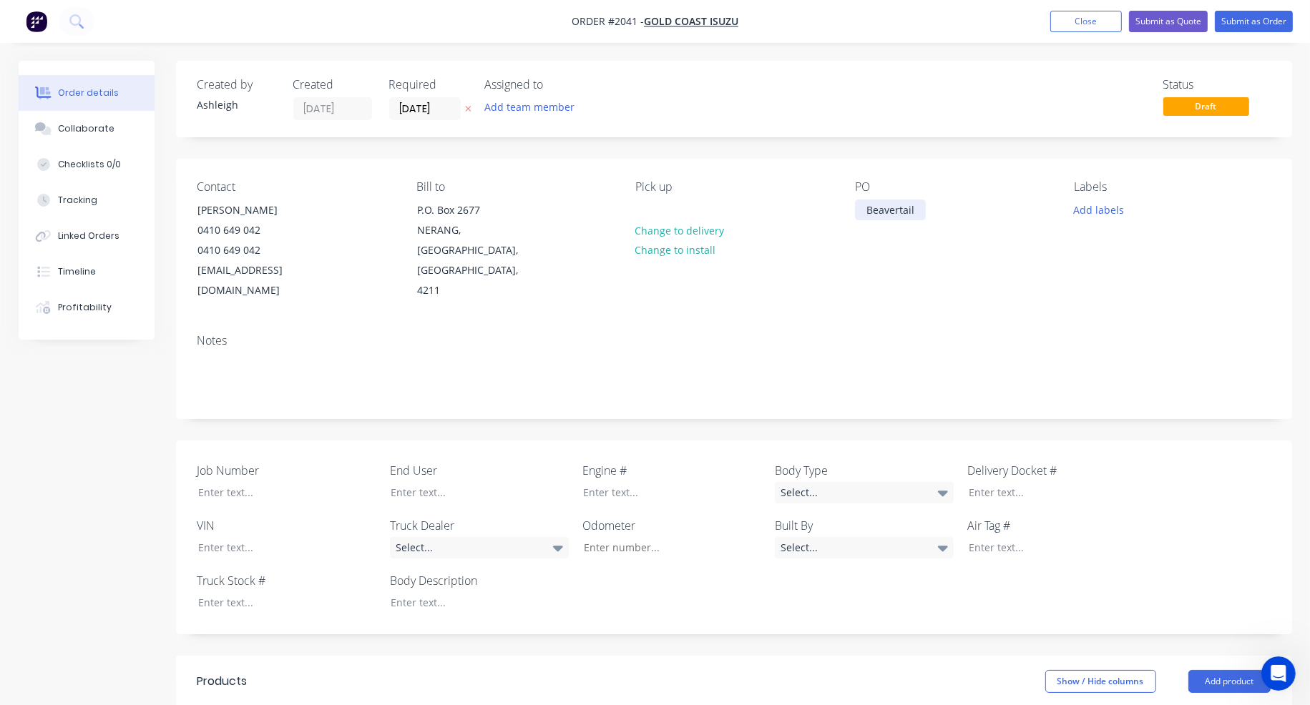
click at [866, 209] on div "Beavertail" at bounding box center [890, 210] width 71 height 21
click at [898, 207] on div "Blade Pile Beavertail" at bounding box center [915, 210] width 121 height 21
click at [933, 334] on div "Notes" at bounding box center [733, 341] width 1073 height 14
click at [761, 670] on div "Show / Hide columns Add product" at bounding box center [847, 681] width 845 height 23
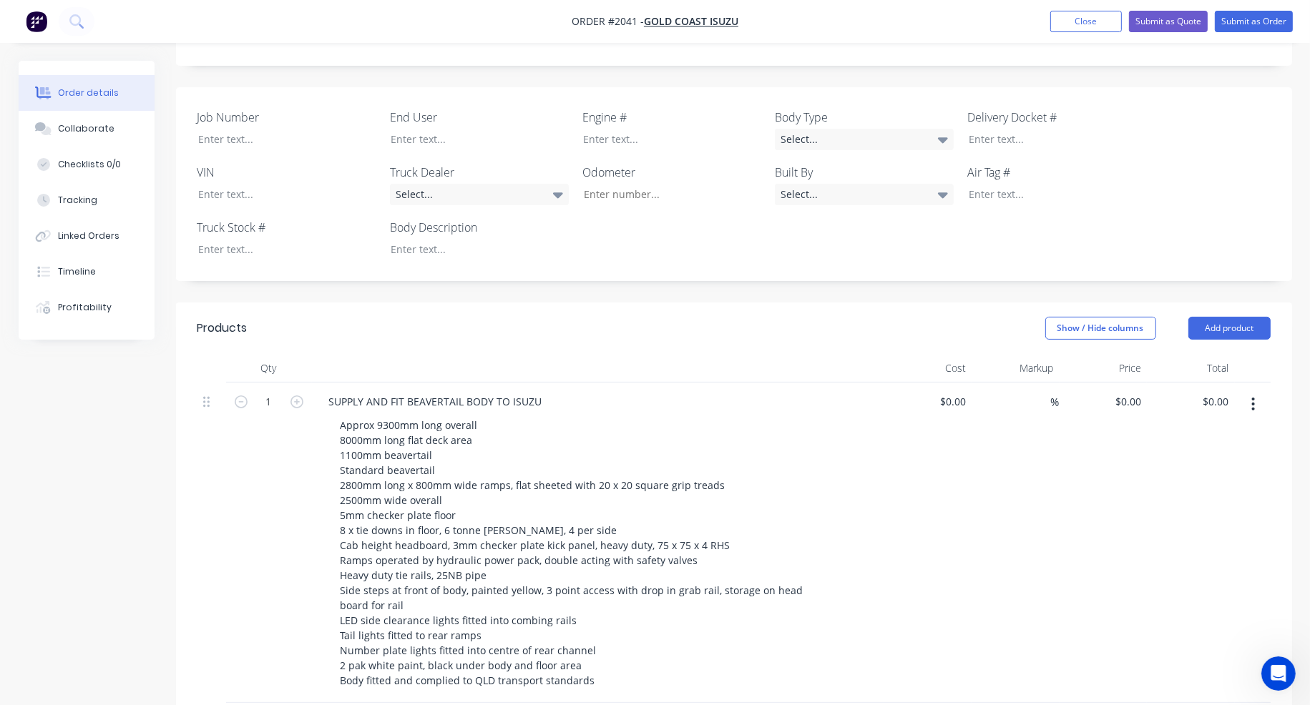
scroll to position [358, 0]
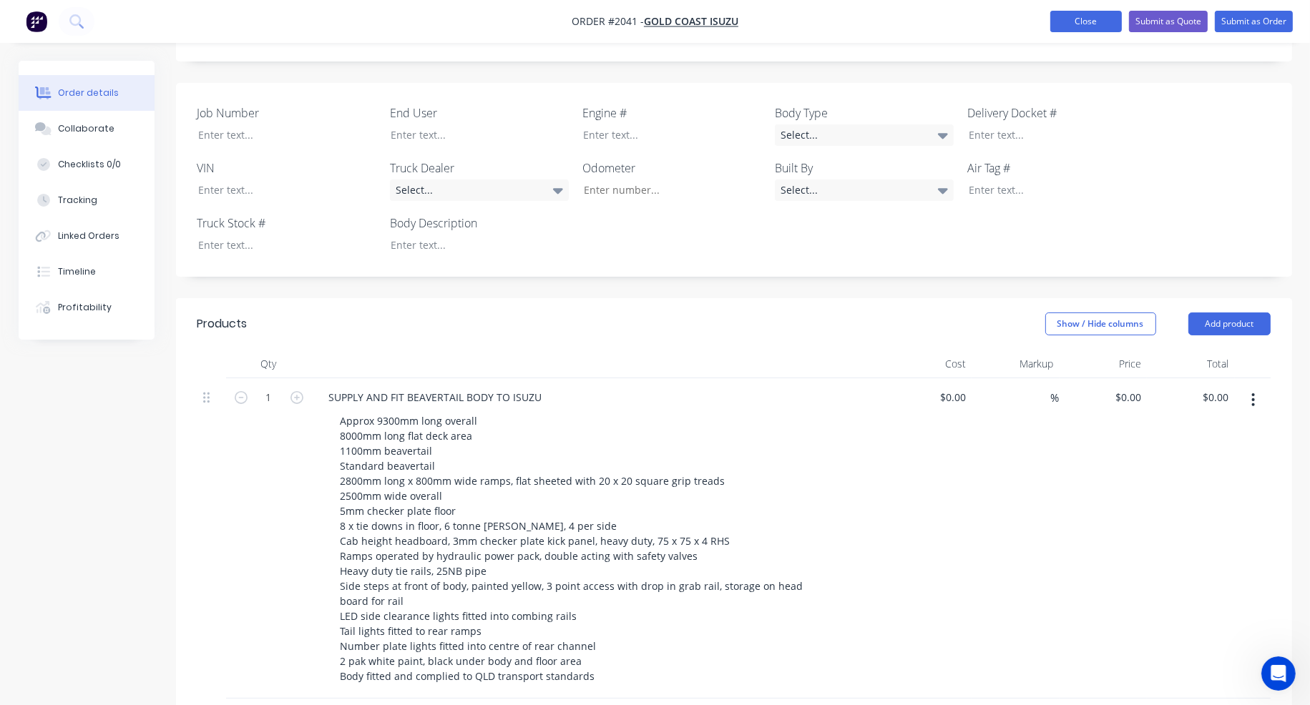
click at [1110, 20] on button "Close" at bounding box center [1086, 21] width 72 height 21
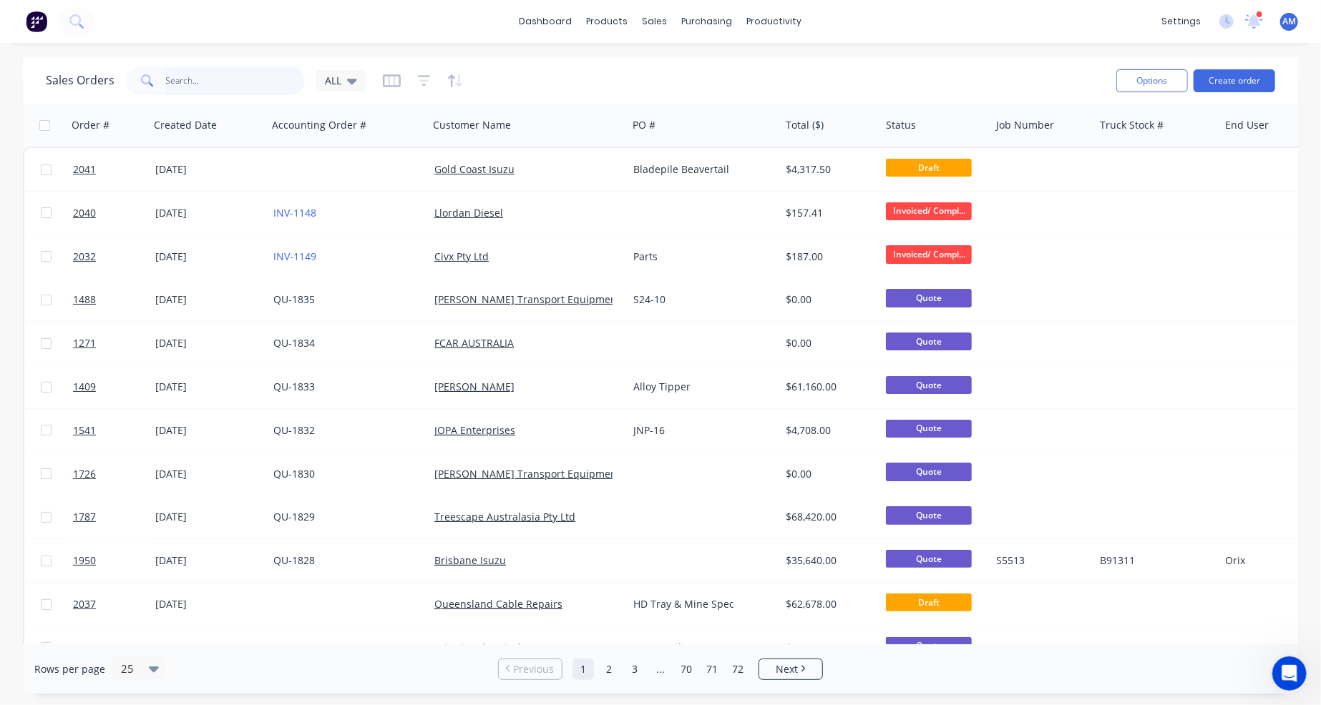
click at [190, 77] on input "text" at bounding box center [235, 81] width 139 height 29
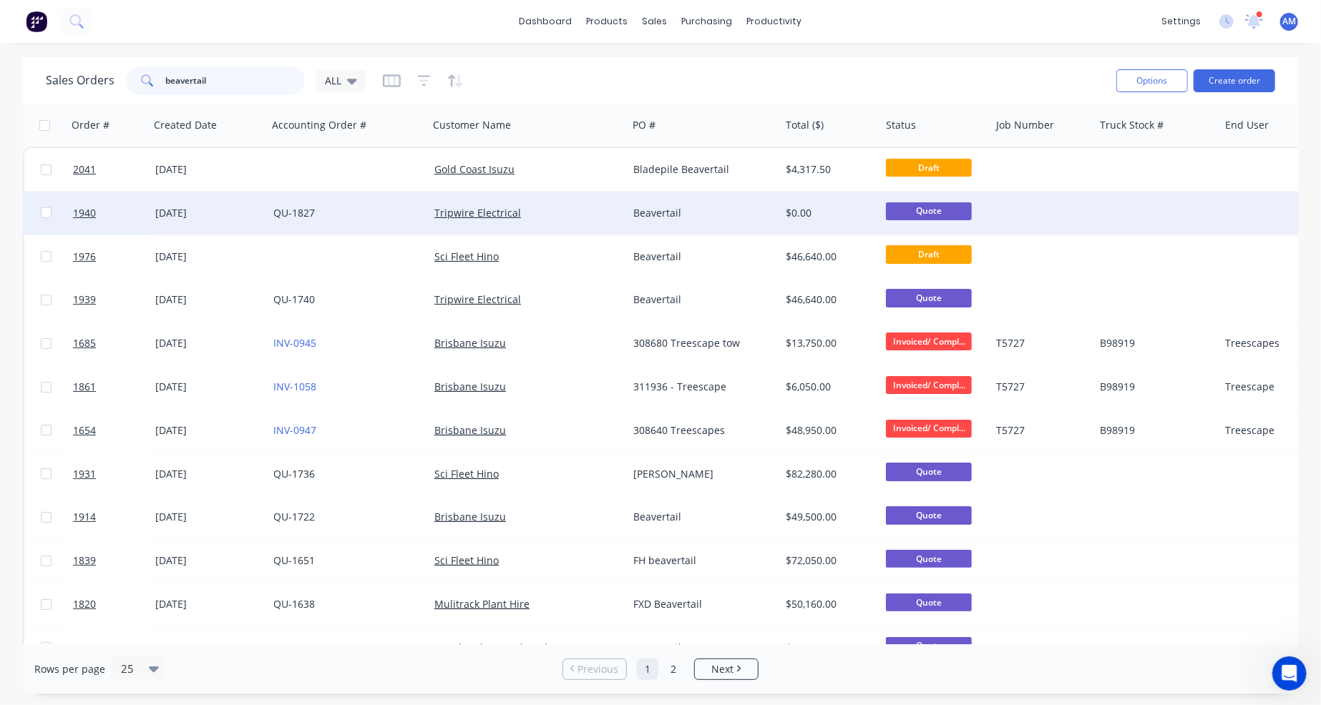
type input "beavertail"
click at [350, 208] on div "QU-1827" at bounding box center [344, 213] width 142 height 14
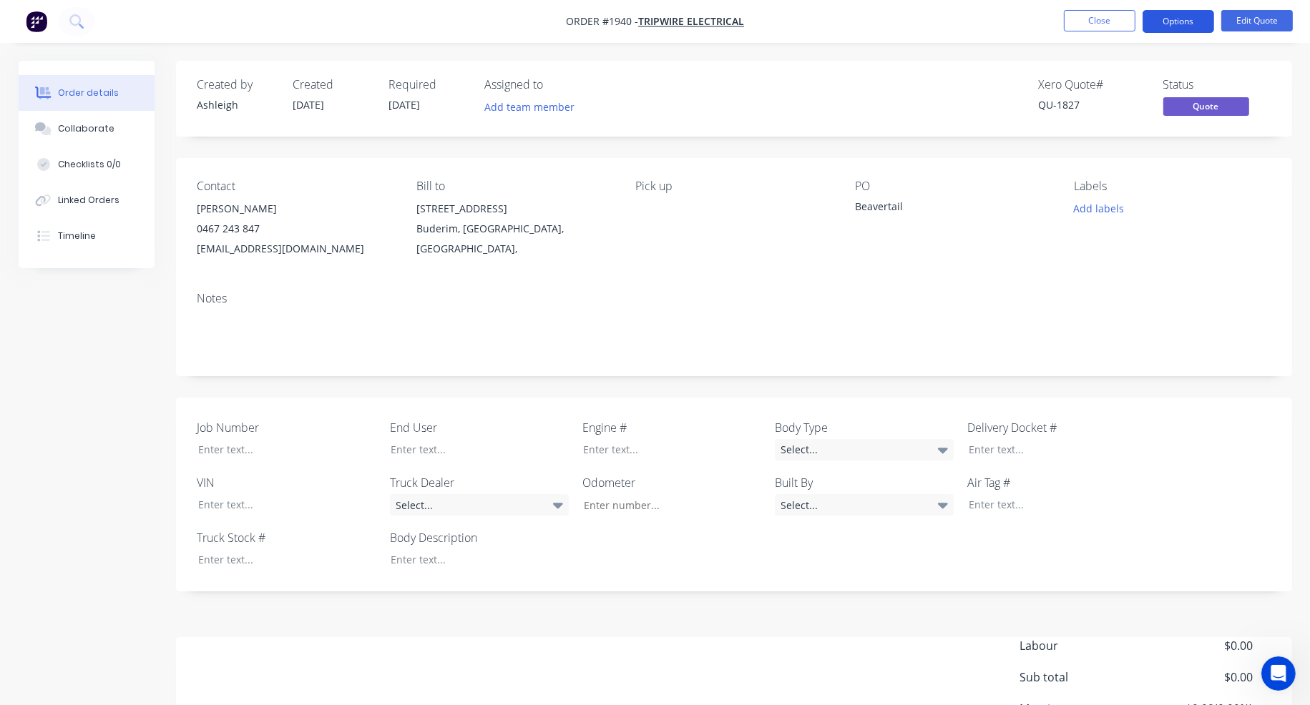
click at [1193, 21] on button "Options" at bounding box center [1178, 21] width 72 height 23
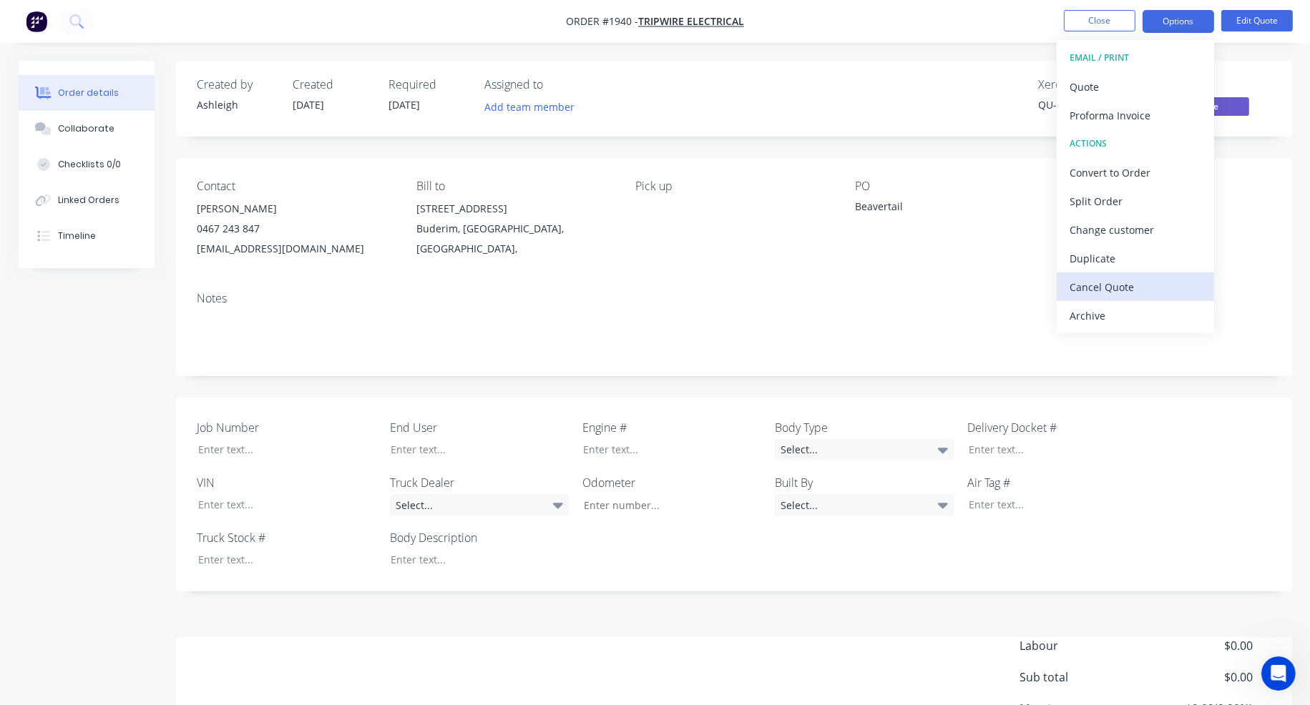
click at [1119, 285] on div "Cancel Quote" at bounding box center [1135, 287] width 132 height 21
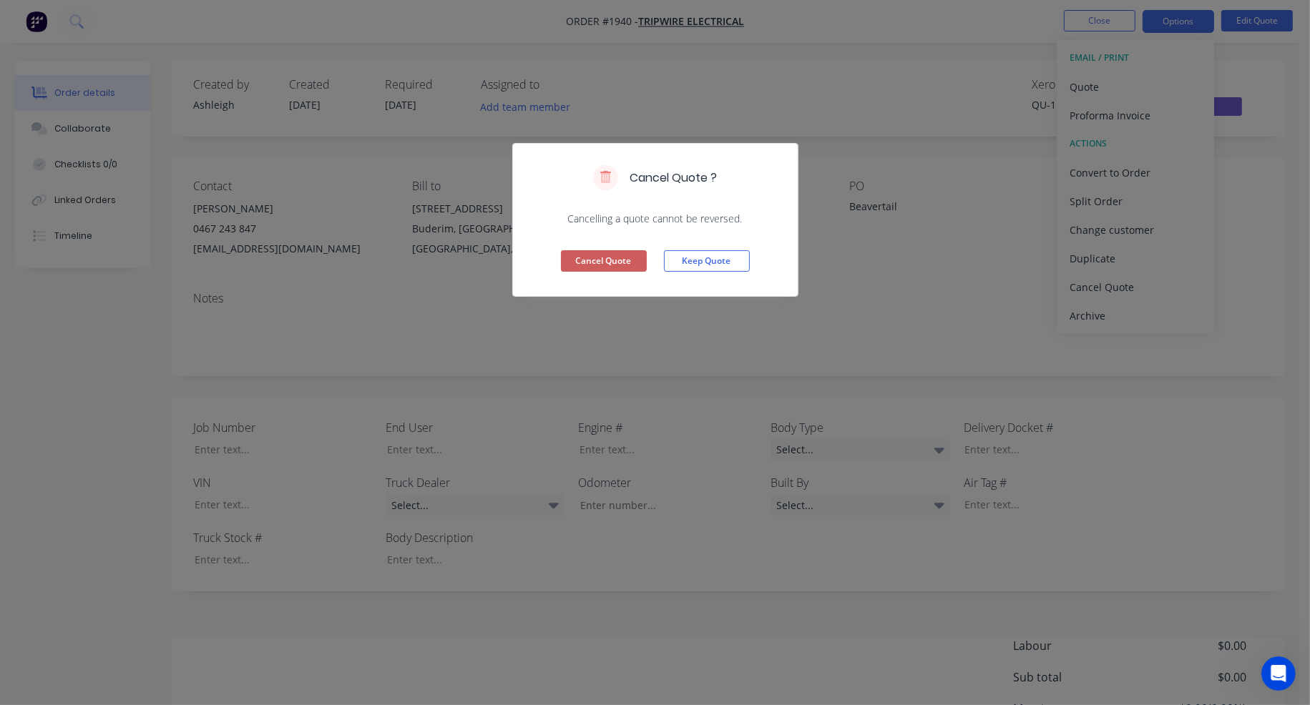
click at [624, 257] on button "Cancel Quote" at bounding box center [604, 260] width 86 height 21
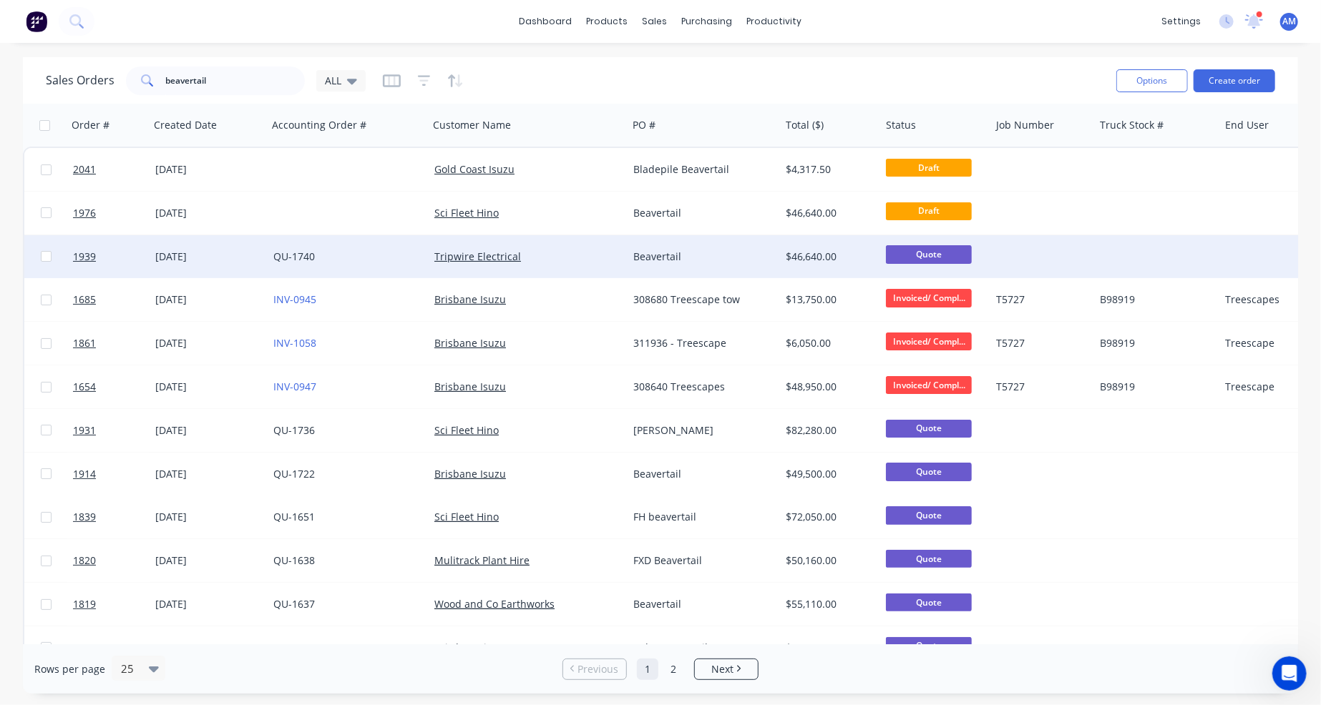
click at [598, 251] on div "Tripwire Electrical" at bounding box center [523, 257] width 178 height 14
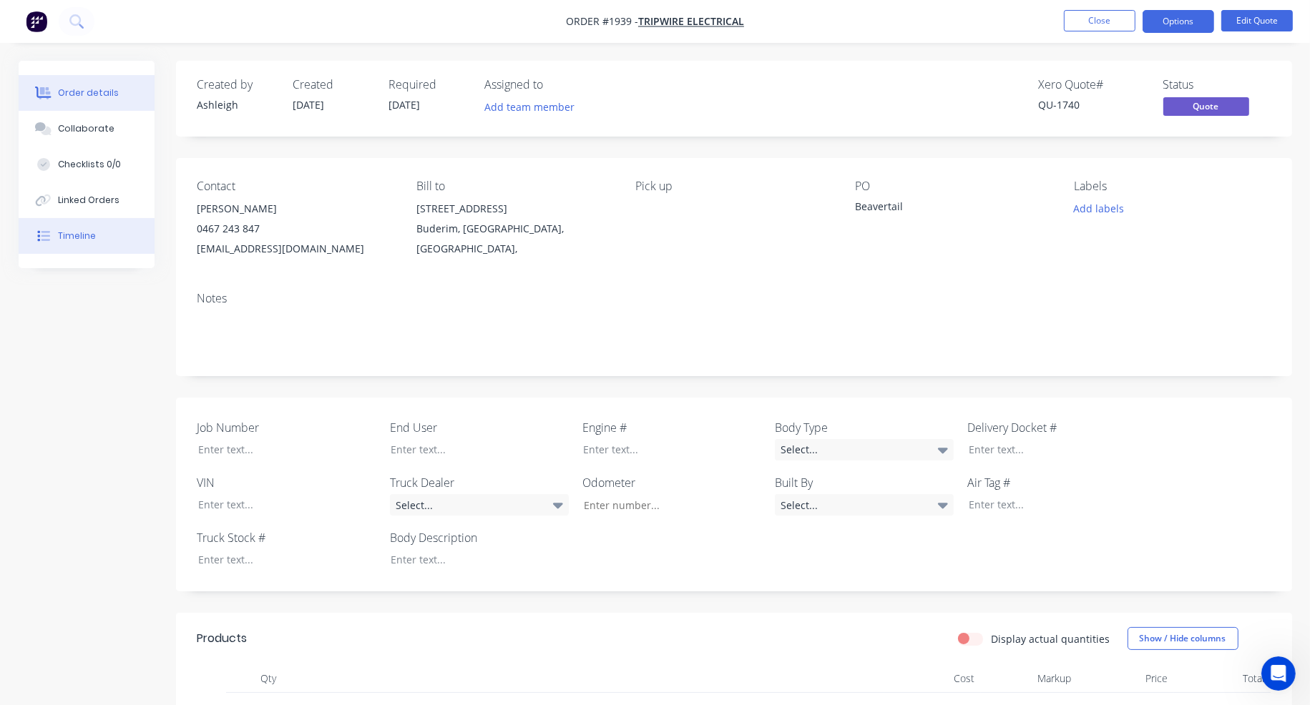
click at [97, 230] on button "Timeline" at bounding box center [87, 236] width 136 height 36
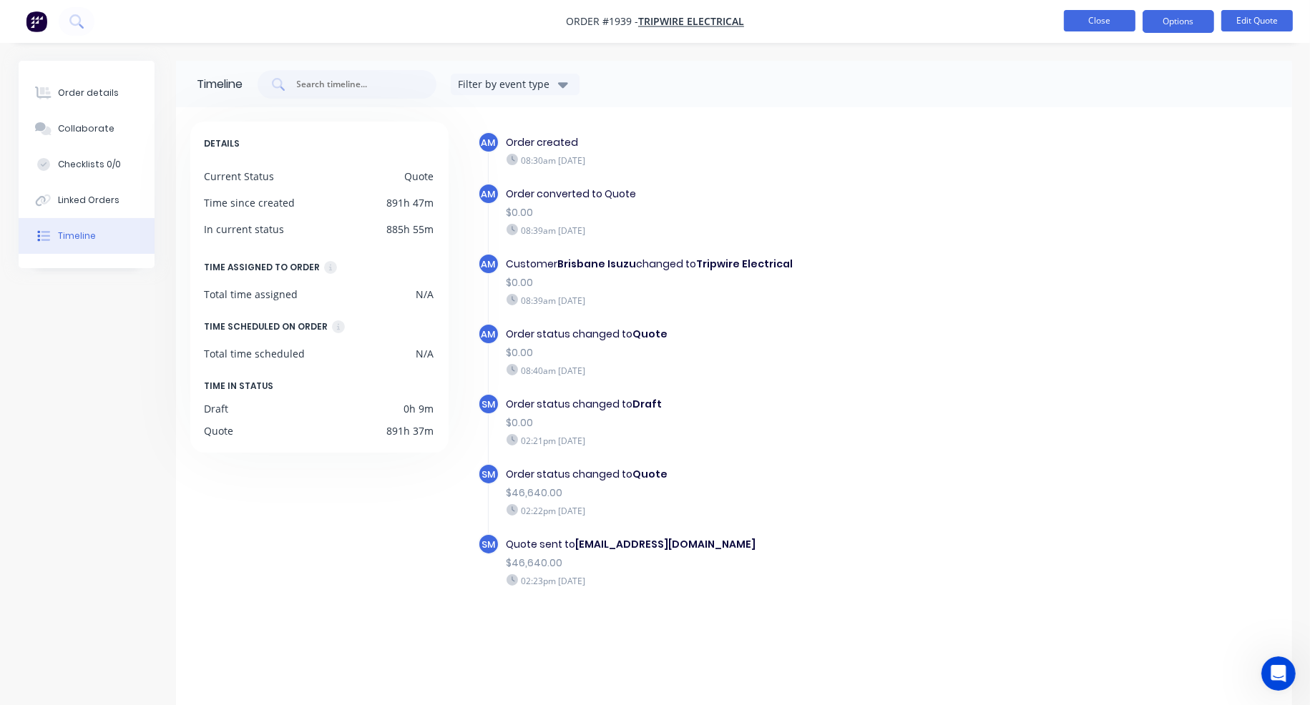
click at [1087, 19] on button "Close" at bounding box center [1100, 20] width 72 height 21
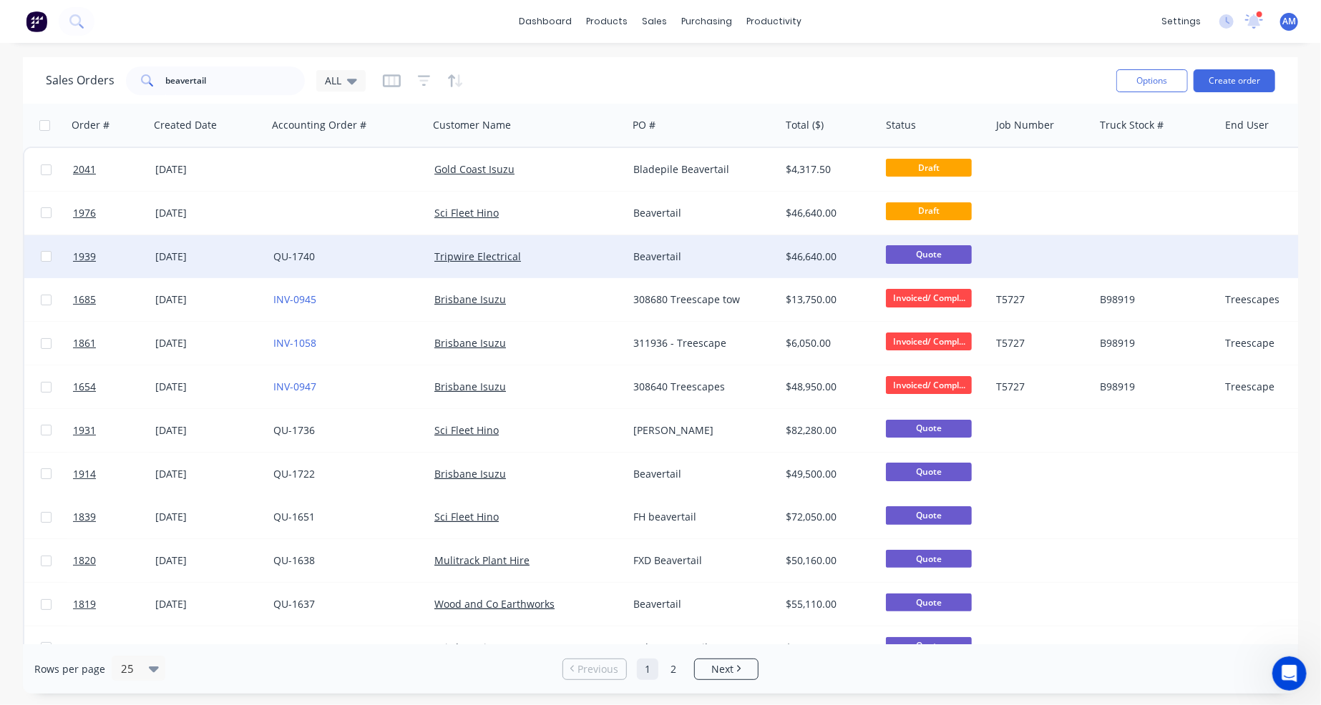
click at [650, 251] on div "Beavertail" at bounding box center [700, 257] width 134 height 14
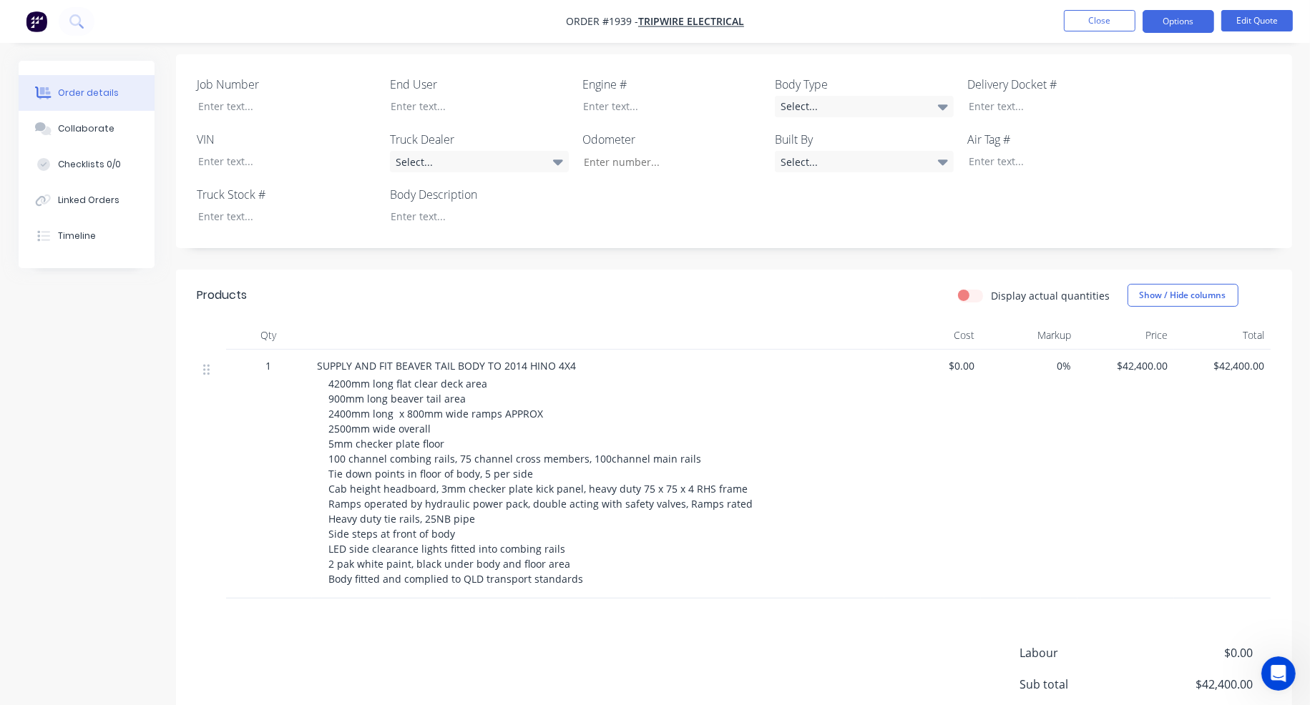
scroll to position [358, 0]
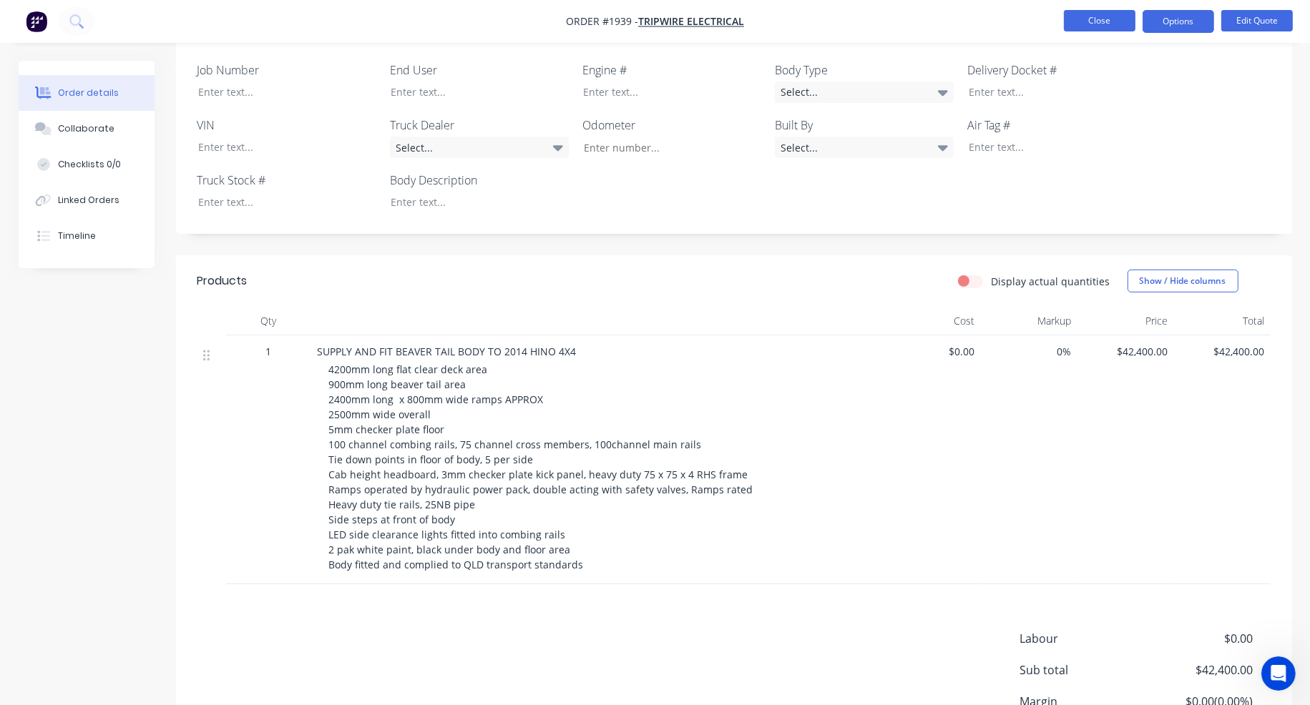
click at [1113, 17] on button "Close" at bounding box center [1100, 20] width 72 height 21
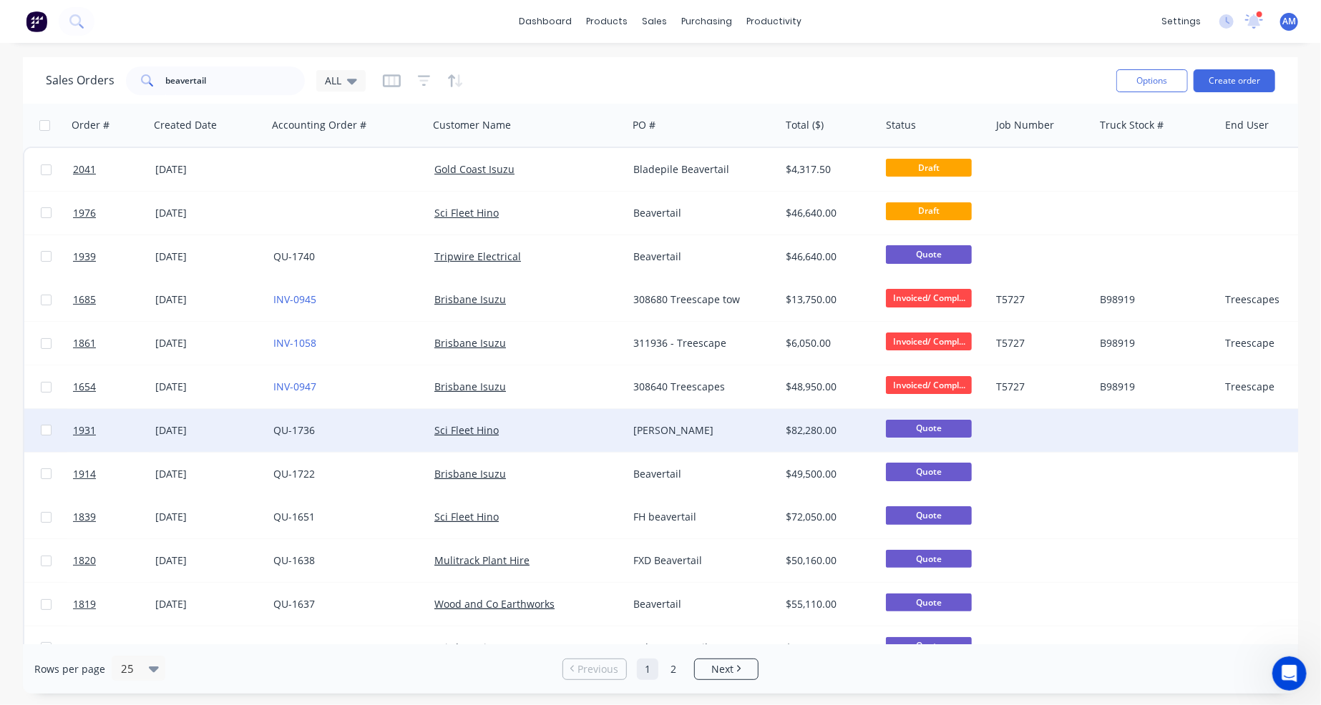
click at [567, 423] on div "Sci Fleet Hino" at bounding box center [523, 430] width 178 height 14
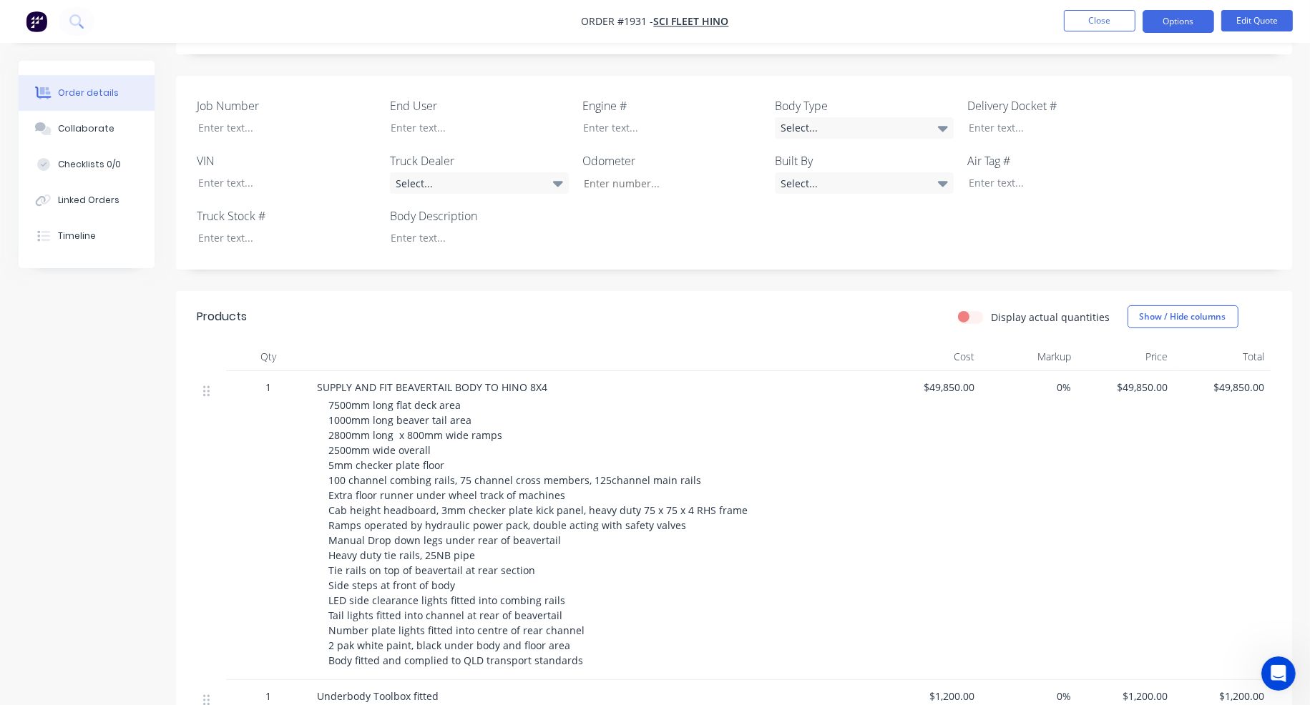
scroll to position [429, 0]
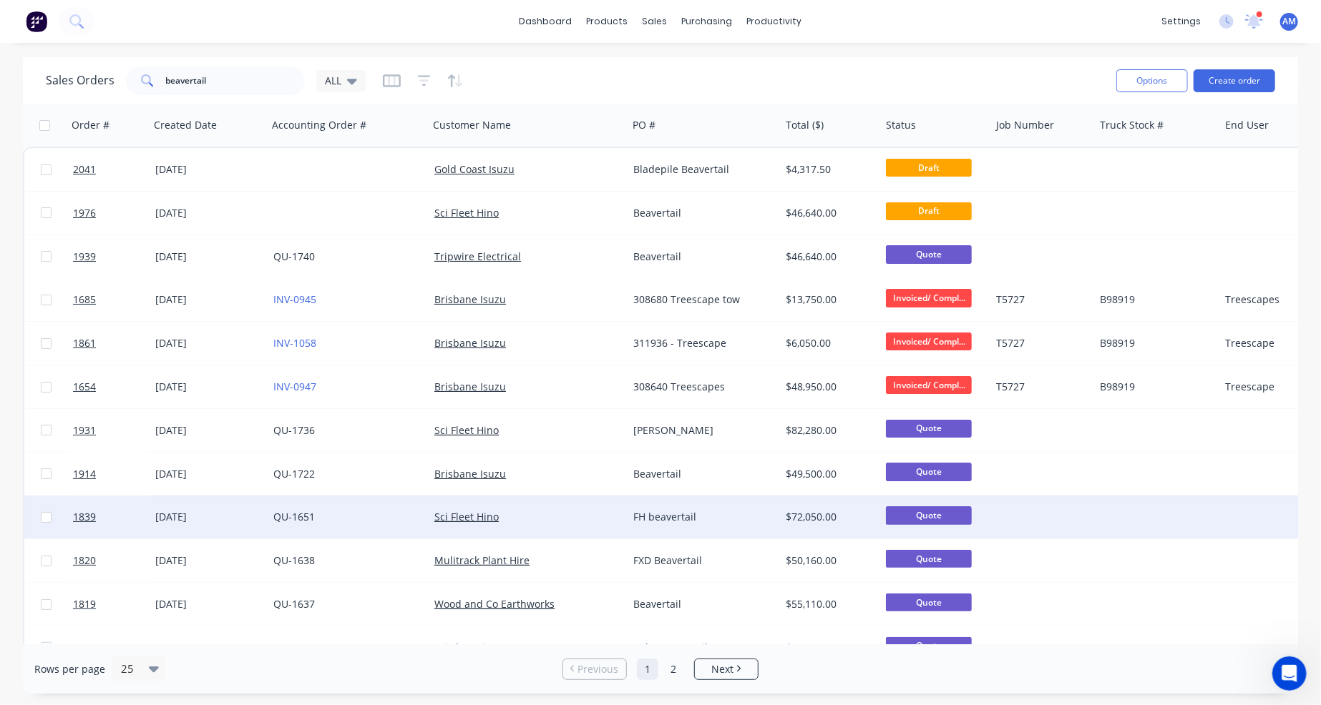
click at [509, 514] on div "Sci Fleet Hino" at bounding box center [523, 517] width 178 height 14
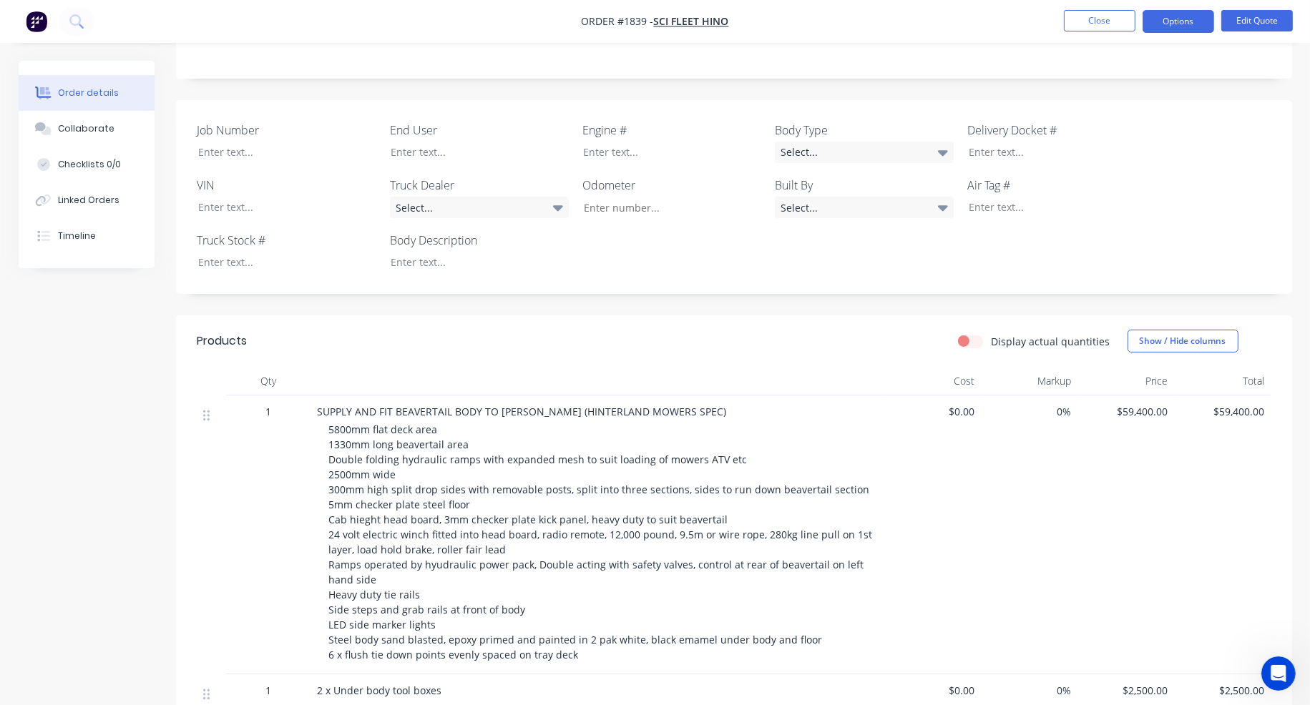
scroll to position [358, 0]
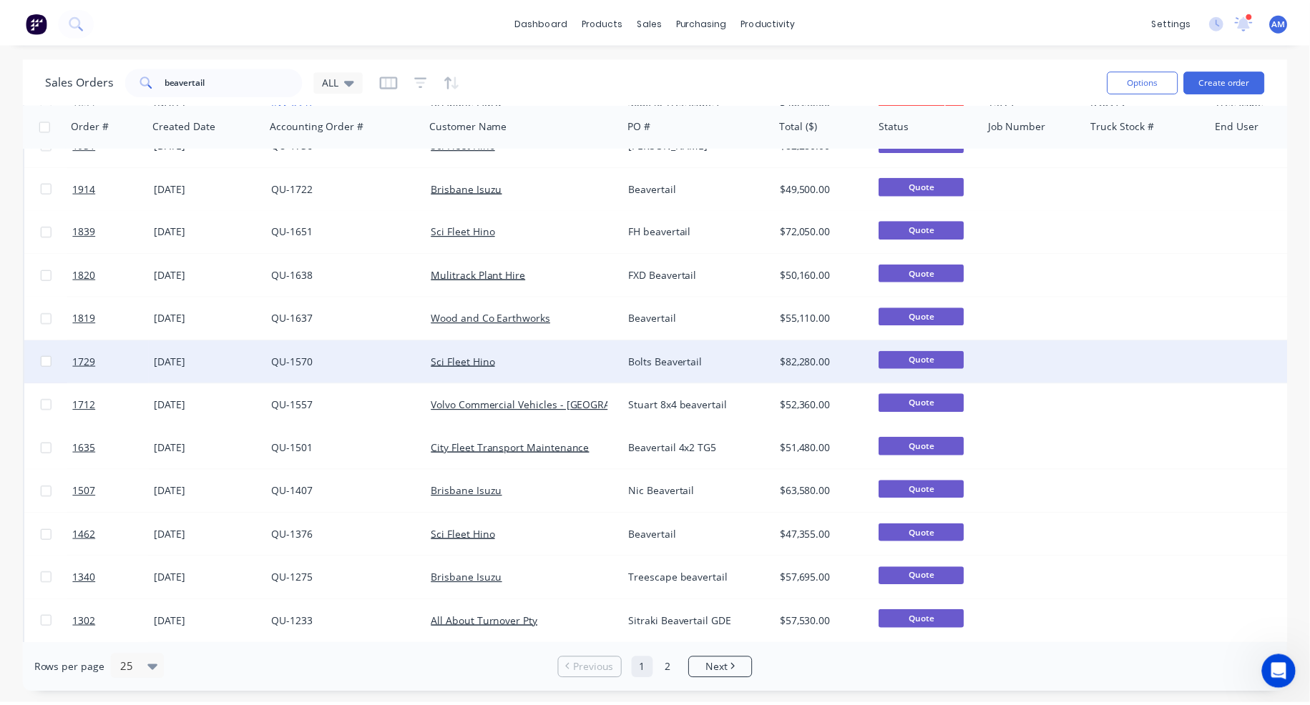
scroll to position [358, 0]
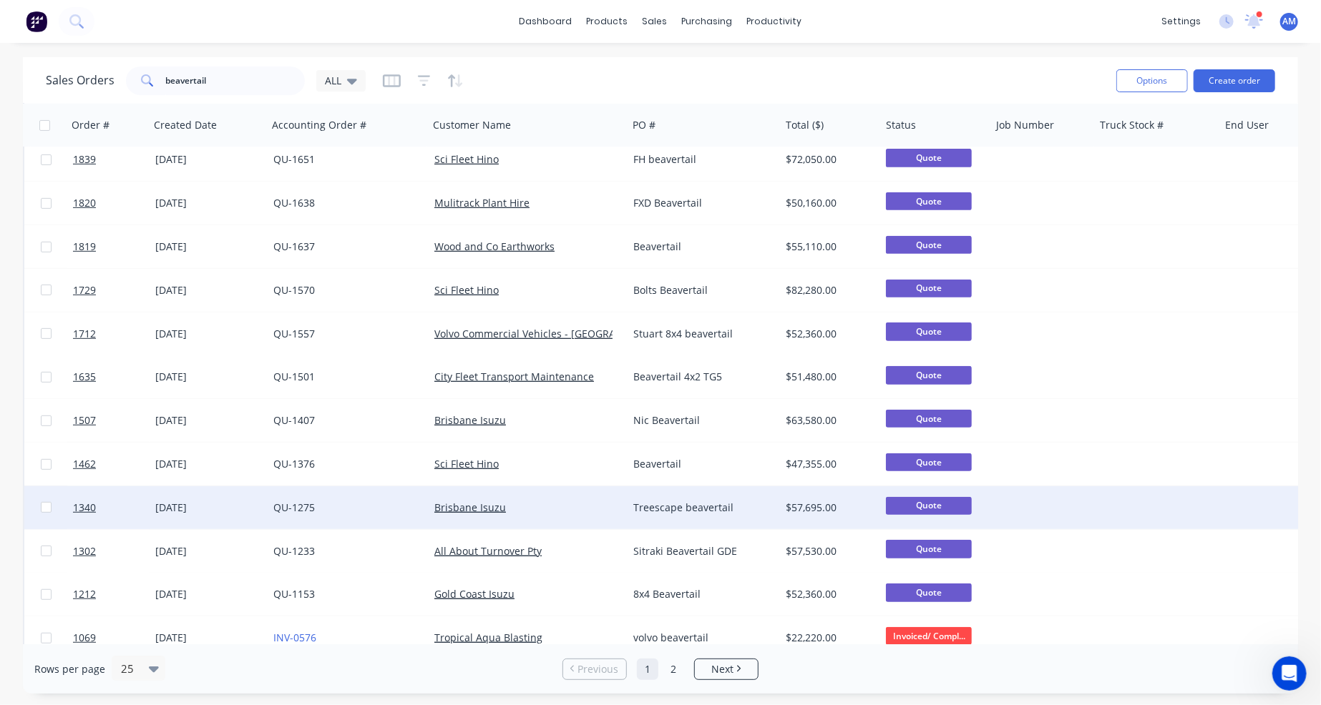
click at [553, 501] on div "Brisbane Isuzu" at bounding box center [523, 508] width 178 height 14
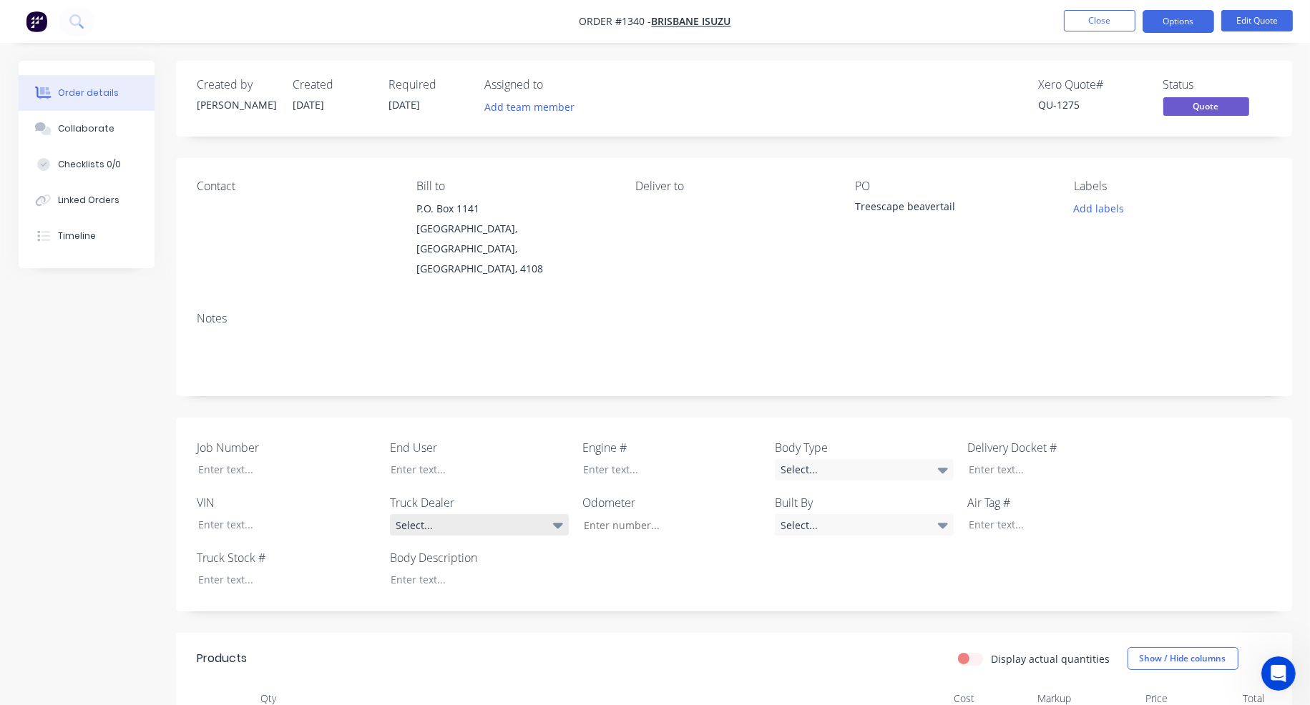
scroll to position [286, 0]
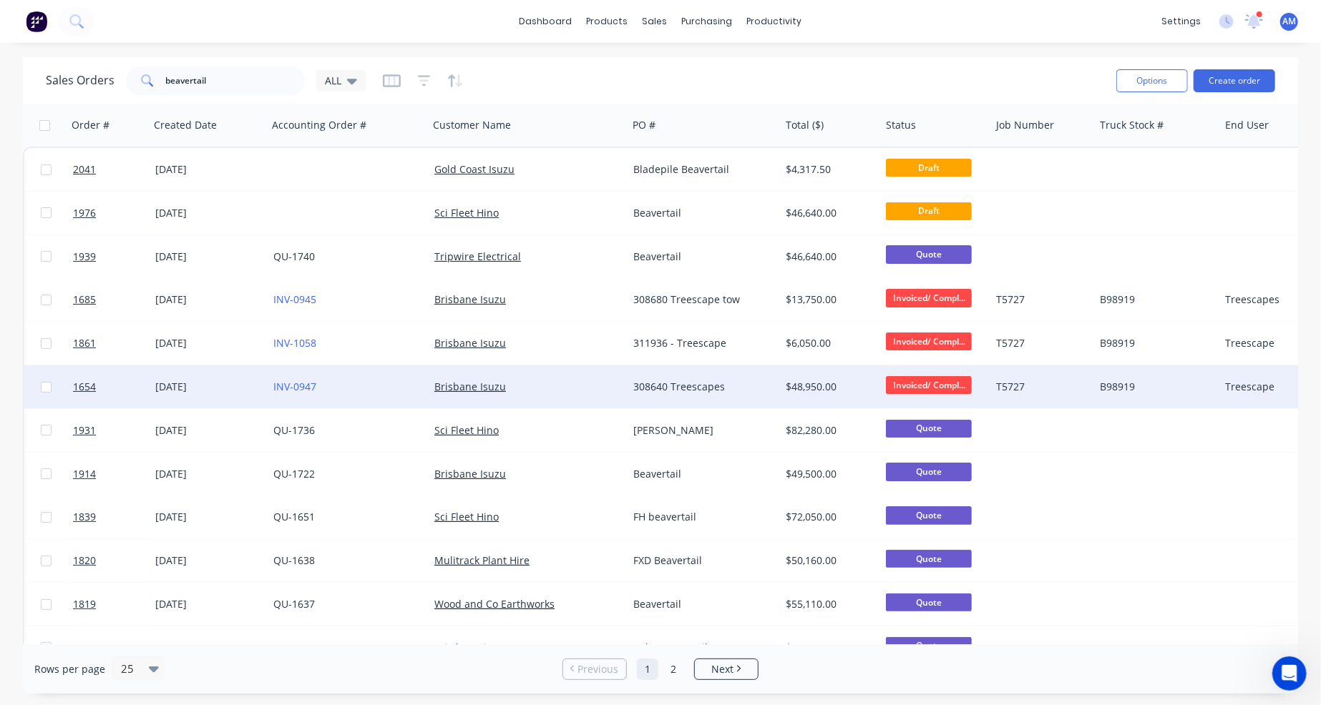
click at [602, 374] on div "Brisbane Isuzu" at bounding box center [527, 387] width 199 height 43
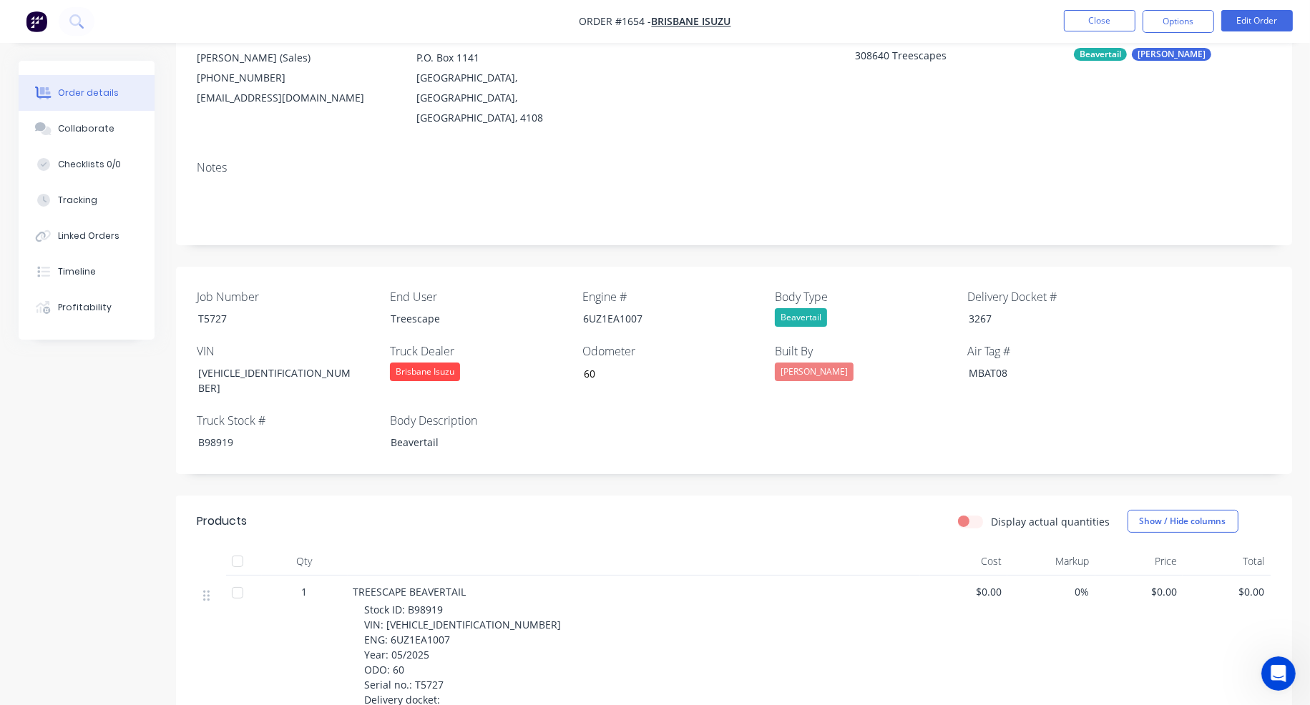
scroll to position [143, 0]
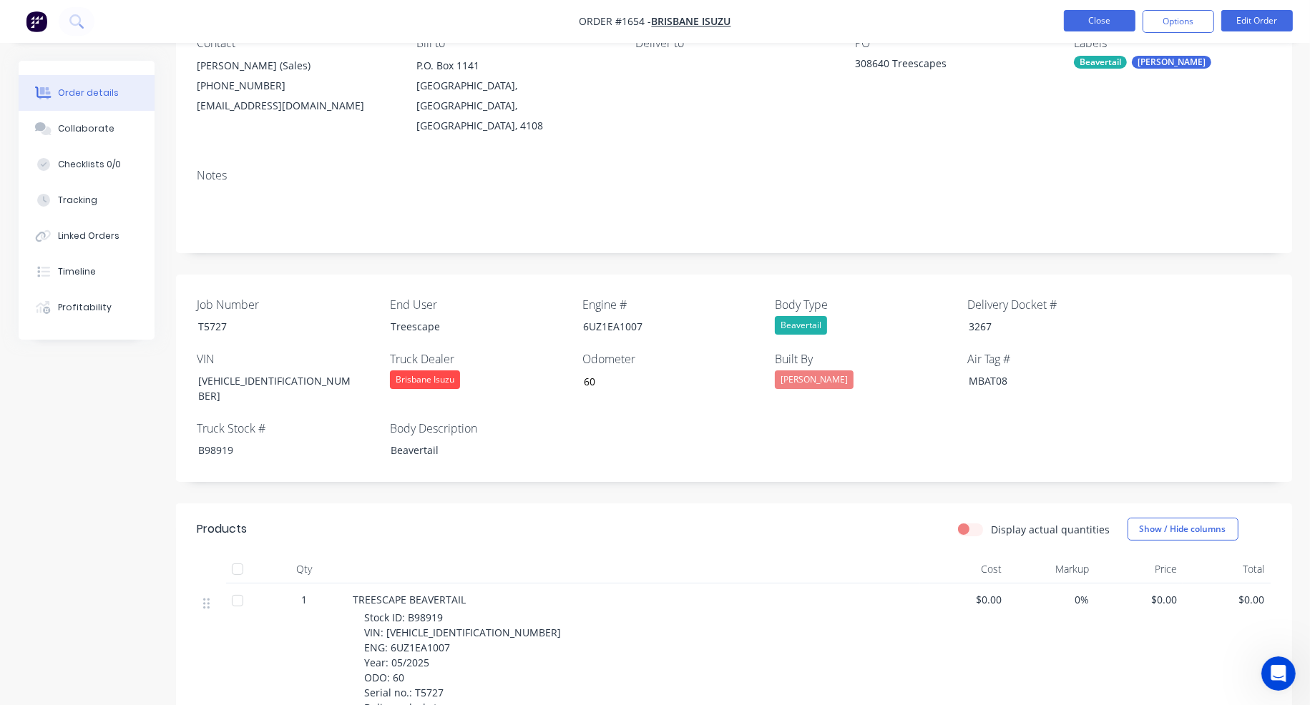
click at [1112, 24] on button "Close" at bounding box center [1100, 20] width 72 height 21
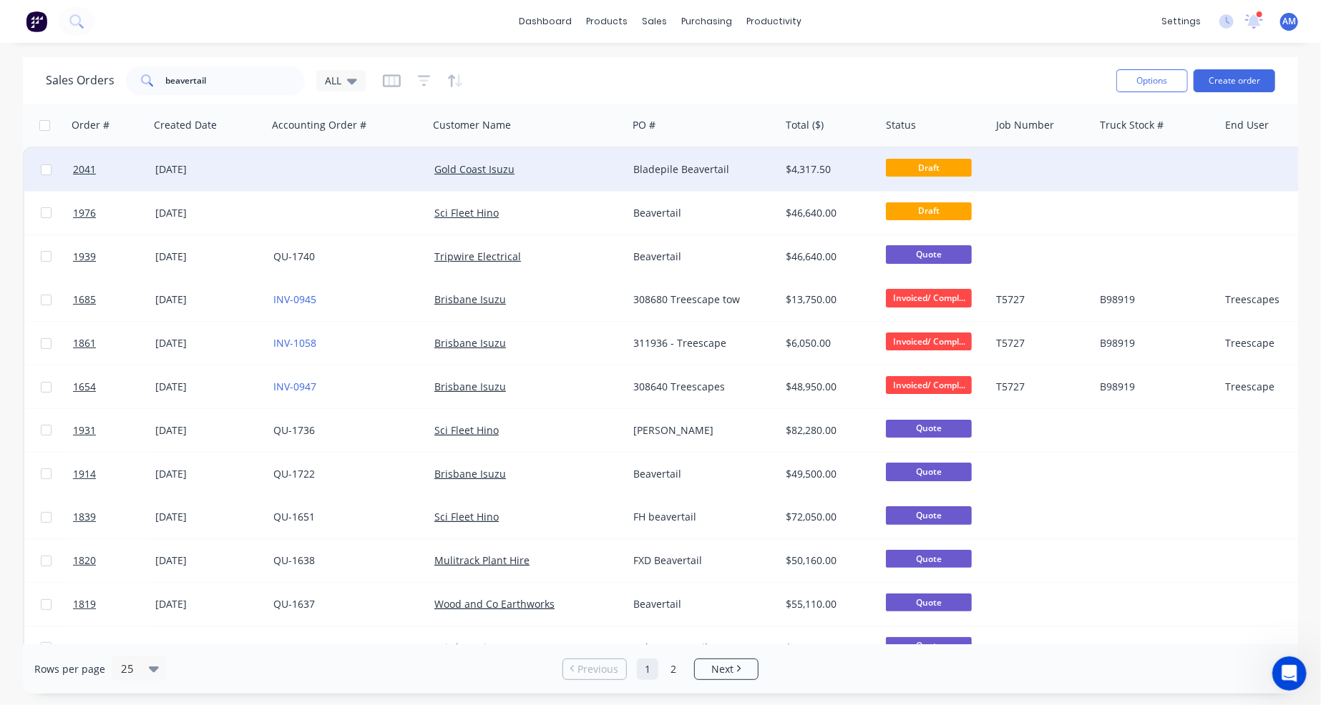
click at [352, 160] on div at bounding box center [348, 169] width 161 height 43
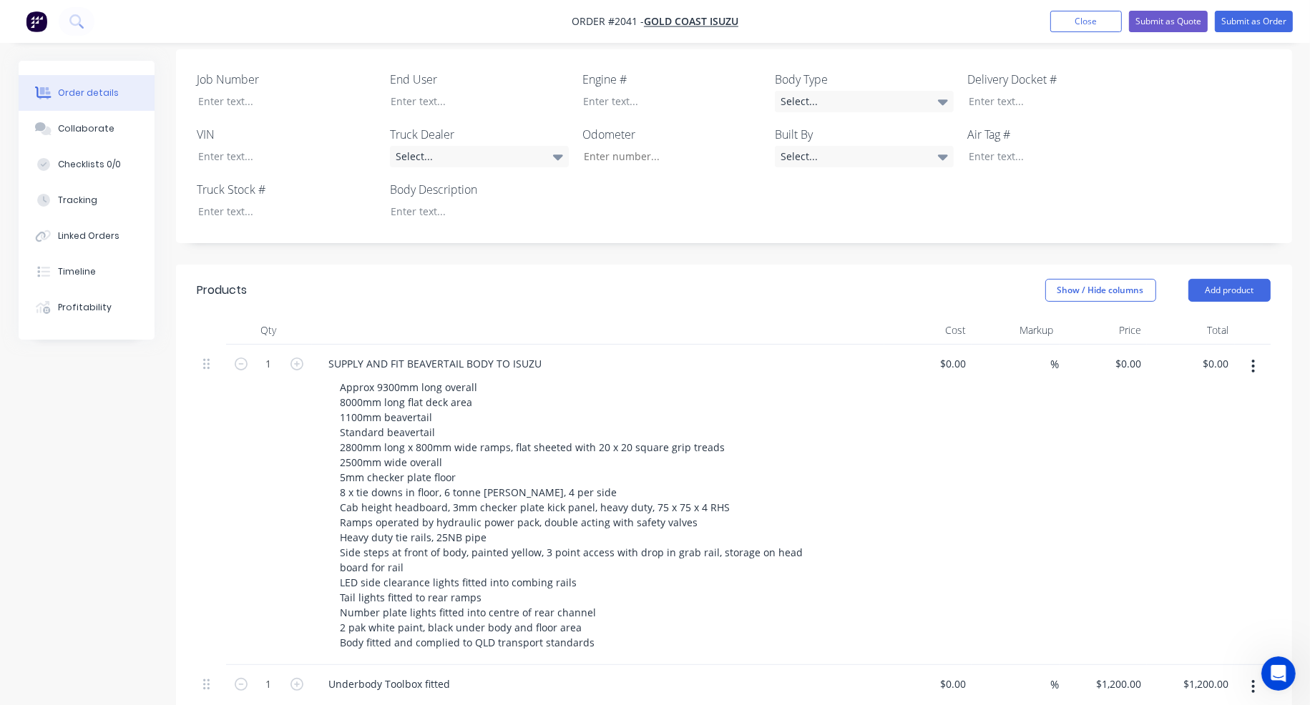
scroll to position [429, 0]
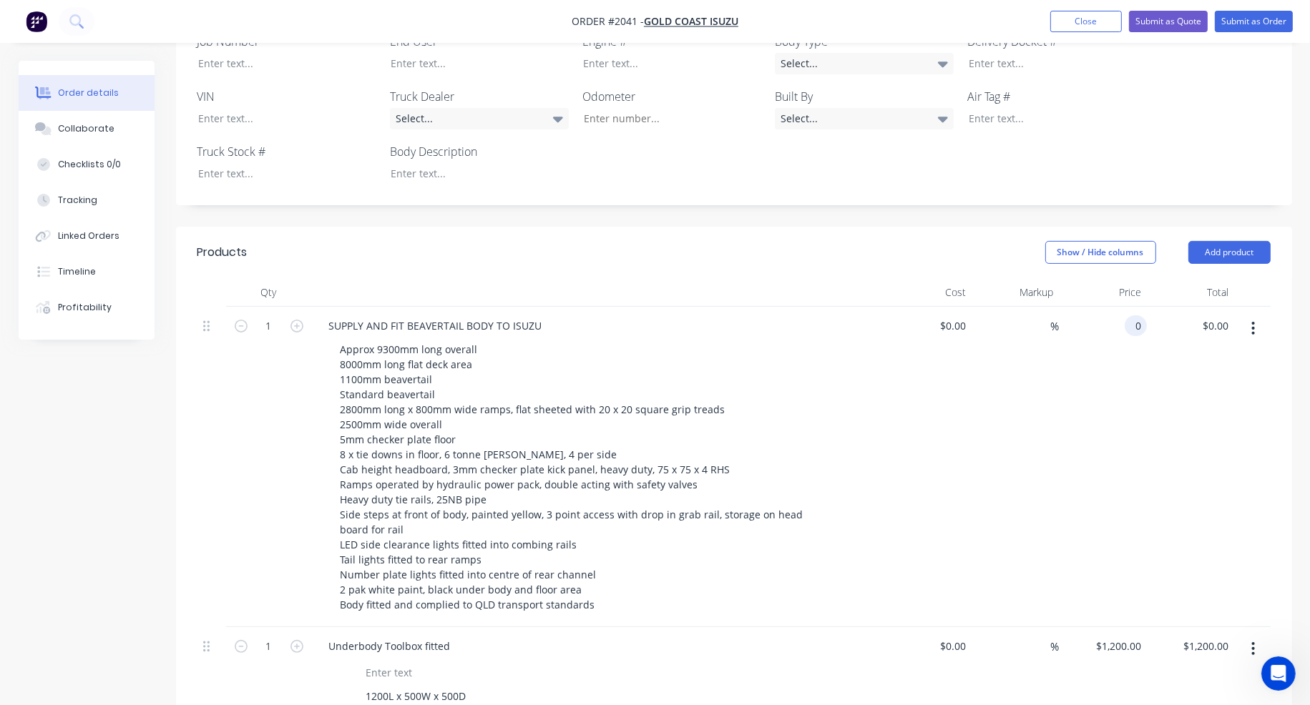
click at [1134, 315] on input "0" at bounding box center [1138, 325] width 16 height 21
type input "49500"
type input "0.00"
type input "$49,500.00"
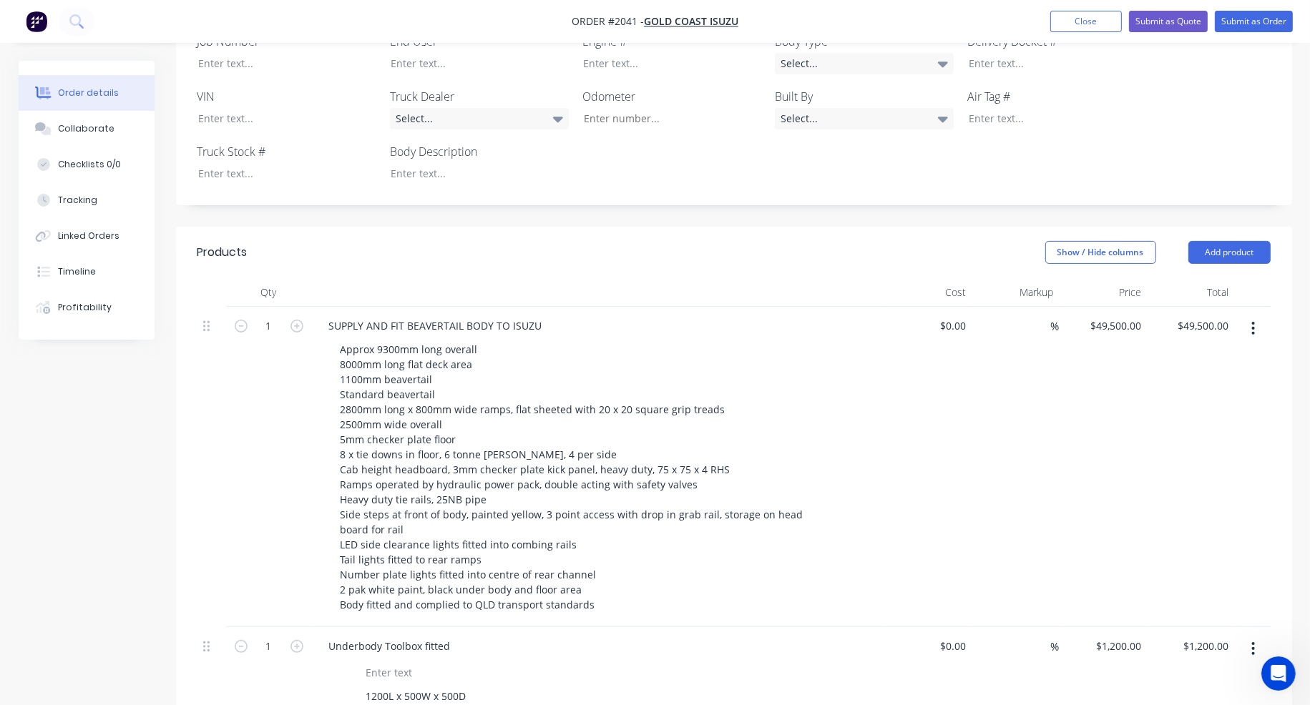
click at [997, 406] on div "%" at bounding box center [1015, 467] width 88 height 320
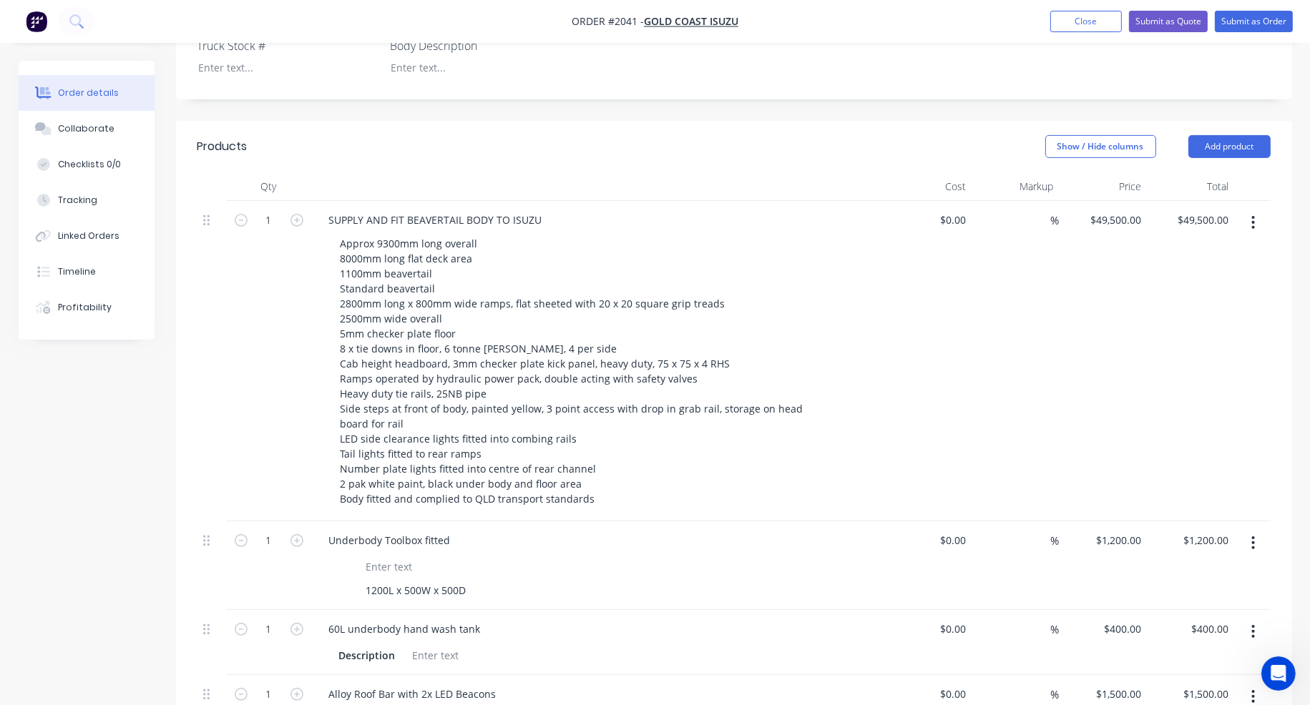
scroll to position [501, 0]
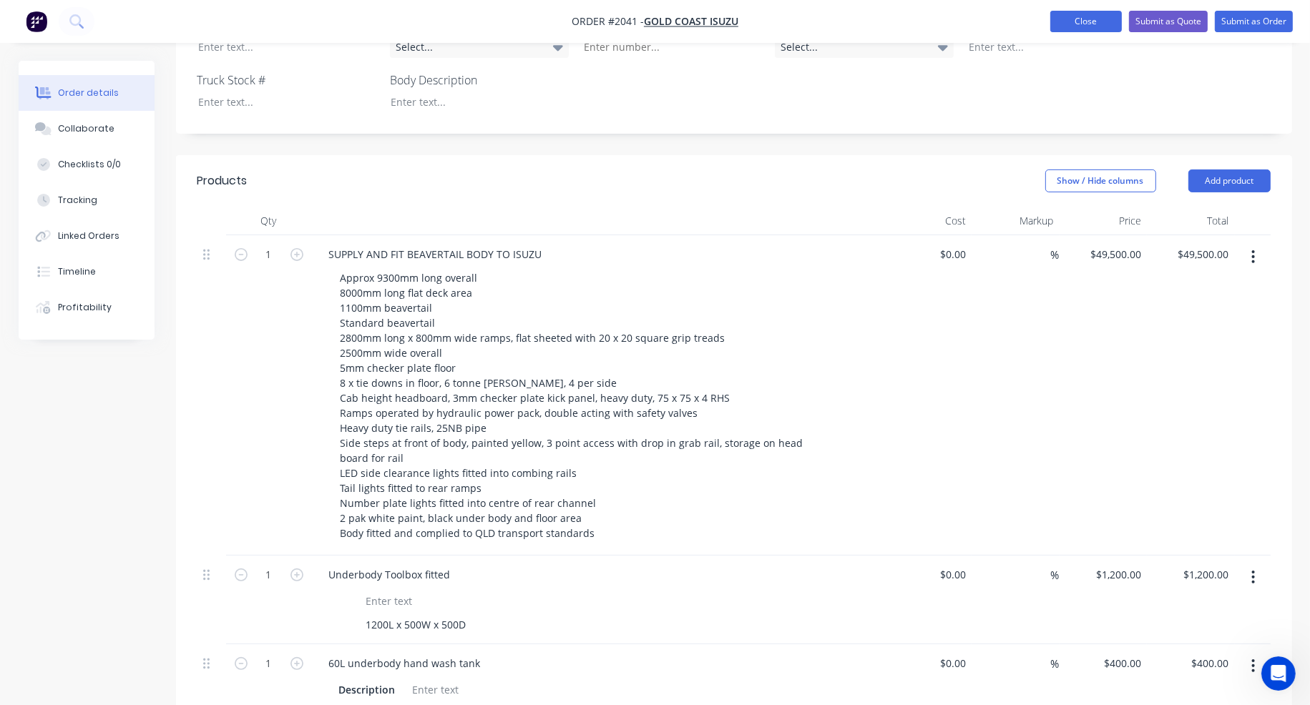
click at [1085, 21] on button "Close" at bounding box center [1086, 21] width 72 height 21
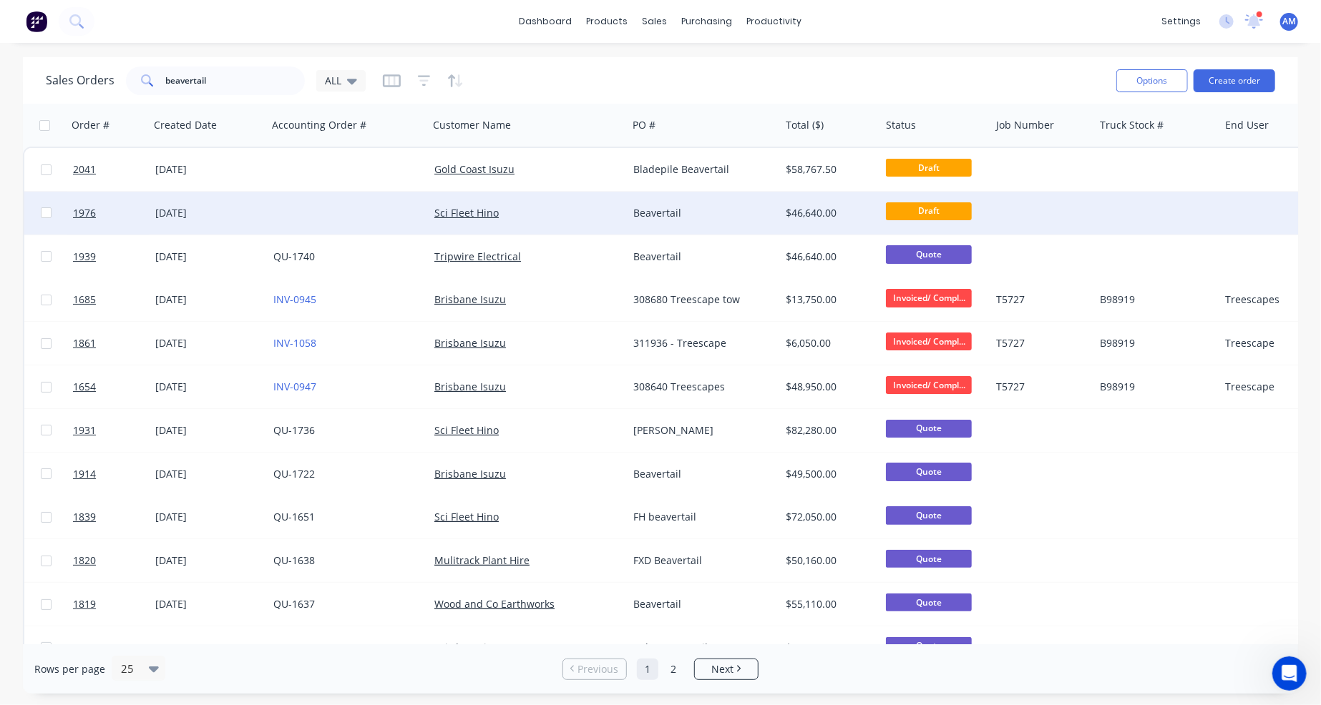
click at [337, 207] on div at bounding box center [348, 213] width 161 height 43
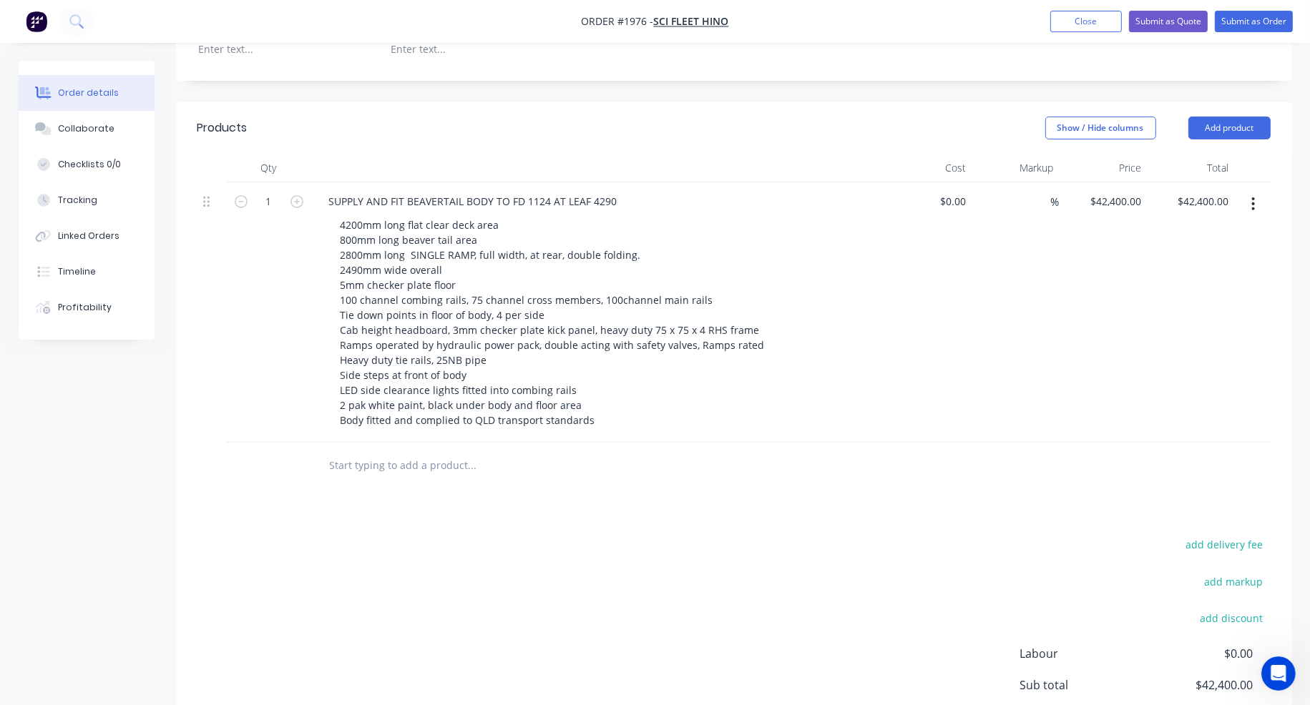
scroll to position [303, 0]
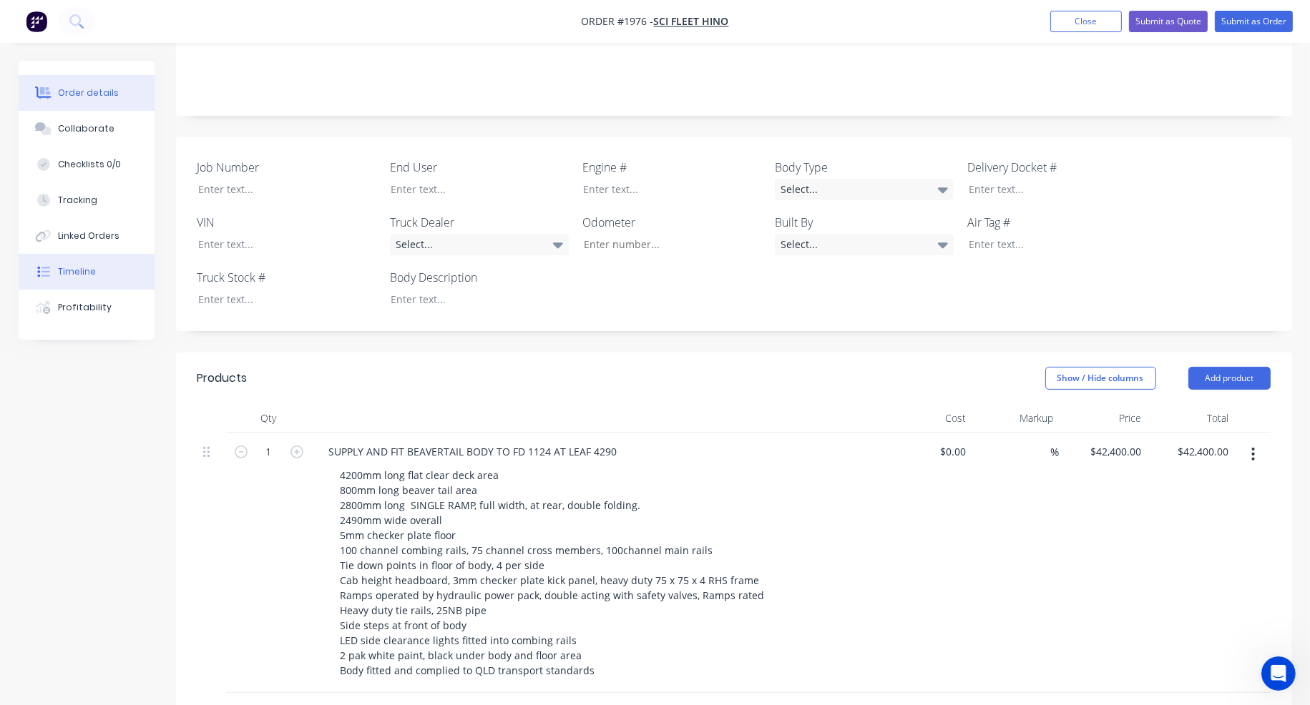
click at [92, 265] on div "Timeline" at bounding box center [77, 271] width 38 height 13
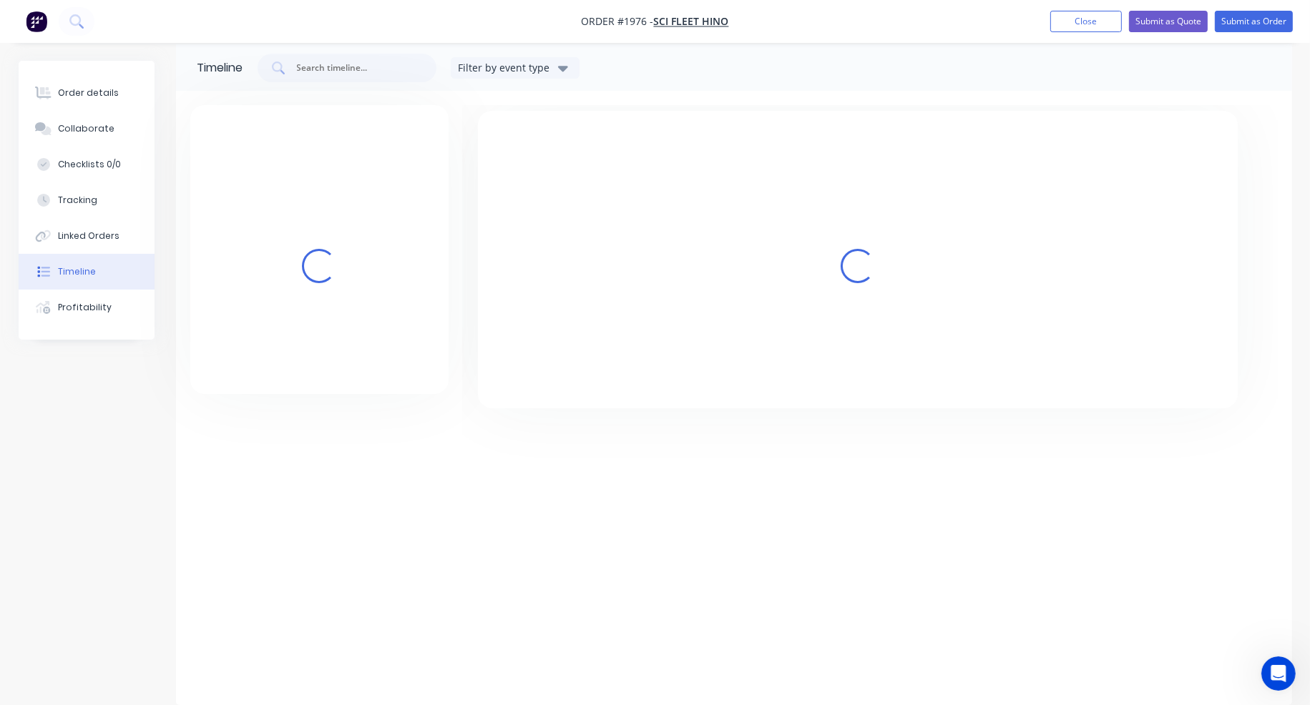
scroll to position [16, 0]
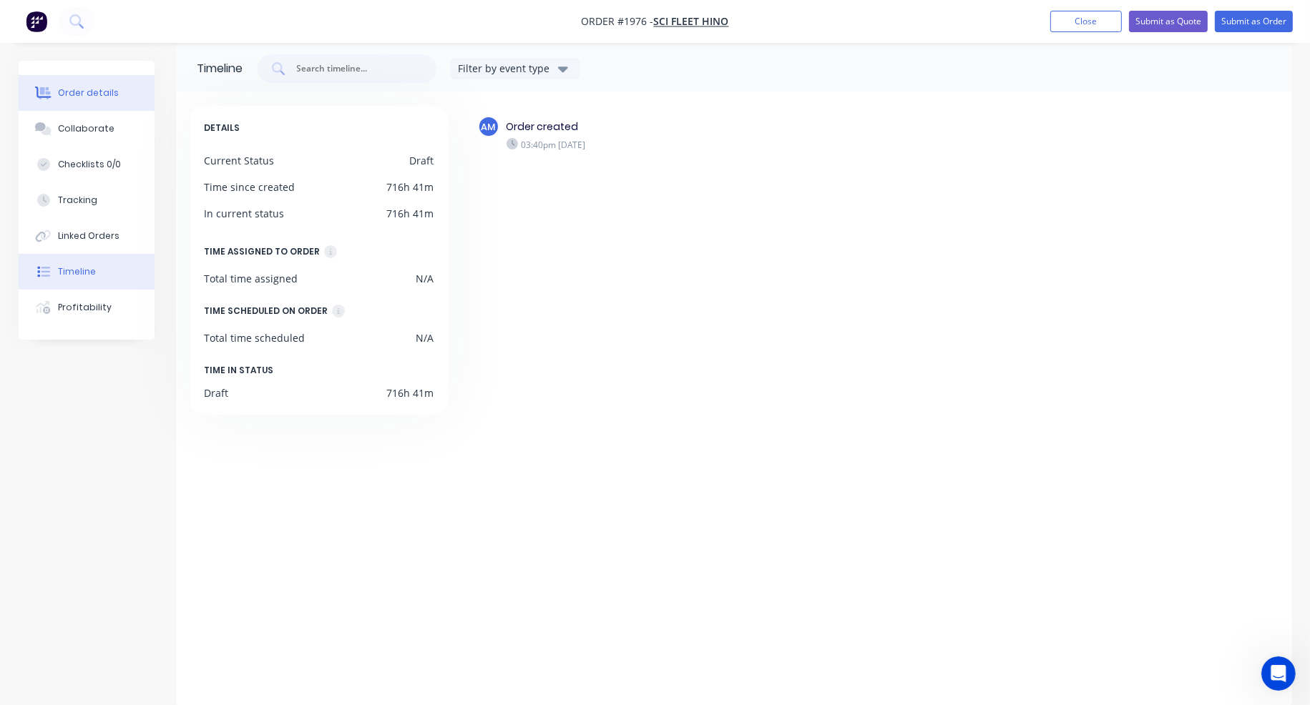
click at [89, 84] on button "Order details" at bounding box center [87, 93] width 136 height 36
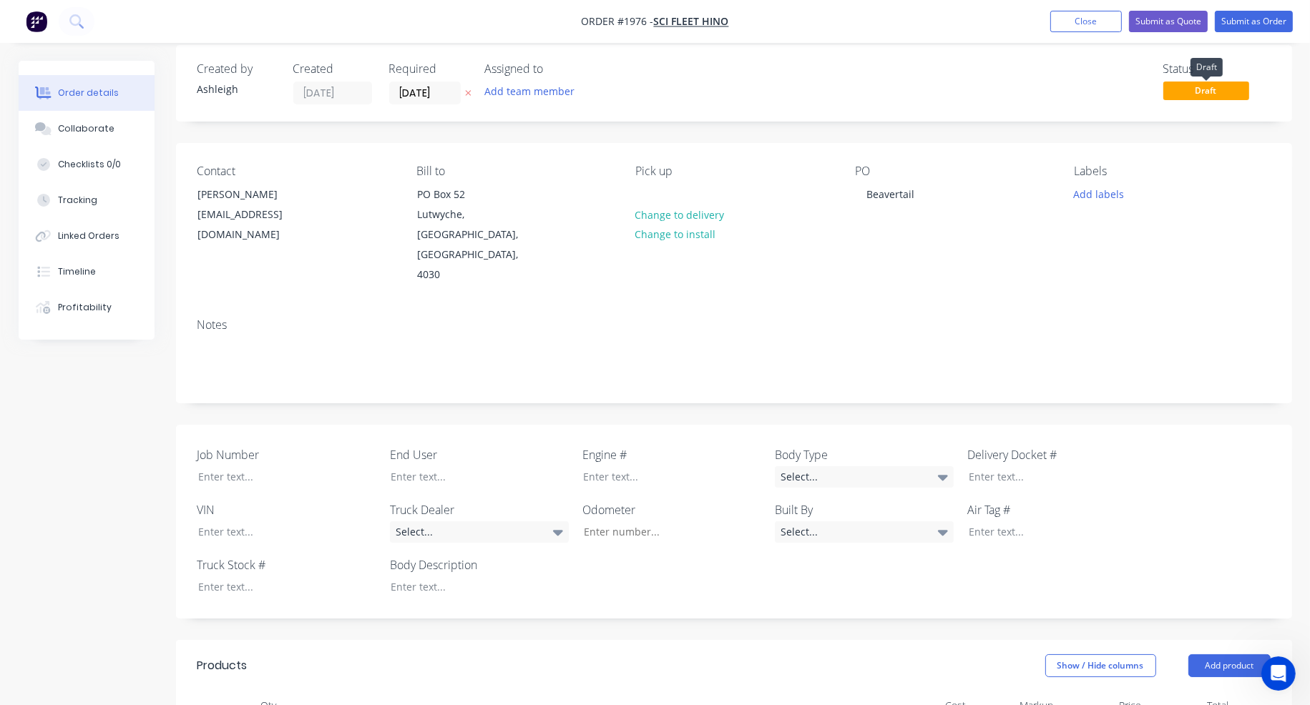
click at [1207, 94] on span "Draft" at bounding box center [1206, 91] width 86 height 18
click at [1139, 93] on div "Status Draft" at bounding box center [949, 83] width 642 height 42
click at [1102, 15] on button "Close" at bounding box center [1086, 21] width 72 height 21
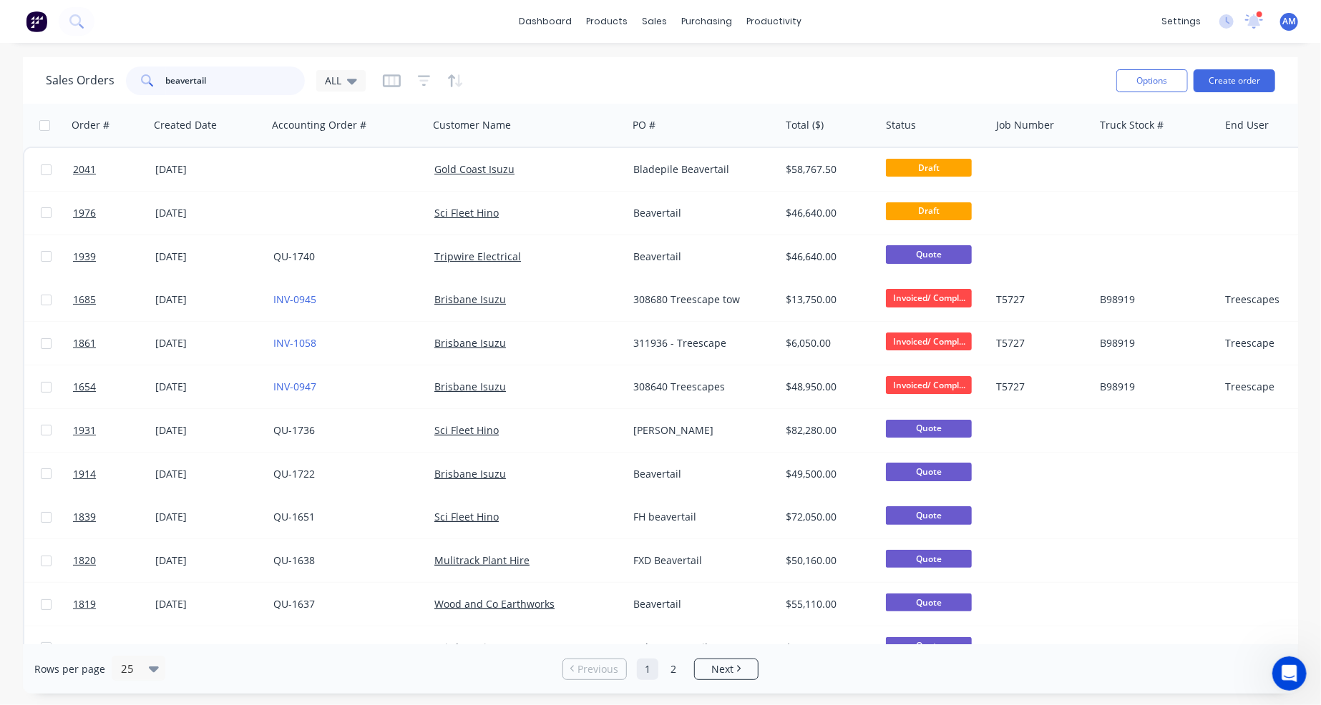
drag, startPoint x: 225, startPoint y: 79, endPoint x: 128, endPoint y: 87, distance: 96.8
click at [128, 87] on div "beavertail" at bounding box center [215, 81] width 179 height 29
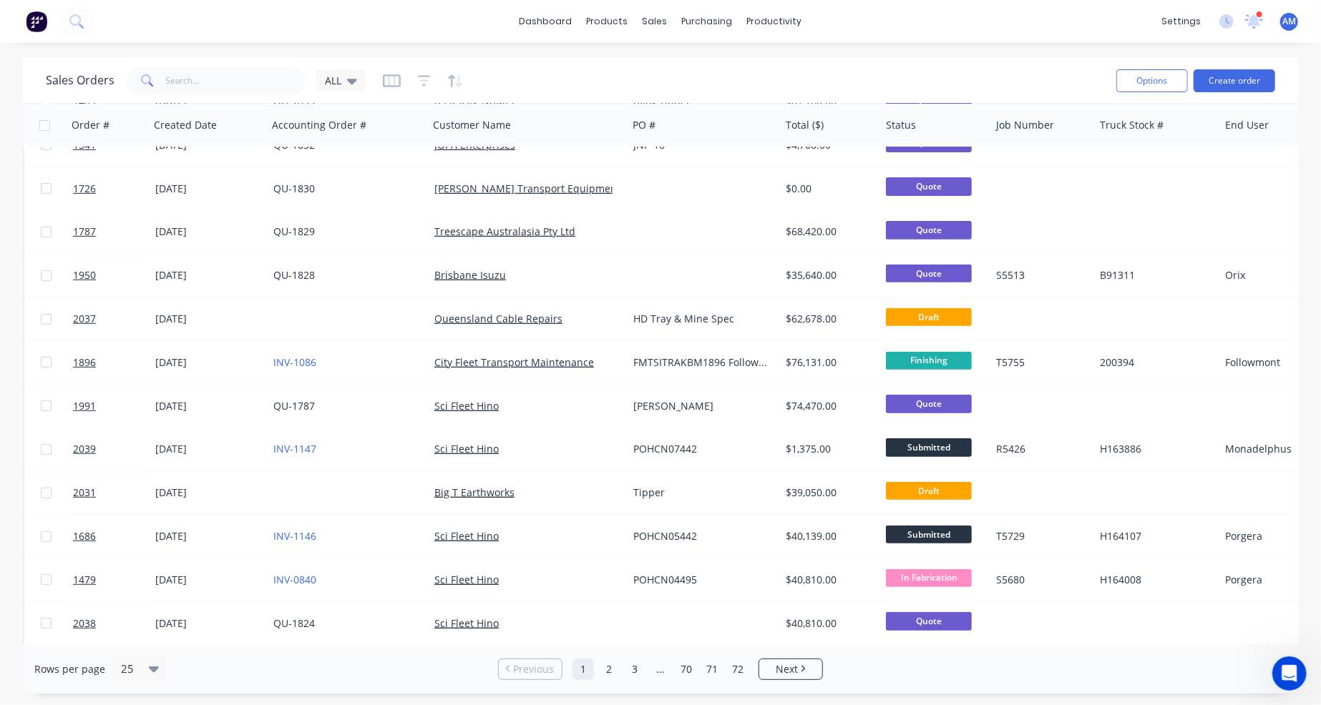
scroll to position [286, 0]
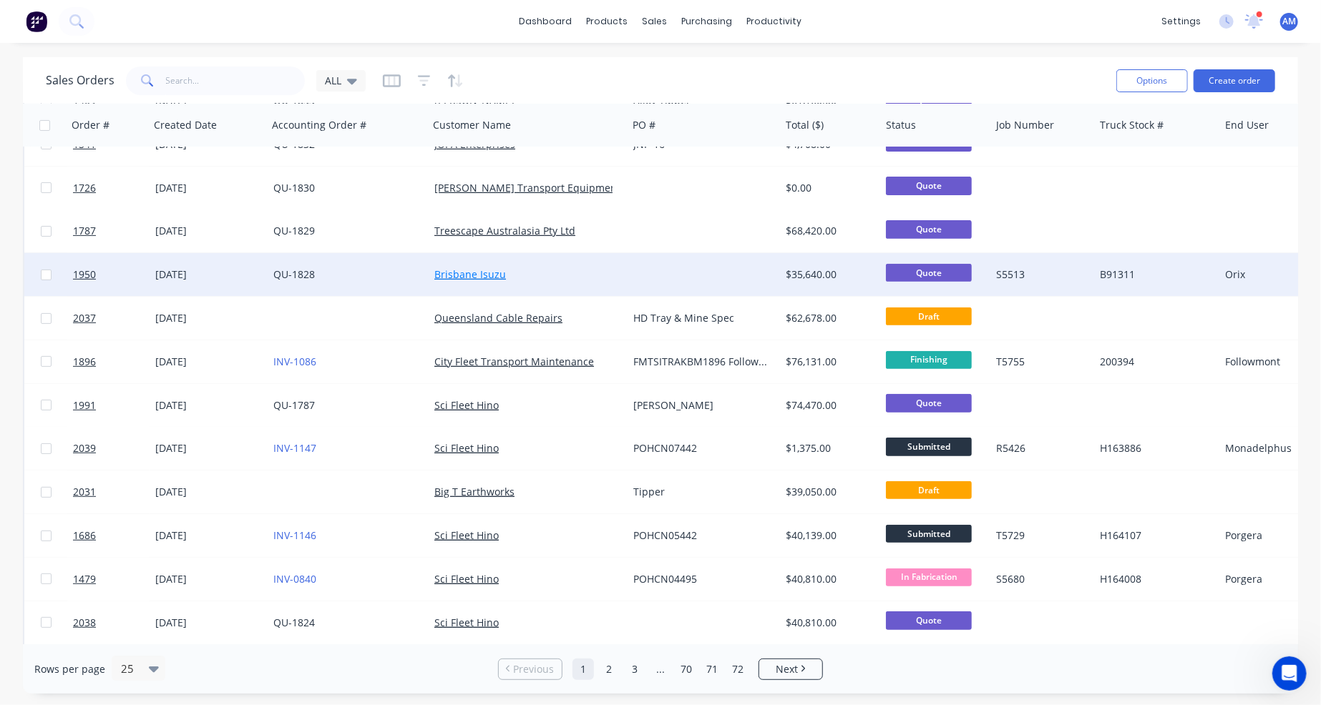
click at [451, 274] on link "Brisbane Isuzu" at bounding box center [470, 275] width 72 height 14
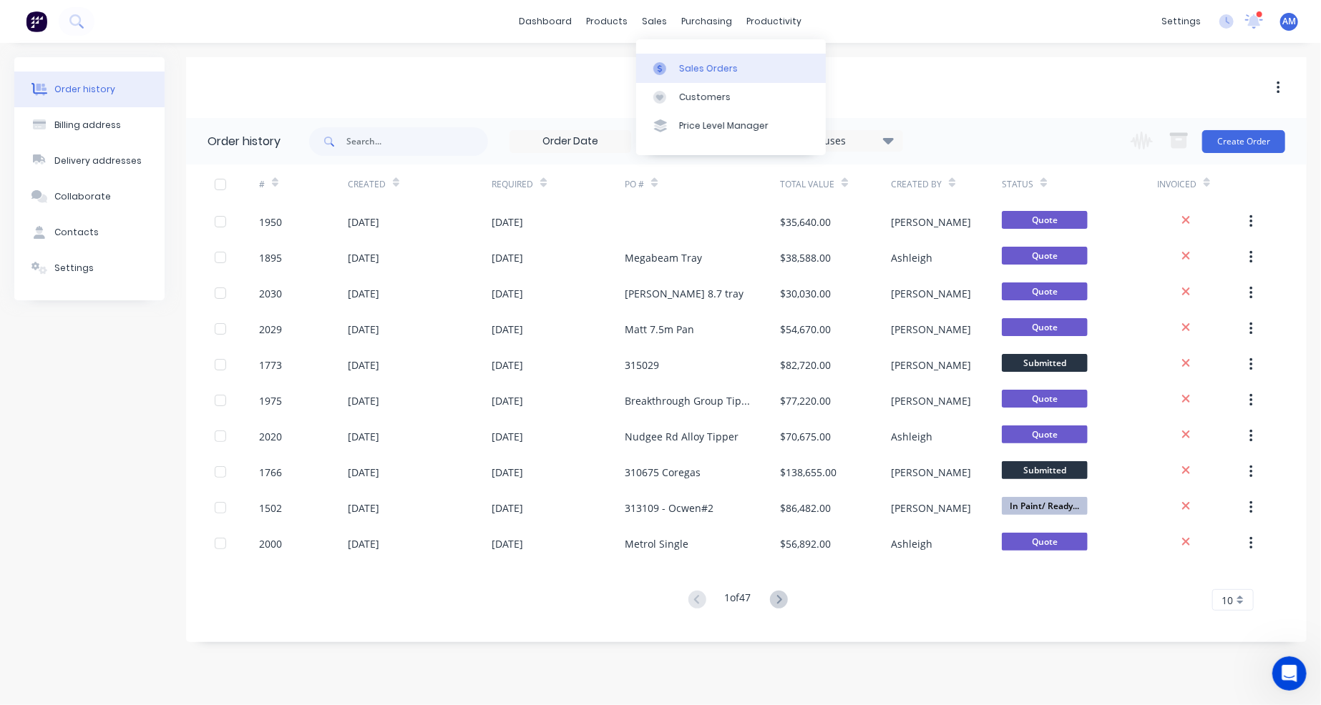
click at [675, 64] on link "Sales Orders" at bounding box center [731, 68] width 190 height 29
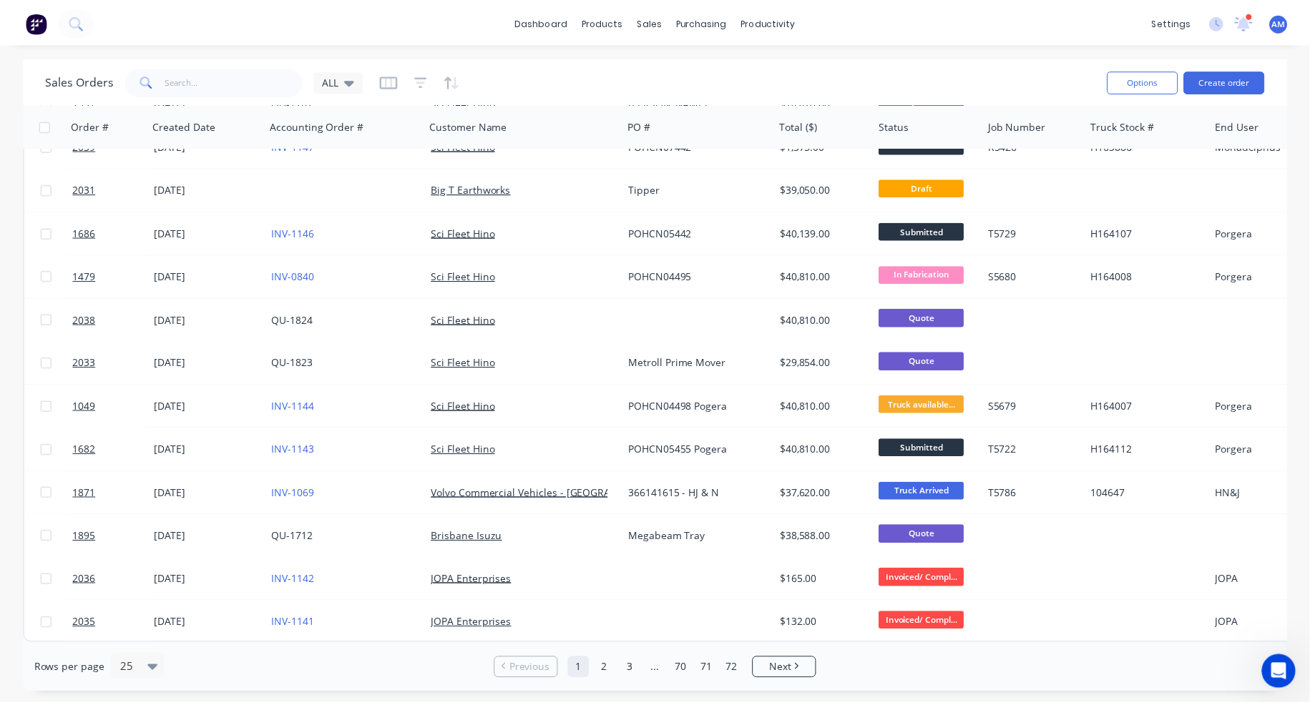
scroll to position [595, 0]
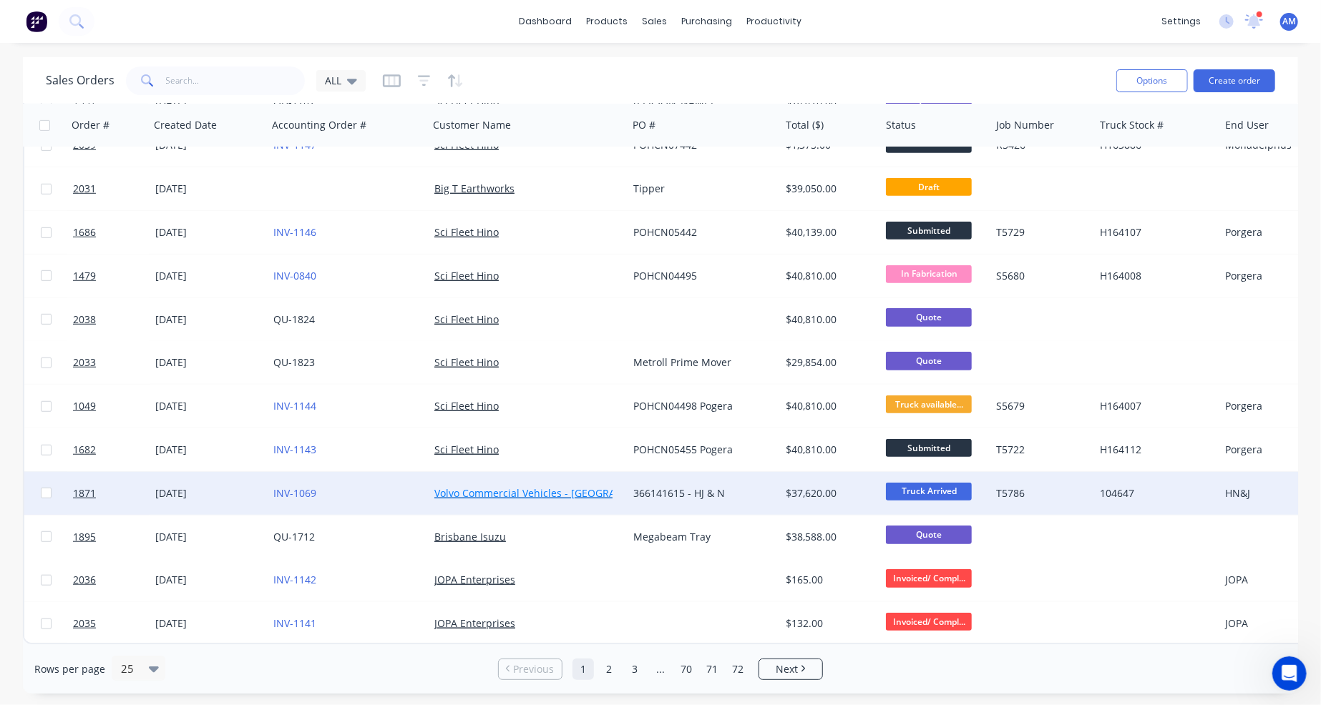
click at [514, 486] on link "Volvo Commercial Vehicles - [GEOGRAPHIC_DATA]" at bounding box center [551, 493] width 235 height 14
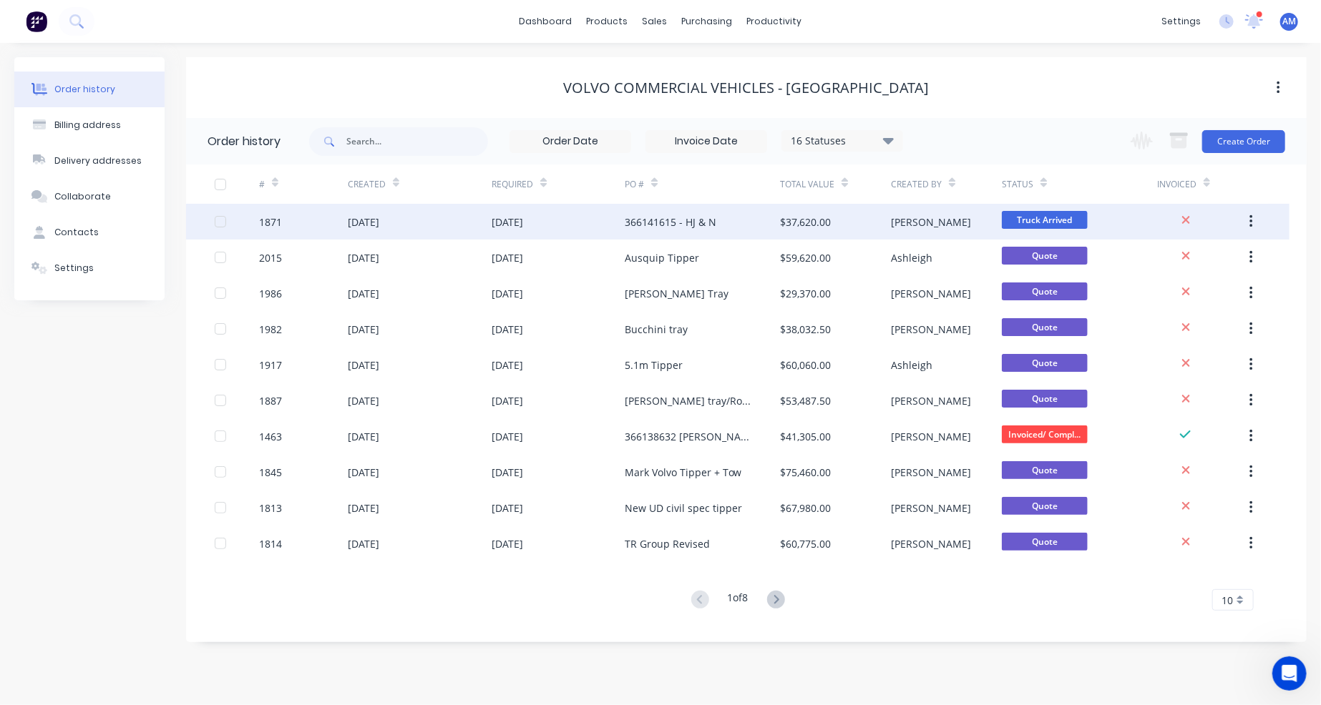
click at [658, 220] on div "366141615 - HJ & N" at bounding box center [670, 222] width 92 height 15
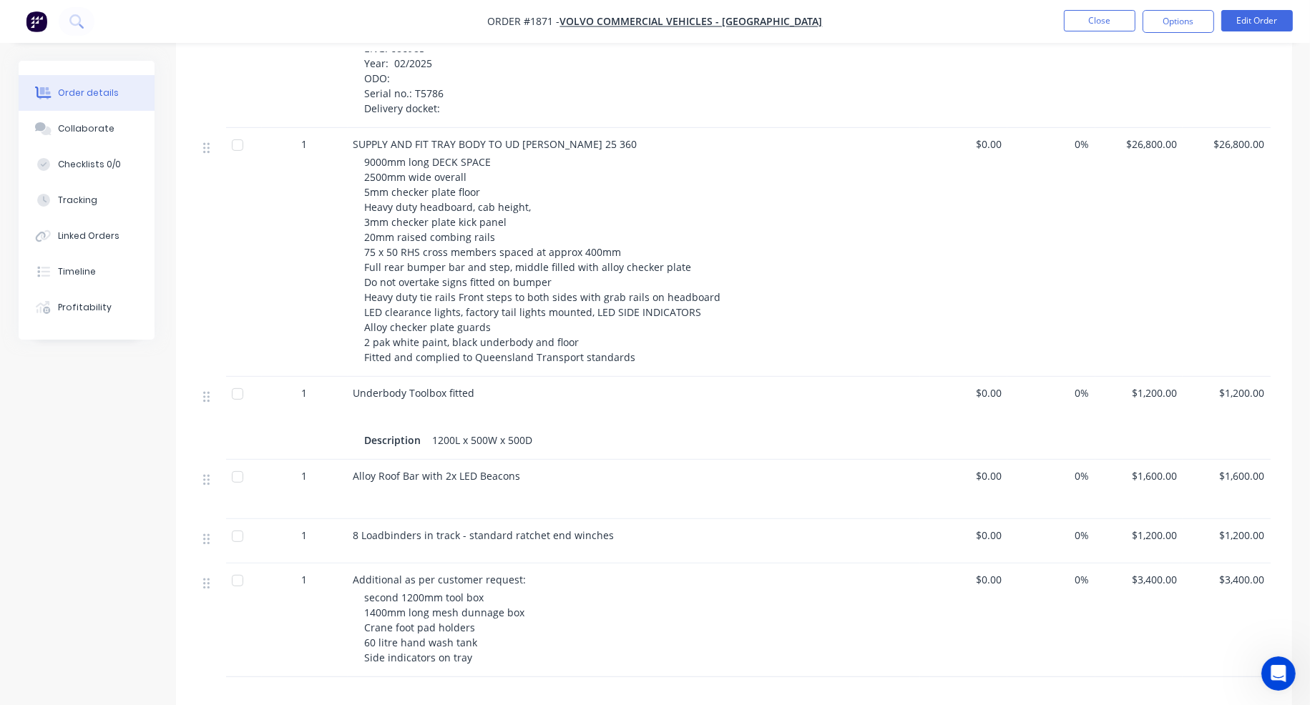
scroll to position [787, 0]
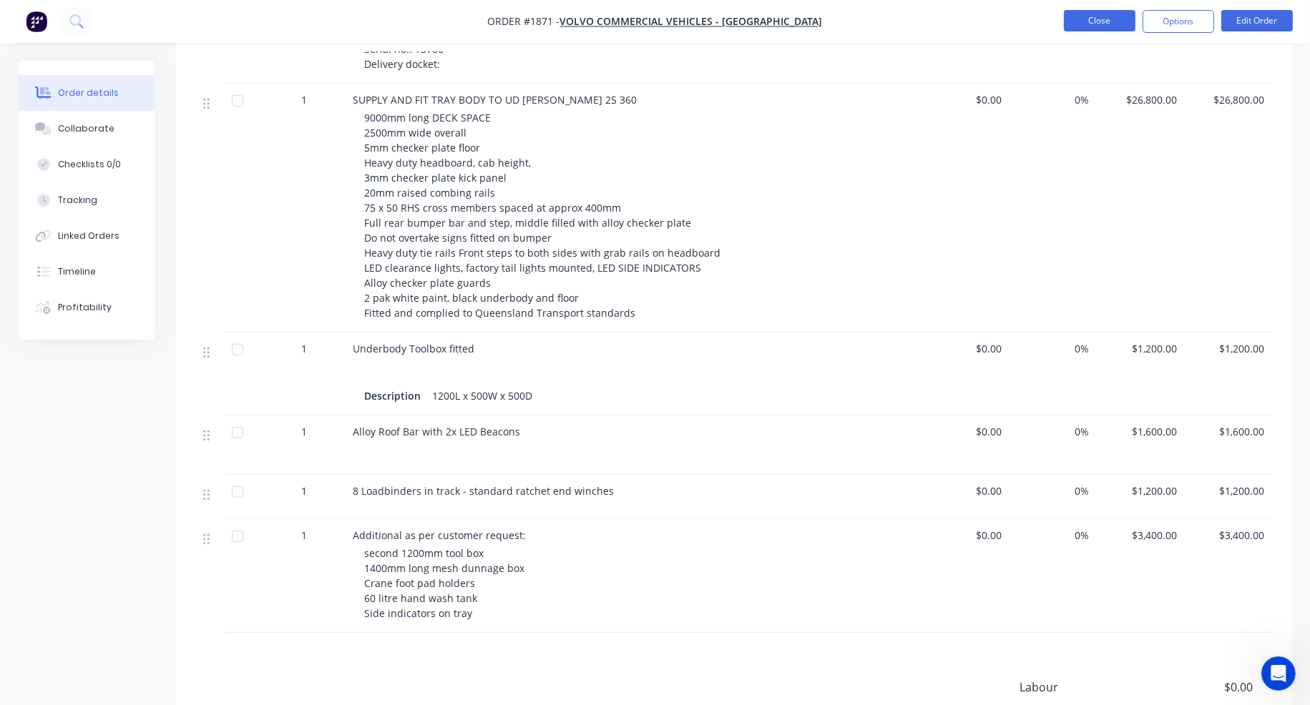
click at [1084, 22] on button "Close" at bounding box center [1100, 20] width 72 height 21
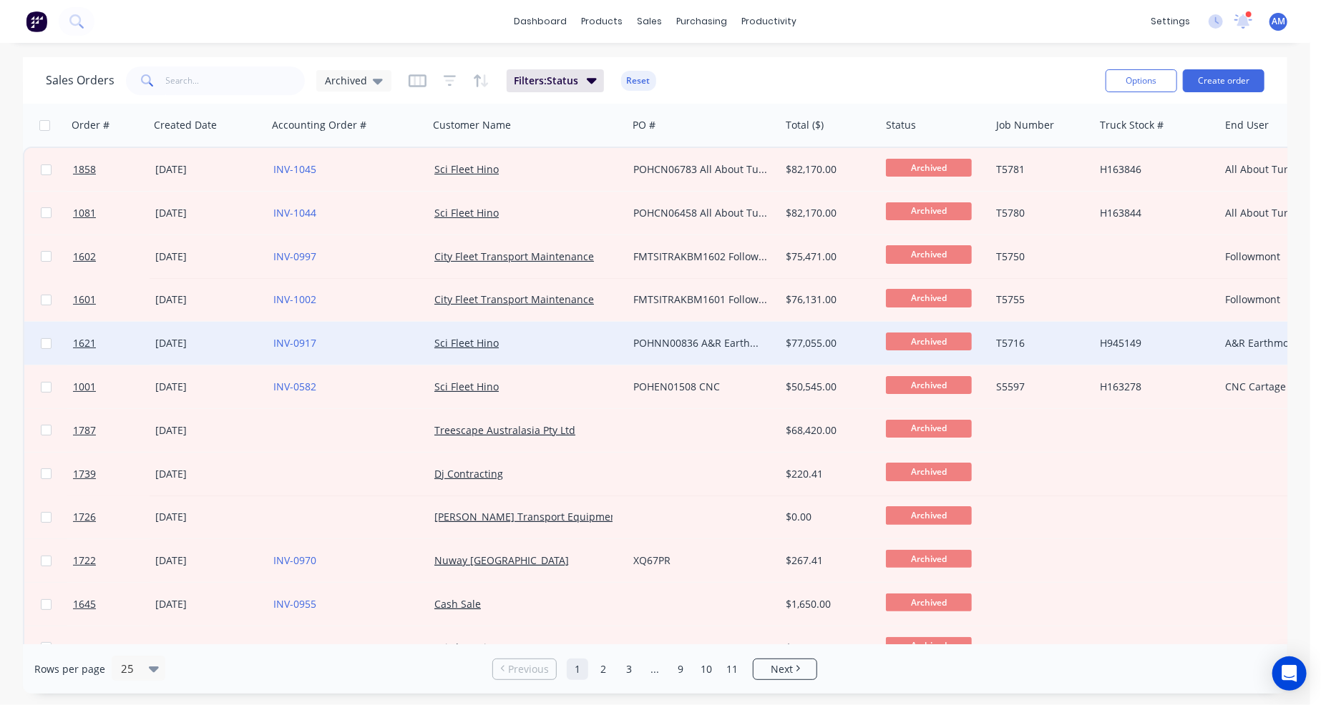
click at [670, 340] on div "POHNN00836 A&R Earthmoving" at bounding box center [700, 343] width 134 height 14
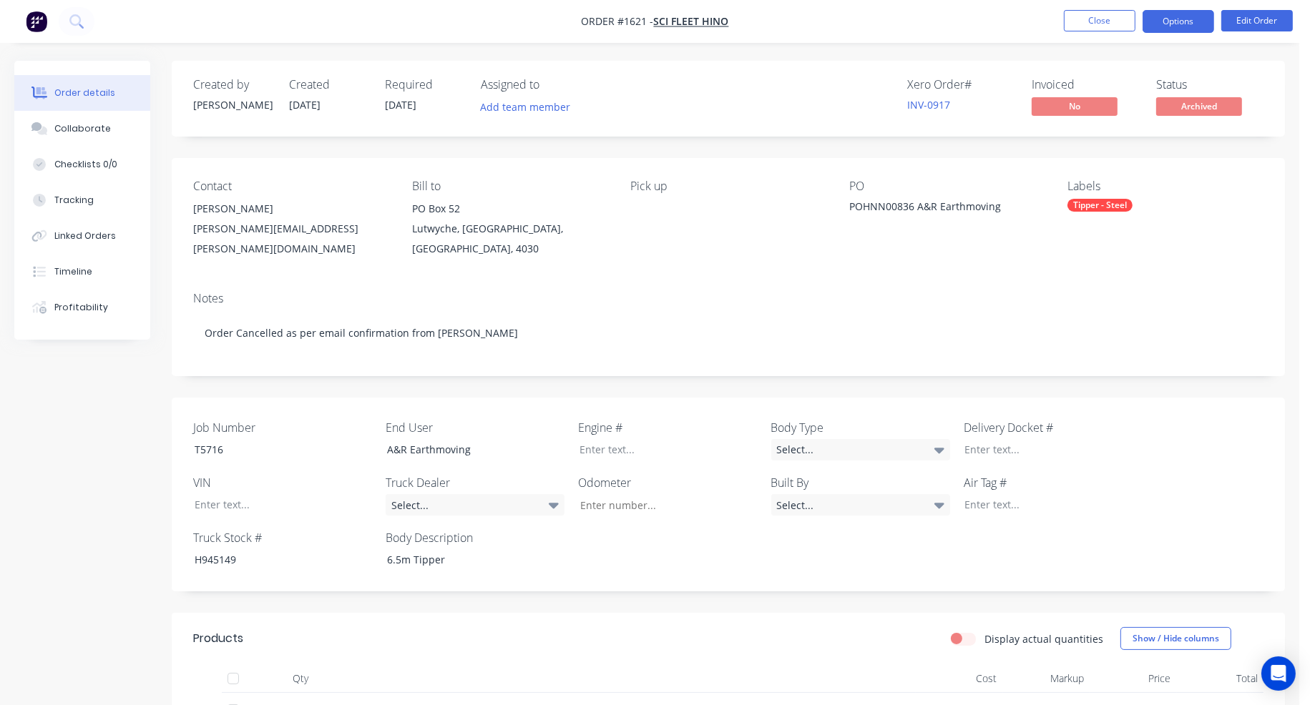
click at [1176, 21] on button "Options" at bounding box center [1178, 21] width 72 height 23
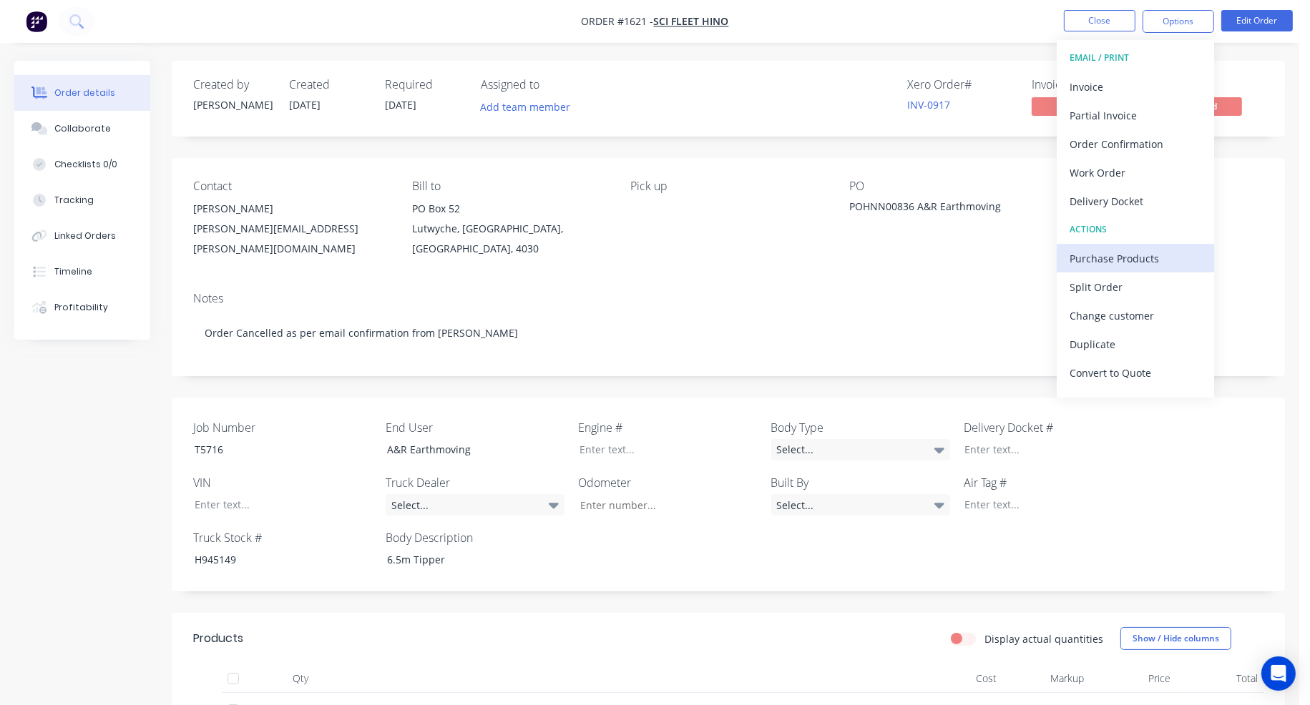
scroll to position [21, 0]
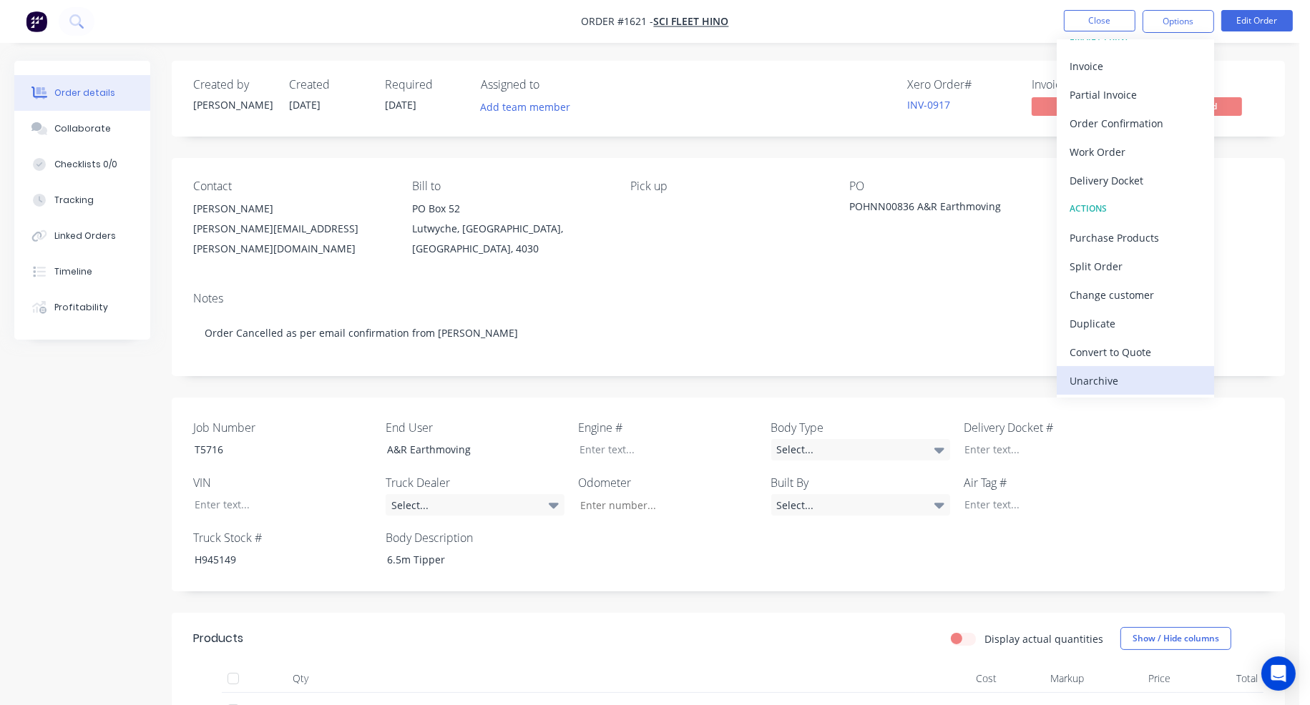
click at [1104, 376] on div "Unarchive" at bounding box center [1135, 381] width 132 height 21
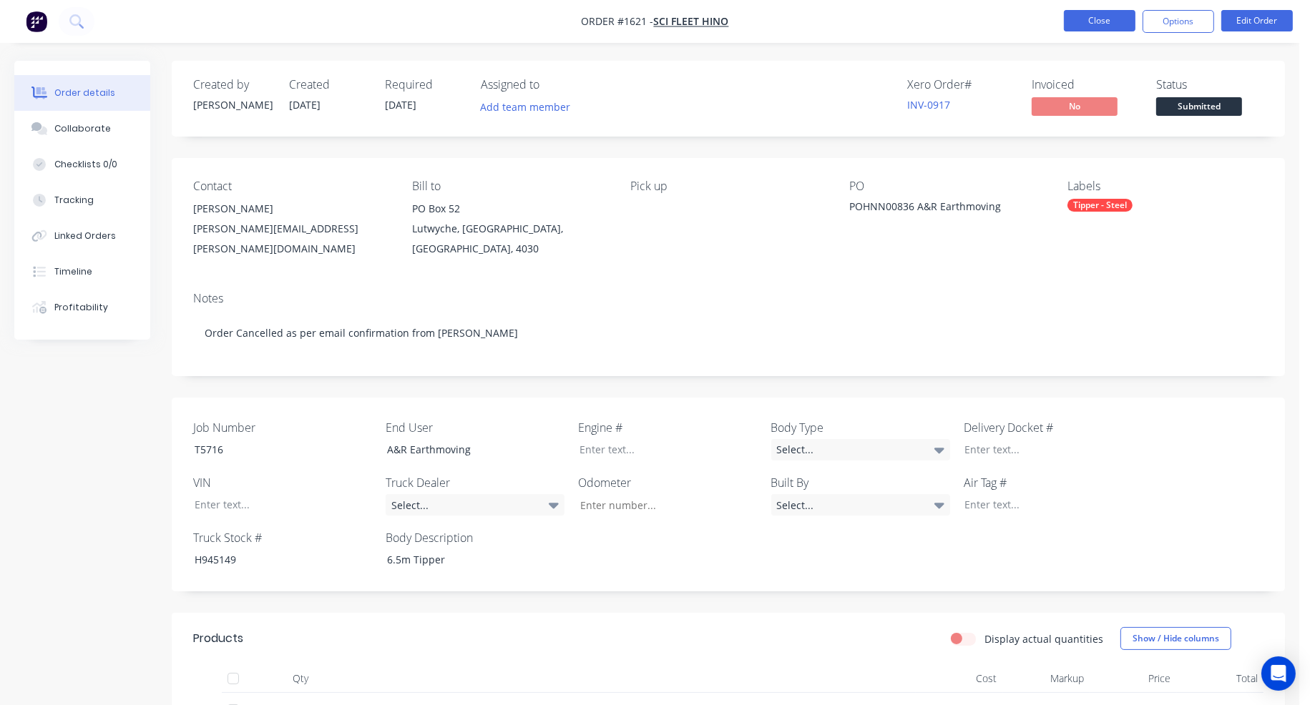
click at [1124, 28] on button "Close" at bounding box center [1100, 20] width 72 height 21
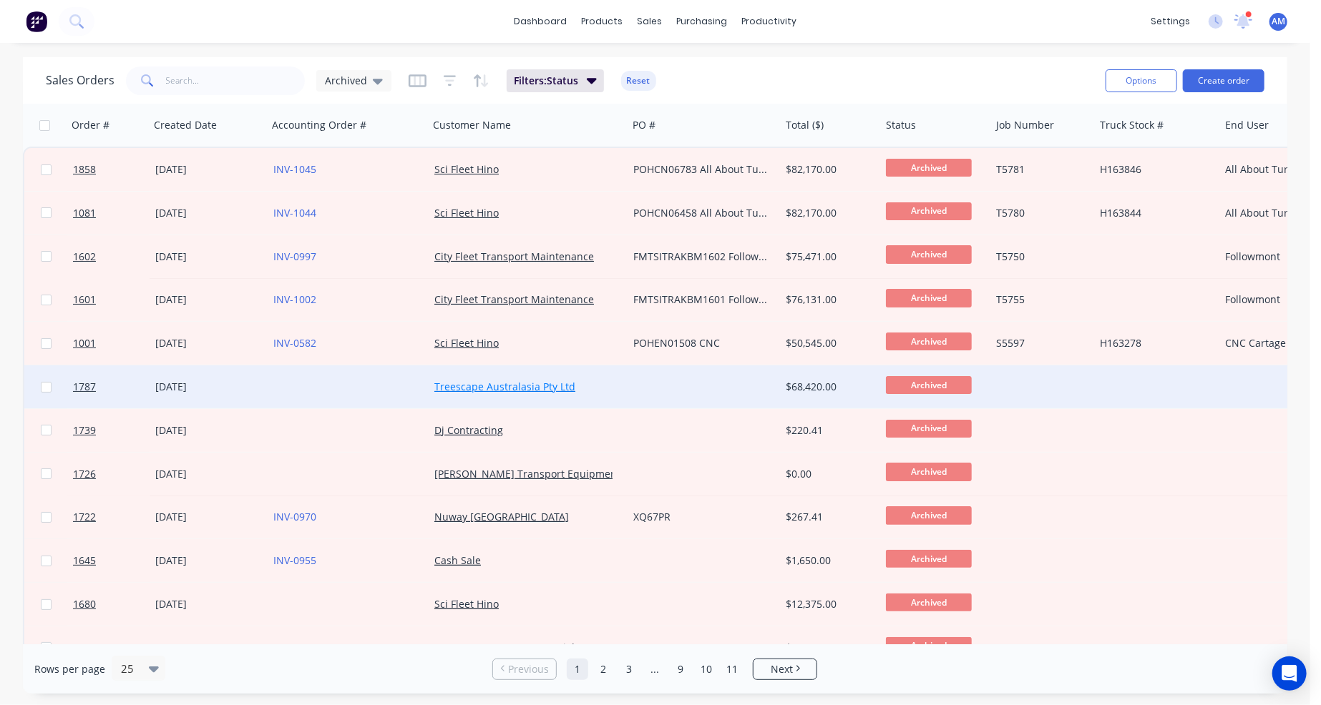
click at [518, 386] on link "Treescape Australasia Pty Ltd" at bounding box center [504, 387] width 141 height 14
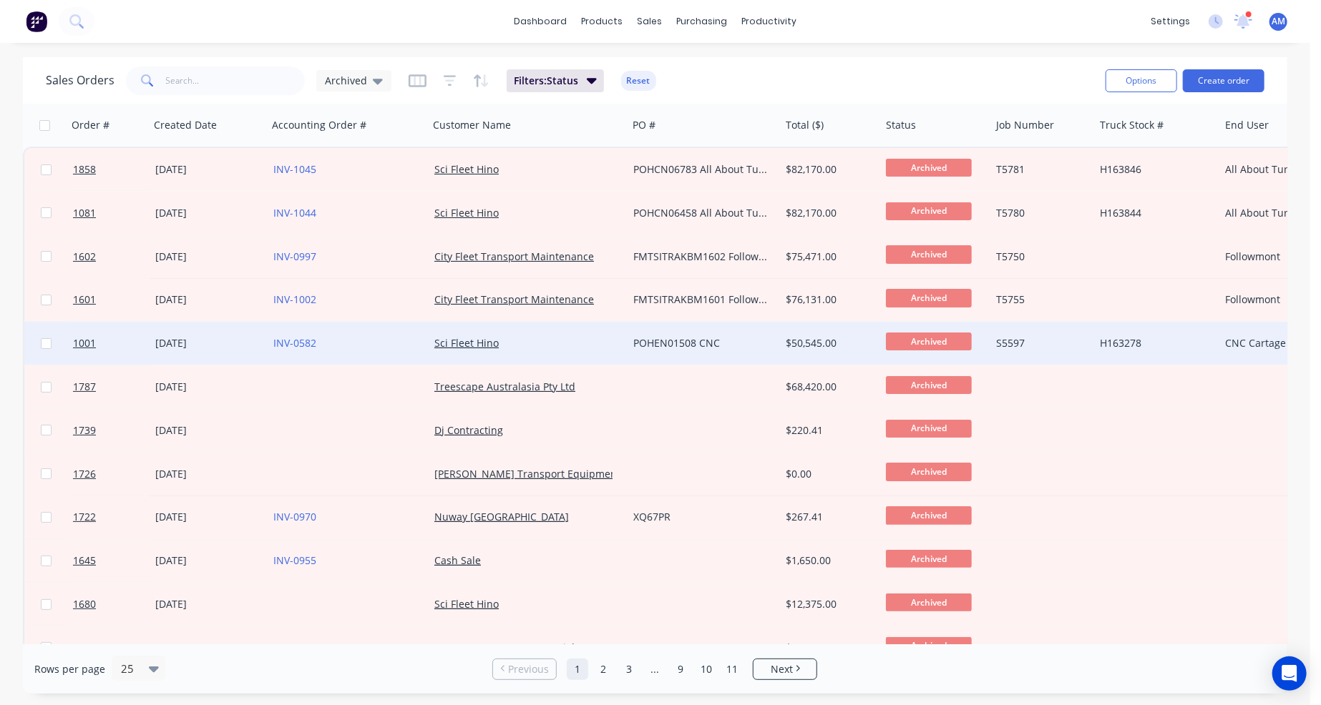
click at [680, 340] on div "POHEN01508 CNC" at bounding box center [700, 343] width 134 height 14
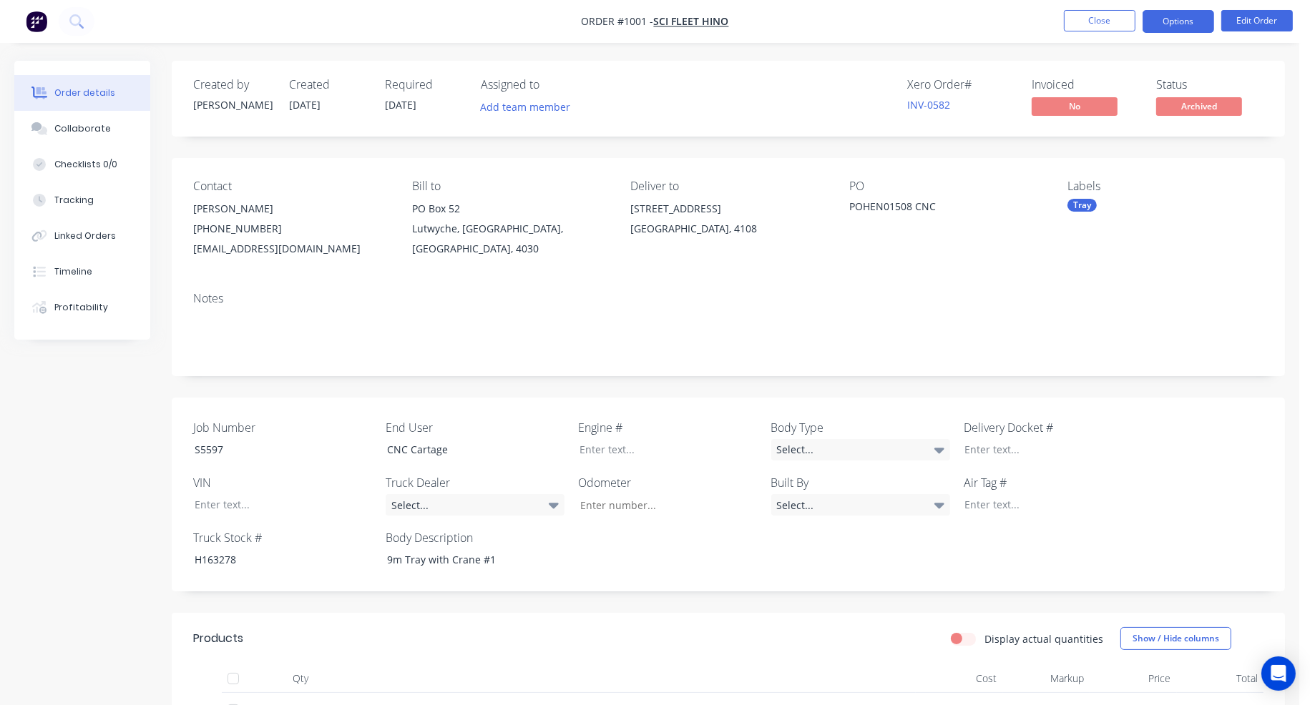
click at [1190, 17] on button "Options" at bounding box center [1178, 21] width 72 height 23
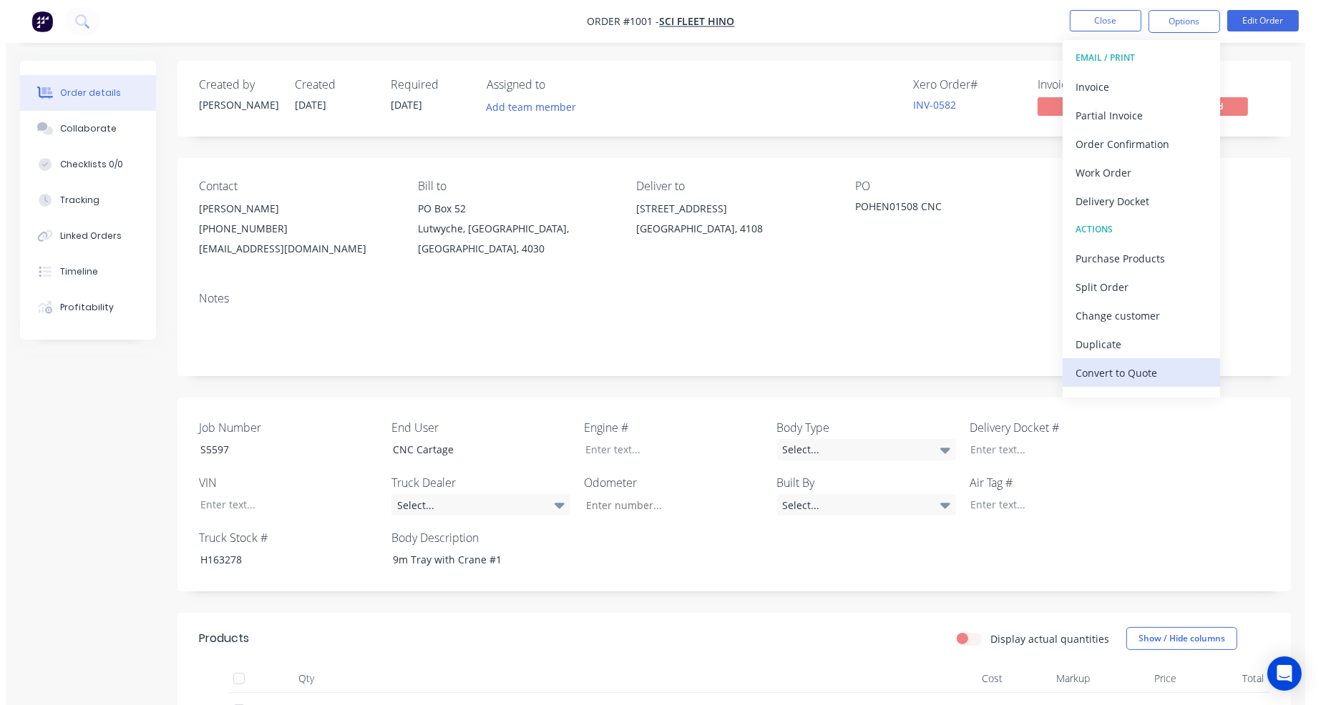
scroll to position [21, 0]
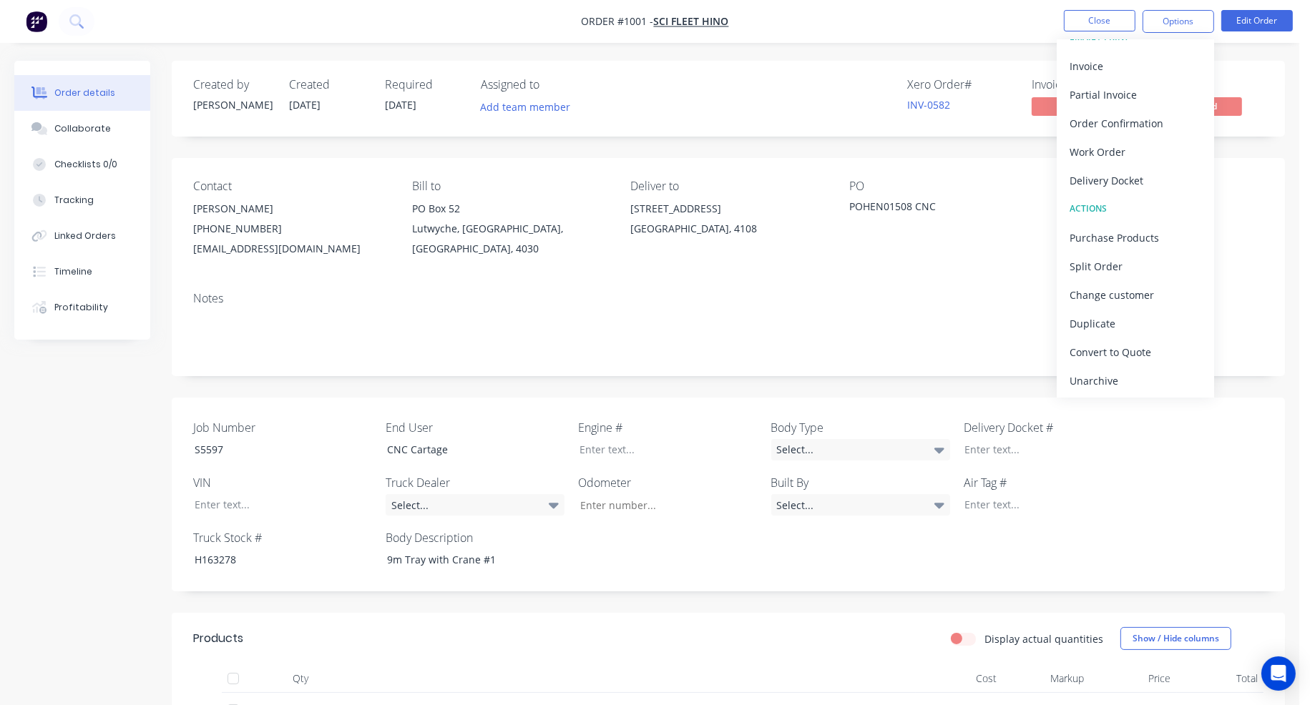
click at [1109, 375] on div "Unarchive" at bounding box center [1135, 381] width 132 height 21
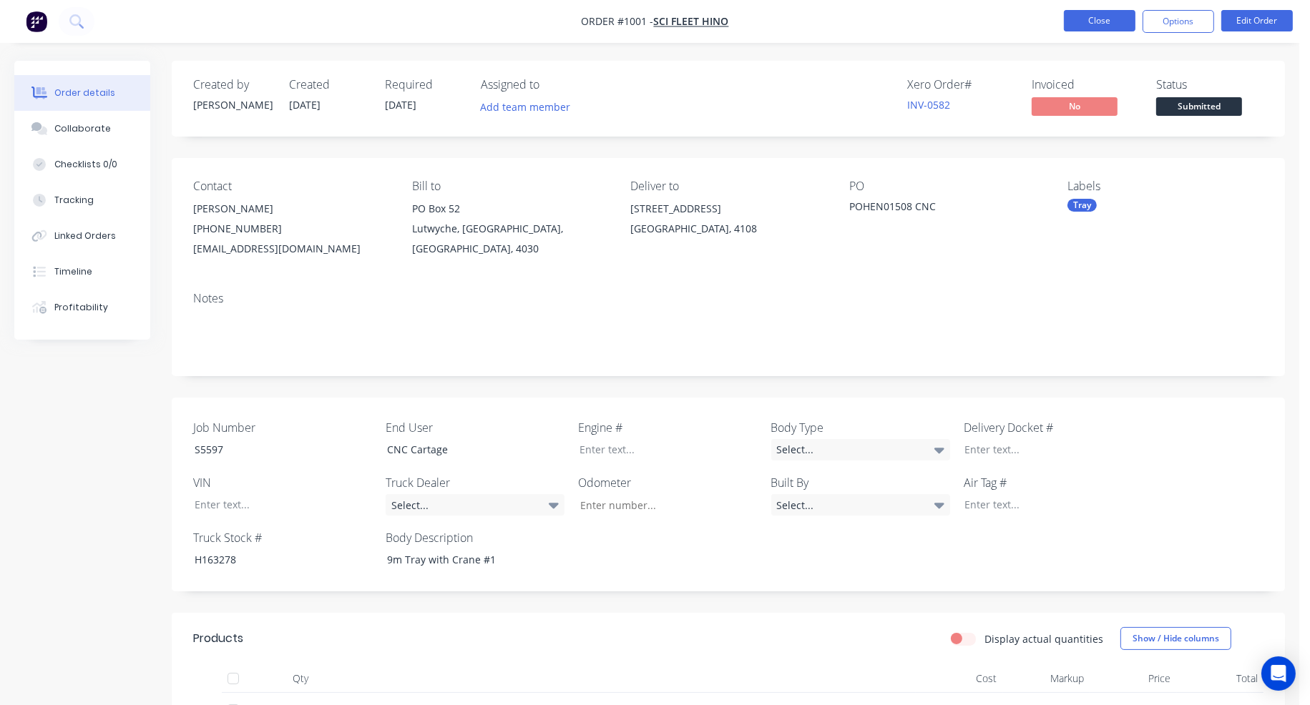
click at [1106, 23] on button "Close" at bounding box center [1100, 20] width 72 height 21
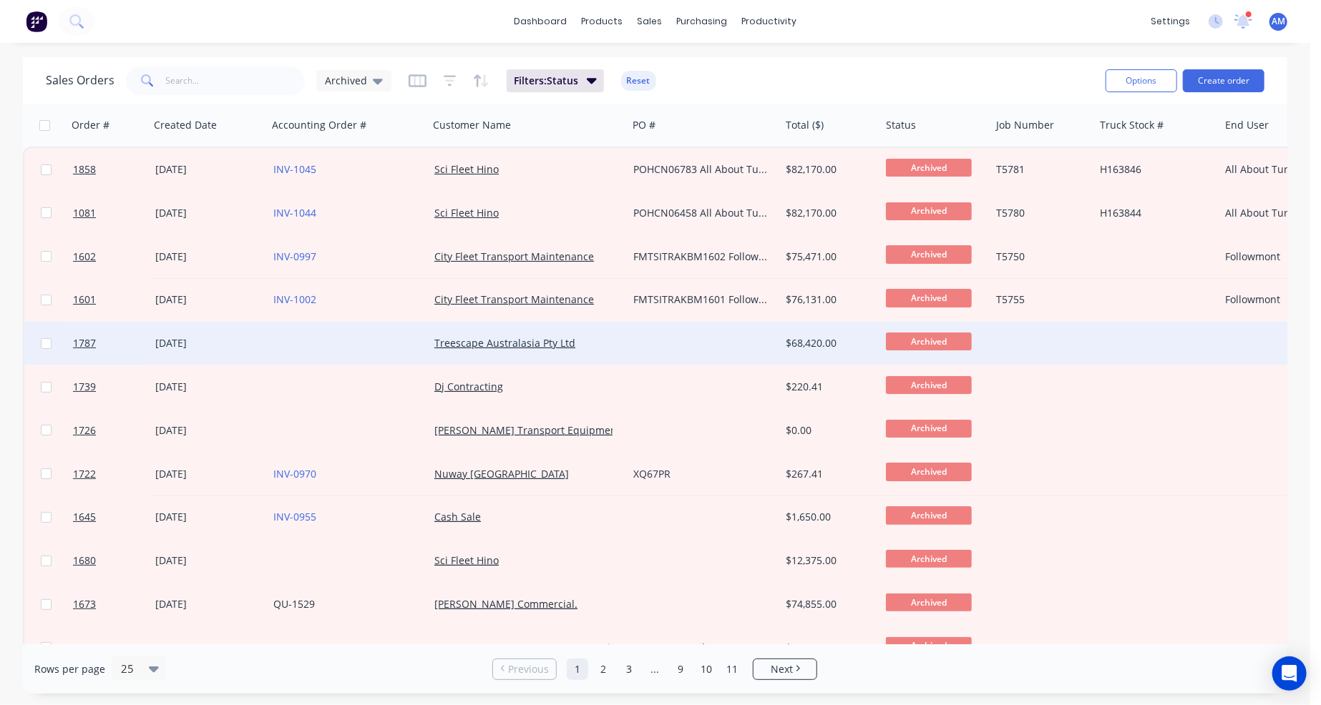
click at [721, 344] on div at bounding box center [703, 343] width 152 height 43
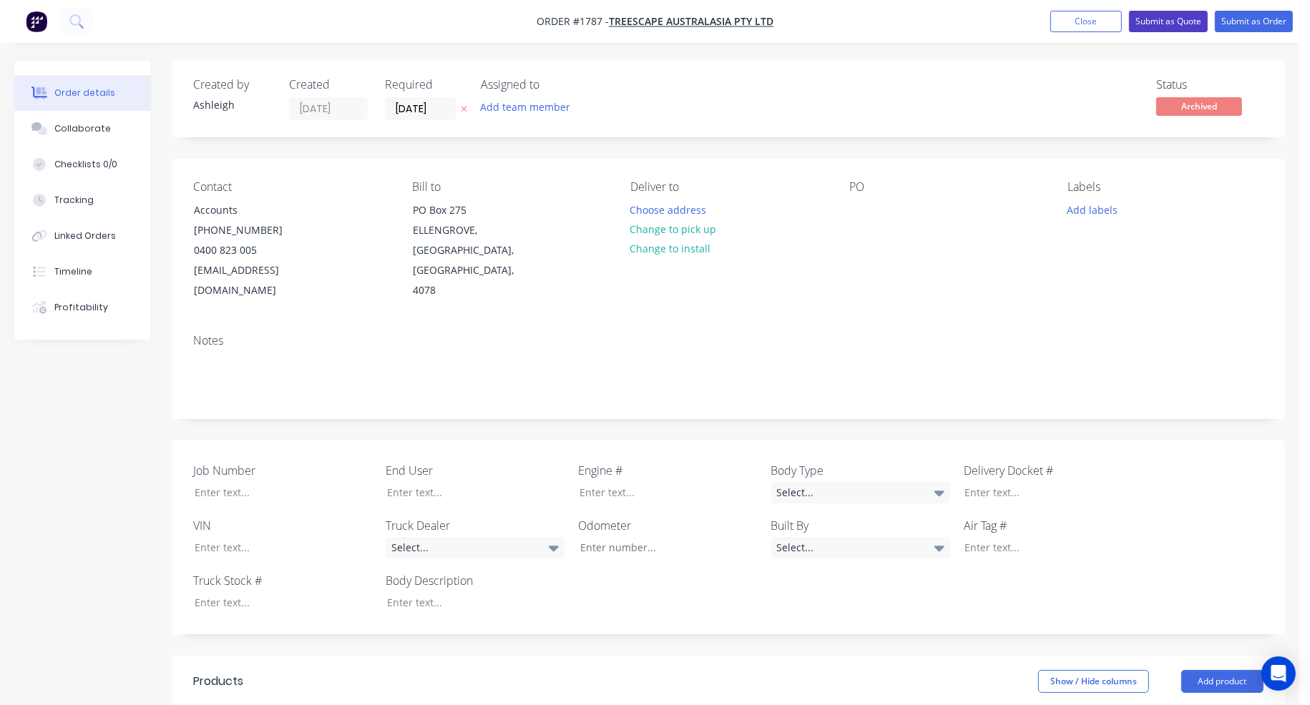
click at [1155, 21] on button "Submit as Quote" at bounding box center [1168, 21] width 79 height 21
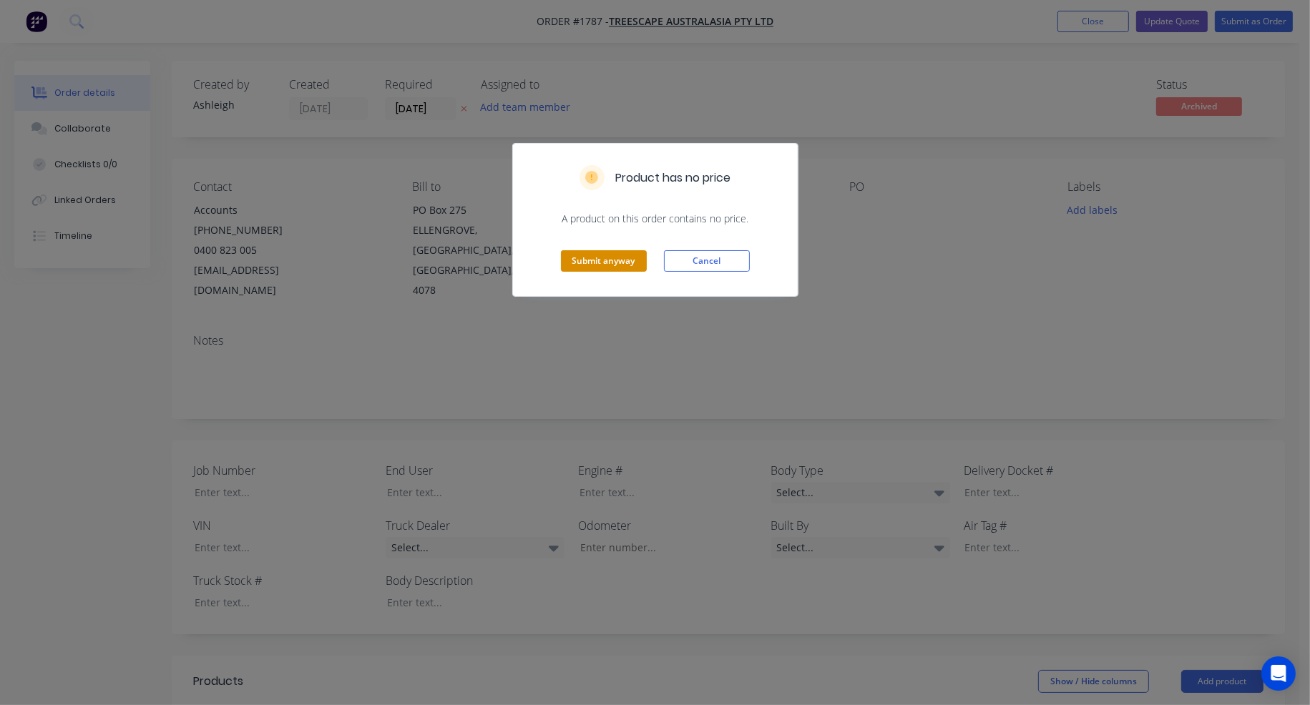
click at [617, 265] on button "Submit anyway" at bounding box center [604, 260] width 86 height 21
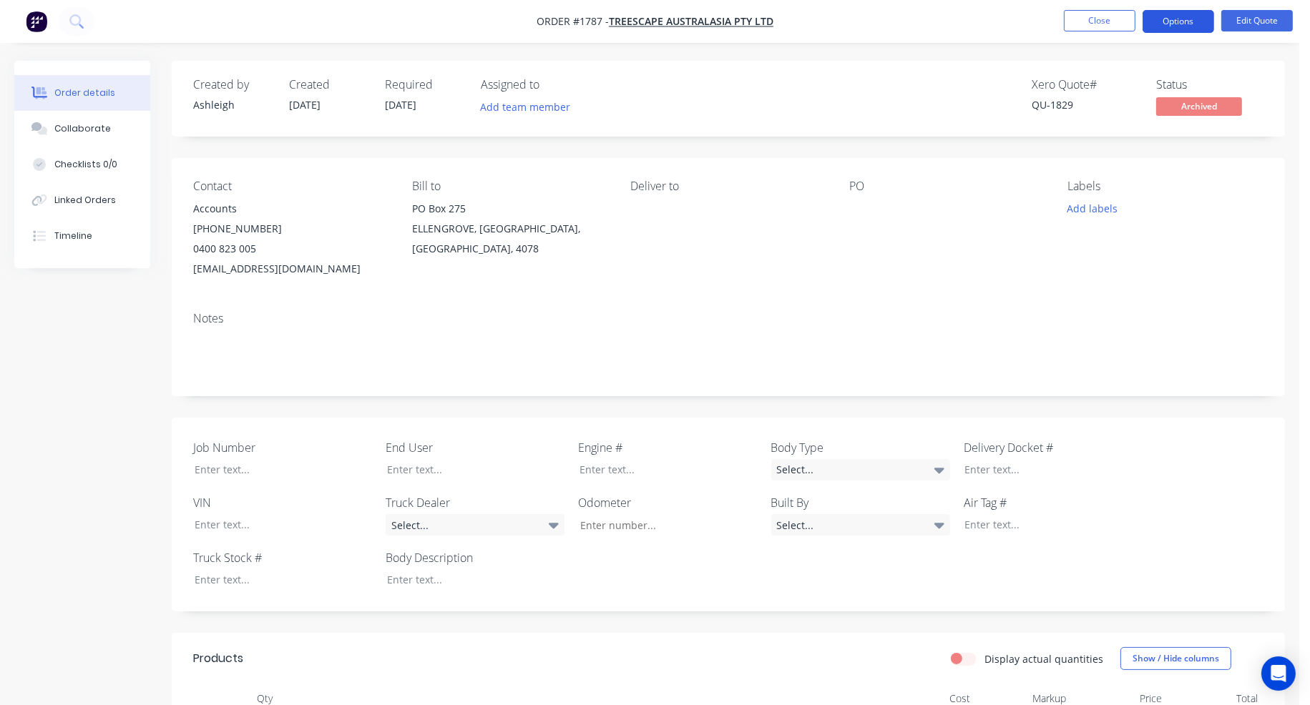
click at [1198, 17] on button "Options" at bounding box center [1178, 21] width 72 height 23
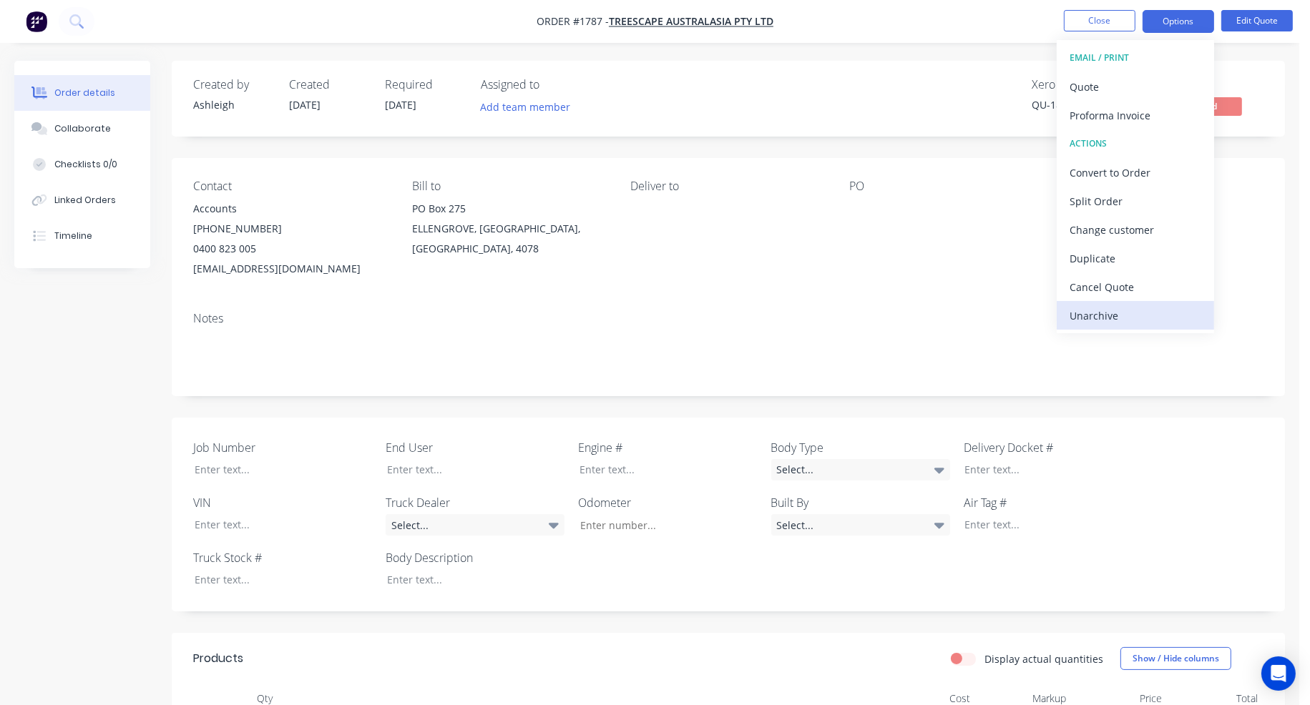
click at [1137, 311] on div "Unarchive" at bounding box center [1135, 315] width 132 height 21
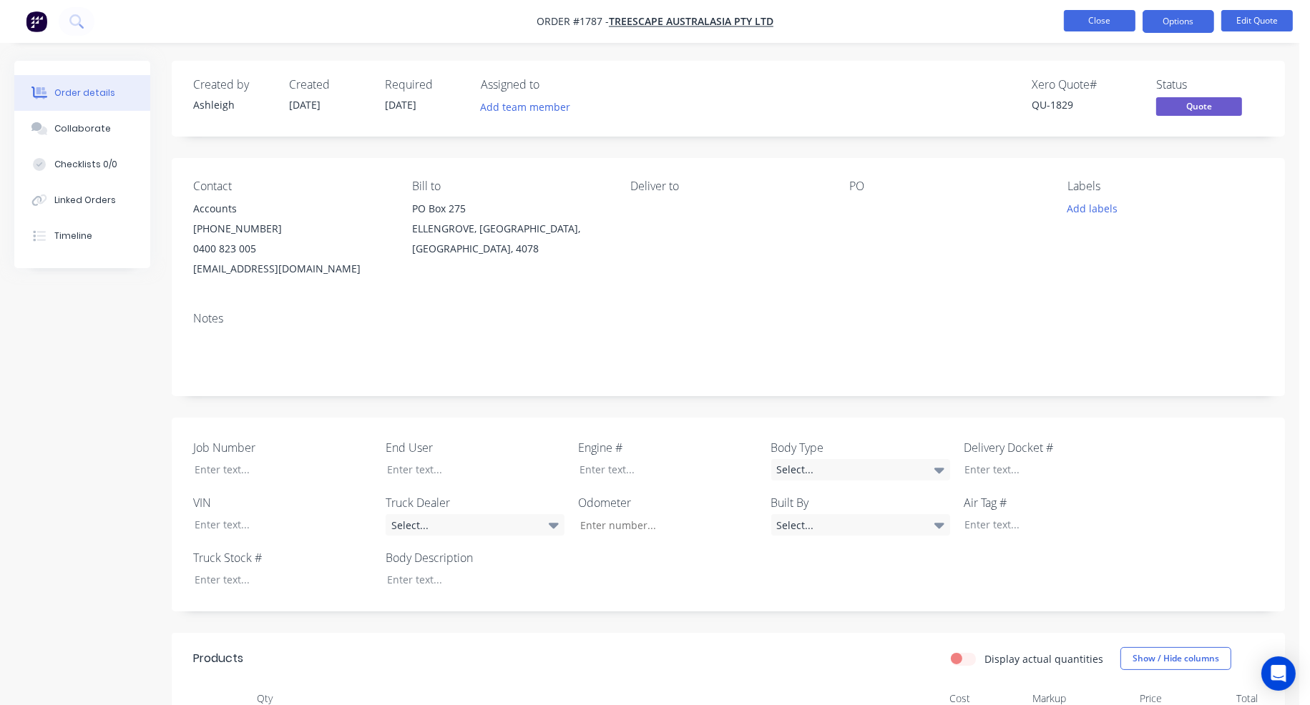
click at [1113, 26] on button "Close" at bounding box center [1100, 20] width 72 height 21
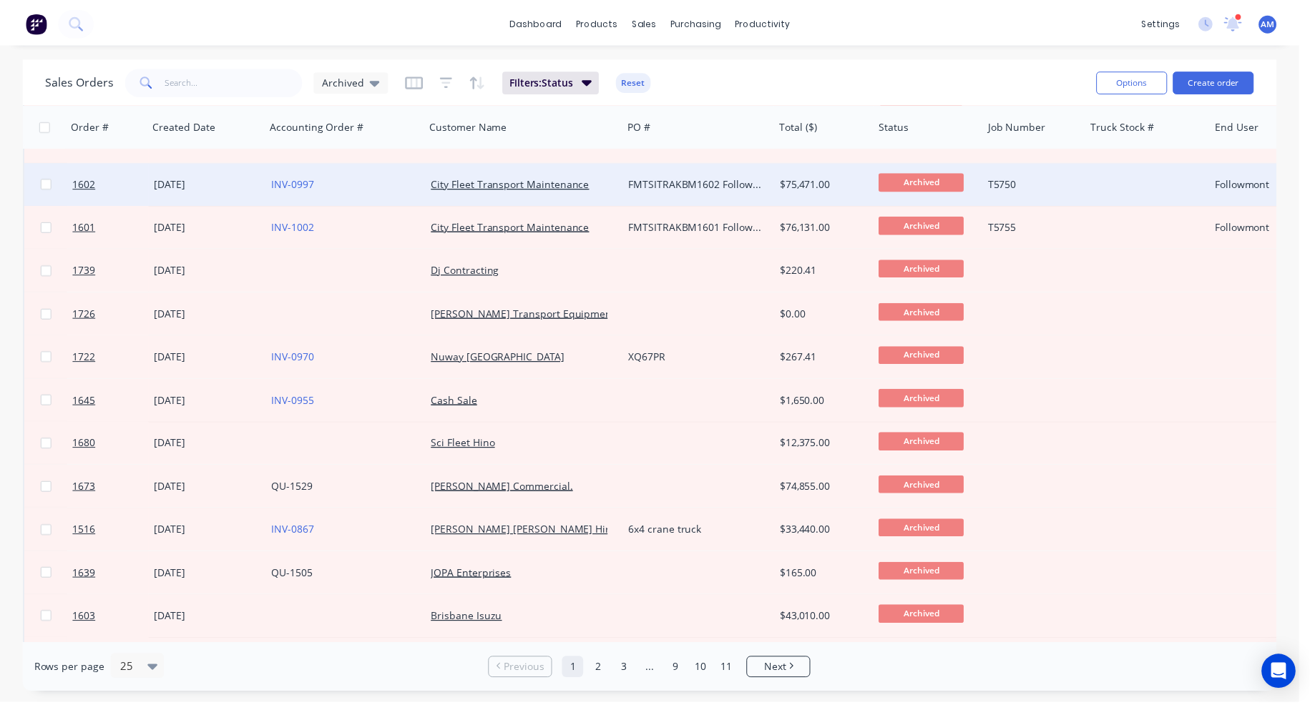
scroll to position [72, 0]
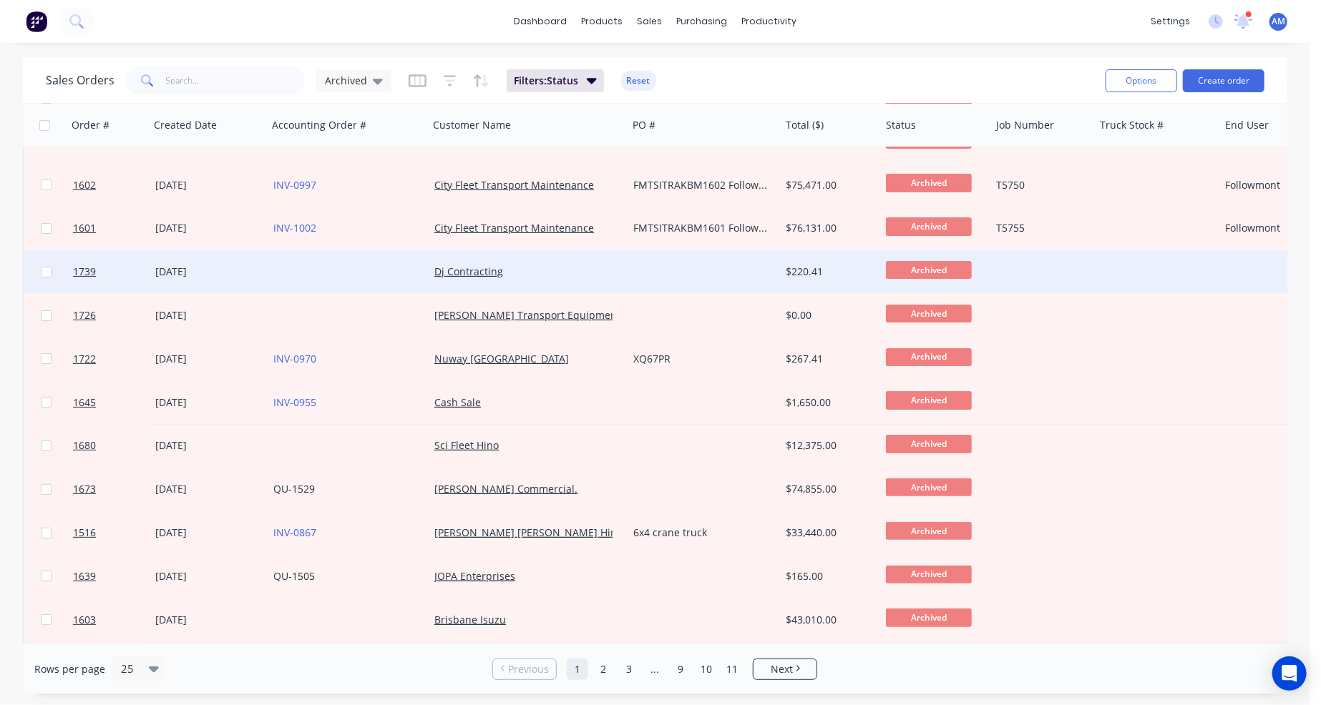
click at [609, 270] on div "Dj Contracting" at bounding box center [523, 272] width 178 height 14
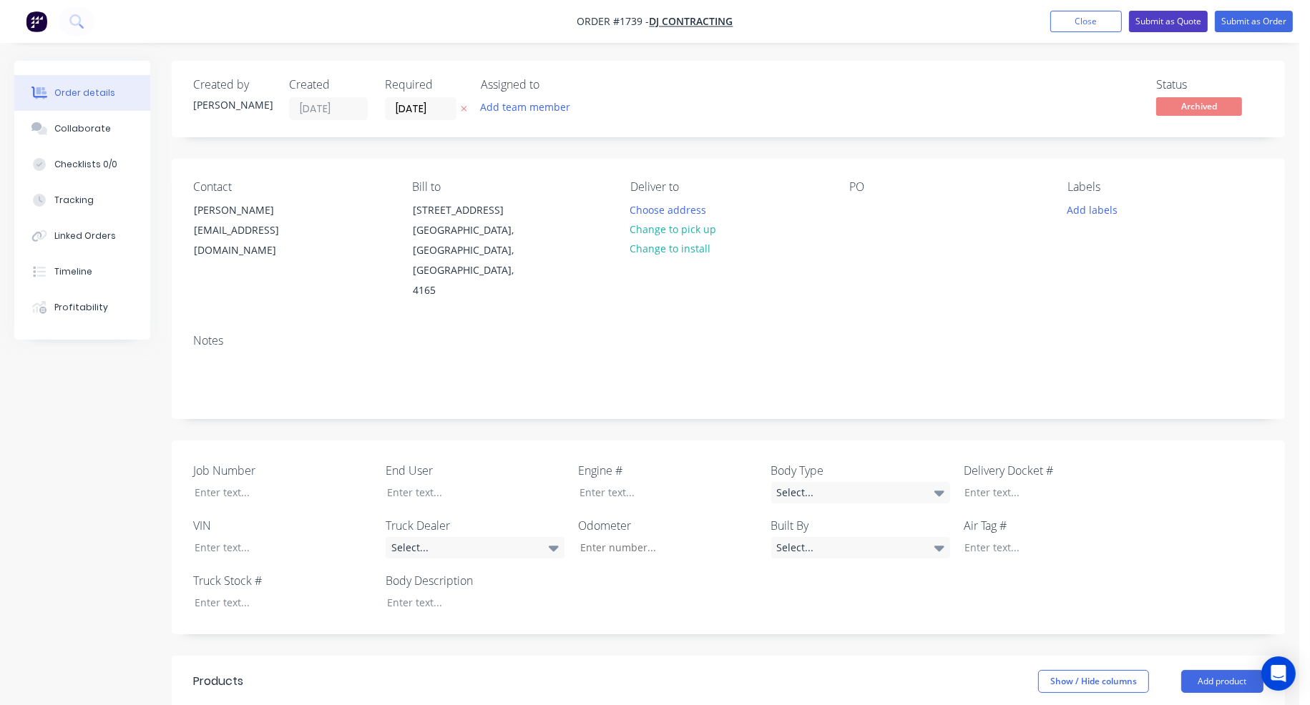
click at [1175, 23] on button "Submit as Quote" at bounding box center [1168, 21] width 79 height 21
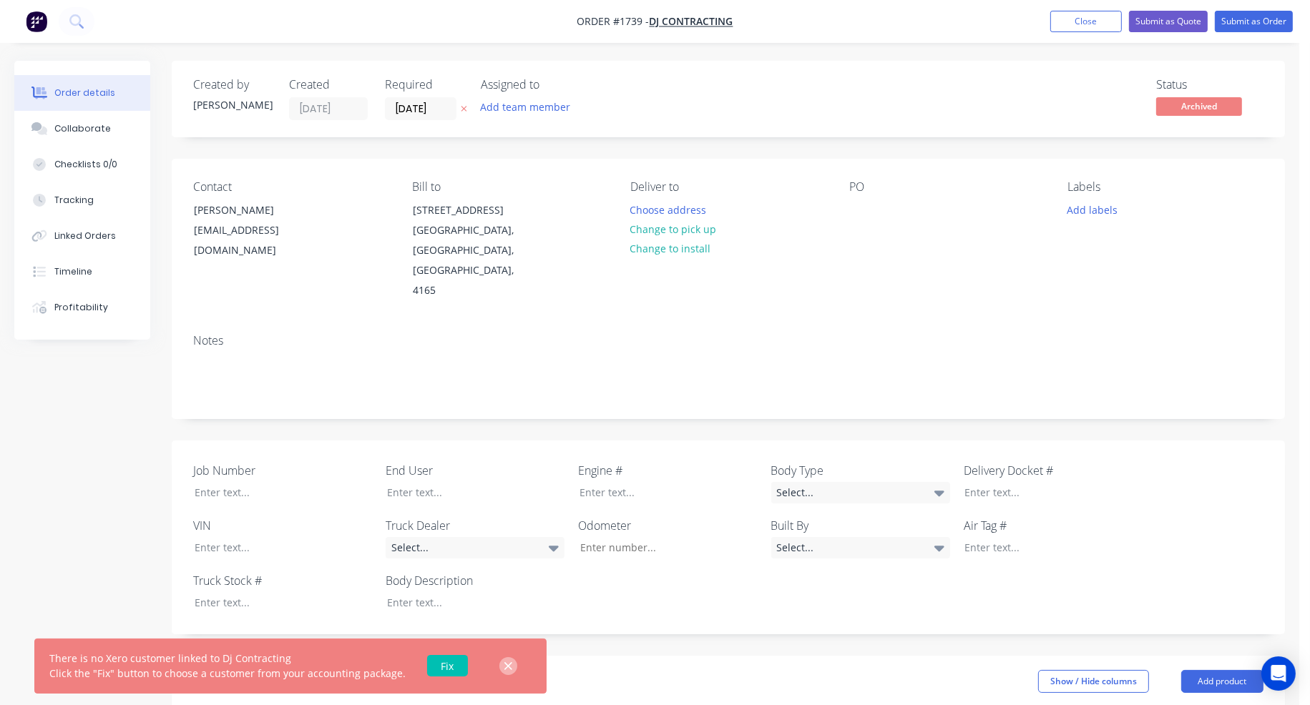
click at [504, 668] on icon "button" at bounding box center [508, 666] width 8 height 8
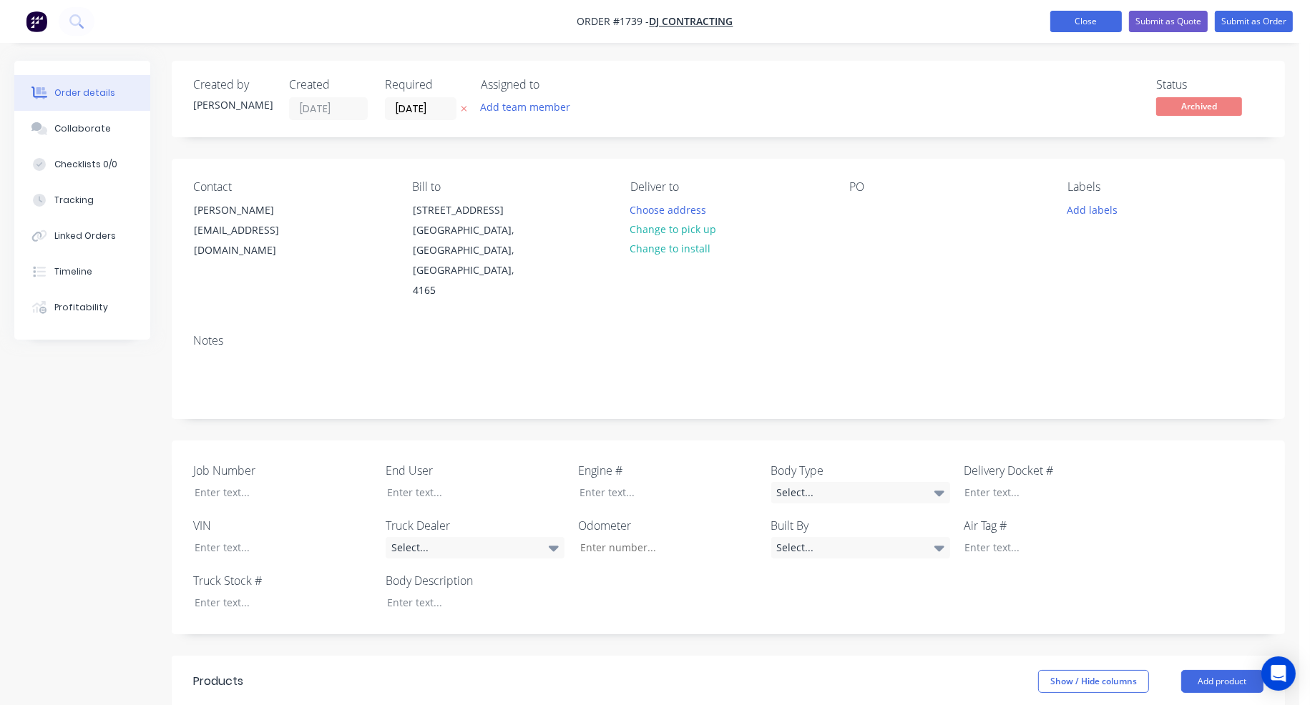
click at [1089, 19] on button "Close" at bounding box center [1086, 21] width 72 height 21
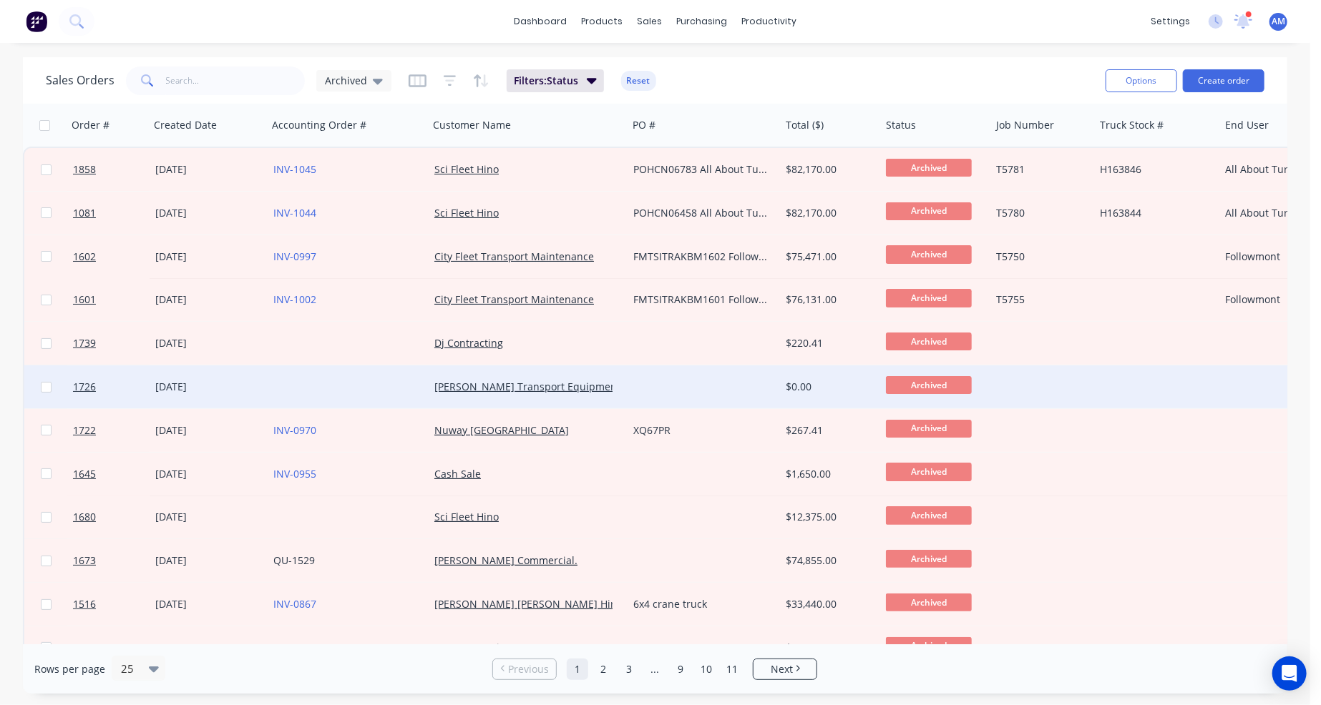
click at [711, 388] on div at bounding box center [703, 387] width 152 height 43
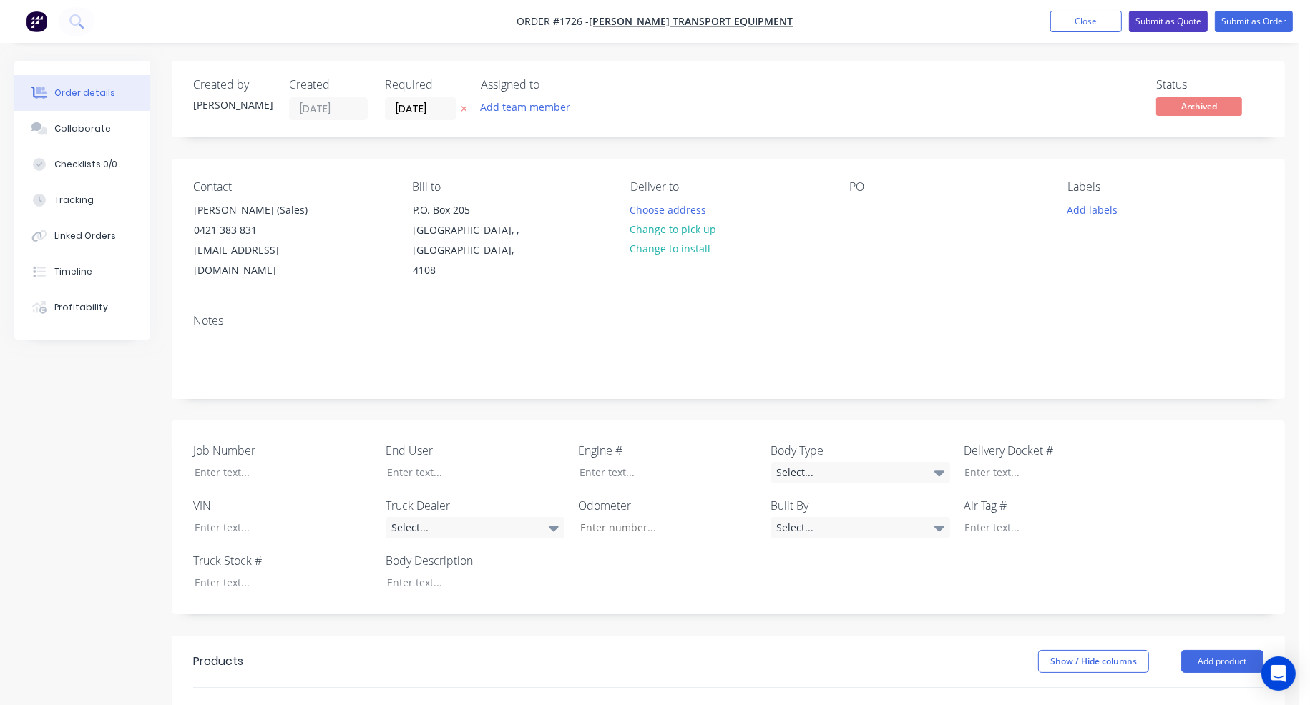
click at [1172, 25] on button "Submit as Quote" at bounding box center [1168, 21] width 79 height 21
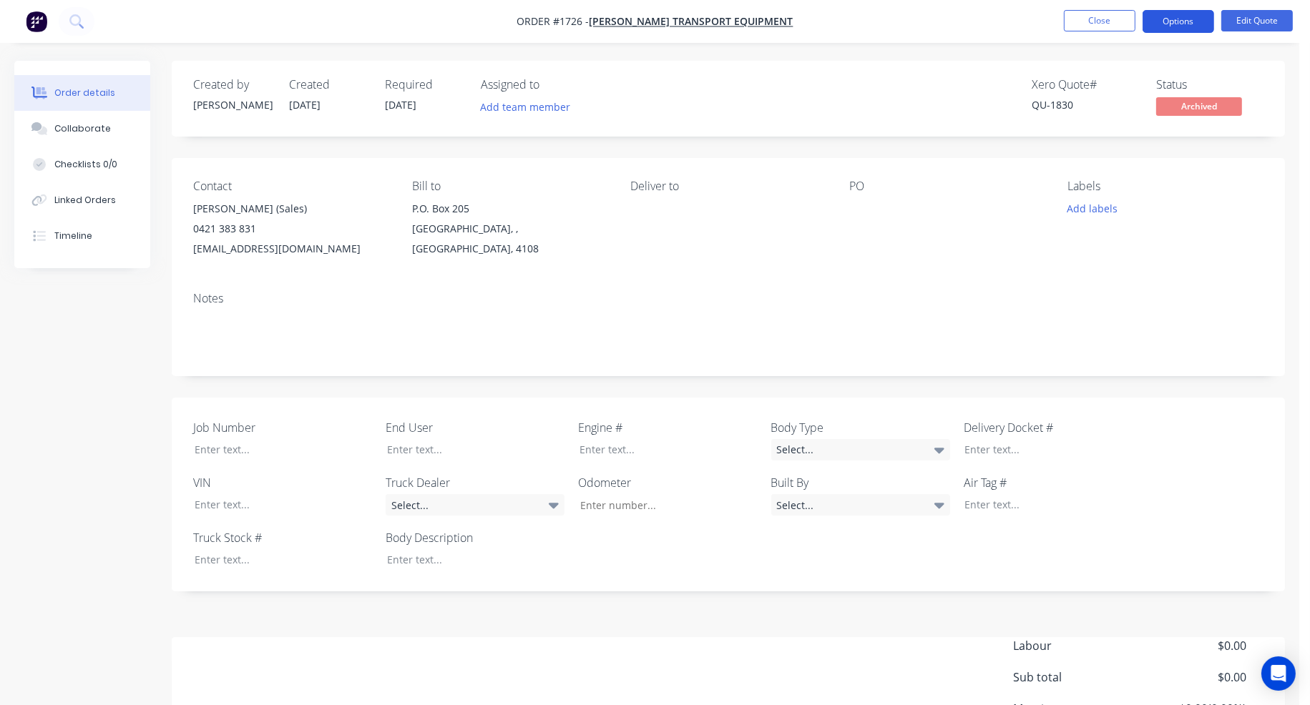
click at [1192, 16] on button "Options" at bounding box center [1178, 21] width 72 height 23
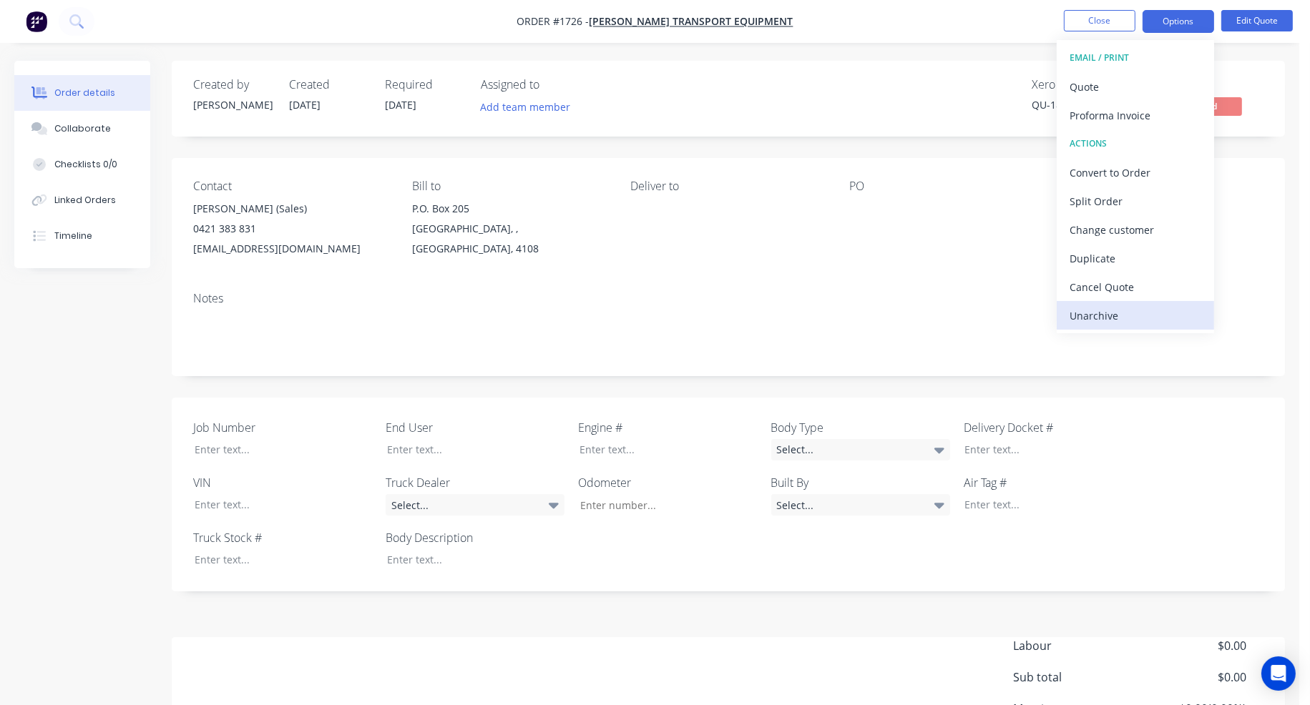
click at [1138, 313] on div "Unarchive" at bounding box center [1135, 315] width 132 height 21
click at [1126, 26] on button "Close" at bounding box center [1100, 20] width 72 height 21
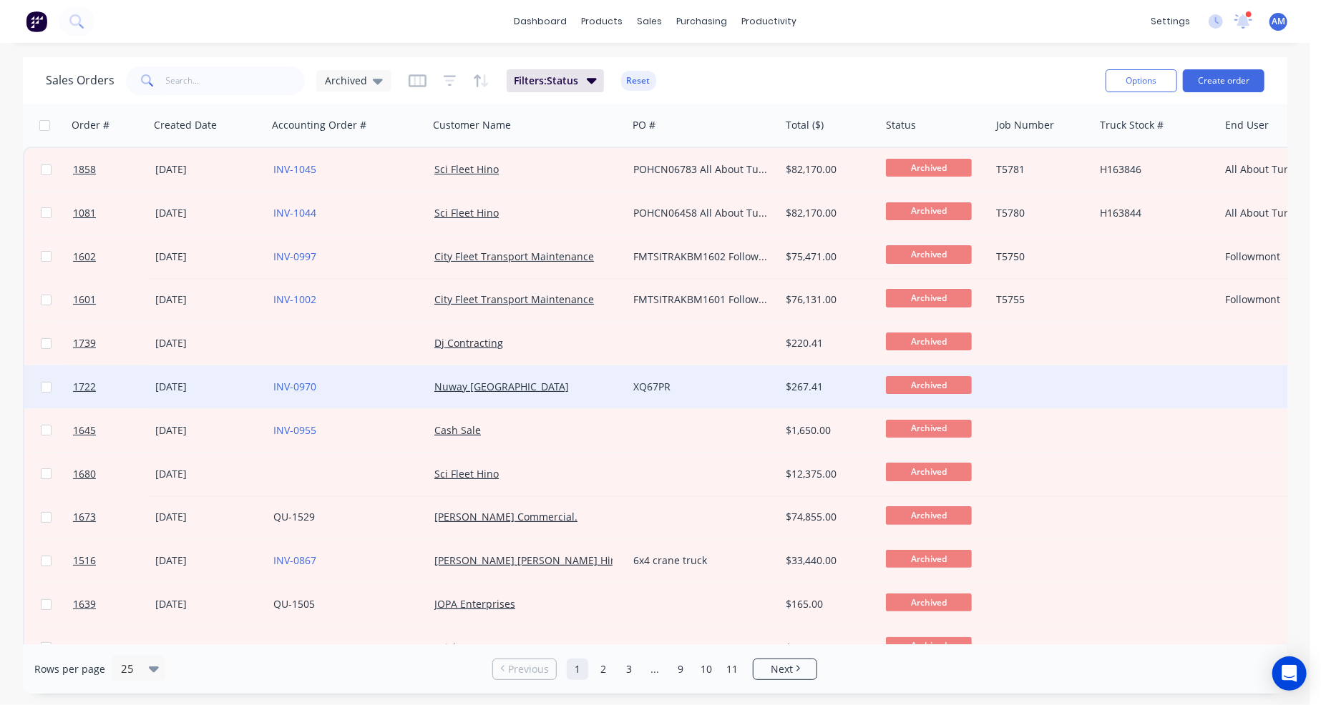
click at [722, 394] on div "XQ67PR" at bounding box center [703, 387] width 152 height 43
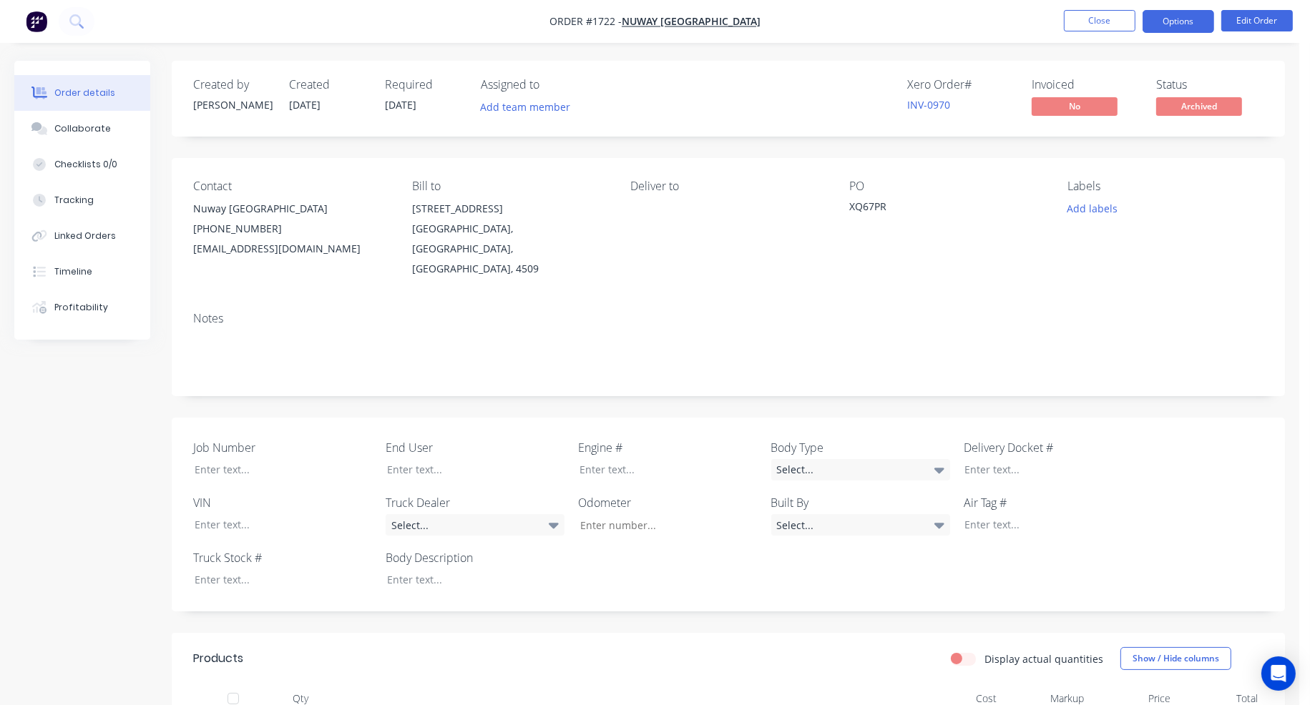
click at [1191, 18] on button "Options" at bounding box center [1178, 21] width 72 height 23
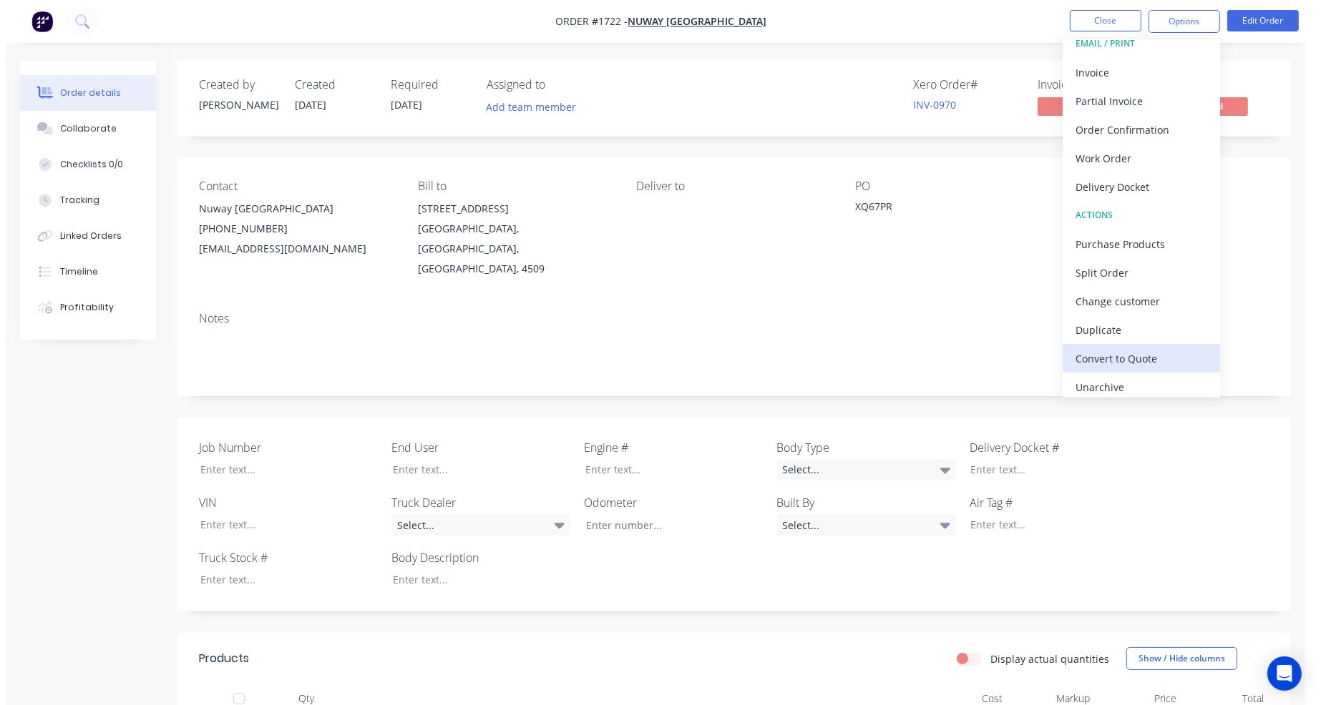
scroll to position [21, 0]
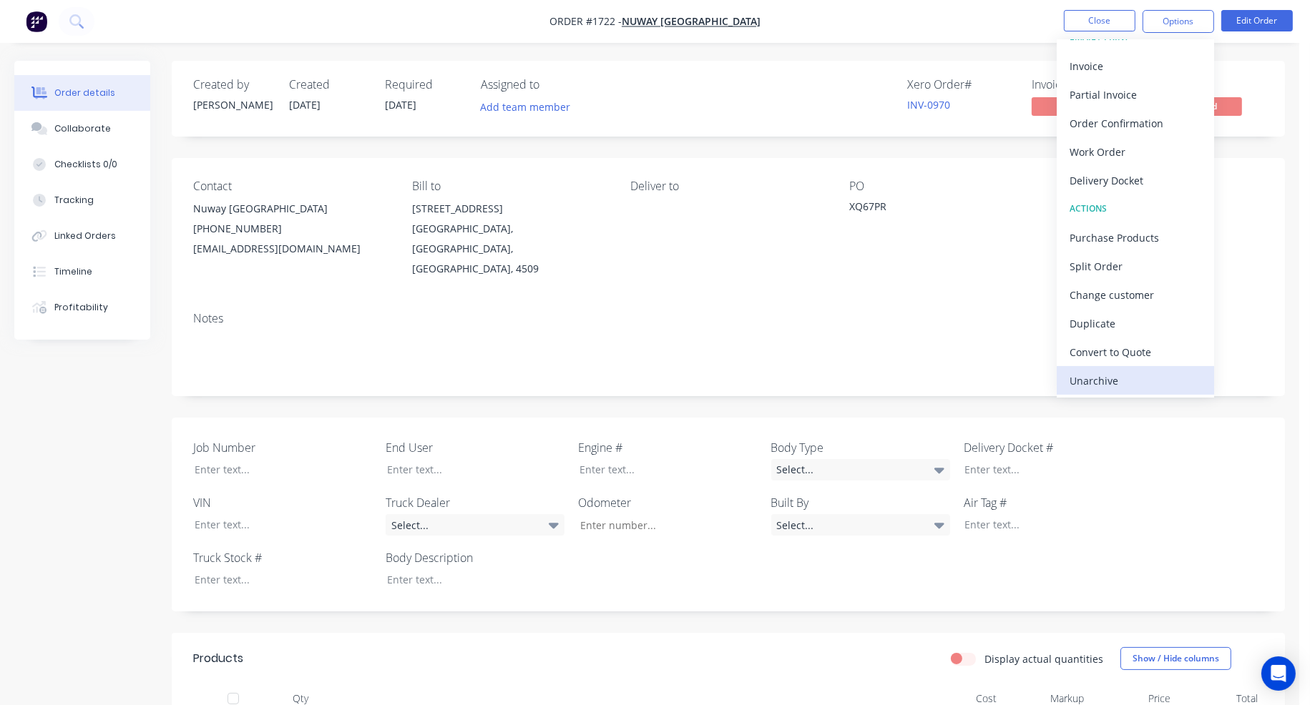
click at [1110, 375] on div "Unarchive" at bounding box center [1135, 381] width 132 height 21
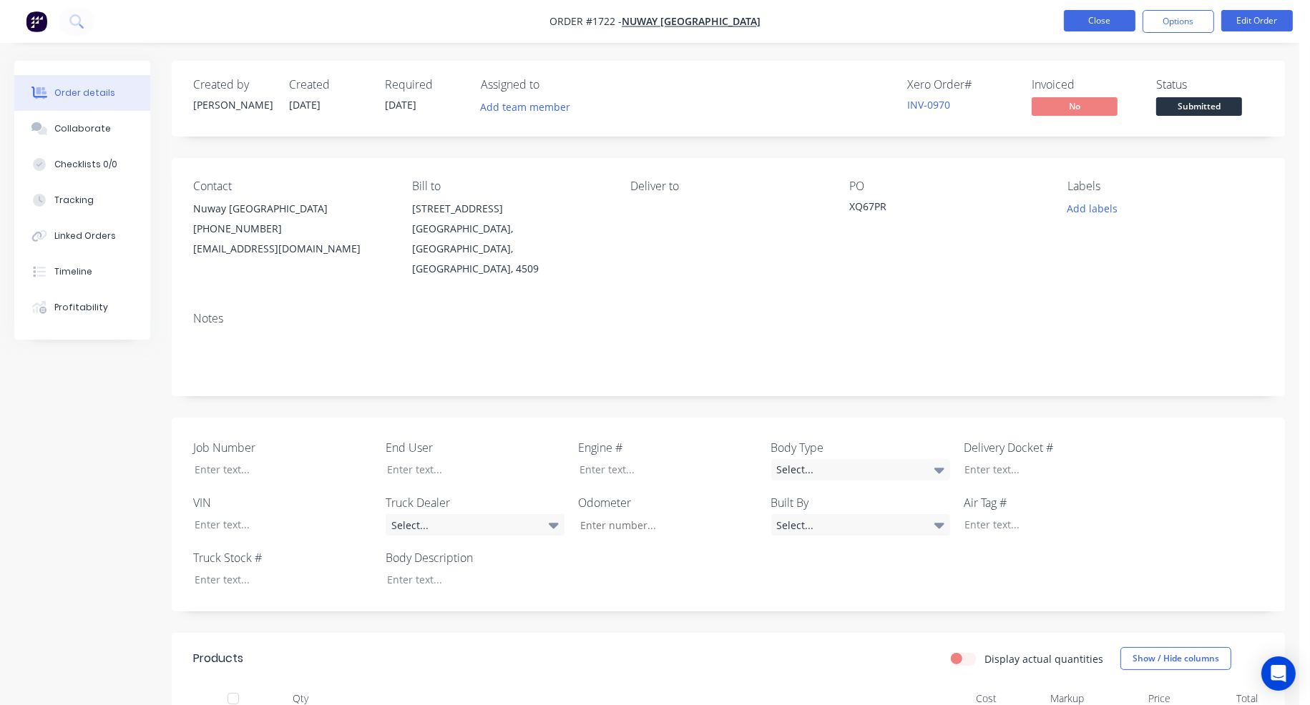
click at [1117, 24] on button "Close" at bounding box center [1100, 20] width 72 height 21
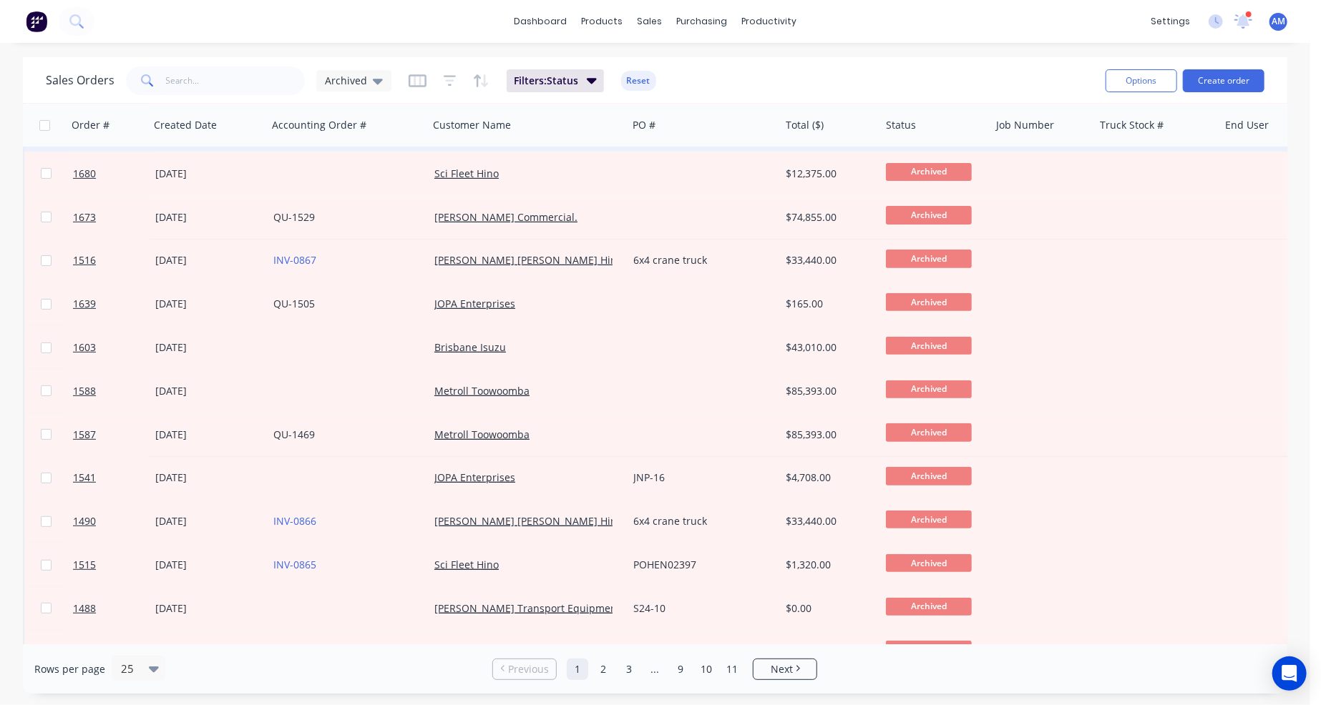
scroll to position [286, 0]
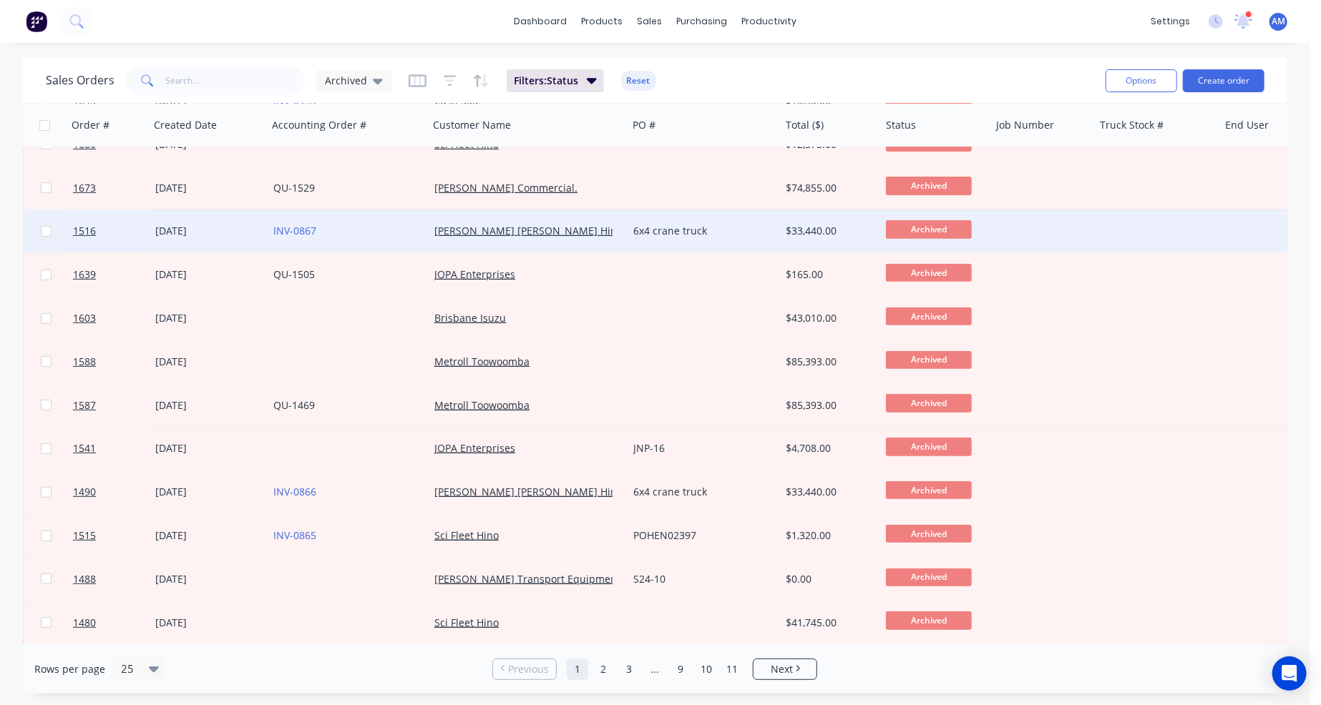
click at [675, 237] on div "6x4 crane truck" at bounding box center [700, 231] width 134 height 14
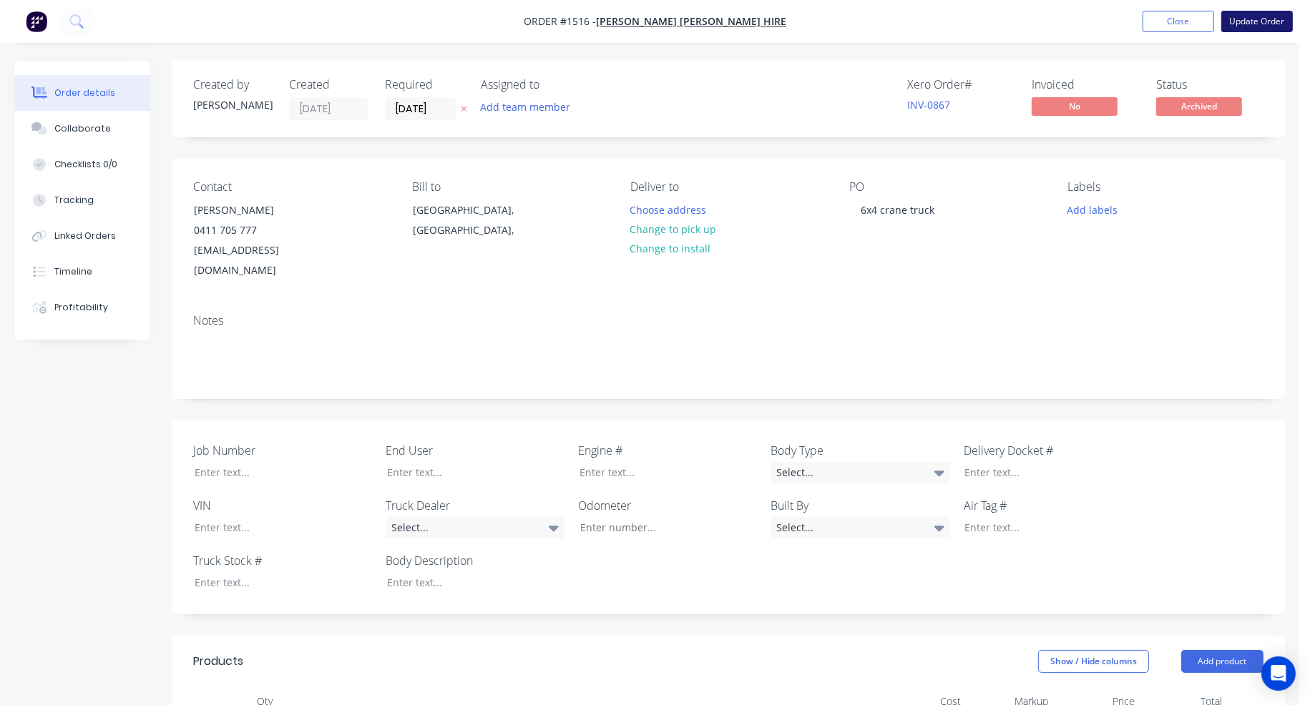
click at [1268, 22] on button "Update Order" at bounding box center [1257, 21] width 72 height 21
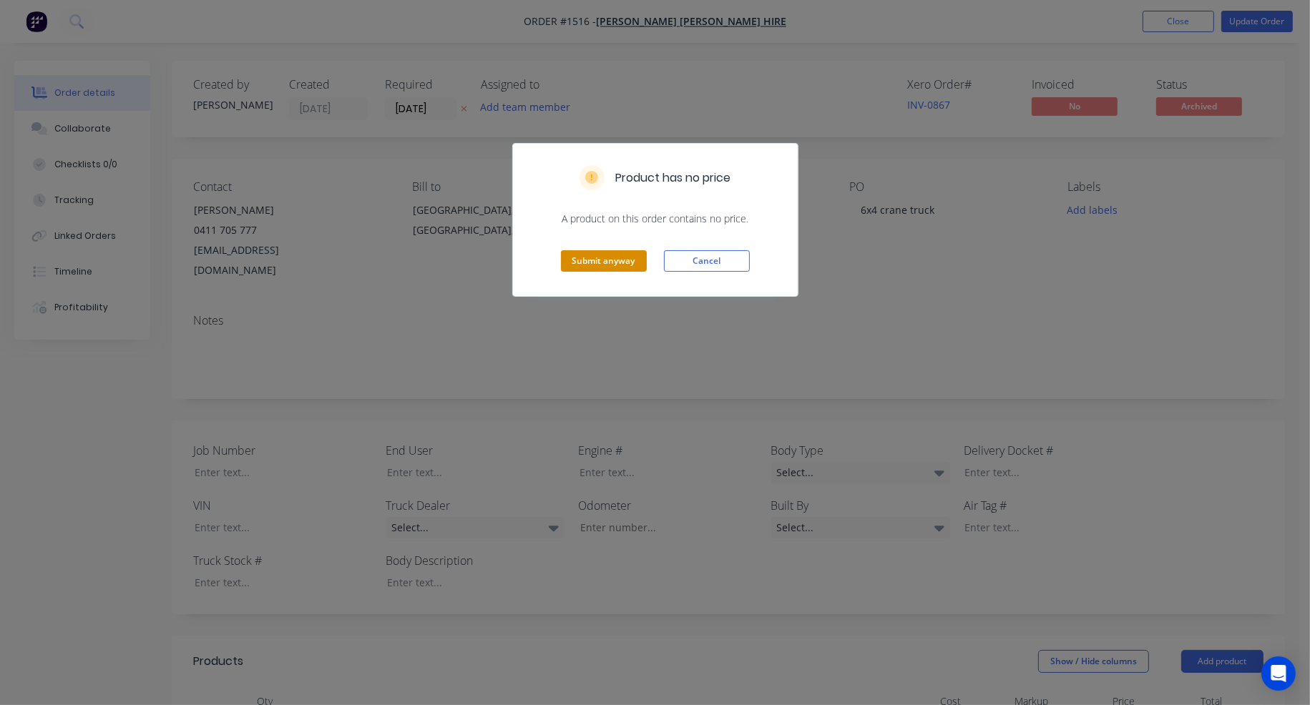
click at [634, 260] on button "Submit anyway" at bounding box center [604, 260] width 86 height 21
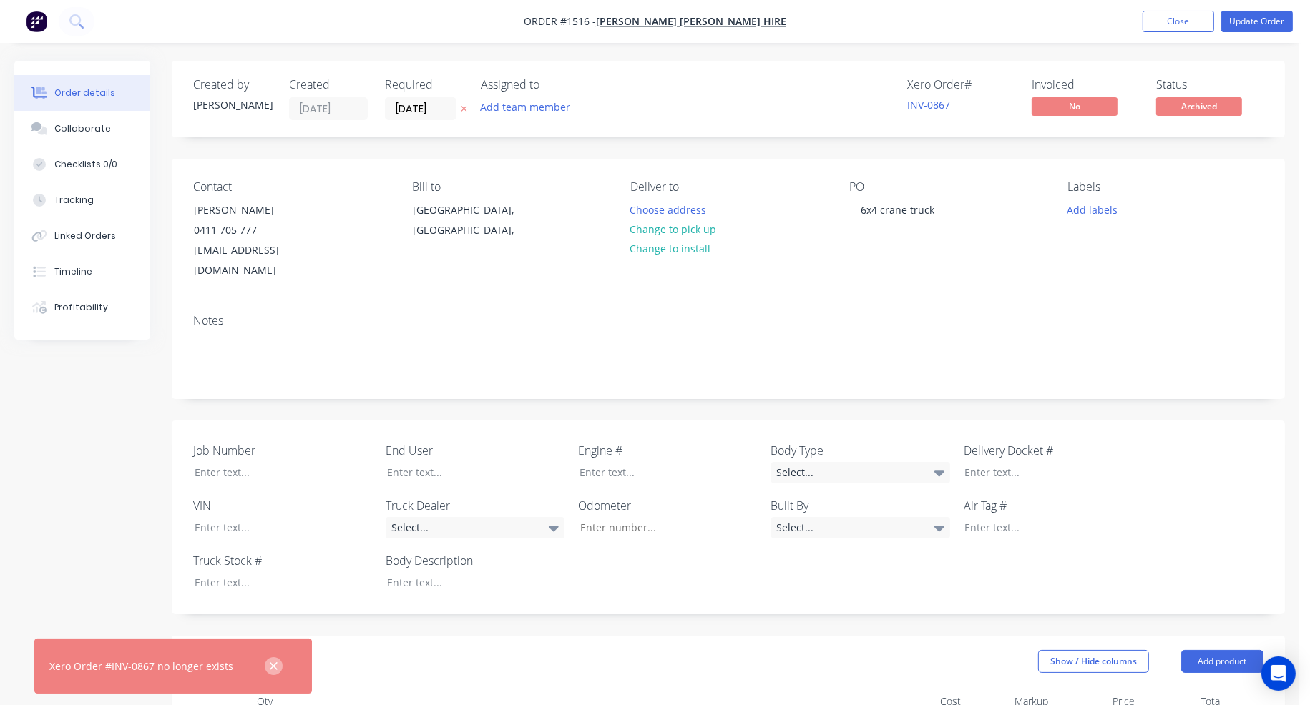
click at [270, 668] on icon "button" at bounding box center [274, 666] width 8 height 8
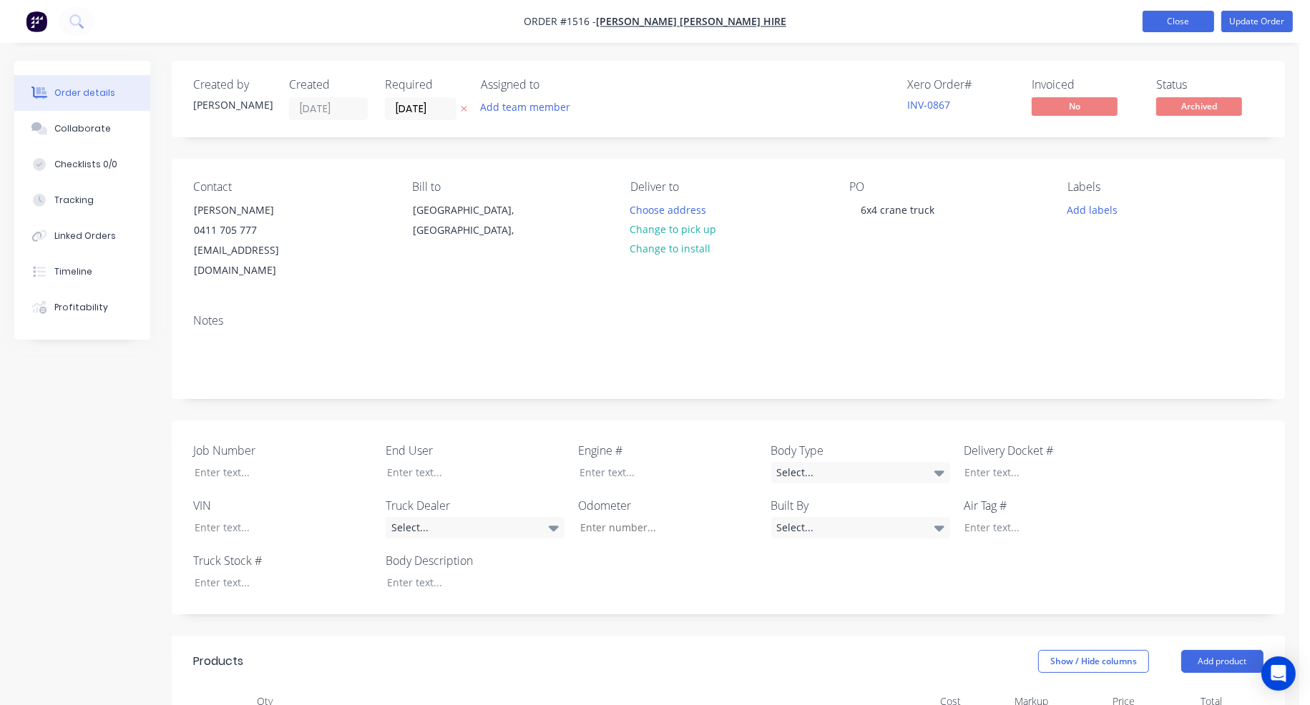
click at [1171, 22] on button "Close" at bounding box center [1178, 21] width 72 height 21
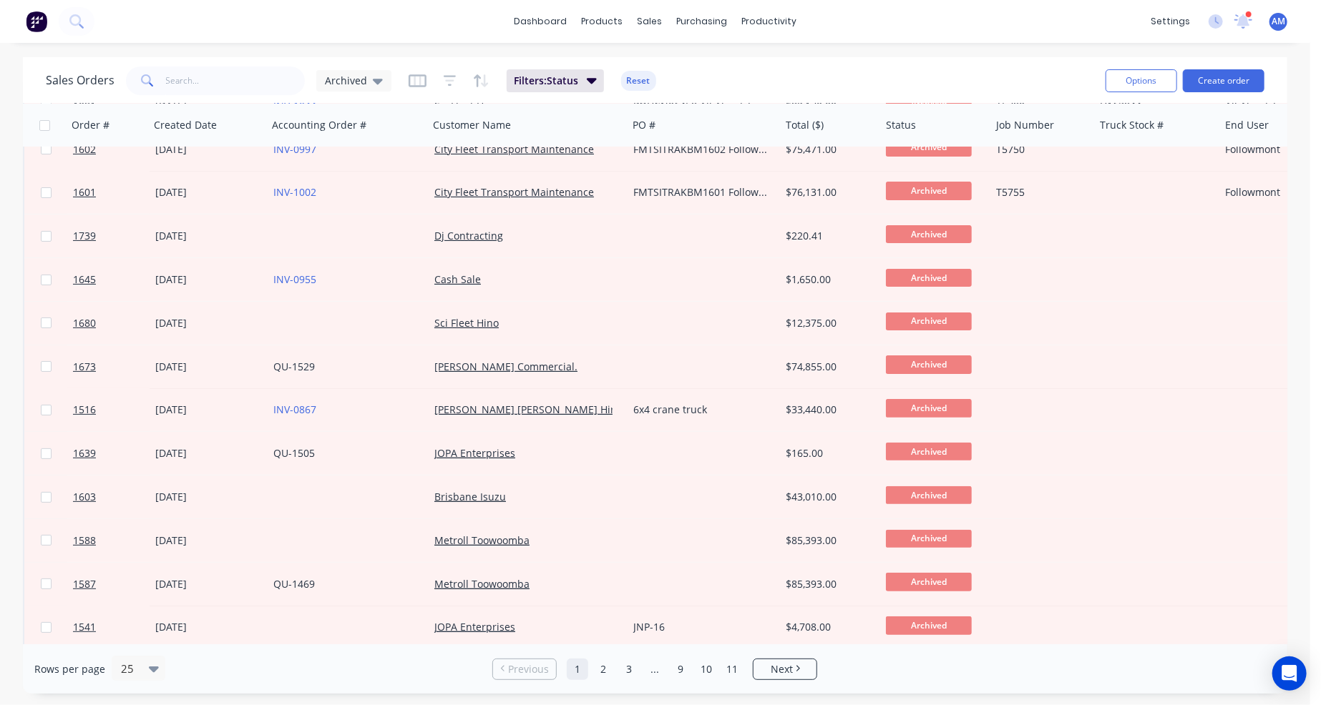
scroll to position [215, 0]
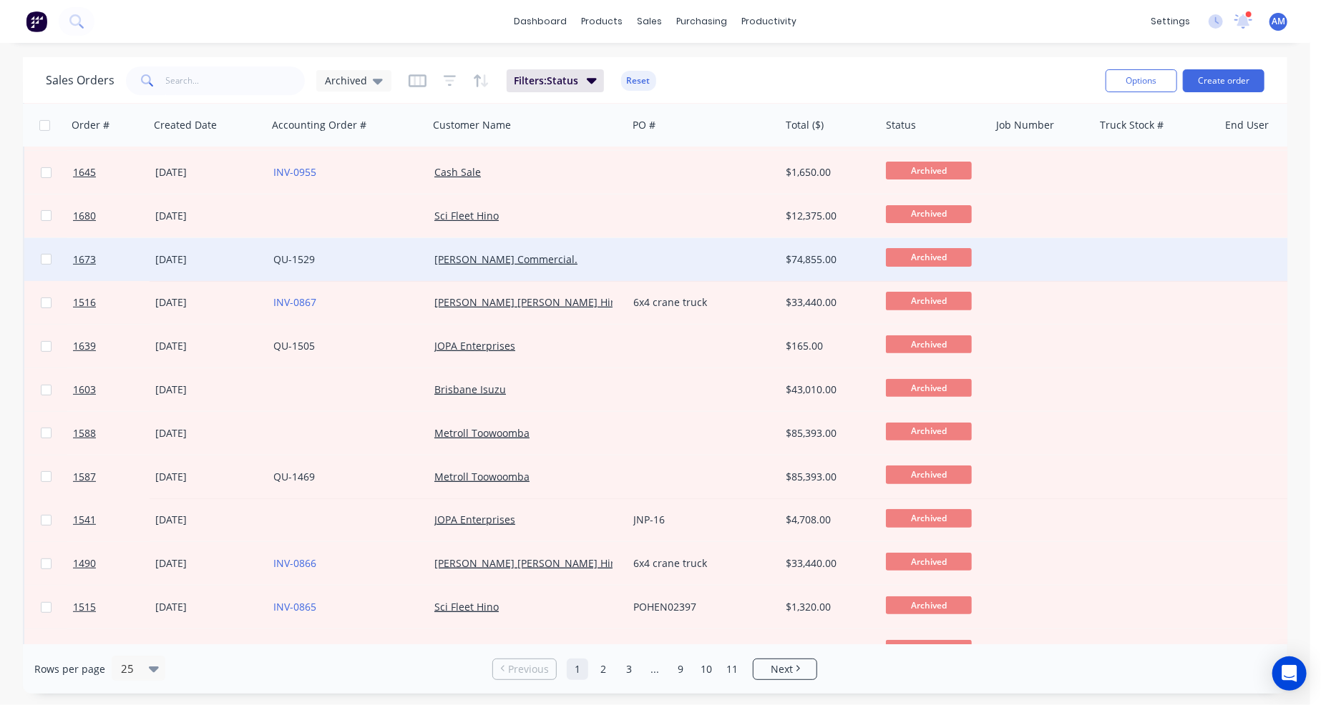
click at [672, 253] on div at bounding box center [703, 259] width 152 height 43
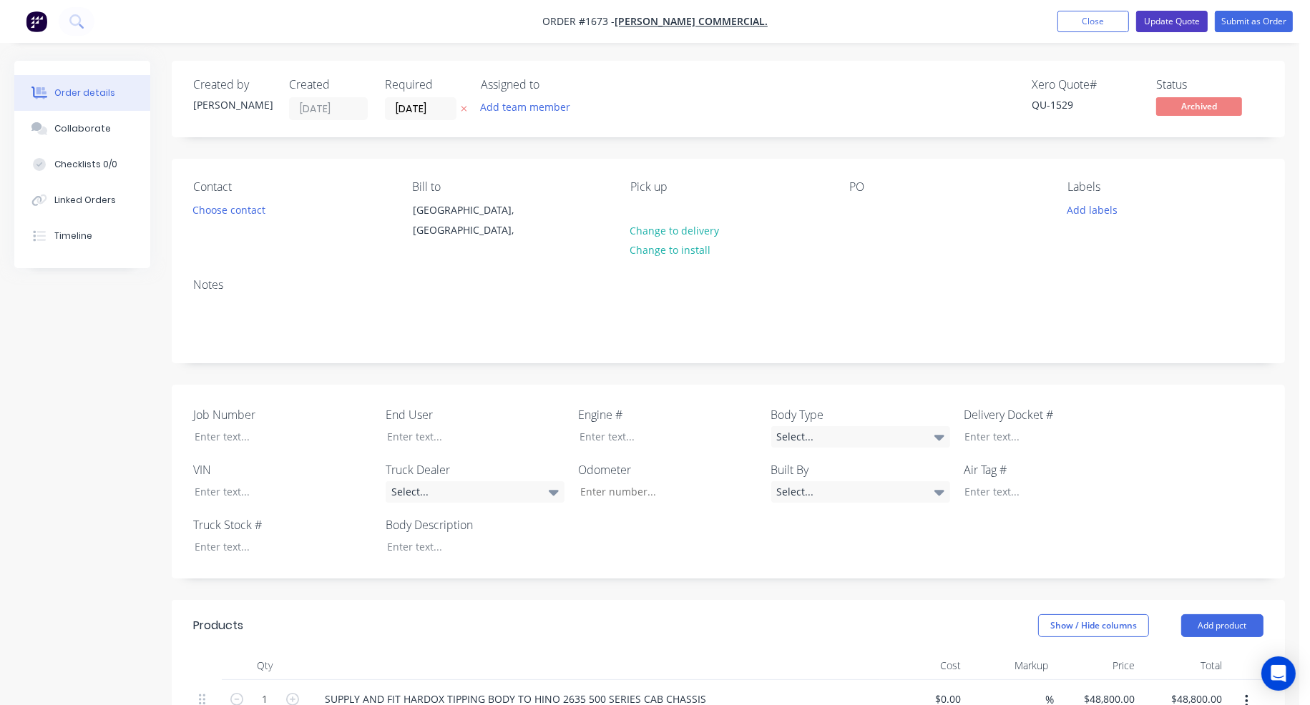
click at [1160, 19] on button "Update Quote" at bounding box center [1172, 21] width 72 height 21
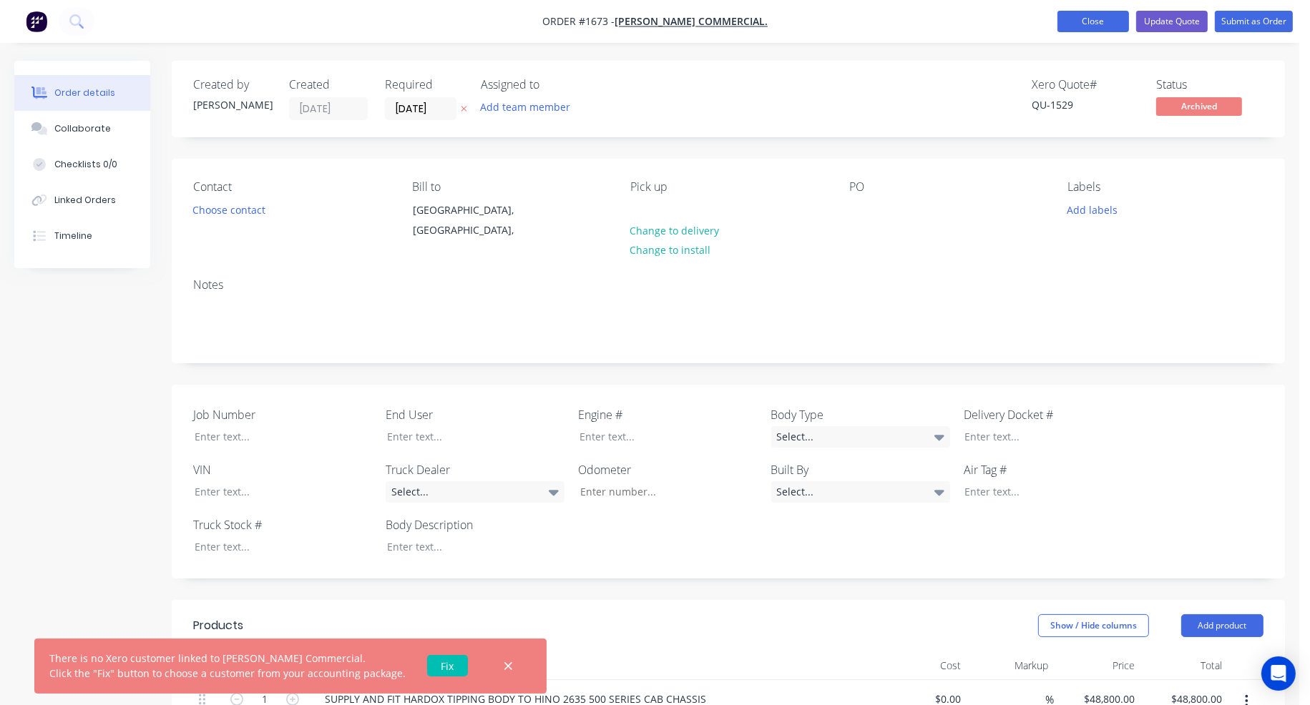
click at [1114, 26] on button "Close" at bounding box center [1093, 21] width 72 height 21
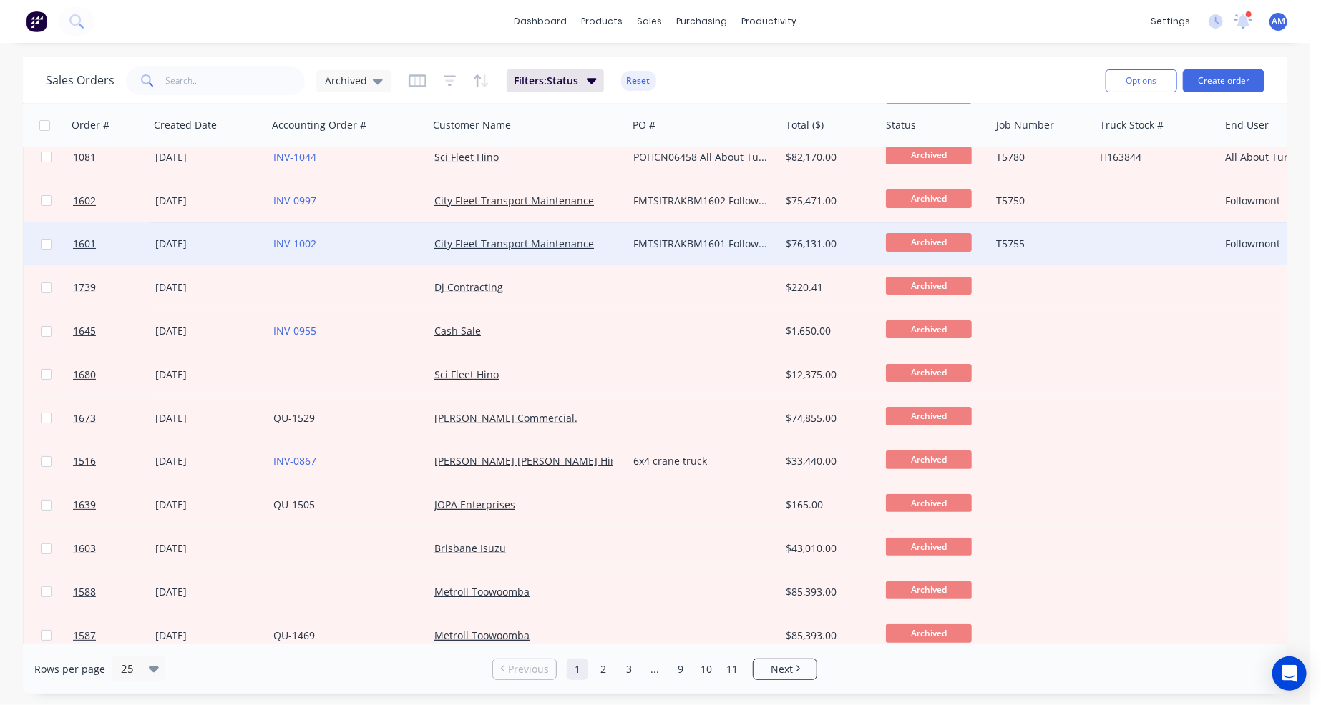
scroll to position [72, 0]
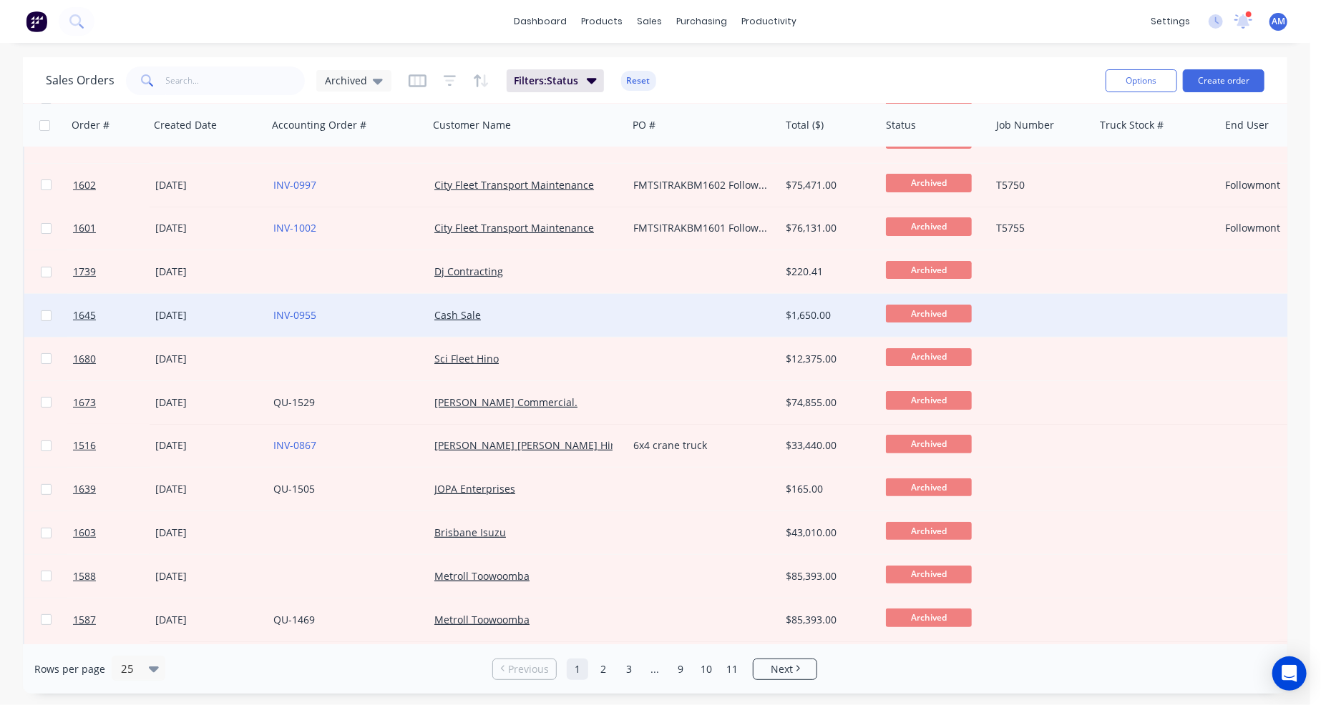
click at [668, 319] on div at bounding box center [703, 315] width 152 height 43
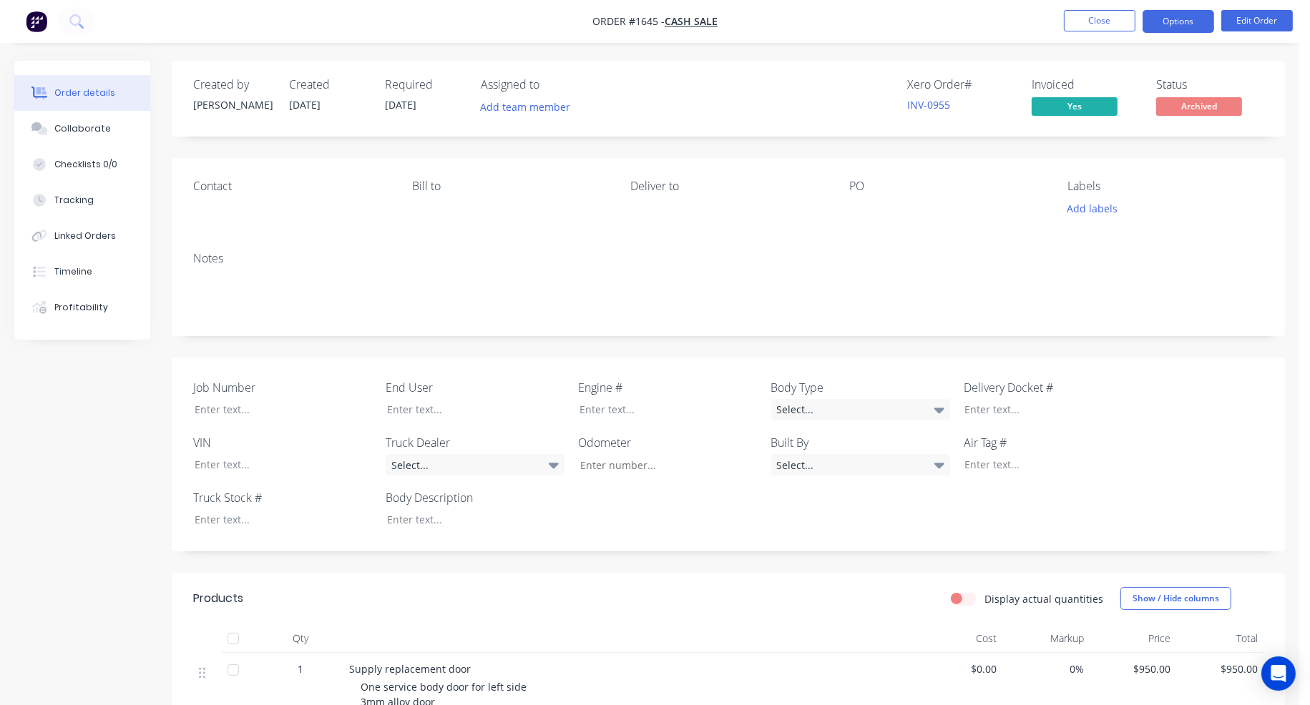
click at [1165, 26] on button "Options" at bounding box center [1178, 21] width 72 height 23
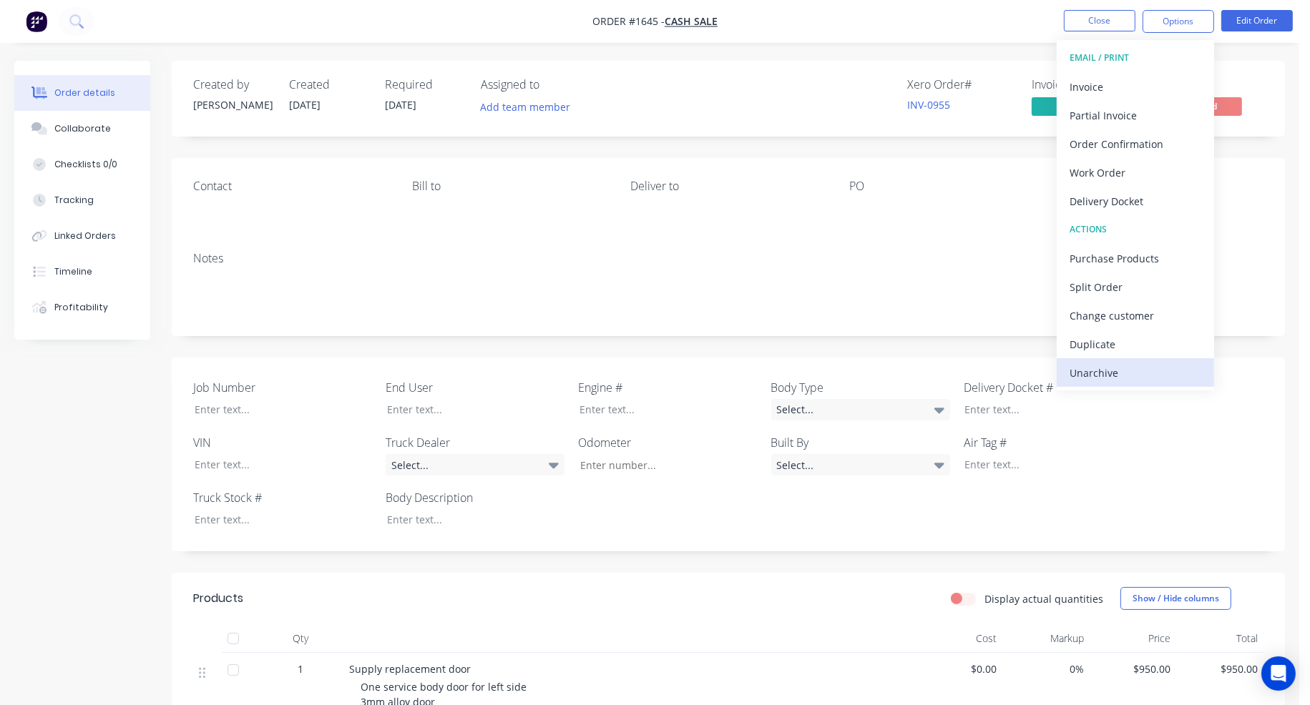
click at [1117, 373] on div "Unarchive" at bounding box center [1135, 373] width 132 height 21
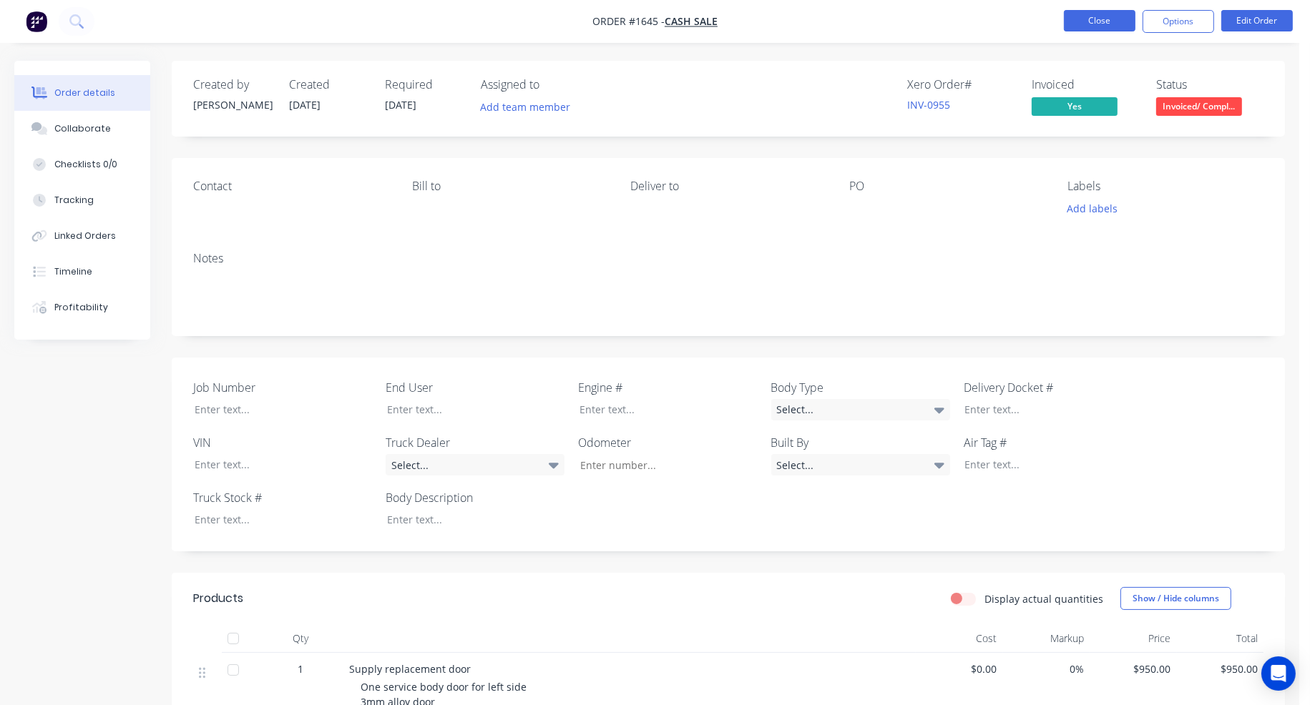
click at [1102, 27] on button "Close" at bounding box center [1100, 20] width 72 height 21
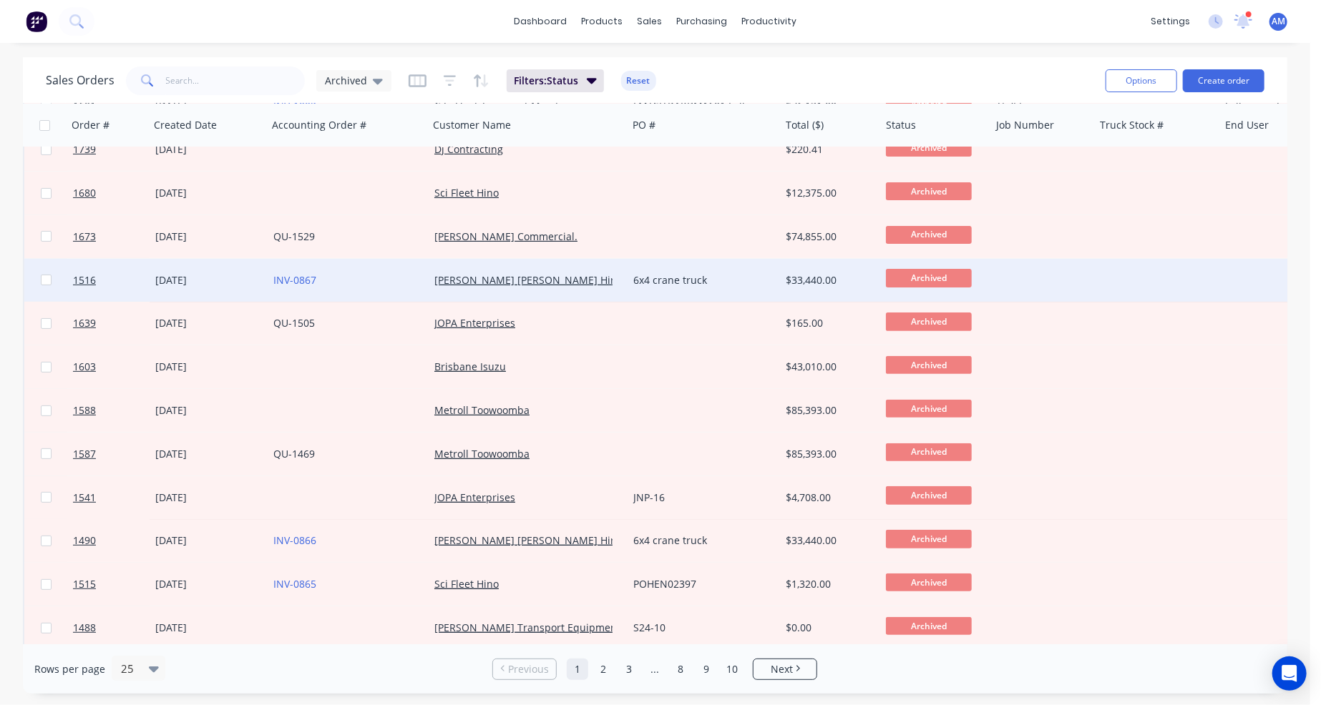
scroll to position [215, 0]
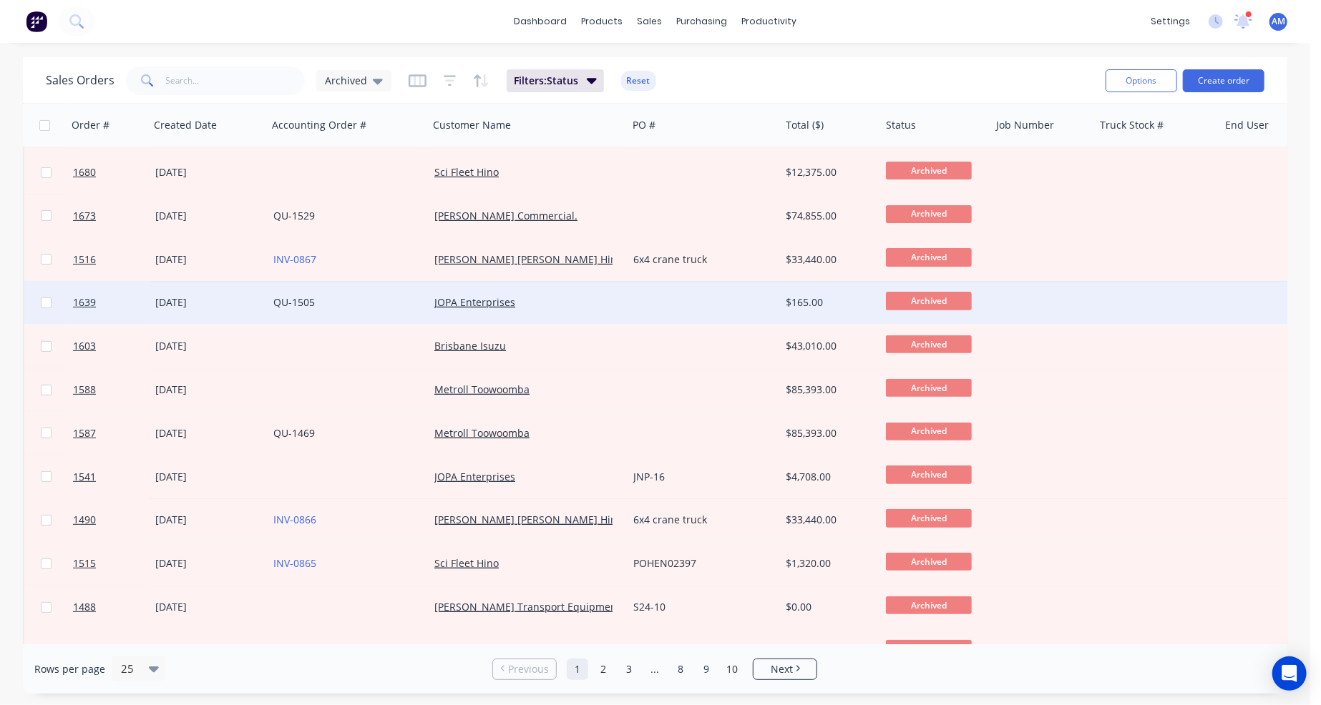
click at [664, 300] on div at bounding box center [703, 302] width 152 height 43
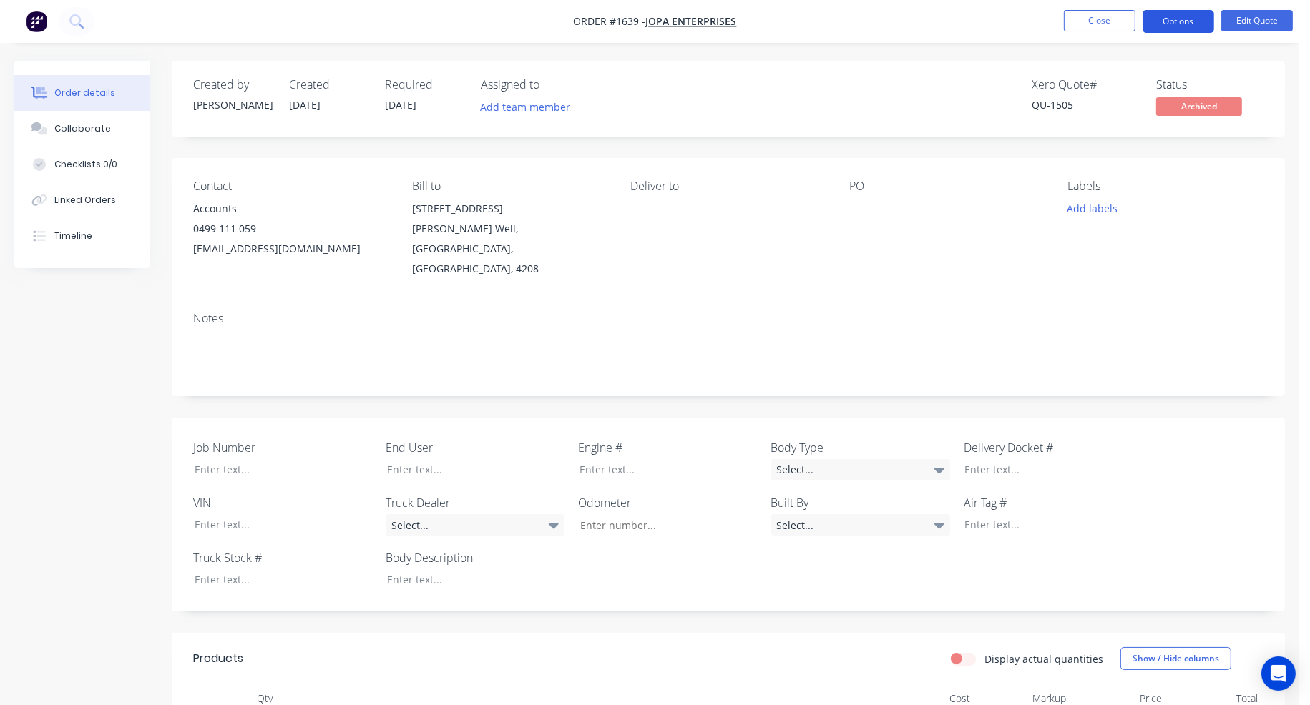
click at [1180, 24] on button "Options" at bounding box center [1178, 21] width 72 height 23
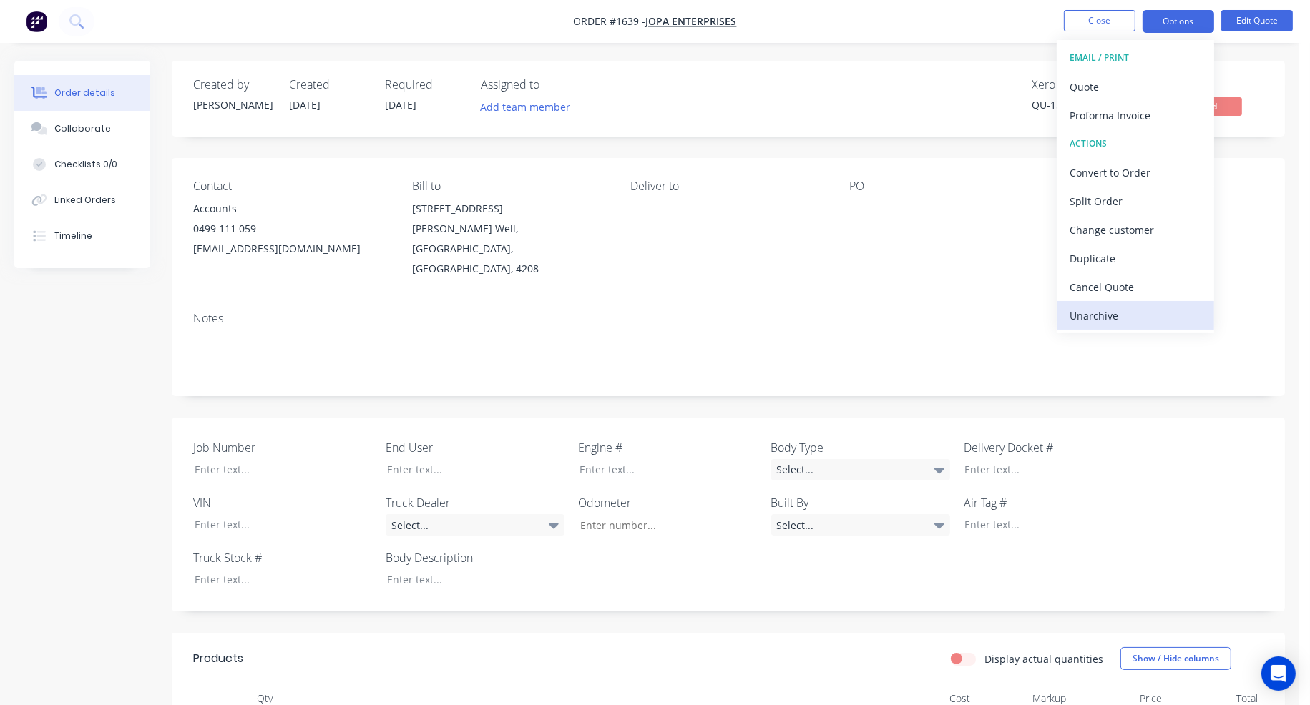
click at [1103, 315] on div "Unarchive" at bounding box center [1135, 315] width 132 height 21
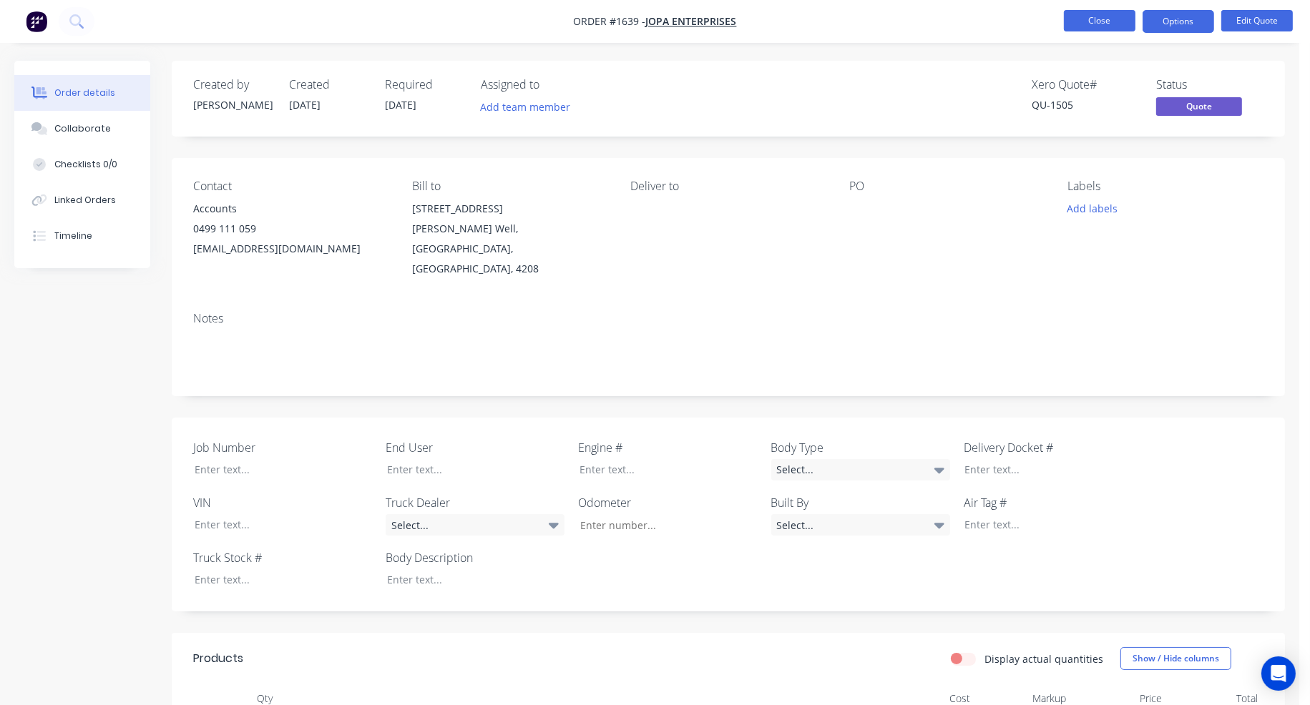
click at [1127, 20] on button "Close" at bounding box center [1100, 20] width 72 height 21
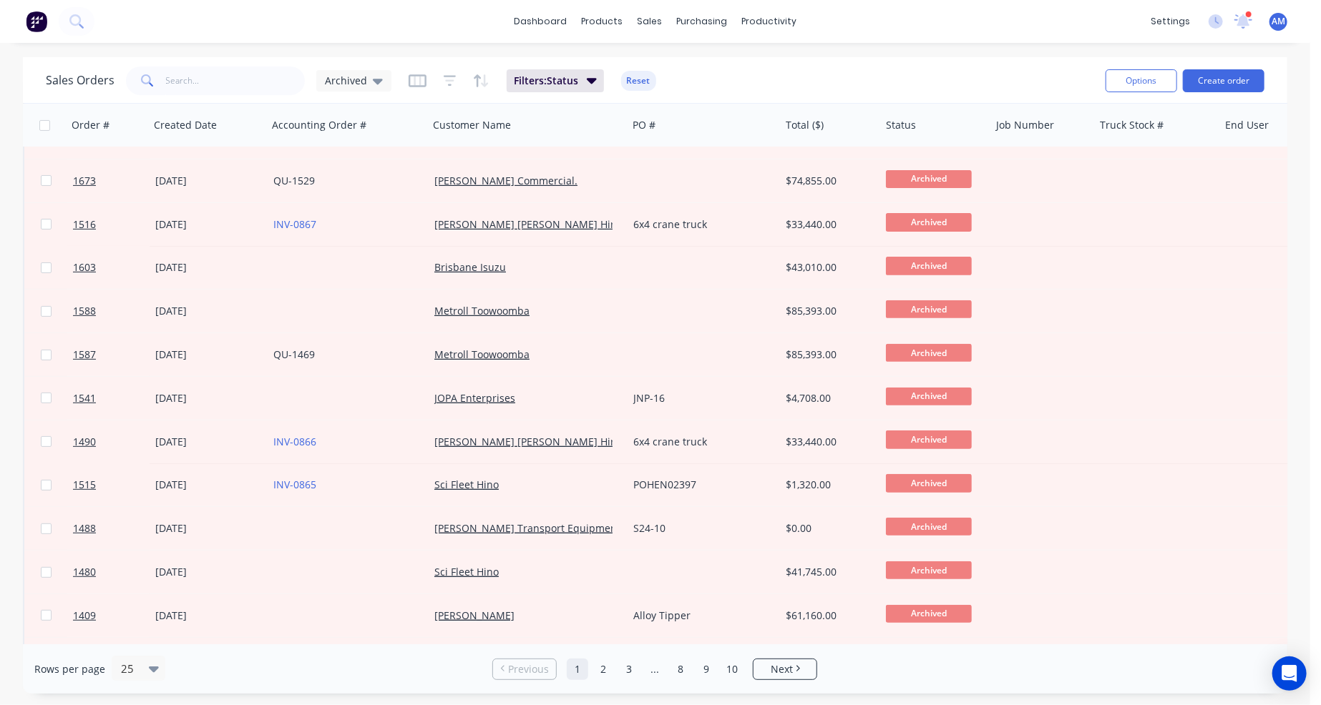
scroll to position [286, 0]
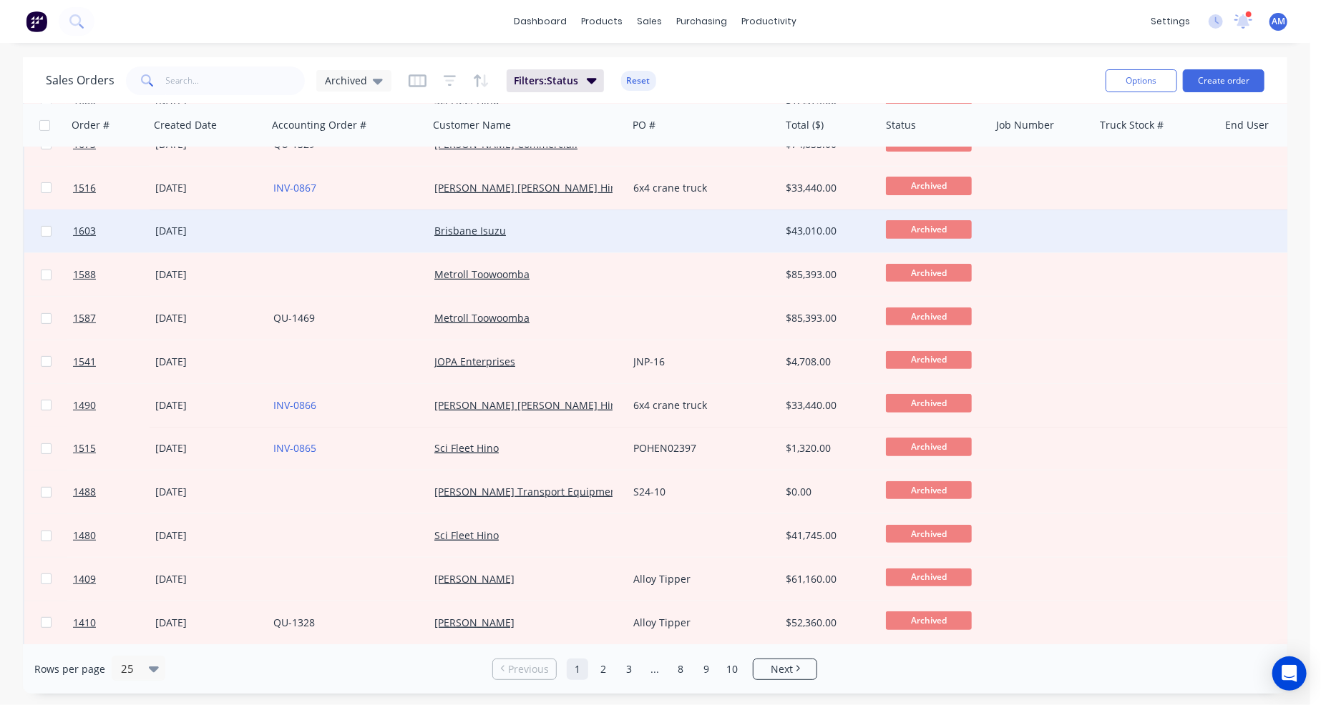
click at [711, 235] on div at bounding box center [703, 231] width 152 height 43
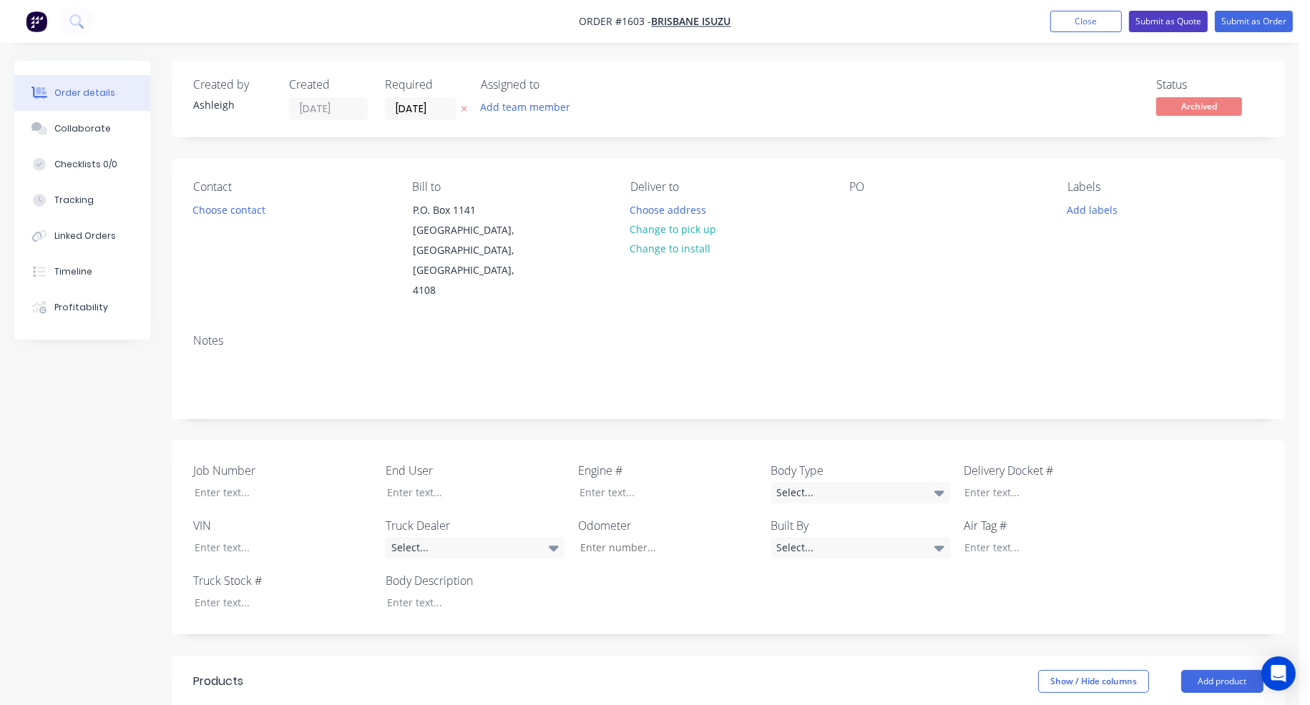
click at [1165, 19] on button "Submit as Quote" at bounding box center [1168, 21] width 79 height 21
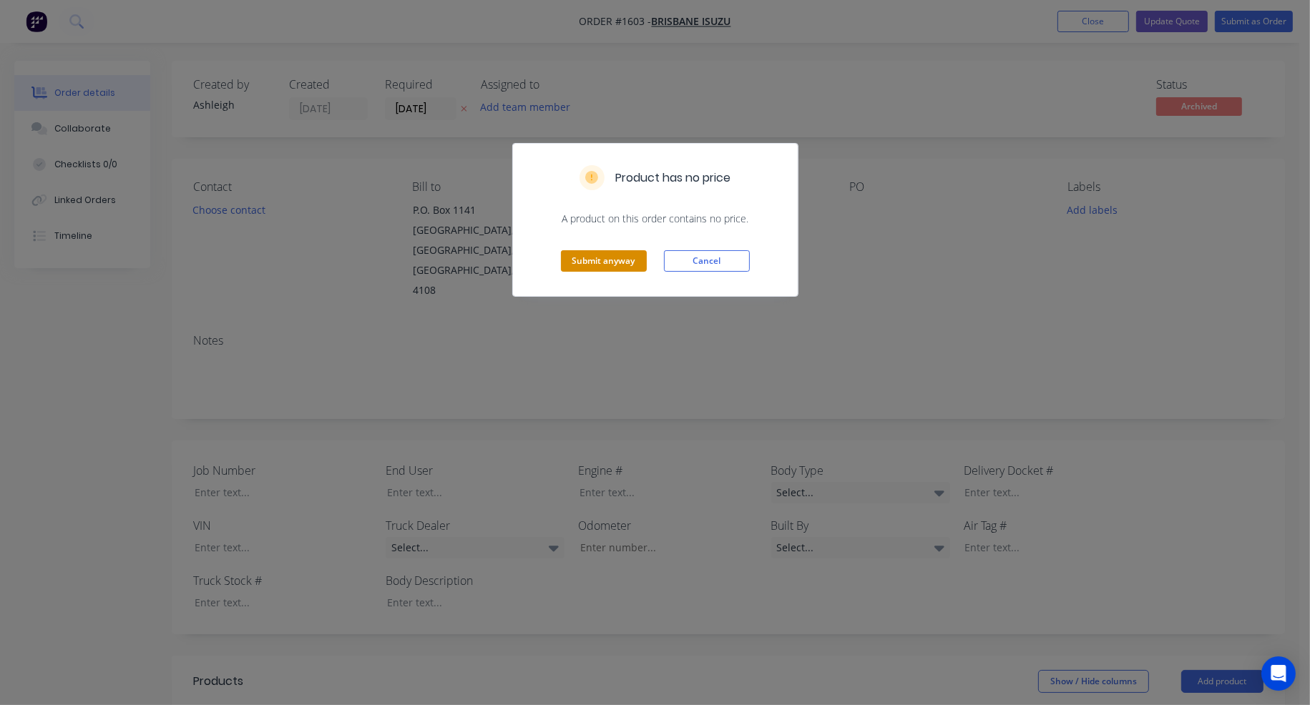
click at [617, 257] on button "Submit anyway" at bounding box center [604, 260] width 86 height 21
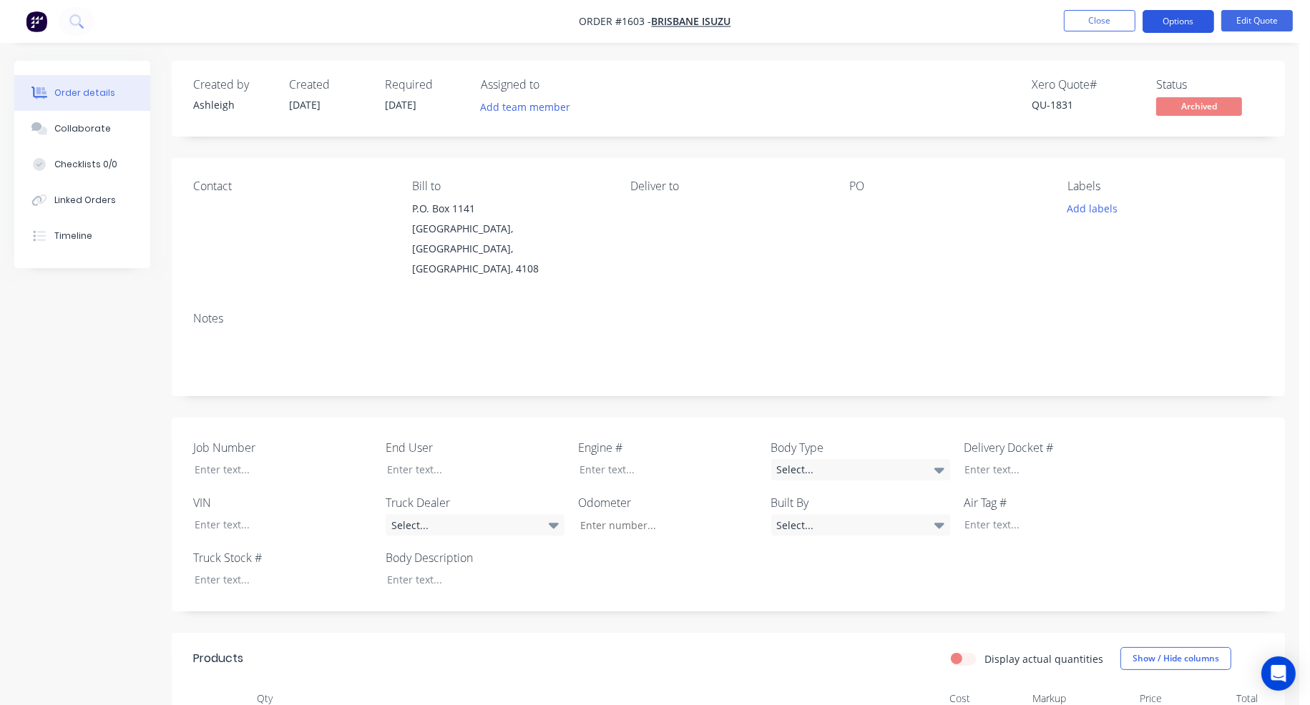
click at [1190, 20] on button "Options" at bounding box center [1178, 21] width 72 height 23
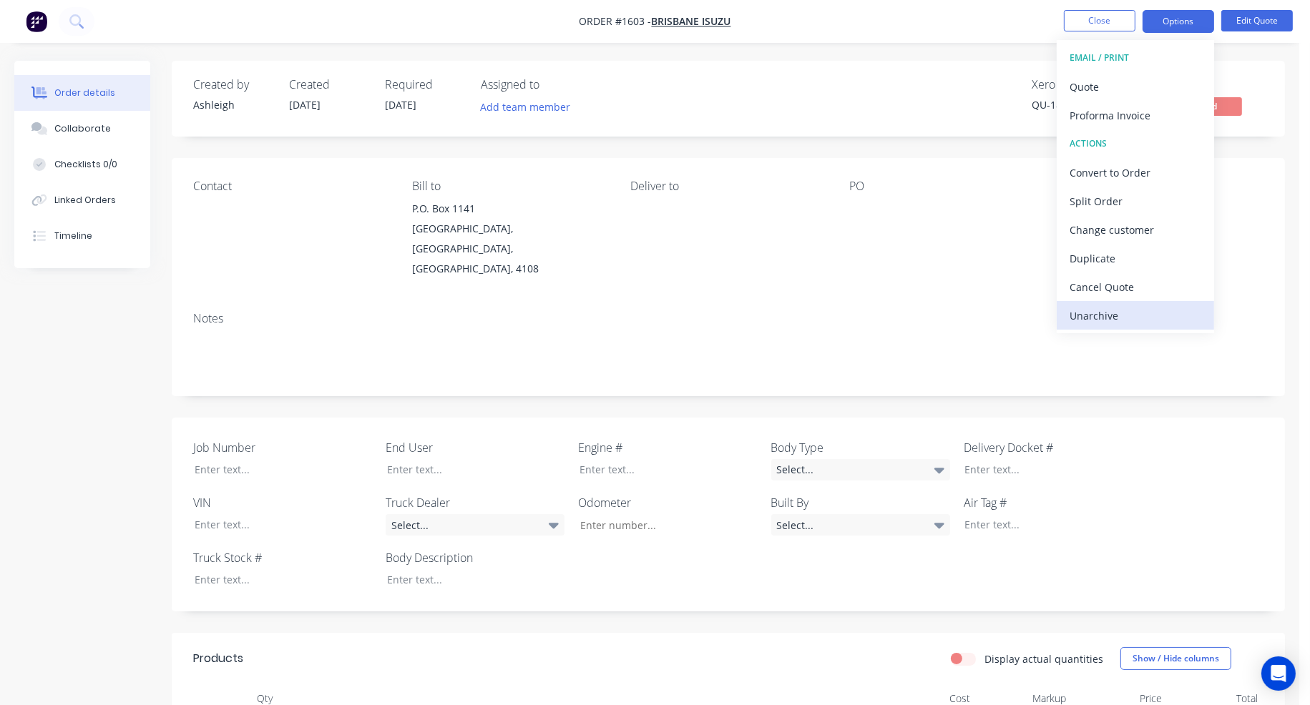
click at [1125, 314] on div "Unarchive" at bounding box center [1135, 315] width 132 height 21
click at [1109, 292] on div "Cancel Quote" at bounding box center [1135, 287] width 132 height 21
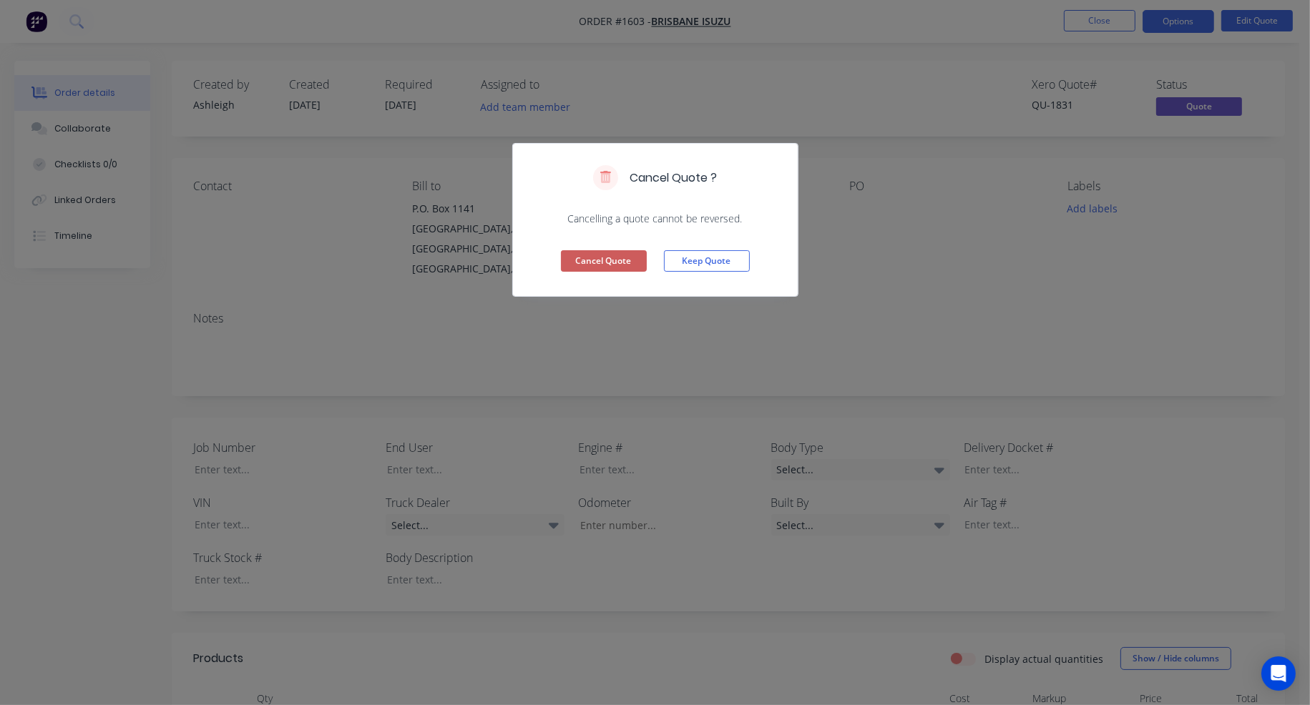
click at [607, 260] on button "Cancel Quote" at bounding box center [604, 260] width 86 height 21
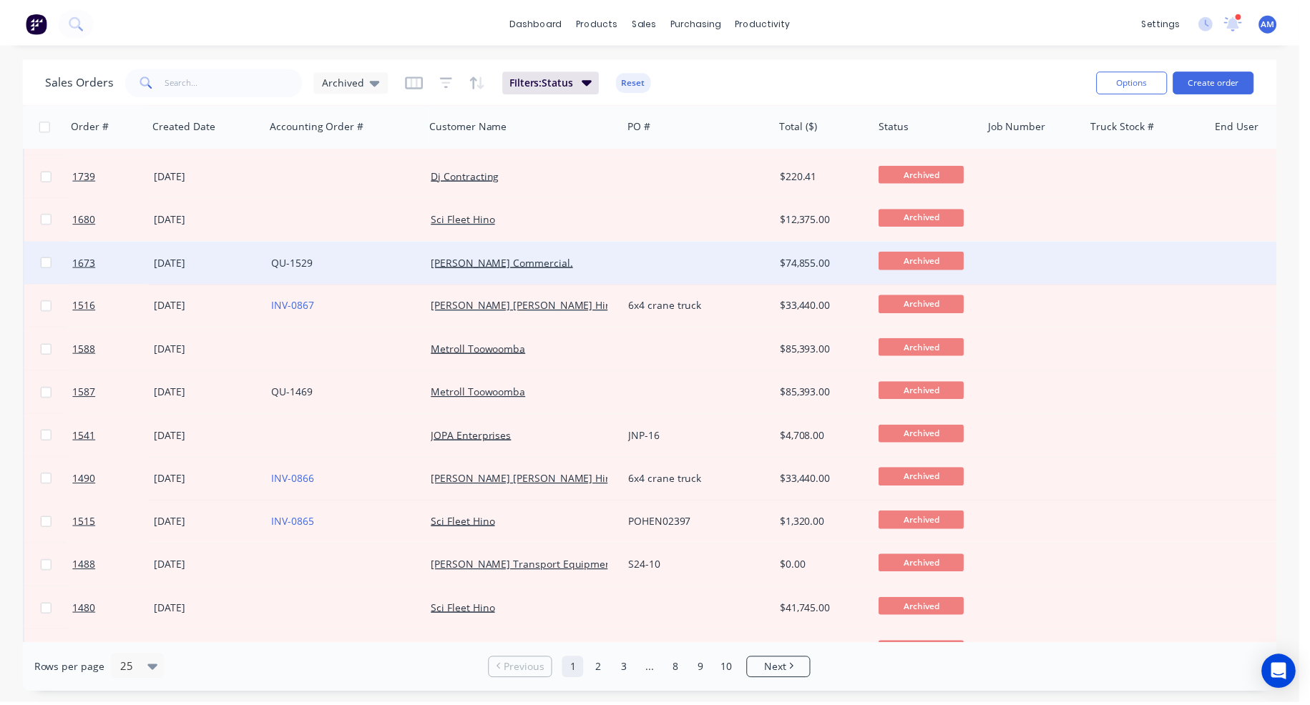
scroll to position [215, 0]
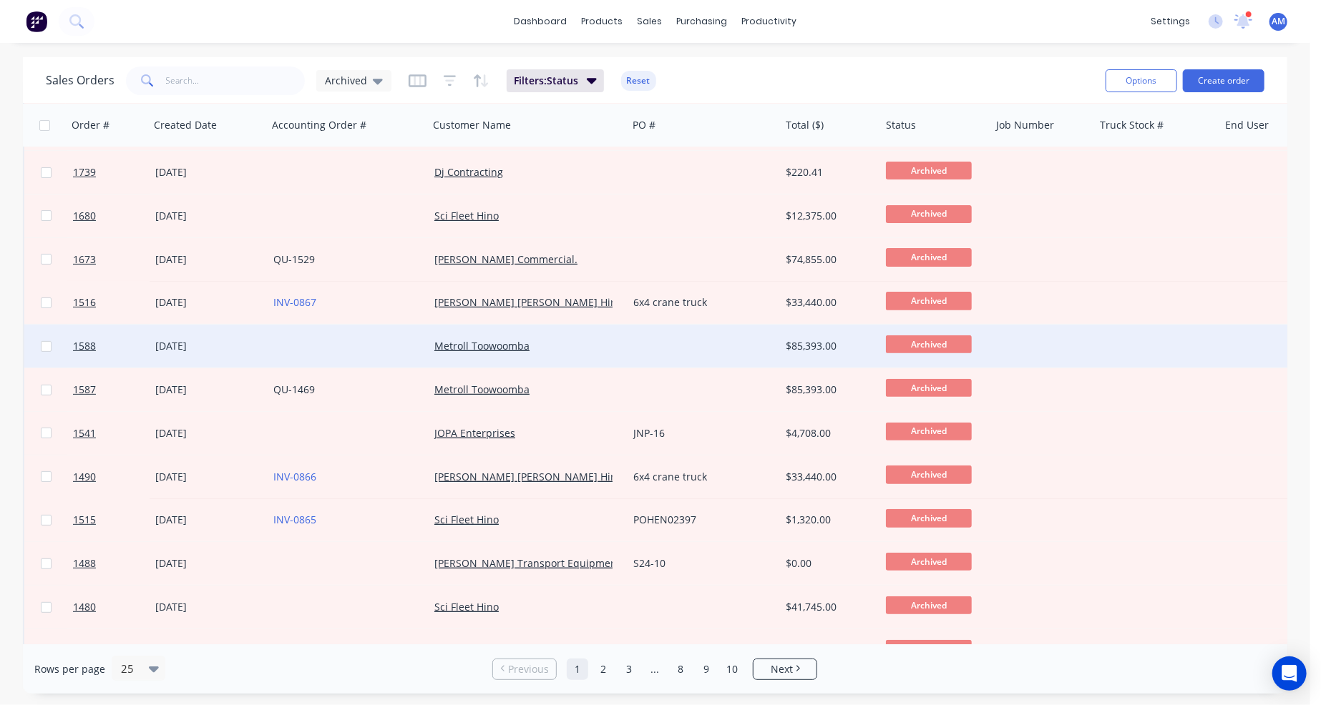
click at [626, 345] on div "Metroll Toowoomba" at bounding box center [527, 346] width 199 height 43
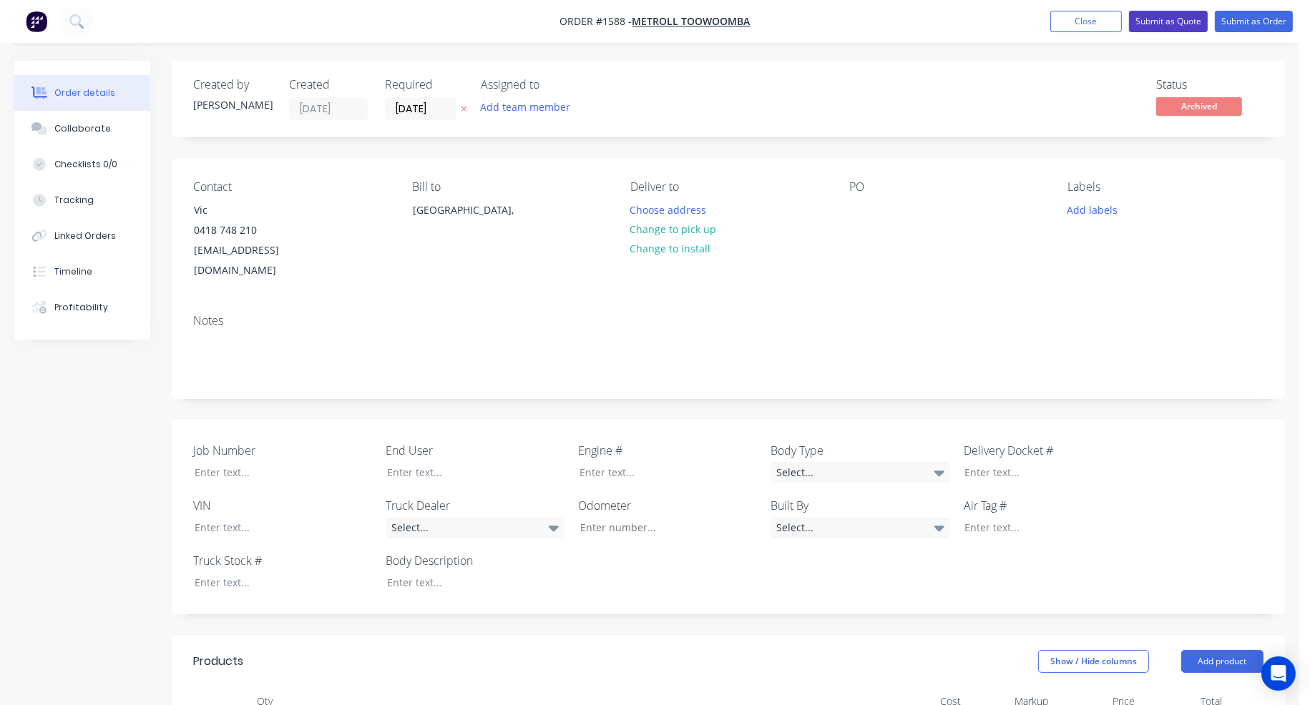
click at [1170, 24] on button "Submit as Quote" at bounding box center [1168, 21] width 79 height 21
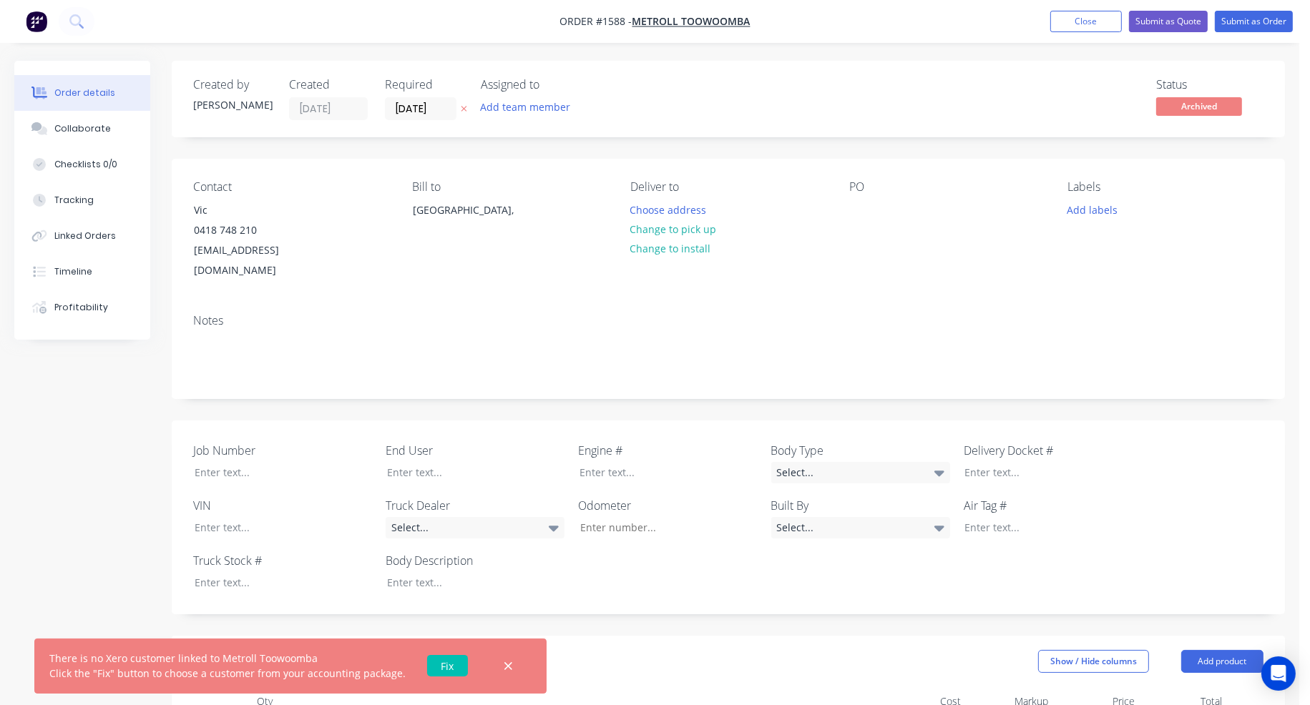
drag, startPoint x: 495, startPoint y: 667, endPoint x: 551, endPoint y: 637, distance: 63.4
click at [504, 668] on icon "button" at bounding box center [508, 666] width 9 height 13
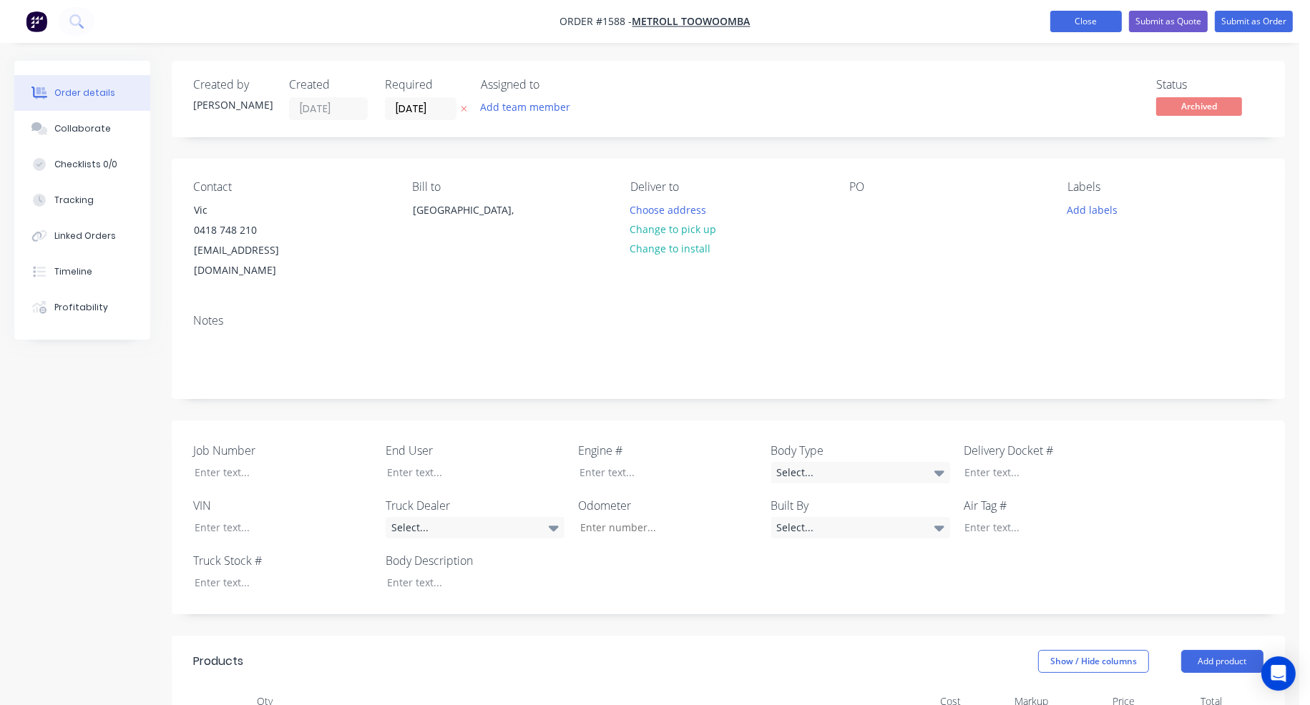
click at [1094, 21] on button "Close" at bounding box center [1086, 21] width 72 height 21
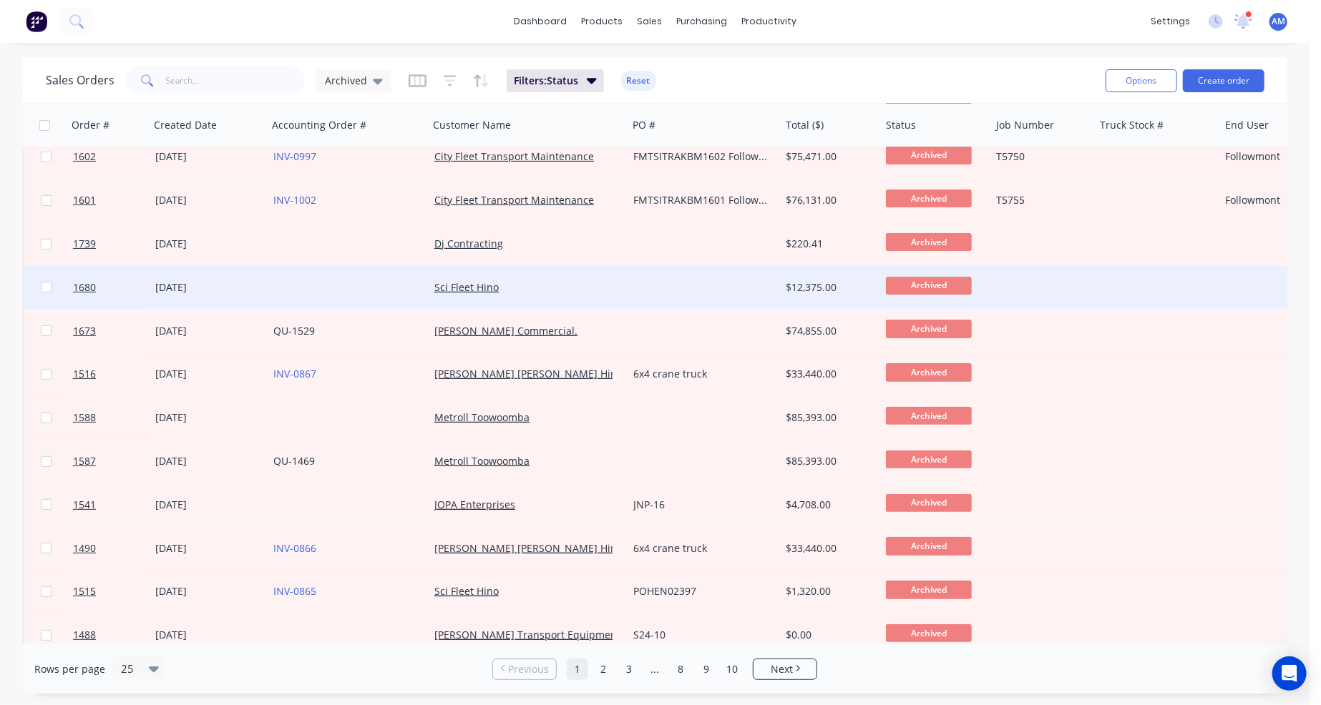
scroll to position [215, 0]
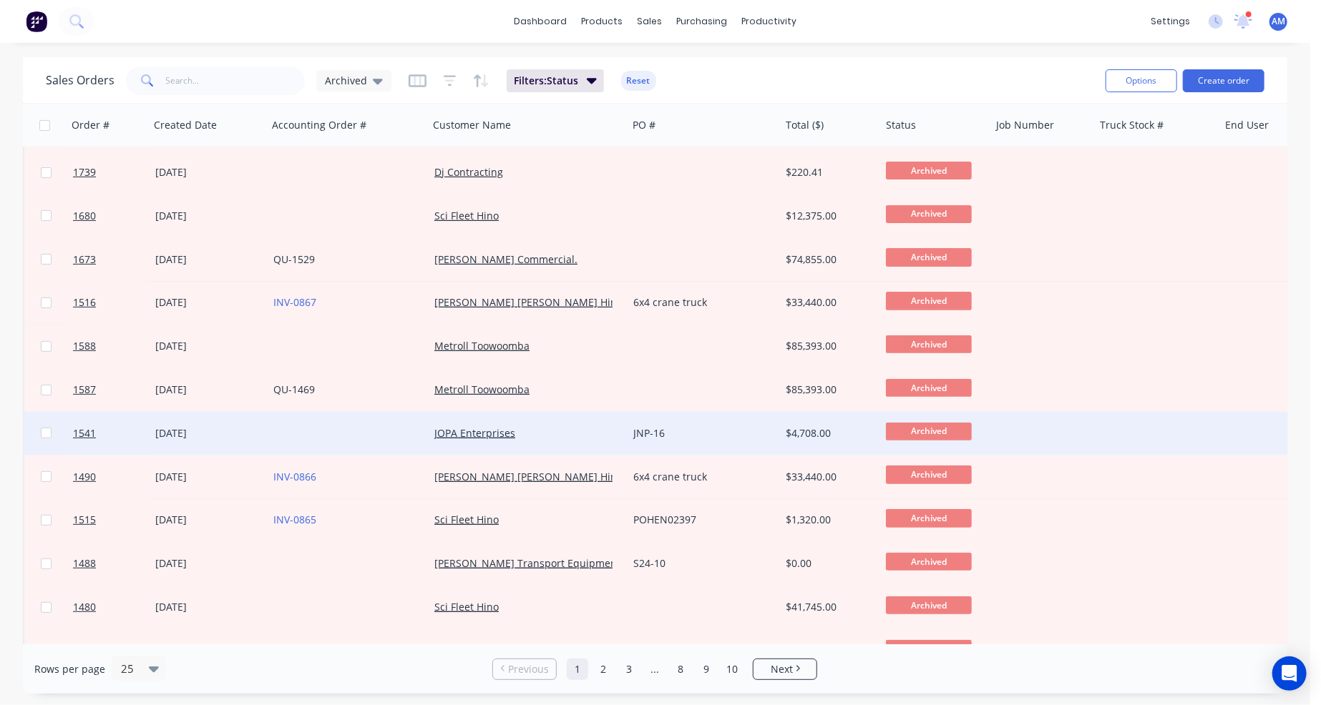
click at [711, 437] on div "JNP-16" at bounding box center [700, 433] width 134 height 14
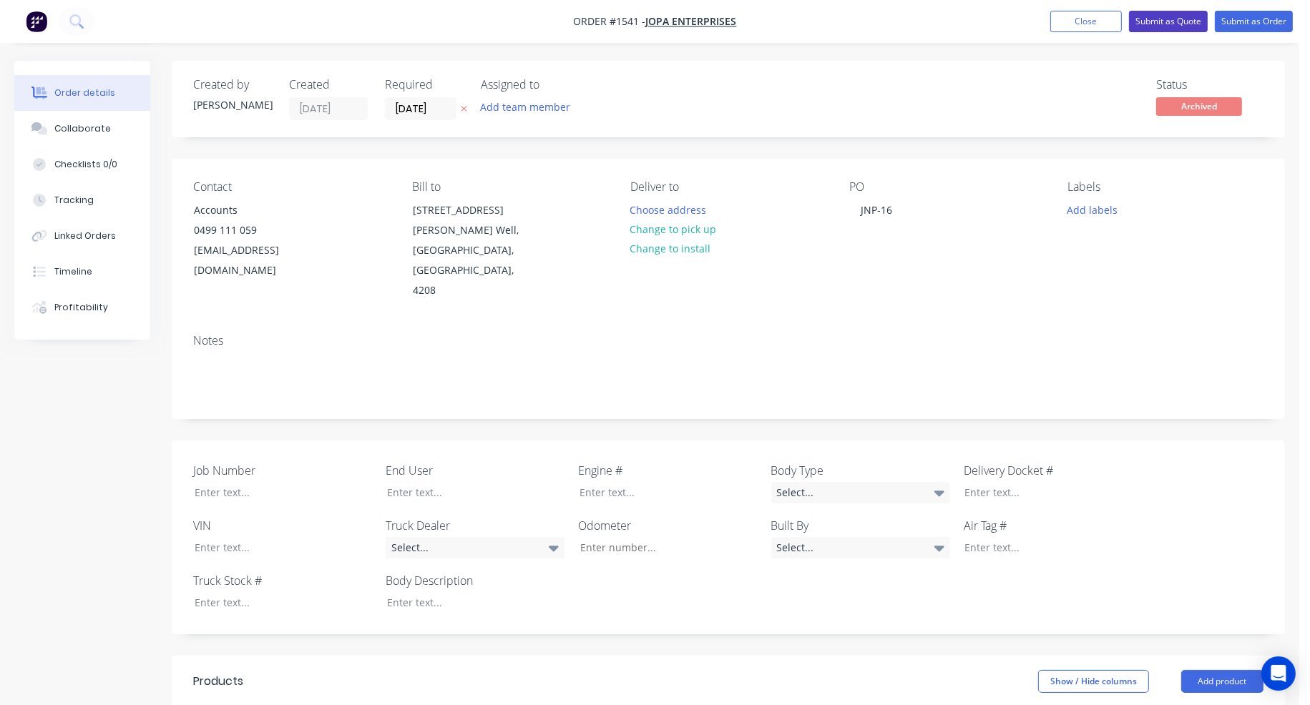
click at [1165, 21] on button "Submit as Quote" at bounding box center [1168, 21] width 79 height 21
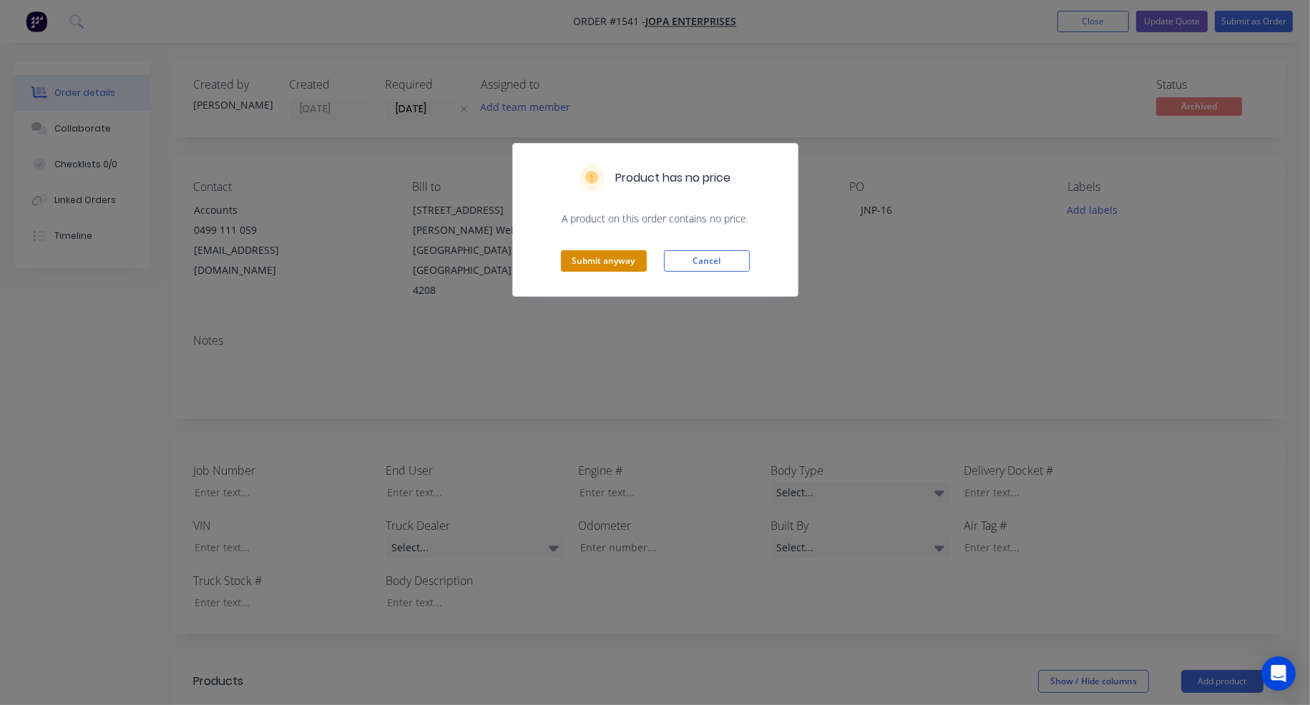
click at [631, 263] on button "Submit anyway" at bounding box center [604, 260] width 86 height 21
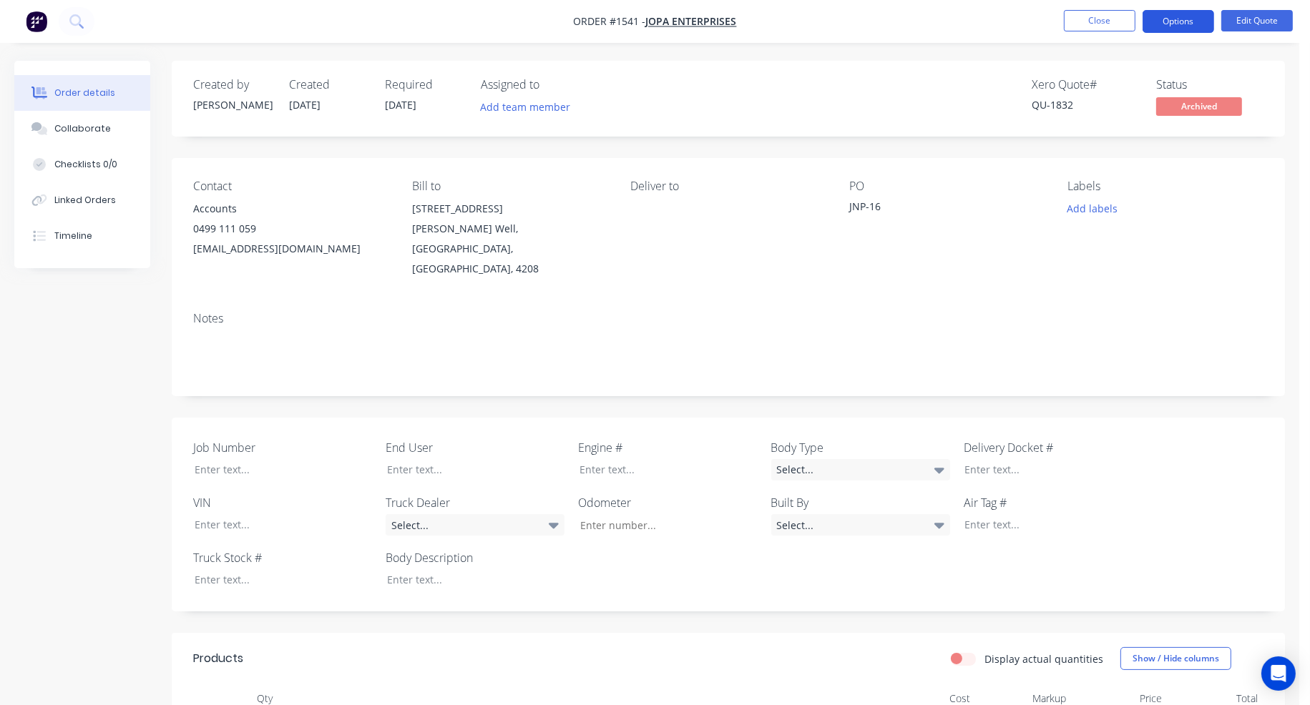
click at [1187, 25] on button "Options" at bounding box center [1178, 21] width 72 height 23
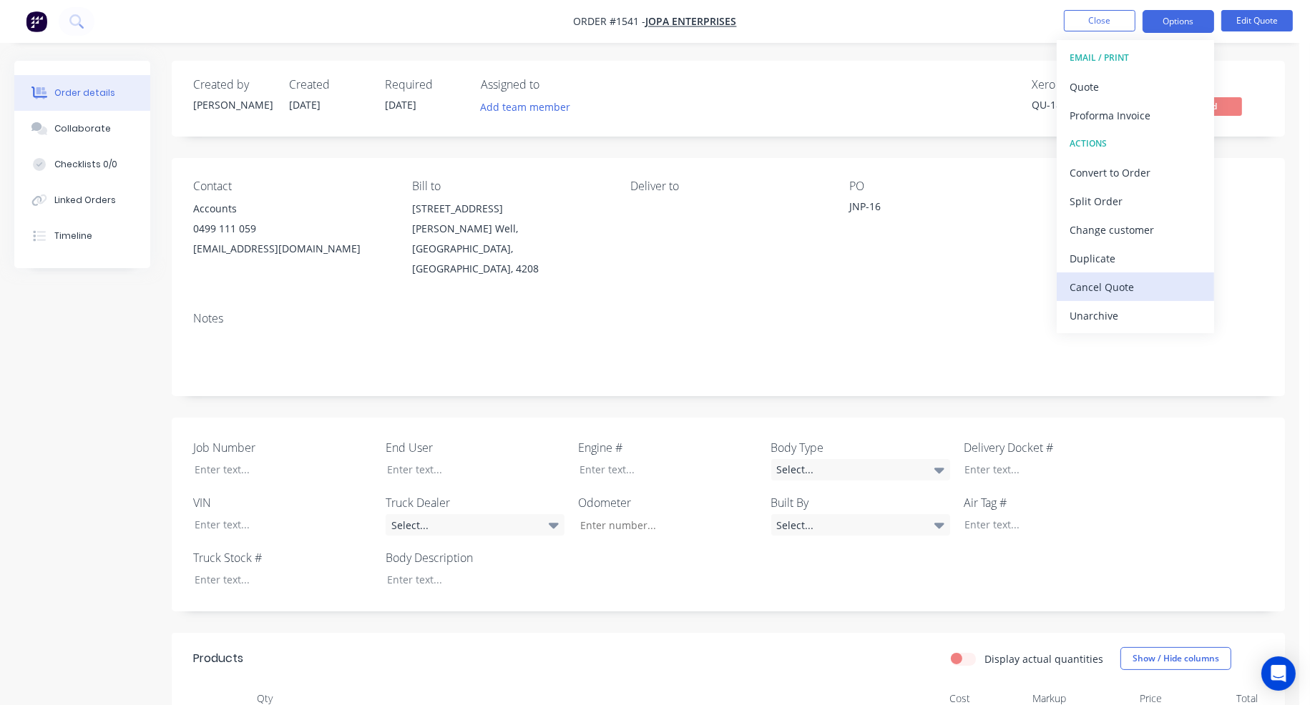
click at [1124, 288] on div "Cancel Quote" at bounding box center [1135, 287] width 132 height 21
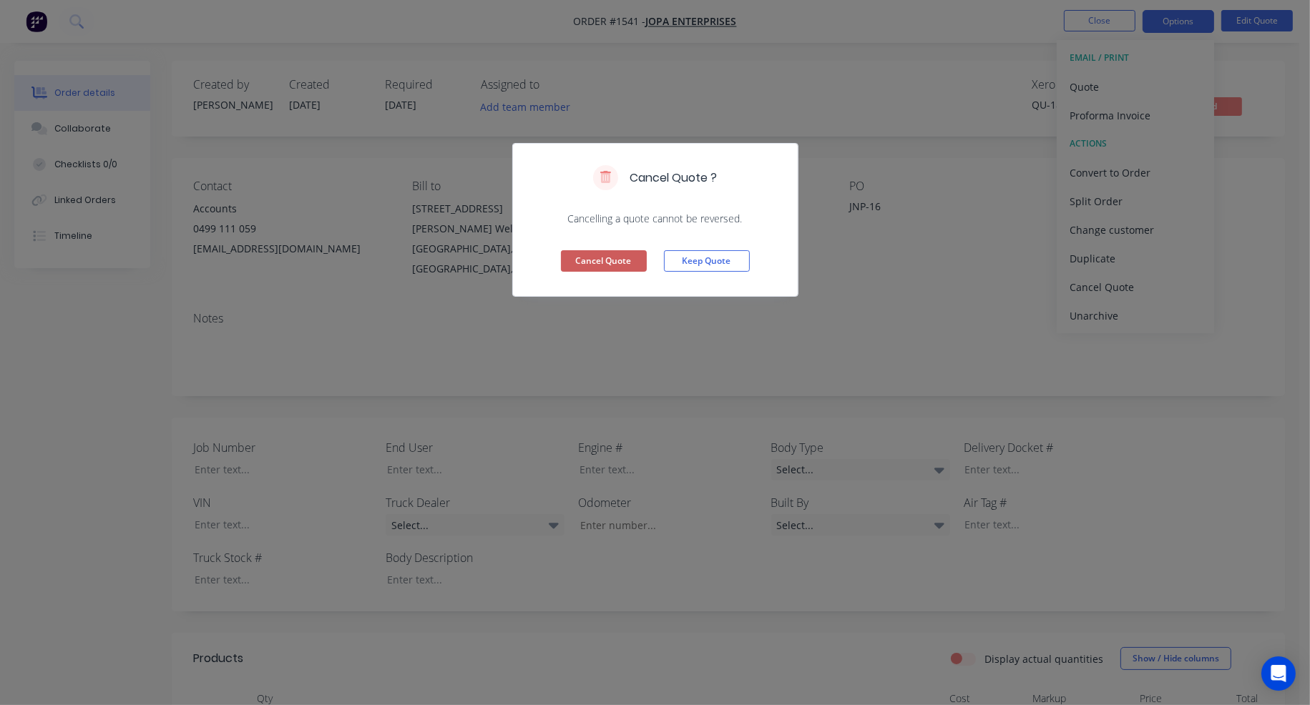
click at [616, 258] on button "Cancel Quote" at bounding box center [604, 260] width 86 height 21
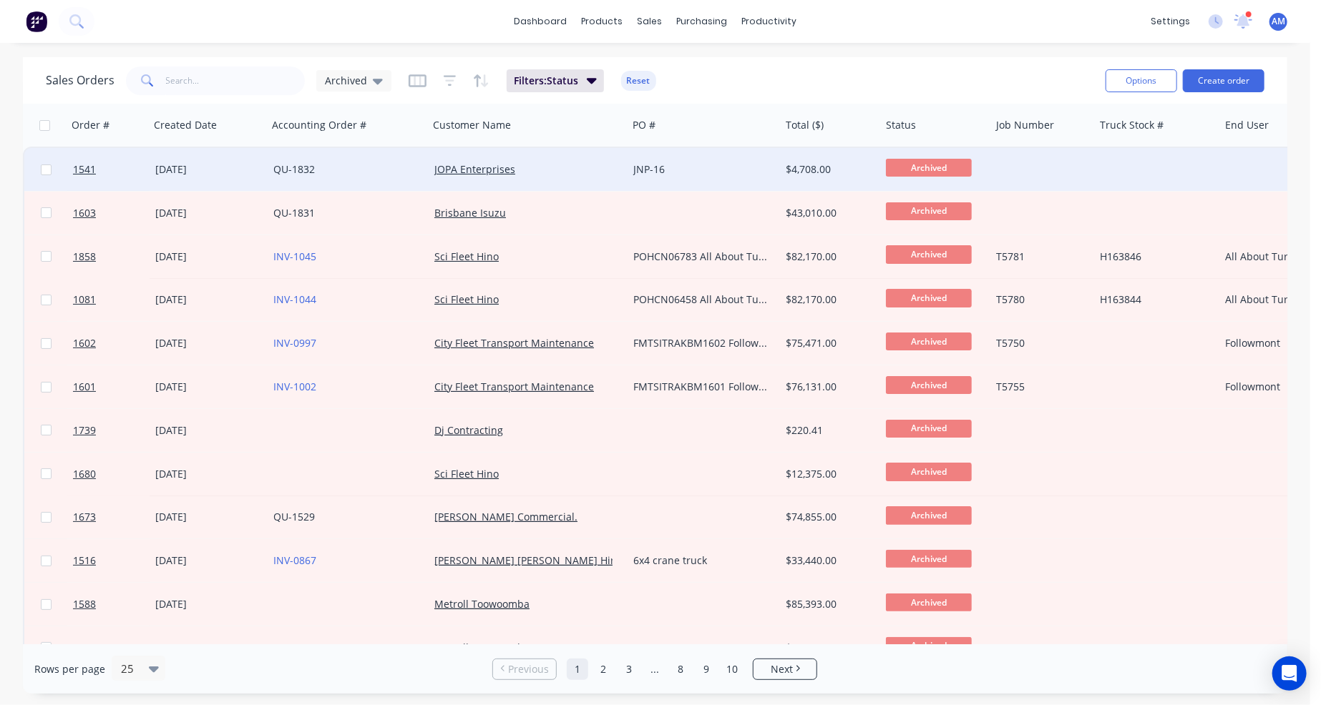
click at [670, 164] on div "JNP-16" at bounding box center [700, 169] width 134 height 14
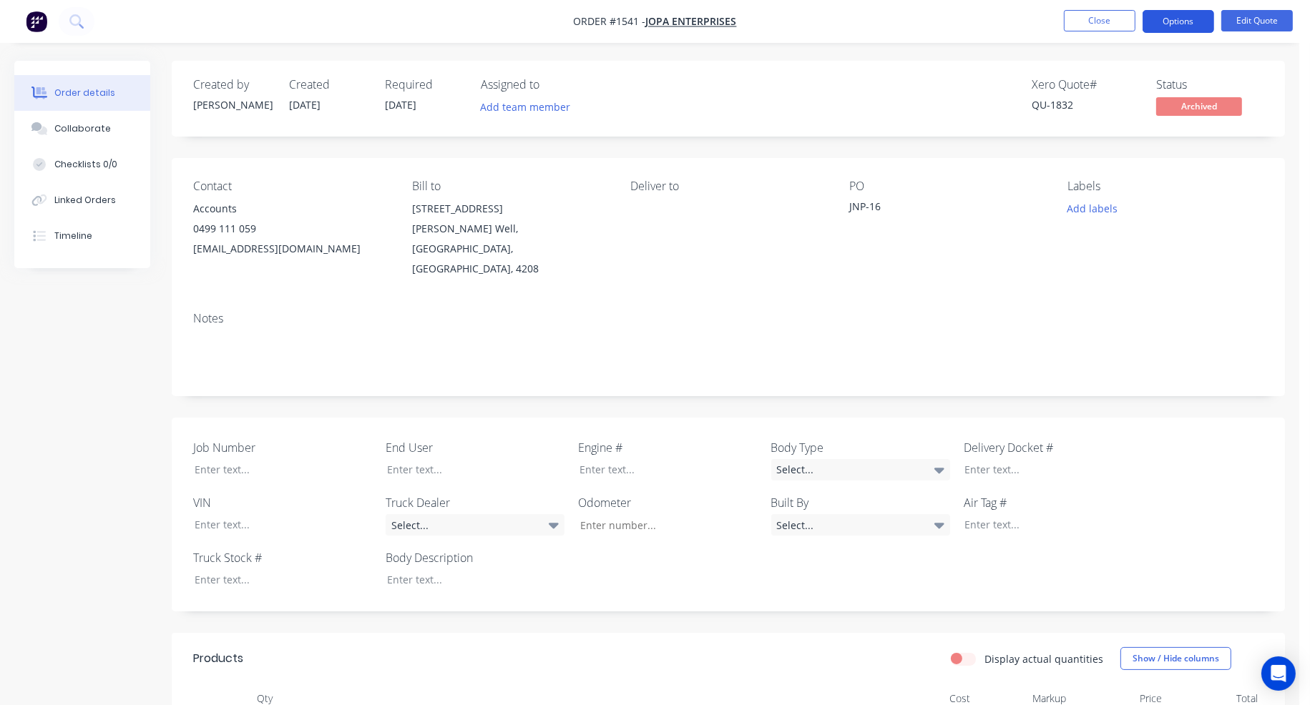
click at [1183, 19] on button "Options" at bounding box center [1178, 21] width 72 height 23
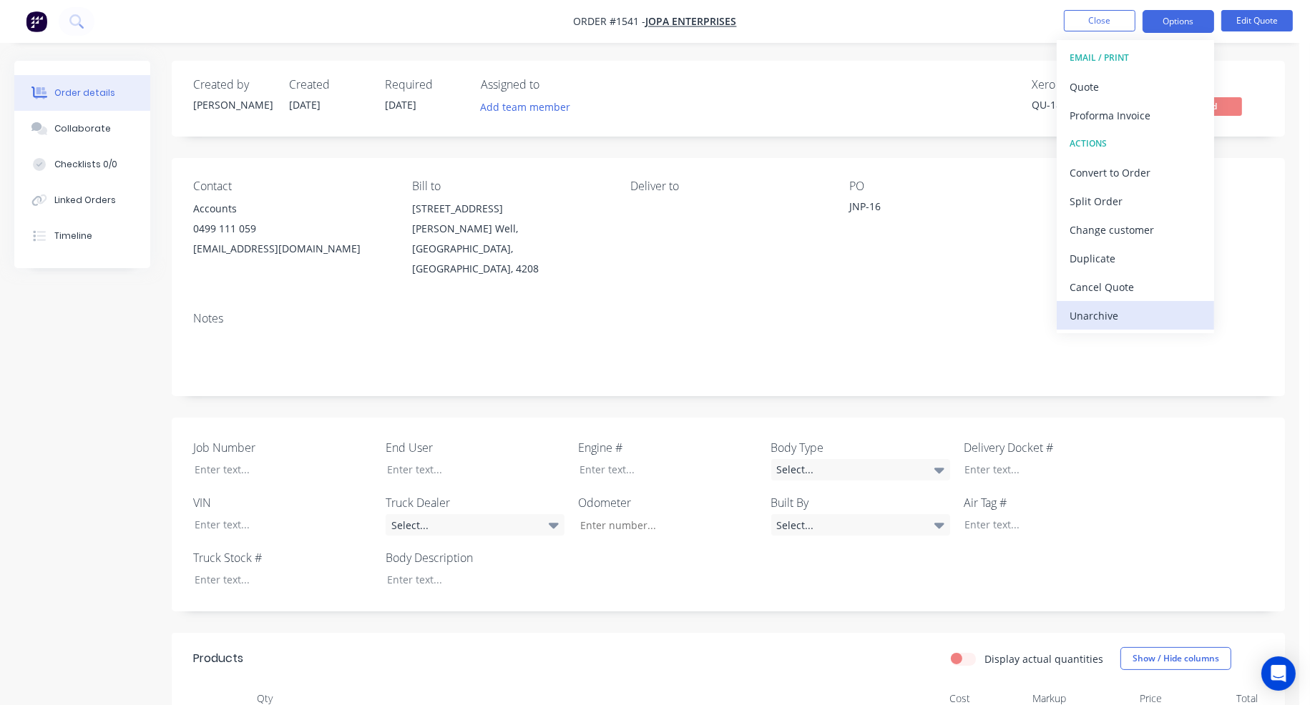
click at [1134, 311] on div "Unarchive" at bounding box center [1135, 315] width 132 height 21
click at [1133, 280] on div "Cancel Quote" at bounding box center [1135, 287] width 132 height 21
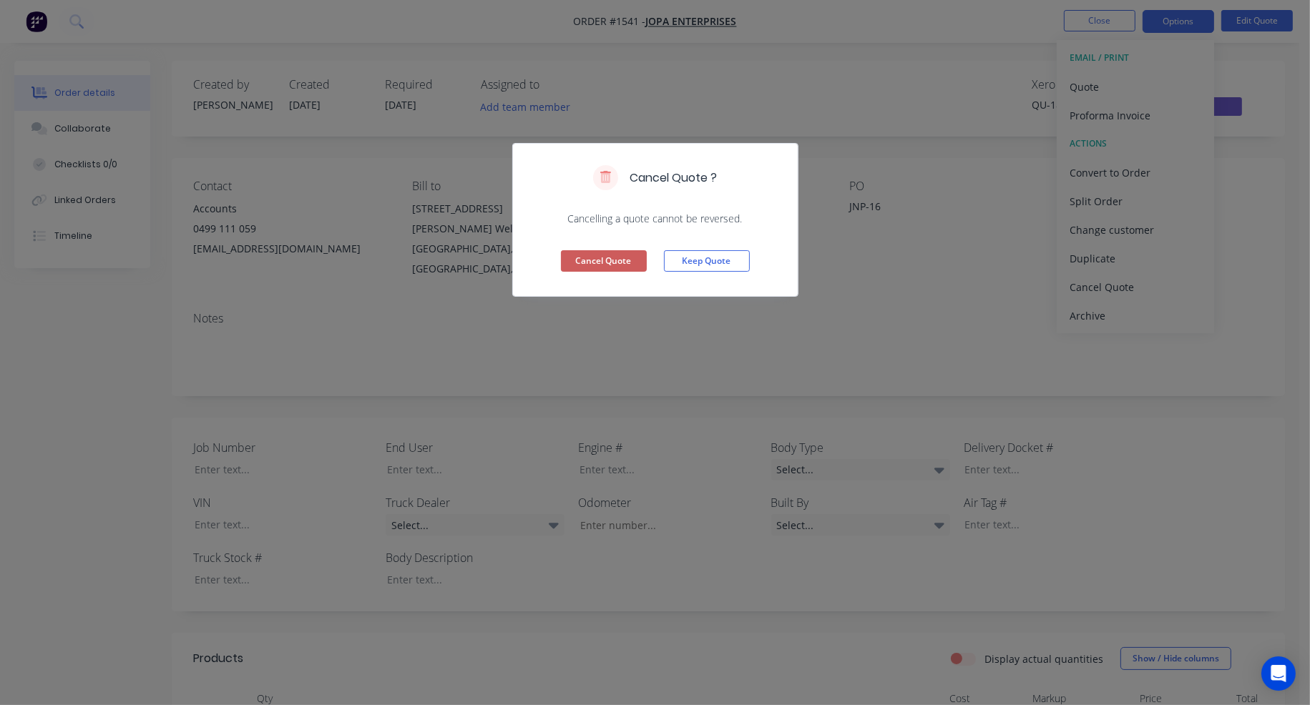
click at [615, 260] on button "Cancel Quote" at bounding box center [604, 260] width 86 height 21
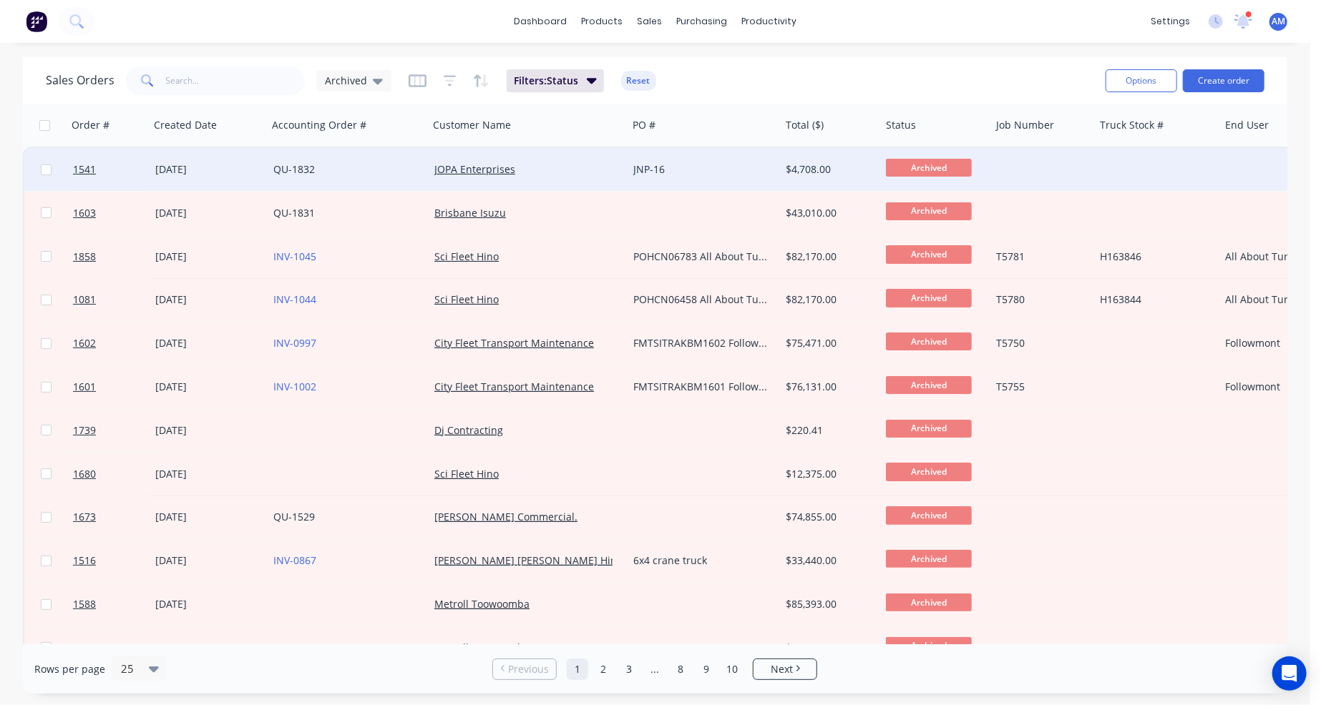
click at [704, 163] on div "JNP-16" at bounding box center [700, 169] width 134 height 14
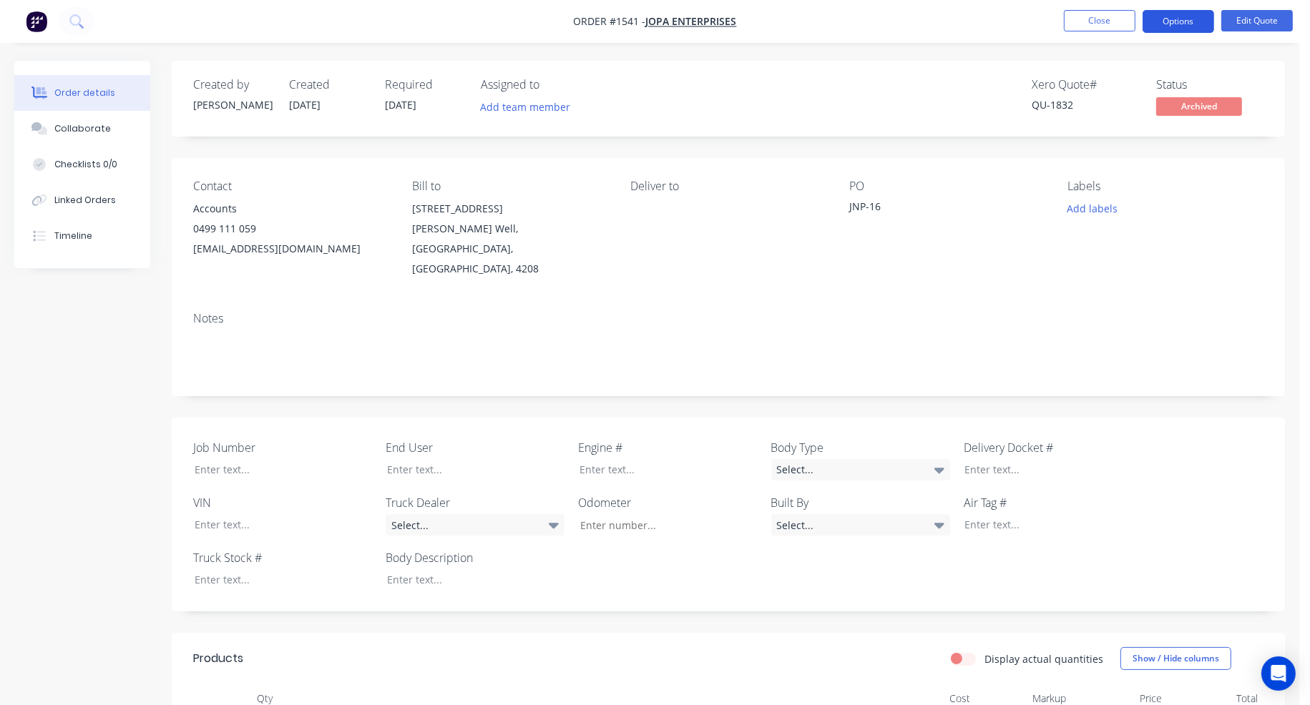
click at [1177, 14] on button "Options" at bounding box center [1178, 21] width 72 height 23
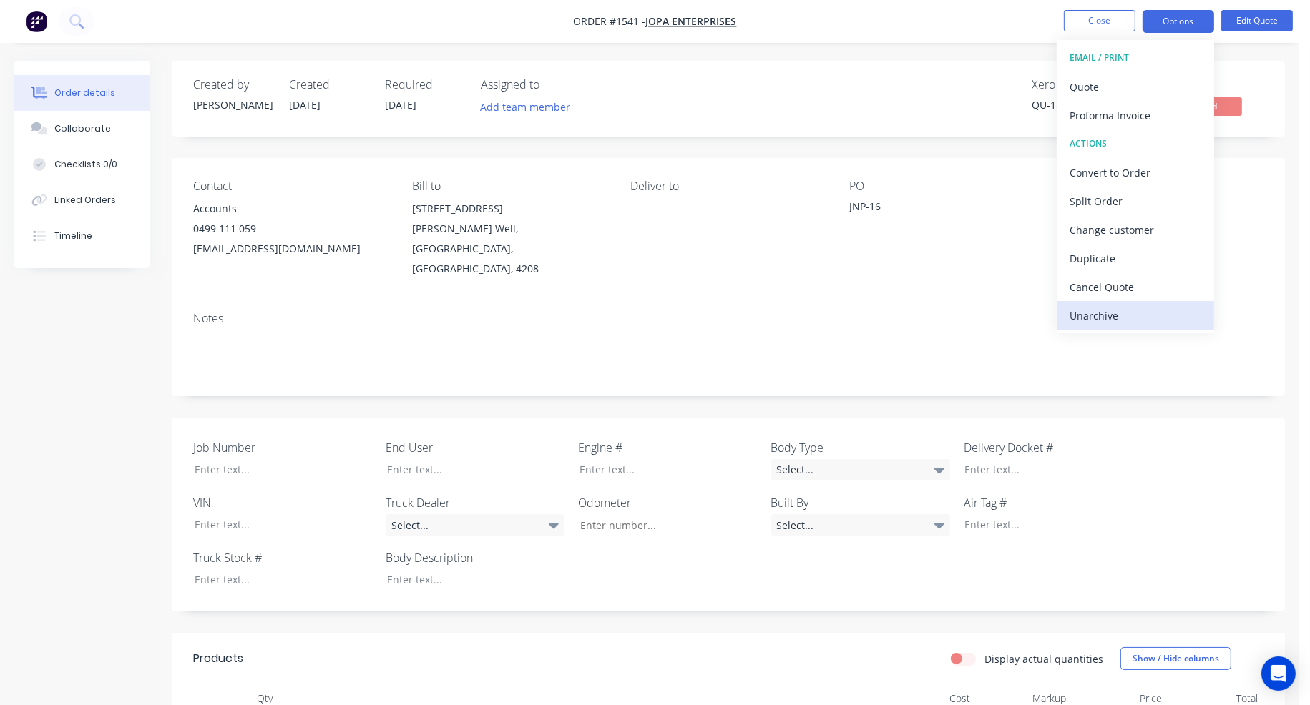
click at [1123, 309] on div "Unarchive" at bounding box center [1135, 315] width 132 height 21
click at [1117, 21] on button "Close" at bounding box center [1100, 20] width 72 height 21
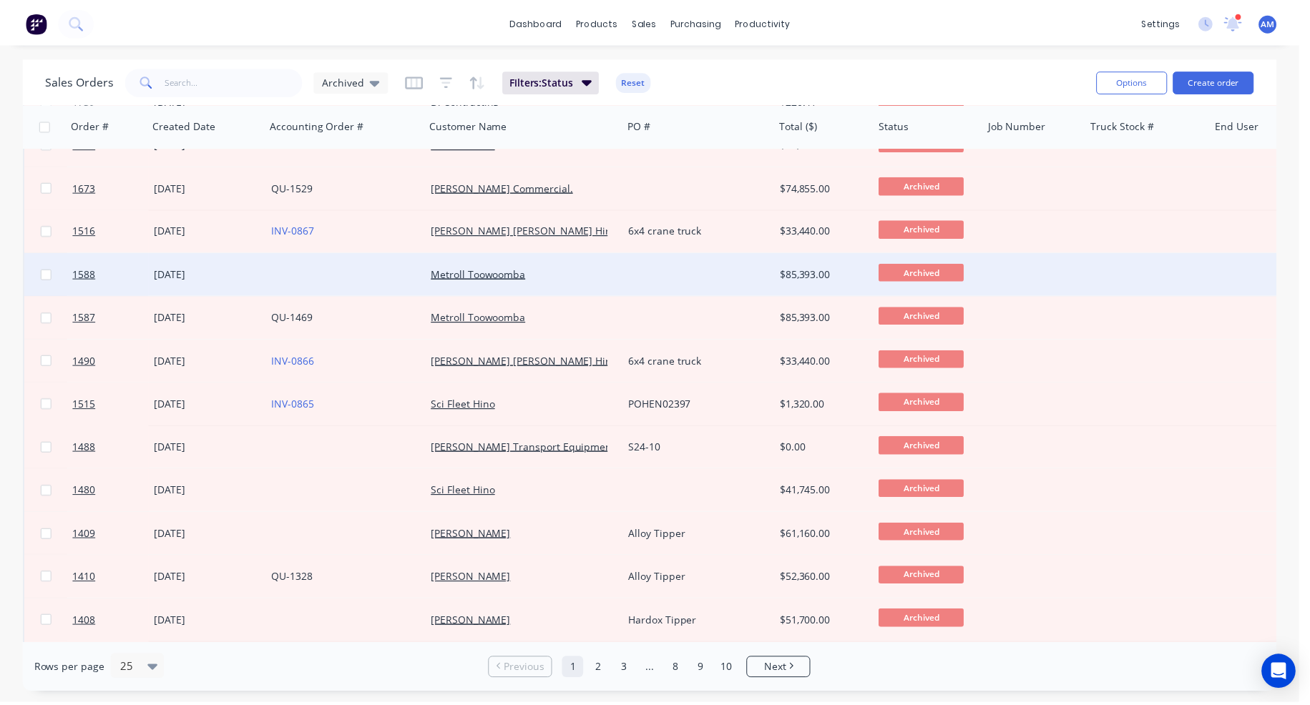
scroll to position [358, 0]
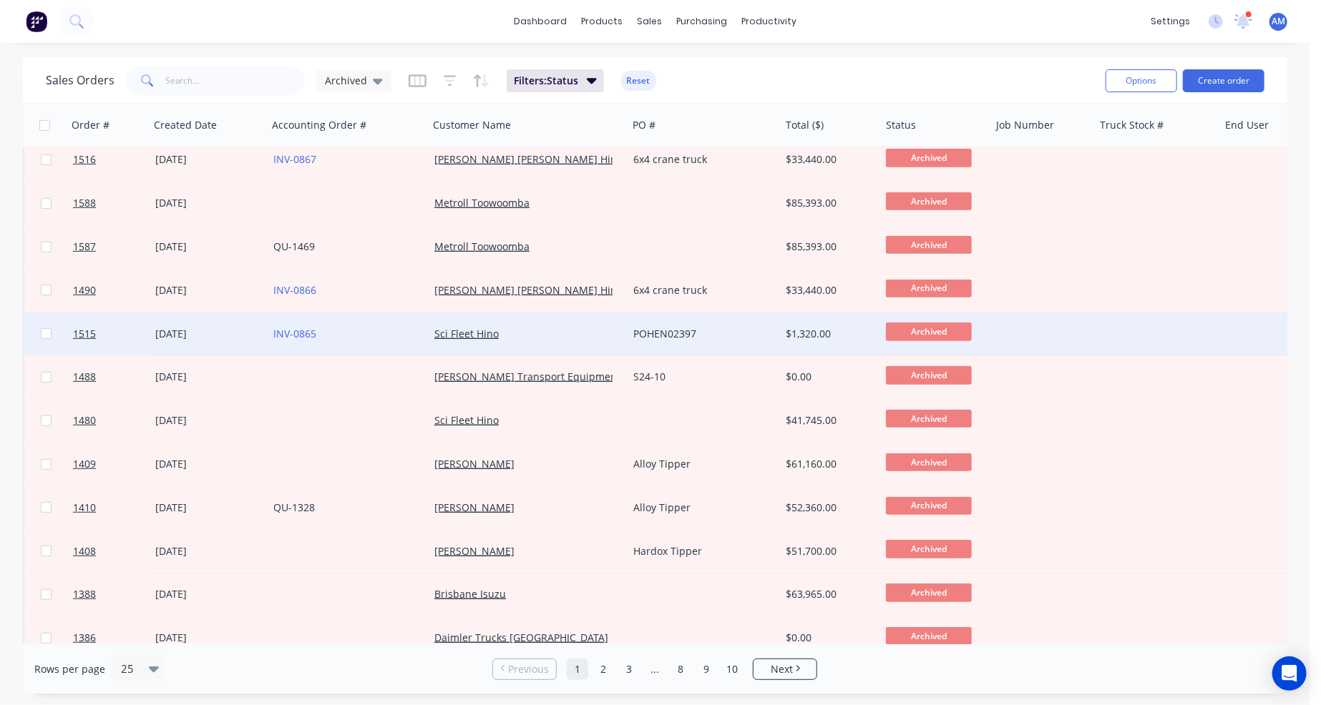
click at [677, 330] on div "POHEN02397" at bounding box center [700, 334] width 134 height 14
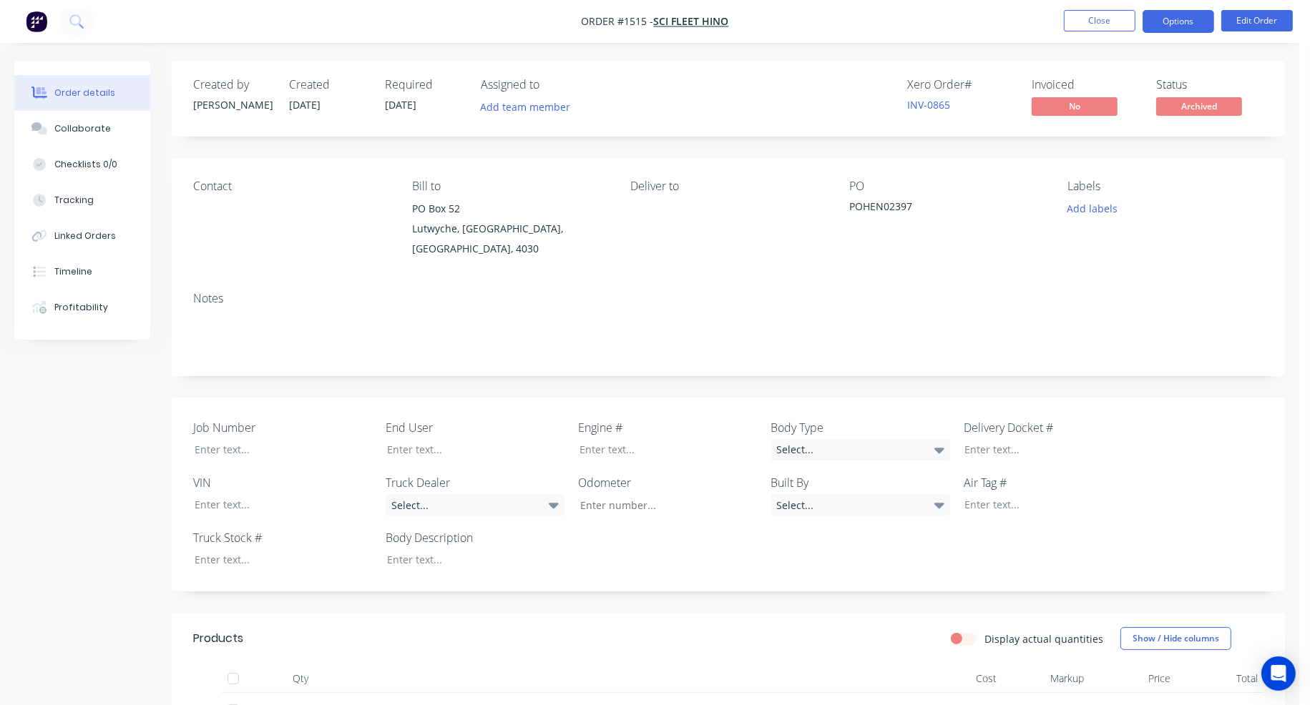
click at [1187, 22] on button "Options" at bounding box center [1178, 21] width 72 height 23
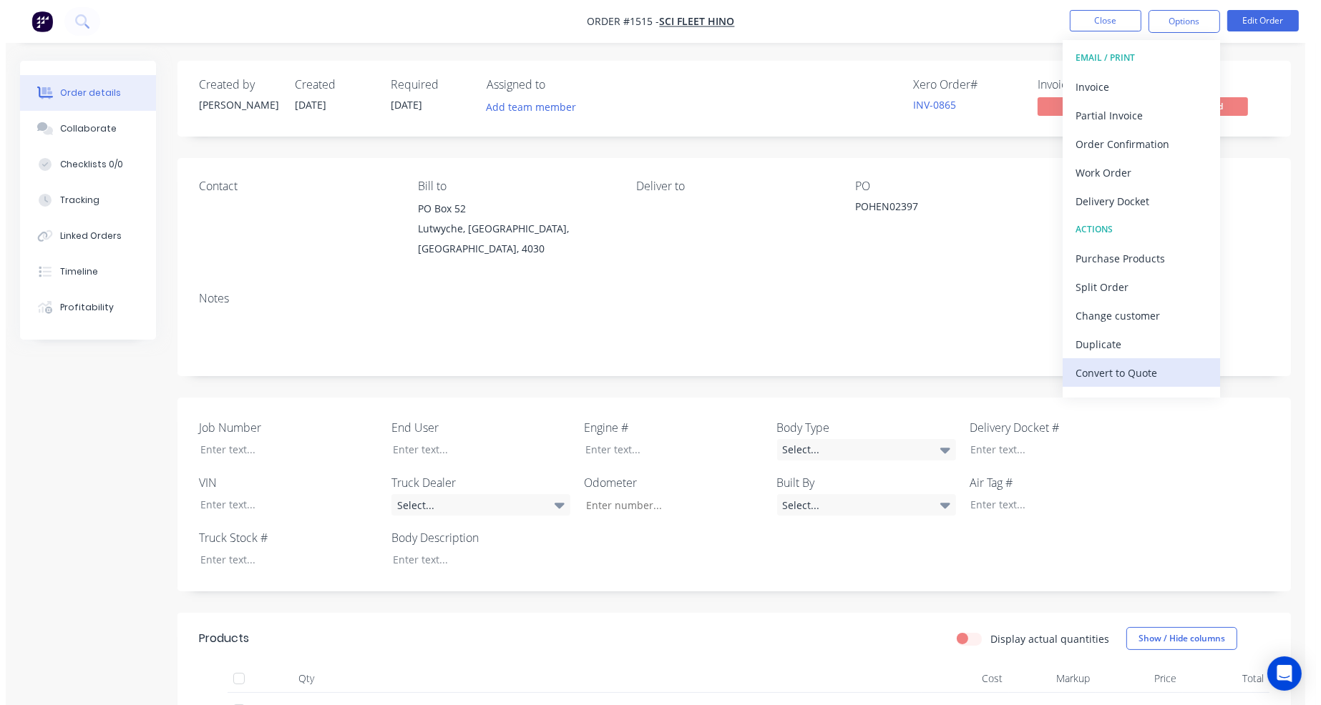
scroll to position [21, 0]
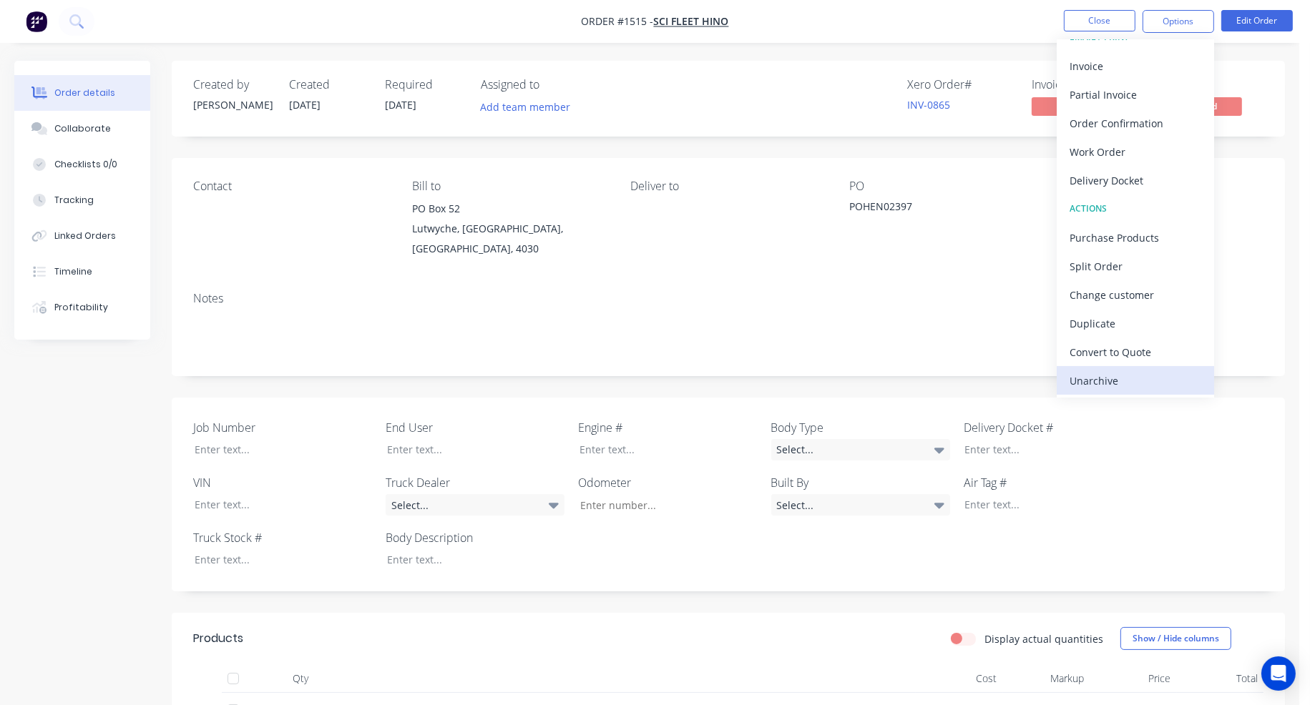
click at [1102, 383] on div "Unarchive" at bounding box center [1135, 381] width 132 height 21
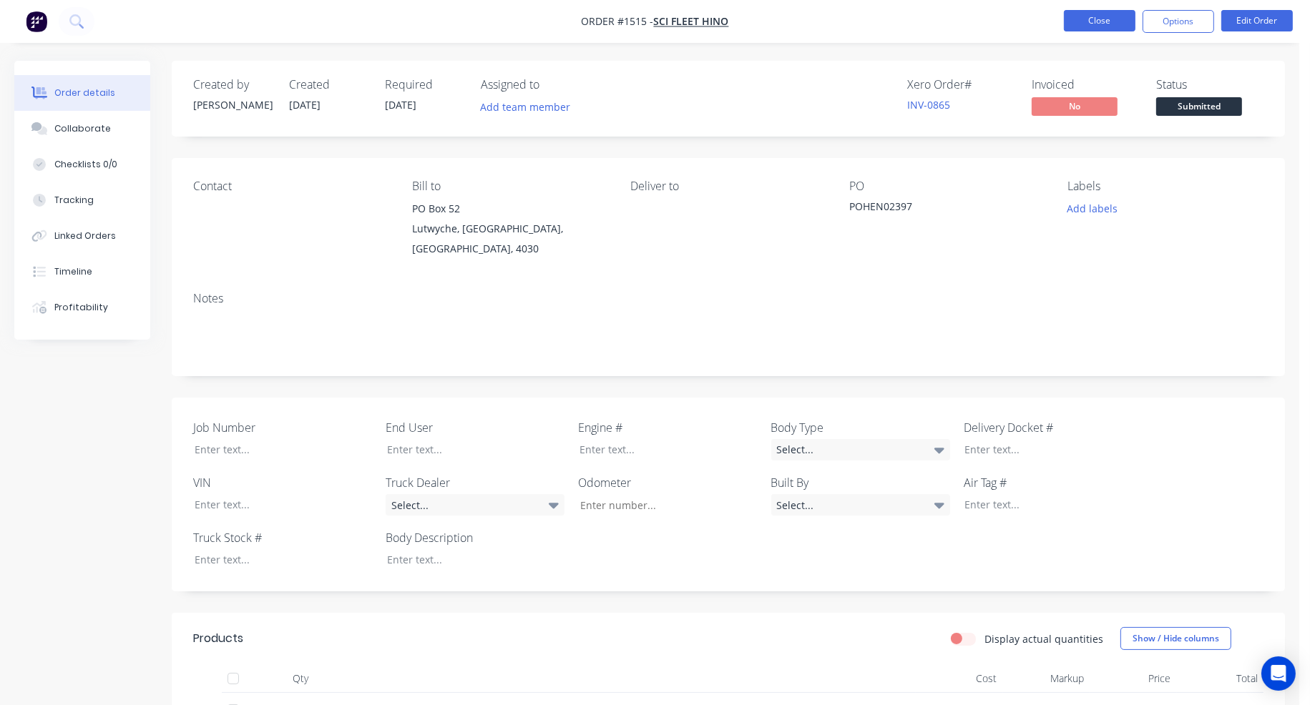
click at [1104, 22] on button "Close" at bounding box center [1100, 20] width 72 height 21
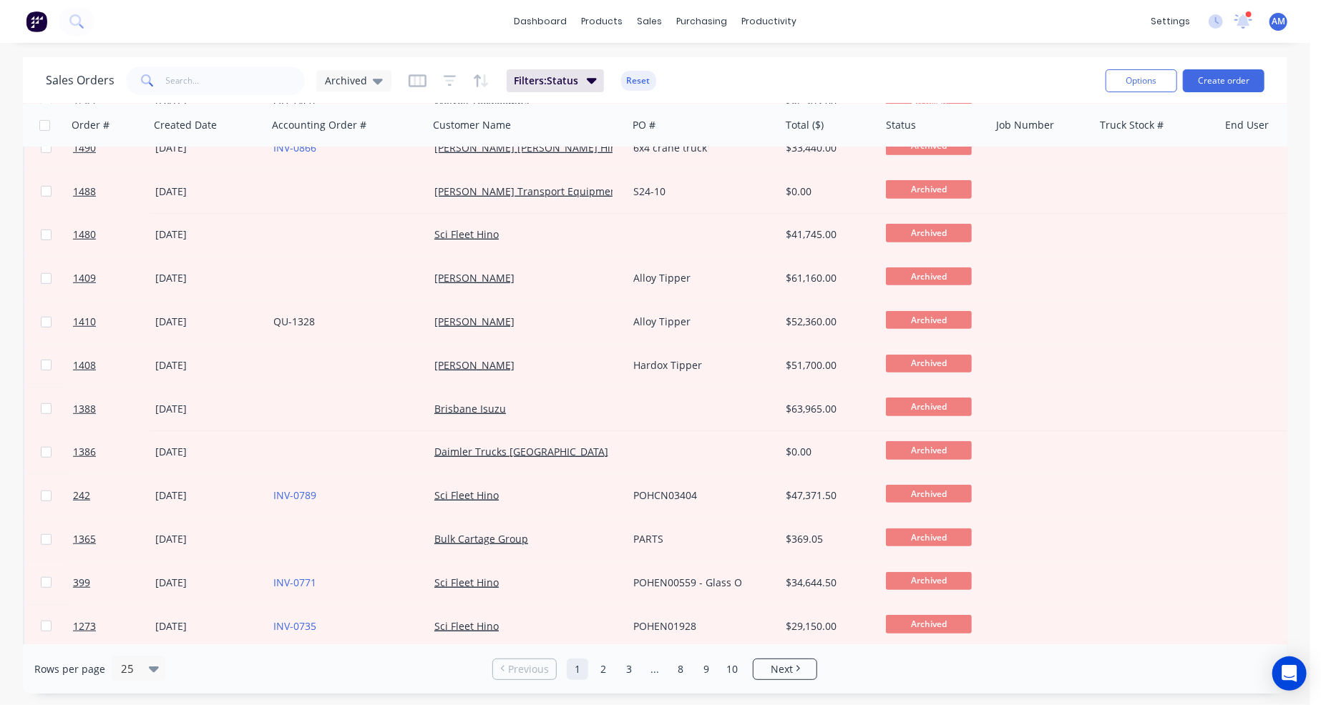
scroll to position [501, 0]
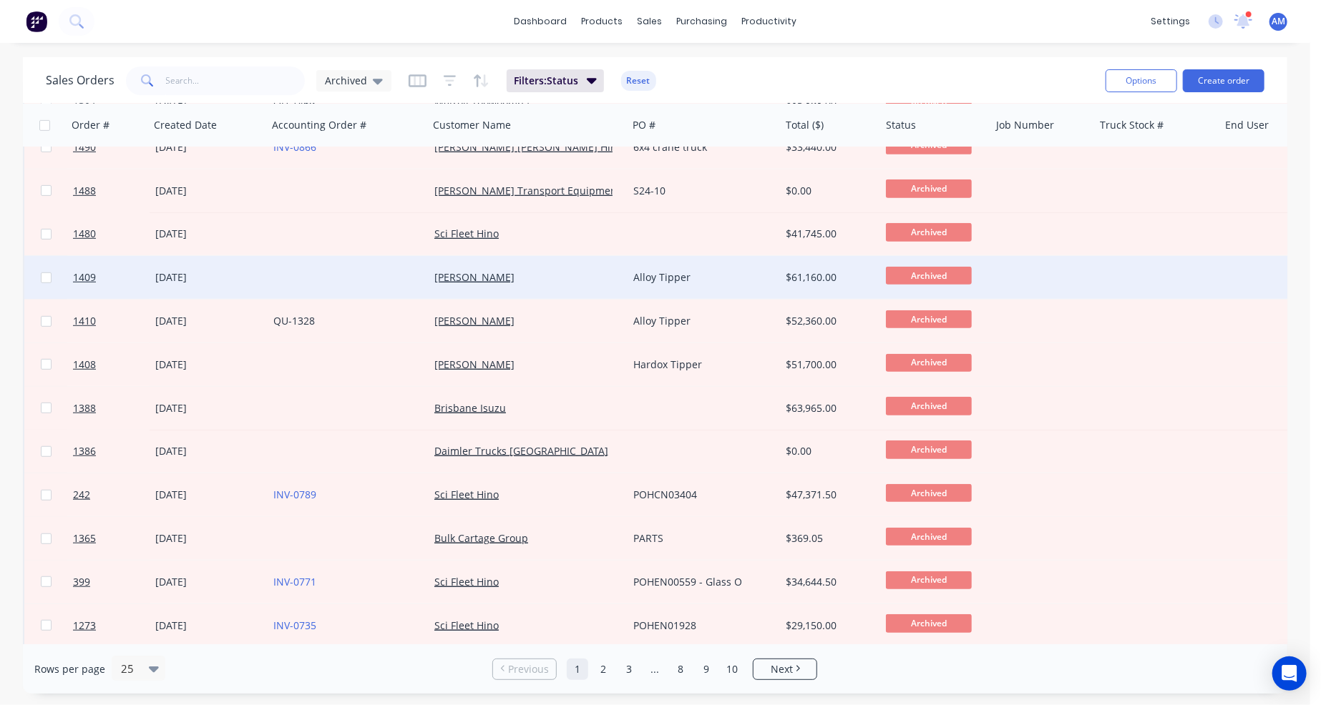
click at [690, 274] on div "Alloy Tipper" at bounding box center [700, 277] width 134 height 14
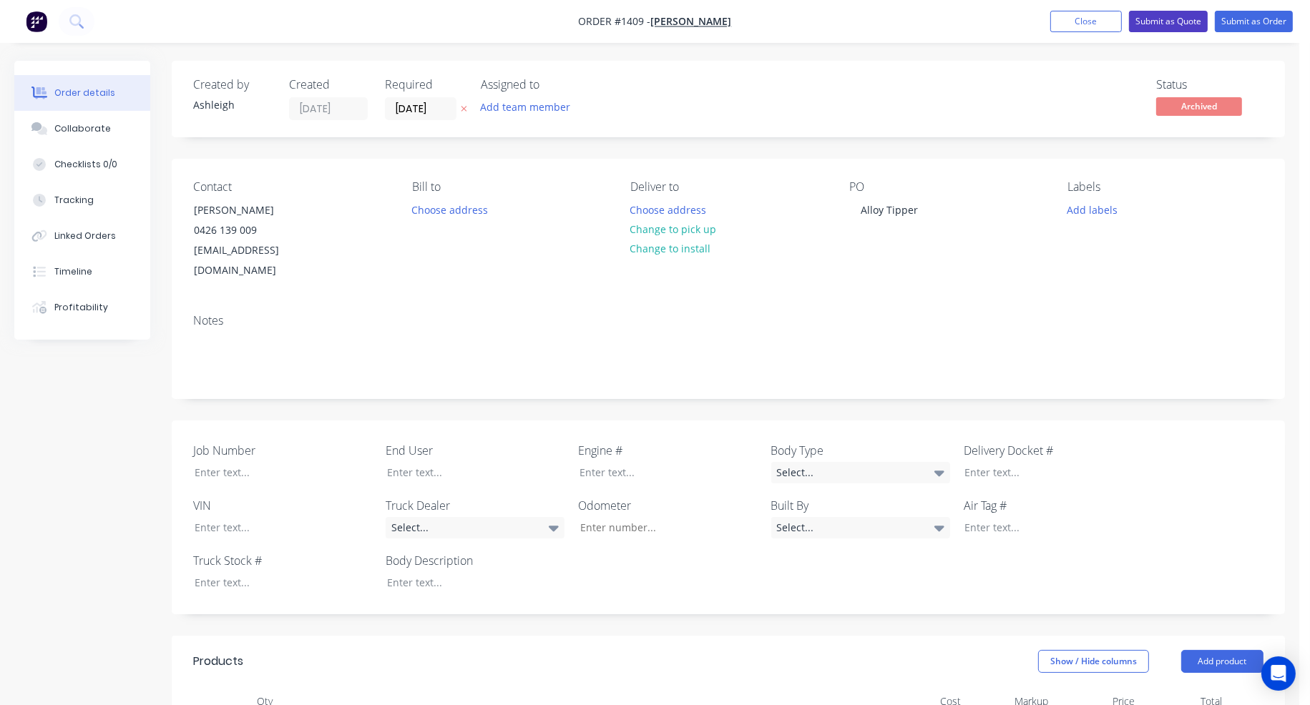
click at [1170, 19] on button "Submit as Quote" at bounding box center [1168, 21] width 79 height 21
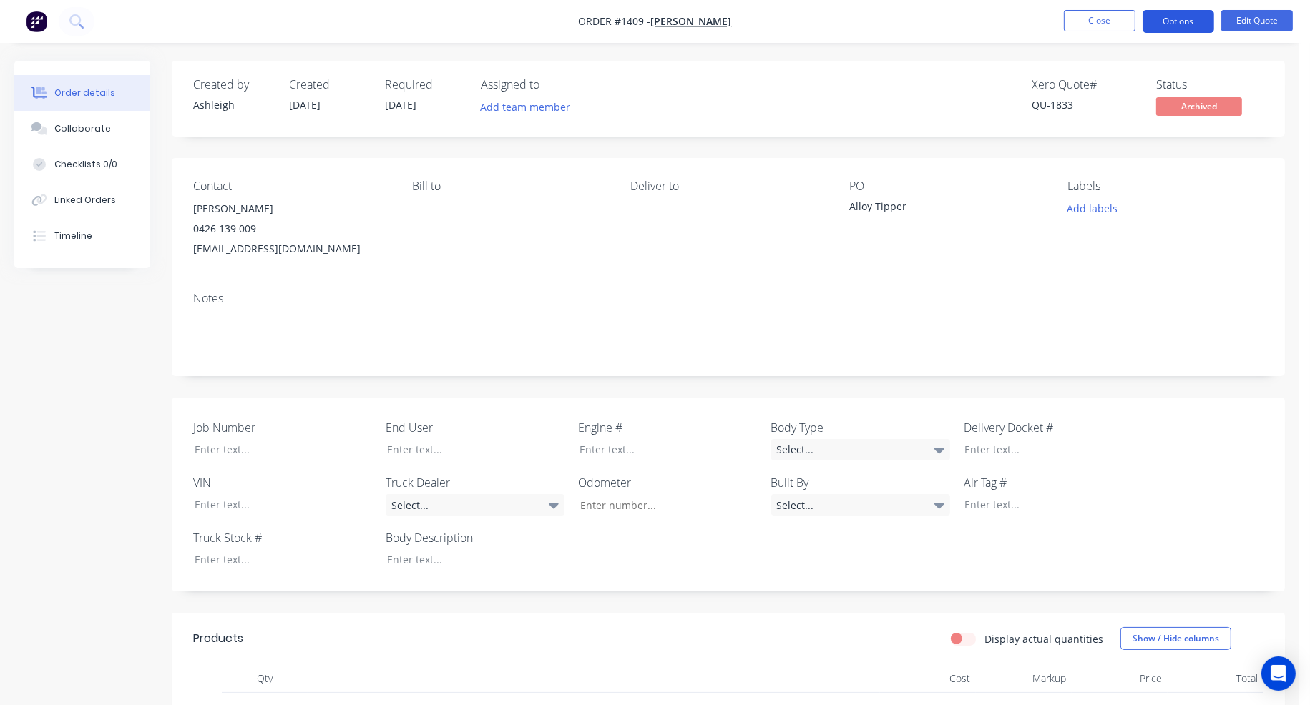
click at [1162, 21] on button "Options" at bounding box center [1178, 21] width 72 height 23
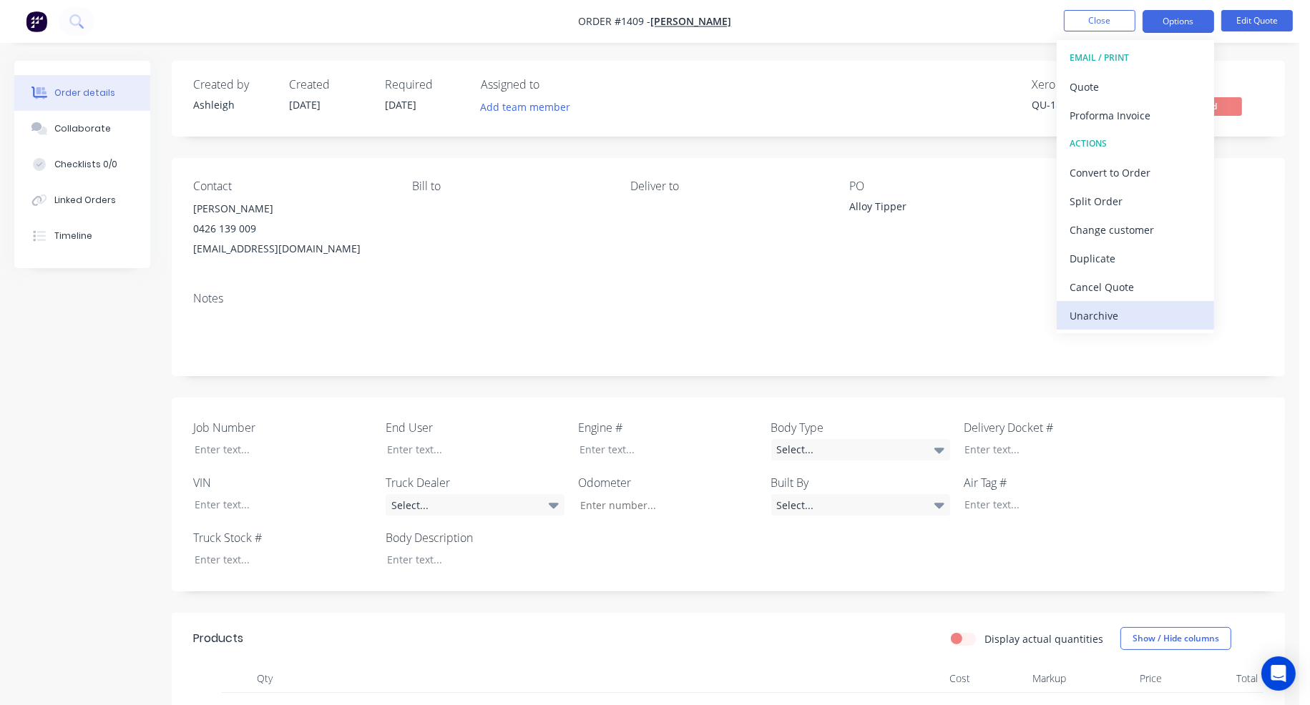
click at [1130, 305] on div "Unarchive" at bounding box center [1135, 315] width 132 height 21
click at [1106, 19] on button "Close" at bounding box center [1100, 20] width 72 height 21
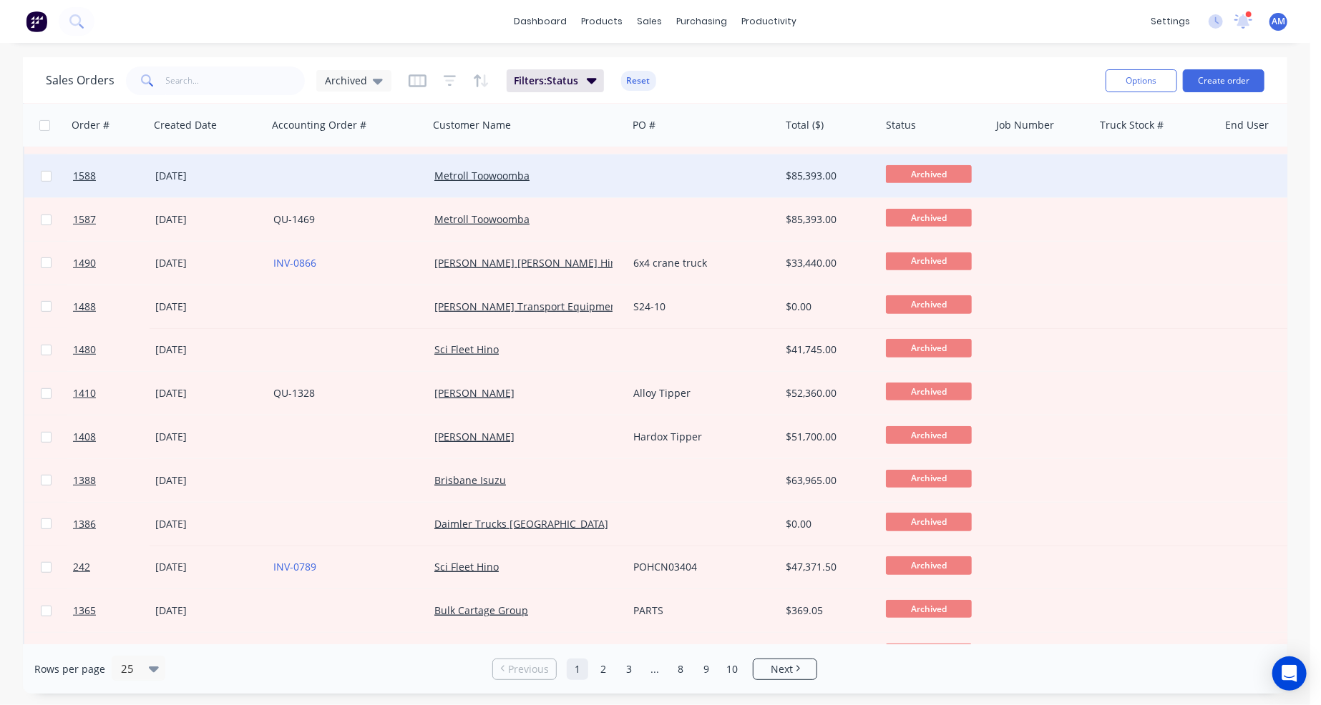
scroll to position [572, 0]
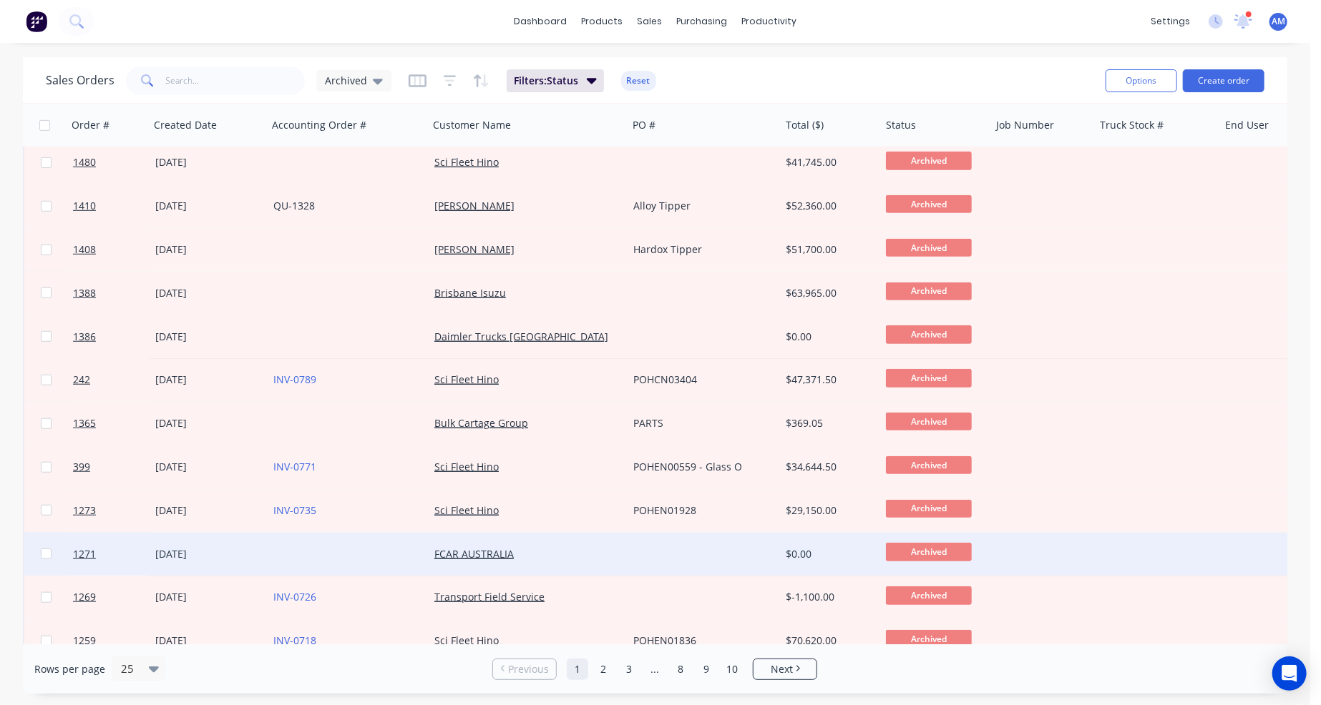
click at [724, 546] on div at bounding box center [703, 554] width 152 height 43
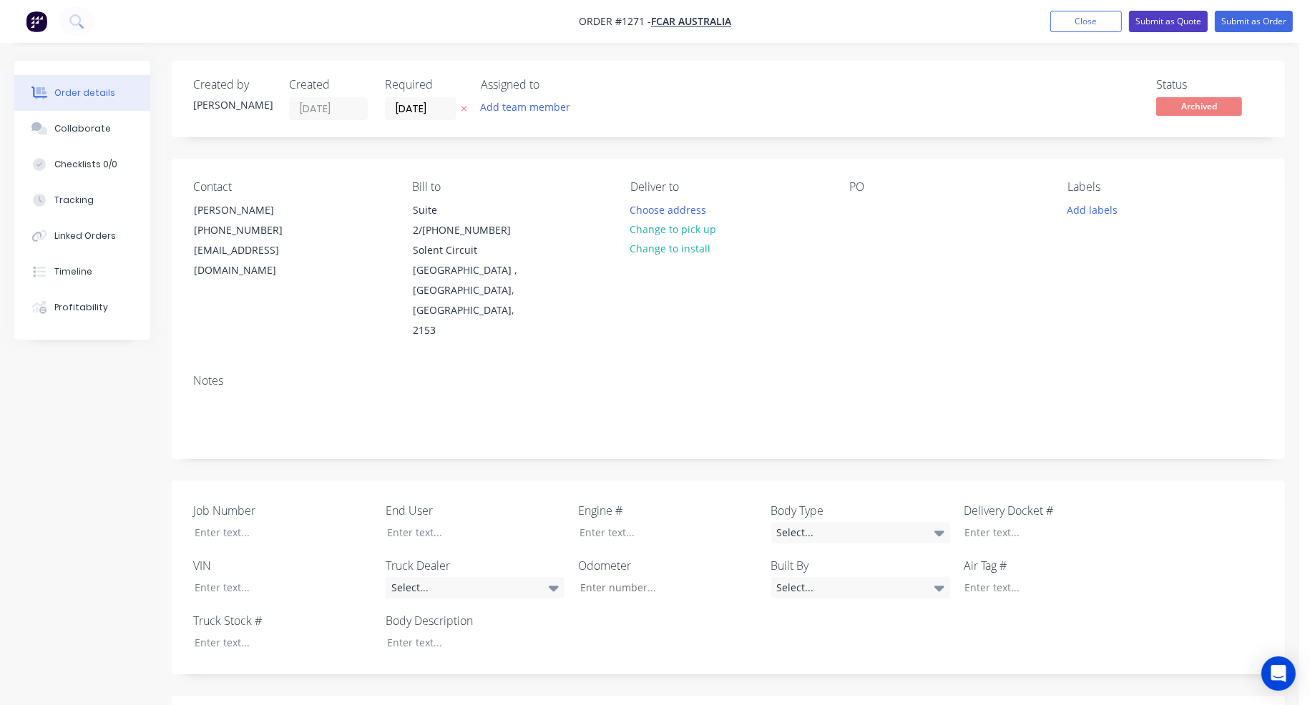
click at [1181, 16] on button "Submit as Quote" at bounding box center [1168, 21] width 79 height 21
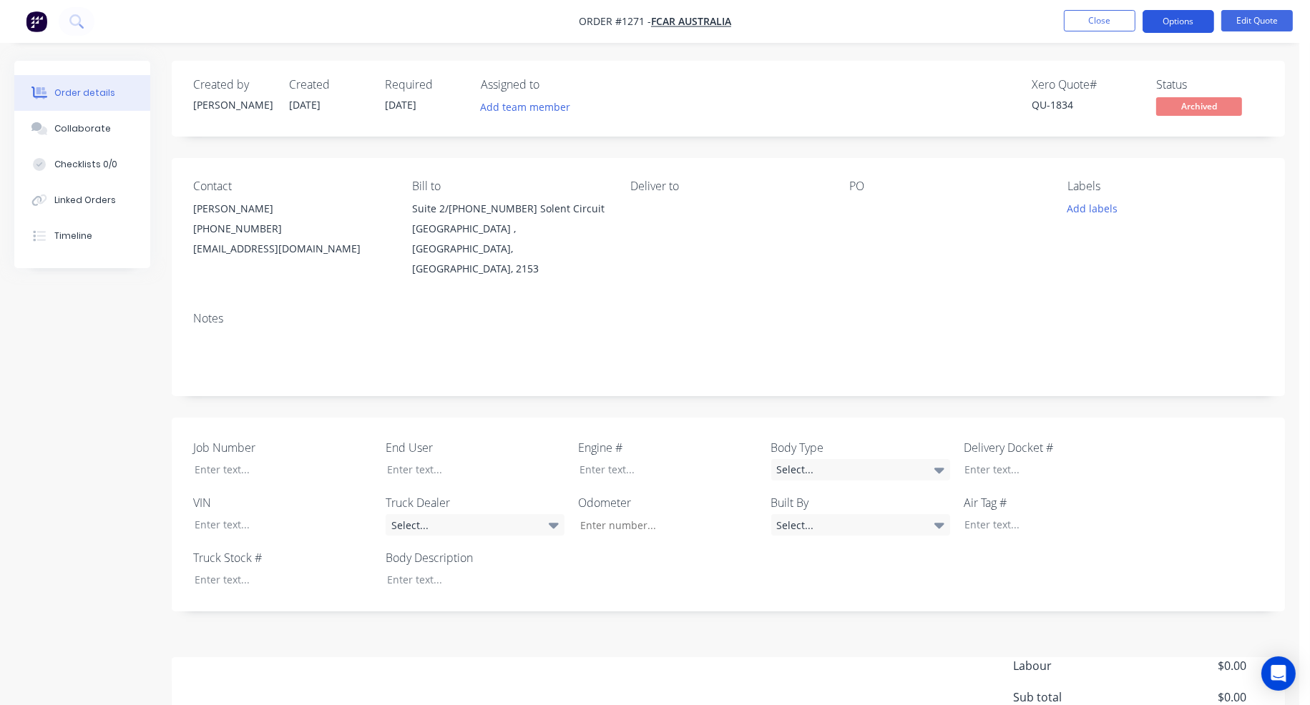
click at [1192, 24] on button "Options" at bounding box center [1178, 21] width 72 height 23
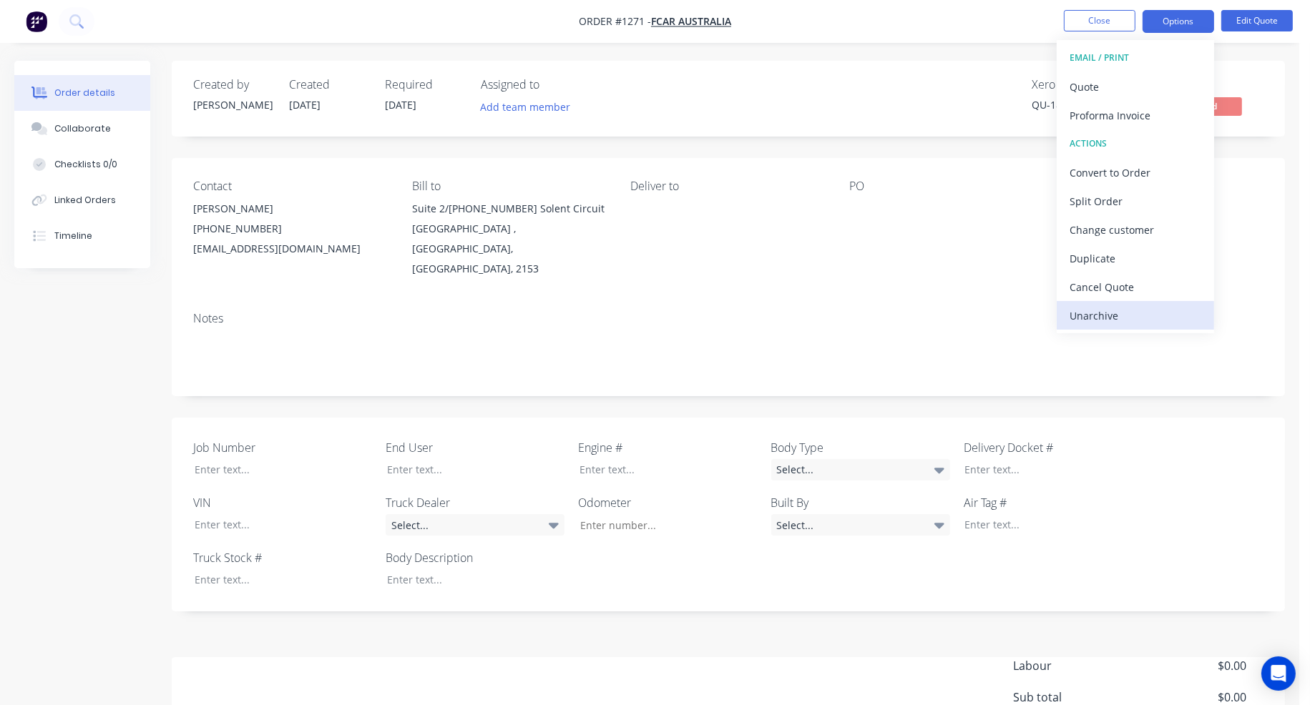
click at [1126, 311] on div "Unarchive" at bounding box center [1135, 315] width 132 height 21
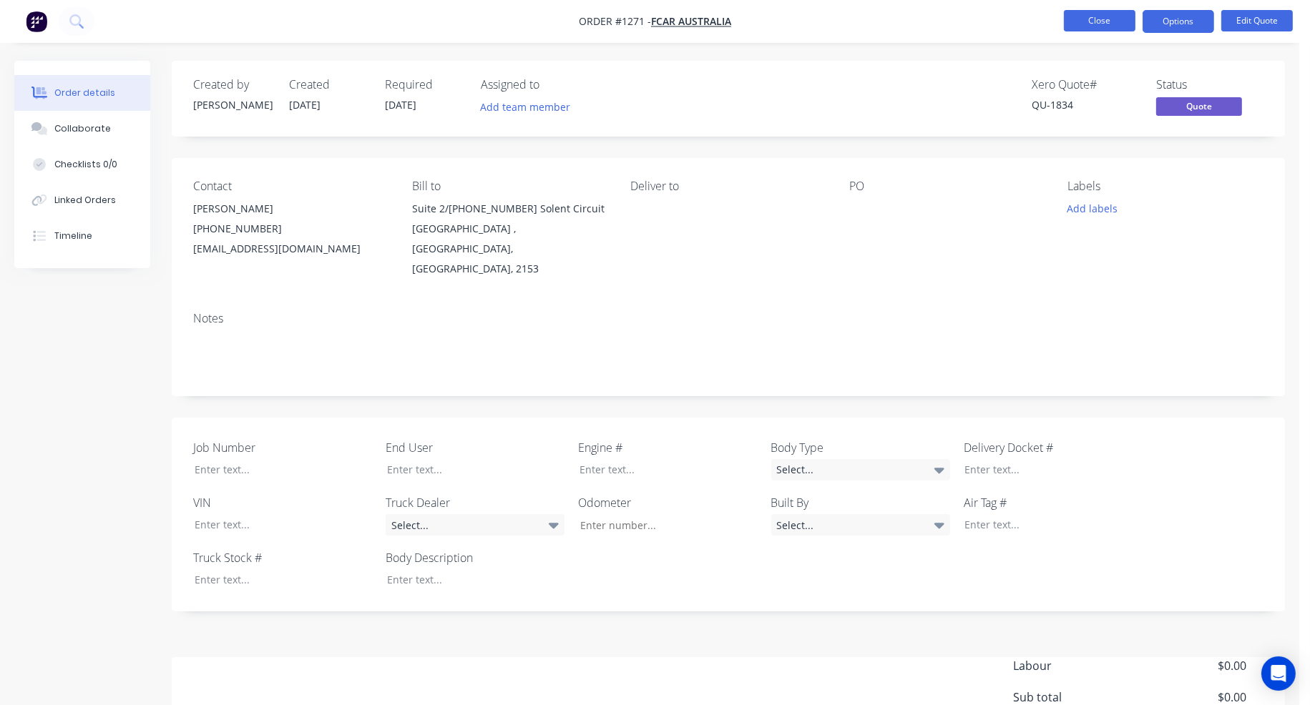
click at [1118, 19] on button "Close" at bounding box center [1100, 20] width 72 height 21
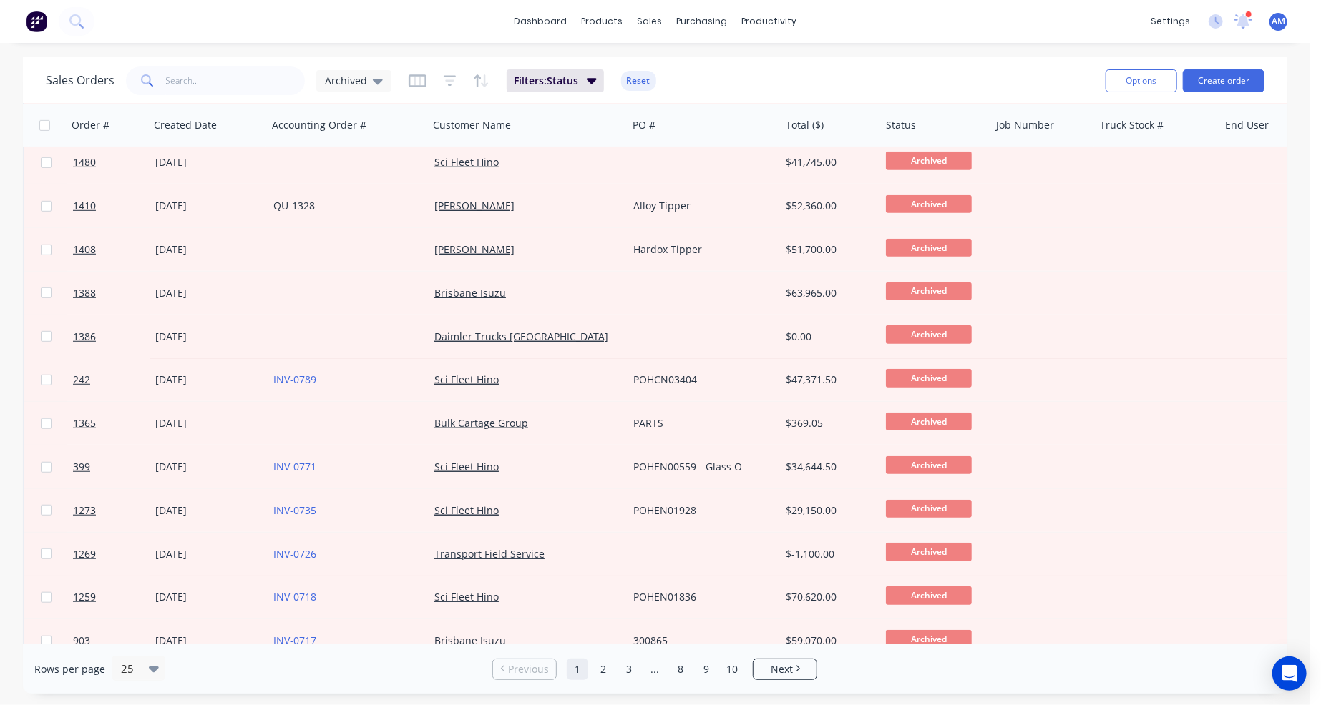
scroll to position [595, 0]
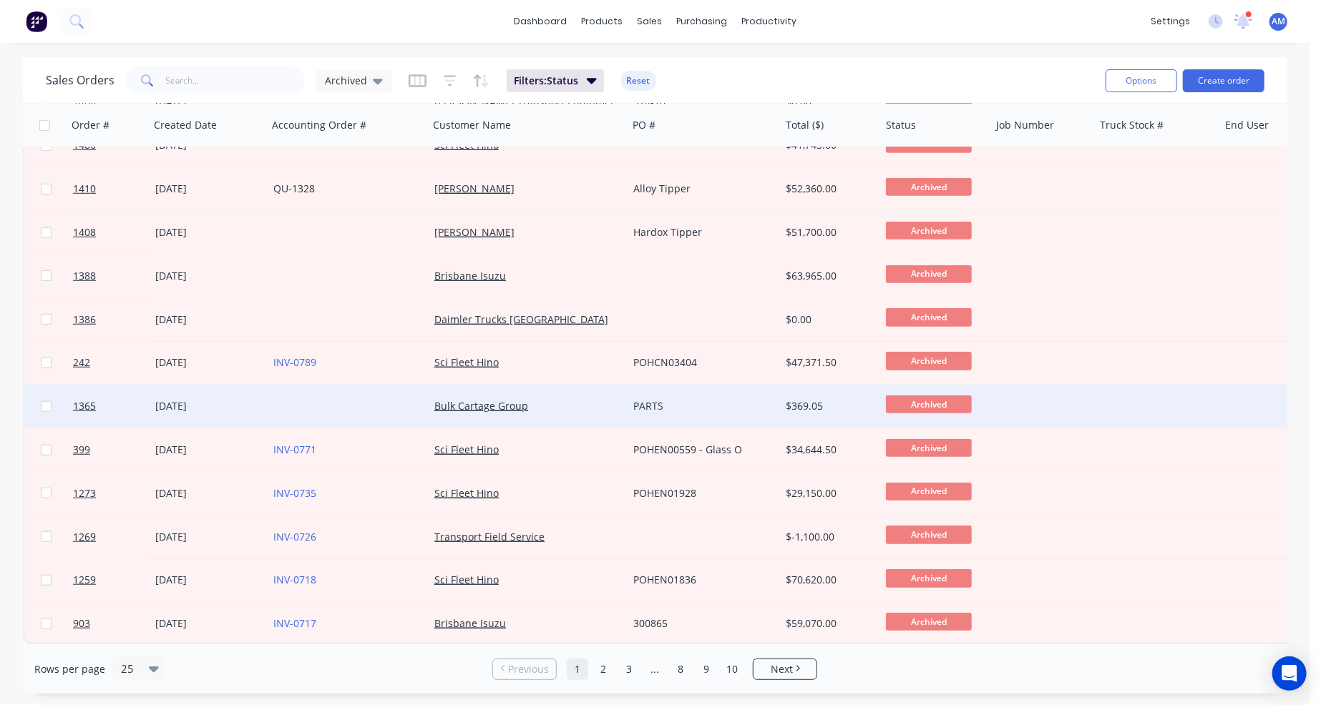
click at [675, 399] on div "PARTS" at bounding box center [700, 406] width 134 height 14
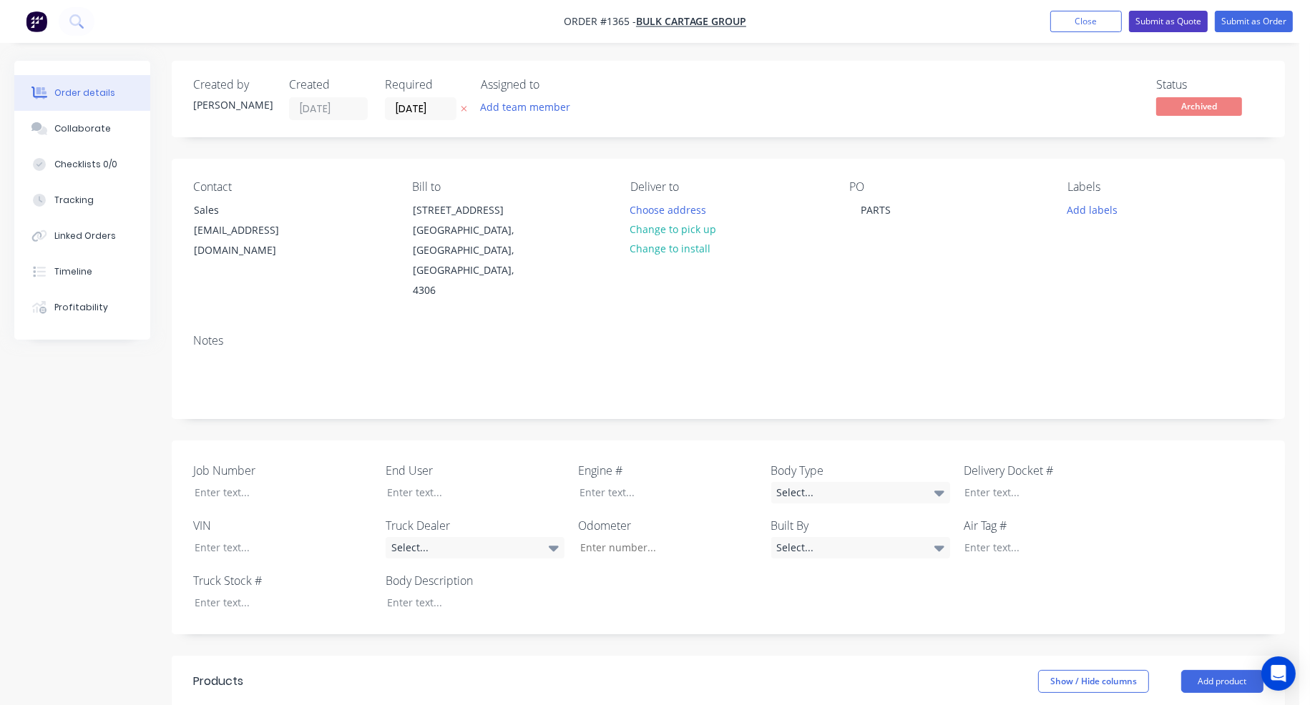
click at [1153, 23] on button "Submit as Quote" at bounding box center [1168, 21] width 79 height 21
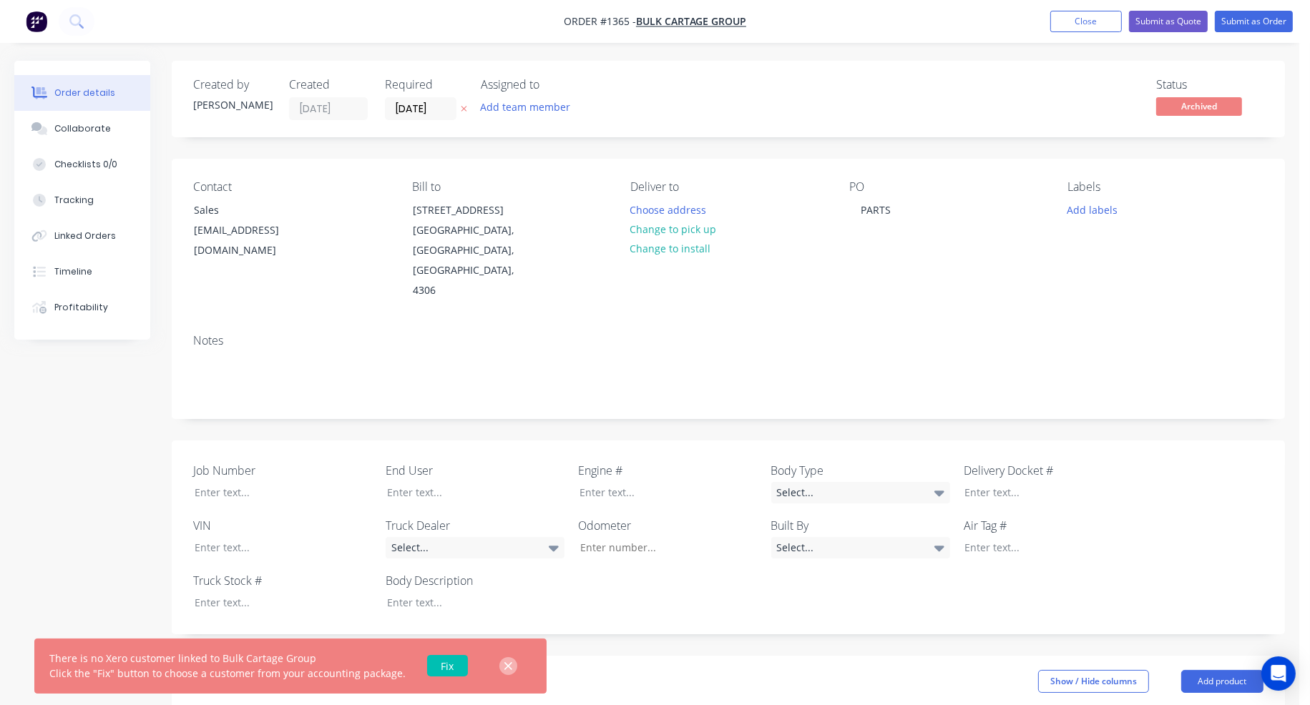
click at [504, 666] on icon "button" at bounding box center [508, 666] width 9 height 13
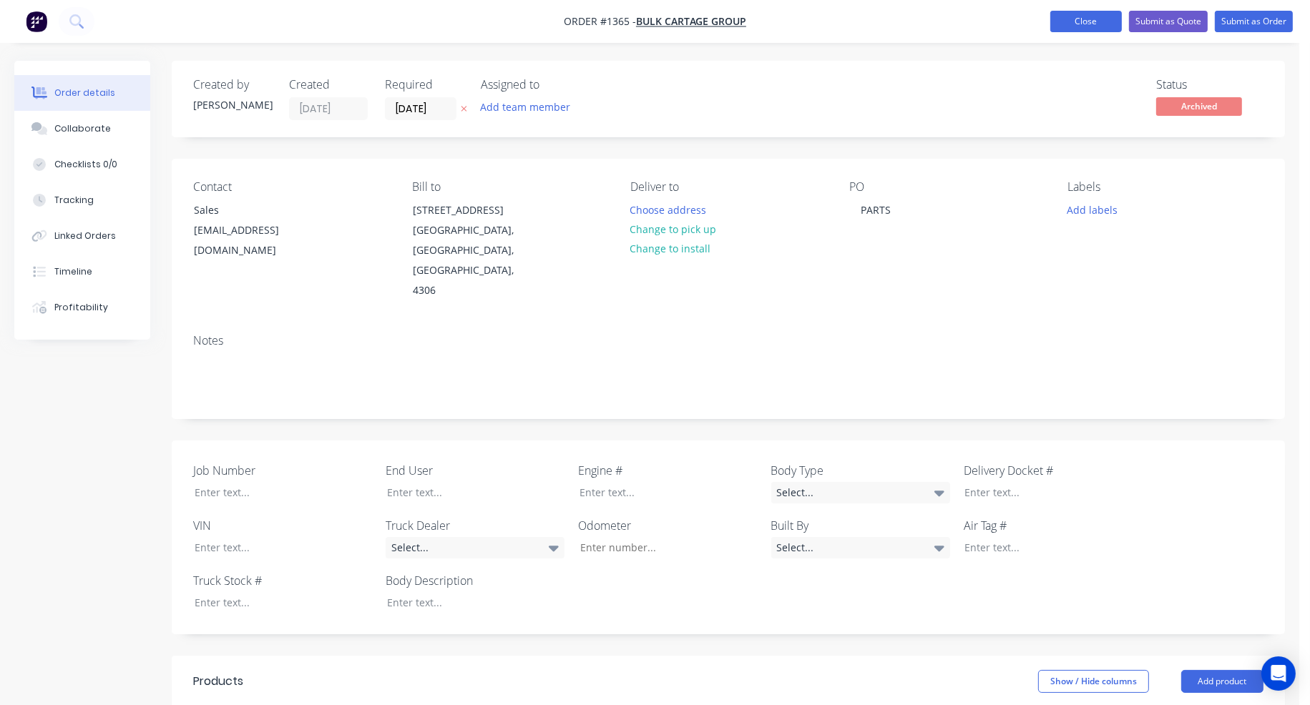
click at [1098, 25] on button "Close" at bounding box center [1086, 21] width 72 height 21
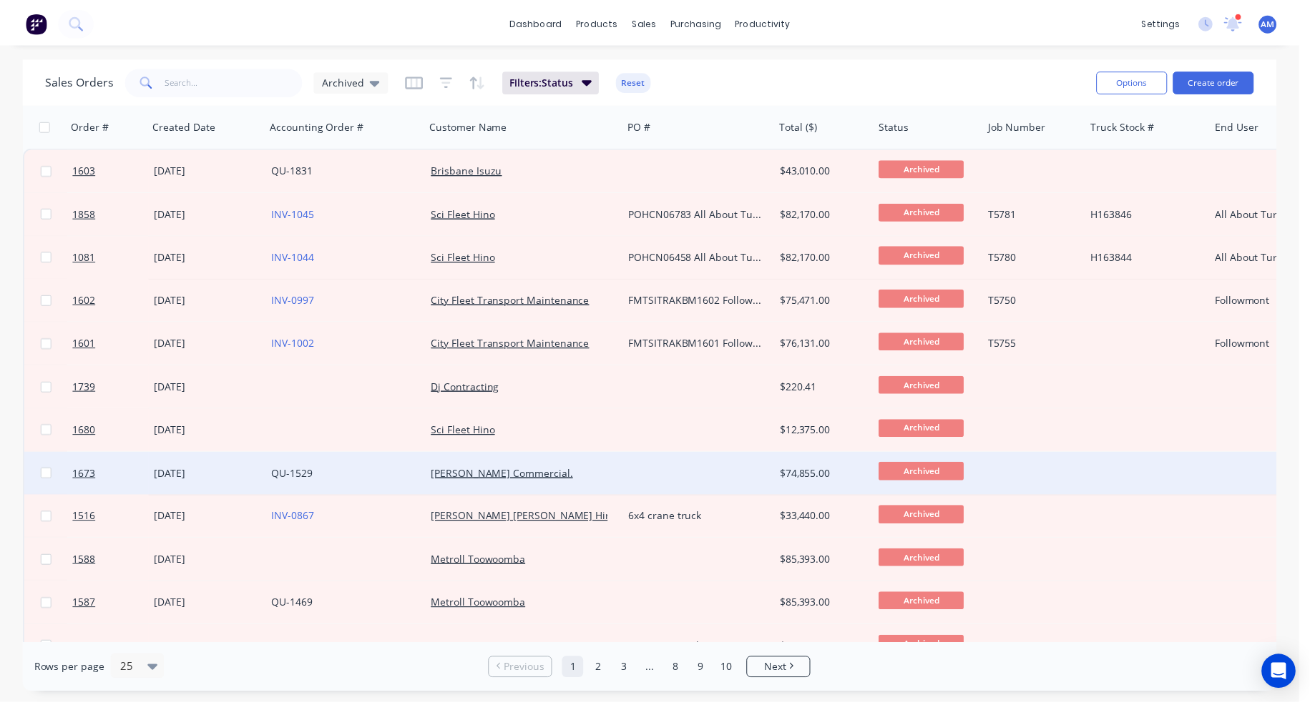
scroll to position [215, 0]
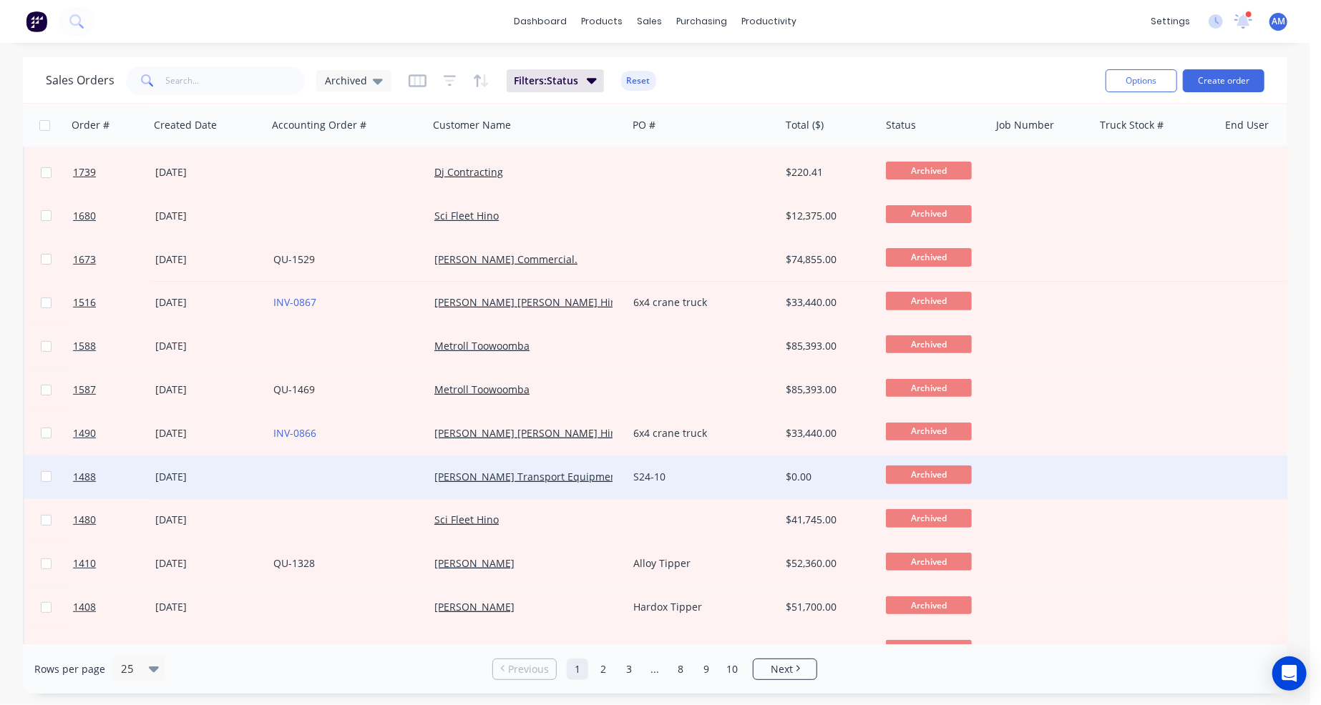
click at [691, 480] on div "S24-10" at bounding box center [700, 477] width 134 height 14
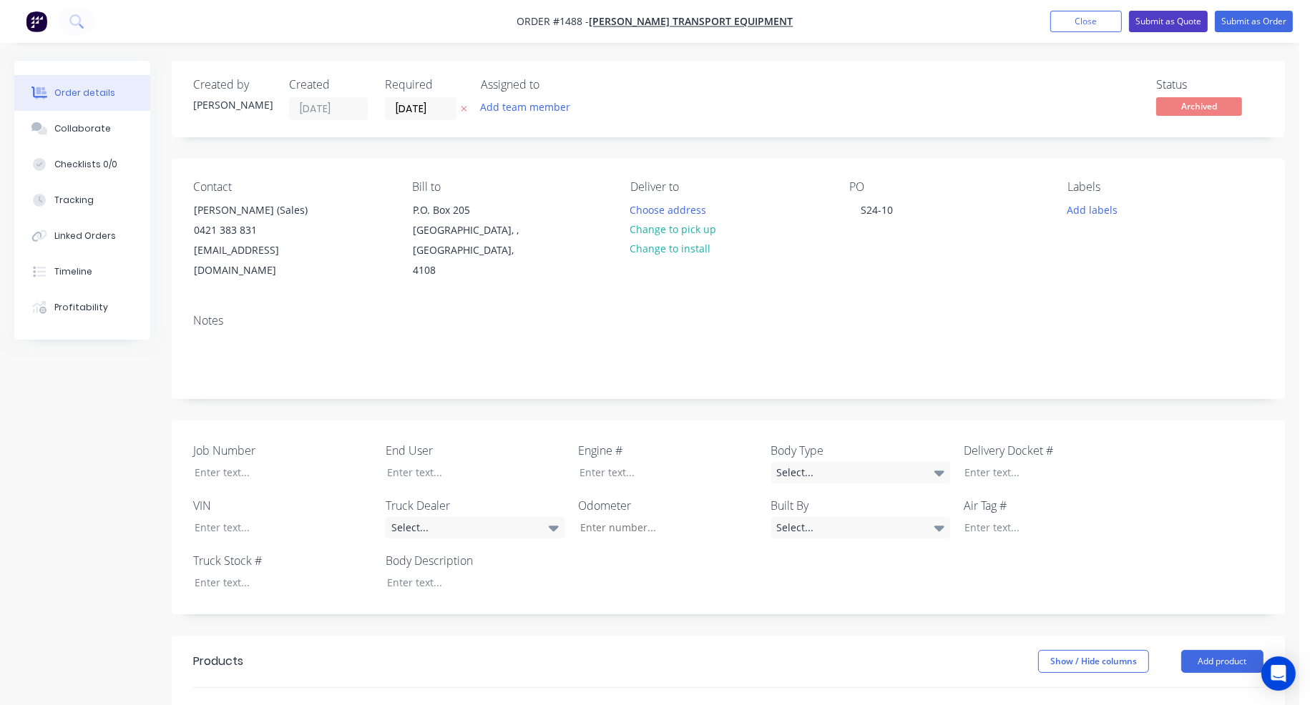
click at [1177, 21] on button "Submit as Quote" at bounding box center [1168, 21] width 79 height 21
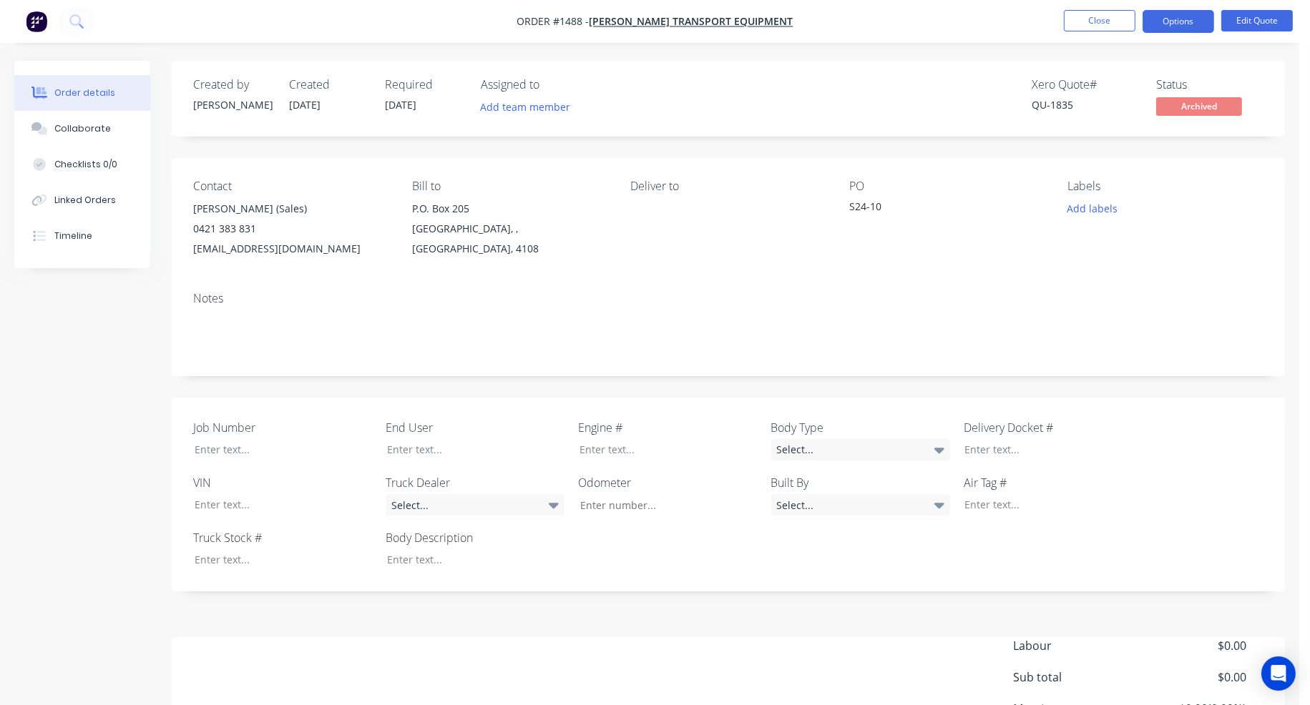
click at [1177, 21] on button "Options" at bounding box center [1178, 21] width 72 height 23
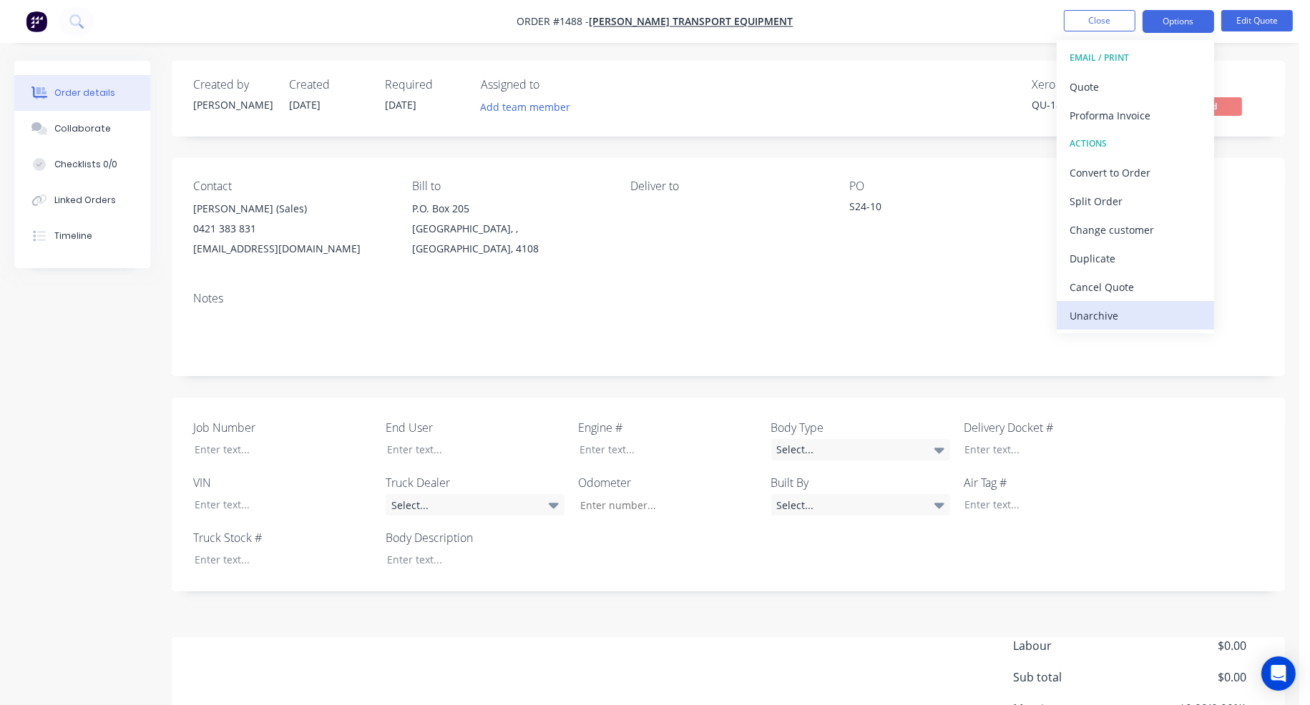
click at [1112, 312] on div "Unarchive" at bounding box center [1135, 315] width 132 height 21
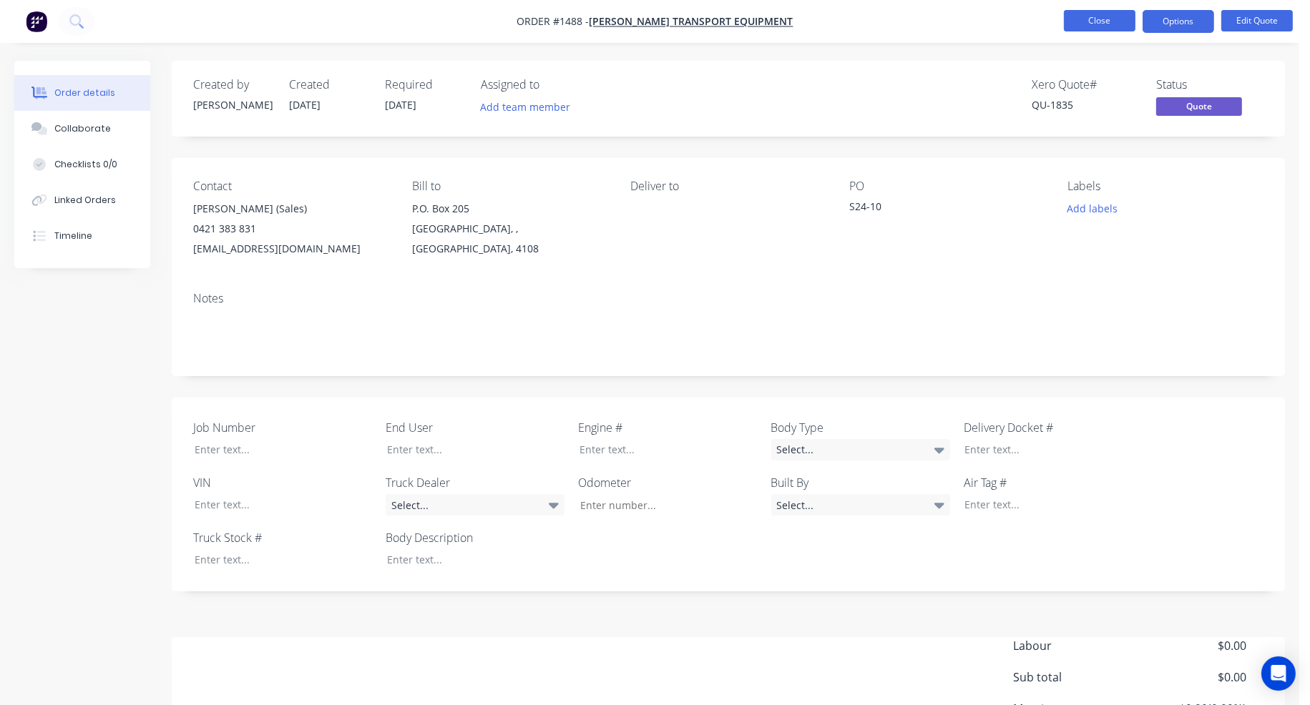
click at [1104, 22] on button "Close" at bounding box center [1100, 20] width 72 height 21
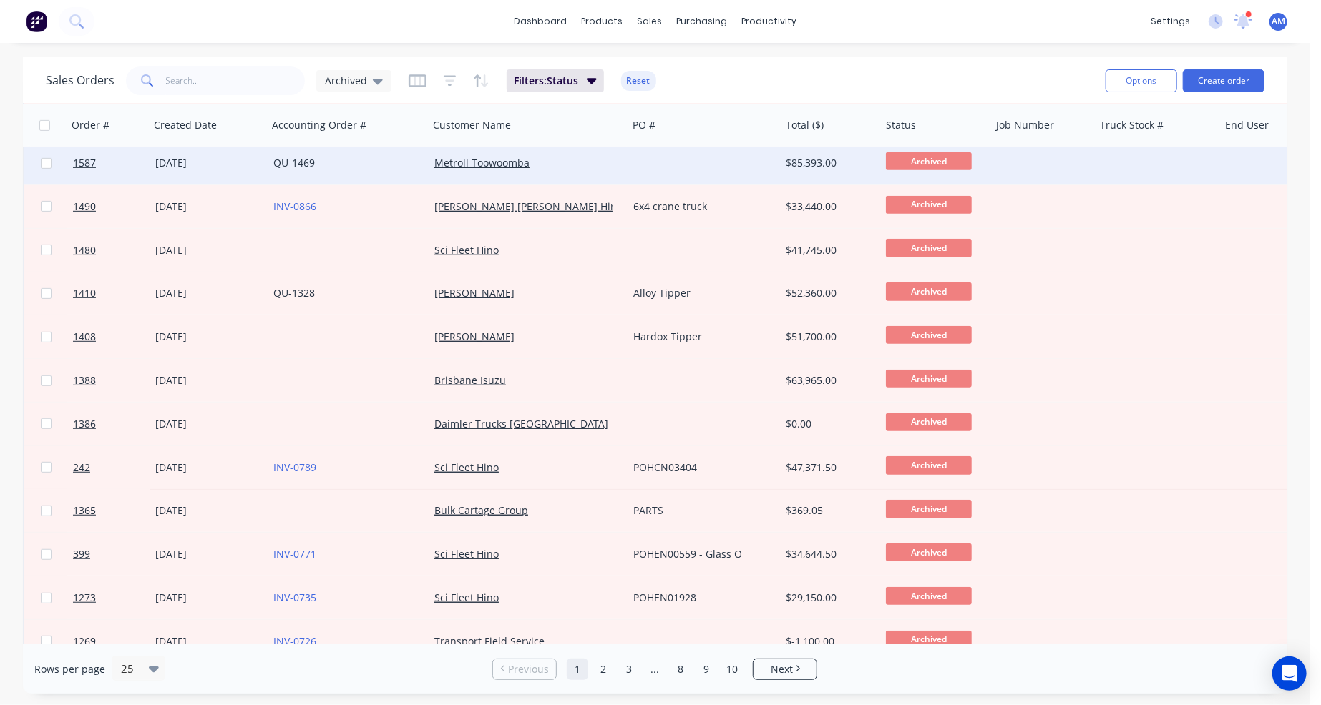
scroll to position [572, 0]
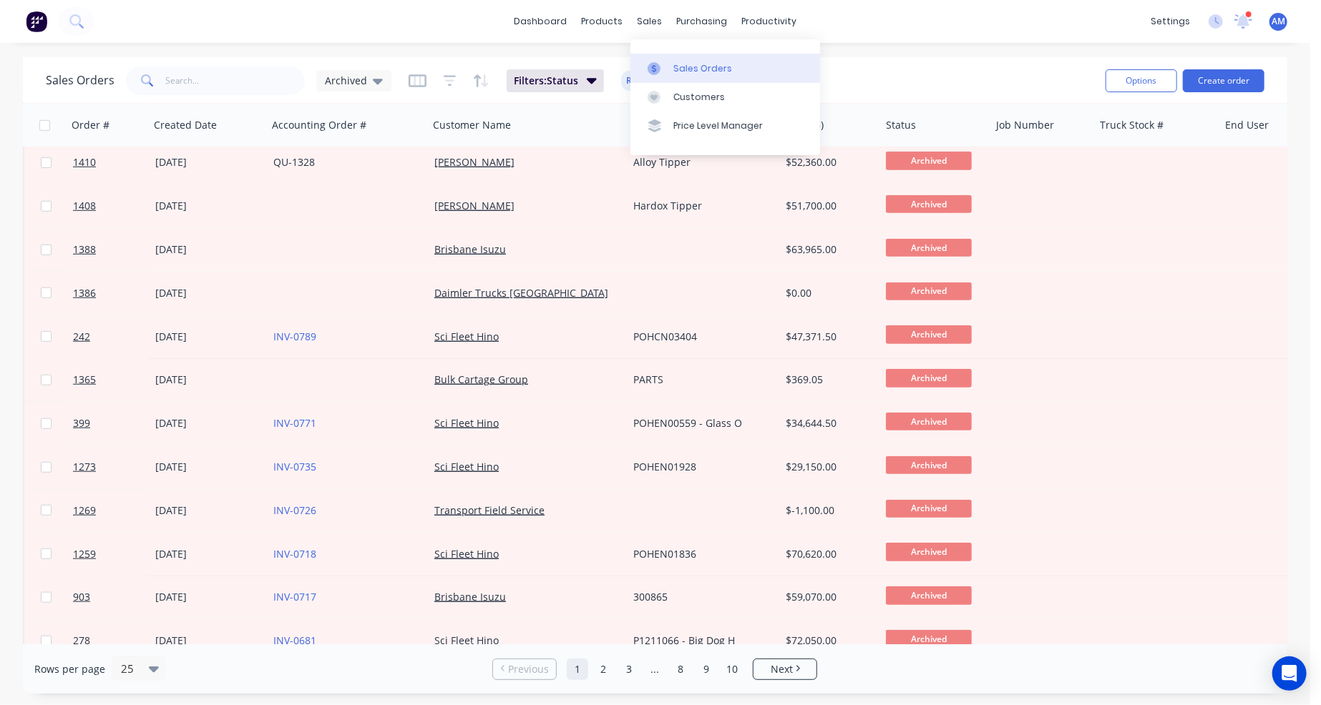
click at [688, 59] on link "Sales Orders" at bounding box center [725, 68] width 190 height 29
click at [687, 65] on div "Sales Orders" at bounding box center [702, 68] width 59 height 13
click at [373, 80] on icon at bounding box center [378, 81] width 10 height 16
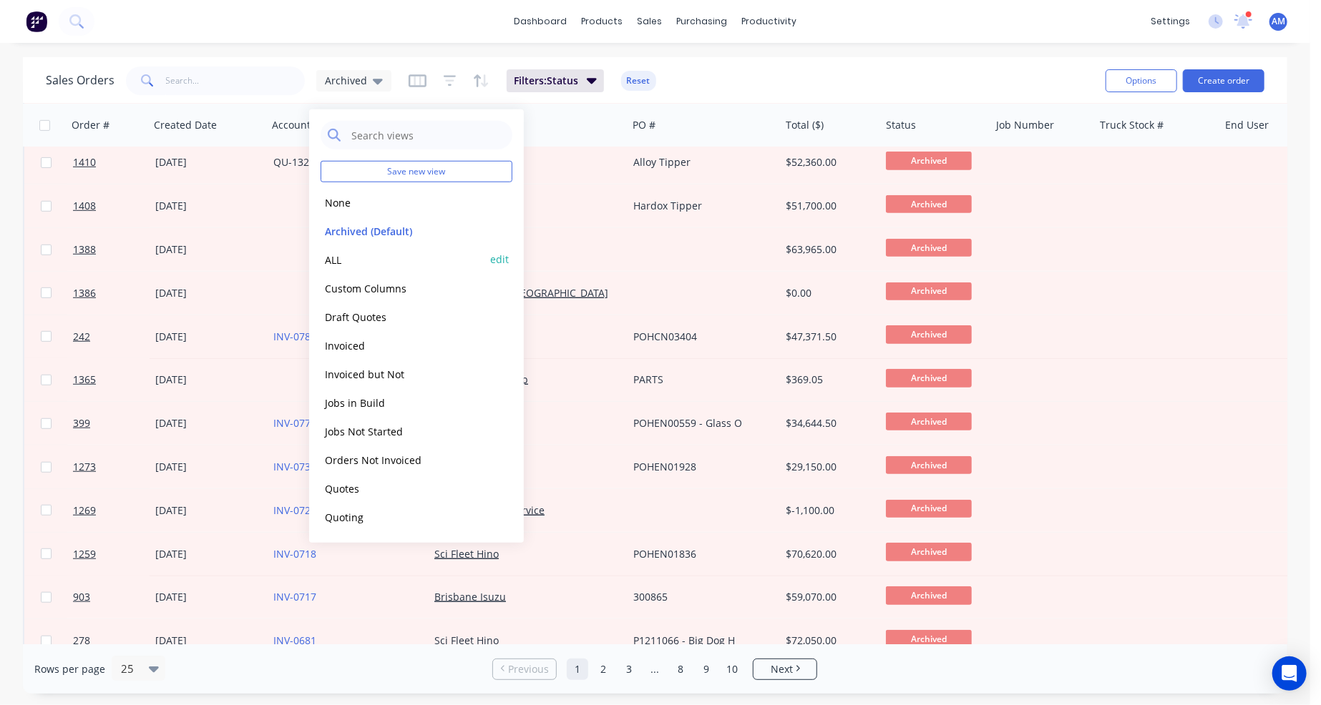
click at [332, 258] on button "ALL" at bounding box center [401, 259] width 163 height 16
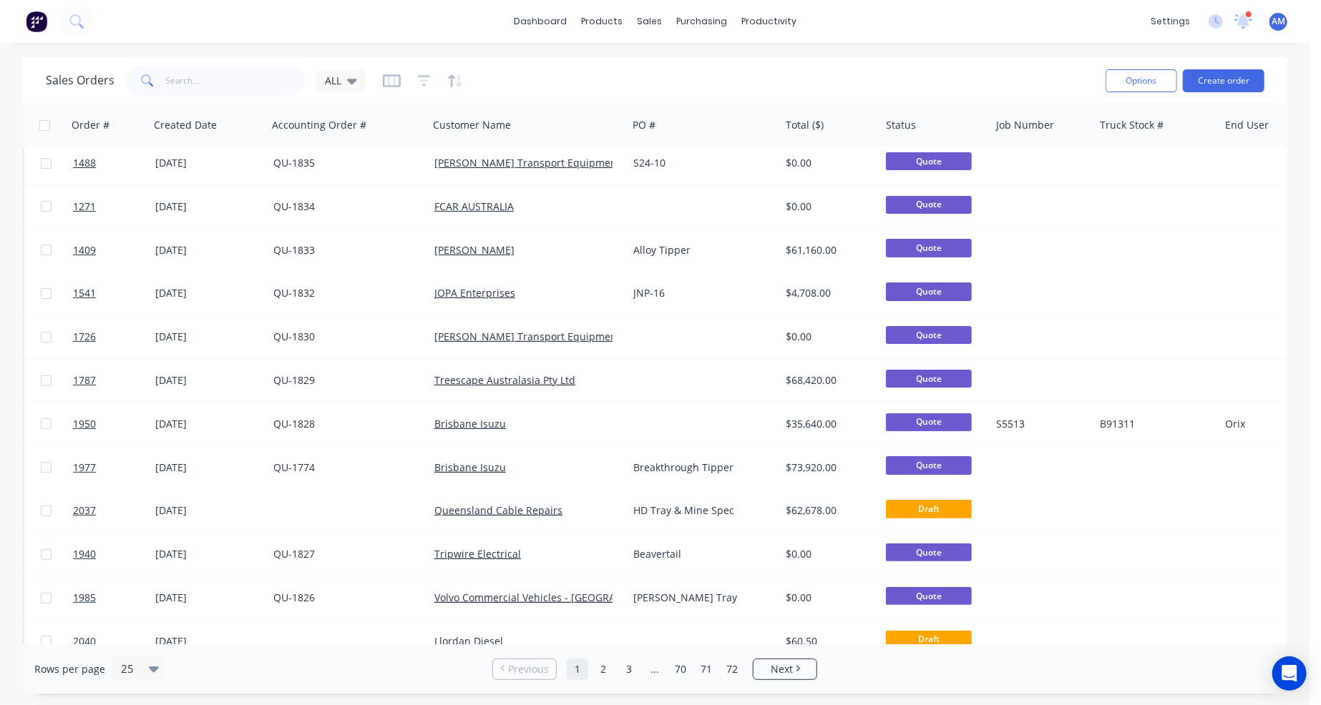
scroll to position [0, 0]
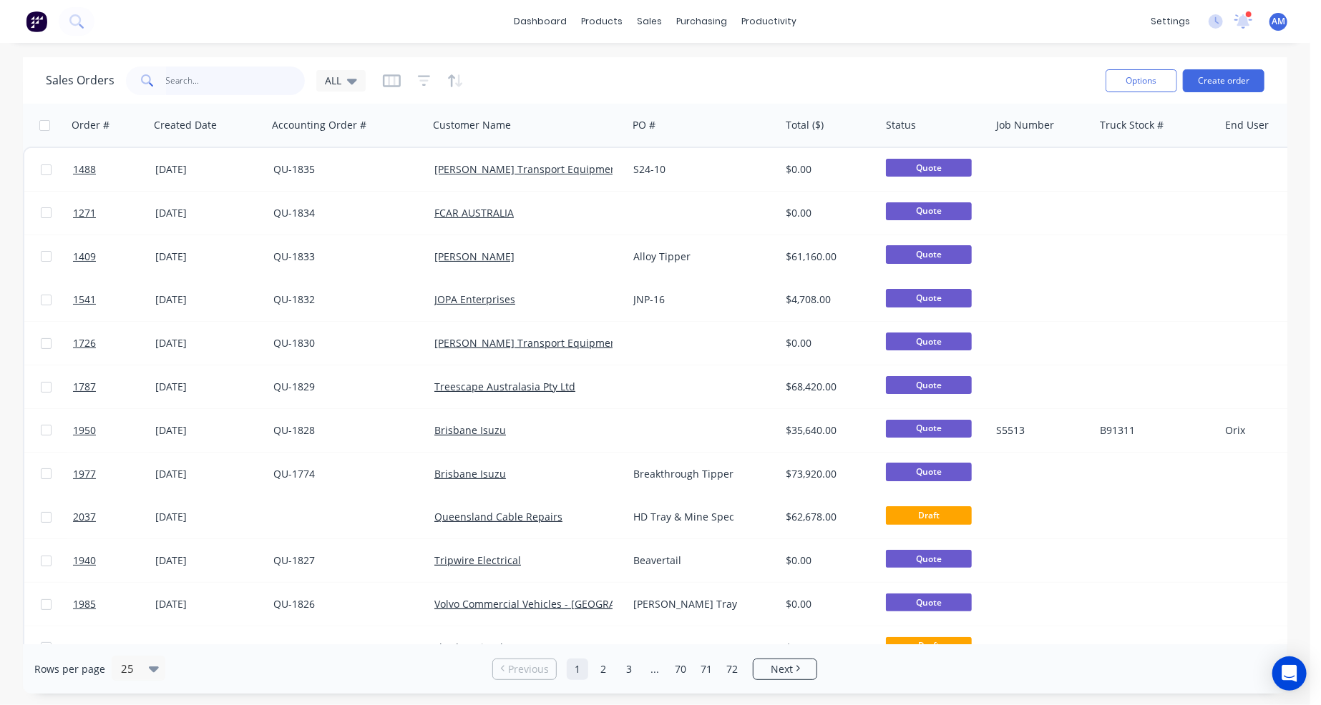
click at [230, 74] on input "text" at bounding box center [235, 81] width 139 height 29
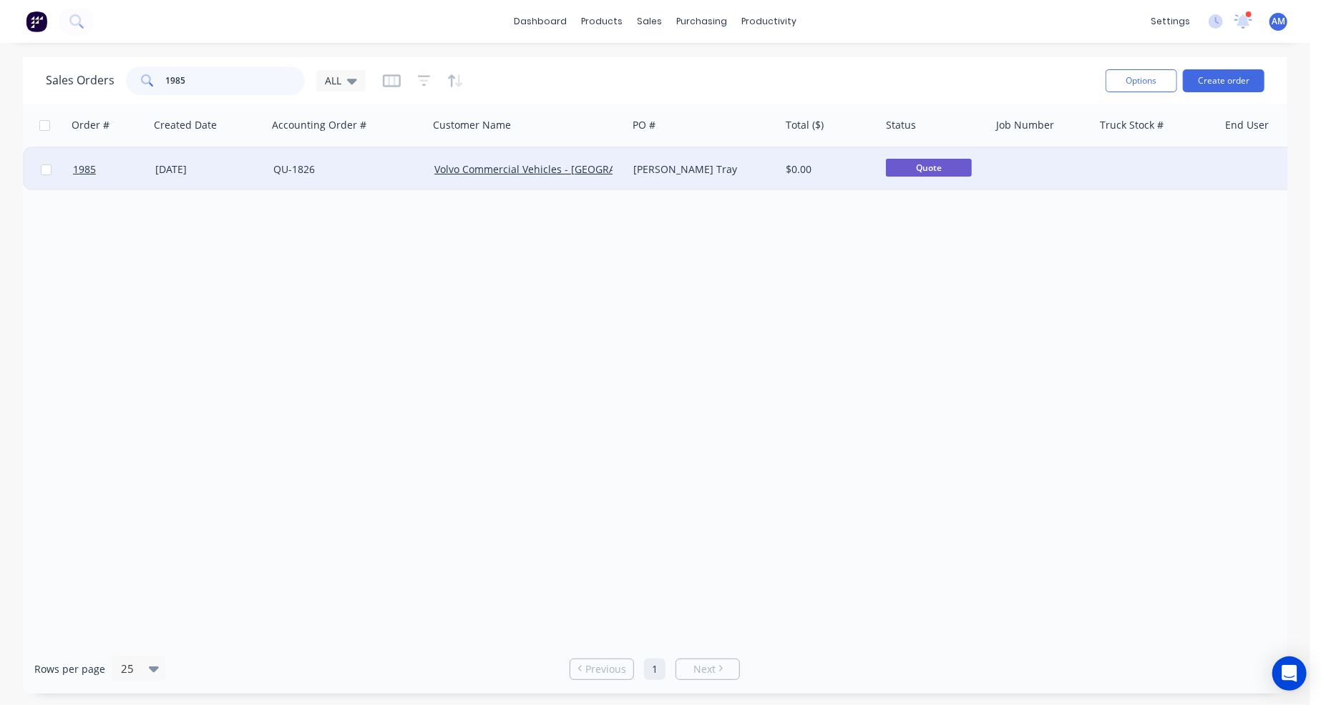
type input "1985"
click at [309, 171] on link "QU-1826" at bounding box center [293, 169] width 41 height 14
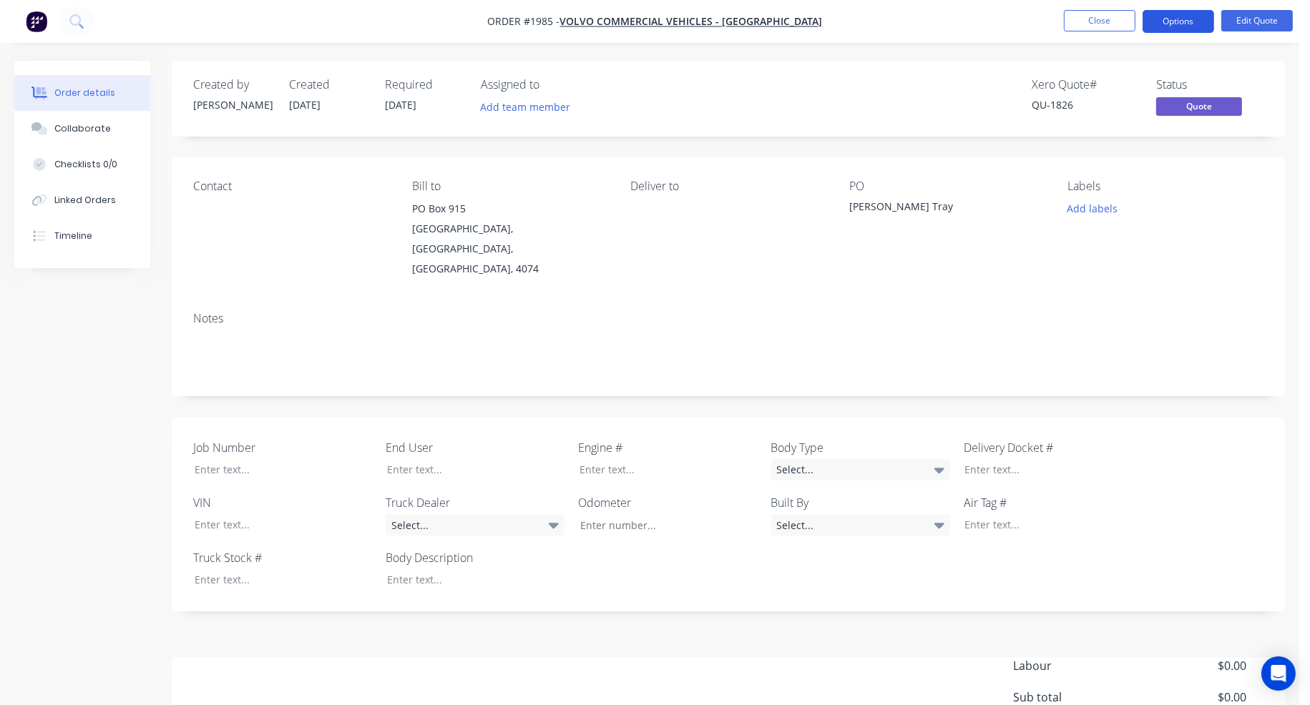
click at [1193, 17] on button "Options" at bounding box center [1178, 21] width 72 height 23
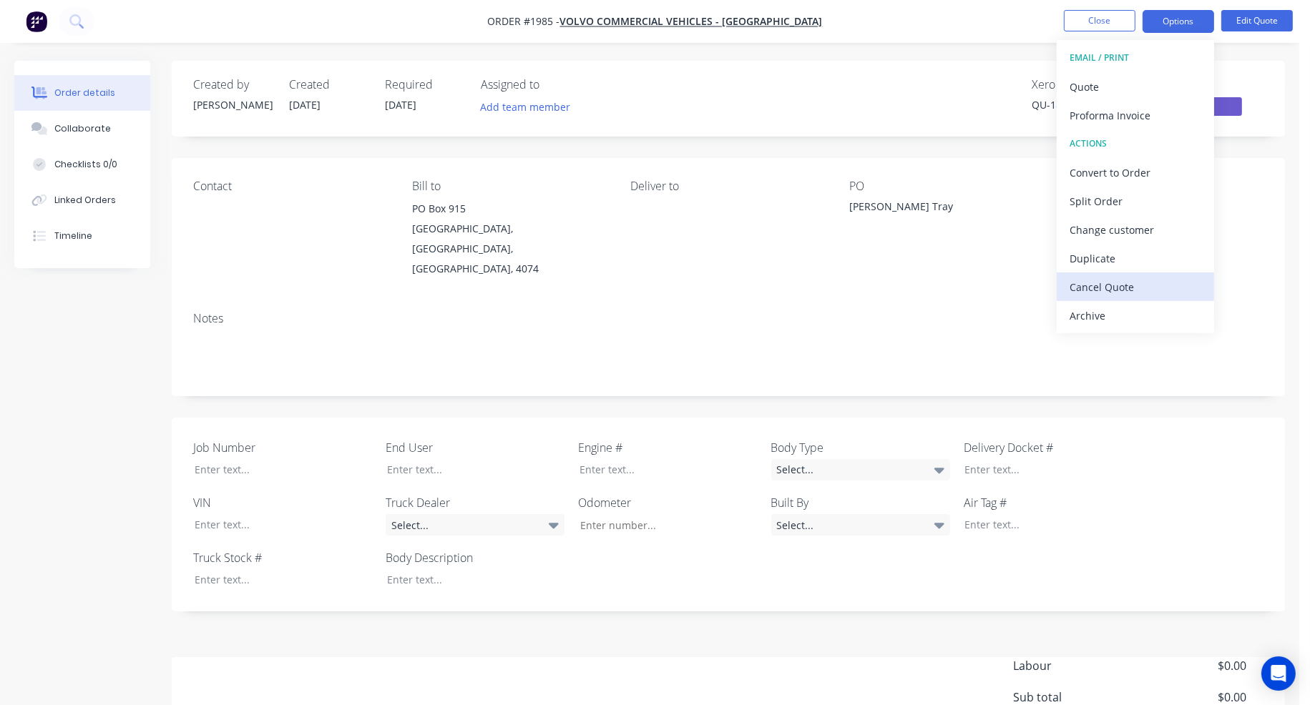
click at [1095, 287] on div "Cancel Quote" at bounding box center [1135, 287] width 132 height 21
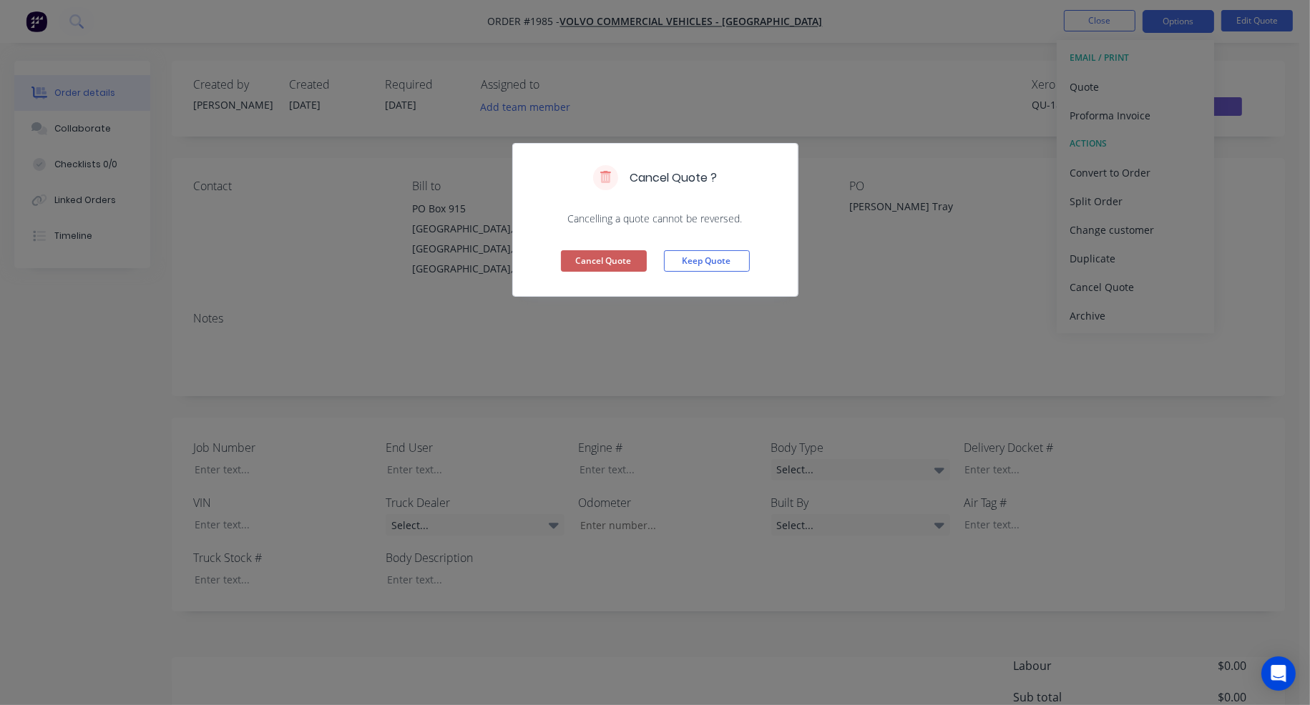
click at [629, 258] on button "Cancel Quote" at bounding box center [604, 260] width 86 height 21
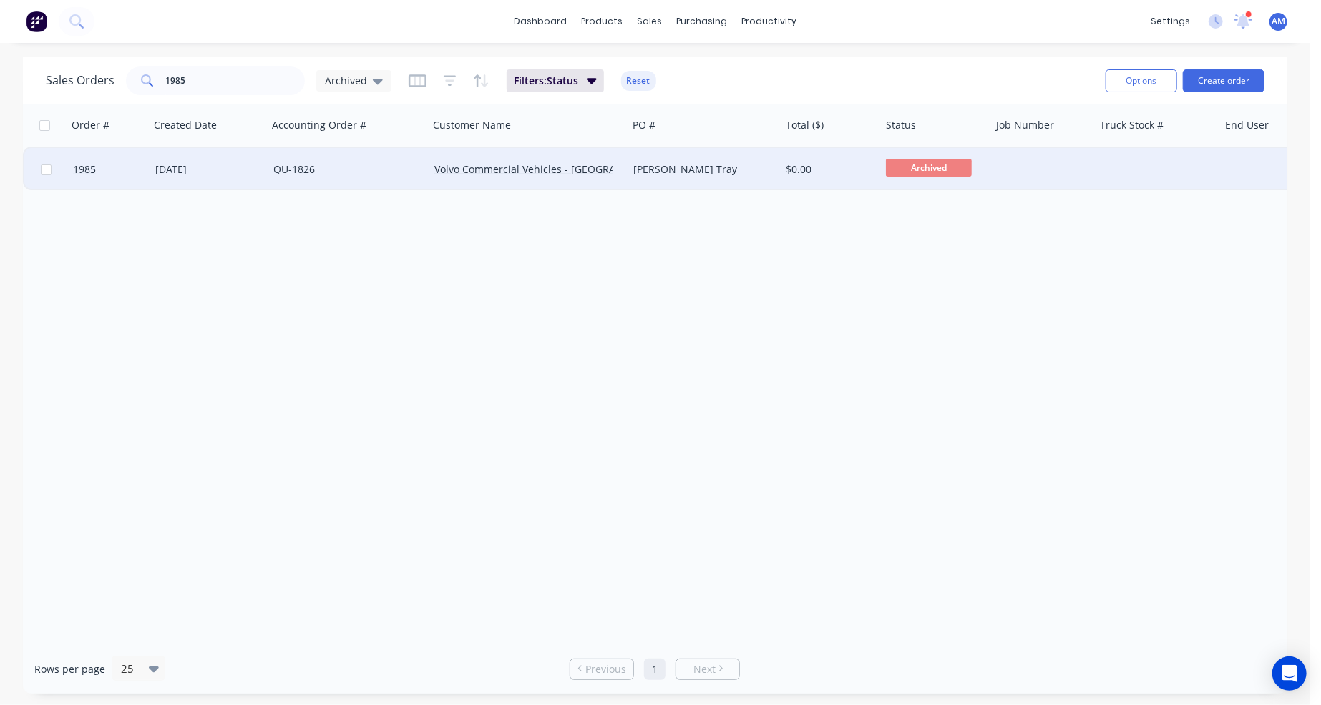
click at [285, 168] on link "QU-1826" at bounding box center [293, 169] width 41 height 14
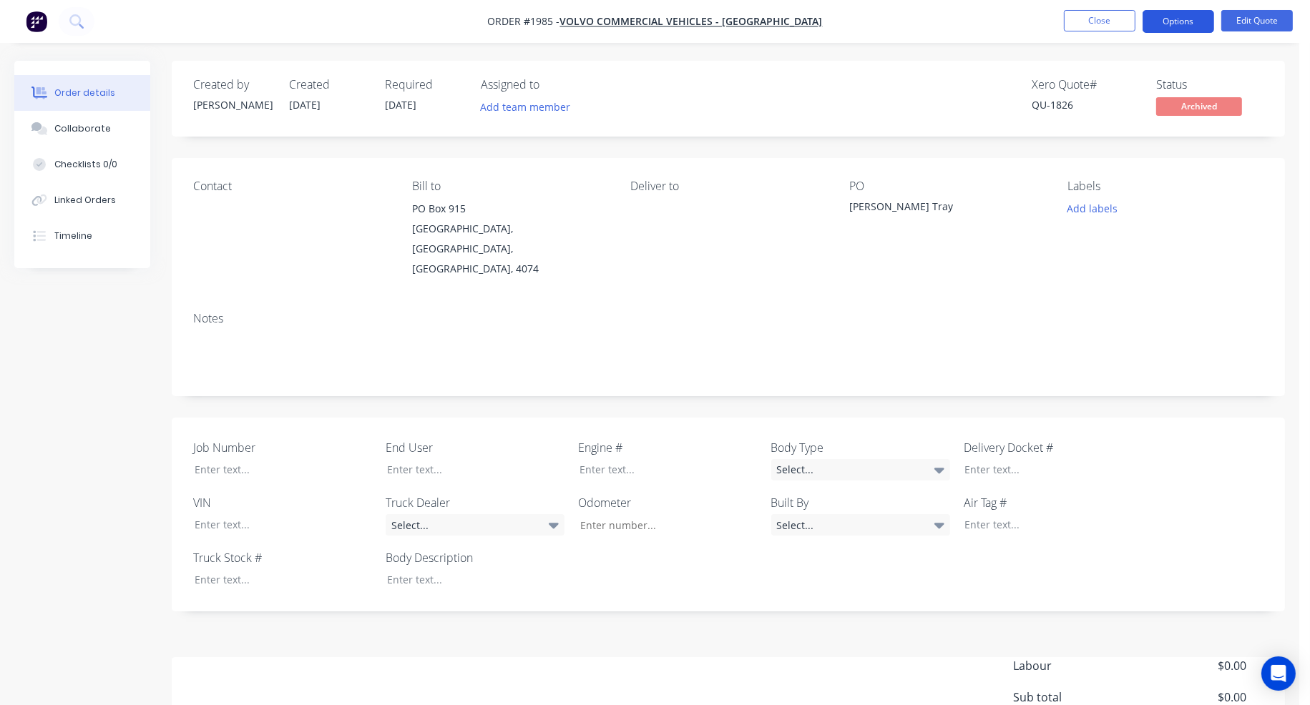
click at [1187, 24] on button "Options" at bounding box center [1178, 21] width 72 height 23
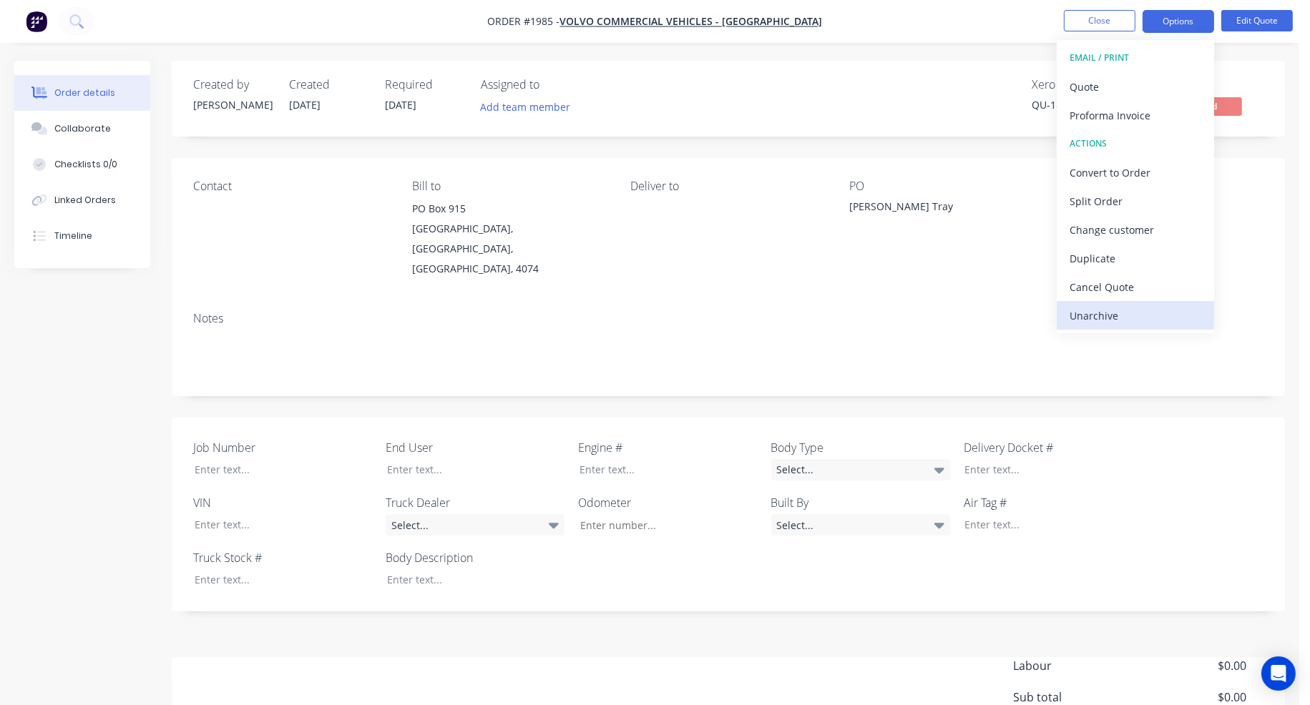
click at [1134, 320] on div "Unarchive" at bounding box center [1135, 315] width 132 height 21
click at [1127, 25] on button "Close" at bounding box center [1100, 20] width 72 height 21
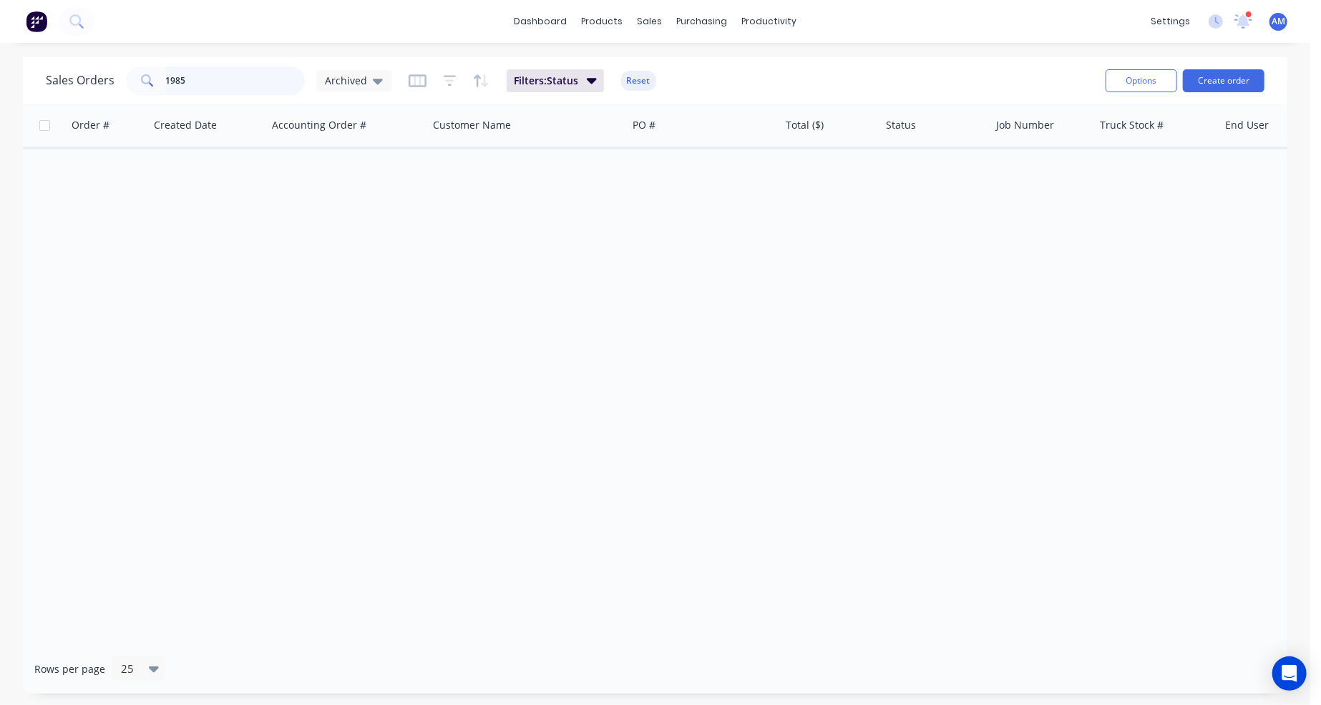
click at [215, 81] on input "1985" at bounding box center [235, 81] width 139 height 29
click at [220, 74] on input "1985" at bounding box center [235, 81] width 139 height 29
drag, startPoint x: 223, startPoint y: 76, endPoint x: 103, endPoint y: 93, distance: 121.4
click at [103, 93] on div "Sales Orders 1985 Archived" at bounding box center [219, 81] width 346 height 29
click at [383, 74] on div "Archived" at bounding box center [353, 80] width 75 height 21
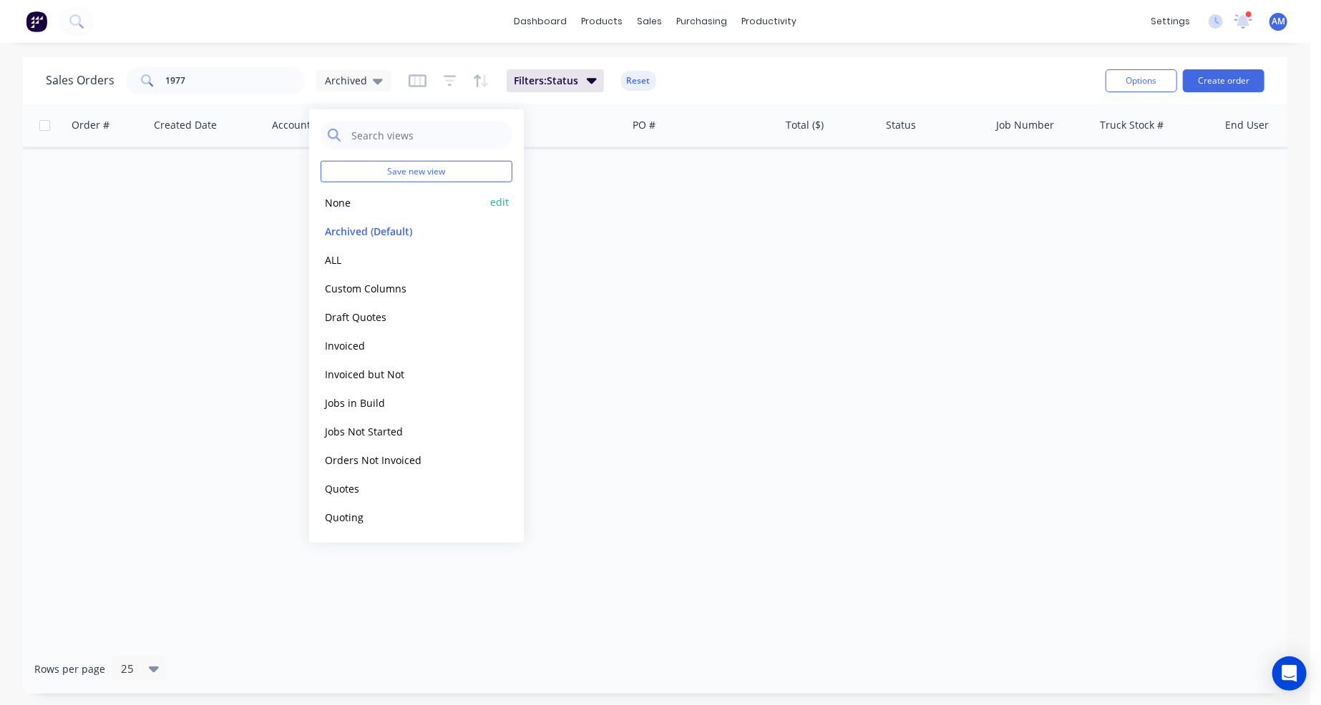
click at [354, 199] on button "None" at bounding box center [401, 202] width 163 height 16
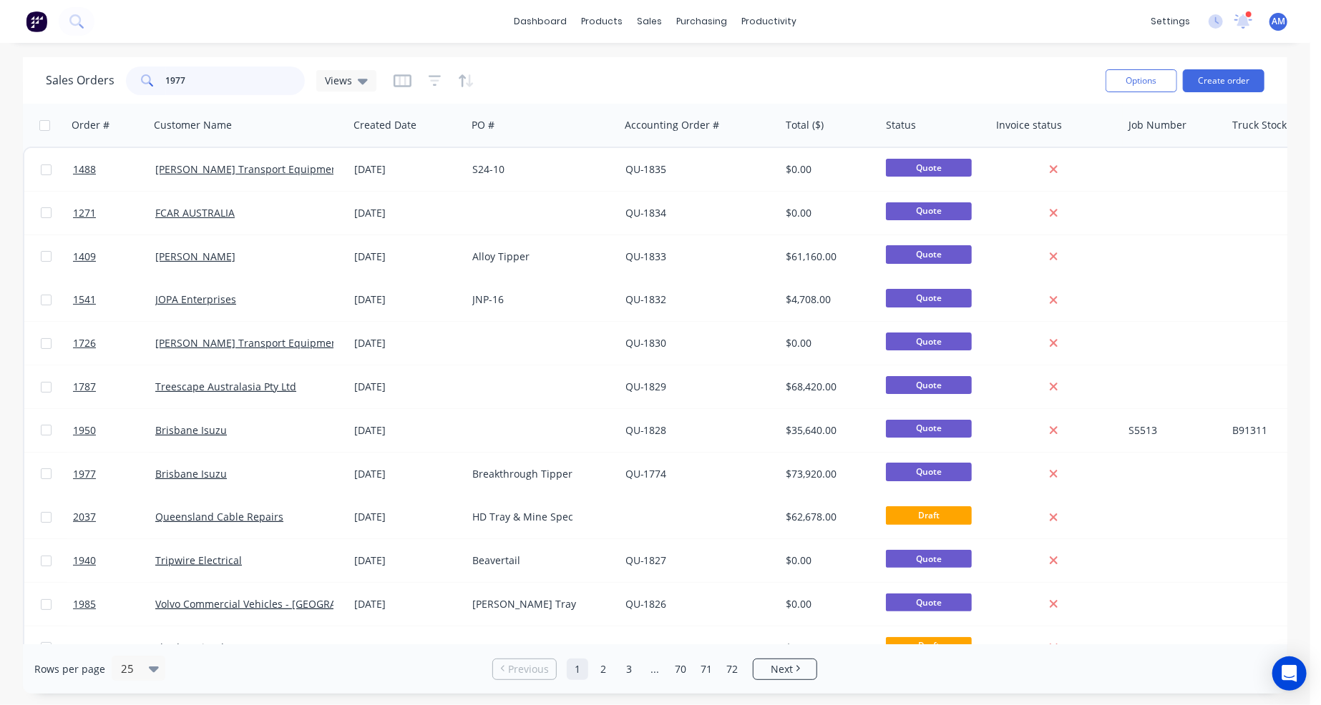
drag, startPoint x: 232, startPoint y: 87, endPoint x: 124, endPoint y: 87, distance: 108.0
click at [126, 87] on div "1977" at bounding box center [215, 81] width 179 height 29
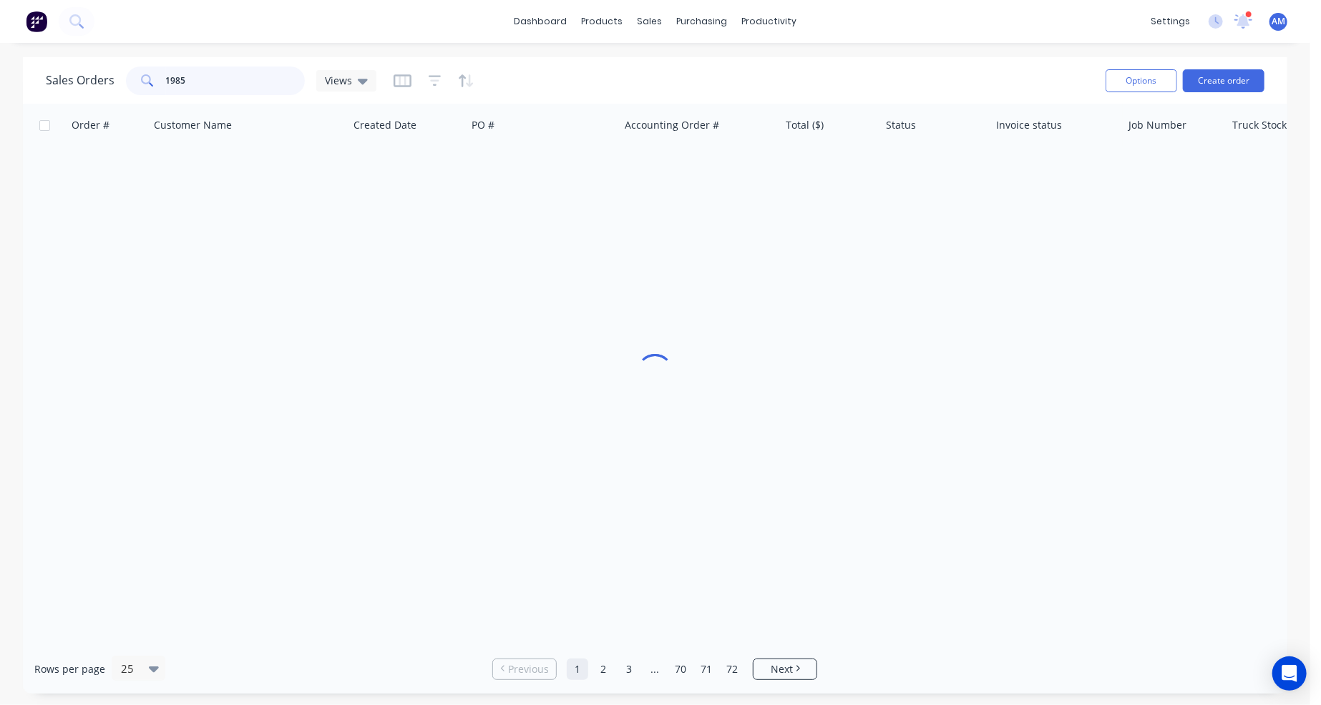
type input "1985"
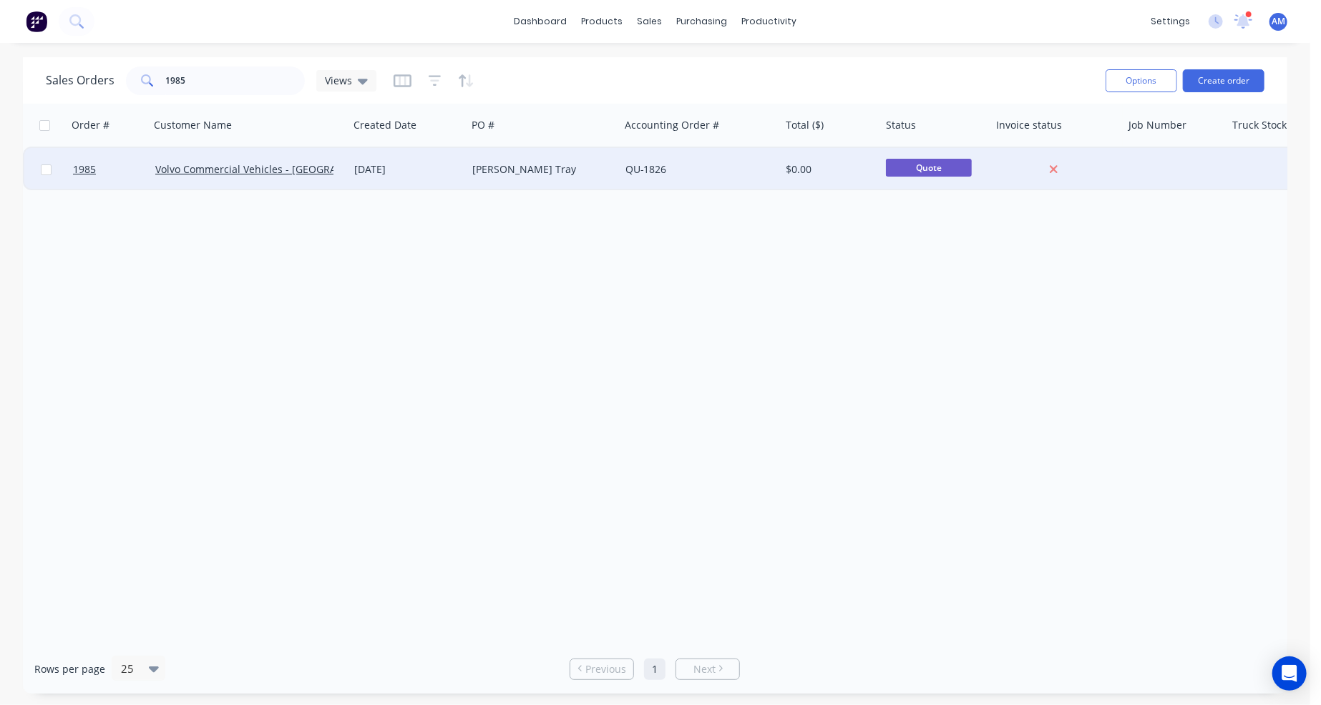
click at [537, 171] on div "[PERSON_NAME] Tray" at bounding box center [539, 169] width 134 height 14
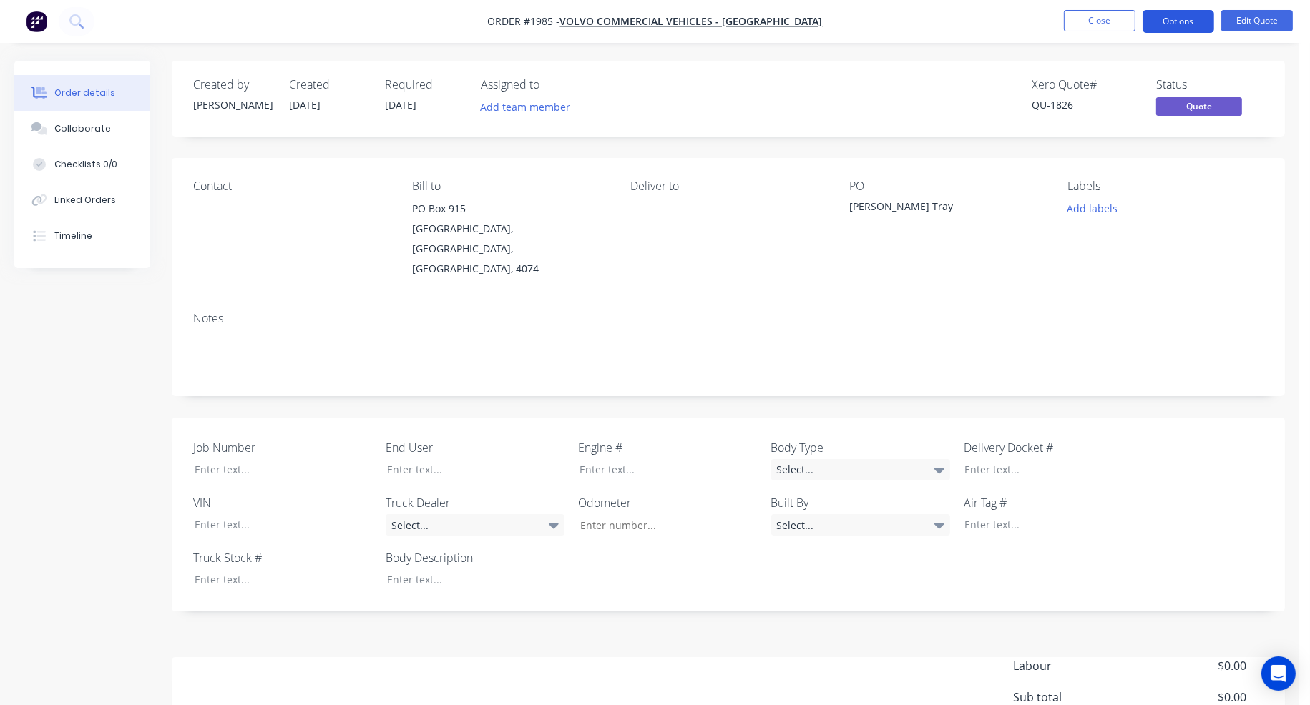
click at [1187, 27] on button "Options" at bounding box center [1178, 21] width 72 height 23
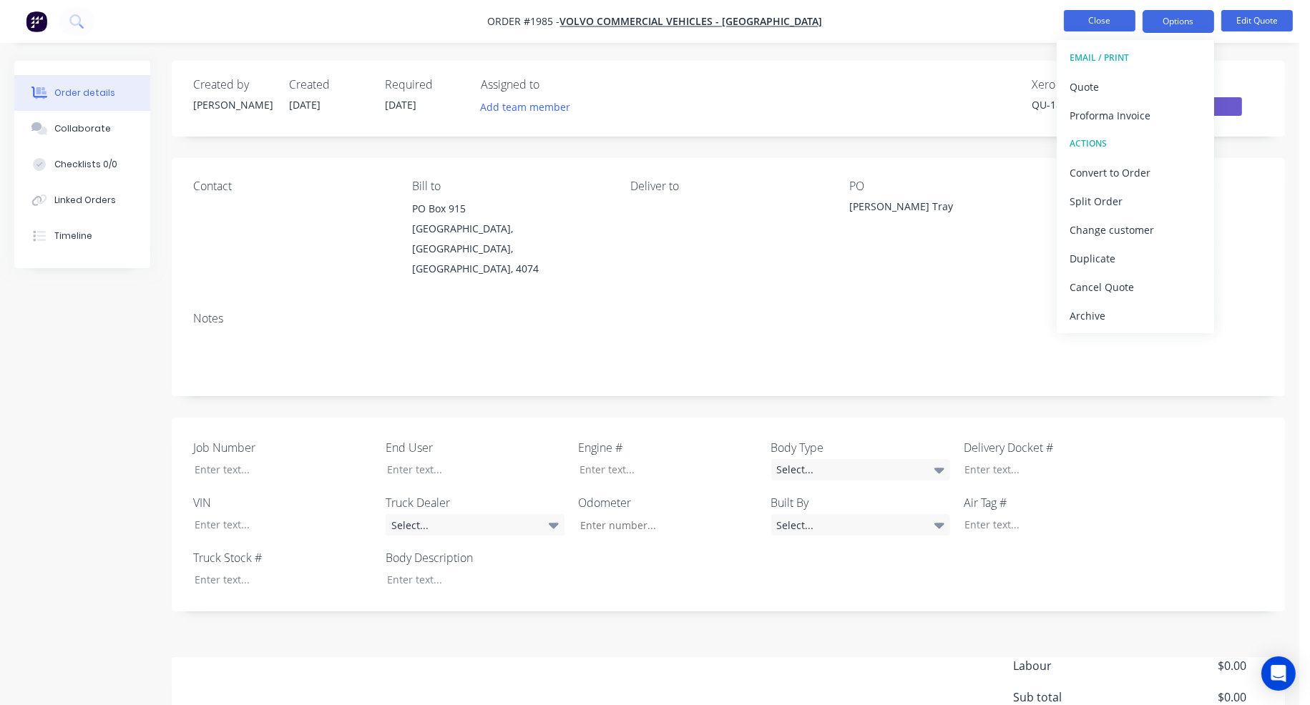
click at [1118, 21] on button "Close" at bounding box center [1100, 20] width 72 height 21
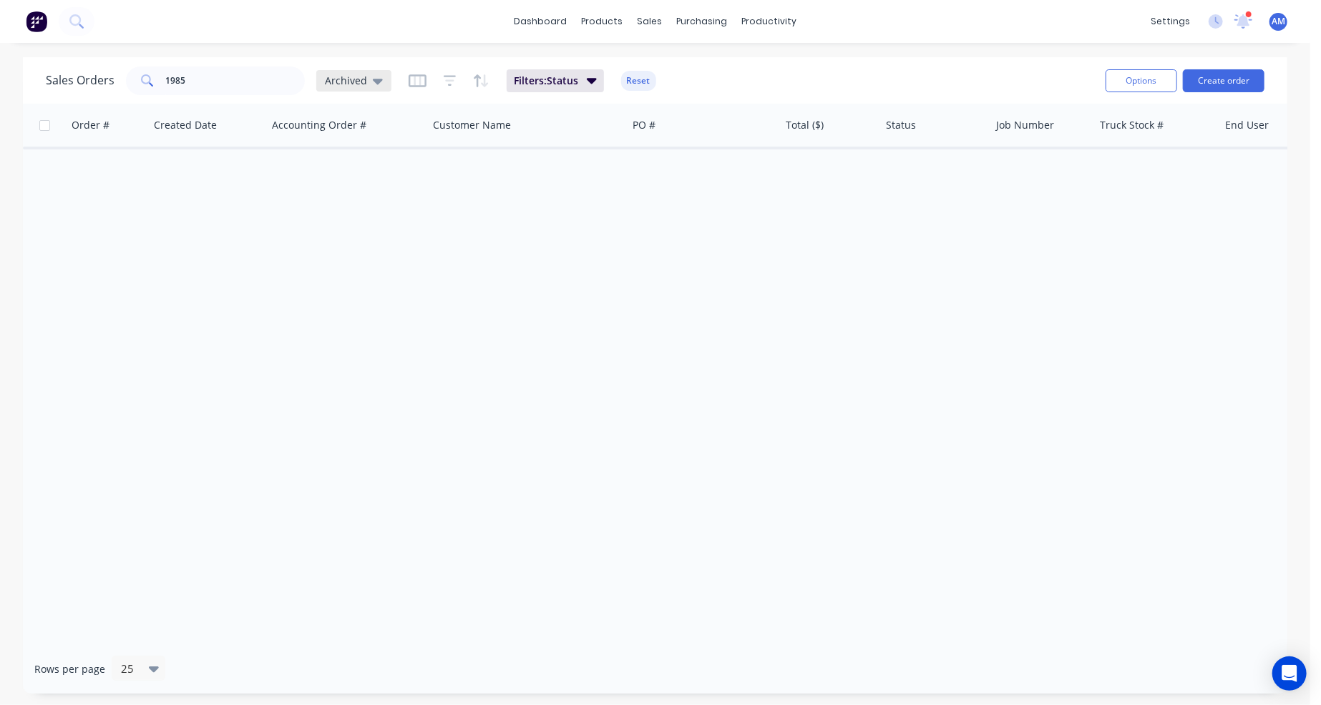
click at [373, 80] on icon at bounding box center [378, 81] width 10 height 16
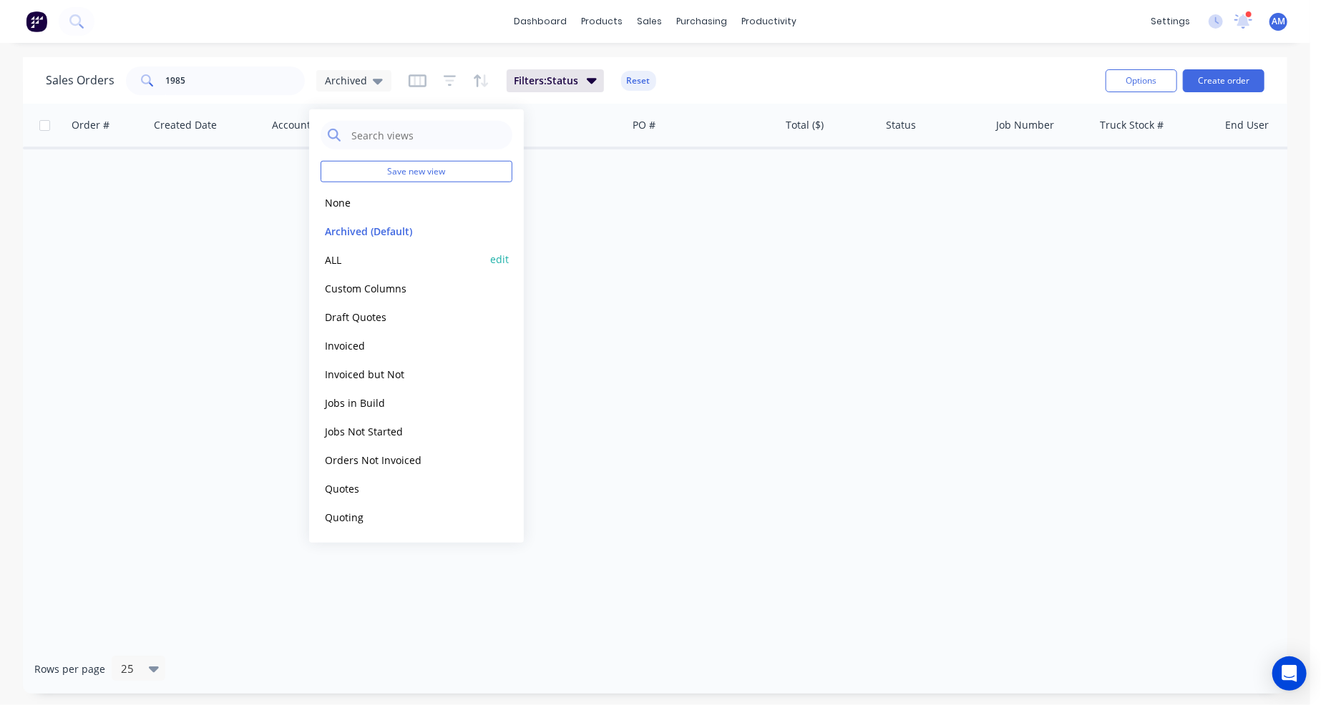
click at [504, 260] on button "edit" at bounding box center [499, 259] width 19 height 15
click at [479, 220] on div "Archived (Default) edit" at bounding box center [416, 231] width 192 height 29
click at [499, 259] on button "edit" at bounding box center [499, 259] width 19 height 15
click at [572, 169] on label "Set as your default view" at bounding box center [629, 169] width 114 height 15
click at [555, 169] on input "Set as your default view" at bounding box center [557, 169] width 11 height 14
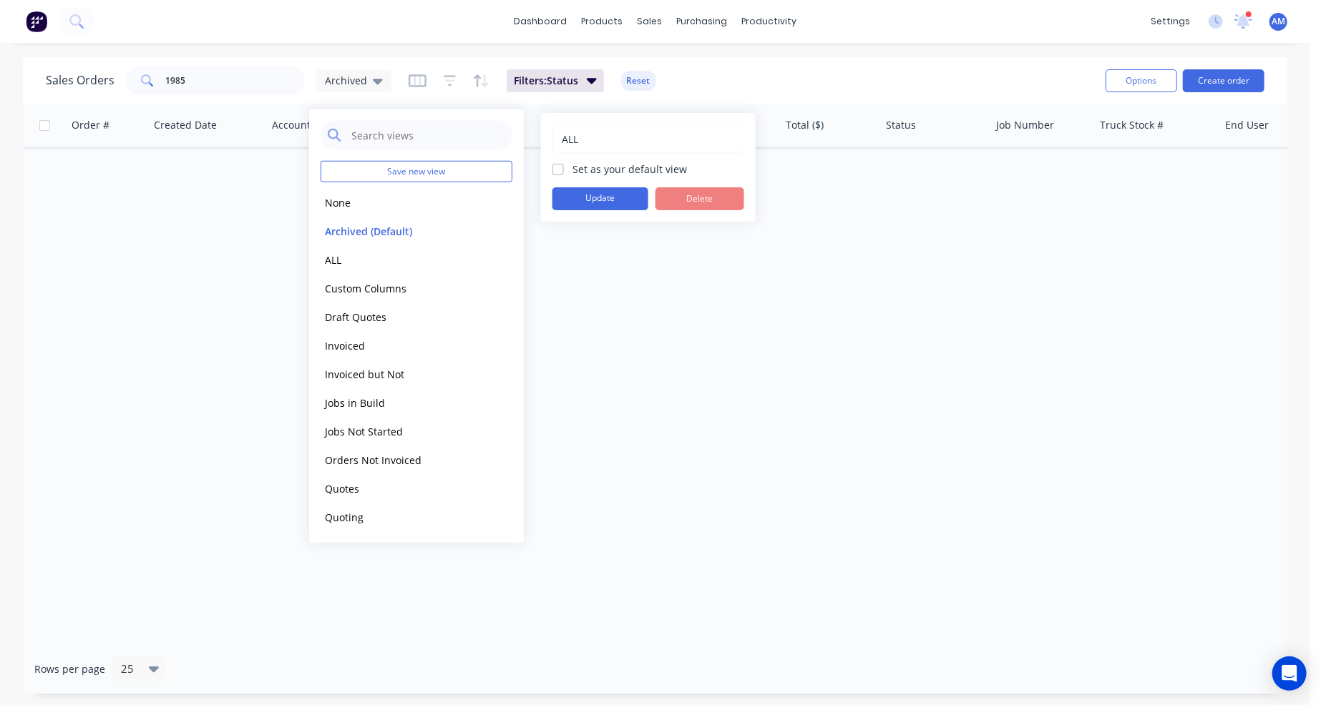
checkbox input "true"
click at [590, 195] on button "Update" at bounding box center [600, 198] width 96 height 23
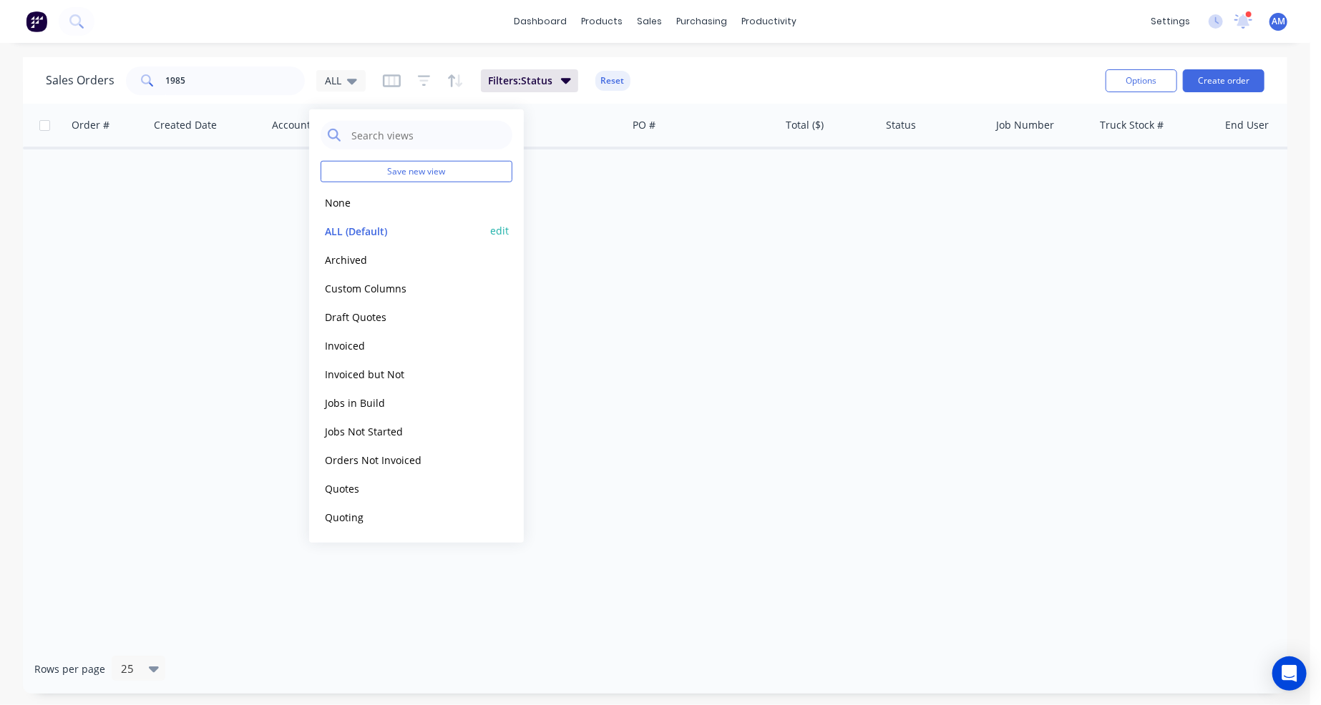
click at [371, 231] on button "ALL (Default)" at bounding box center [401, 230] width 163 height 16
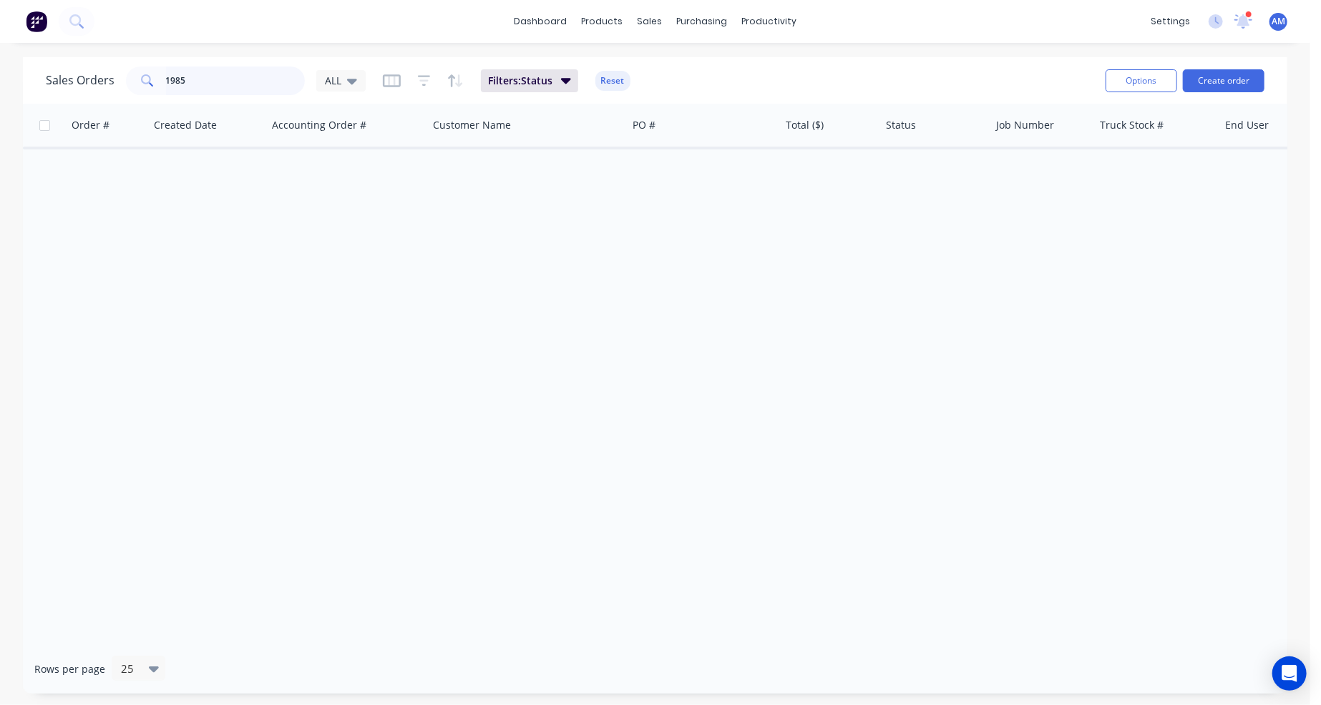
click at [242, 77] on input "1985" at bounding box center [235, 81] width 139 height 29
click at [547, 74] on span "Filters: Status" at bounding box center [520, 81] width 64 height 14
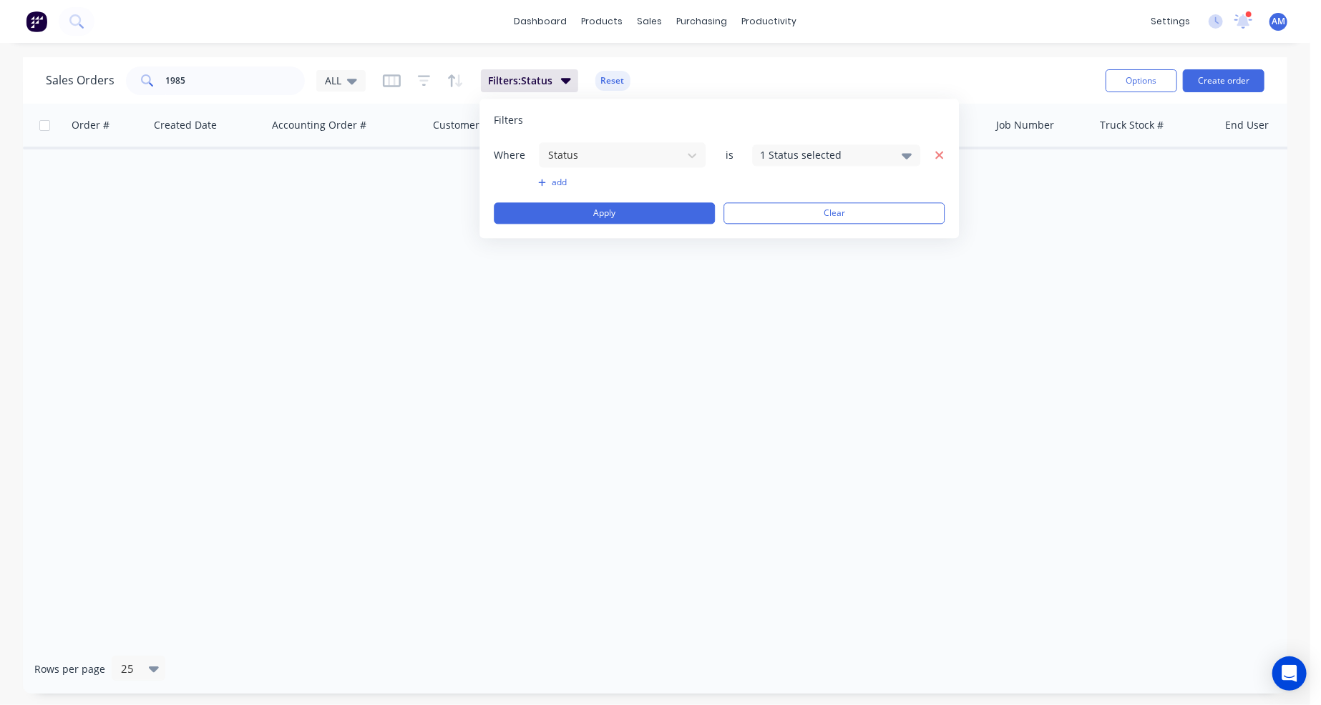
click at [937, 154] on icon "button" at bounding box center [939, 155] width 8 height 8
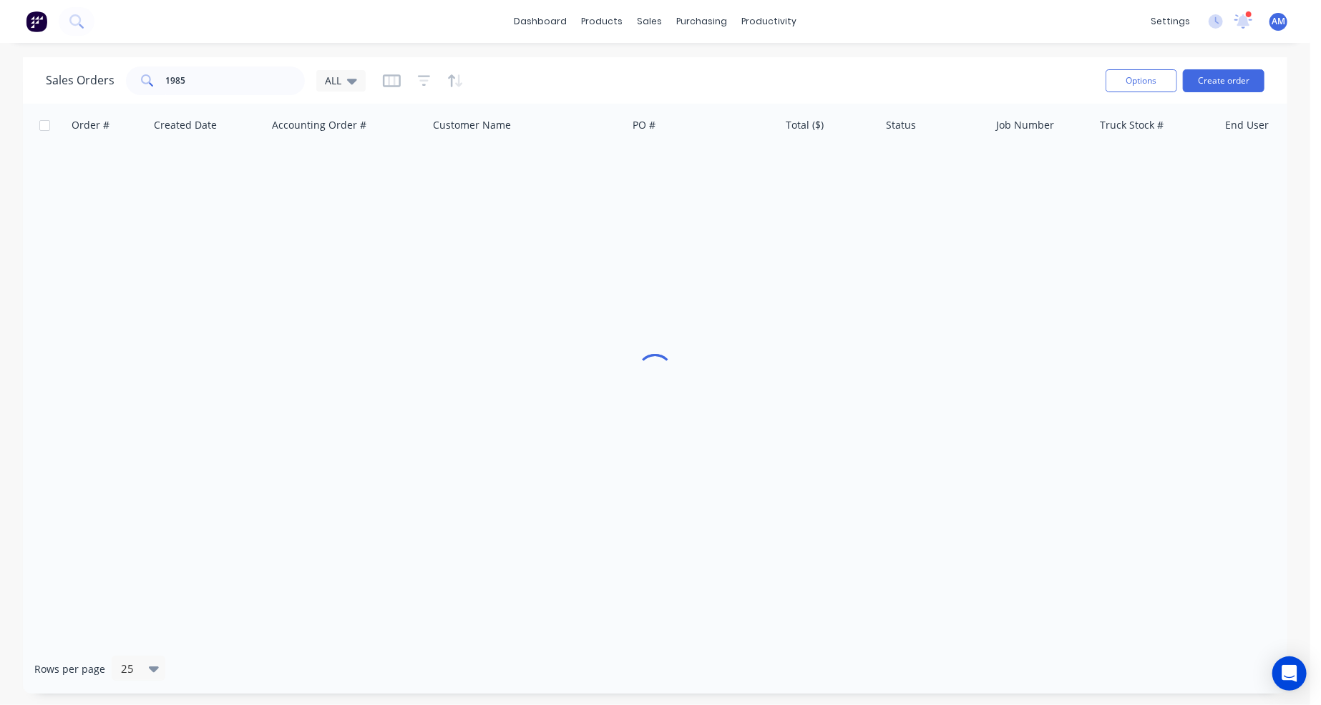
click at [386, 175] on div "Order # Created Date Accounting Order # Customer Name PO # Total ($) Status Job…" at bounding box center [655, 374] width 1264 height 541
click at [352, 78] on icon at bounding box center [352, 81] width 10 height 16
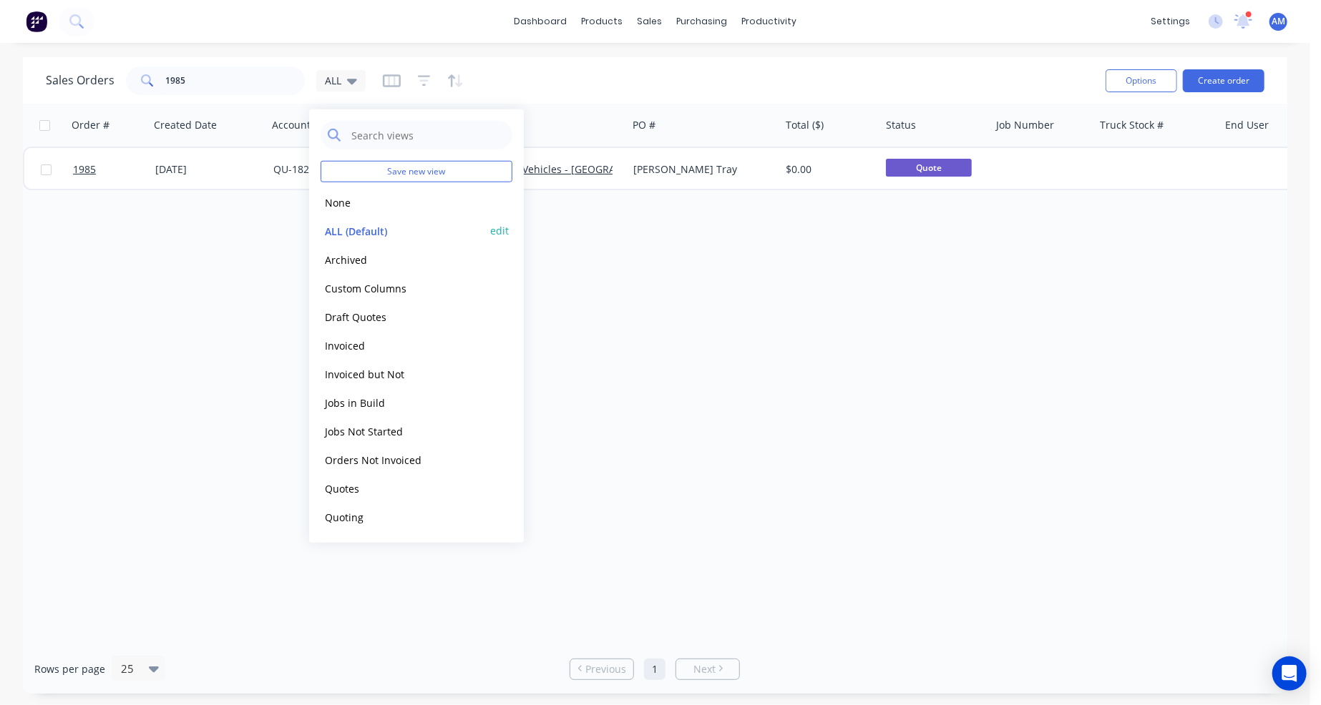
click at [498, 230] on button "edit" at bounding box center [499, 230] width 19 height 15
click at [608, 197] on button "Update" at bounding box center [600, 198] width 96 height 23
click at [617, 239] on div "Order # Created Date Accounting Order # Customer Name PO # Total ($) Status Job…" at bounding box center [655, 374] width 1264 height 541
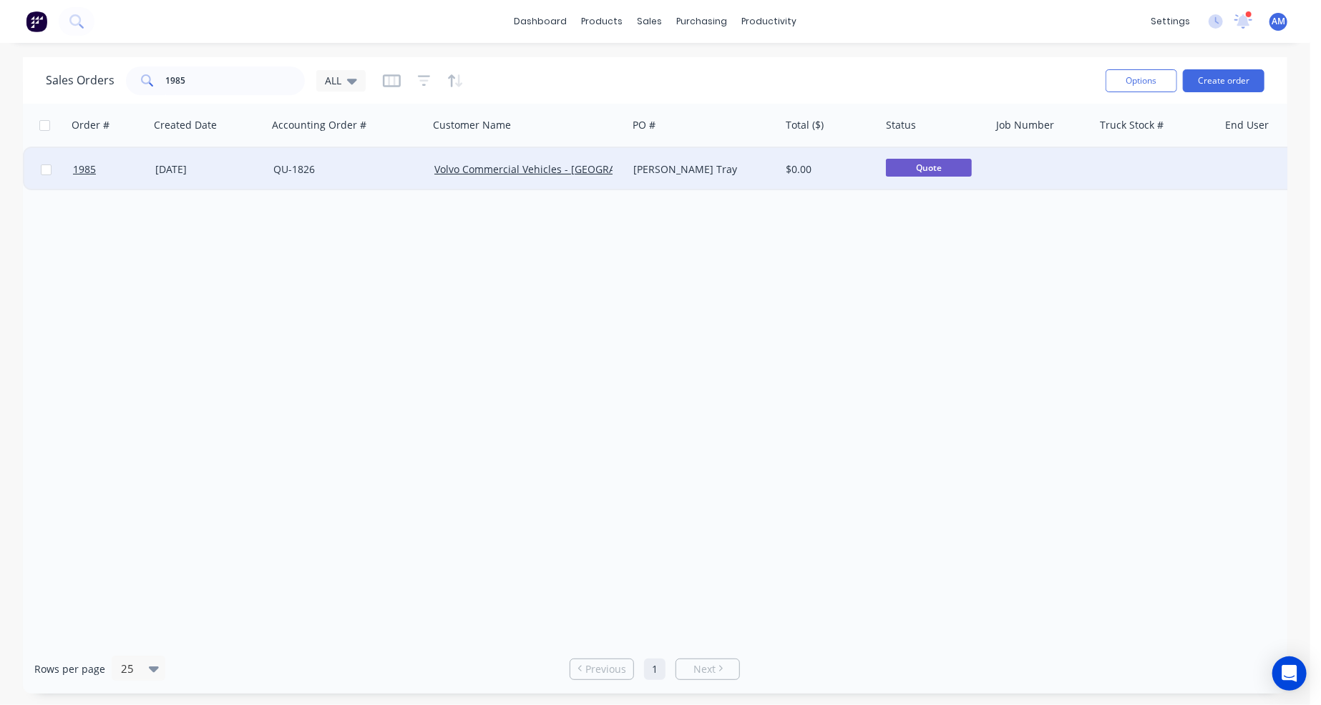
click at [247, 160] on div "[DATE]" at bounding box center [209, 169] width 118 height 43
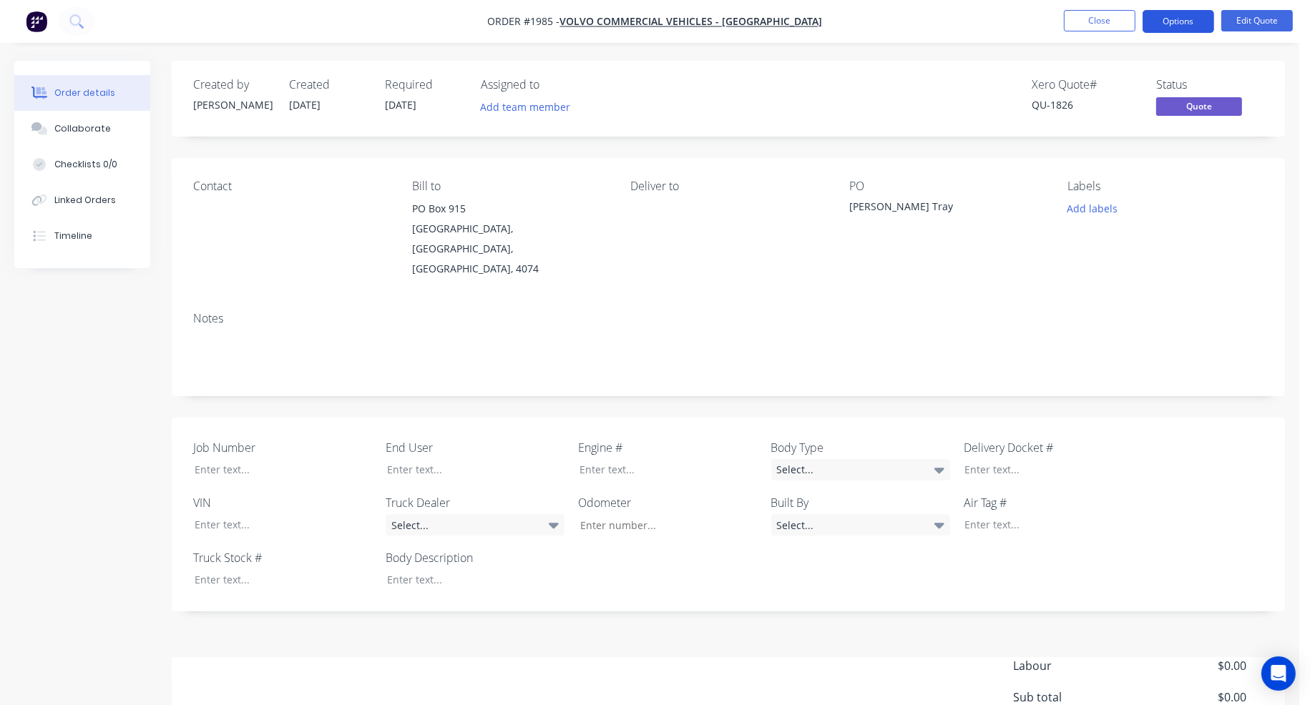
click at [1183, 15] on button "Options" at bounding box center [1178, 21] width 72 height 23
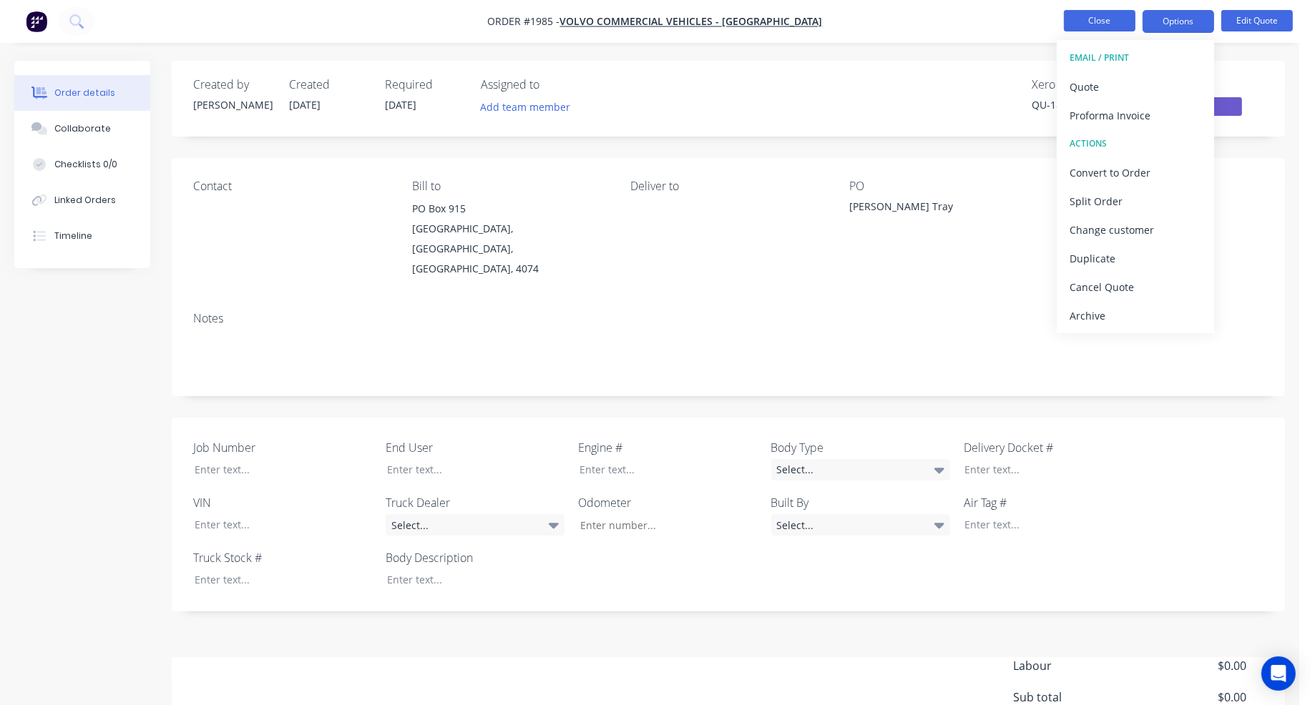
click at [1119, 21] on button "Close" at bounding box center [1100, 20] width 72 height 21
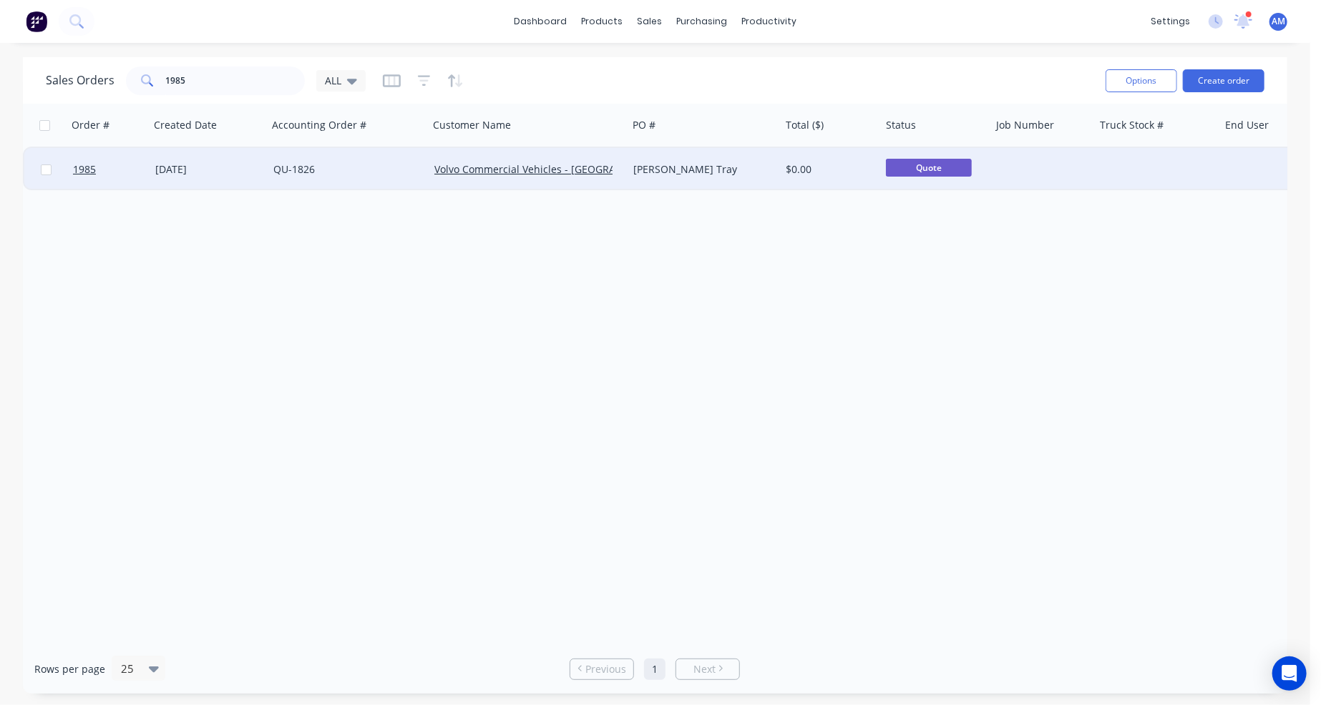
click at [303, 168] on link "QU-1826" at bounding box center [293, 169] width 41 height 14
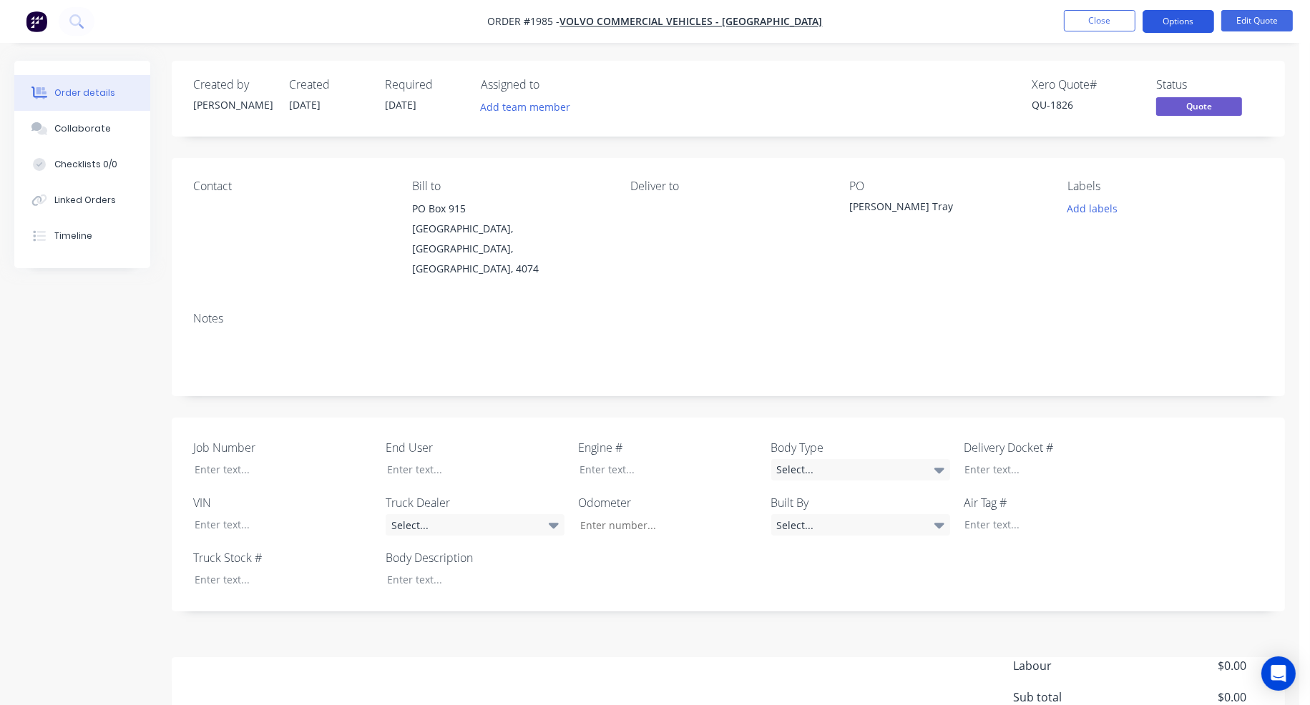
click at [1182, 17] on button "Options" at bounding box center [1178, 21] width 72 height 23
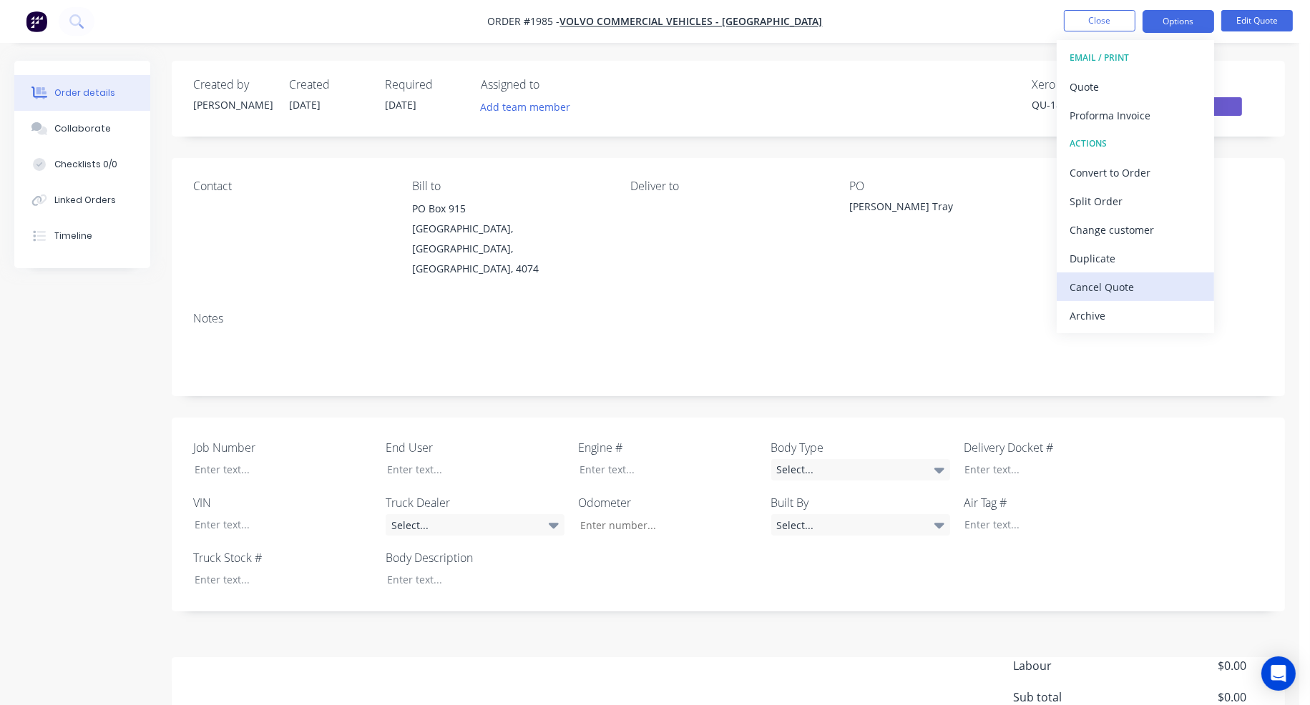
click at [1153, 285] on div "Cancel Quote" at bounding box center [1135, 287] width 132 height 21
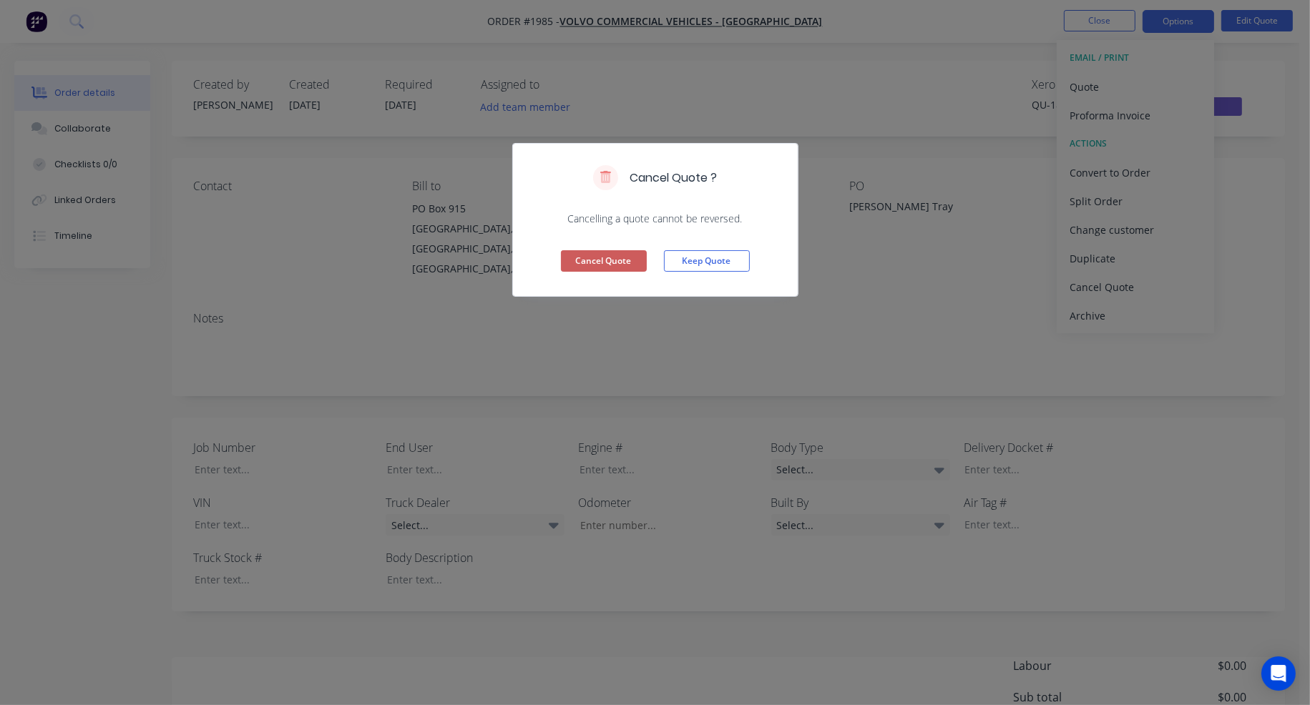
click at [628, 257] on button "Cancel Quote" at bounding box center [604, 260] width 86 height 21
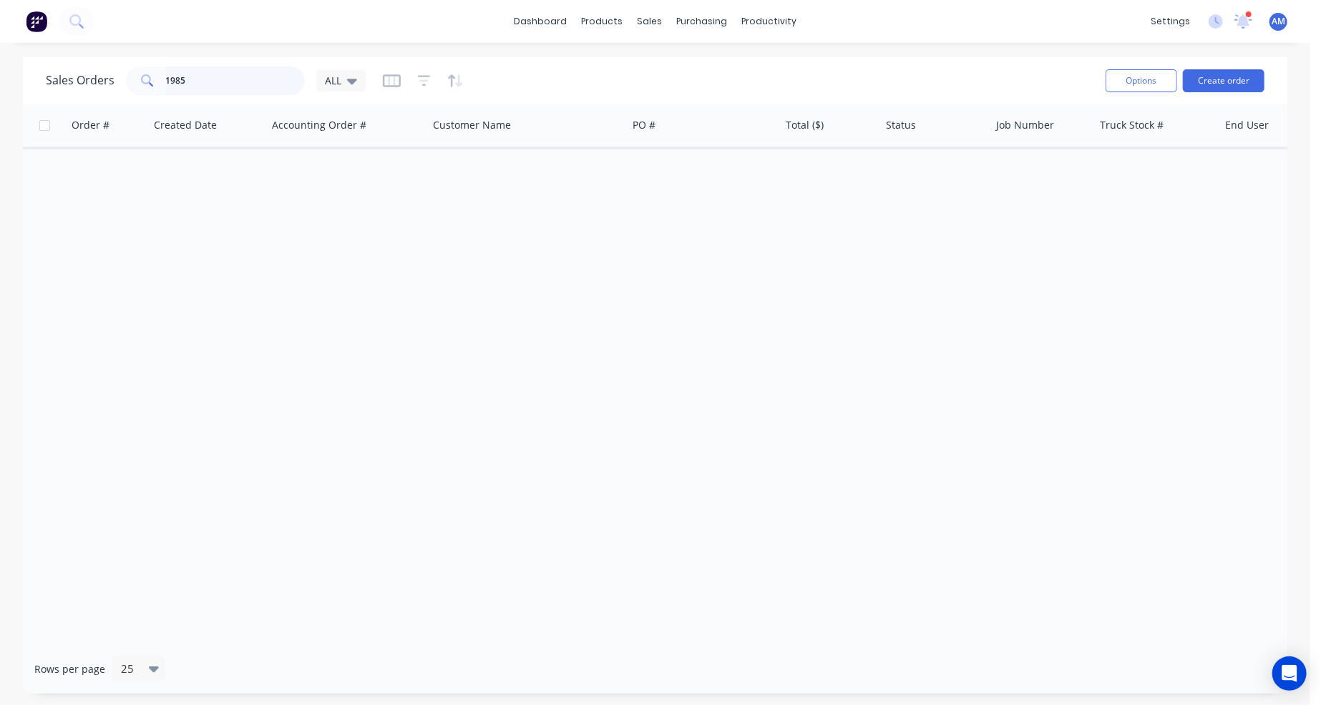
click at [237, 82] on input "1985" at bounding box center [235, 81] width 139 height 29
drag, startPoint x: 237, startPoint y: 82, endPoint x: 127, endPoint y: 82, distance: 110.2
click at [127, 82] on div "1985" at bounding box center [215, 81] width 179 height 29
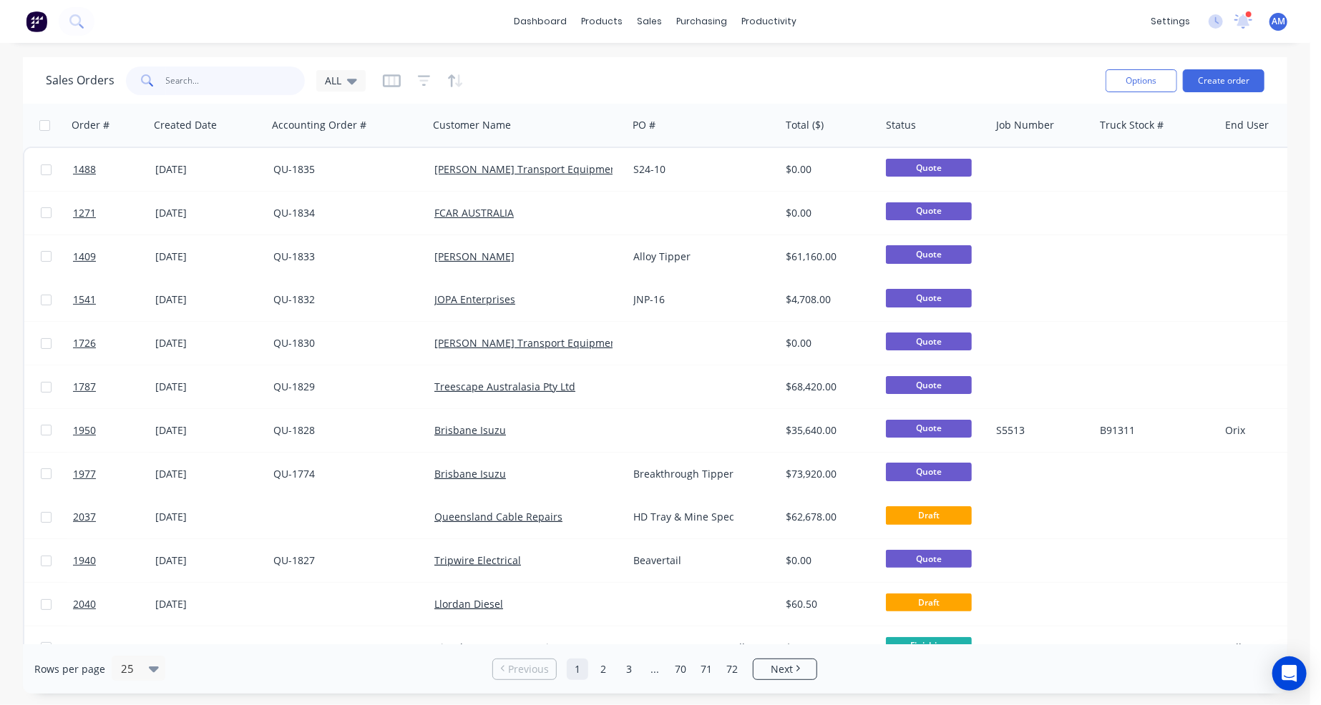
click at [177, 77] on input "text" at bounding box center [235, 81] width 139 height 29
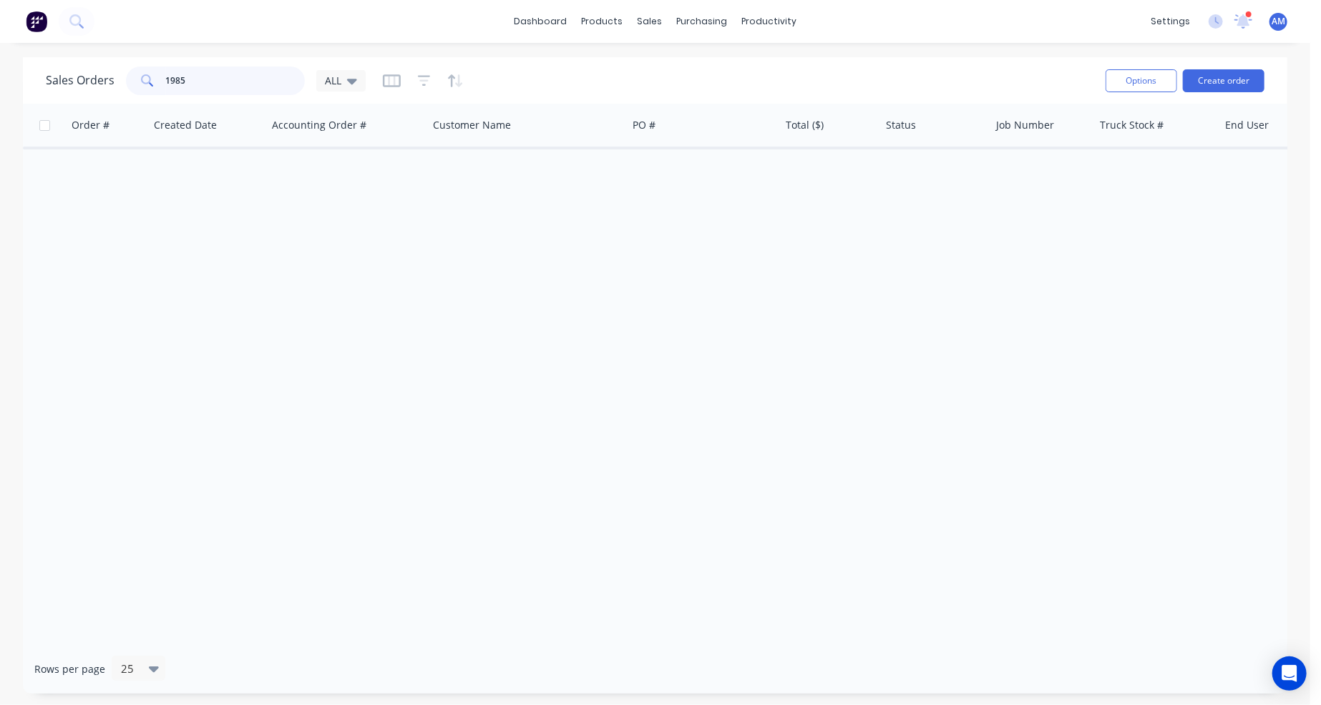
drag, startPoint x: 195, startPoint y: 82, endPoint x: 148, endPoint y: 84, distance: 47.3
click at [148, 84] on div "1985" at bounding box center [215, 81] width 179 height 29
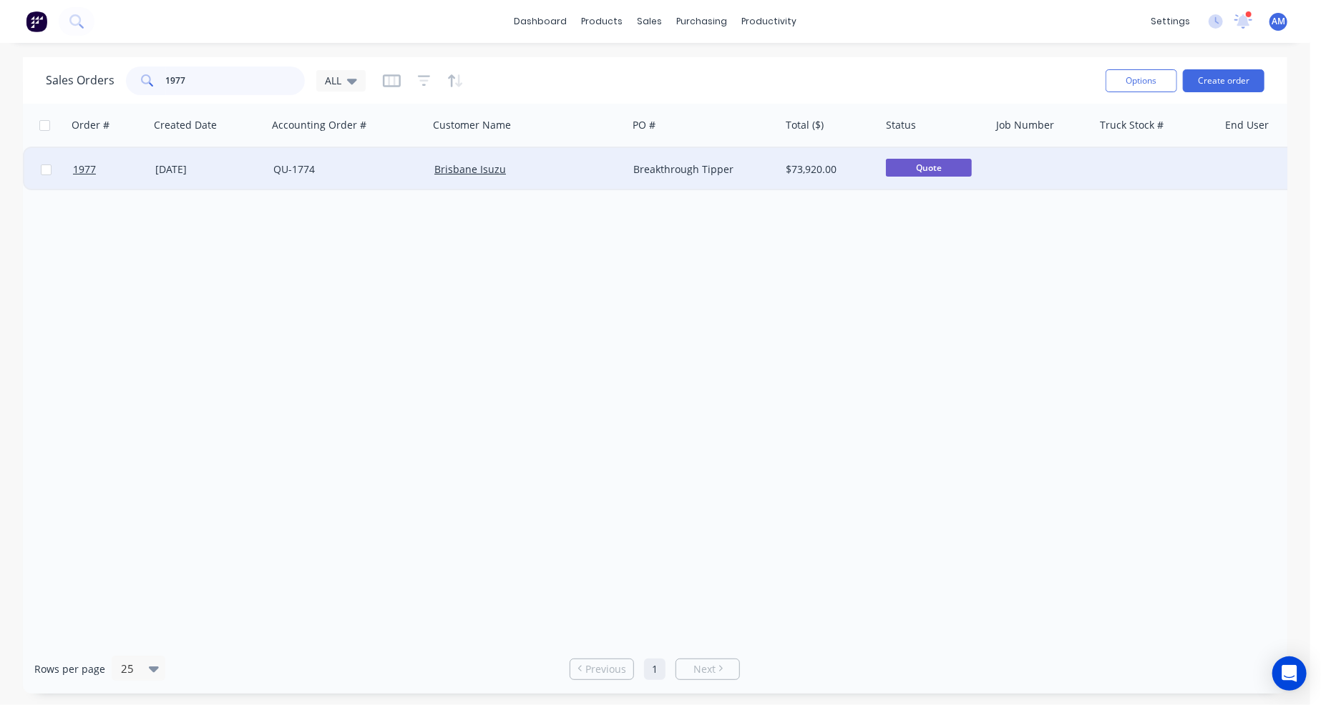
type input "1977"
click at [210, 168] on div "[DATE]" at bounding box center [208, 169] width 107 height 14
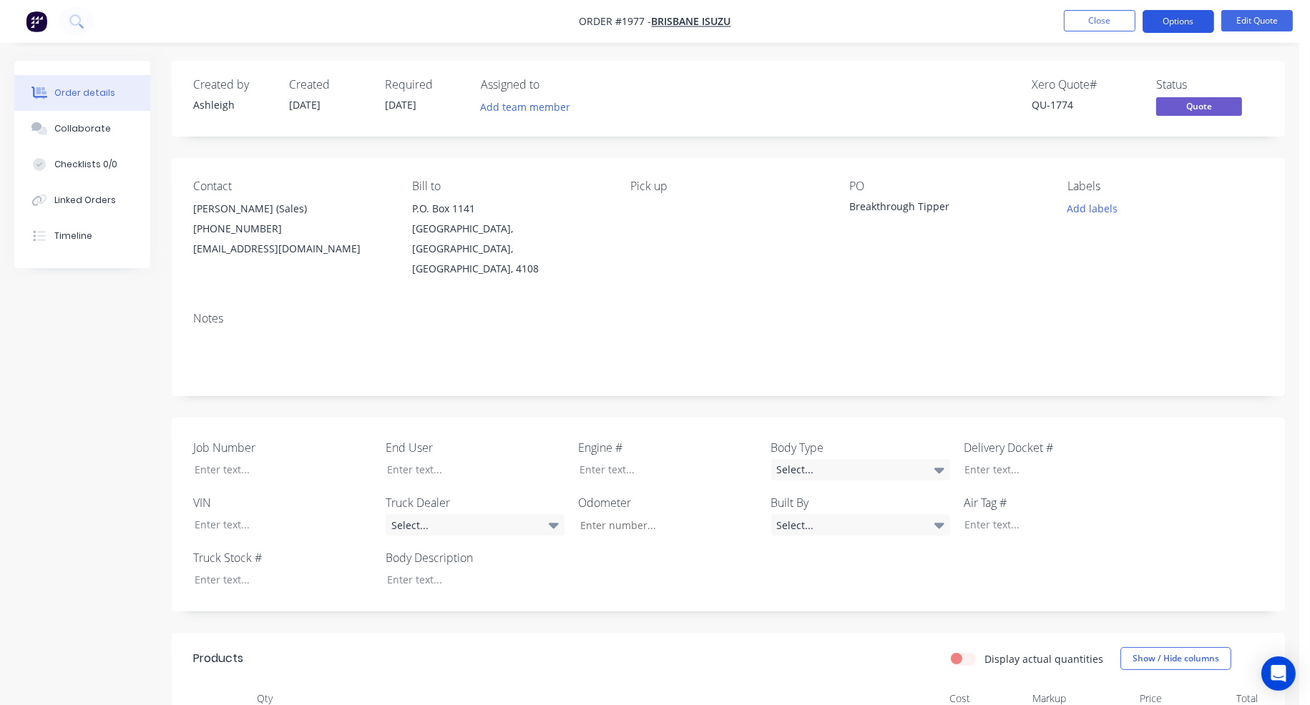
click at [1193, 22] on button "Options" at bounding box center [1178, 21] width 72 height 23
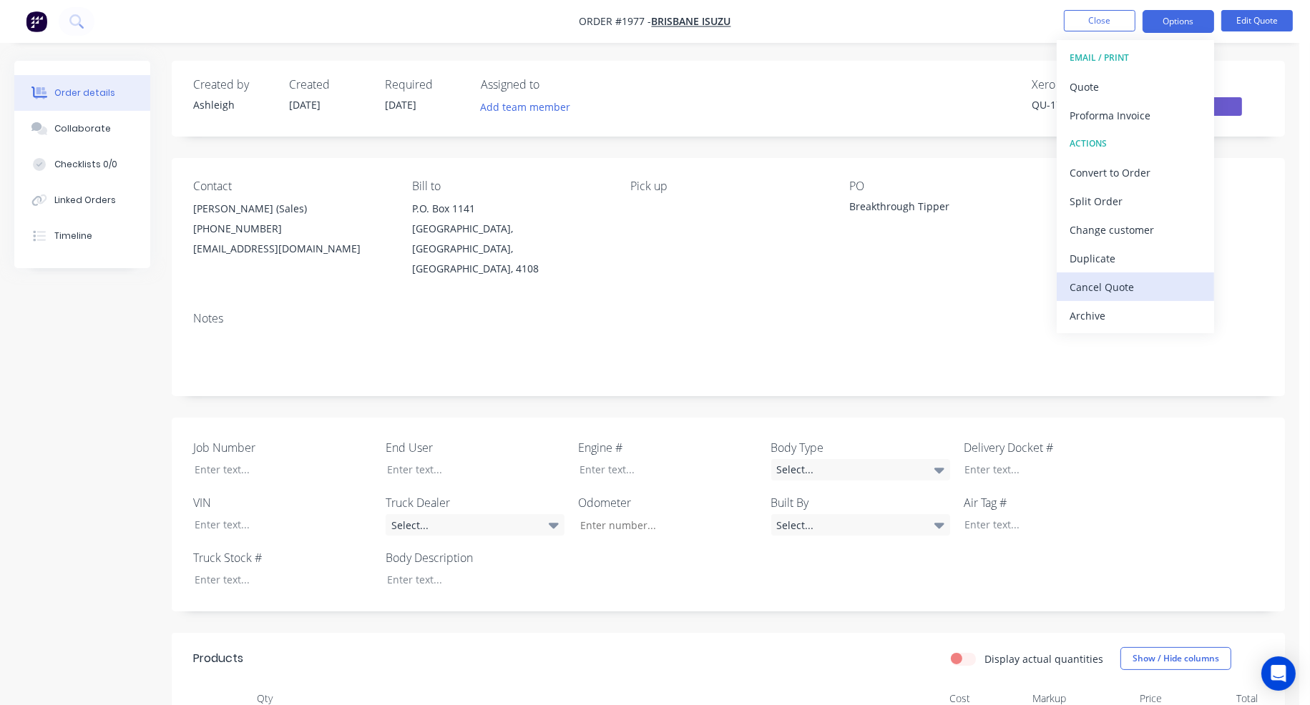
click at [1134, 281] on div "Cancel Quote" at bounding box center [1135, 287] width 132 height 21
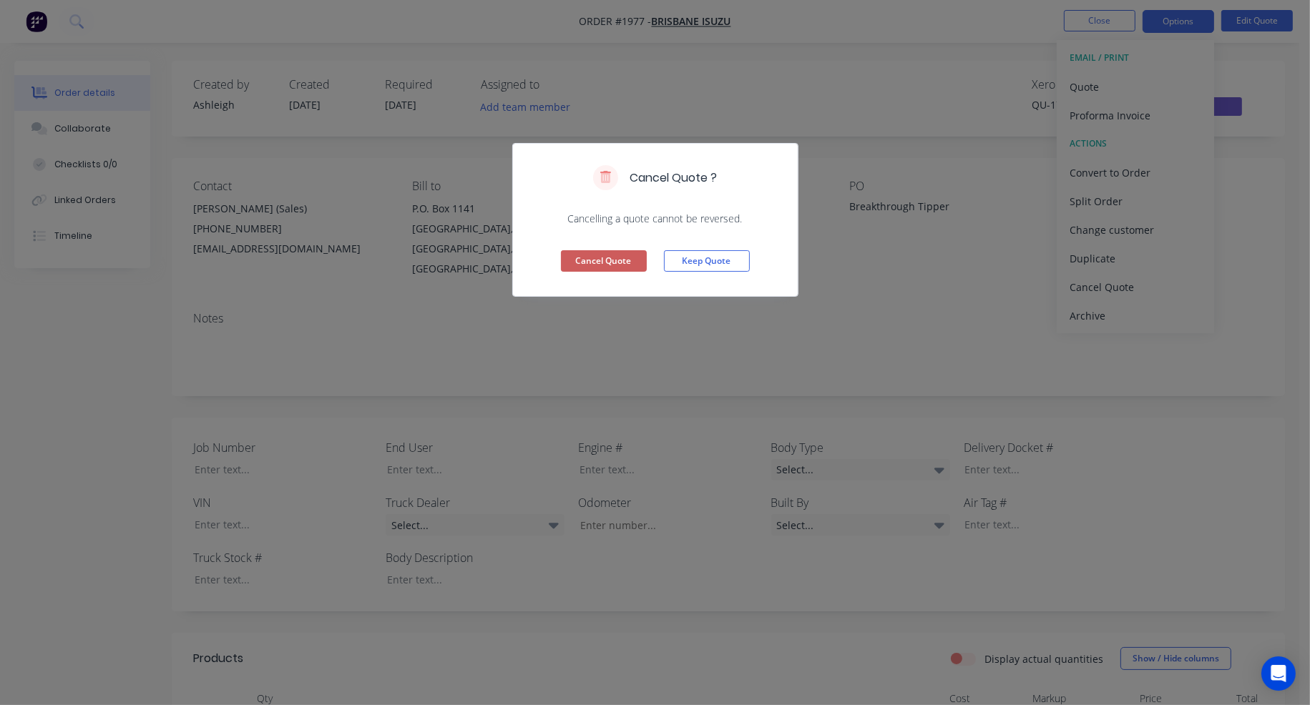
click at [620, 263] on button "Cancel Quote" at bounding box center [604, 260] width 86 height 21
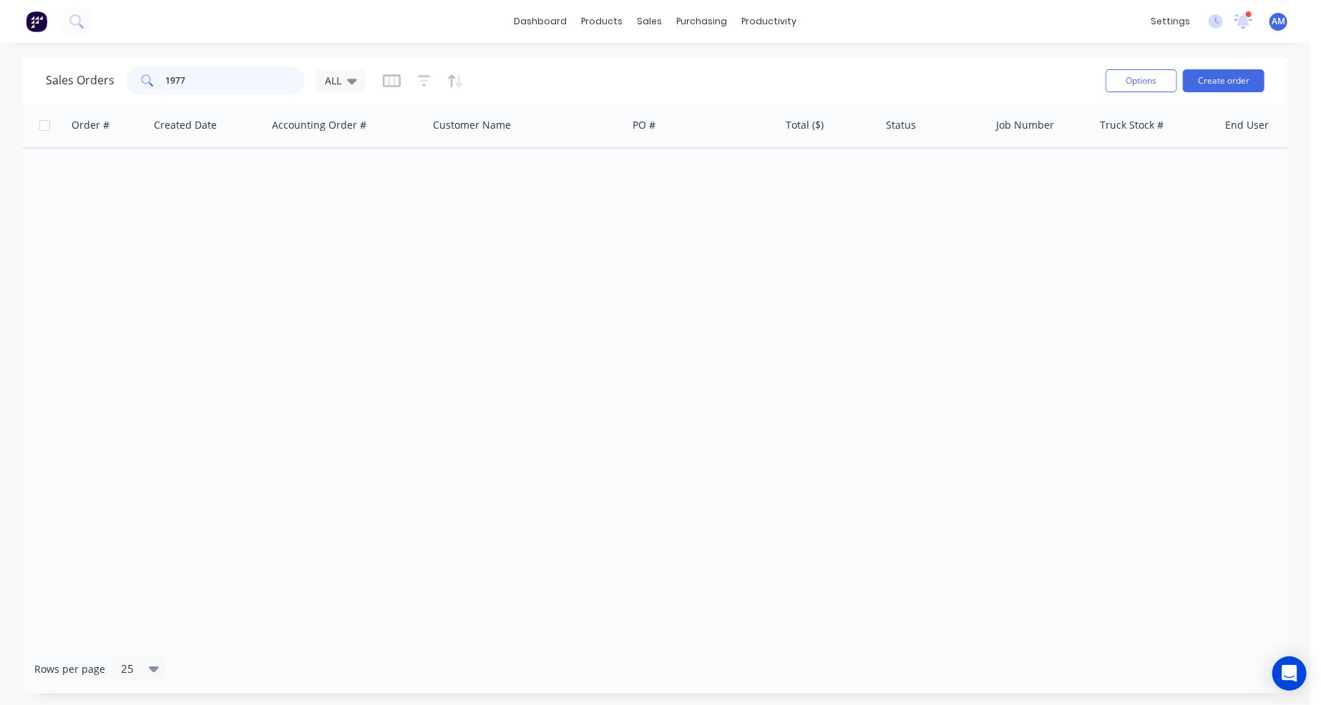
drag, startPoint x: 195, startPoint y: 74, endPoint x: 150, endPoint y: 83, distance: 46.0
click at [150, 83] on div "1977" at bounding box center [215, 81] width 179 height 29
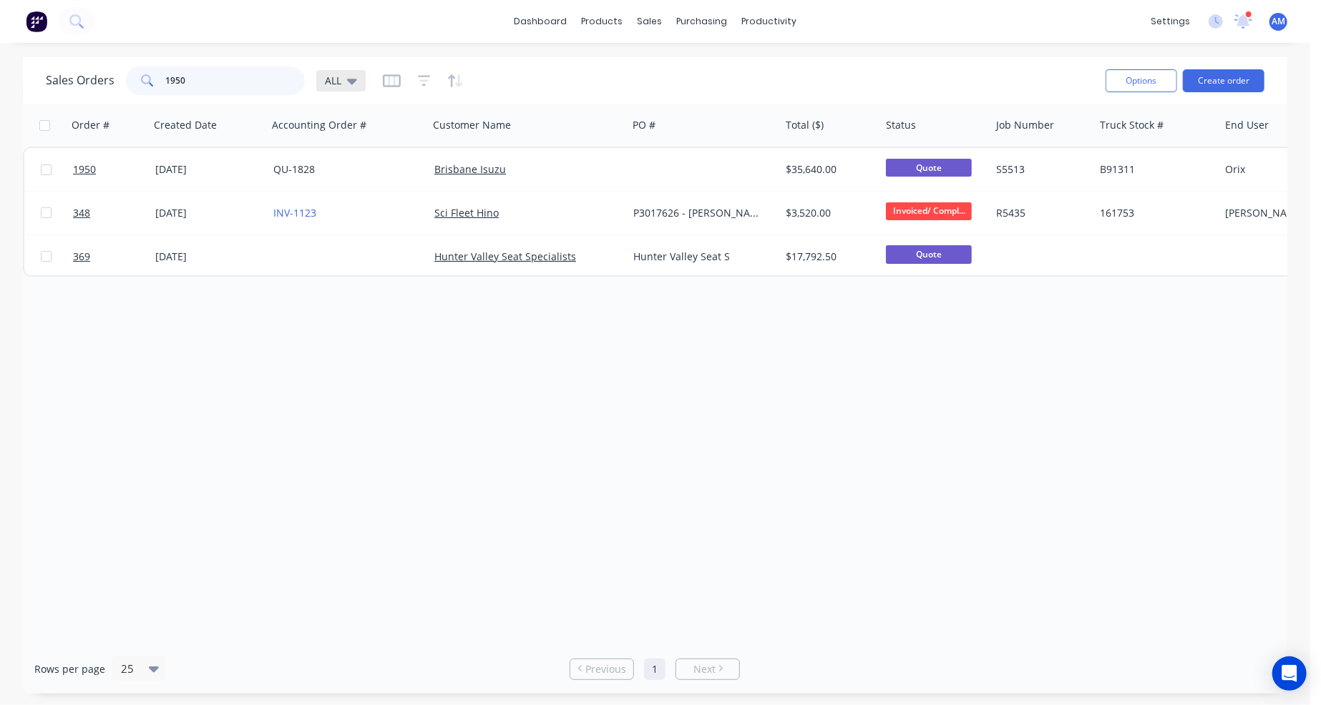
type input "1950"
click at [351, 82] on icon at bounding box center [352, 82] width 10 height 6
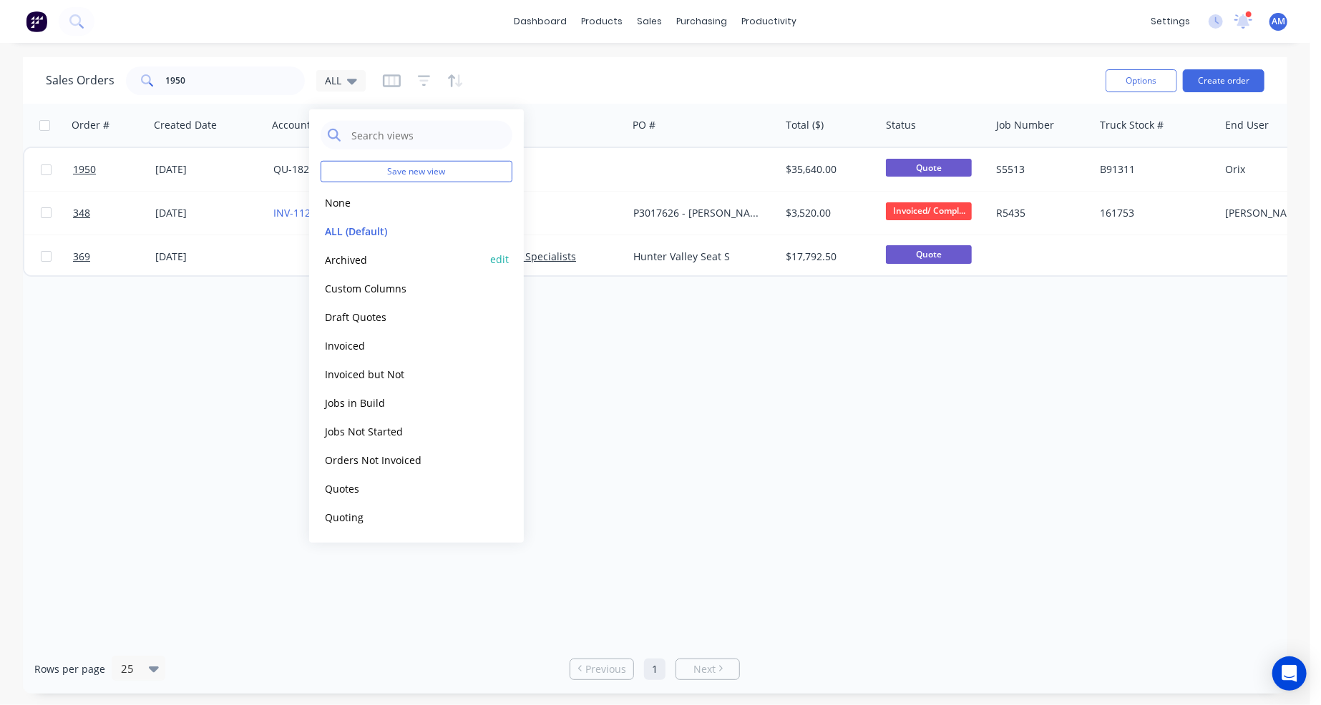
click at [346, 258] on button "Archived" at bounding box center [401, 259] width 163 height 16
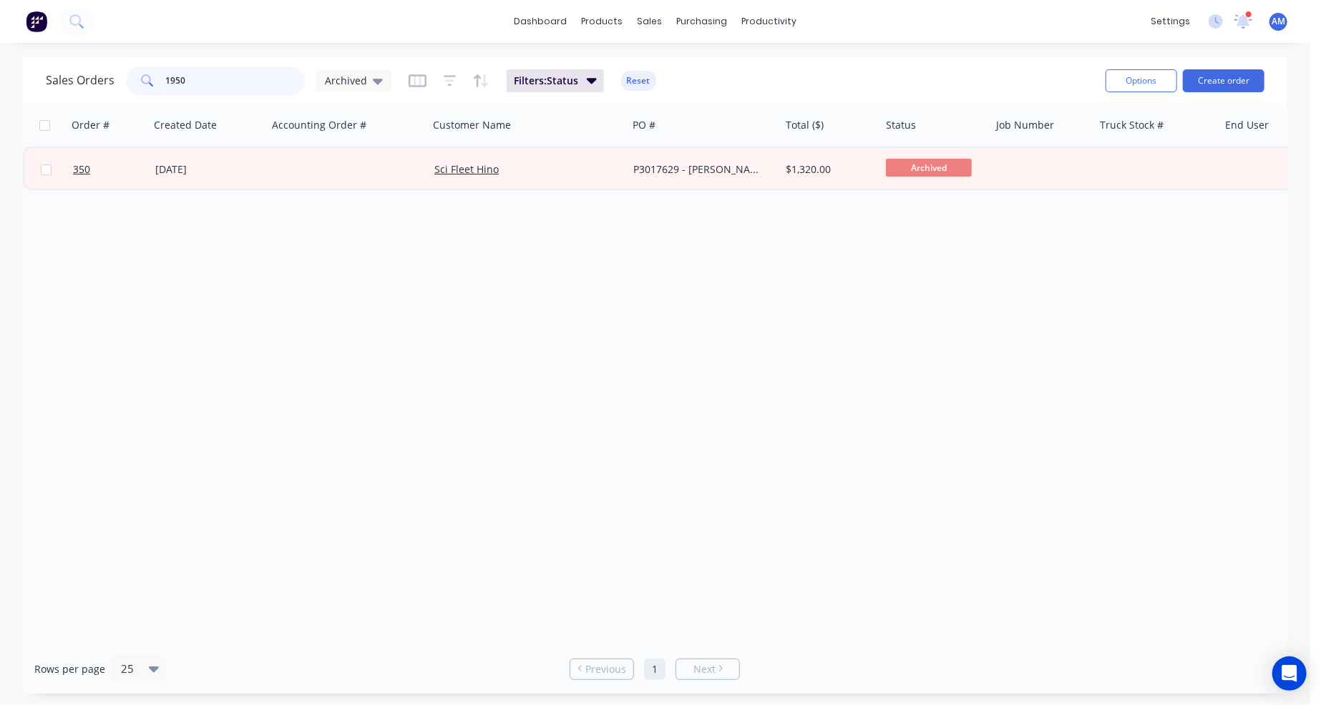
drag, startPoint x: 218, startPoint y: 79, endPoint x: 136, endPoint y: 77, distance: 82.3
click at [136, 77] on div "1950" at bounding box center [215, 81] width 179 height 29
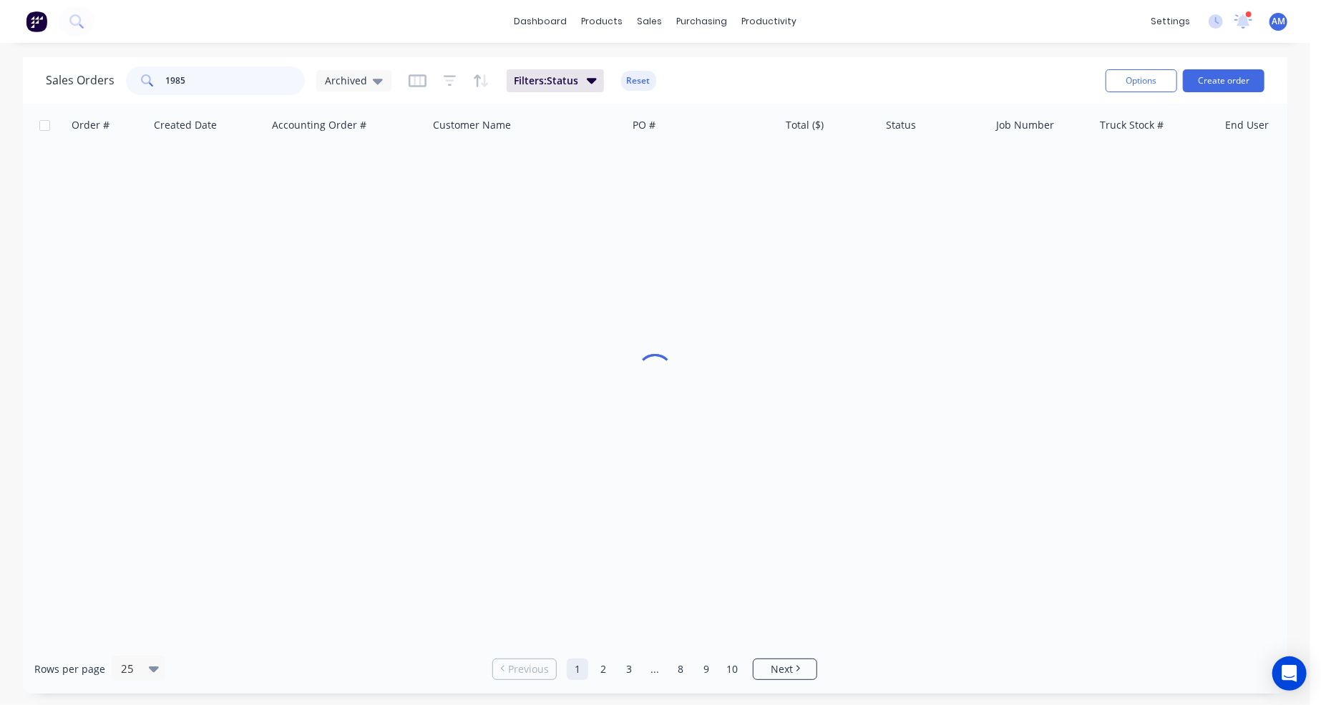
type input "1985"
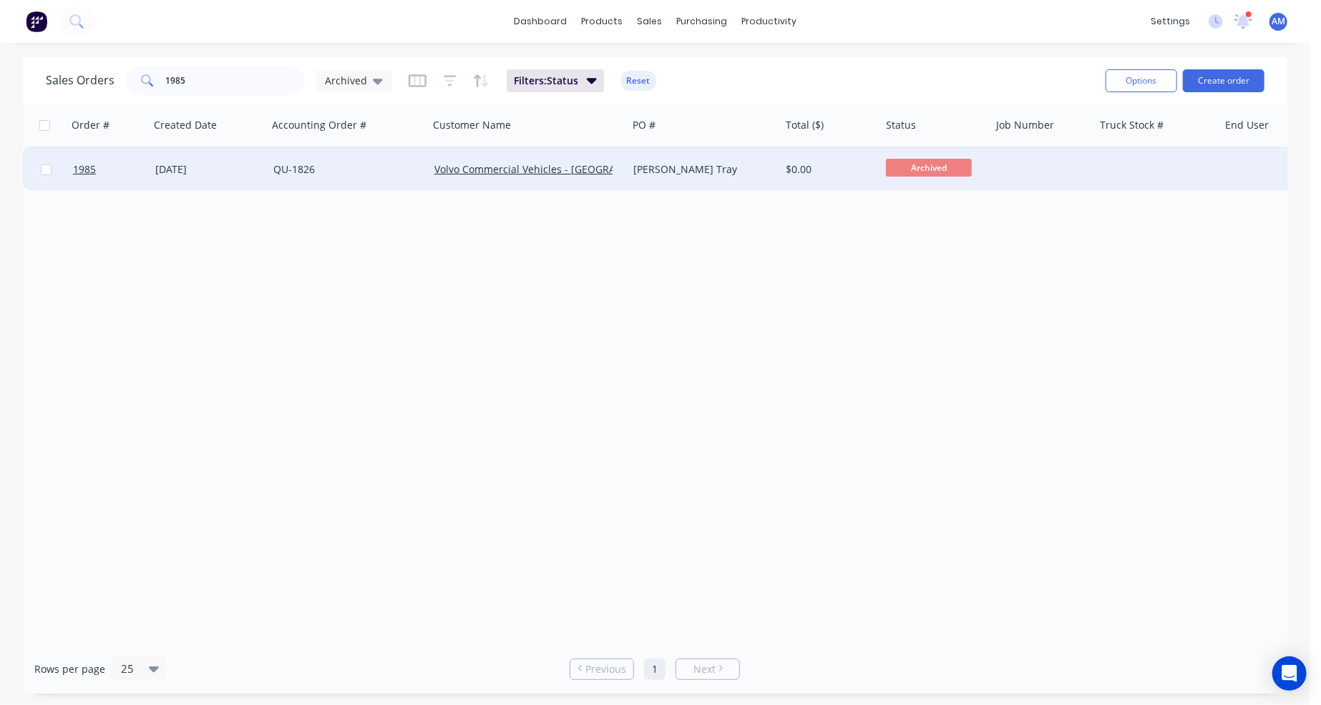
click at [237, 165] on div "[DATE]" at bounding box center [208, 169] width 107 height 14
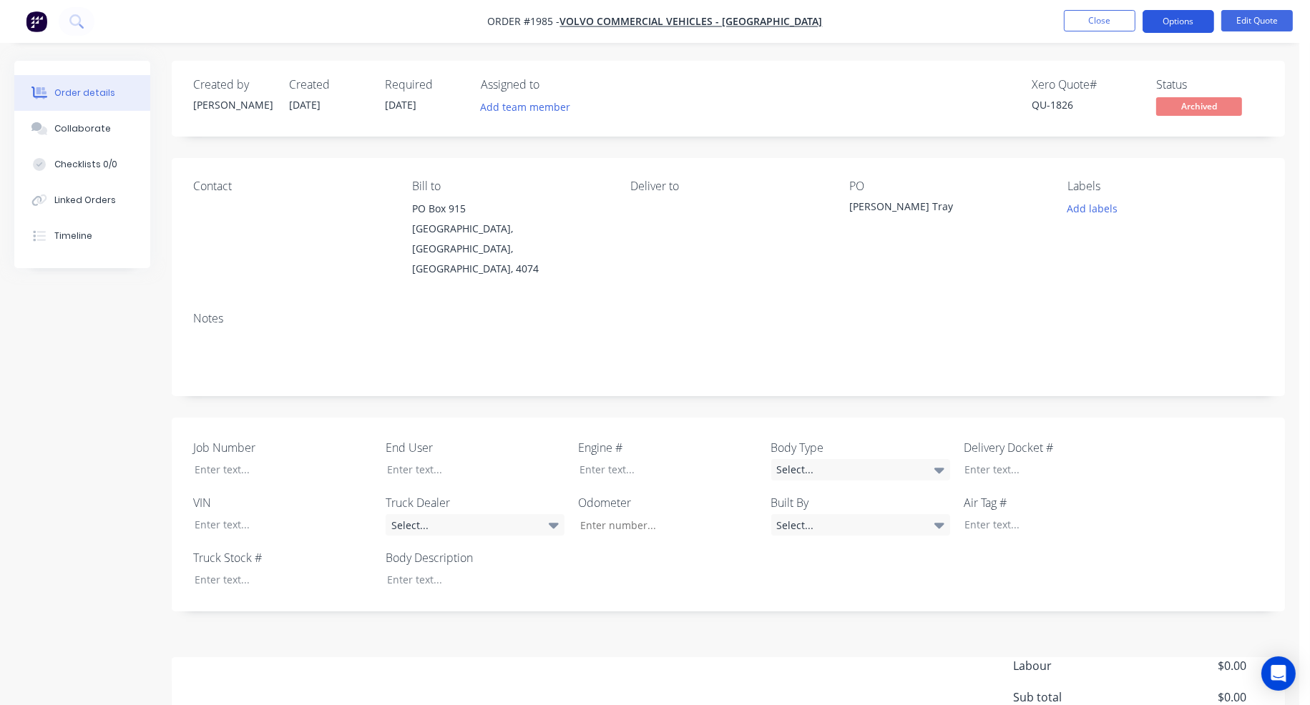
click at [1179, 21] on button "Options" at bounding box center [1178, 21] width 72 height 23
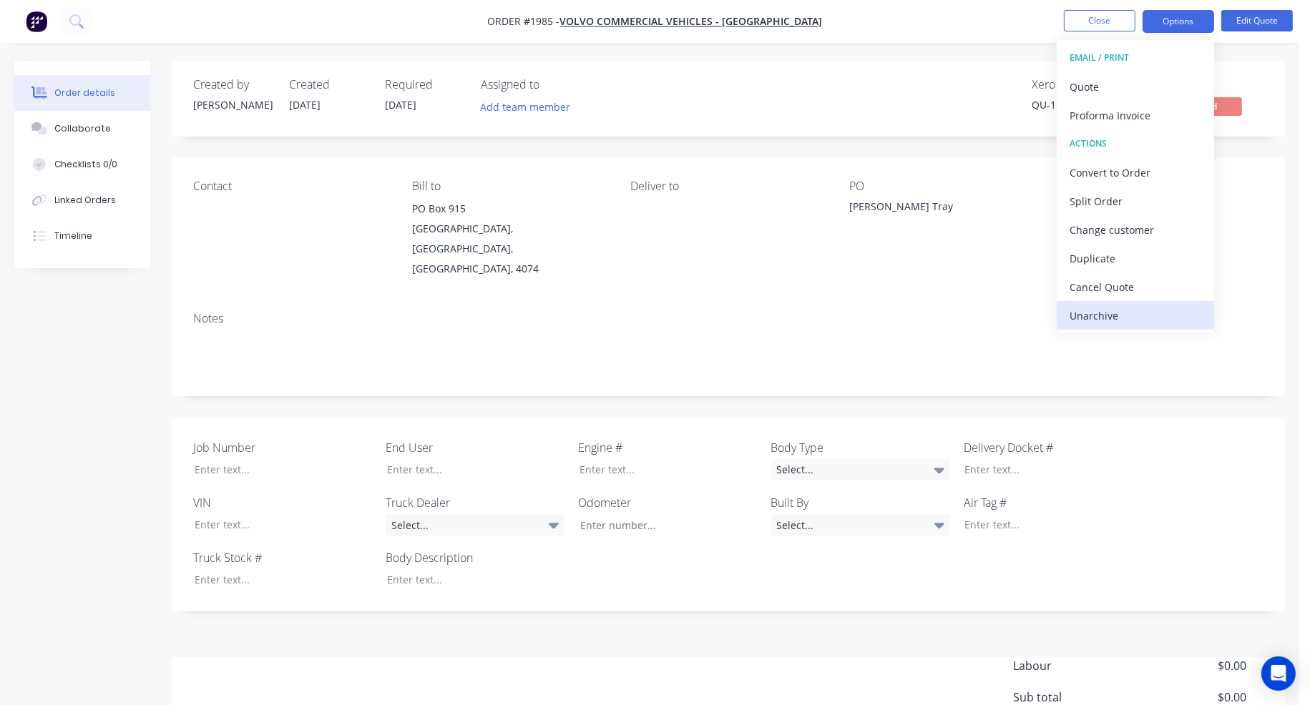
click at [1141, 308] on div "Unarchive" at bounding box center [1135, 315] width 132 height 21
click at [1102, 16] on button "Close" at bounding box center [1100, 20] width 72 height 21
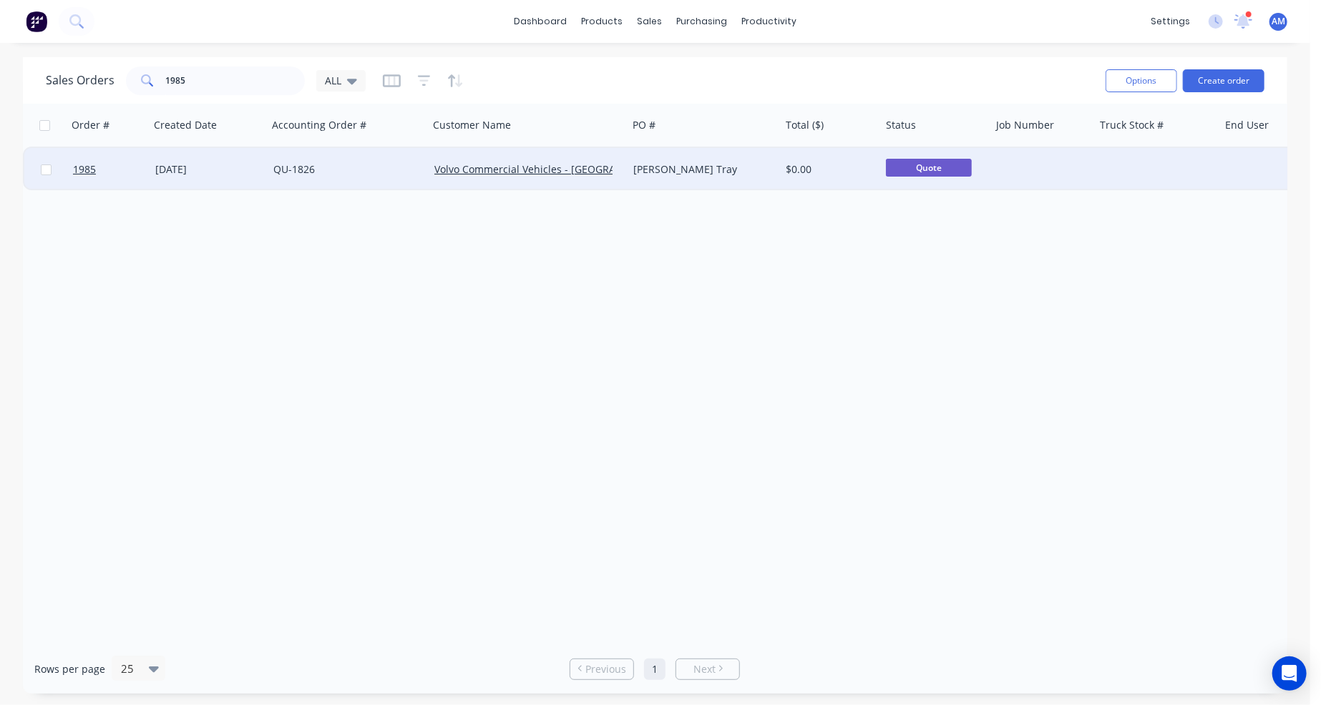
click at [347, 163] on div "QU-1826" at bounding box center [344, 169] width 142 height 14
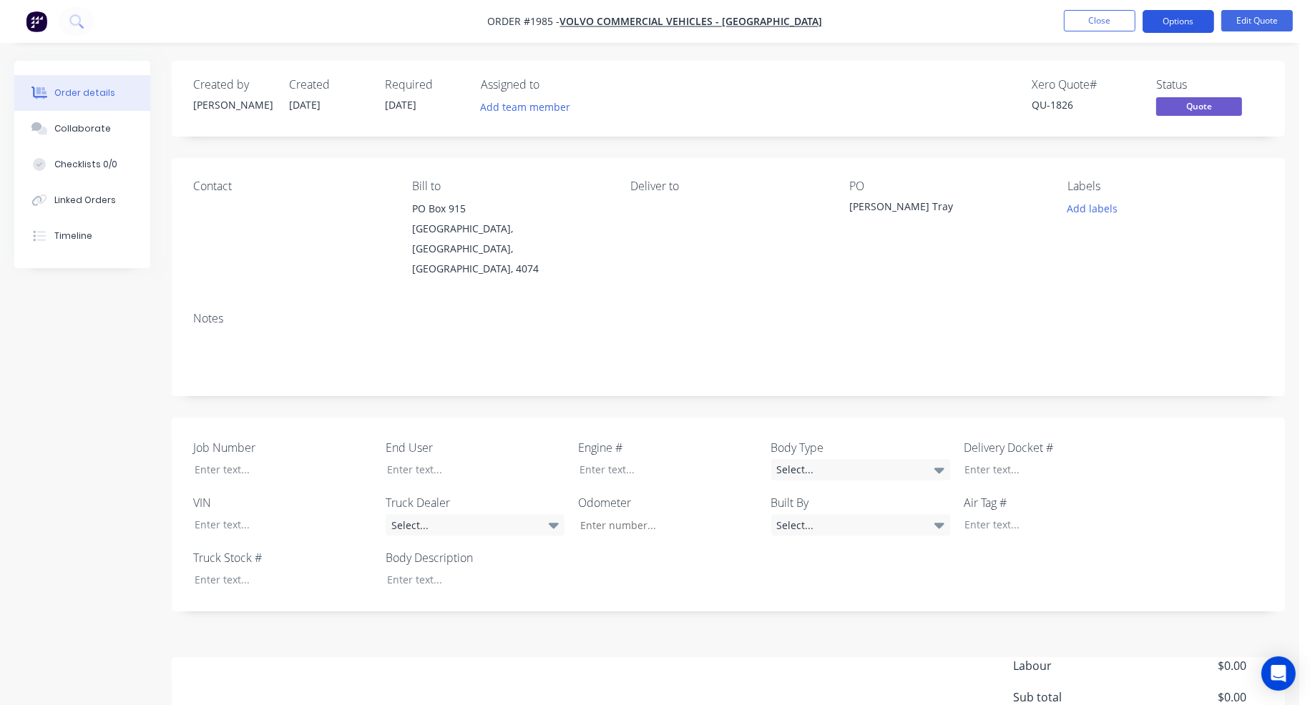
click at [1168, 16] on button "Options" at bounding box center [1178, 21] width 72 height 23
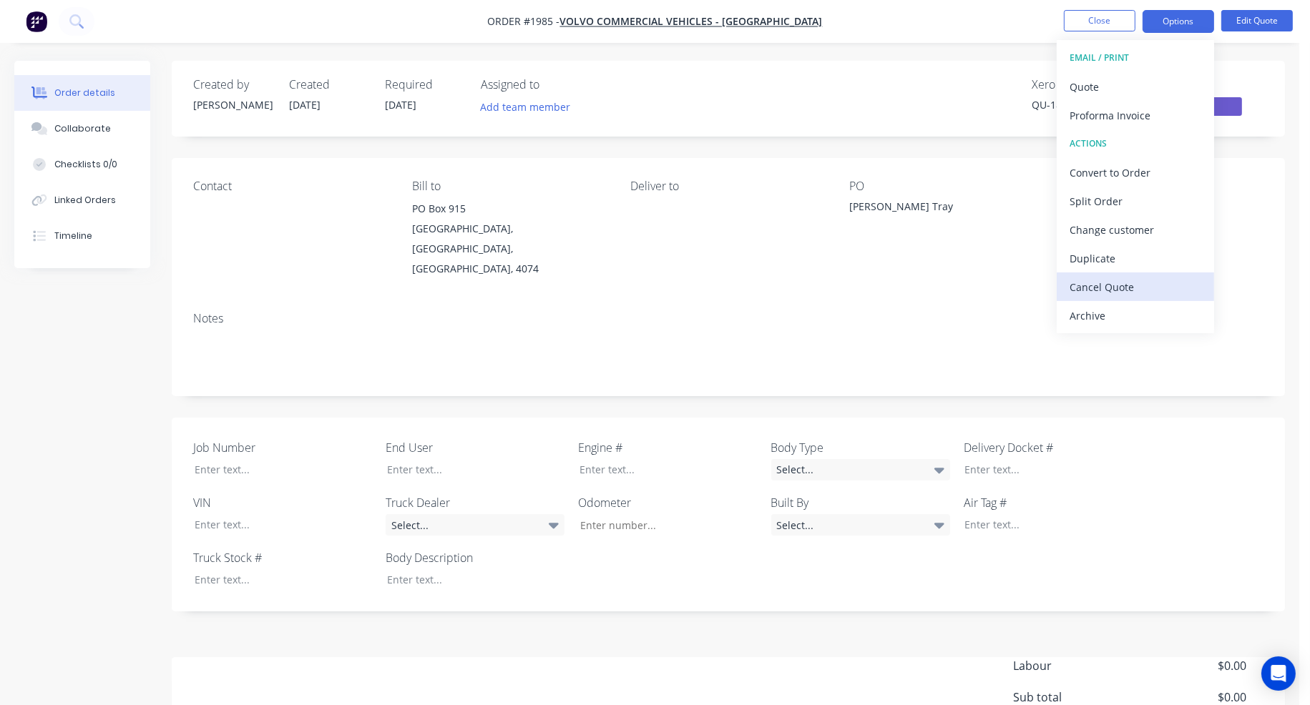
click at [1128, 291] on div "Cancel Quote" at bounding box center [1135, 287] width 132 height 21
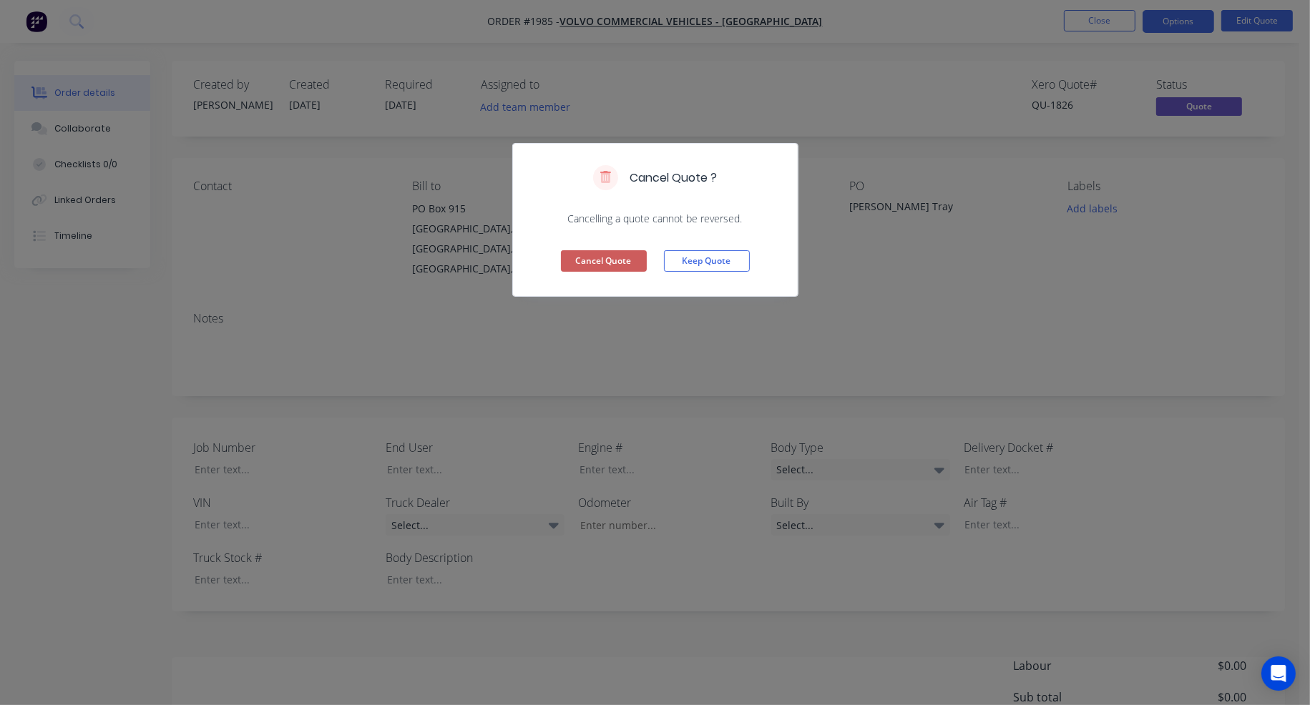
click at [597, 260] on button "Cancel Quote" at bounding box center [604, 260] width 86 height 21
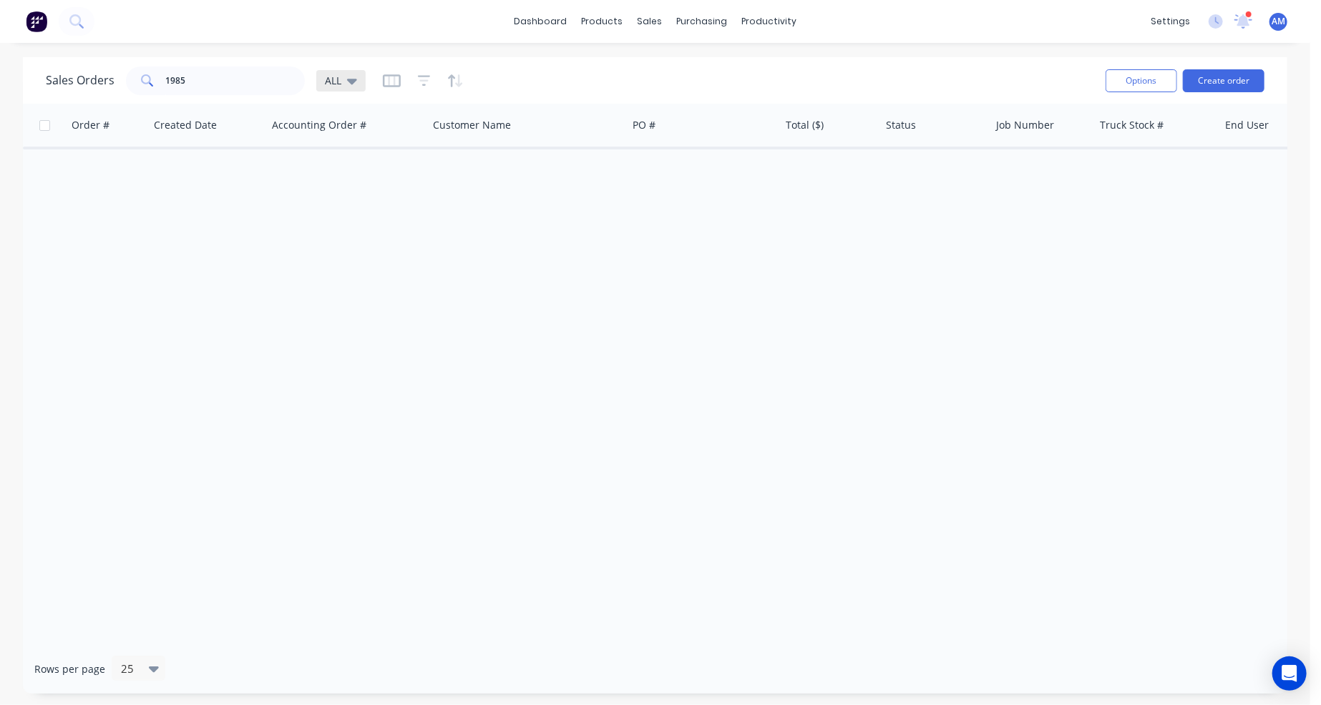
click at [349, 74] on icon at bounding box center [352, 81] width 10 height 16
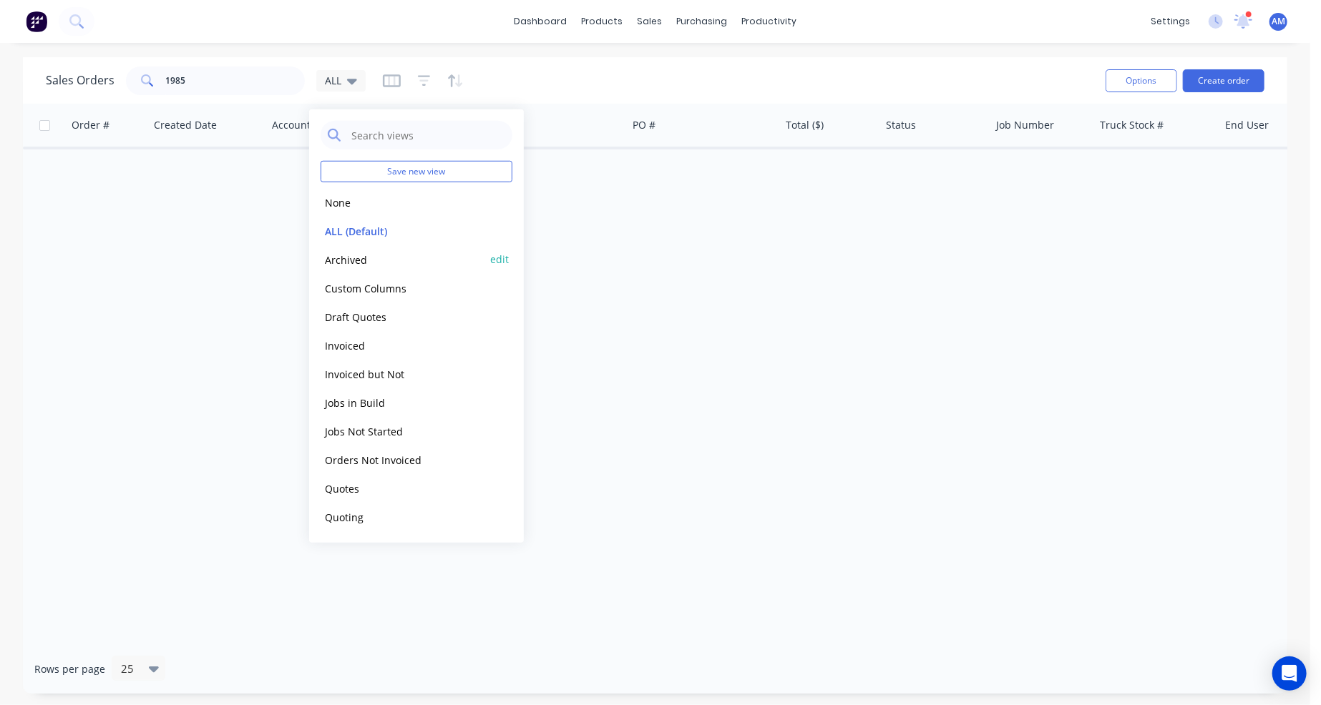
click at [333, 254] on button "Archived" at bounding box center [401, 259] width 163 height 16
